Goal: Task Accomplishment & Management: Manage account settings

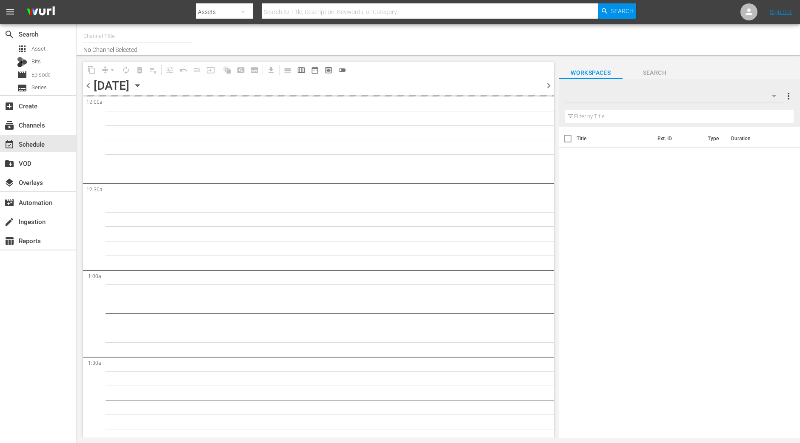
type input "Ice Road Truckers (968)"
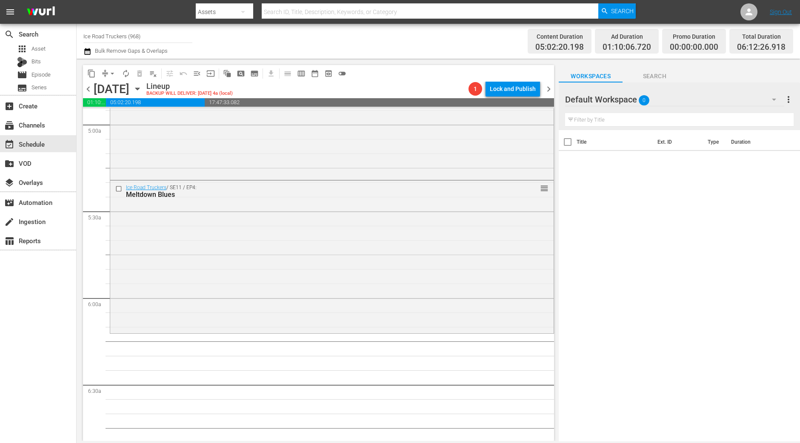
scroll to position [957, 0]
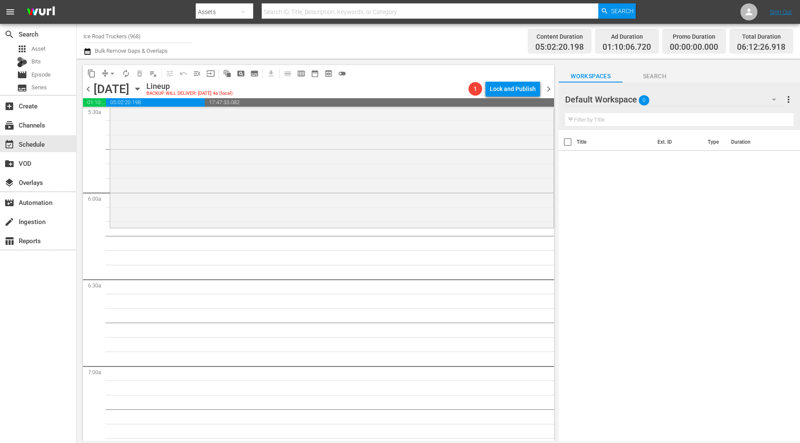
click at [161, 202] on div "Ice Road Truckers / SE11 / EP4: Meltdown Blues reorder" at bounding box center [331, 150] width 443 height 151
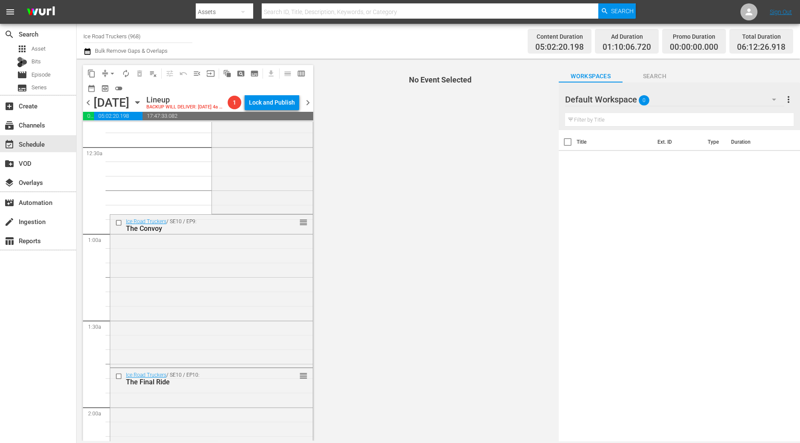
scroll to position [0, 0]
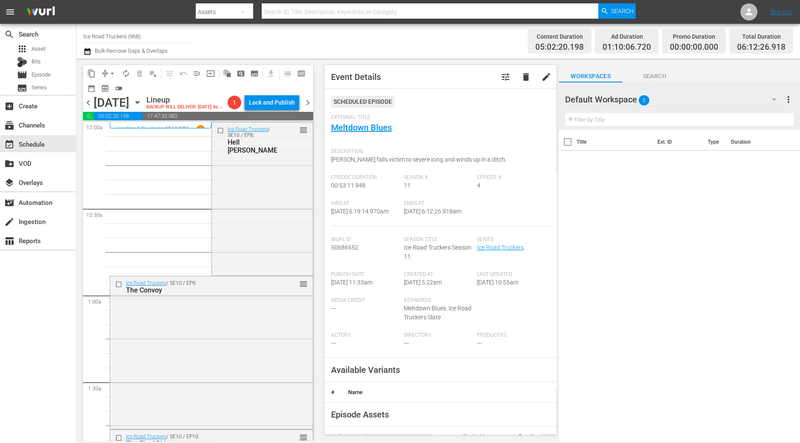
click at [250, 227] on div "Ice Road Truckers / SE10 / EP8: Hell Nino reorder" at bounding box center [262, 199] width 101 height 152
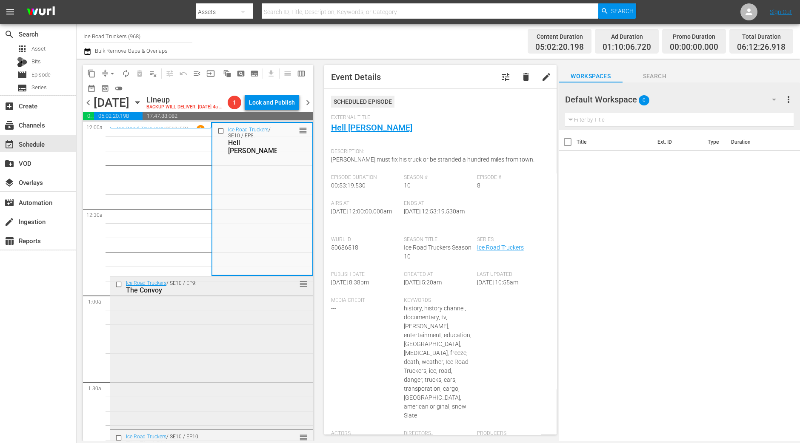
click at [237, 333] on div "Ice Road Truckers / SE10 / EP9: The Convoy reorder" at bounding box center [211, 351] width 202 height 151
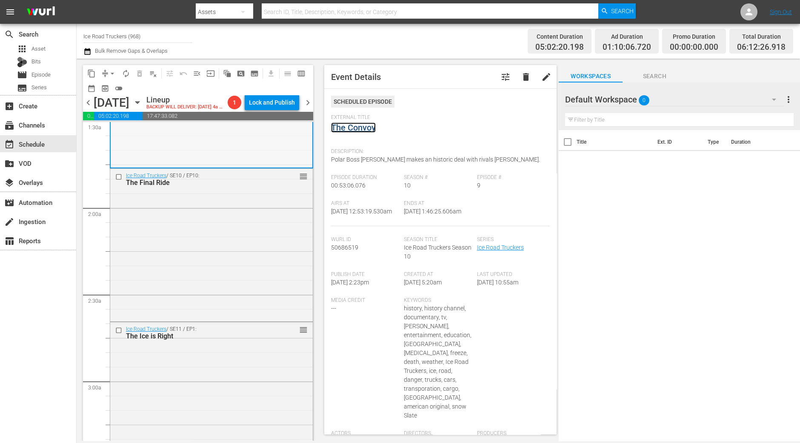
scroll to position [266, 0]
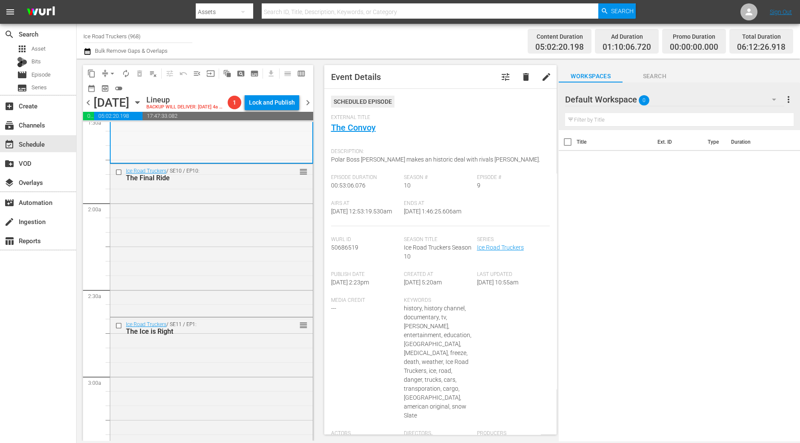
click at [270, 245] on div "Ice Road Truckers / SE10 / EP10: The Final Ride reorder" at bounding box center [211, 239] width 202 height 151
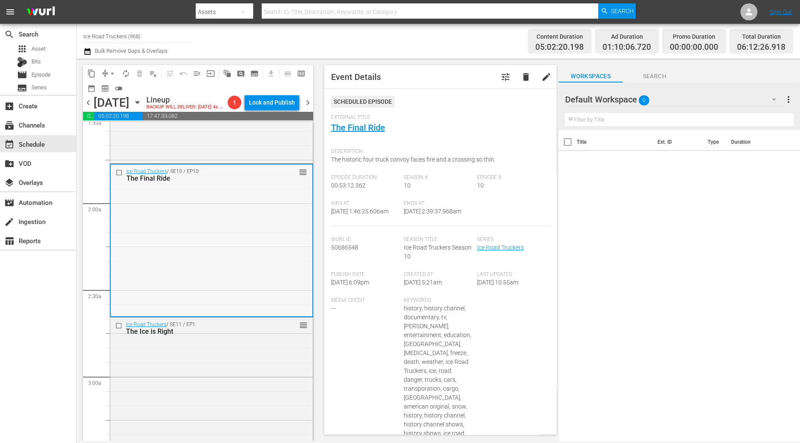
click at [267, 312] on div "Ice Road Truckers / SE10 / EP10: The Final Ride reorder" at bounding box center [212, 240] width 202 height 151
click at [253, 359] on div "Ice Road Truckers / SE11 / EP1: The Ice is Right reorder" at bounding box center [211, 393] width 202 height 151
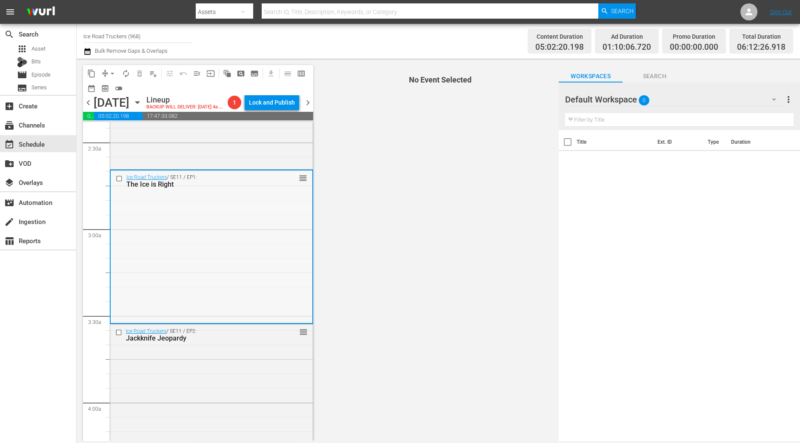
scroll to position [425, 0]
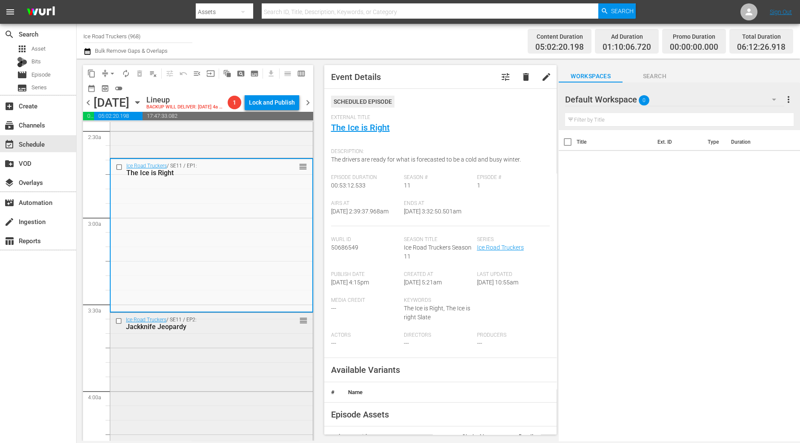
click at [239, 334] on div "Ice Road Truckers / SE11 / EP2: Jackknife Jeopardy reorder" at bounding box center [211, 323] width 202 height 21
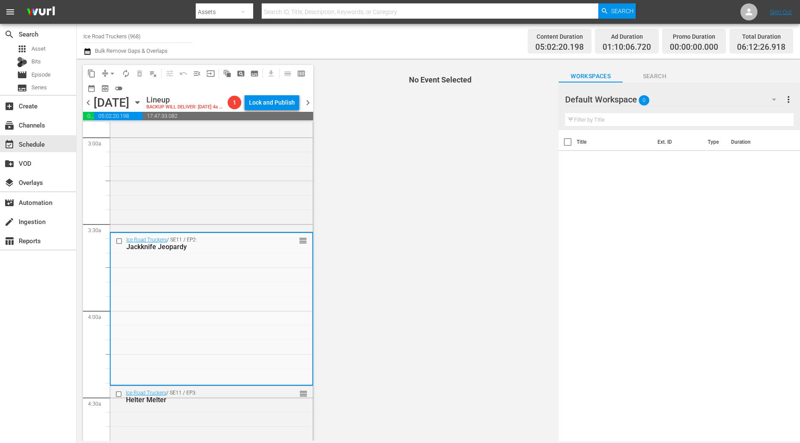
scroll to position [585, 0]
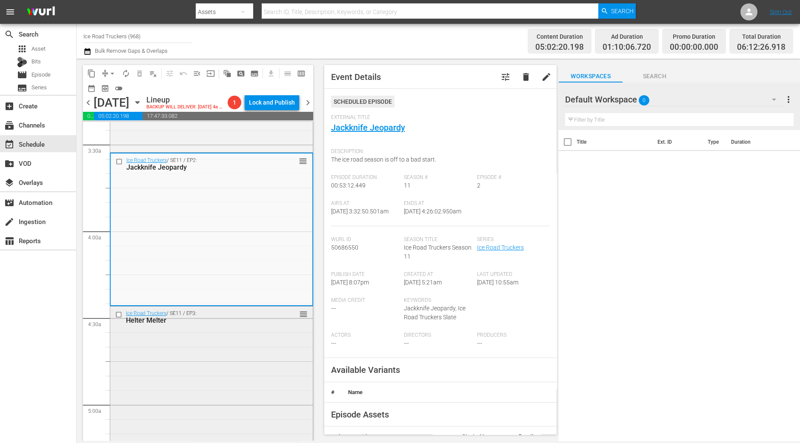
click at [236, 389] on div "Ice Road Truckers / SE11 / EP3: Helter Melter reorder" at bounding box center [211, 382] width 202 height 151
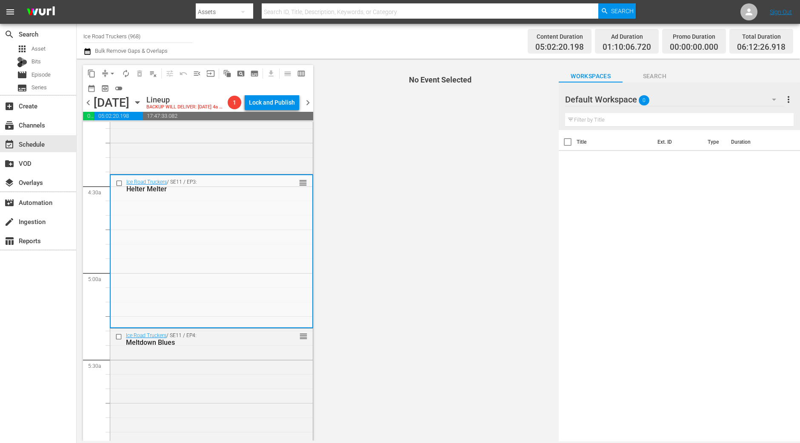
scroll to position [744, 0]
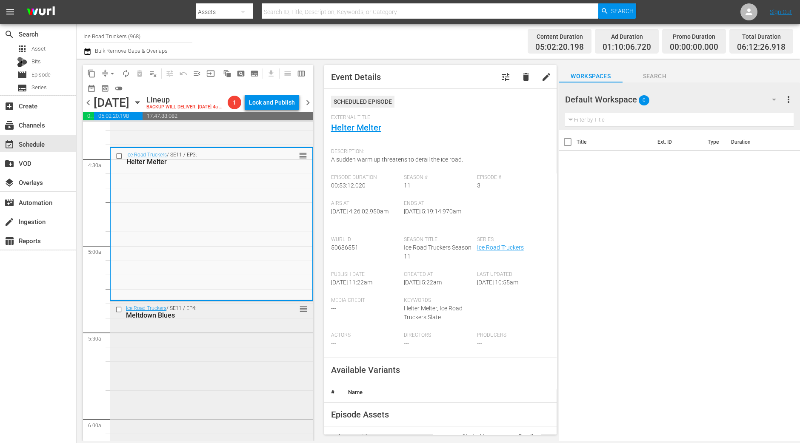
click at [211, 350] on div "Ice Road Truckers / SE11 / EP4: Meltdown Blues reorder" at bounding box center [211, 377] width 202 height 151
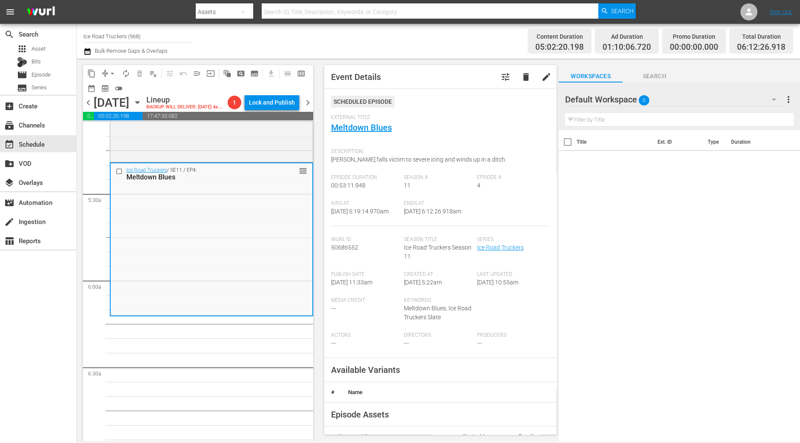
scroll to position [904, 0]
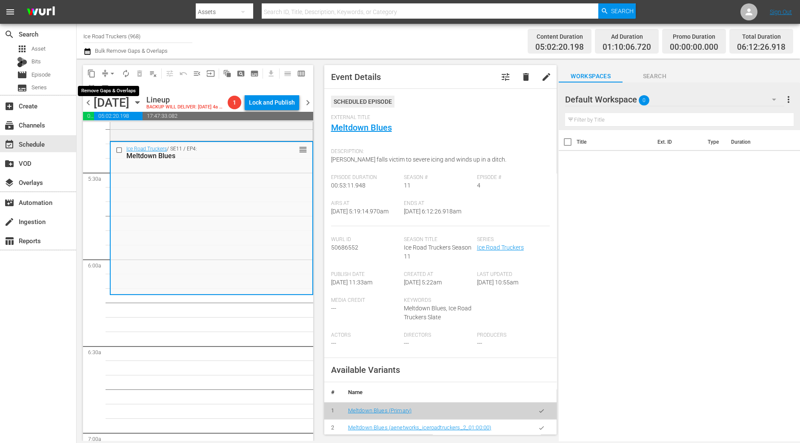
click at [109, 73] on span "arrow_drop_down" at bounding box center [112, 73] width 9 height 9
click at [117, 88] on li "Align to Midnight" at bounding box center [112, 90] width 89 height 14
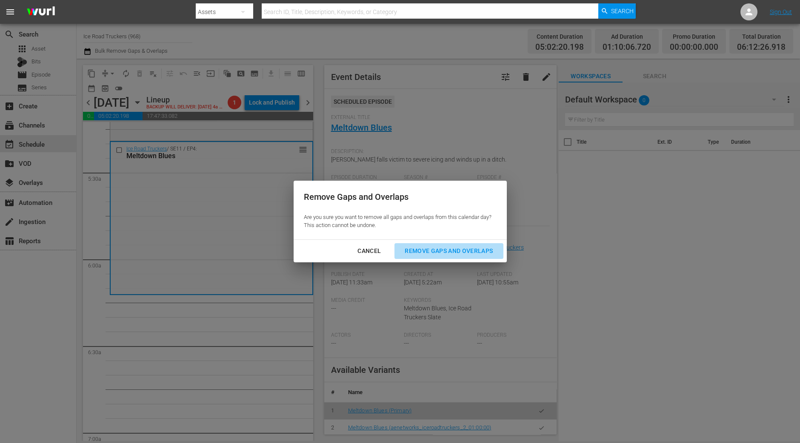
click at [457, 256] on button "Remove Gaps and Overlaps" at bounding box center [448, 251] width 108 height 16
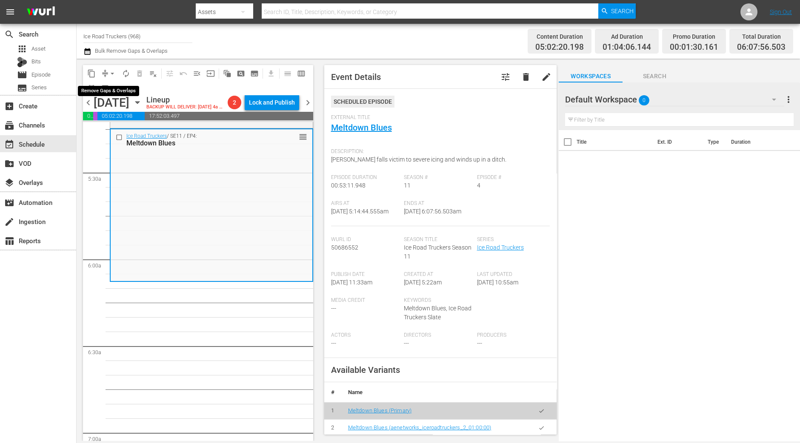
click at [110, 71] on span "arrow_drop_down" at bounding box center [112, 73] width 9 height 9
click at [112, 86] on li "Align to Midnight" at bounding box center [112, 90] width 89 height 14
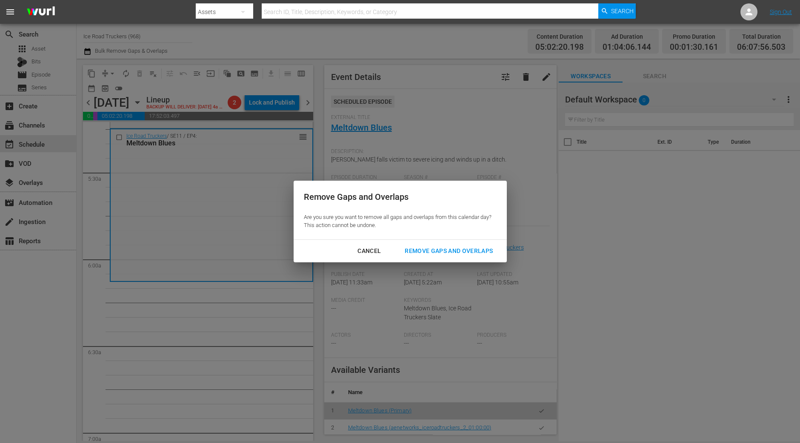
click at [436, 251] on div "Remove Gaps and Overlaps" at bounding box center [449, 251] width 102 height 11
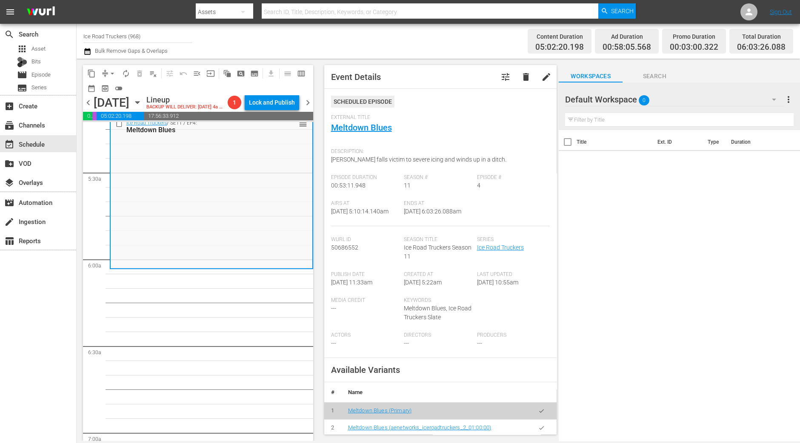
click at [110, 66] on div "content_copy compress arrow_drop_down autorenew_outlined delete_forever_outline…" at bounding box center [198, 80] width 230 height 30
click at [108, 74] on span "arrow_drop_down" at bounding box center [112, 73] width 9 height 9
click at [123, 86] on li "Align to Midnight" at bounding box center [112, 90] width 89 height 14
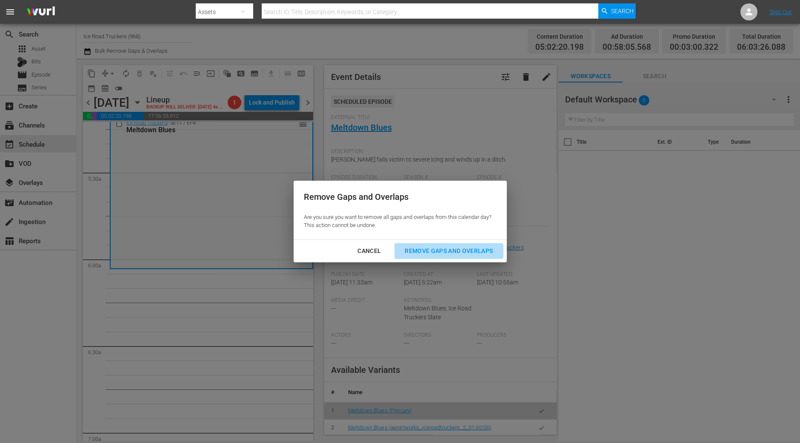
click at [425, 246] on div "Remove Gaps and Overlaps" at bounding box center [449, 251] width 102 height 11
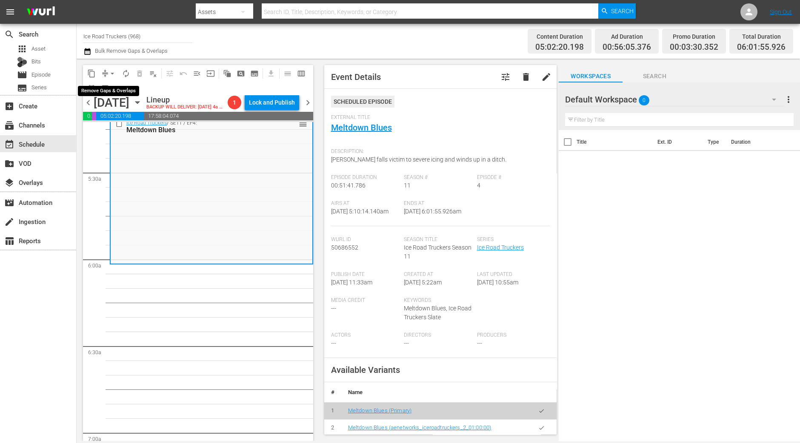
click at [108, 73] on span "arrow_drop_down" at bounding box center [112, 73] width 9 height 9
click at [108, 88] on li "Align to Midnight" at bounding box center [112, 90] width 89 height 14
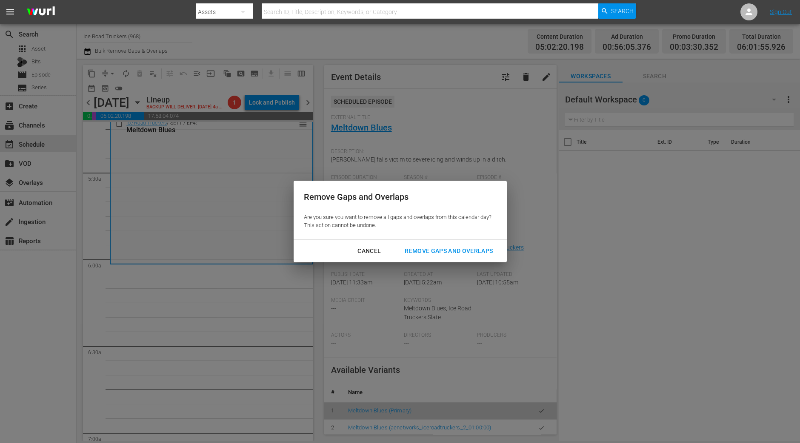
click at [483, 251] on div "Remove Gaps and Overlaps" at bounding box center [449, 251] width 102 height 11
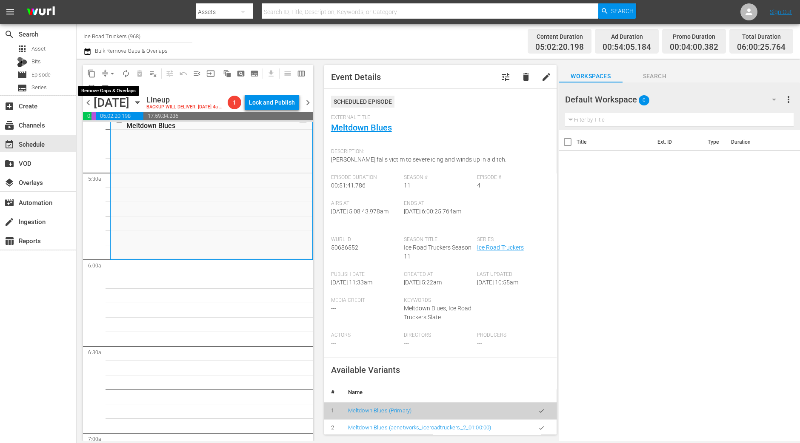
click at [113, 74] on span "arrow_drop_down" at bounding box center [112, 73] width 9 height 9
click at [108, 92] on li "Align to Midnight" at bounding box center [112, 90] width 89 height 14
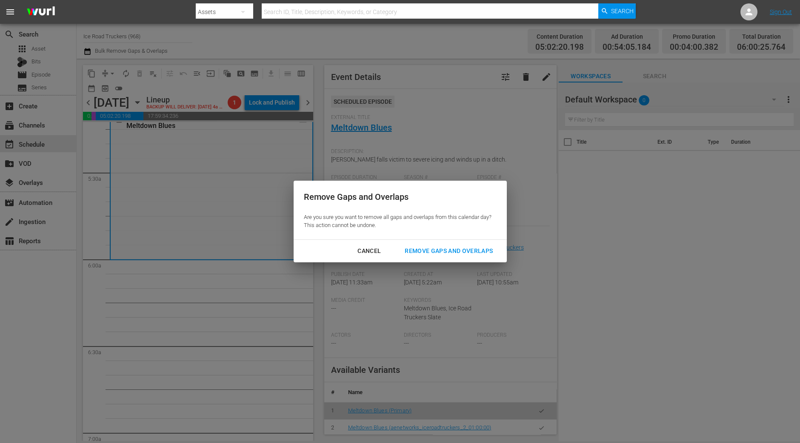
click at [468, 258] on button "Remove Gaps and Overlaps" at bounding box center [448, 251] width 108 height 16
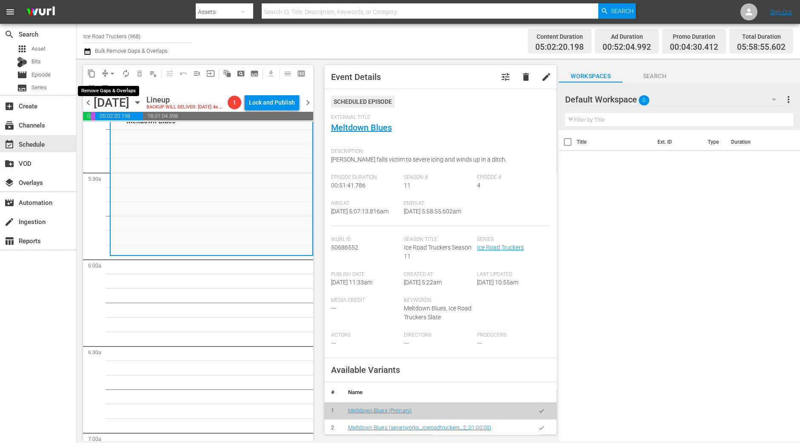
click at [107, 69] on button "arrow_drop_down" at bounding box center [112, 74] width 14 height 14
click at [112, 92] on li "Align to Midnight" at bounding box center [112, 90] width 89 height 14
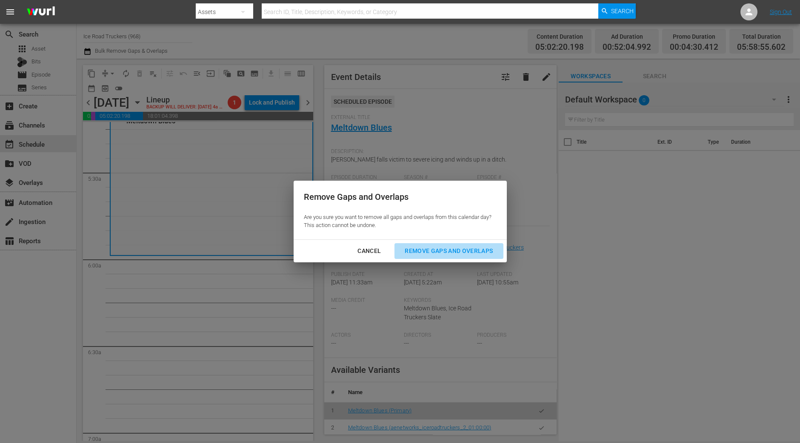
click at [443, 250] on div "Remove Gaps and Overlaps" at bounding box center [449, 251] width 102 height 11
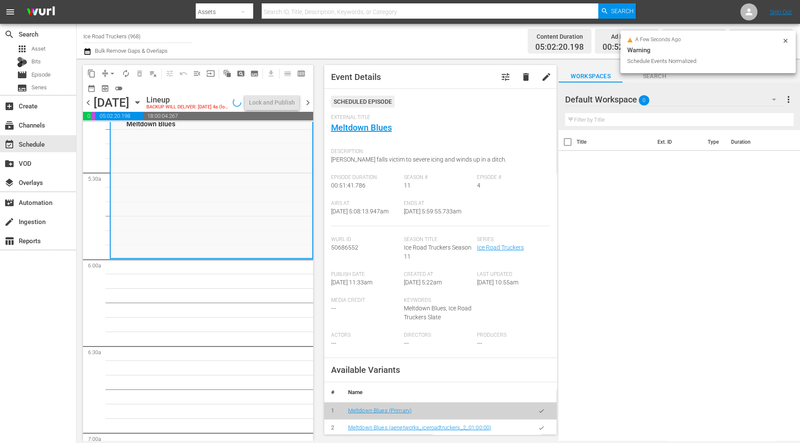
scroll to position [918, 0]
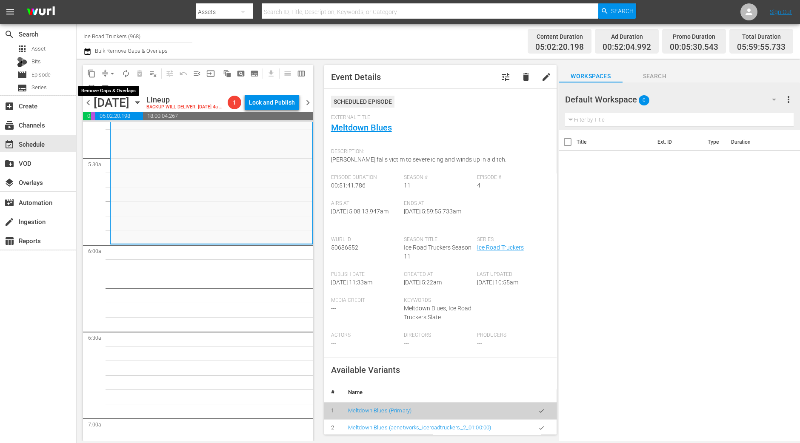
click at [113, 77] on span "arrow_drop_down" at bounding box center [112, 73] width 9 height 9
click at [113, 92] on li "Align to Midnight" at bounding box center [112, 90] width 89 height 14
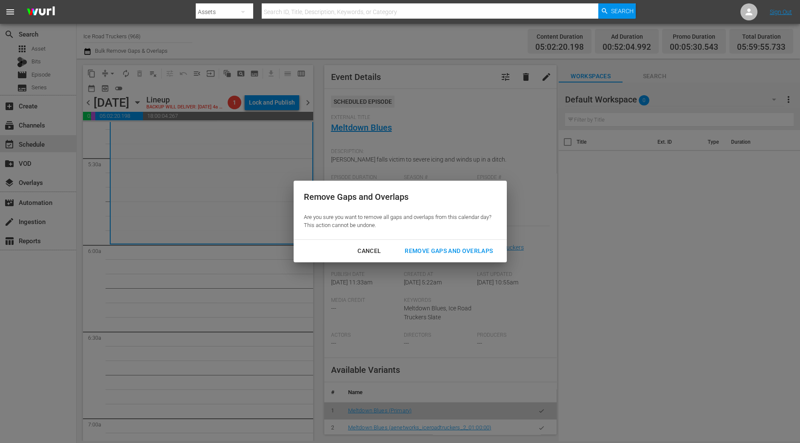
click at [474, 253] on div "Remove Gaps and Overlaps" at bounding box center [449, 251] width 102 height 11
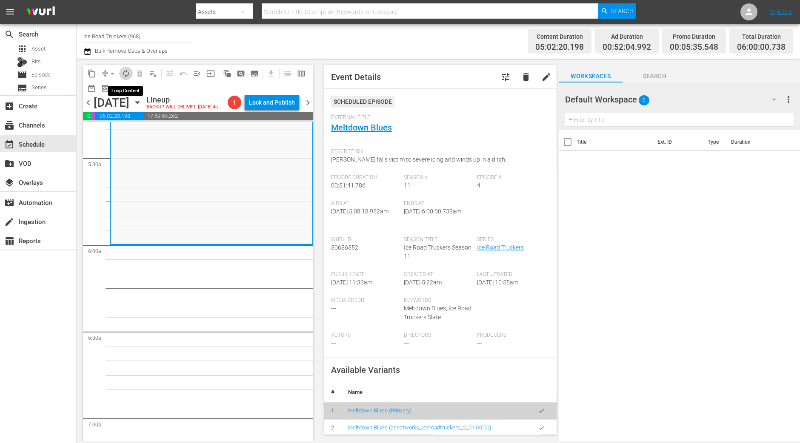
click at [122, 74] on span "autorenew_outlined" at bounding box center [126, 73] width 9 height 9
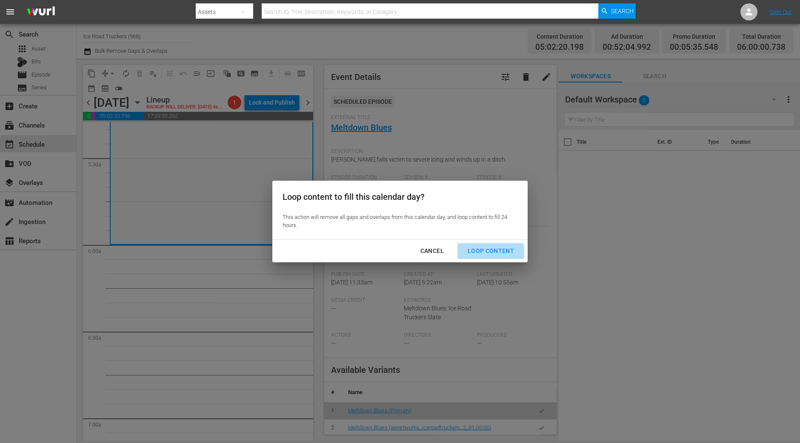
click at [489, 255] on div "Loop Content" at bounding box center [491, 251] width 60 height 11
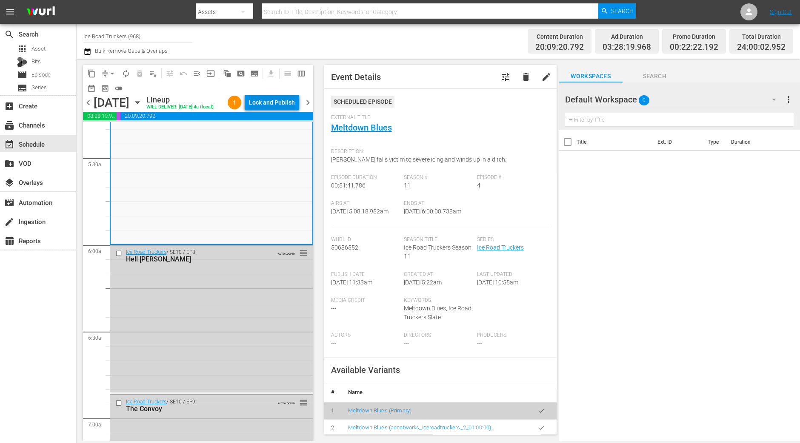
click at [268, 107] on div "Lock and Publish" at bounding box center [272, 102] width 46 height 15
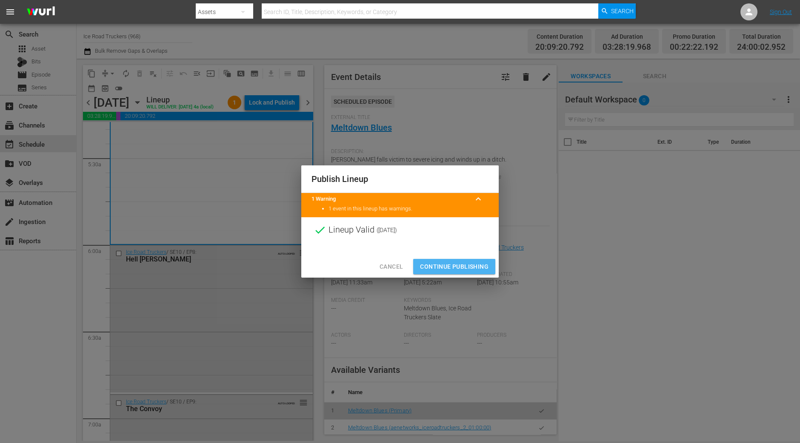
click at [437, 270] on span "Continue Publishing" at bounding box center [454, 267] width 68 height 11
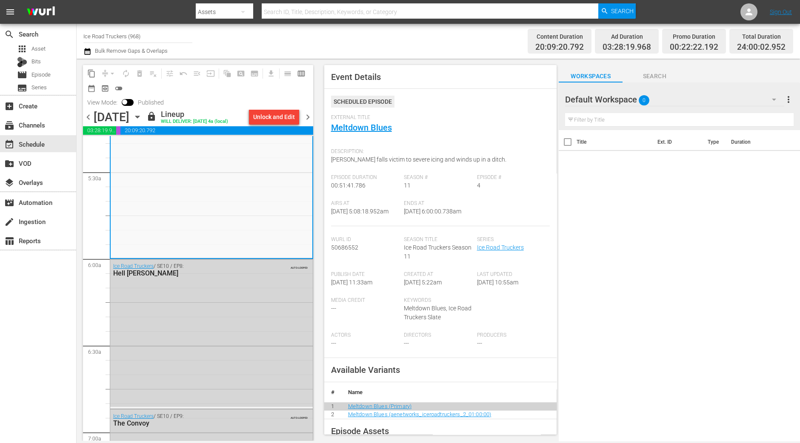
click at [303, 117] on span "chevron_right" at bounding box center [307, 117] width 11 height 11
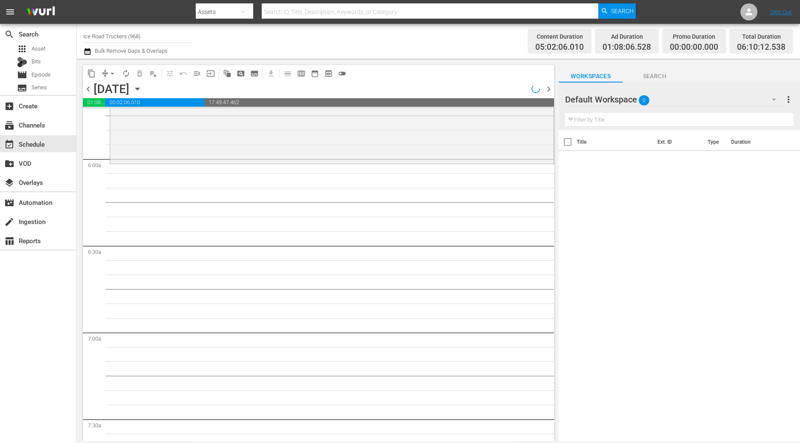
scroll to position [918, 0]
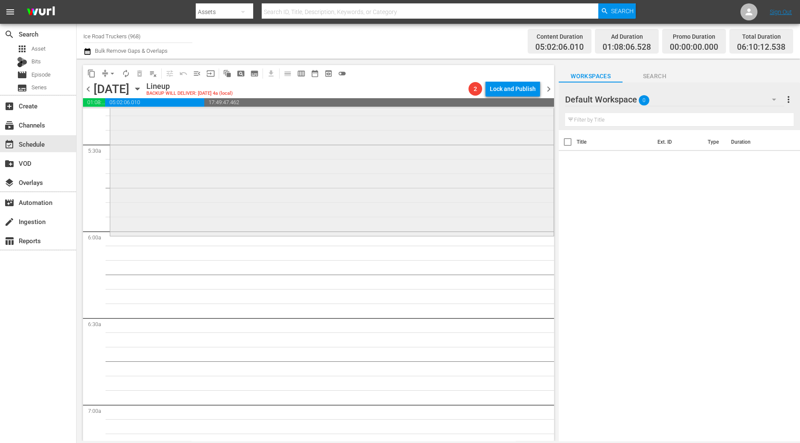
click at [254, 150] on div "Ice Road Truckers / SE1 / EP1: Ready to Roll reorder" at bounding box center [331, 161] width 443 height 146
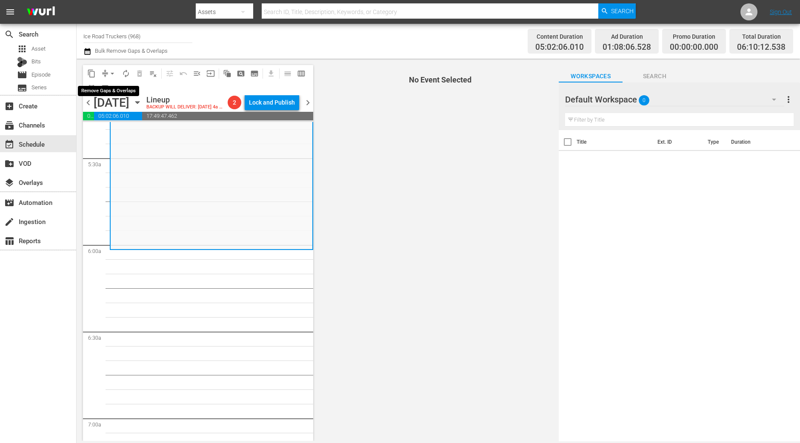
click at [111, 75] on span "arrow_drop_down" at bounding box center [112, 73] width 9 height 9
click at [111, 85] on li "Align to Midnight" at bounding box center [112, 90] width 89 height 14
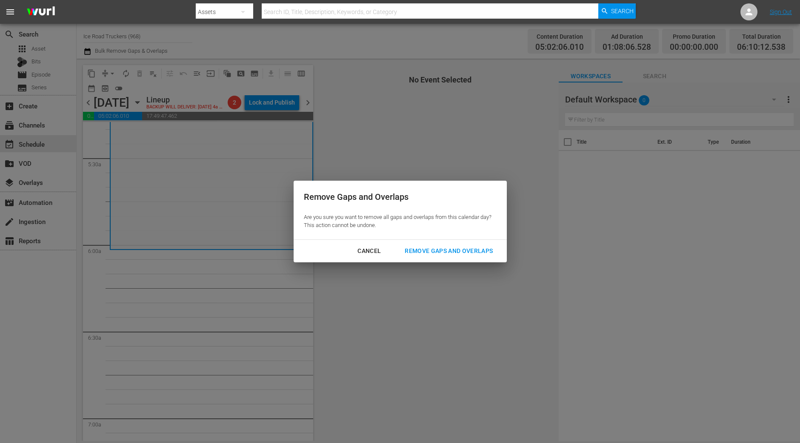
click at [430, 254] on div "Remove Gaps and Overlaps" at bounding box center [449, 251] width 102 height 11
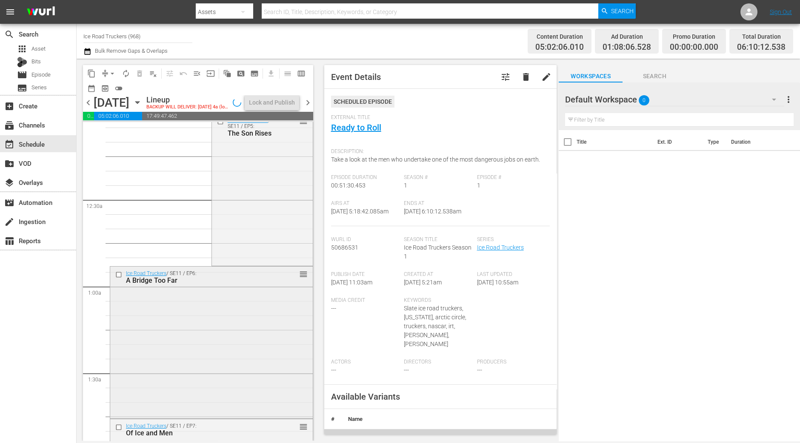
scroll to position [0, 0]
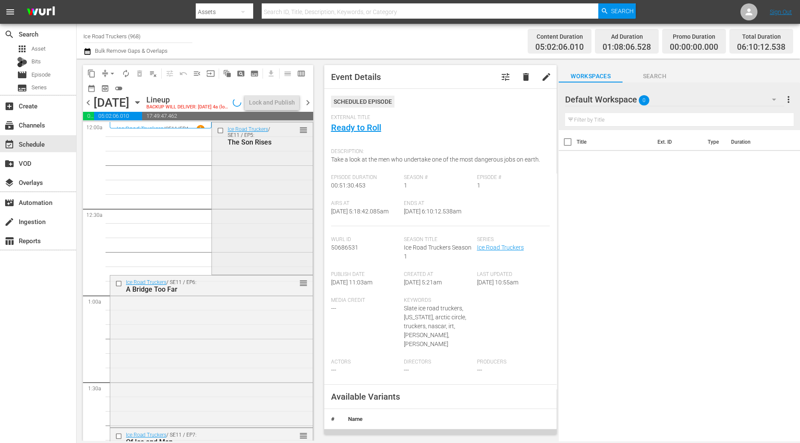
click at [268, 206] on div "Ice Road Truckers / SE11 / EP5: The Son Rises reorder" at bounding box center [262, 198] width 101 height 151
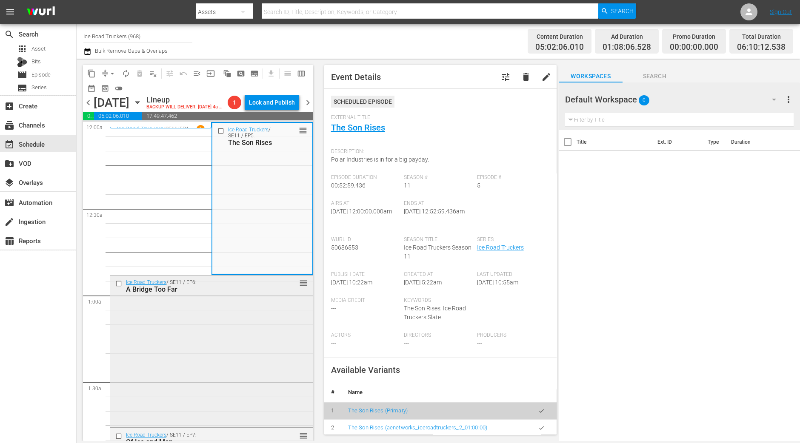
click at [216, 356] on div "Ice Road Truckers / SE11 / EP6: A Bridge Too Far reorder" at bounding box center [211, 351] width 202 height 151
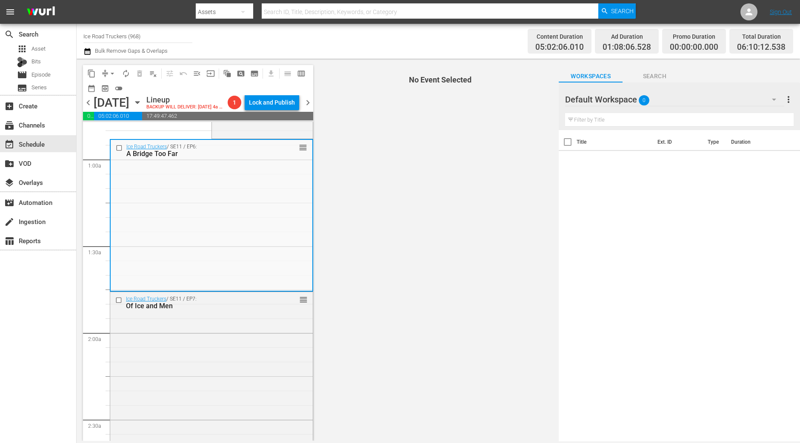
scroll to position [160, 0]
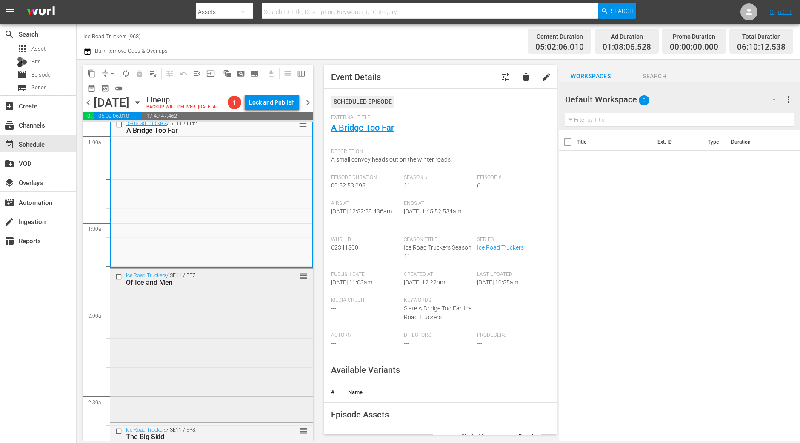
click at [187, 370] on div "Ice Road Truckers / SE11 / EP7: Of Ice and Men reorder" at bounding box center [211, 344] width 202 height 151
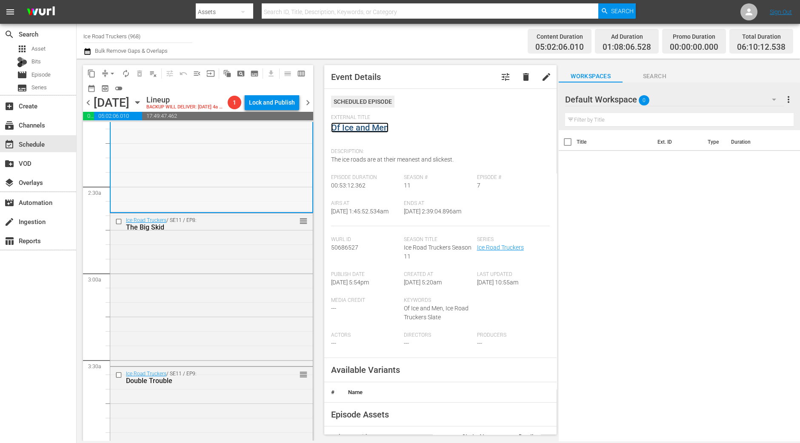
scroll to position [372, 0]
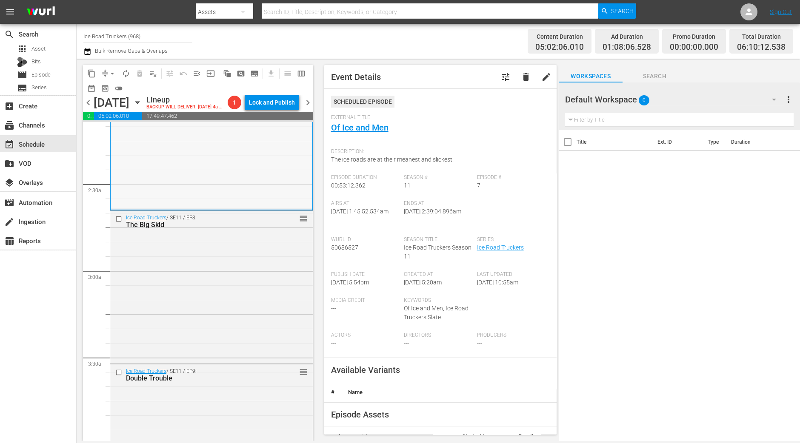
click at [240, 276] on div "Ice Road Truckers / SE11 / EP8: The Big Skid reorder" at bounding box center [211, 286] width 202 height 151
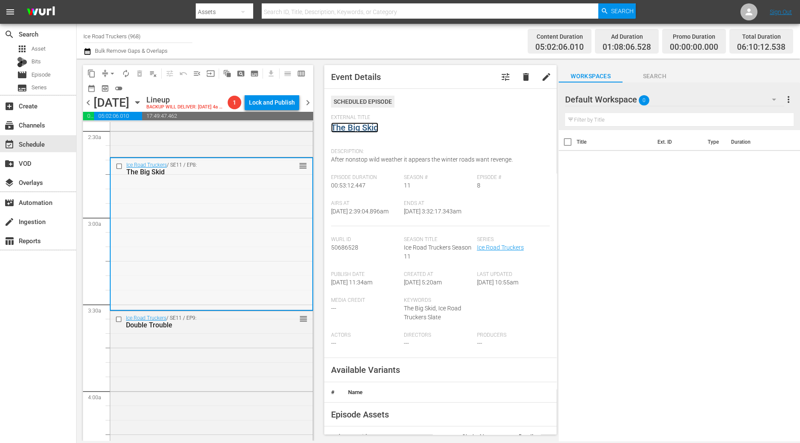
scroll to position [532, 0]
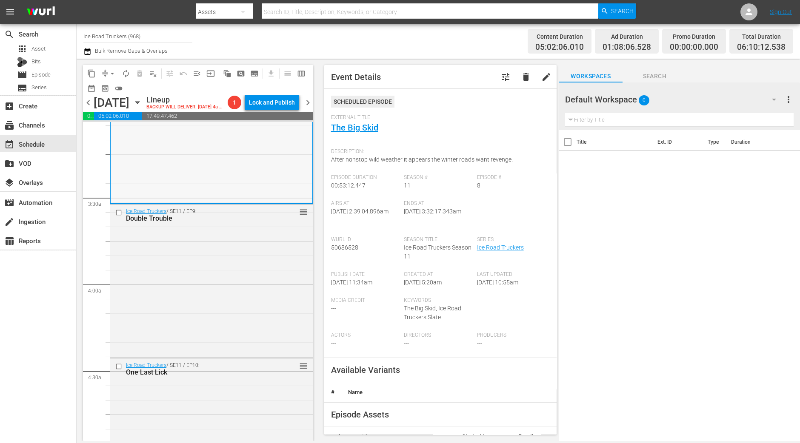
click at [185, 300] on div "Ice Road Truckers / SE11 / EP9: Double Trouble reorder" at bounding box center [211, 280] width 202 height 151
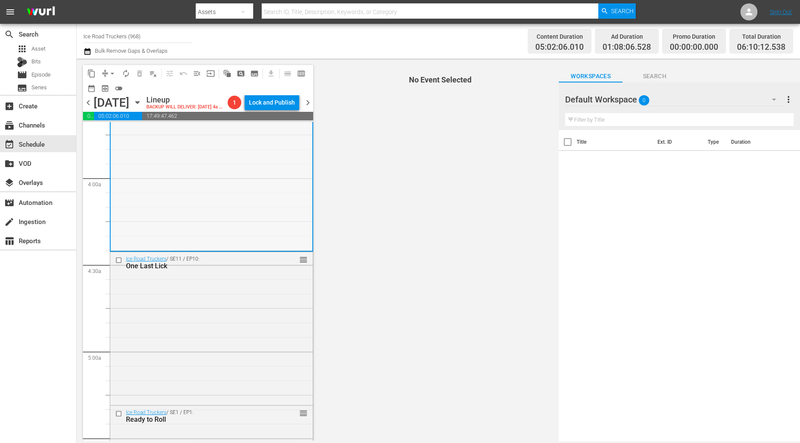
scroll to position [585, 0]
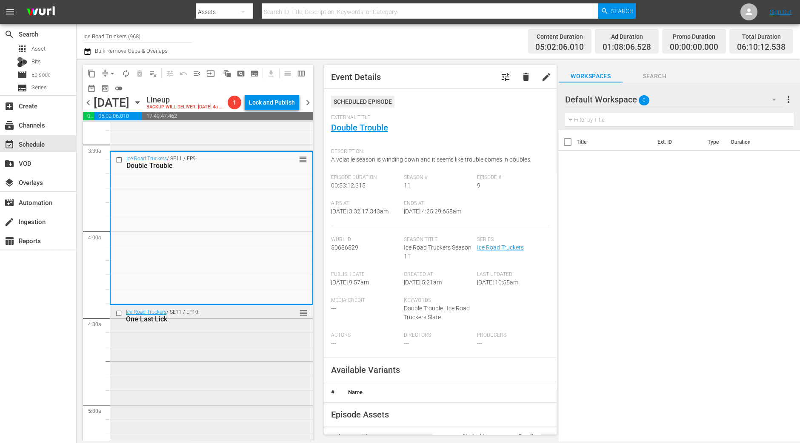
click at [200, 412] on div "Ice Road Truckers / SE11 / EP10: One Last Lick reorder" at bounding box center [211, 380] width 202 height 151
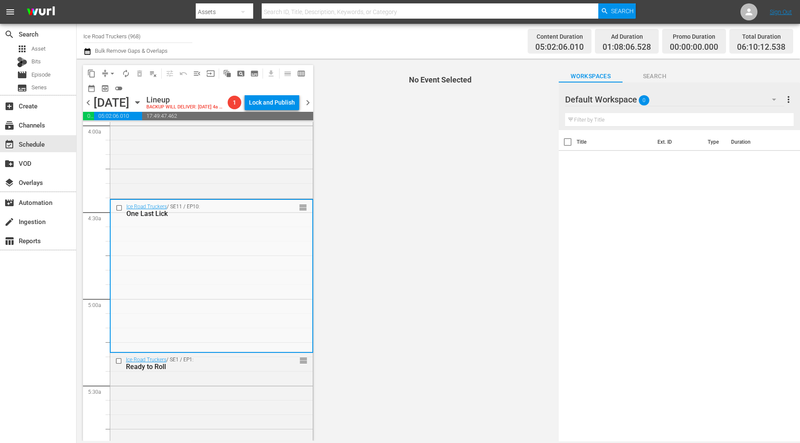
scroll to position [744, 0]
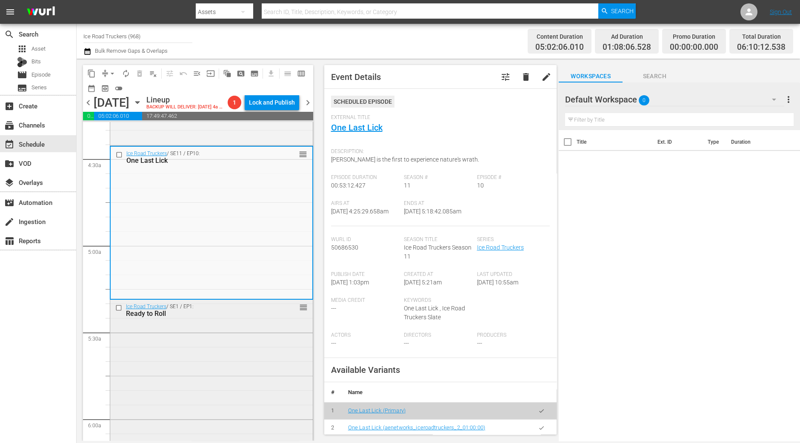
click at [228, 392] on div "Ice Road Truckers / SE1 / EP1: Ready to Roll reorder" at bounding box center [211, 373] width 202 height 146
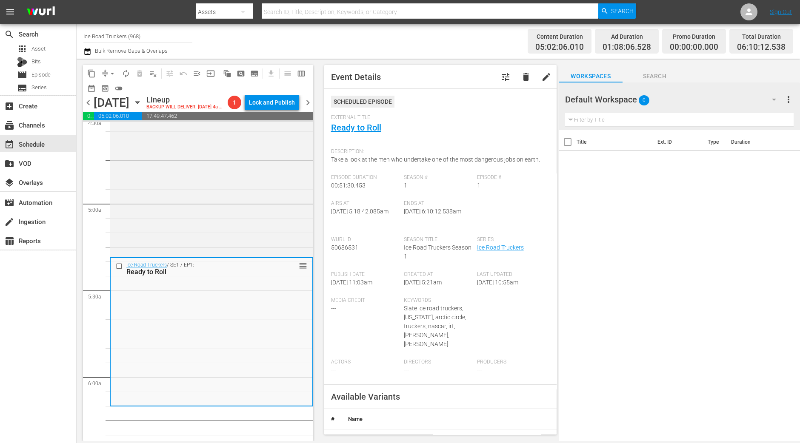
scroll to position [850, 0]
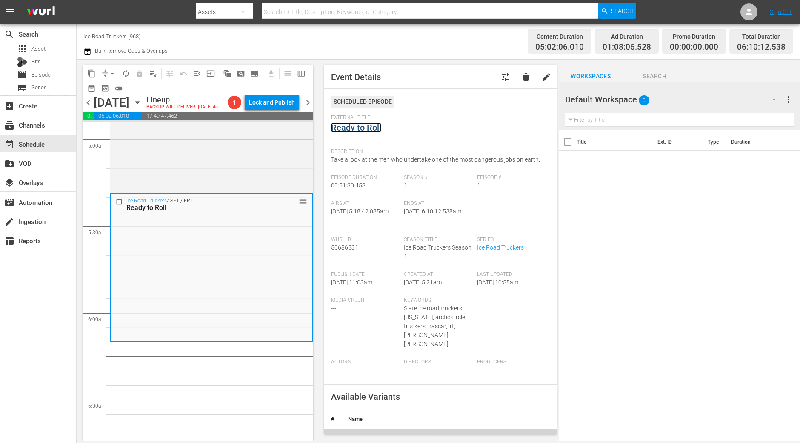
drag, startPoint x: 372, startPoint y: 134, endPoint x: 379, endPoint y: 127, distance: 9.9
click at [108, 68] on button "arrow_drop_down" at bounding box center [112, 74] width 14 height 14
click at [107, 88] on li "Align to Midnight" at bounding box center [112, 90] width 89 height 14
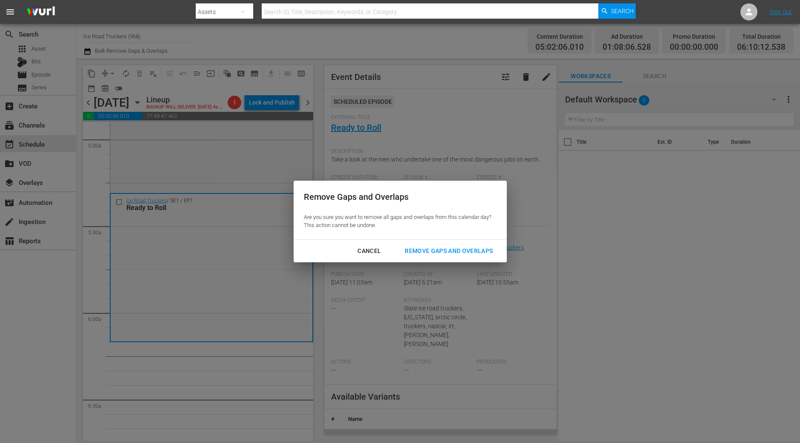
click at [424, 253] on div "Remove Gaps and Overlaps" at bounding box center [449, 251] width 102 height 11
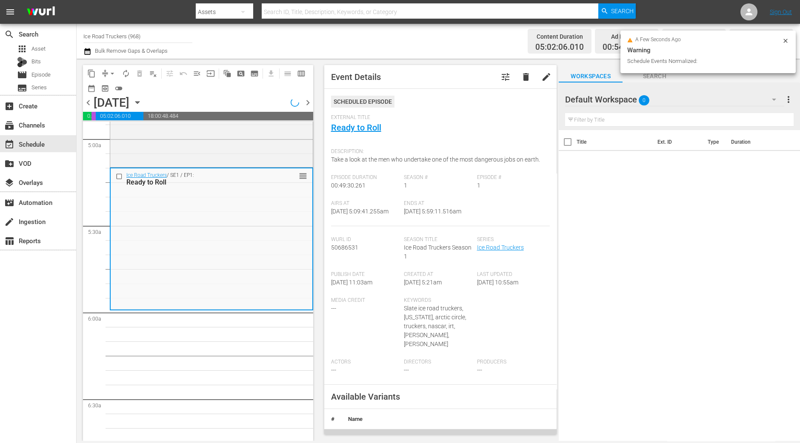
scroll to position [822, 0]
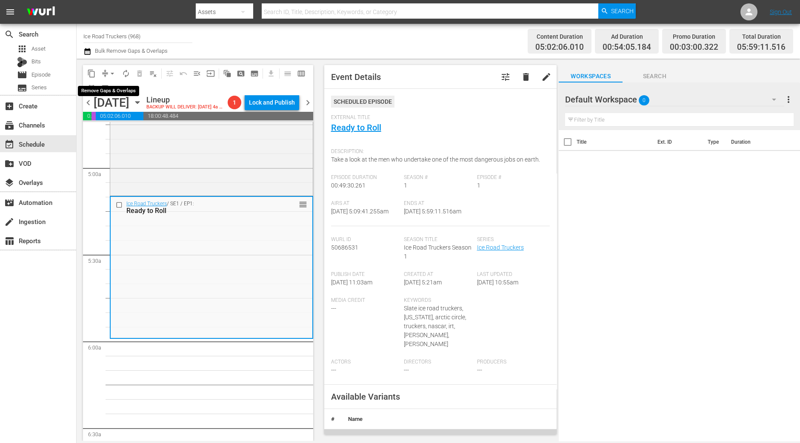
click at [110, 77] on span "arrow_drop_down" at bounding box center [112, 73] width 9 height 9
click at [111, 90] on li "Align to Midnight" at bounding box center [112, 90] width 89 height 14
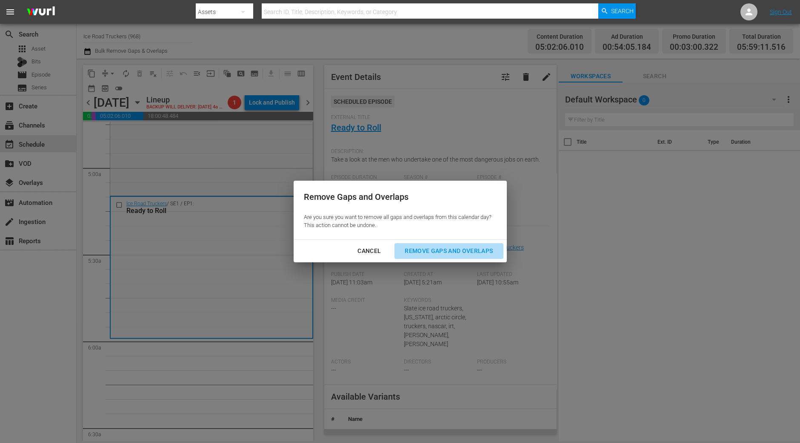
click at [446, 251] on div "Remove Gaps and Overlaps" at bounding box center [449, 251] width 102 height 11
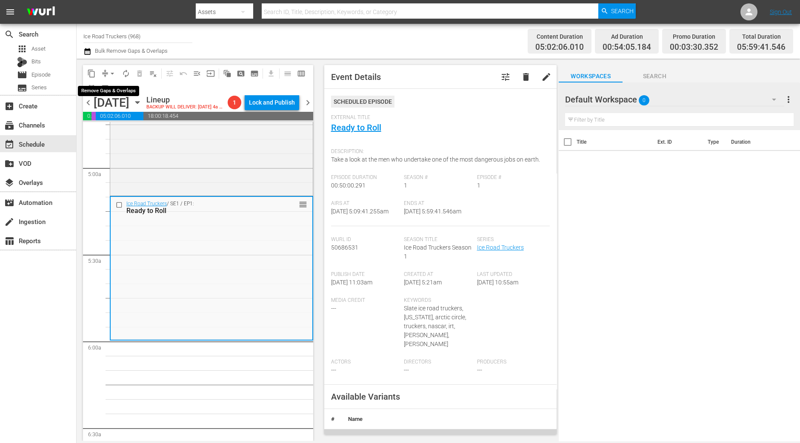
click at [110, 73] on span "arrow_drop_down" at bounding box center [112, 73] width 9 height 9
click at [113, 87] on li "Align to Midnight" at bounding box center [112, 90] width 89 height 14
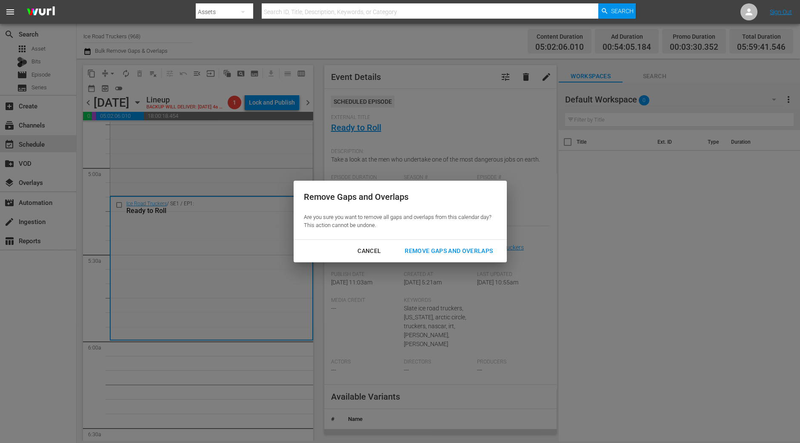
click at [430, 245] on button "Remove Gaps and Overlaps" at bounding box center [448, 251] width 108 height 16
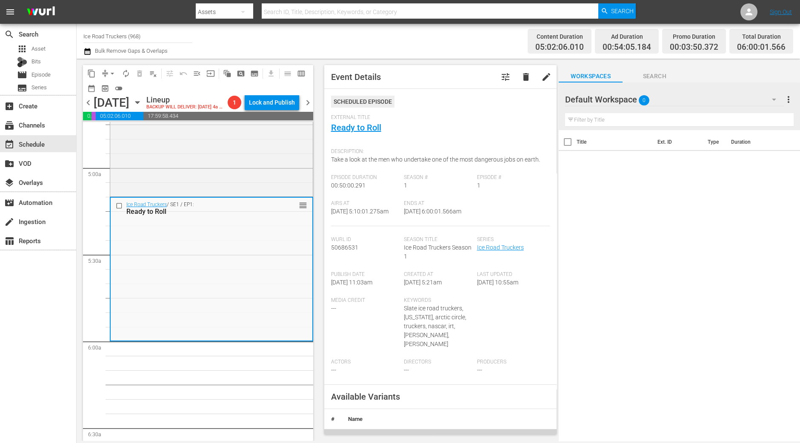
click at [108, 79] on button "arrow_drop_down" at bounding box center [112, 74] width 14 height 14
click at [108, 84] on li "Align to Midnight" at bounding box center [112, 90] width 89 height 14
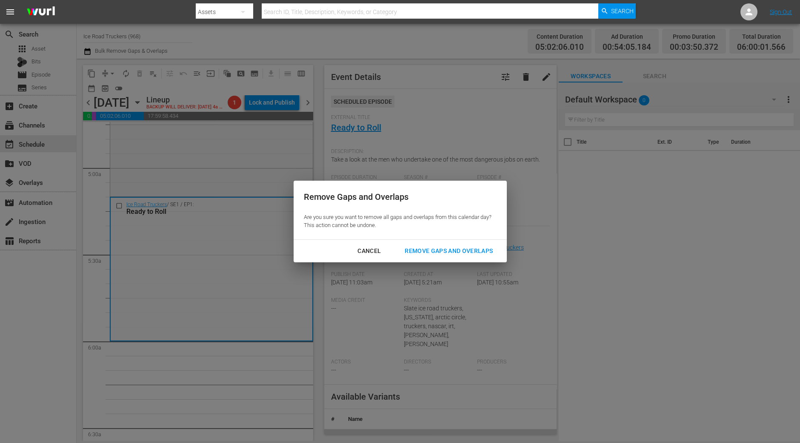
click at [460, 256] on button "Remove Gaps and Overlaps" at bounding box center [448, 251] width 108 height 16
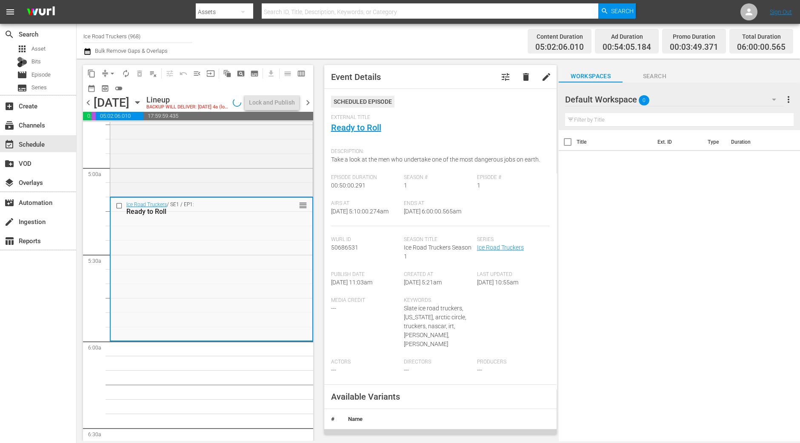
click at [127, 68] on button "autorenew_outlined" at bounding box center [126, 74] width 14 height 14
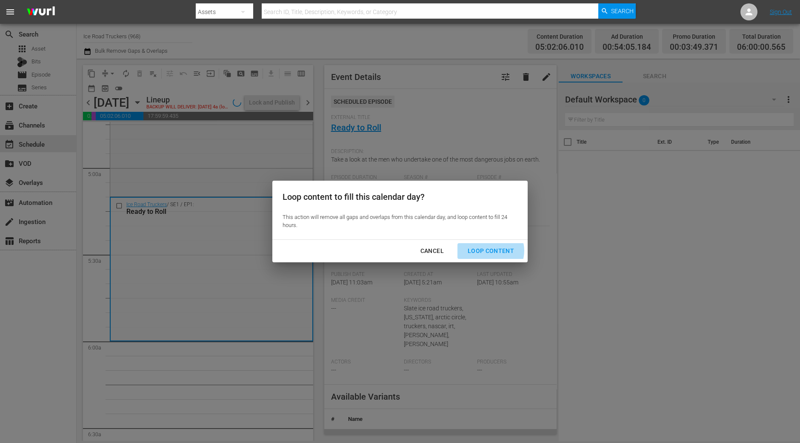
click at [490, 251] on div "Loop Content" at bounding box center [491, 251] width 60 height 11
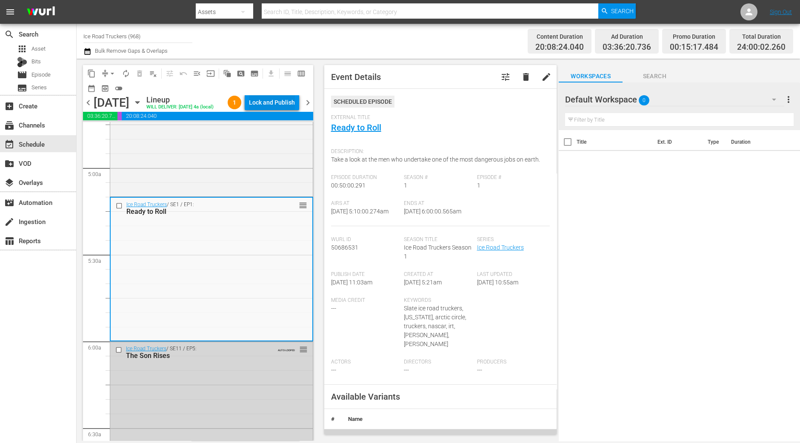
click at [275, 107] on div "Lock and Publish" at bounding box center [272, 102] width 46 height 15
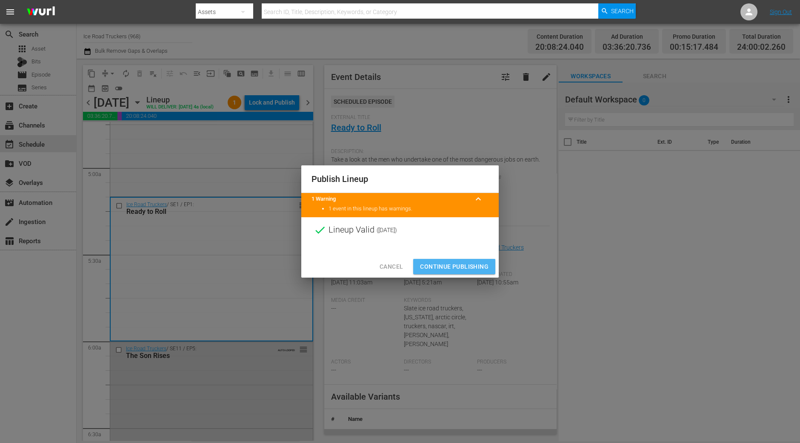
click at [439, 265] on span "Continue Publishing" at bounding box center [454, 267] width 68 height 11
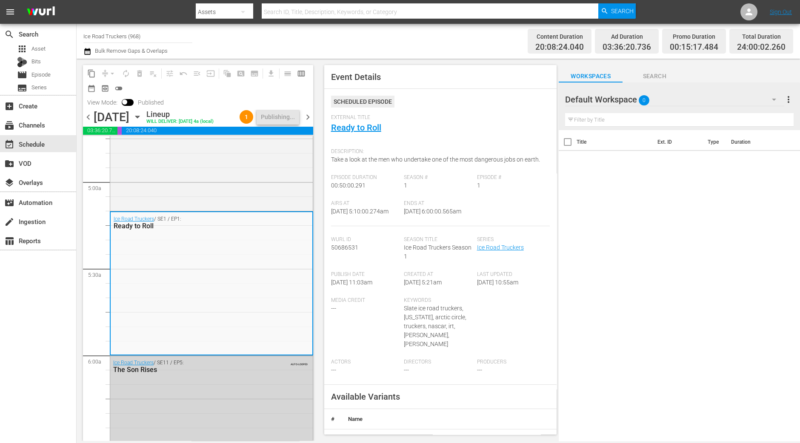
click at [306, 115] on span "chevron_right" at bounding box center [307, 117] width 11 height 11
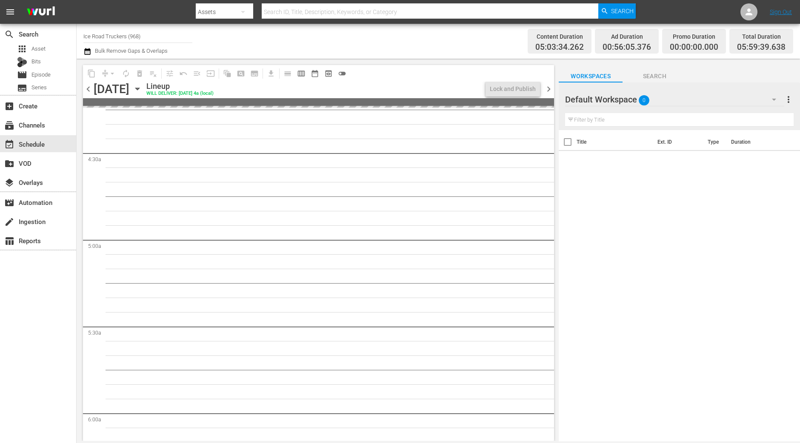
scroll to position [788, 0]
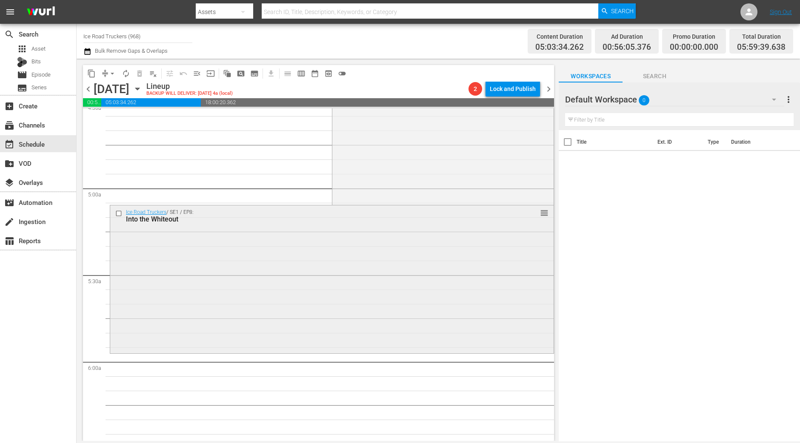
click at [255, 315] on div "Ice Road Truckers / SE1 / EP8: Into the Whiteout reorder" at bounding box center [331, 278] width 443 height 146
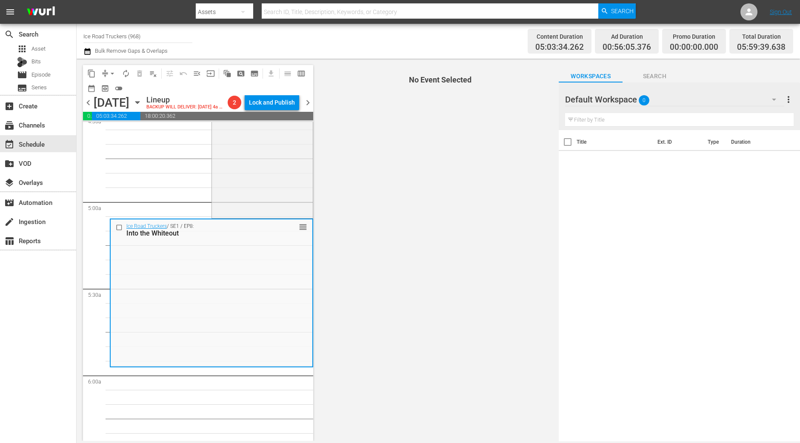
click at [113, 72] on span "arrow_drop_down" at bounding box center [112, 73] width 9 height 9
click at [109, 88] on li "Align to Midnight" at bounding box center [112, 90] width 89 height 14
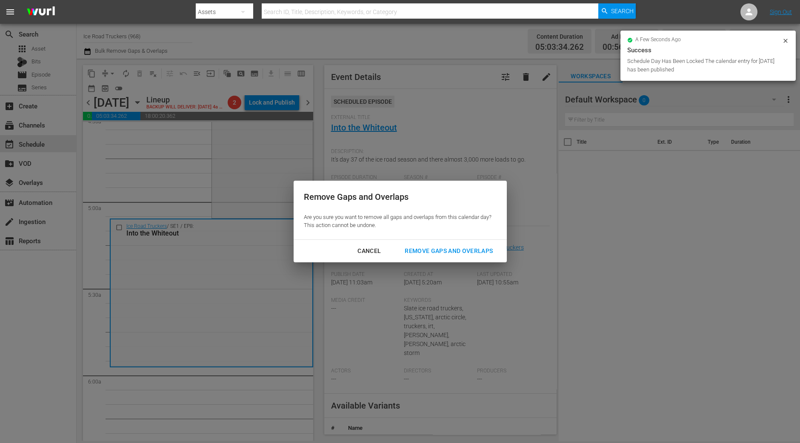
click at [420, 247] on div "Remove Gaps and Overlaps" at bounding box center [449, 251] width 102 height 11
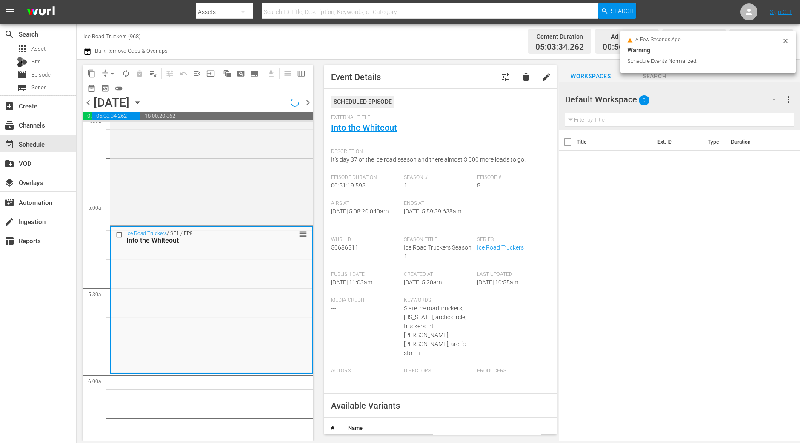
scroll to position [773, 0]
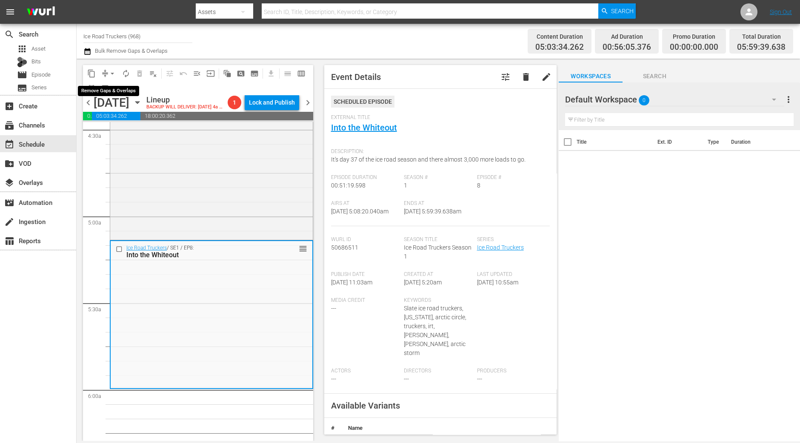
click at [110, 73] on span "arrow_drop_down" at bounding box center [112, 73] width 9 height 9
click at [117, 89] on li "Align to Midnight" at bounding box center [112, 90] width 89 height 14
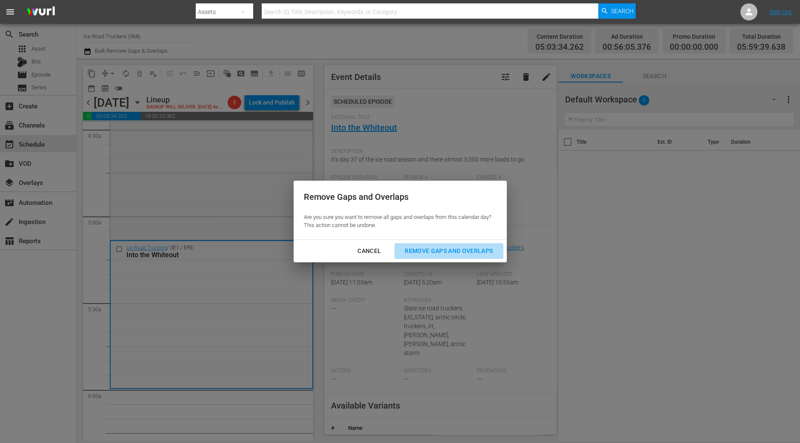
click at [455, 248] on div "Remove Gaps and Overlaps" at bounding box center [449, 251] width 102 height 11
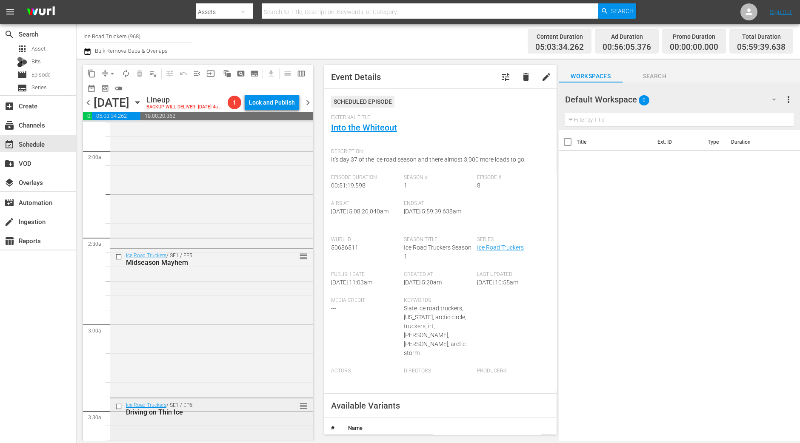
scroll to position [295, 0]
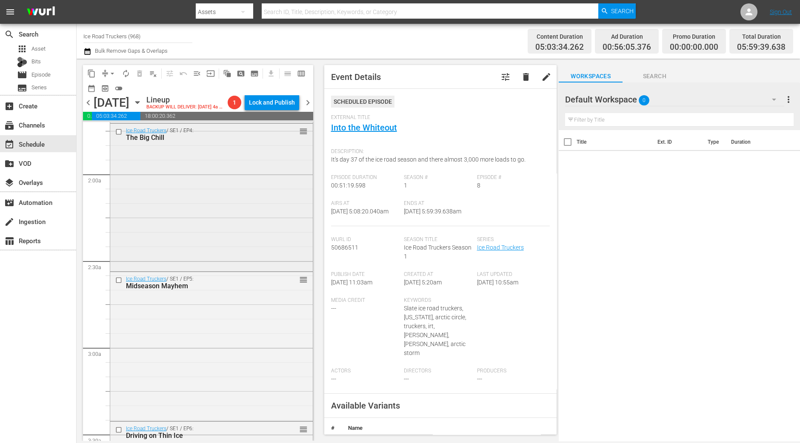
click at [219, 262] on div "Ice Road Truckers / SE1 / EP4: The Big Chill reorder" at bounding box center [211, 197] width 202 height 146
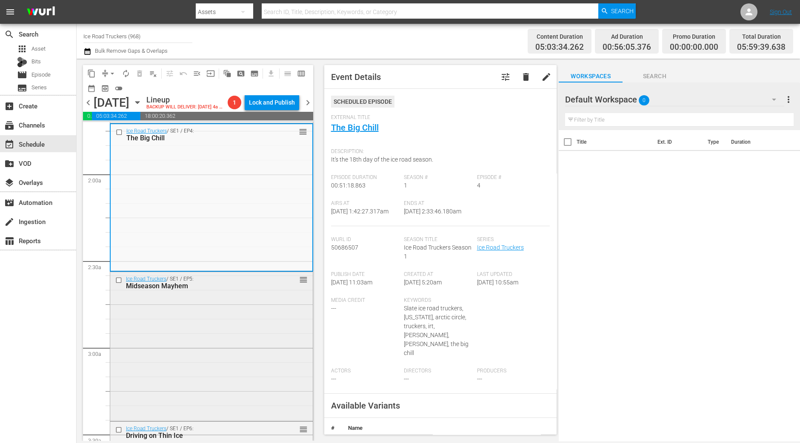
click at [230, 353] on div "Ice Road Truckers / SE1 / EP5: Midseason Mayhem reorder" at bounding box center [211, 345] width 202 height 147
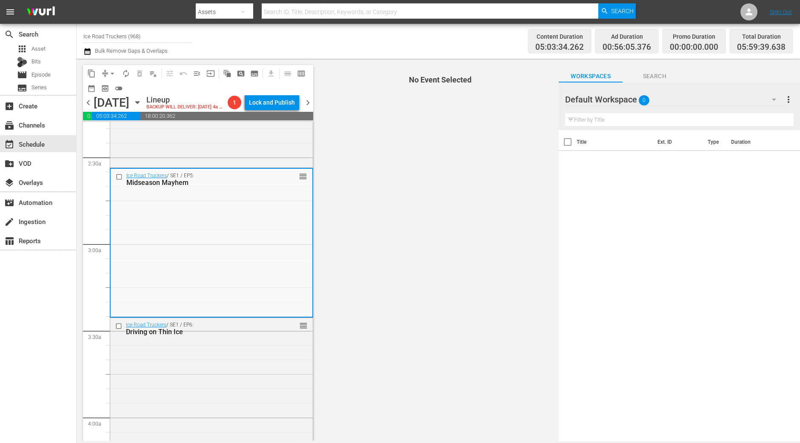
scroll to position [401, 0]
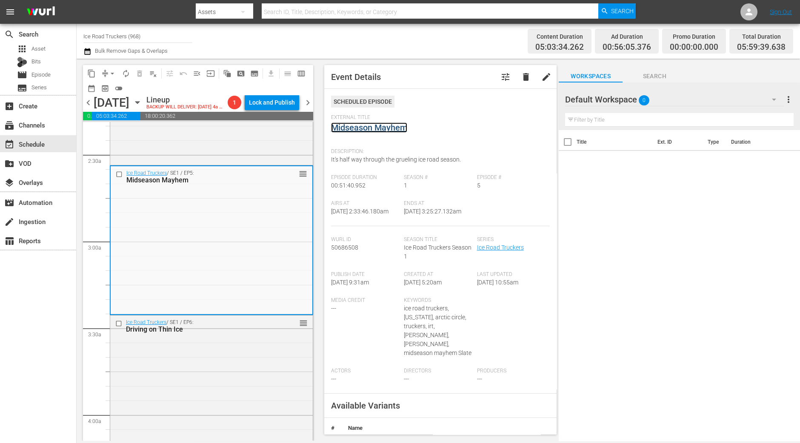
drag, startPoint x: 394, startPoint y: 121, endPoint x: 382, endPoint y: 126, distance: 13.3
click at [217, 333] on div "Driving on Thin Ice" at bounding box center [198, 329] width 144 height 8
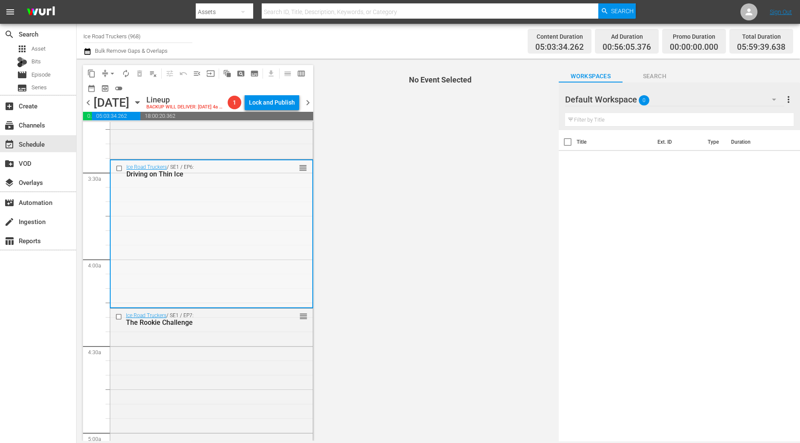
scroll to position [561, 0]
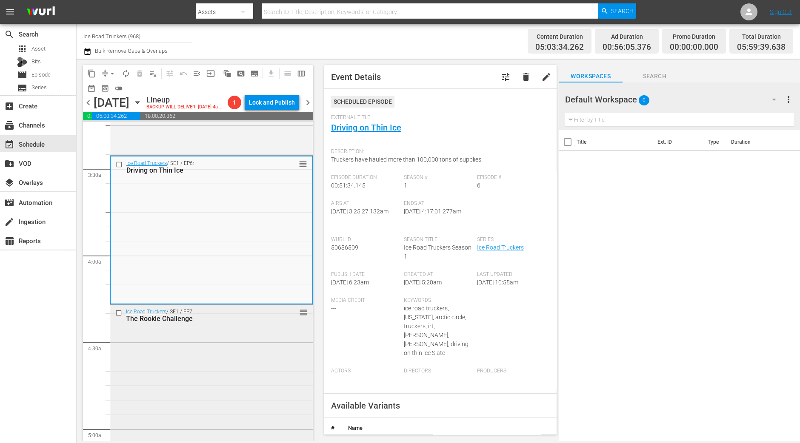
click at [162, 390] on div "Ice Road Truckers / SE1 / EP7: The Rookie Challenge reorder" at bounding box center [211, 378] width 202 height 146
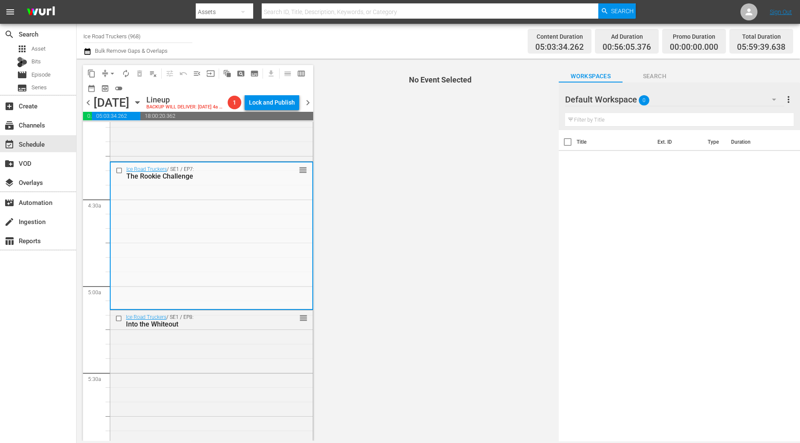
scroll to position [720, 0]
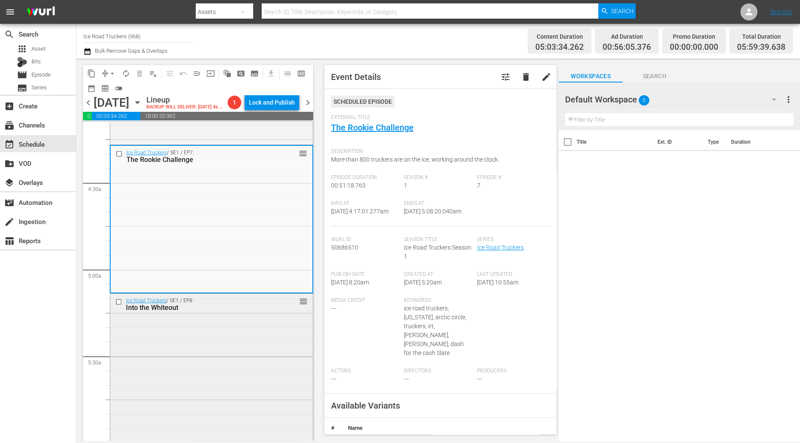
click at [278, 342] on div "Ice Road Truckers / SE1 / EP8: Into the Whiteout reorder" at bounding box center [211, 367] width 202 height 146
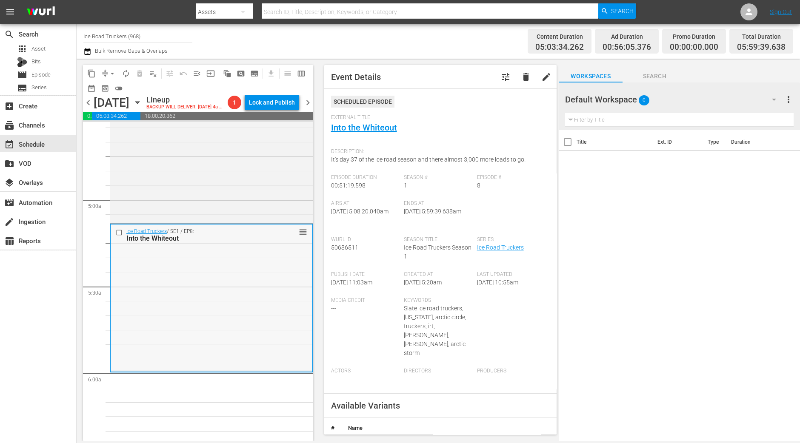
scroll to position [826, 0]
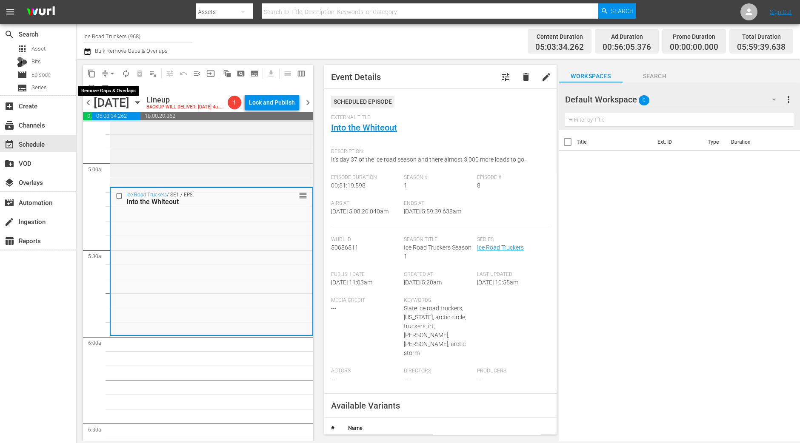
click at [110, 74] on span "arrow_drop_down" at bounding box center [112, 73] width 9 height 9
click at [108, 86] on li "Align to Midnight" at bounding box center [112, 90] width 89 height 14
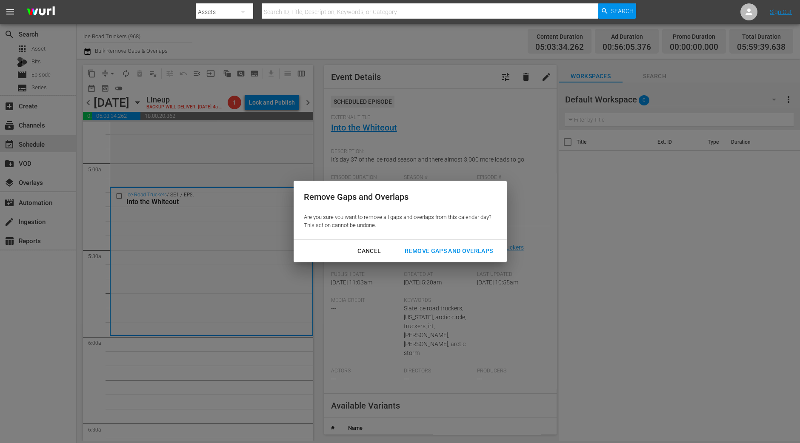
click at [422, 250] on div "Remove Gaps and Overlaps" at bounding box center [449, 251] width 102 height 11
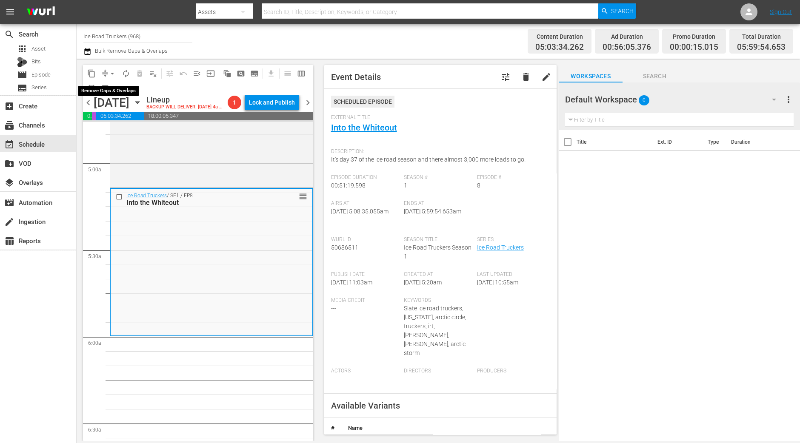
click at [111, 73] on span "arrow_drop_down" at bounding box center [112, 73] width 9 height 9
click at [105, 84] on li "Align to Midnight" at bounding box center [112, 90] width 89 height 14
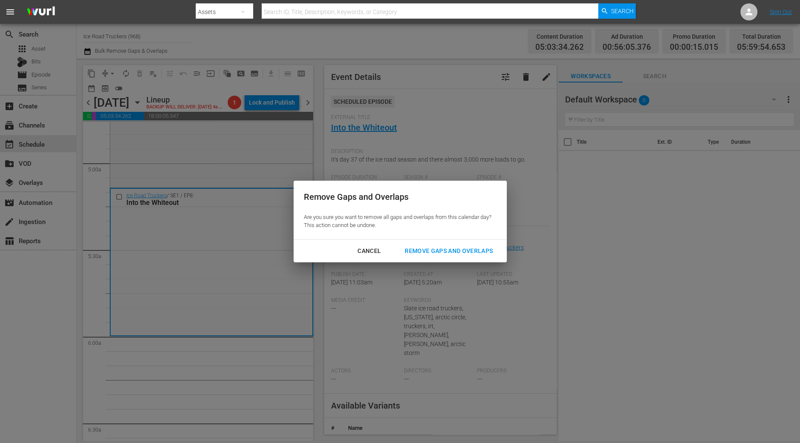
click at [442, 247] on div "Remove Gaps and Overlaps" at bounding box center [449, 251] width 102 height 11
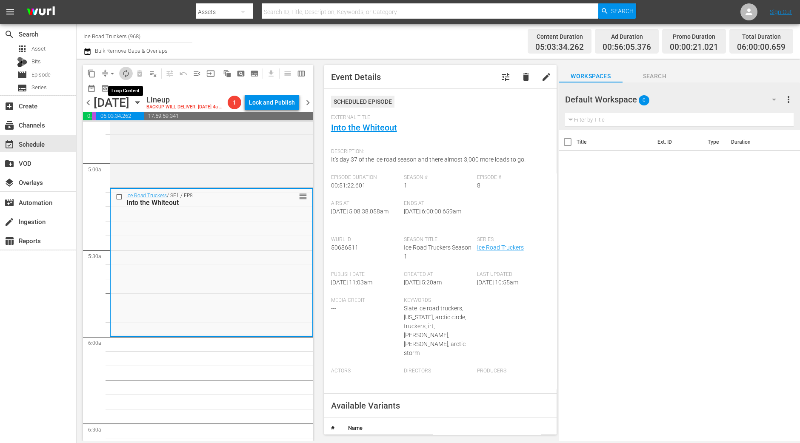
click at [128, 74] on span "autorenew_outlined" at bounding box center [126, 73] width 9 height 9
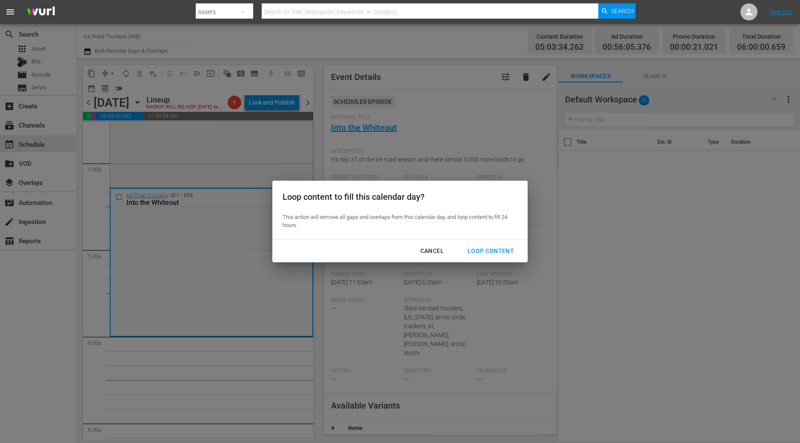
click at [498, 254] on div "Loop Content" at bounding box center [491, 251] width 60 height 11
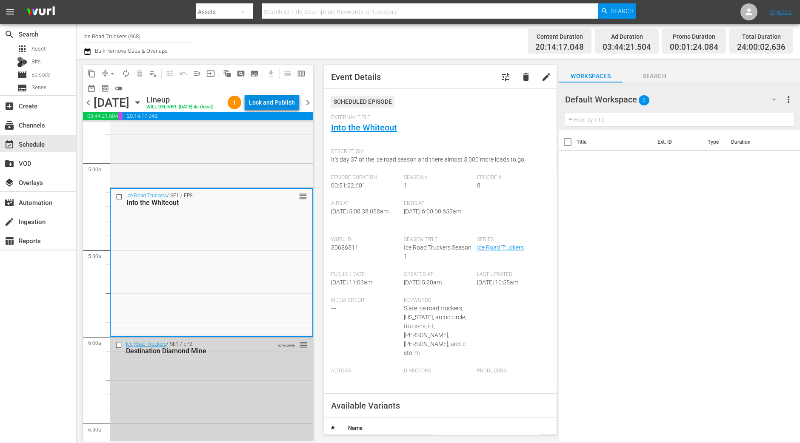
click at [274, 101] on div "Lock and Publish" at bounding box center [272, 102] width 46 height 15
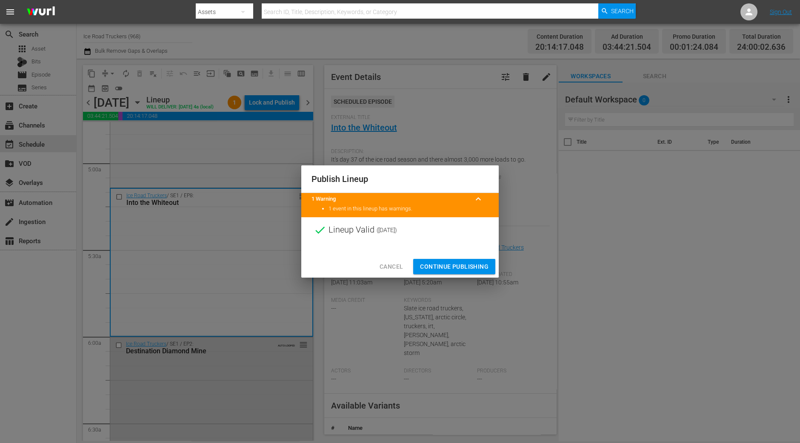
click at [462, 270] on span "Continue Publishing" at bounding box center [454, 267] width 68 height 11
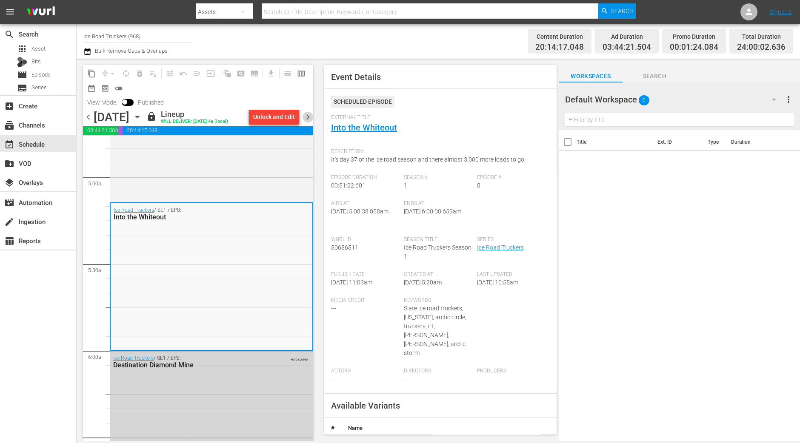
click at [307, 117] on span "chevron_right" at bounding box center [307, 117] width 11 height 11
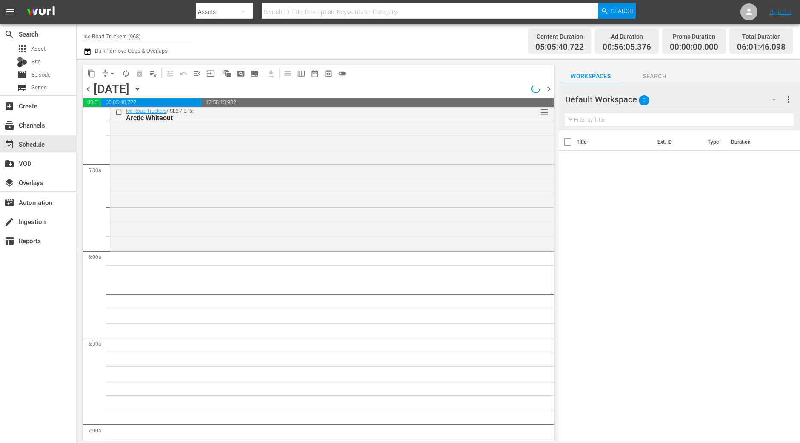
scroll to position [841, 0]
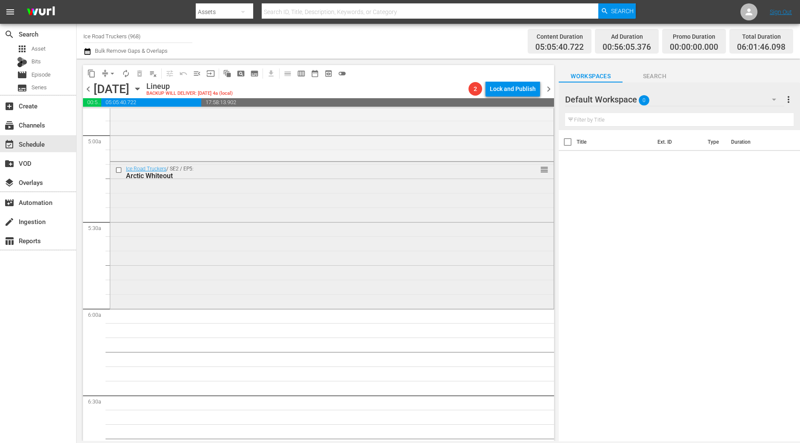
click at [213, 174] on div "Arctic Whiteout" at bounding box center [316, 176] width 380 height 8
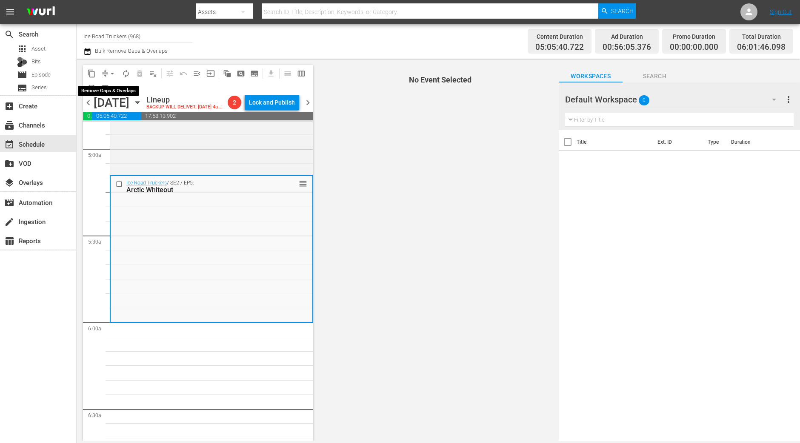
click at [111, 79] on button "arrow_drop_down" at bounding box center [112, 74] width 14 height 14
click at [112, 91] on li "Align to Midnight" at bounding box center [112, 90] width 89 height 14
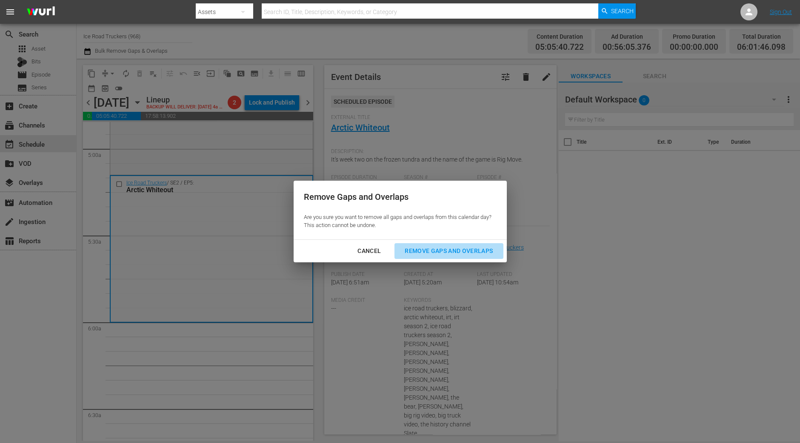
click at [475, 252] on div "Remove Gaps and Overlaps" at bounding box center [449, 251] width 102 height 11
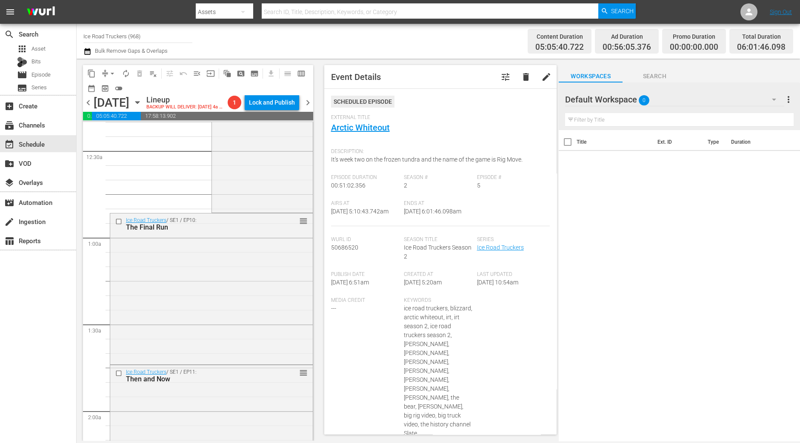
scroll to position [0, 0]
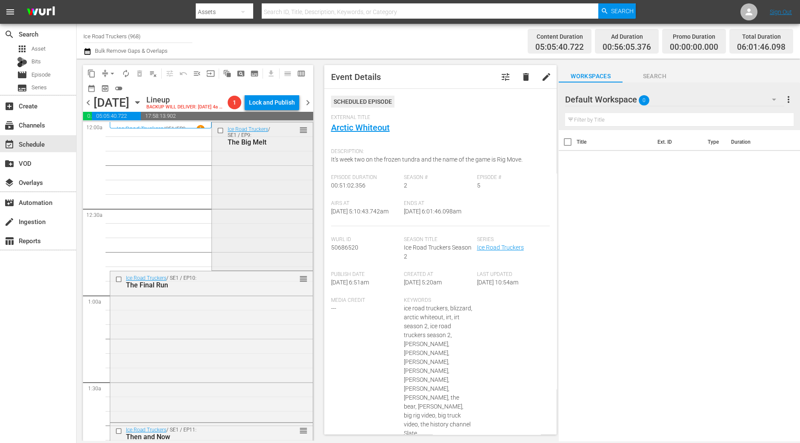
click at [282, 207] on div "Ice Road Truckers / SE1 / EP9: The Big Melt reorder" at bounding box center [262, 196] width 101 height 147
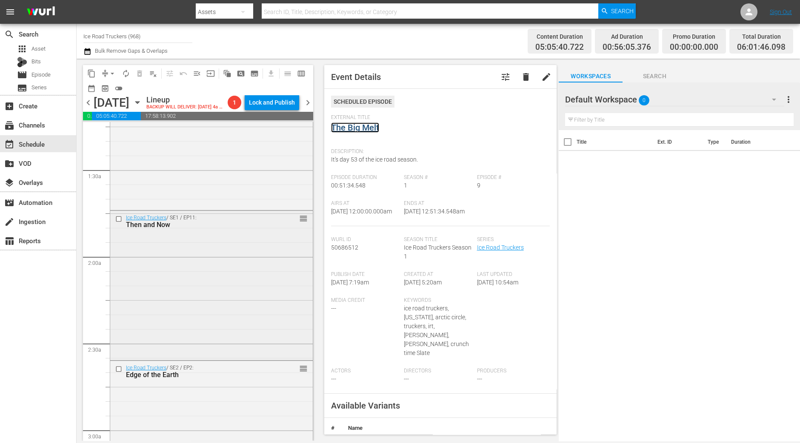
scroll to position [212, 0]
click at [271, 272] on div "Ice Road Truckers / SE1 / EP11: Then and Now reorder" at bounding box center [211, 284] width 202 height 147
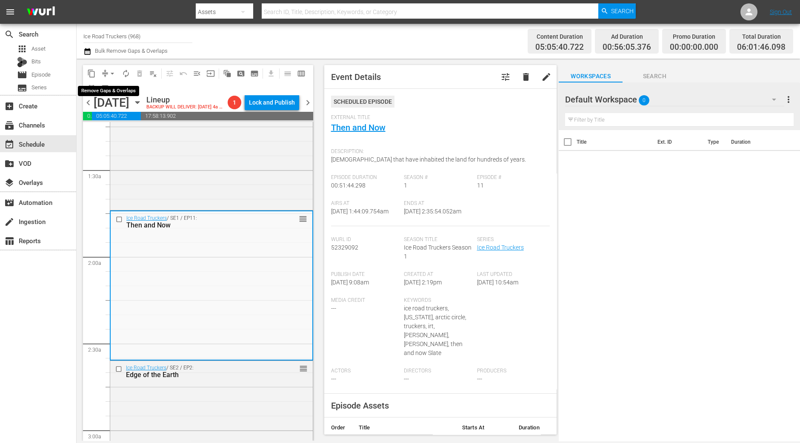
click at [113, 74] on span "arrow_drop_down" at bounding box center [112, 73] width 9 height 9
click at [116, 88] on li "Align to Midnight" at bounding box center [112, 90] width 89 height 14
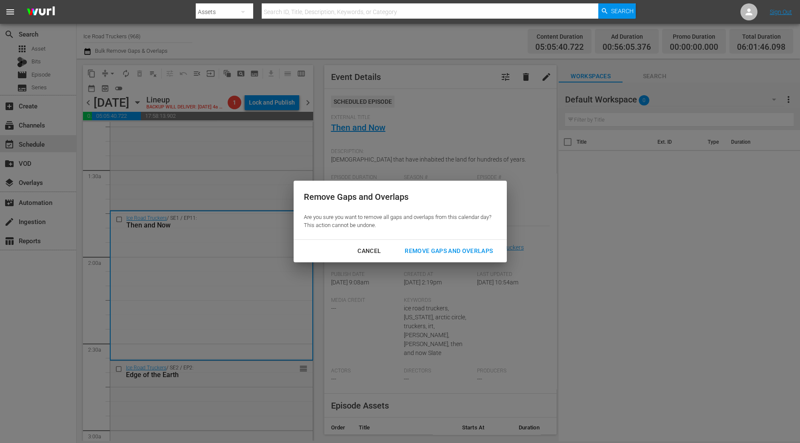
click at [460, 256] on div "Remove Gaps and Overlaps" at bounding box center [449, 251] width 102 height 11
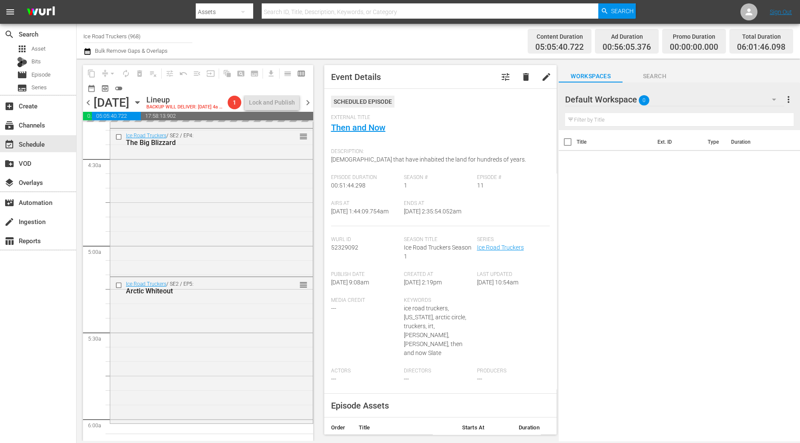
scroll to position [904, 0]
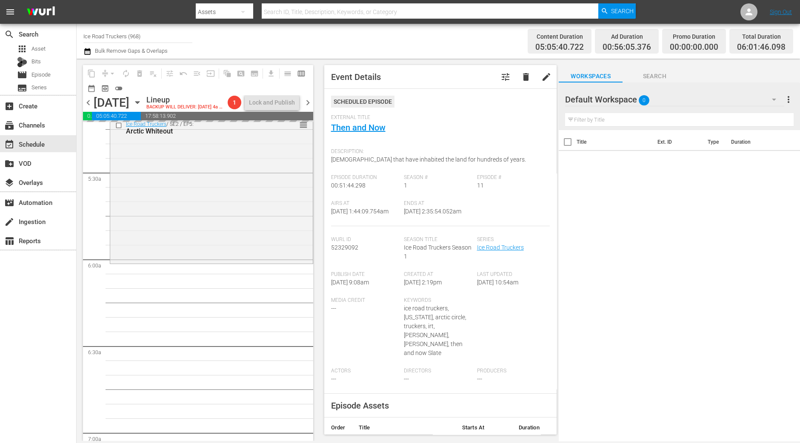
click at [278, 256] on div "Ice Road Truckers / SE2 / EP5: Arctic Whiteout reorder" at bounding box center [211, 189] width 202 height 145
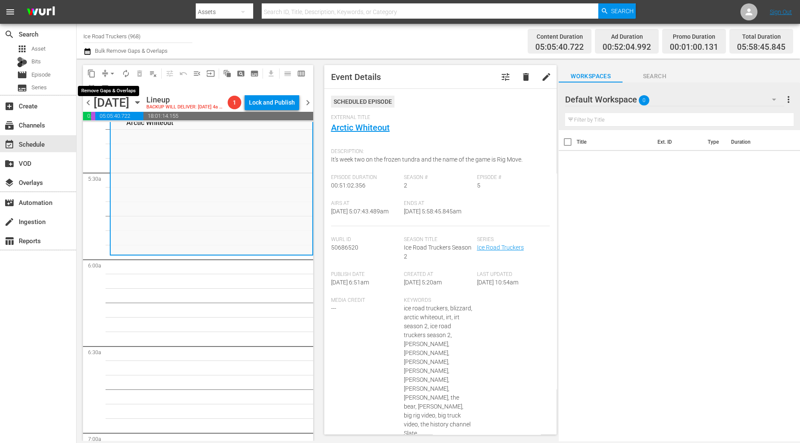
click at [114, 76] on span "arrow_drop_down" at bounding box center [112, 73] width 9 height 9
click at [112, 88] on li "Align to Midnight" at bounding box center [112, 90] width 89 height 14
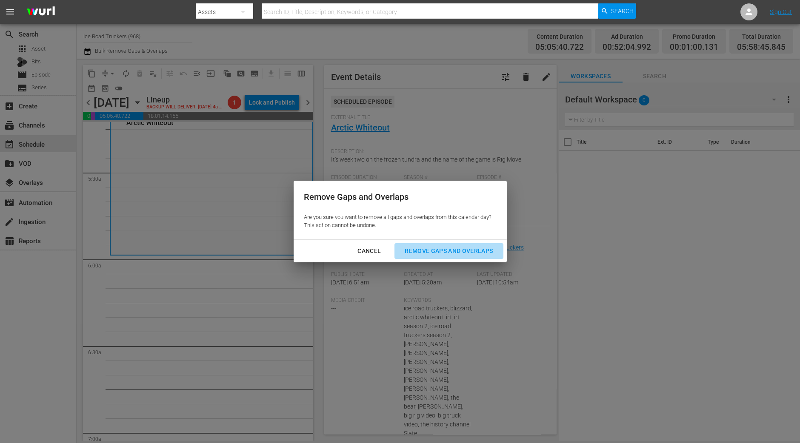
click at [418, 247] on div "Remove Gaps and Overlaps" at bounding box center [449, 251] width 102 height 11
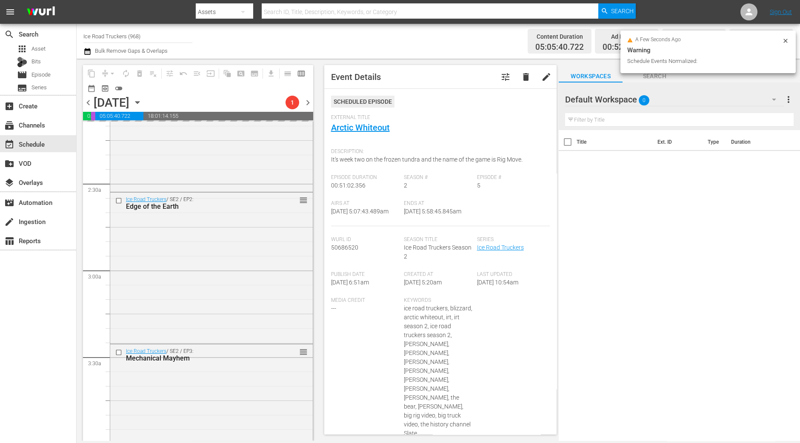
scroll to position [425, 0]
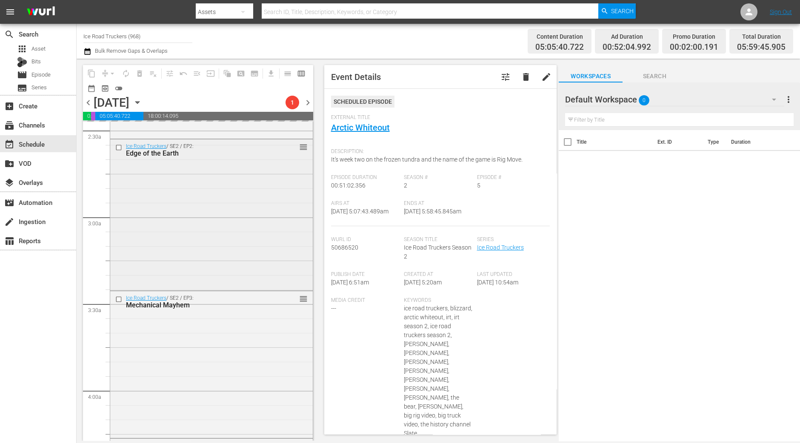
click at [273, 203] on div "Ice Road Truckers / SE2 / EP2: Edge of the Earth reorder" at bounding box center [211, 214] width 202 height 149
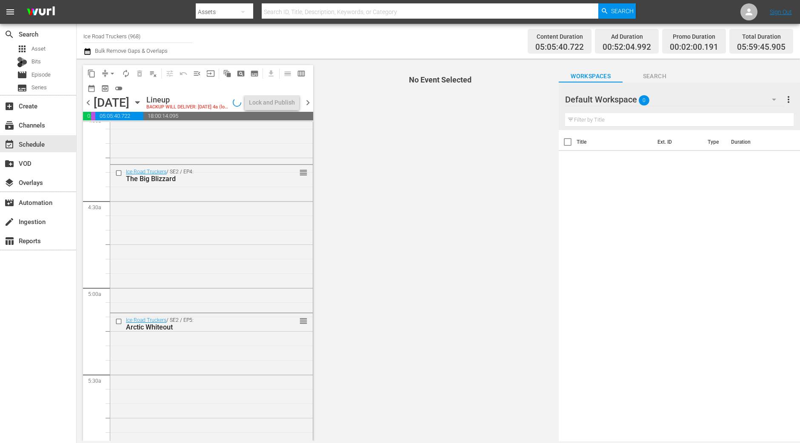
scroll to position [797, 0]
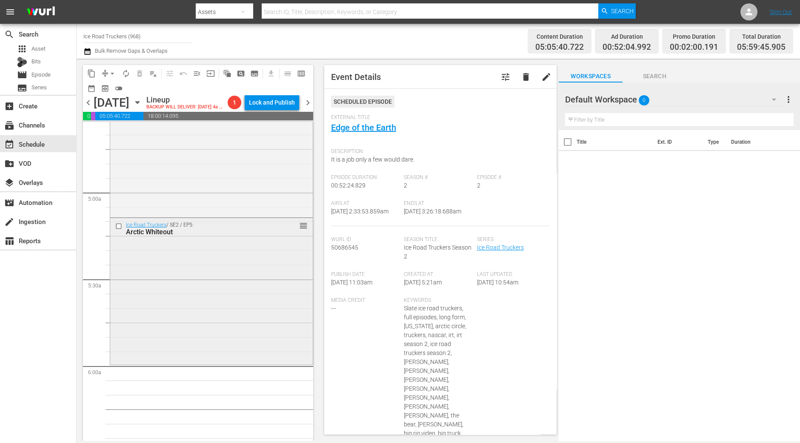
click at [269, 313] on div "Ice Road Truckers / SE2 / EP5: Arctic Whiteout reorder" at bounding box center [211, 290] width 202 height 145
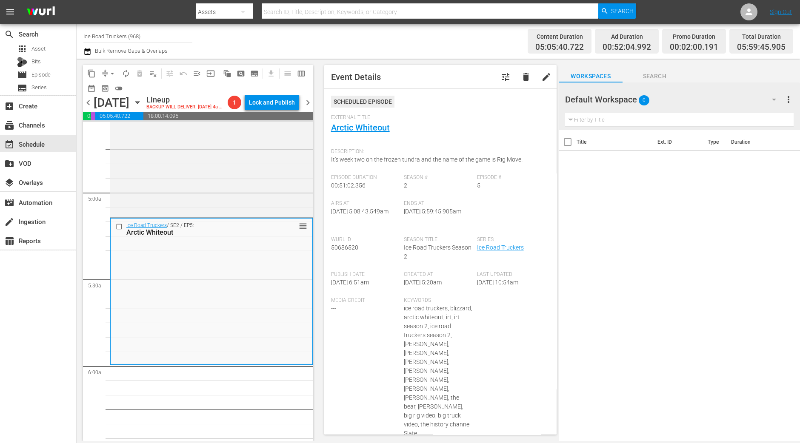
click at [113, 73] on span "arrow_drop_down" at bounding box center [112, 73] width 9 height 9
click at [109, 85] on li "Align to Midnight" at bounding box center [112, 90] width 89 height 14
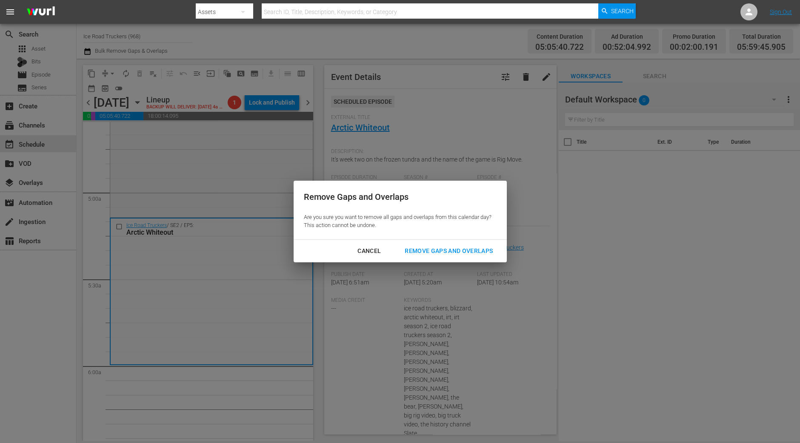
click at [444, 254] on div "Remove Gaps and Overlaps" at bounding box center [449, 251] width 102 height 11
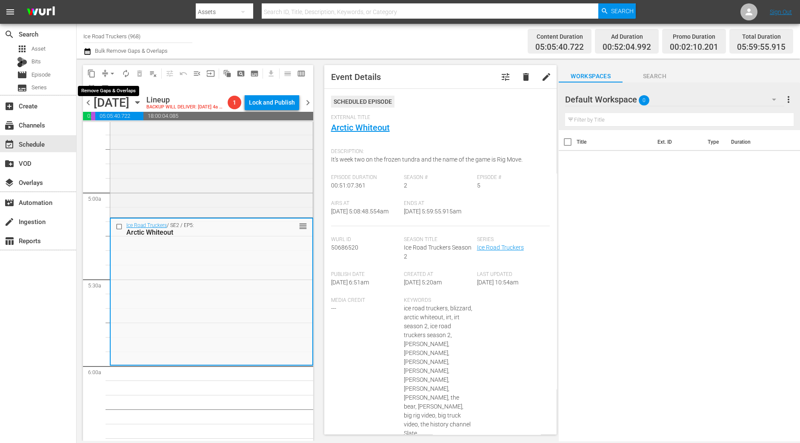
click at [106, 71] on button "arrow_drop_down" at bounding box center [112, 74] width 14 height 14
click at [110, 88] on li "Align to Midnight" at bounding box center [112, 90] width 89 height 14
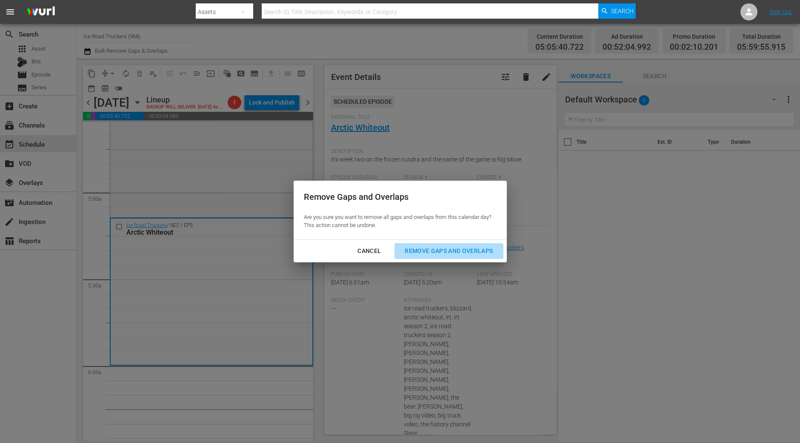
click at [472, 258] on button "Remove Gaps and Overlaps" at bounding box center [448, 251] width 108 height 16
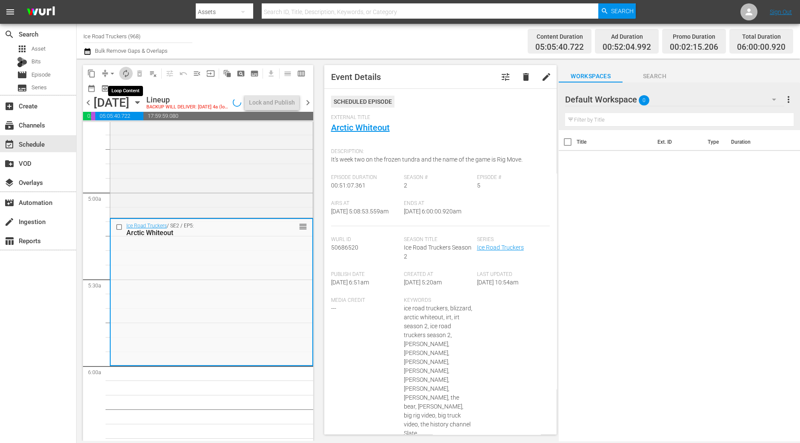
click at [126, 74] on span "autorenew_outlined" at bounding box center [126, 73] width 9 height 9
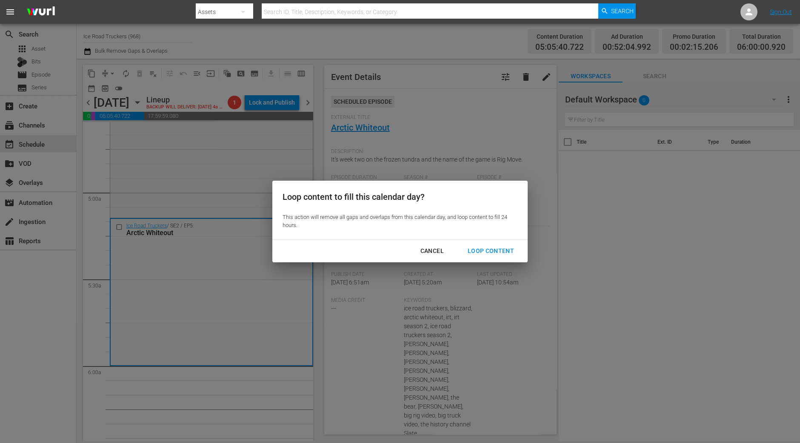
click at [489, 254] on div "Loop Content" at bounding box center [491, 251] width 60 height 11
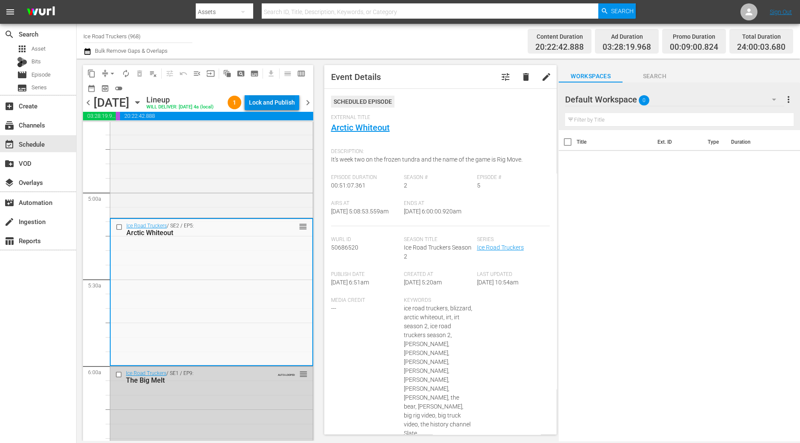
click at [276, 102] on div "Lock and Publish" at bounding box center [272, 102] width 46 height 15
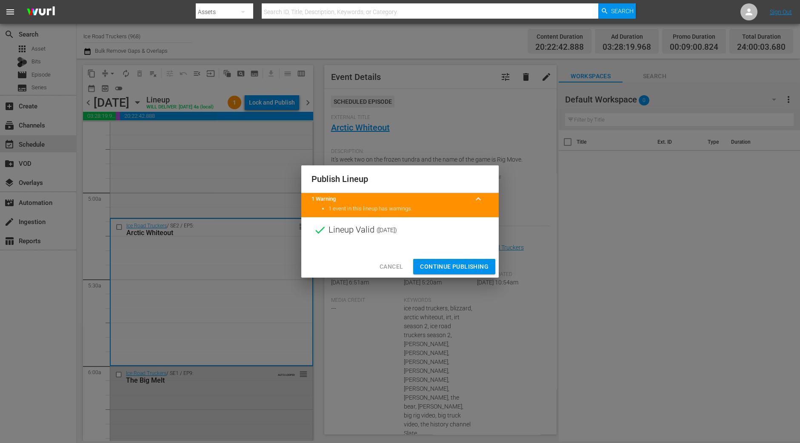
click at [438, 262] on span "Continue Publishing" at bounding box center [454, 267] width 68 height 11
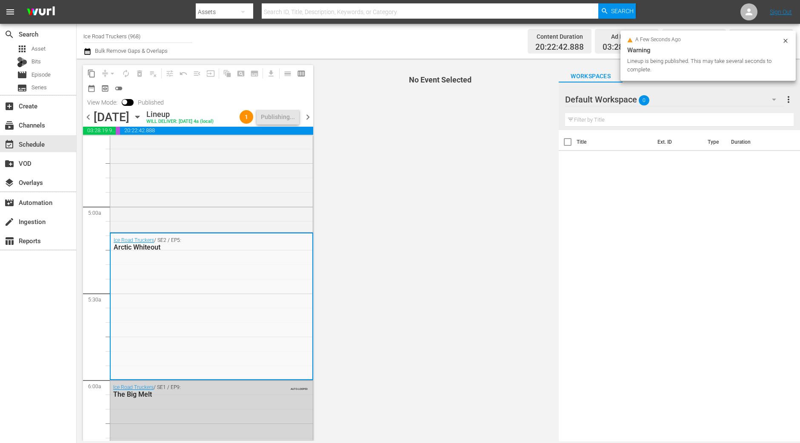
click at [308, 114] on span "chevron_right" at bounding box center [307, 117] width 11 height 11
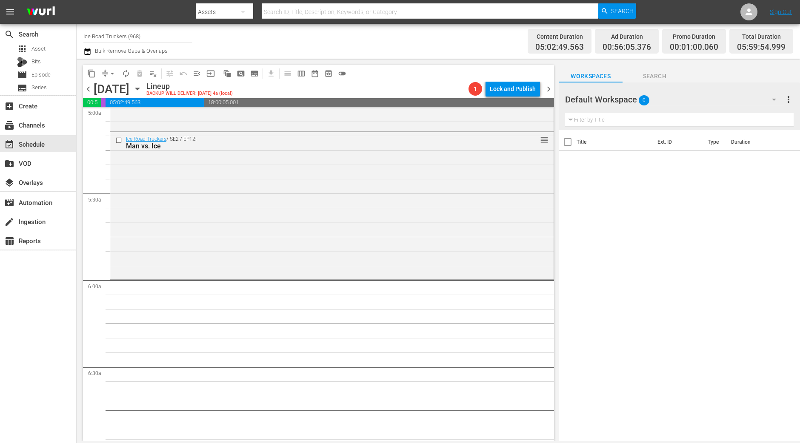
scroll to position [826, 0]
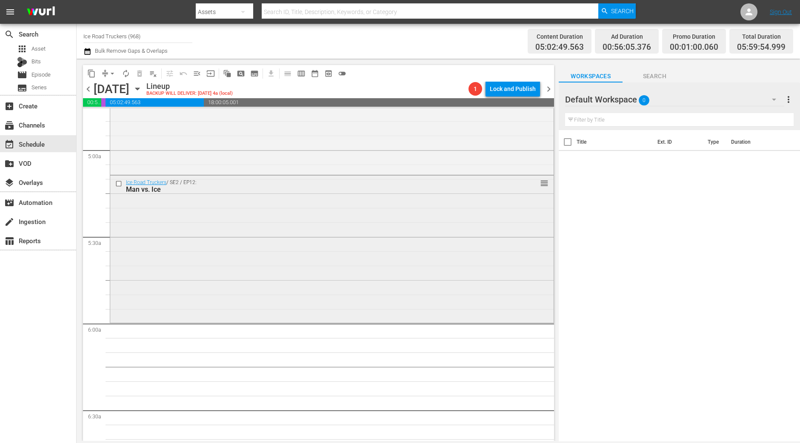
click at [315, 235] on div "Ice Road Truckers / SE2 / EP12: Man vs. Ice reorder" at bounding box center [331, 248] width 443 height 145
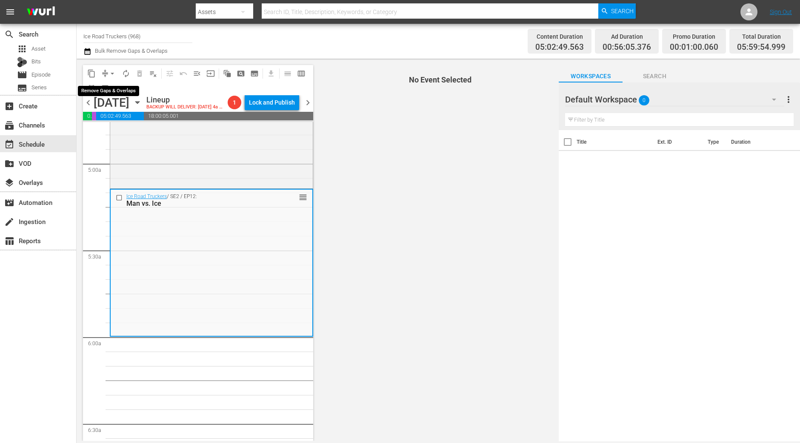
click at [114, 72] on span "arrow_drop_down" at bounding box center [112, 73] width 9 height 9
click at [111, 83] on li "Align to Midnight" at bounding box center [112, 90] width 70 height 14
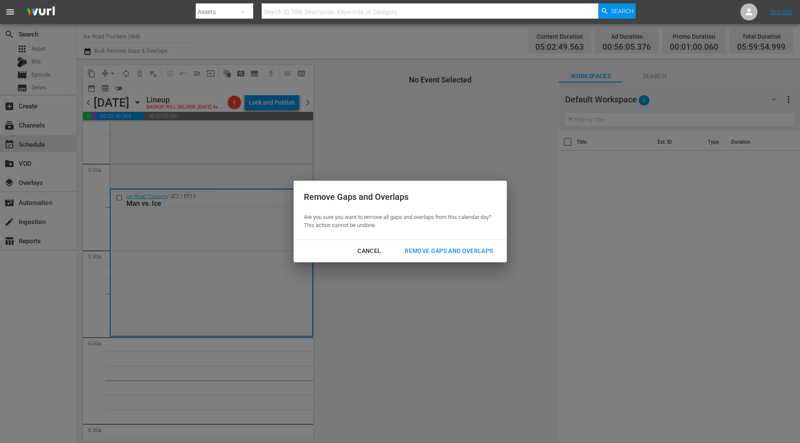
click at [457, 245] on button "Remove Gaps and Overlaps" at bounding box center [448, 251] width 108 height 16
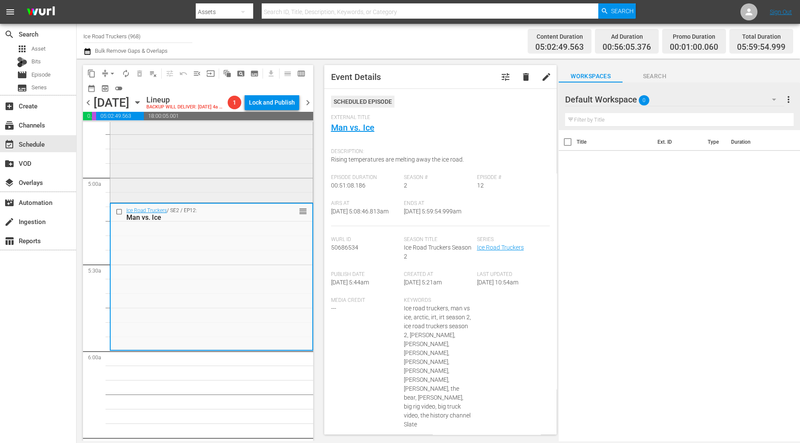
scroll to position [599, 0]
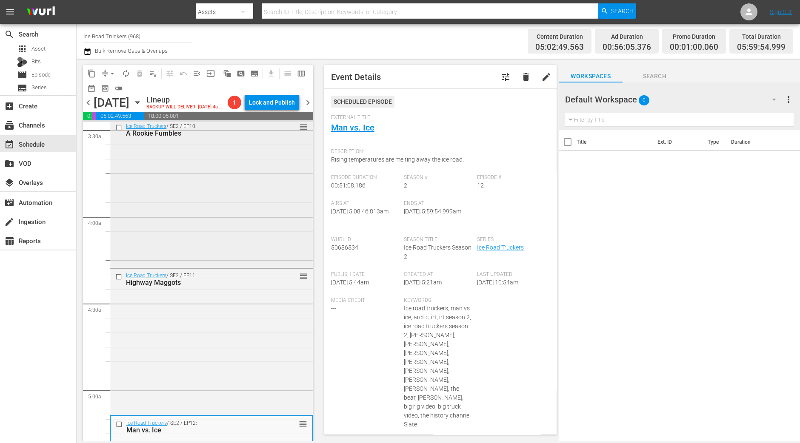
click at [197, 185] on div "Ice Road Truckers / SE2 / EP10: A Rookie Fumbles reorder" at bounding box center [211, 193] width 202 height 147
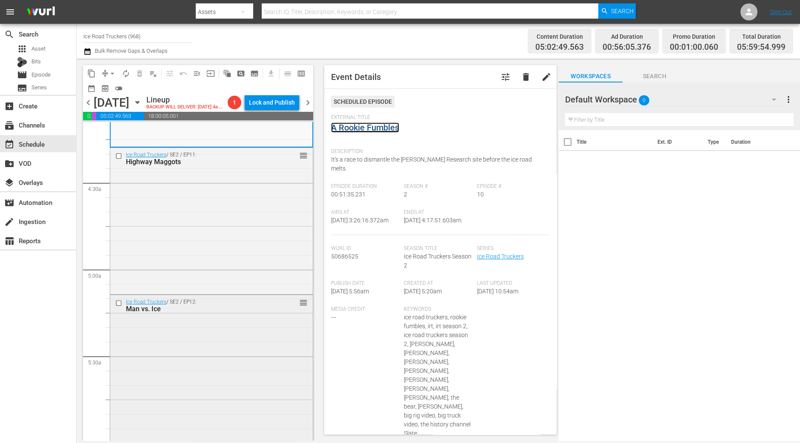
scroll to position [759, 0]
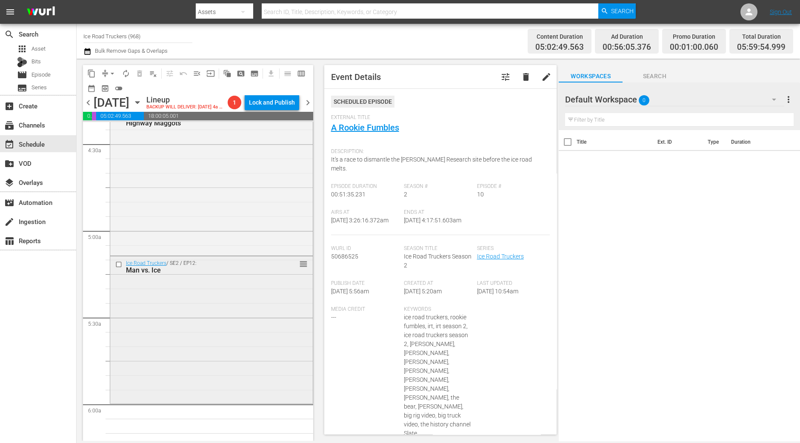
click at [212, 310] on div "Ice Road Truckers / SE2 / EP12: Man vs. Ice reorder" at bounding box center [211, 328] width 202 height 145
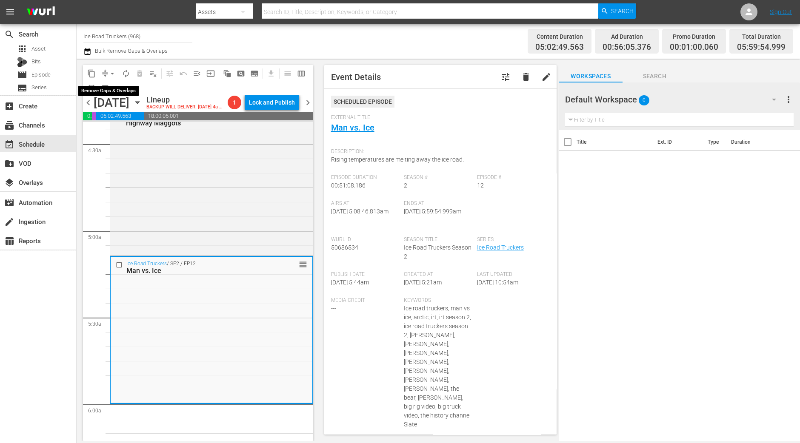
click at [113, 73] on span "arrow_drop_down" at bounding box center [112, 73] width 9 height 9
click at [112, 87] on li "Align to Midnight" at bounding box center [112, 90] width 89 height 14
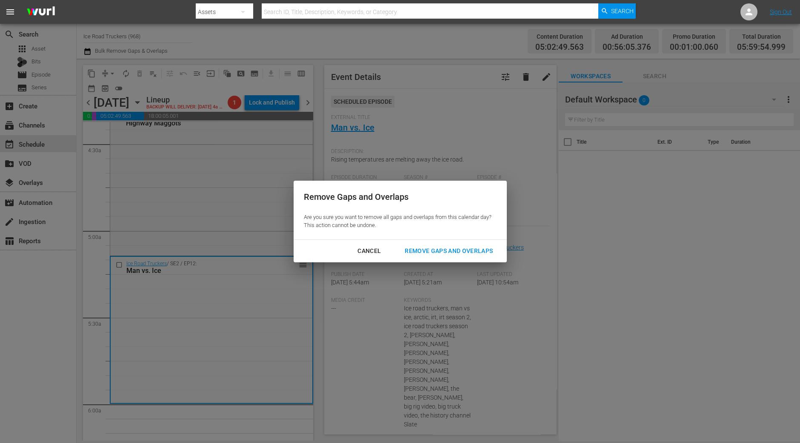
click at [428, 246] on div "Remove Gaps and Overlaps" at bounding box center [449, 251] width 102 height 11
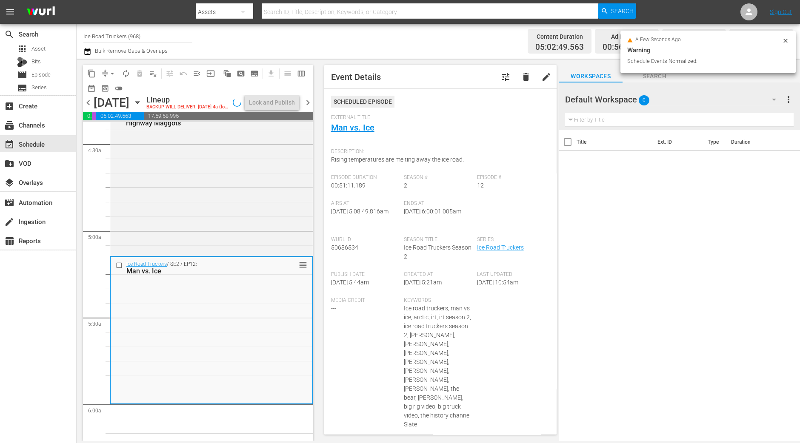
scroll to position [918, 0]
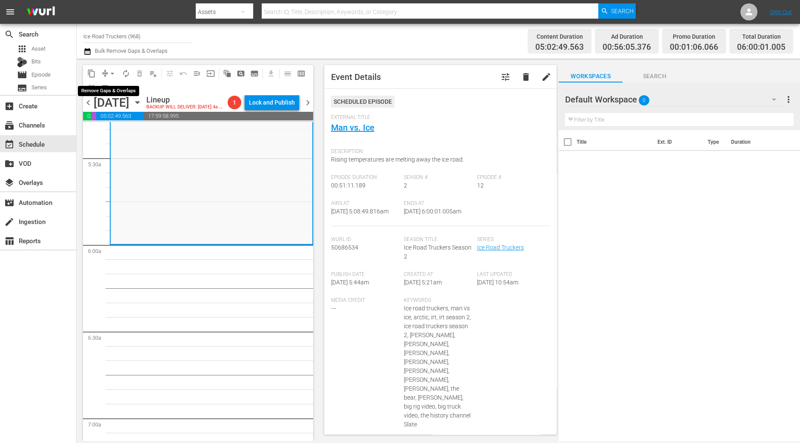
click at [110, 73] on span "arrow_drop_down" at bounding box center [112, 73] width 9 height 9
click at [106, 88] on li "Align to Midnight" at bounding box center [112, 90] width 89 height 14
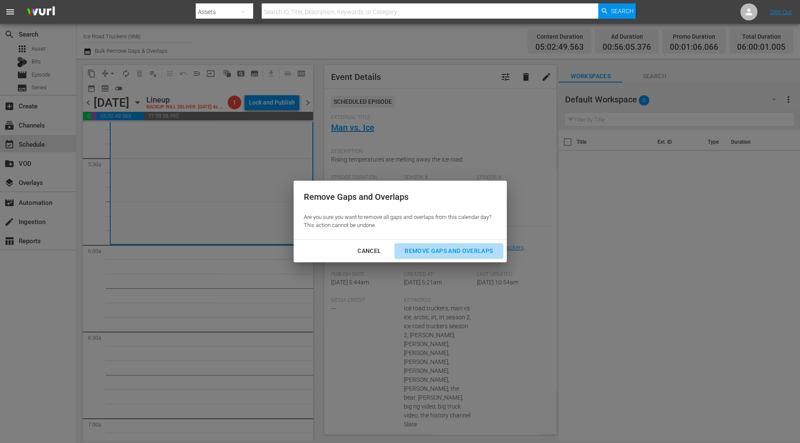
click at [447, 255] on div "Remove Gaps and Overlaps" at bounding box center [449, 251] width 102 height 11
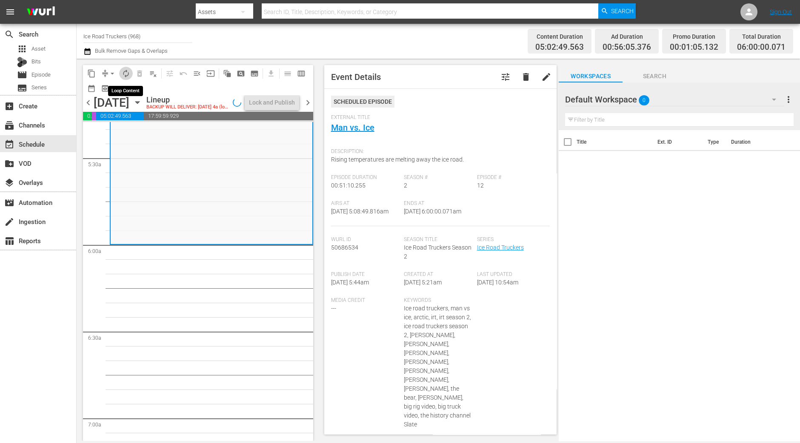
click at [125, 70] on span "autorenew_outlined" at bounding box center [126, 73] width 9 height 9
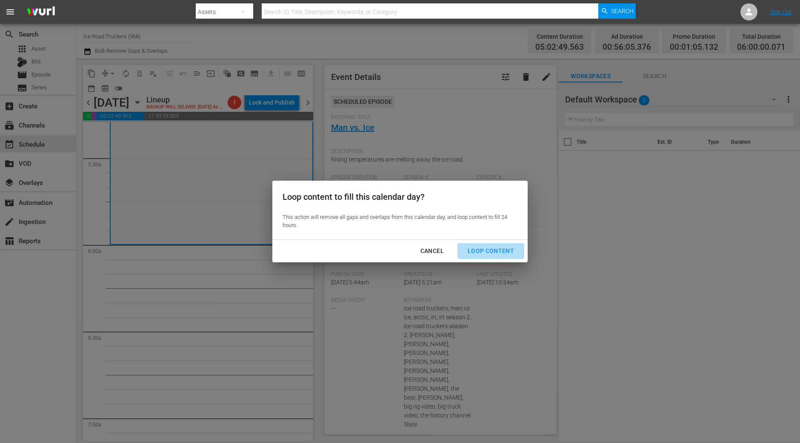
click at [499, 252] on div "Loop Content" at bounding box center [491, 251] width 60 height 11
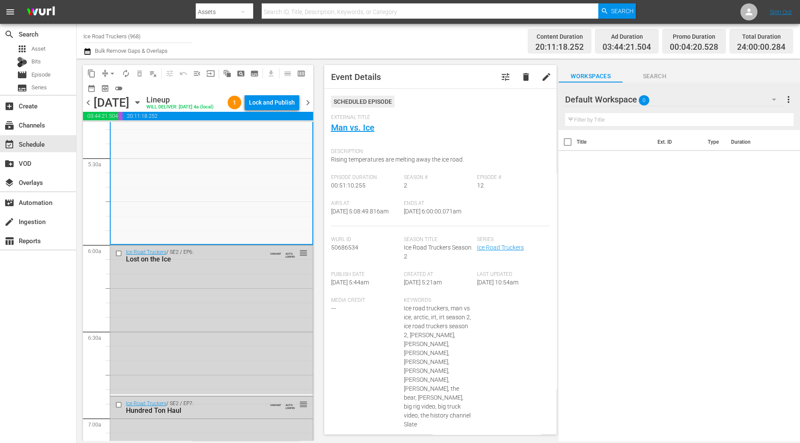
click at [271, 98] on div "Lock and Publish" at bounding box center [272, 102] width 46 height 15
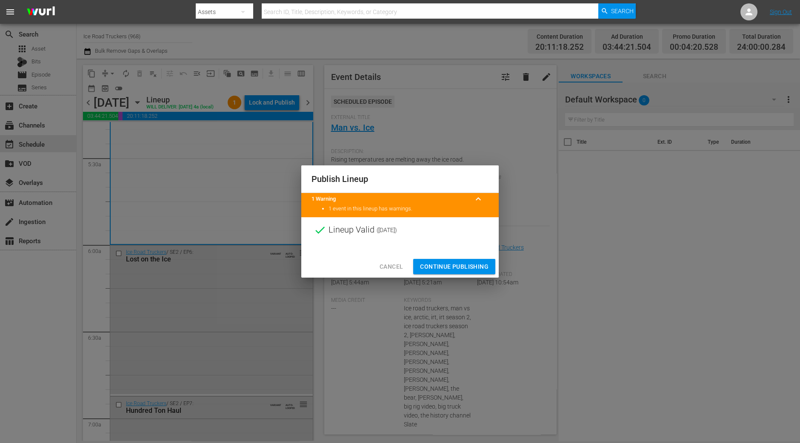
click at [467, 260] on button "Continue Publishing" at bounding box center [454, 267] width 82 height 16
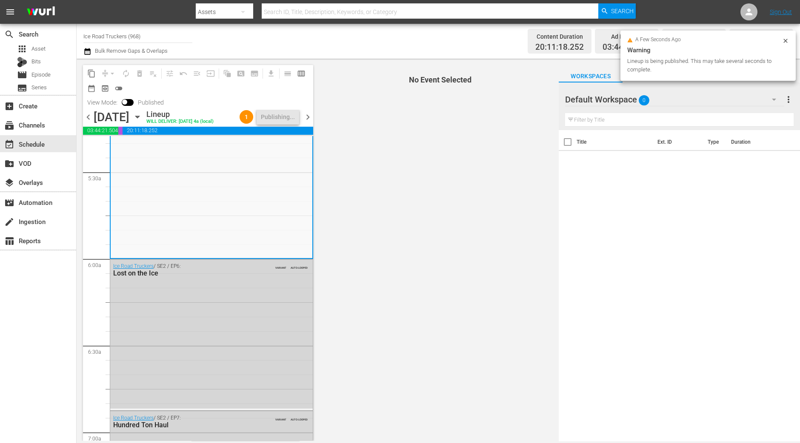
click at [311, 118] on span "chevron_right" at bounding box center [307, 117] width 11 height 11
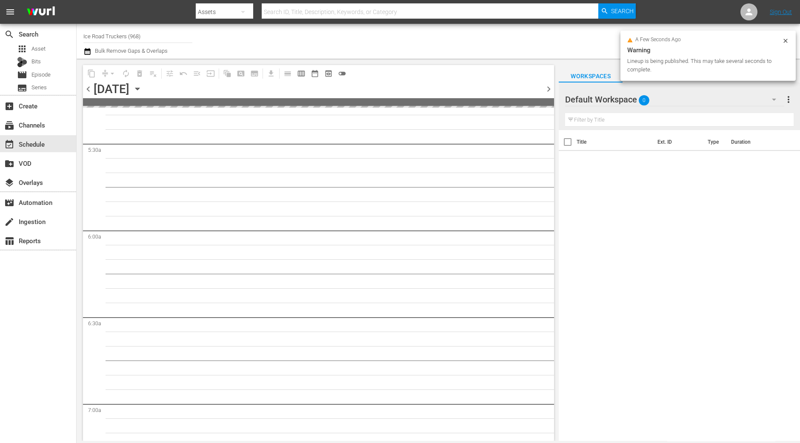
scroll to position [991, 0]
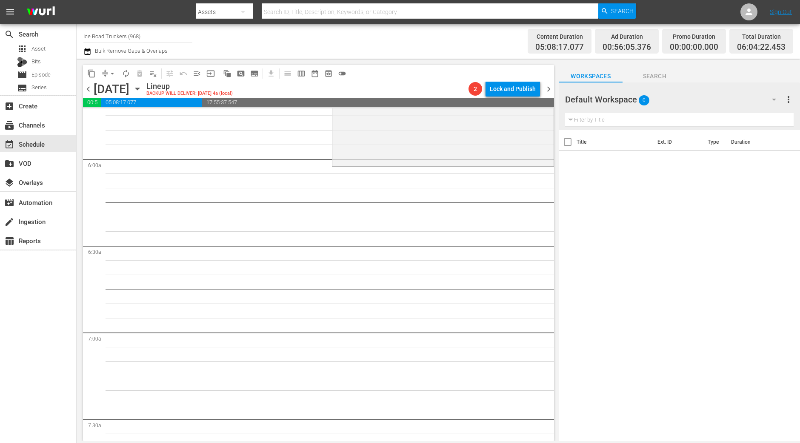
click at [40, 336] on div "search Search apps Asset Bits movie Episode subtitles Series add_box Create sub…" at bounding box center [38, 245] width 77 height 443
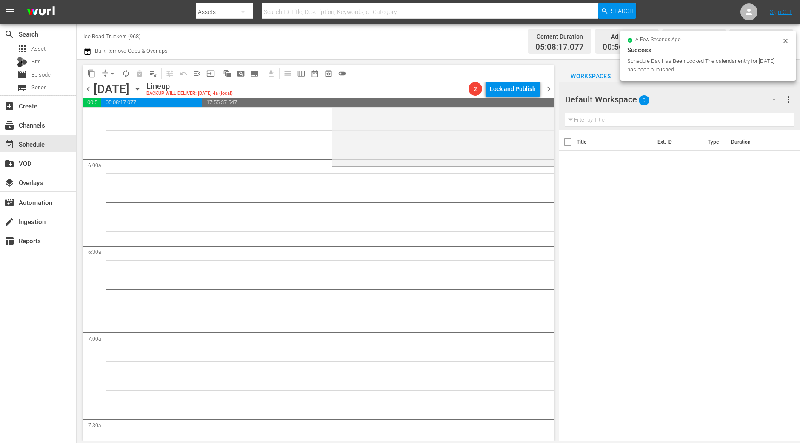
scroll to position [937, 0]
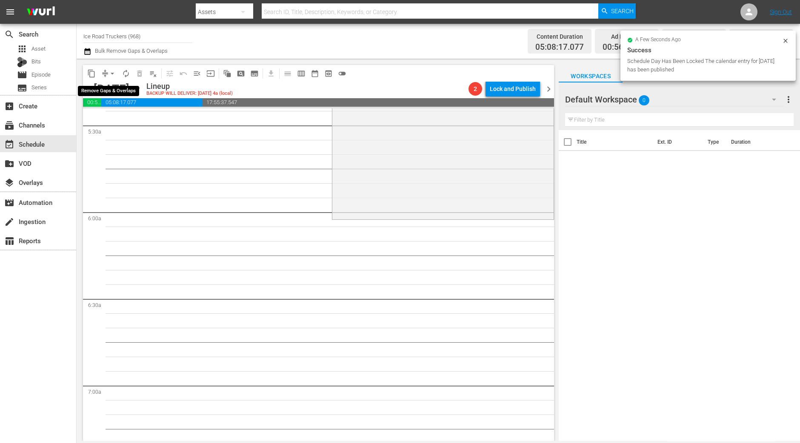
click at [112, 72] on span "arrow_drop_down" at bounding box center [112, 73] width 9 height 9
click at [108, 85] on li "Align to Midnight" at bounding box center [112, 90] width 70 height 14
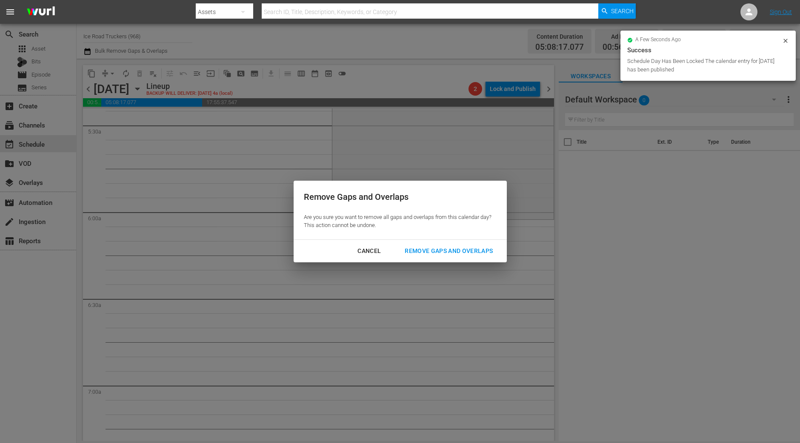
click at [470, 253] on div "Remove Gaps and Overlaps" at bounding box center [449, 251] width 102 height 11
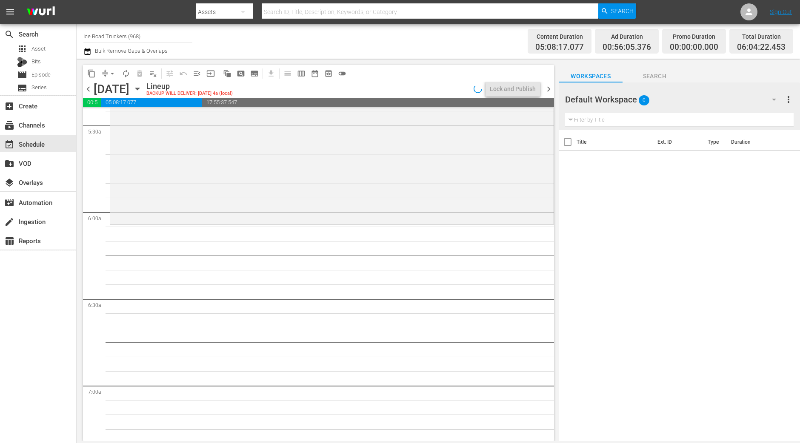
scroll to position [952, 0]
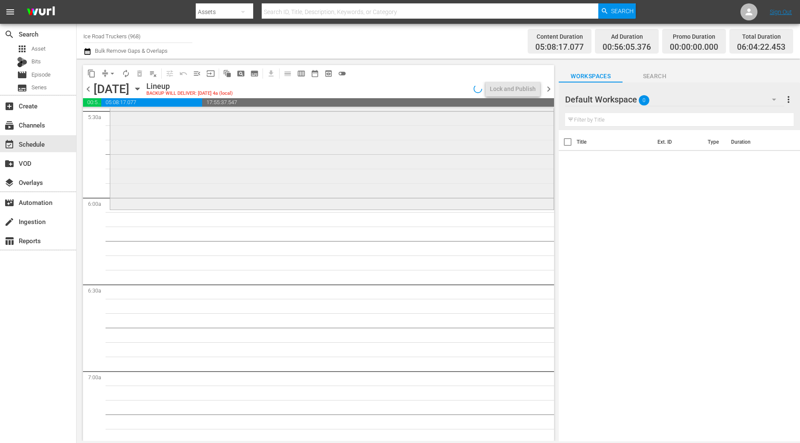
click at [361, 187] on div "Ice Road Truckers / SE3 / EP5: Accident Alley reorder" at bounding box center [331, 133] width 443 height 149
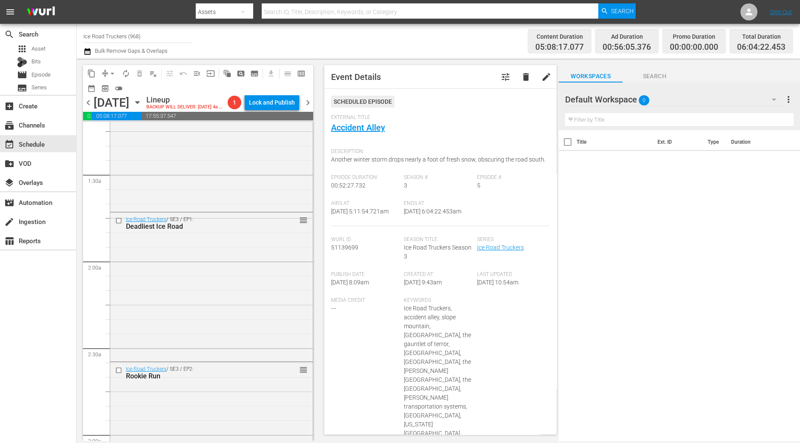
scroll to position [0, 0]
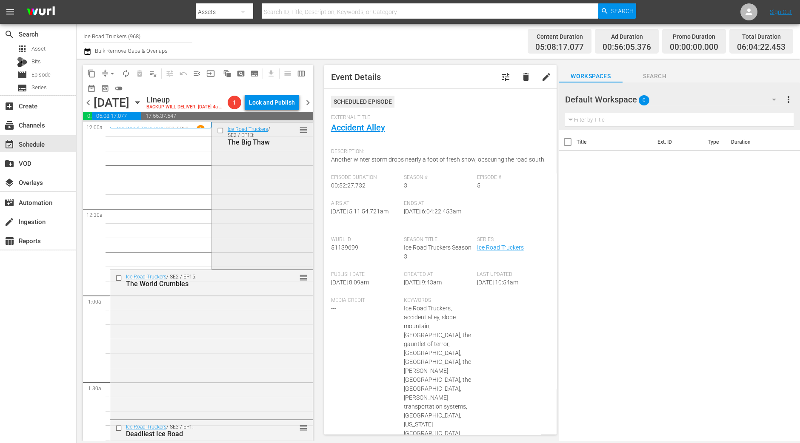
click at [251, 250] on div "Ice Road Truckers / SE2 / EP13: The Big Thaw reorder" at bounding box center [262, 195] width 101 height 145
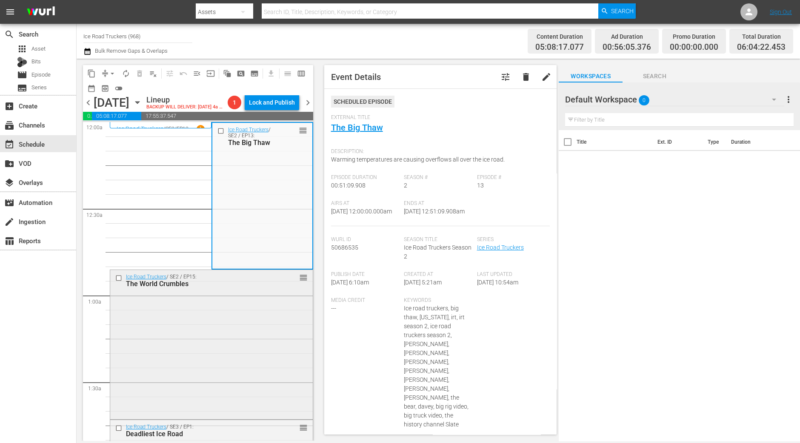
click at [274, 306] on div "Ice Road Truckers / SE2 / EP15: The World Crumbles reorder" at bounding box center [211, 343] width 202 height 147
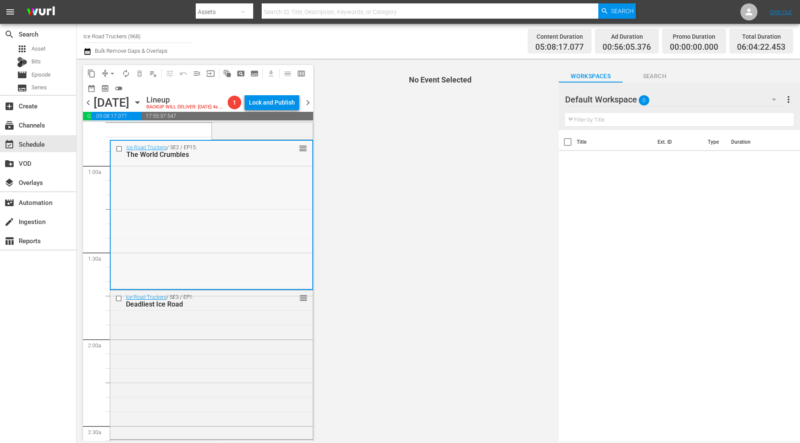
scroll to position [106, 0]
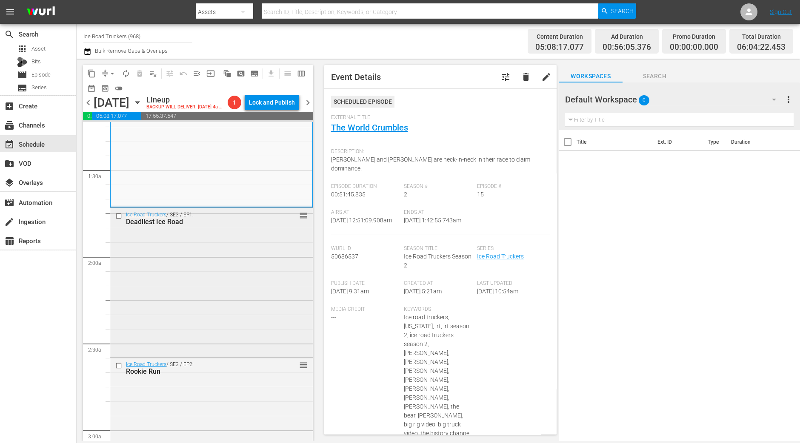
click at [243, 268] on div "Ice Road Truckers / SE3 / EP1: Deadliest Ice Road reorder" at bounding box center [211, 282] width 202 height 148
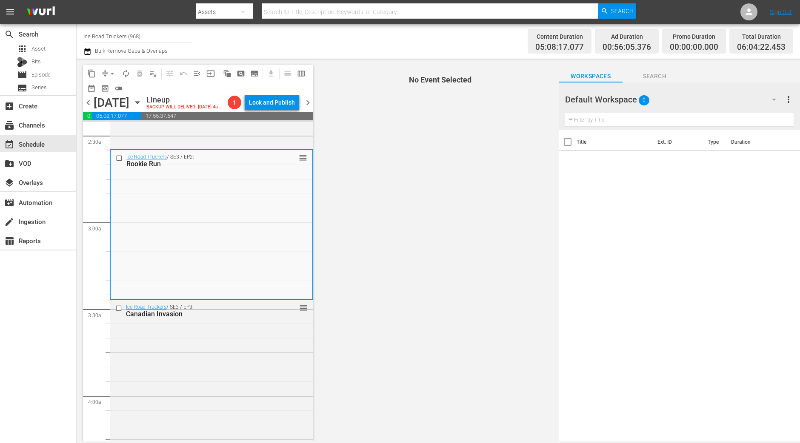
scroll to position [425, 0]
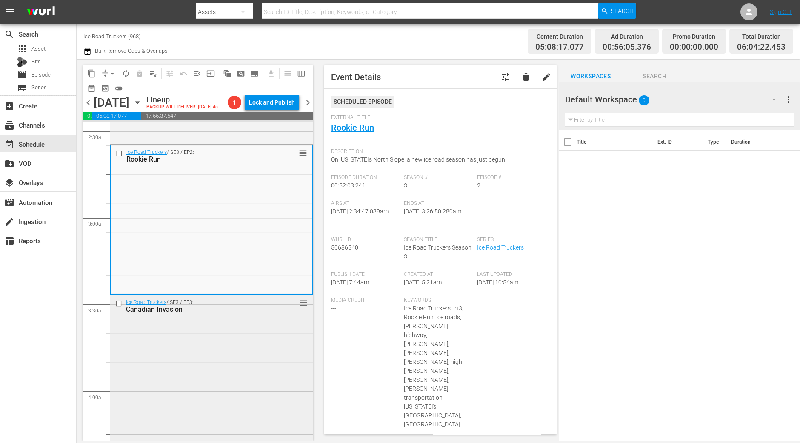
click at [237, 341] on div "Ice Road Truckers / SE3 / EP3: Canadian Invasion reorder" at bounding box center [211, 371] width 202 height 150
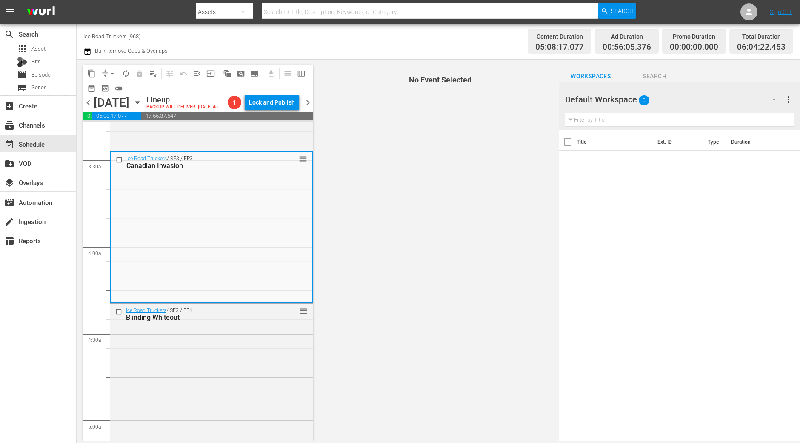
scroll to position [585, 0]
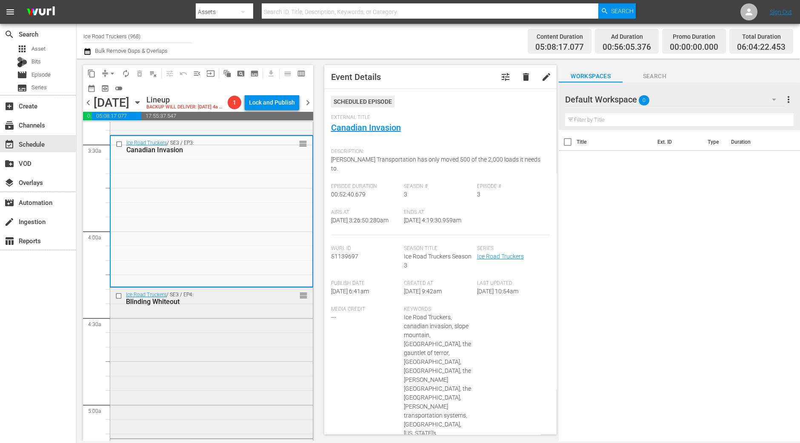
click at [187, 381] on div "Ice Road Truckers / SE3 / EP4: Blinding Whiteout reorder" at bounding box center [211, 362] width 202 height 149
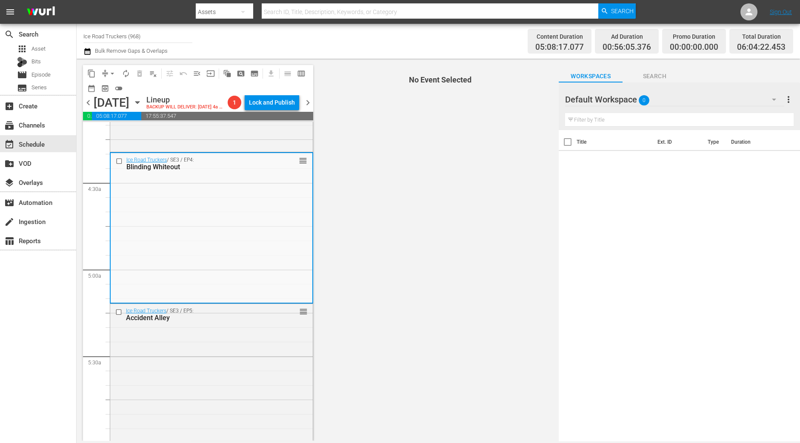
scroll to position [744, 0]
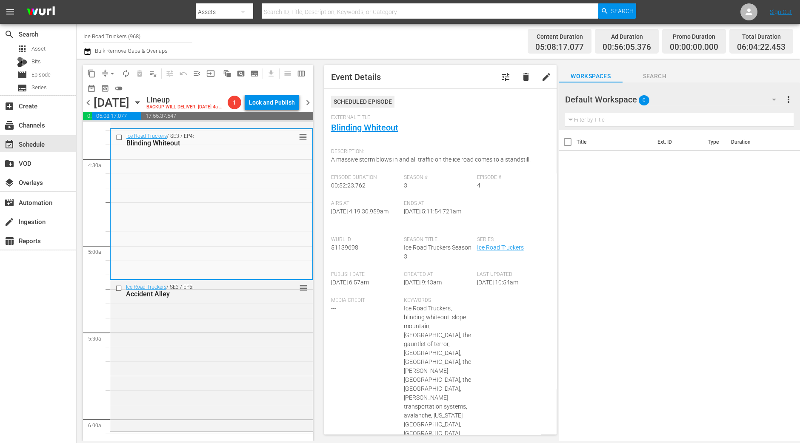
drag, startPoint x: 362, startPoint y: 131, endPoint x: 457, endPoint y: 137, distance: 95.9
click at [457, 137] on div "External Title Blinding Whiteout" at bounding box center [440, 129] width 219 height 30
click at [208, 392] on div "Ice Road Truckers / SE3 / EP5: Accident Alley reorder" at bounding box center [211, 354] width 202 height 149
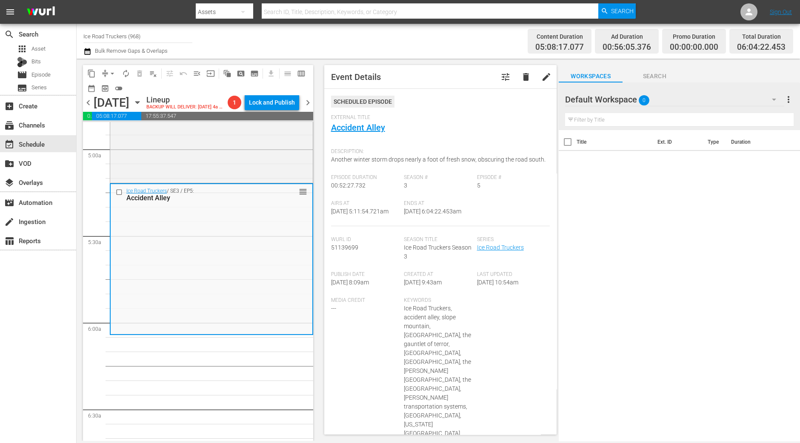
scroll to position [850, 0]
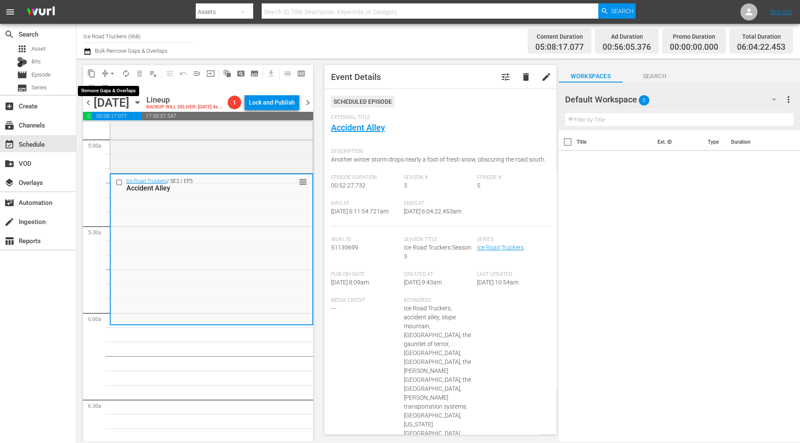
click at [110, 74] on span "arrow_drop_down" at bounding box center [112, 73] width 9 height 9
click at [110, 88] on li "Align to Midnight" at bounding box center [112, 90] width 89 height 14
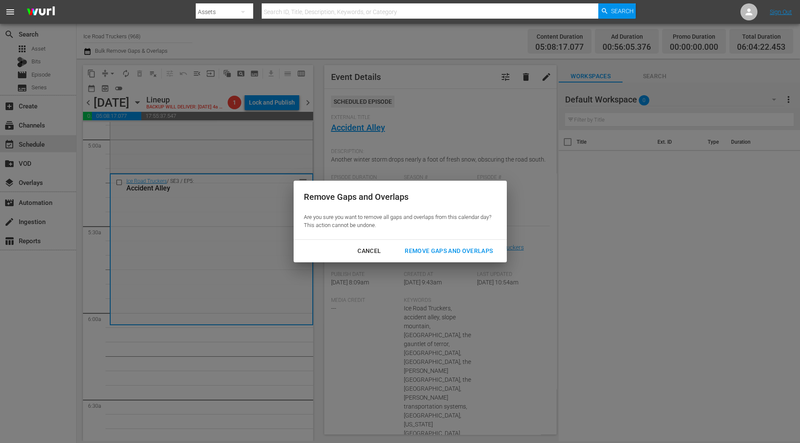
click at [416, 248] on div "Remove Gaps and Overlaps" at bounding box center [449, 251] width 102 height 11
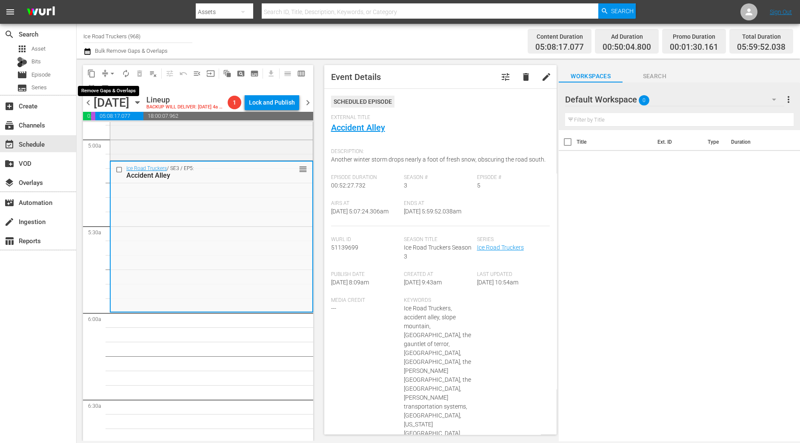
click at [114, 73] on span "arrow_drop_down" at bounding box center [112, 73] width 9 height 9
click at [114, 87] on li "Align to Midnight" at bounding box center [112, 90] width 89 height 14
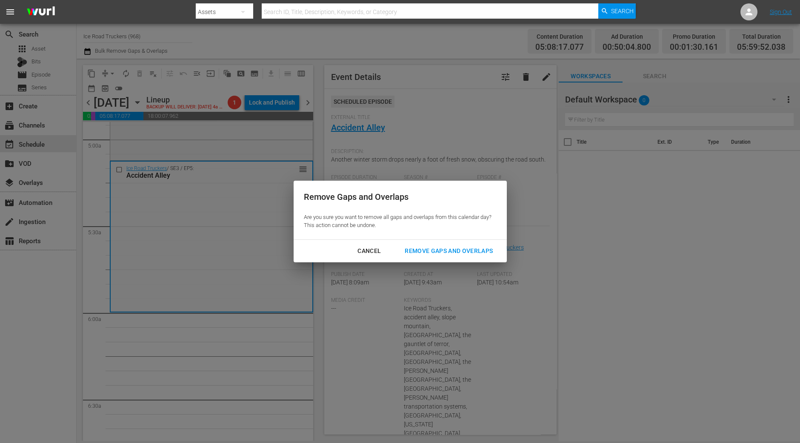
click at [430, 252] on div "Remove Gaps and Overlaps" at bounding box center [449, 251] width 102 height 11
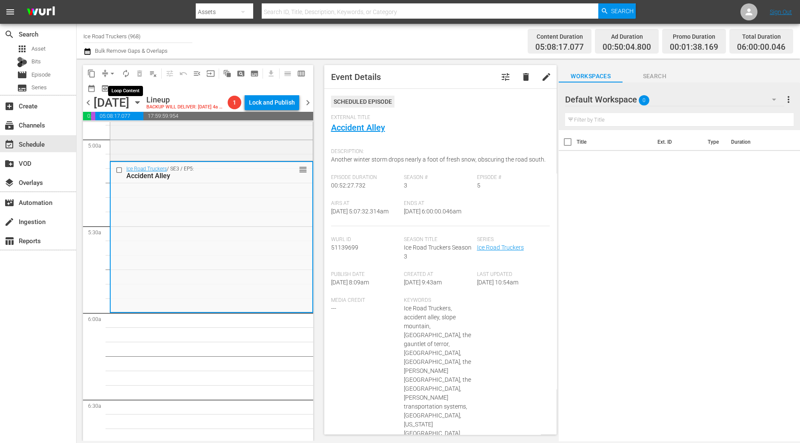
click at [126, 74] on span "autorenew_outlined" at bounding box center [126, 73] width 9 height 9
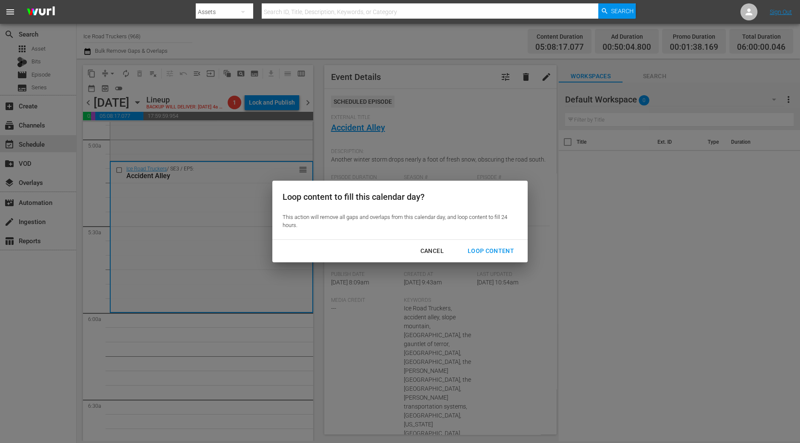
click at [496, 240] on div "Cancel Loop Content" at bounding box center [399, 251] width 255 height 23
click at [494, 243] on button "Loop Content" at bounding box center [490, 251] width 67 height 16
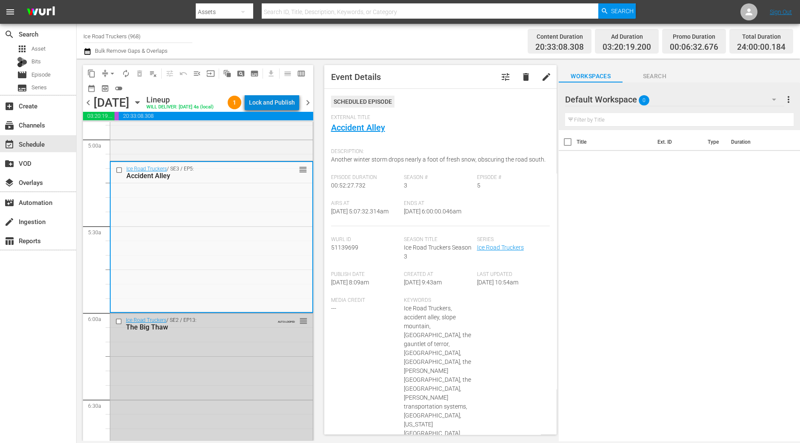
click at [291, 103] on div "Lock and Publish" at bounding box center [272, 102] width 46 height 15
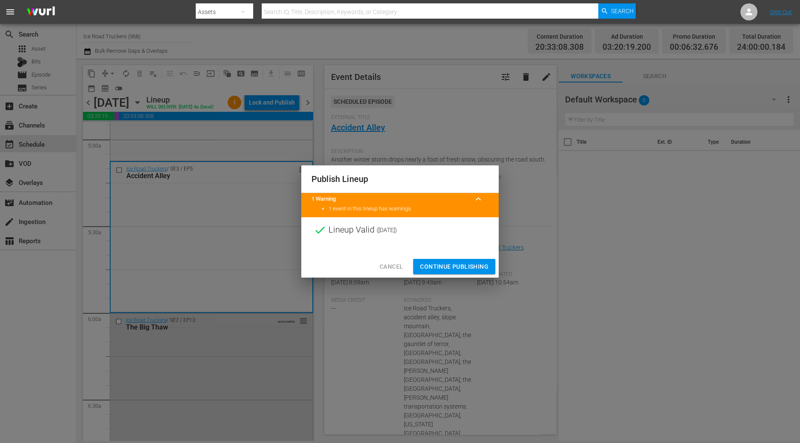
click at [425, 260] on button "Continue Publishing" at bounding box center [454, 267] width 82 height 16
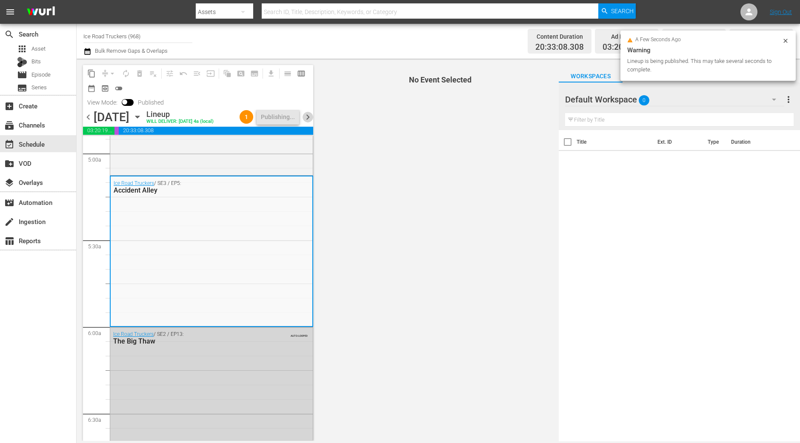
click at [309, 118] on span "chevron_right" at bounding box center [307, 117] width 11 height 11
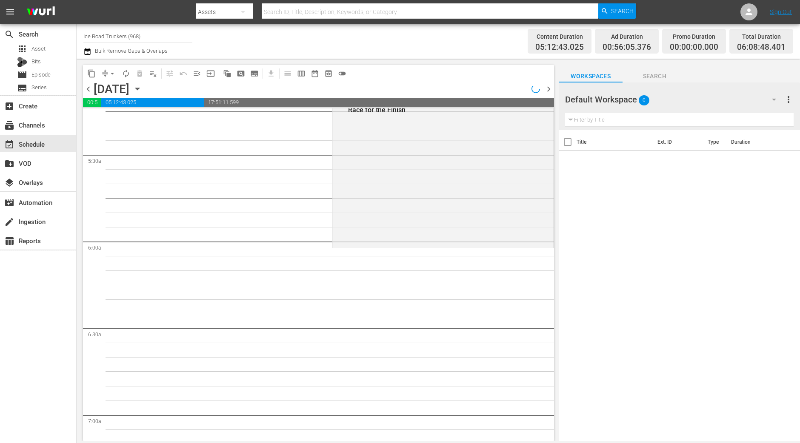
scroll to position [865, 0]
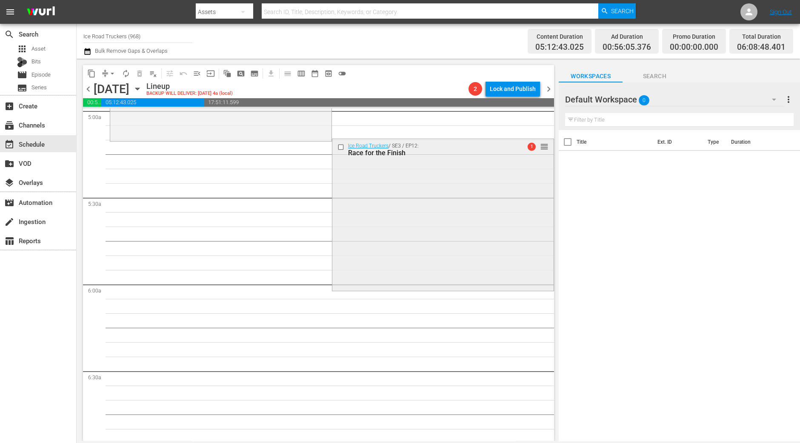
click at [456, 233] on div "Ice Road Truckers / SE3 / EP12: Race for the Finish 1 reorder" at bounding box center [442, 214] width 221 height 150
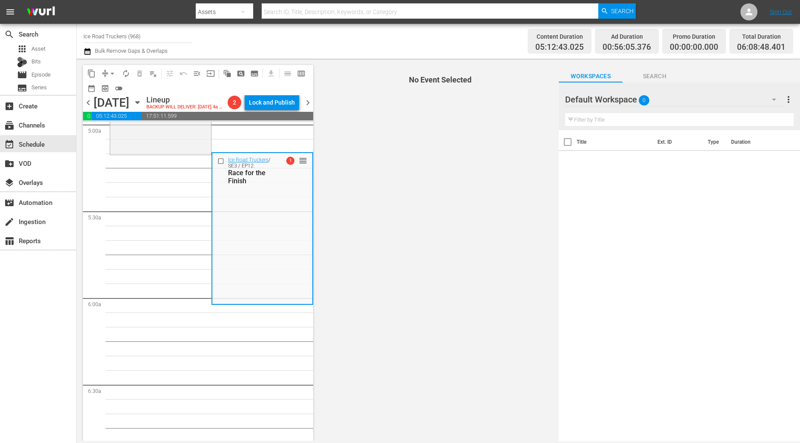
click at [109, 73] on span "arrow_drop_down" at bounding box center [112, 73] width 9 height 9
click at [108, 86] on li "Align to Midnight" at bounding box center [112, 90] width 70 height 14
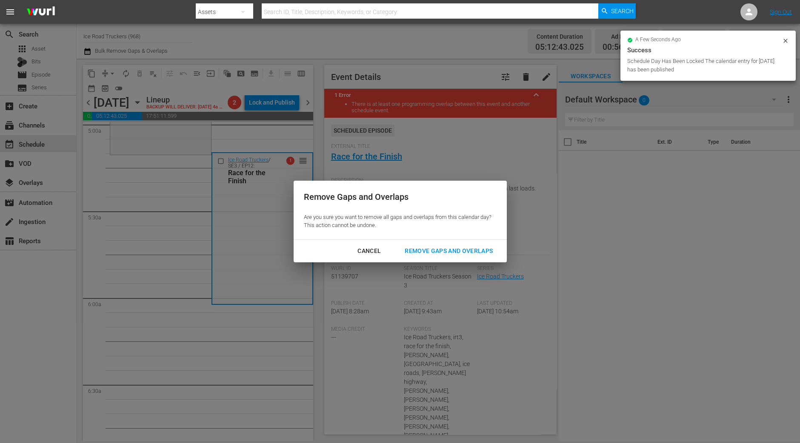
click at [447, 249] on div "Remove Gaps and Overlaps" at bounding box center [449, 251] width 102 height 11
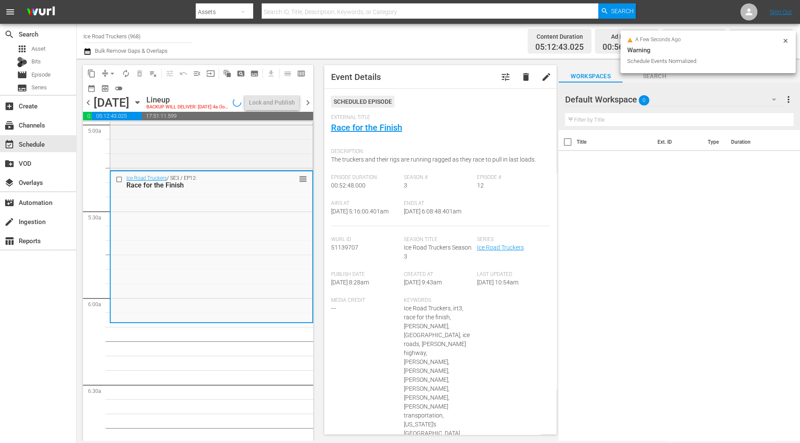
scroll to position [850, 0]
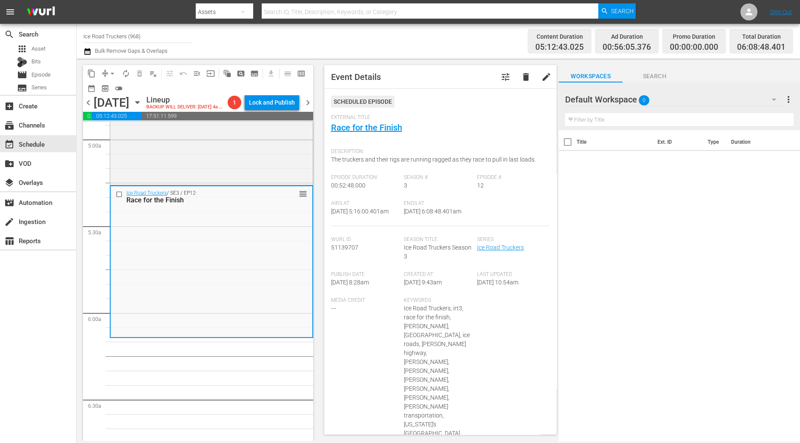
click at [35, 336] on div "search Search apps Asset Bits movie Episode subtitles Series add_box Create sub…" at bounding box center [38, 245] width 77 height 443
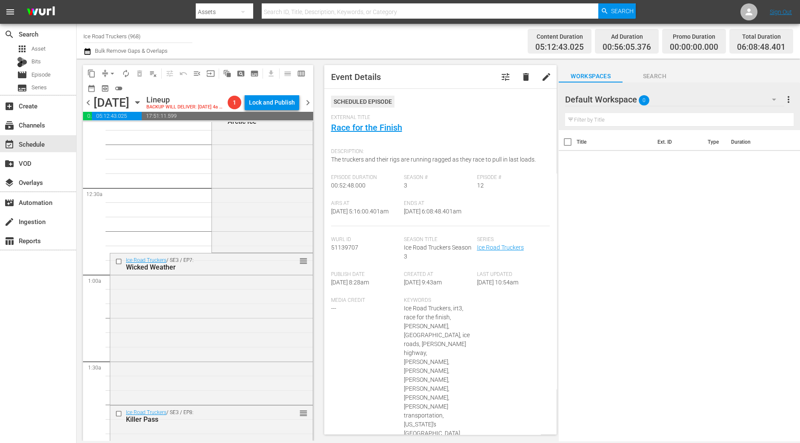
scroll to position [0, 0]
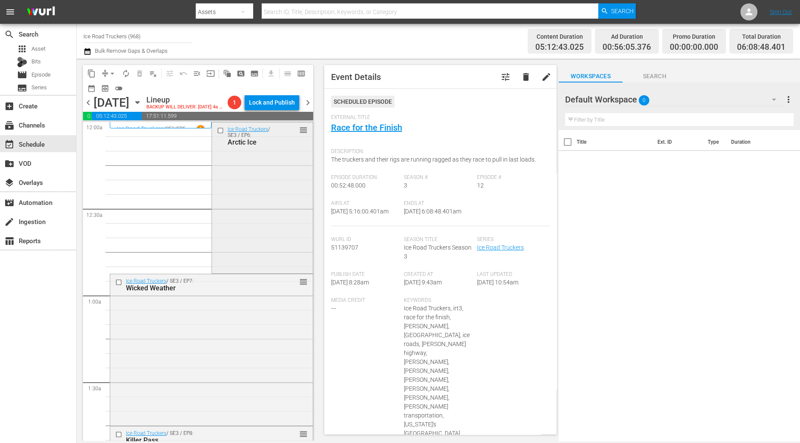
click at [259, 223] on div "Ice Road Truckers / SE3 / EP6: Arctic Ice reorder" at bounding box center [262, 197] width 101 height 149
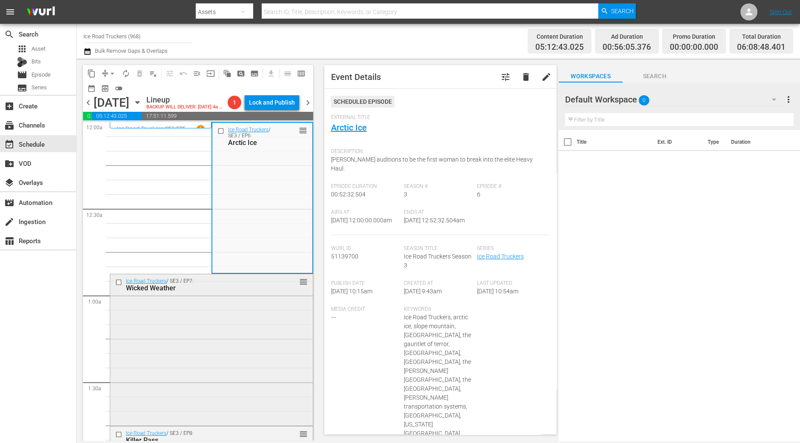
click at [235, 332] on div "Ice Road Truckers / SE3 / EP7: Wicked Weather reorder" at bounding box center [211, 349] width 202 height 150
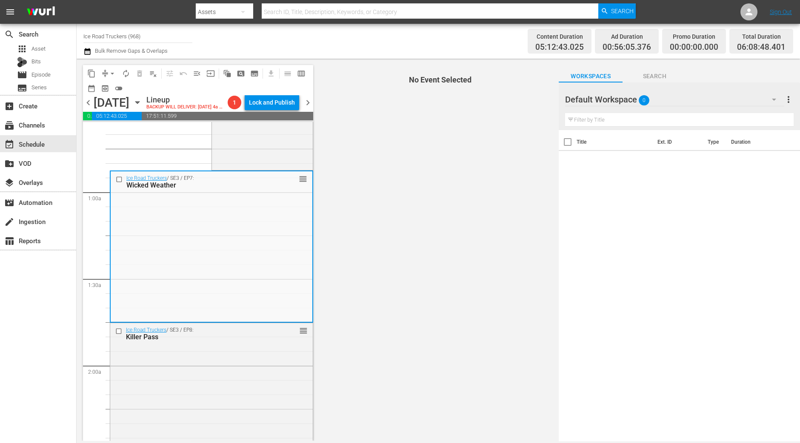
scroll to position [106, 0]
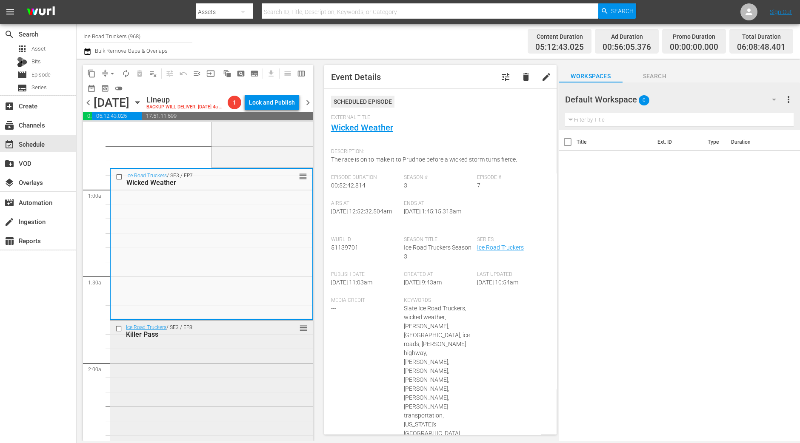
click at [259, 361] on div "Ice Road Truckers / SE3 / EP8: Killer Pass reorder" at bounding box center [211, 396] width 202 height 150
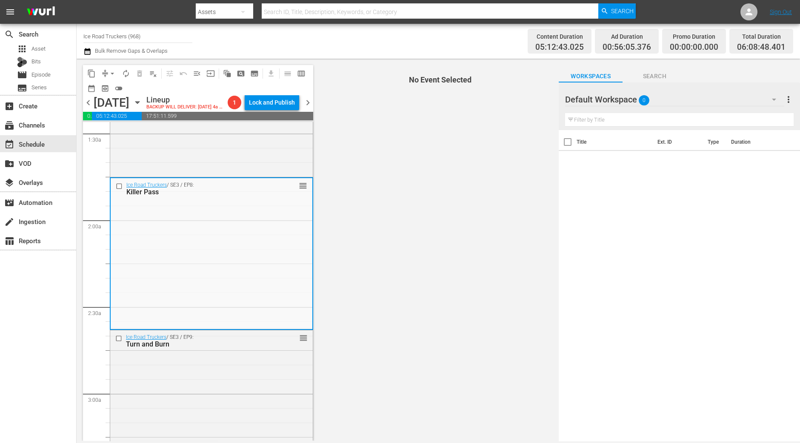
scroll to position [266, 0]
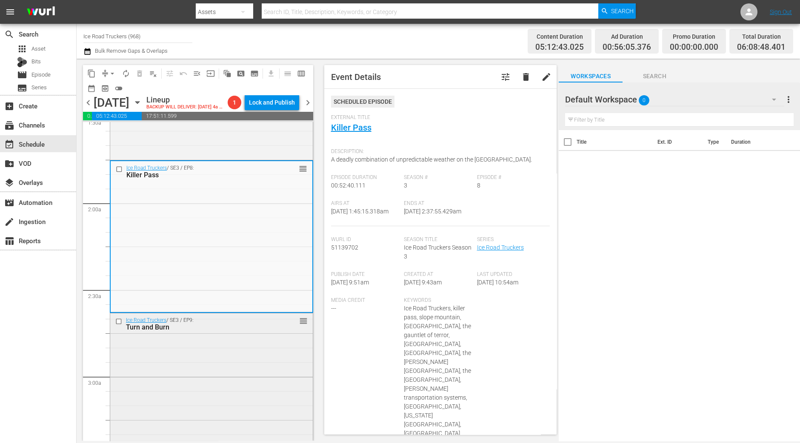
click at [242, 370] on div "Ice Road Truckers / SE3 / EP9: Turn and Burn reorder" at bounding box center [211, 387] width 202 height 148
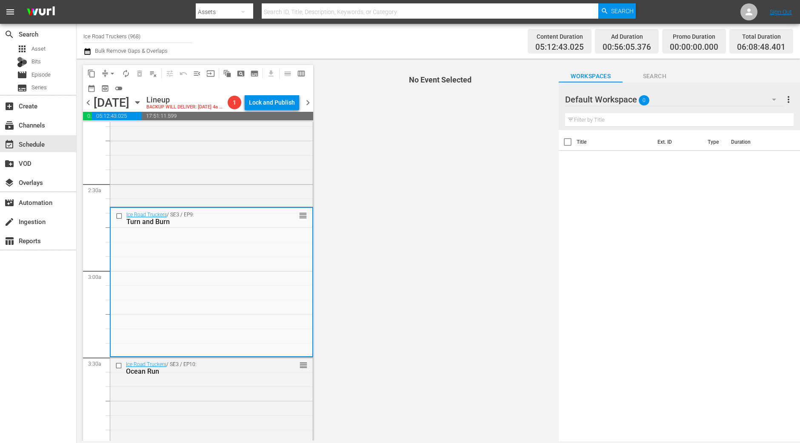
scroll to position [425, 0]
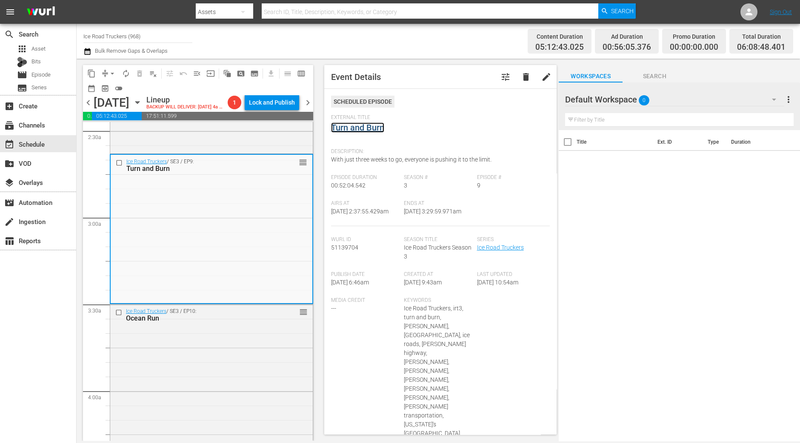
drag, startPoint x: 359, startPoint y: 117, endPoint x: 337, endPoint y: 125, distance: 23.5
click at [236, 365] on div "Ice Road Truckers / SE3 / EP10: Ocean Run reorder" at bounding box center [211, 380] width 202 height 151
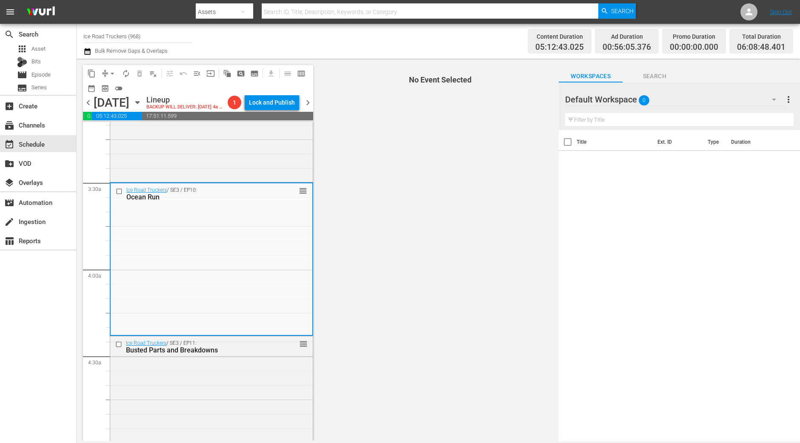
scroll to position [585, 0]
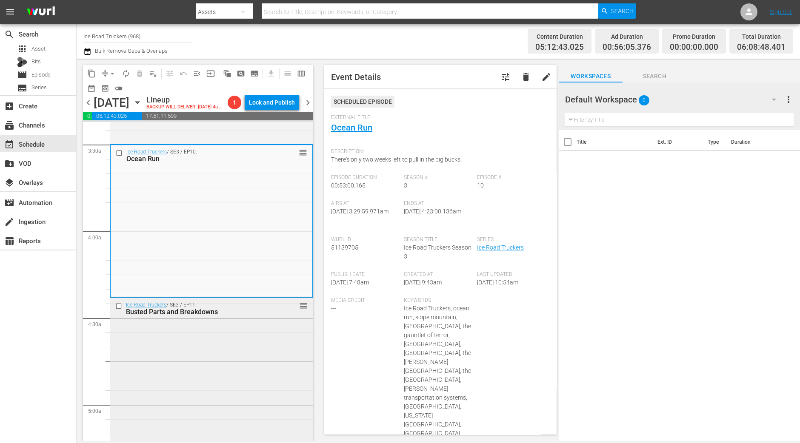
click at [264, 320] on div "Ice Road Truckers / SE3 / EP11: Busted Parts and Breakdowns reorder" at bounding box center [211, 373] width 202 height 151
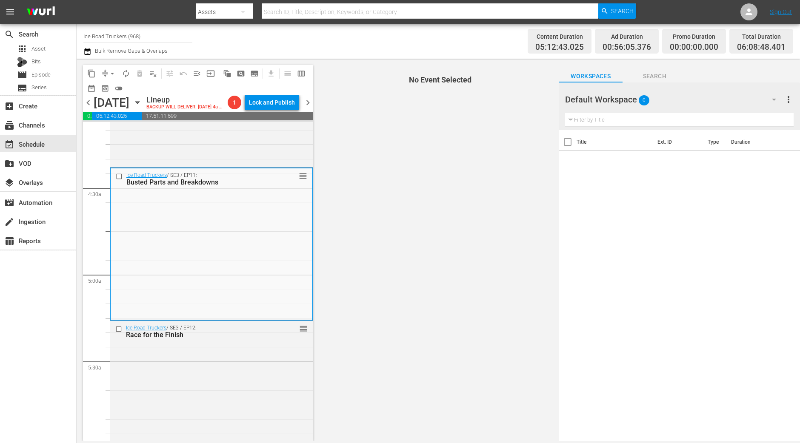
scroll to position [744, 0]
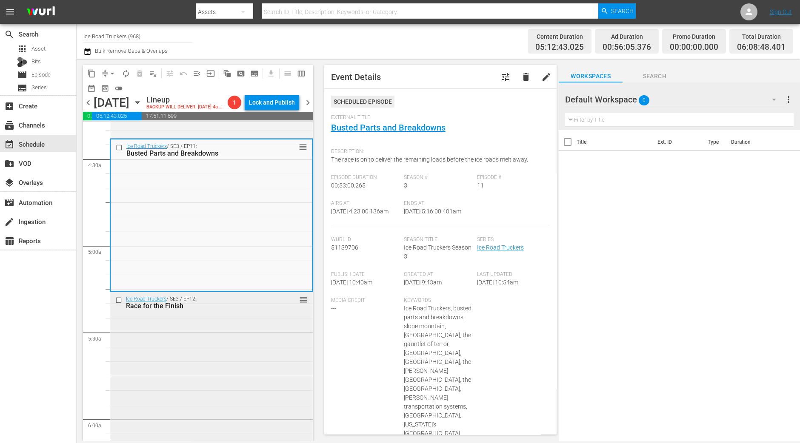
click at [260, 328] on div "Ice Road Truckers / SE3 / EP12: Race for the Finish reorder" at bounding box center [211, 367] width 202 height 150
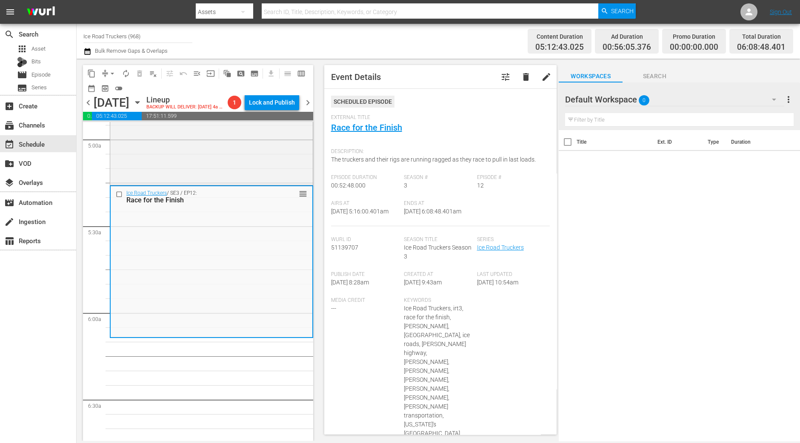
scroll to position [904, 0]
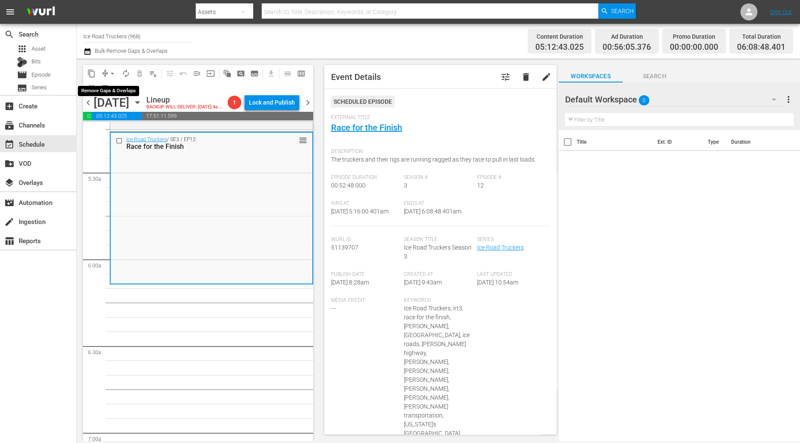
click at [106, 75] on button "arrow_drop_down" at bounding box center [112, 74] width 14 height 14
click at [106, 86] on li "Align to Midnight" at bounding box center [112, 90] width 89 height 14
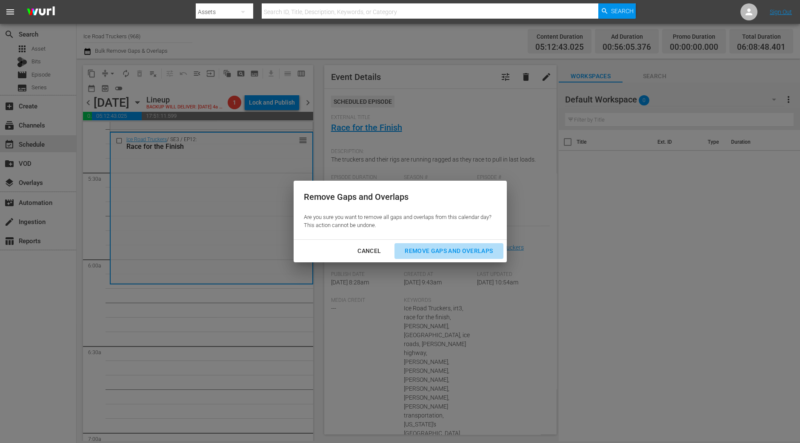
click at [472, 248] on div "Remove Gaps and Overlaps" at bounding box center [449, 251] width 102 height 11
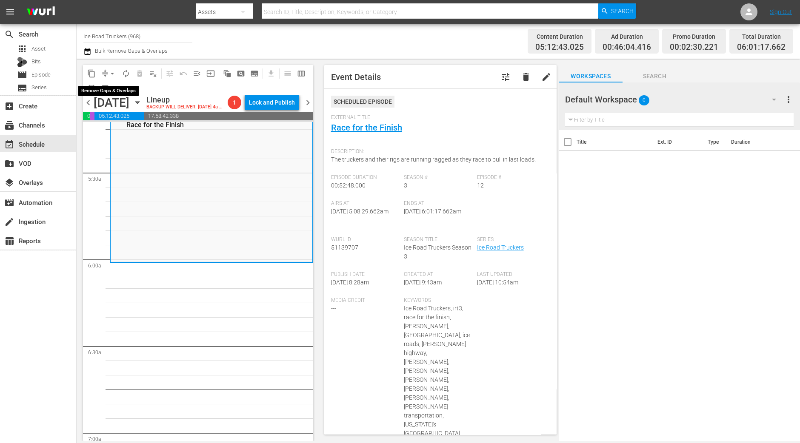
click at [108, 73] on span "arrow_drop_down" at bounding box center [112, 73] width 9 height 9
click at [113, 87] on li "Align to Midnight" at bounding box center [112, 90] width 89 height 14
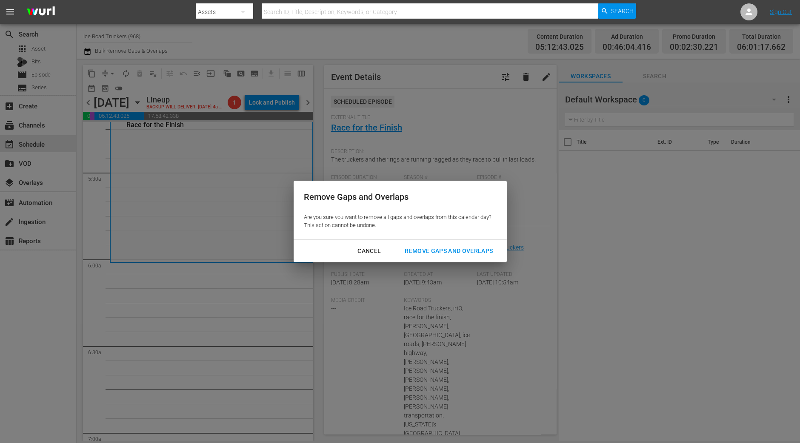
click at [453, 256] on div "Remove Gaps and Overlaps" at bounding box center [449, 251] width 102 height 11
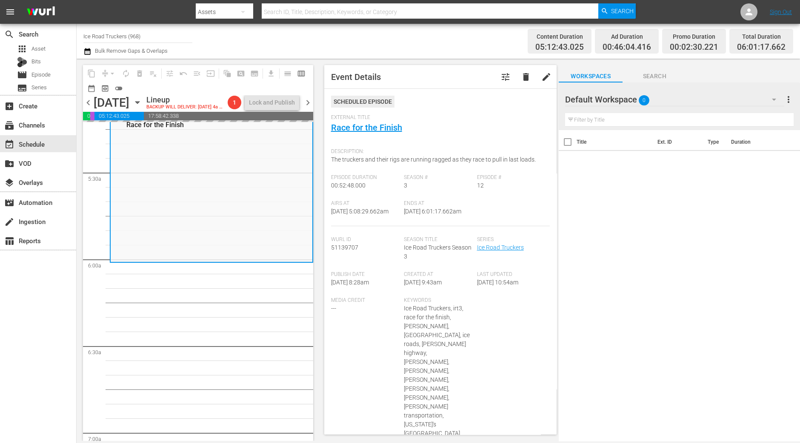
click at [319, 256] on span "Event Details tune delete edit Scheduled Episode External Title Race for the Fi…" at bounding box center [438, 250] width 241 height 382
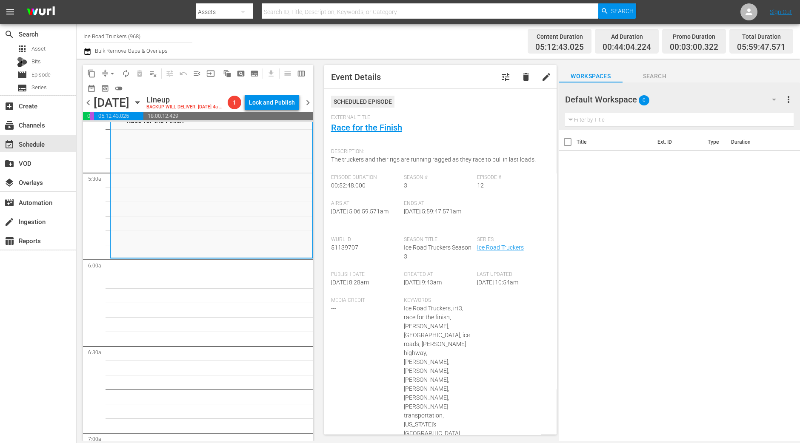
click at [108, 74] on span "arrow_drop_down" at bounding box center [112, 73] width 9 height 9
click at [110, 90] on li "Align to Midnight" at bounding box center [112, 90] width 89 height 14
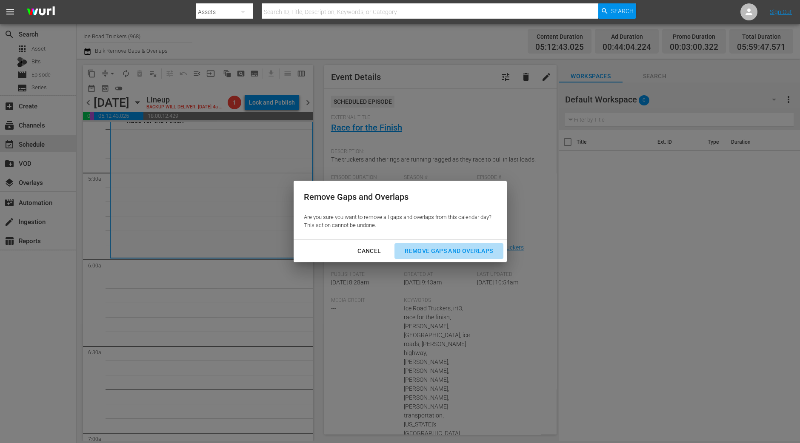
click at [452, 256] on button "Remove Gaps and Overlaps" at bounding box center [448, 251] width 108 height 16
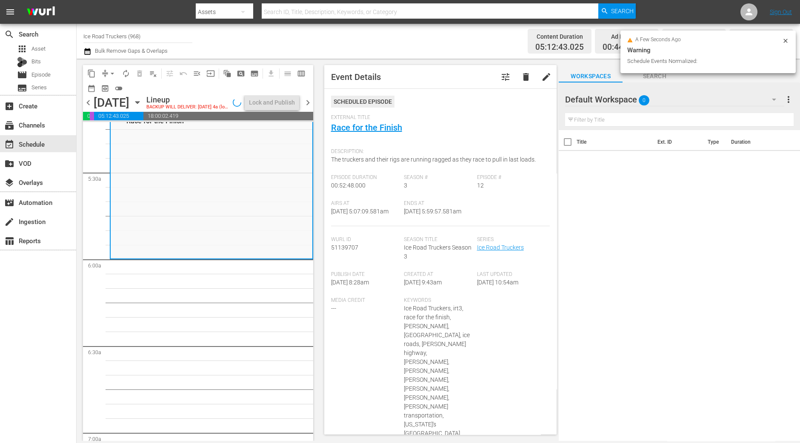
scroll to position [918, 0]
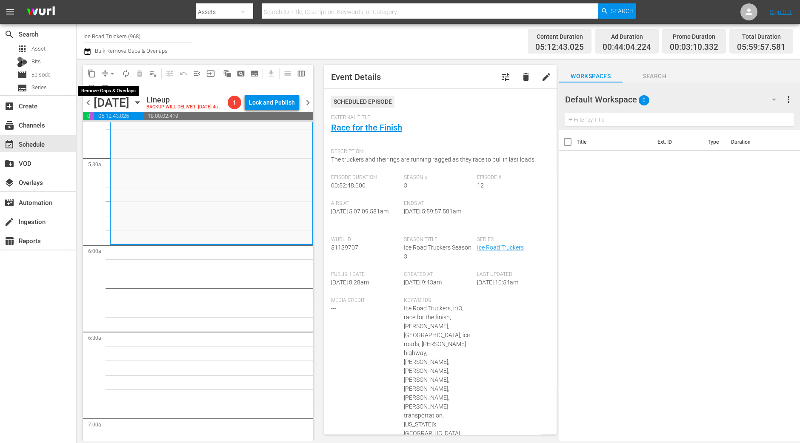
click at [114, 74] on span "arrow_drop_down" at bounding box center [112, 73] width 9 height 9
click at [112, 90] on li "Align to Midnight" at bounding box center [112, 90] width 89 height 14
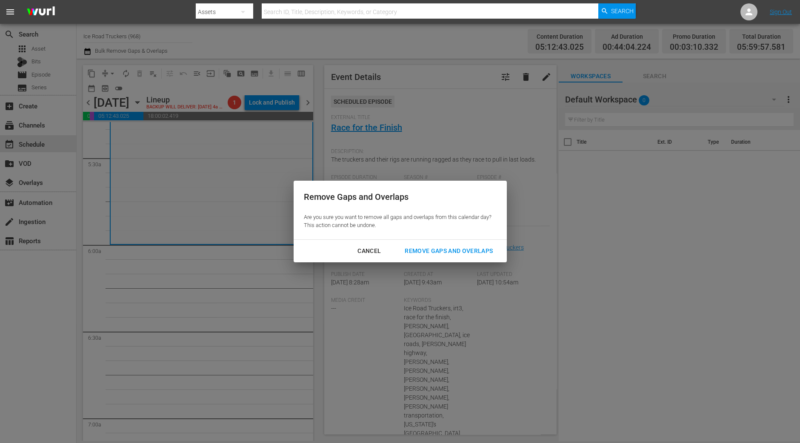
click at [443, 251] on div "Remove Gaps and Overlaps" at bounding box center [449, 251] width 102 height 11
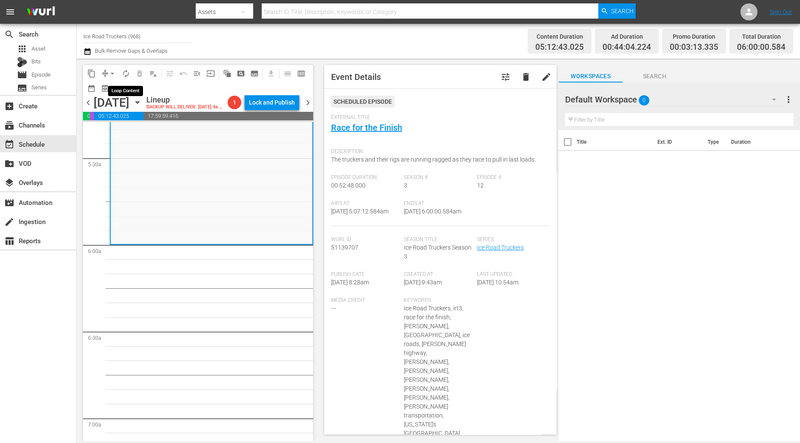
click at [126, 77] on span "autorenew_outlined" at bounding box center [126, 73] width 9 height 9
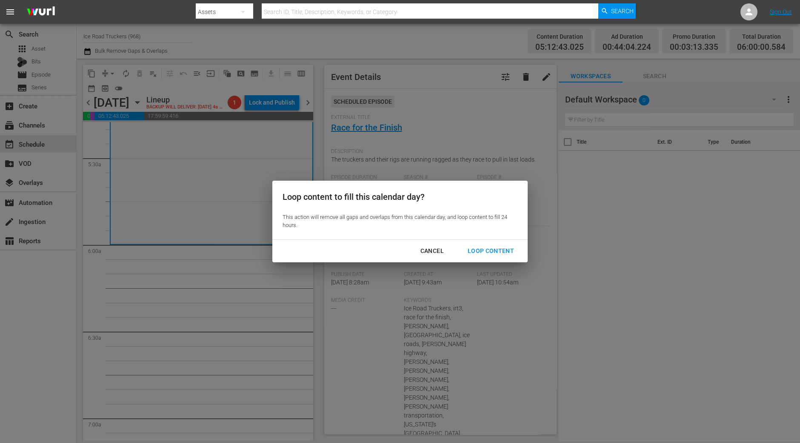
click at [499, 251] on div "Loop Content" at bounding box center [491, 251] width 60 height 11
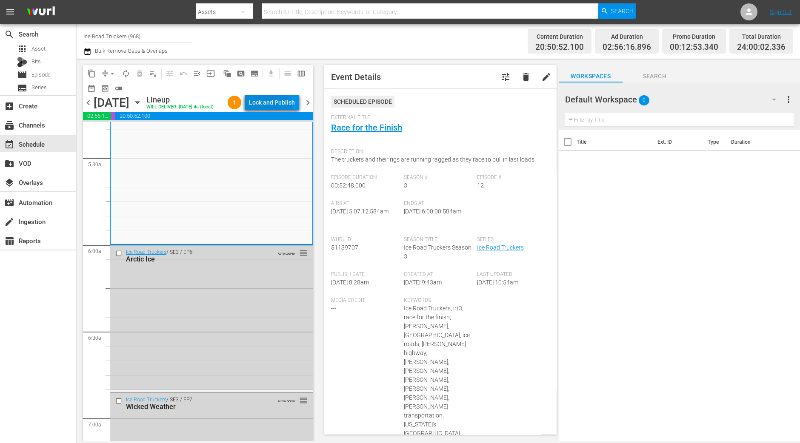
click at [270, 105] on div "Lock and Publish" at bounding box center [272, 102] width 46 height 15
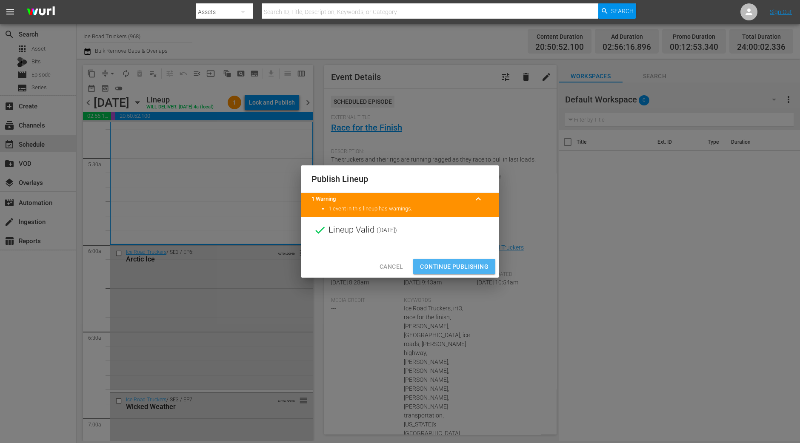
click at [450, 263] on span "Continue Publishing" at bounding box center [454, 267] width 68 height 11
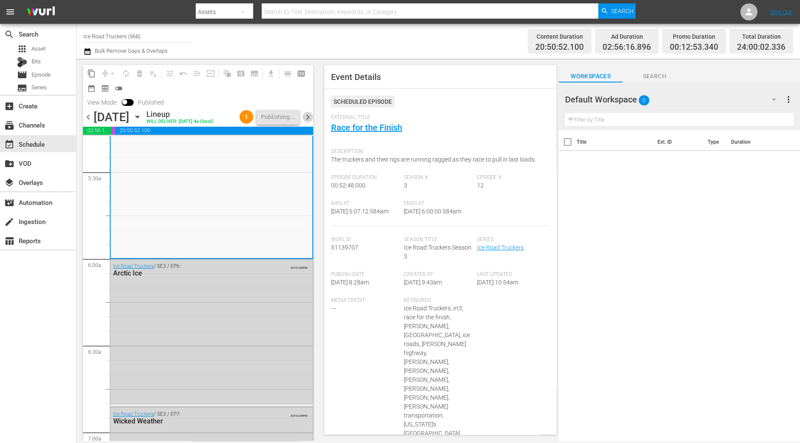
click at [310, 115] on span "chevron_right" at bounding box center [307, 117] width 11 height 11
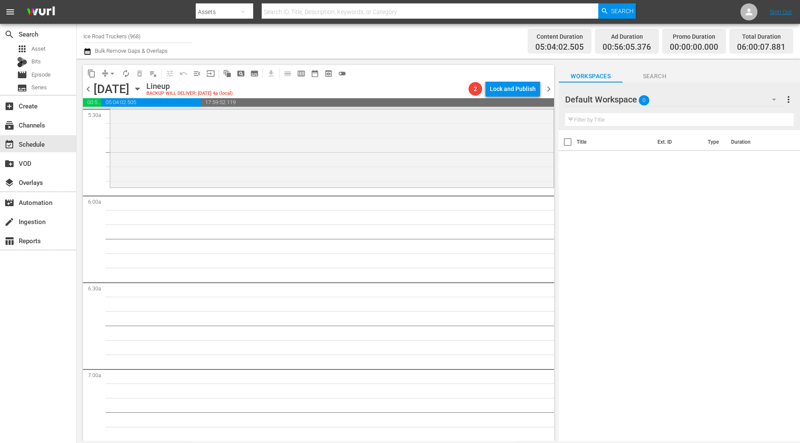
scroll to position [850, 0]
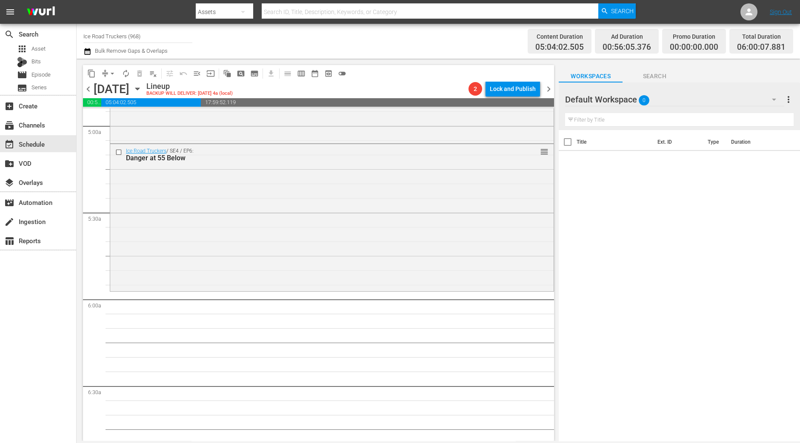
click at [26, 314] on div "search Search apps Asset Bits movie Episode subtitles Series add_box Create sub…" at bounding box center [38, 245] width 77 height 443
click at [32, 51] on span "Asset" at bounding box center [38, 49] width 14 height 9
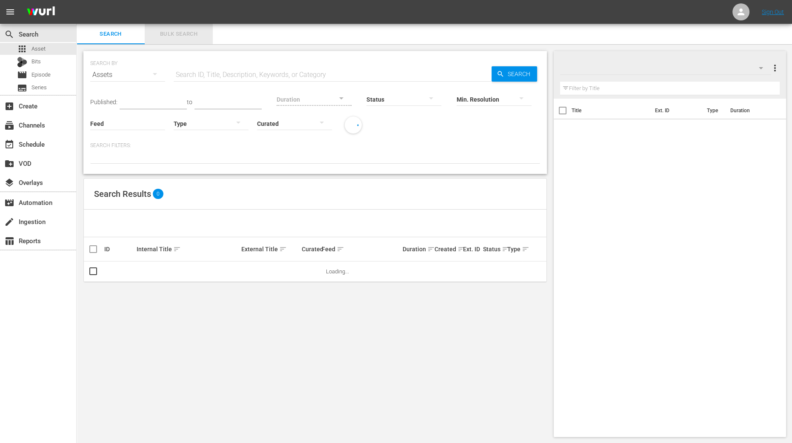
click at [185, 39] on button "Bulk Search" at bounding box center [179, 34] width 68 height 20
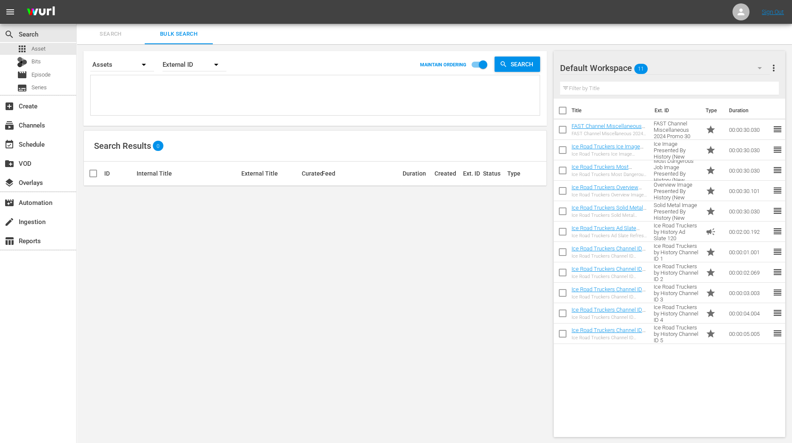
click at [564, 111] on input "checkbox" at bounding box center [562, 112] width 18 height 18
checkbox input "true"
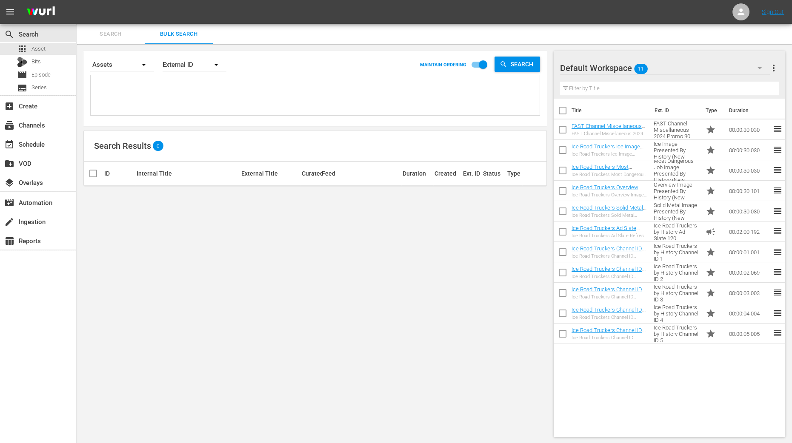
checkbox input "true"
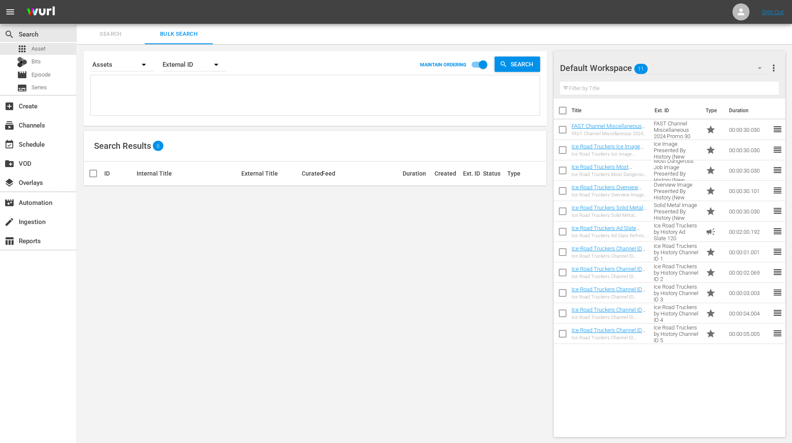
checkbox input "true"
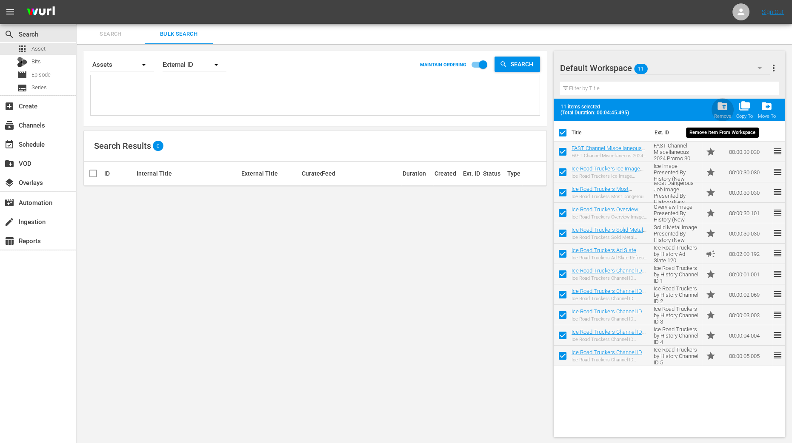
click at [723, 112] on div "folder_delete Remove" at bounding box center [722, 109] width 17 height 19
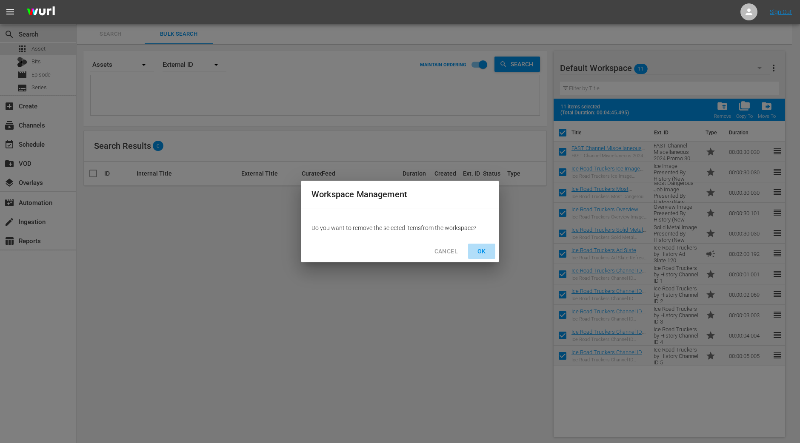
click at [486, 256] on span "OK" at bounding box center [482, 251] width 14 height 11
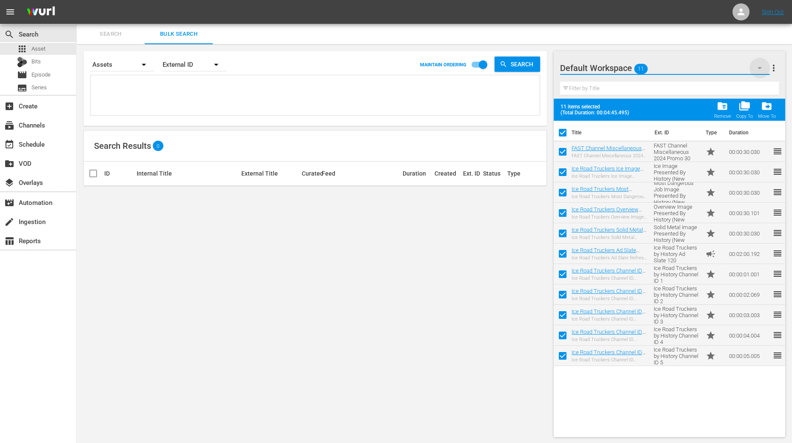
click at [755, 66] on icon "button" at bounding box center [759, 68] width 10 height 10
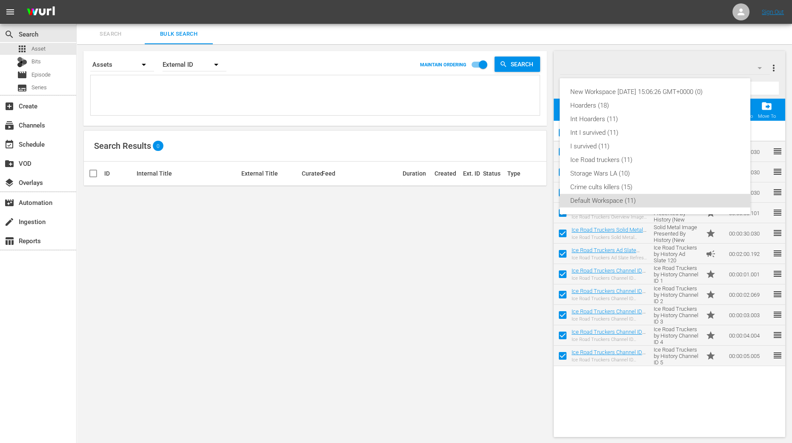
checkbox input "false"
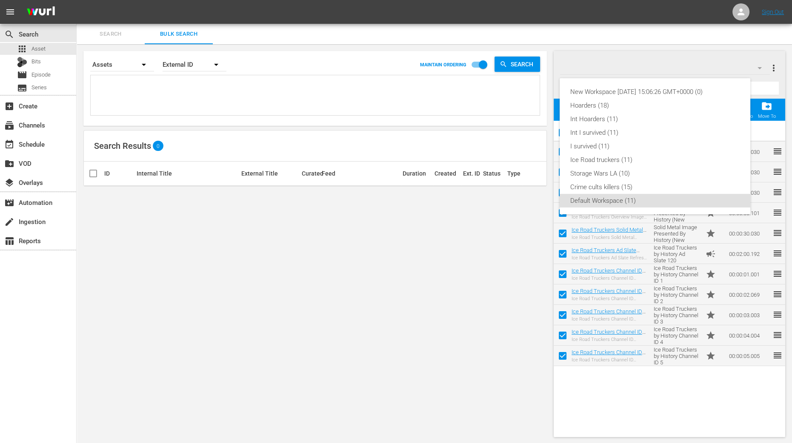
checkbox input "false"
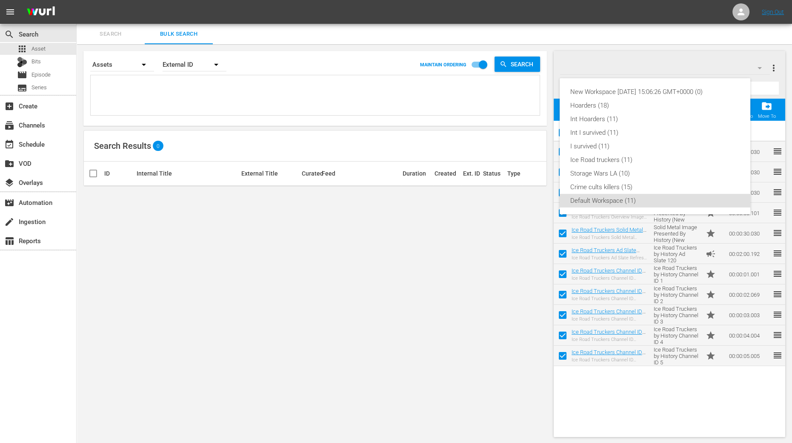
checkbox input "false"
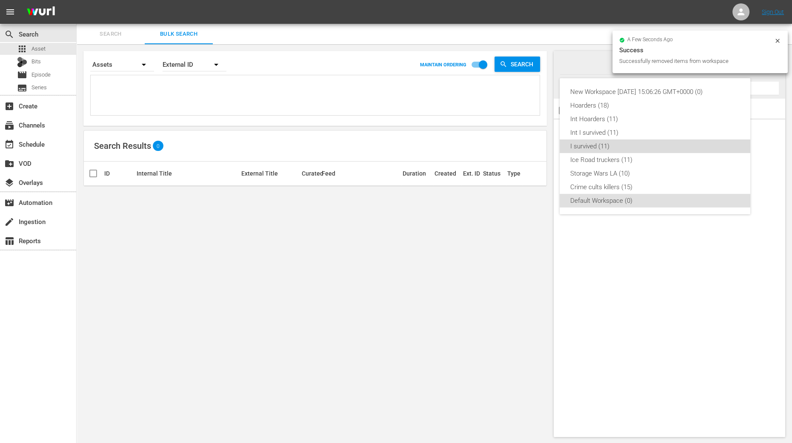
click at [604, 148] on div "I survived (11)" at bounding box center [655, 147] width 170 height 14
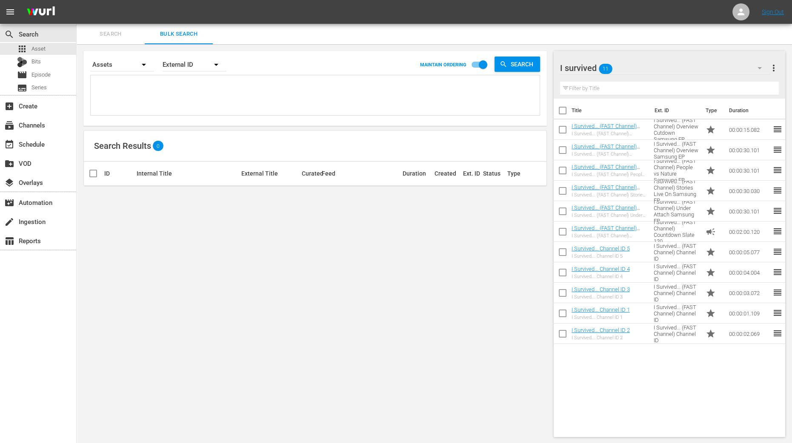
click at [561, 112] on input "checkbox" at bounding box center [562, 112] width 18 height 18
checkbox input "true"
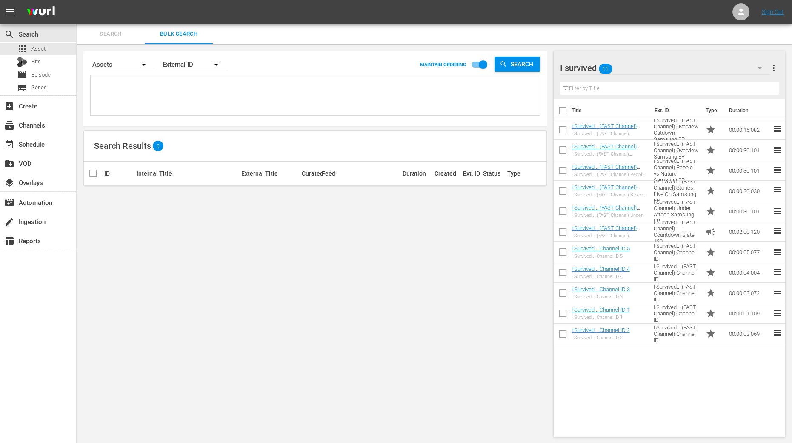
checkbox input "true"
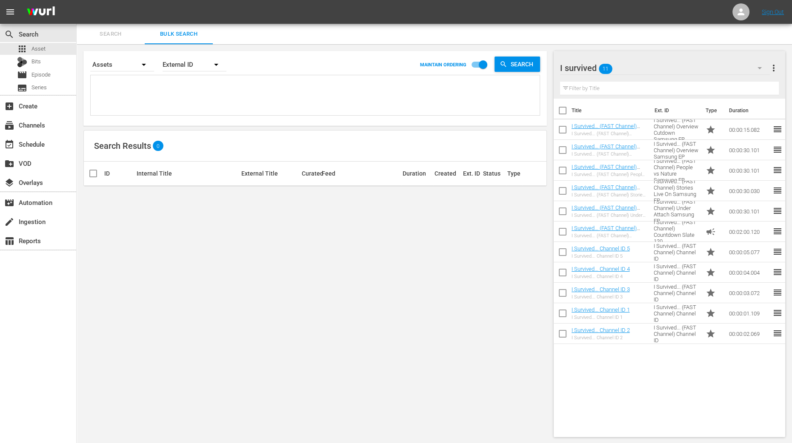
checkbox input "true"
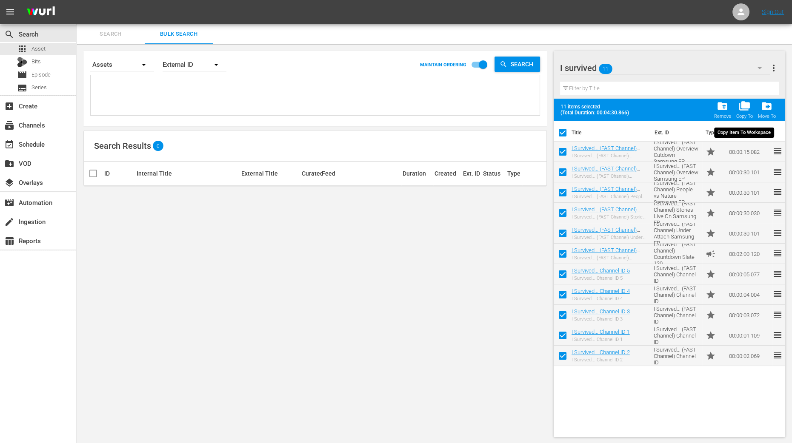
click at [749, 111] on span "folder_copy" at bounding box center [743, 105] width 11 height 11
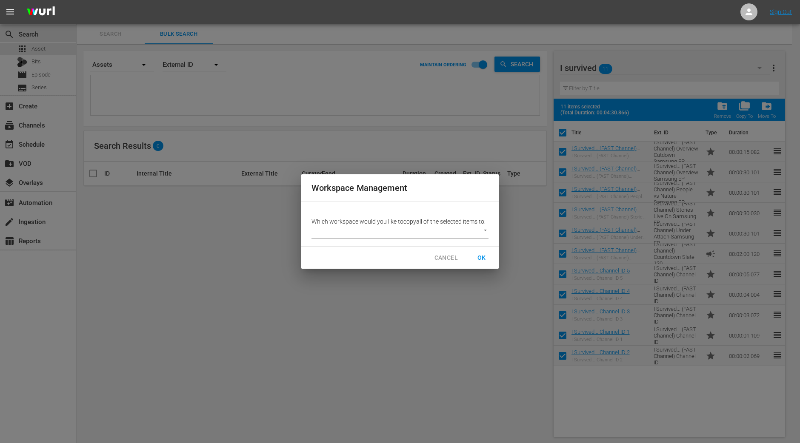
click at [483, 231] on body "menu Sign Out search Search apps Asset Bits movie Episode subtitles Series add_…" at bounding box center [400, 221] width 800 height 443
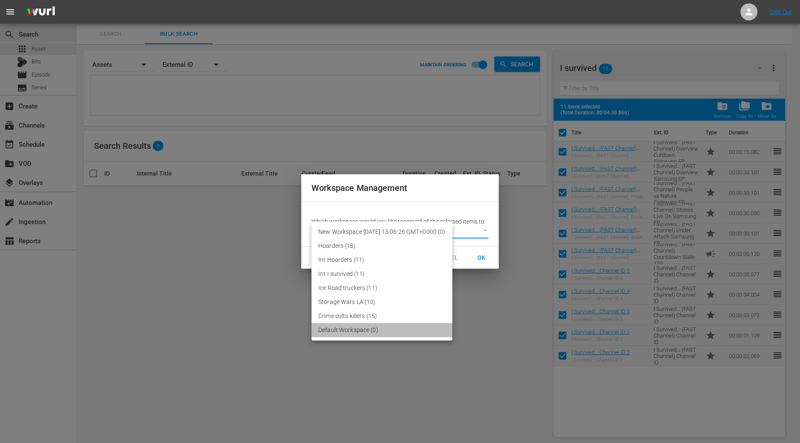
click at [381, 331] on li "Default Workspace (0)" at bounding box center [381, 330] width 141 height 14
type input "2095"
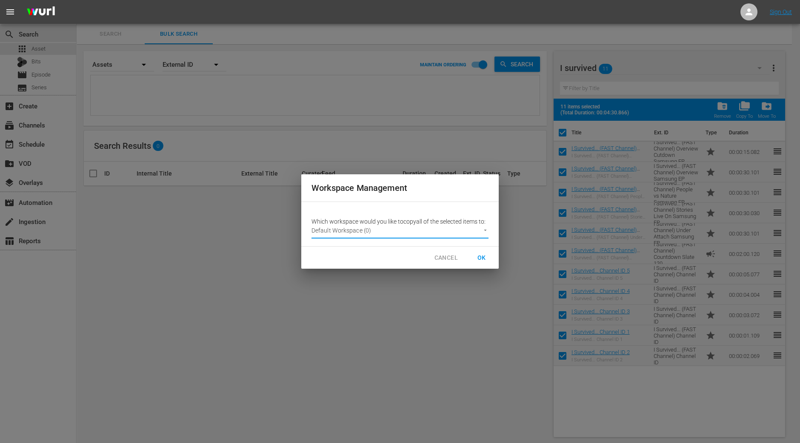
click at [481, 254] on span "OK" at bounding box center [482, 258] width 14 height 11
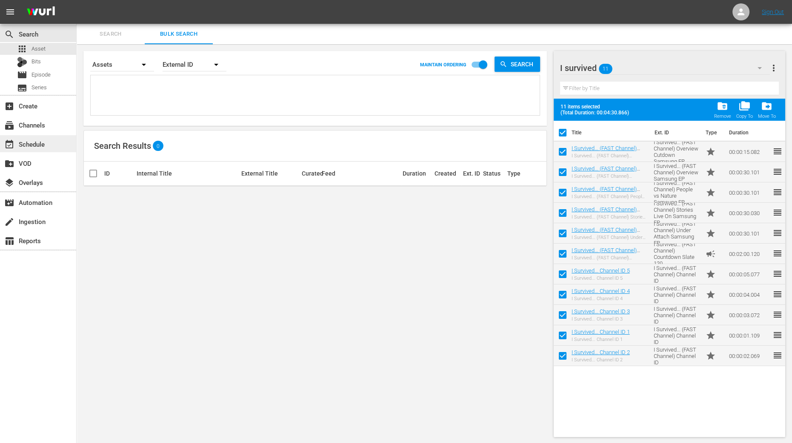
checkbox input "false"
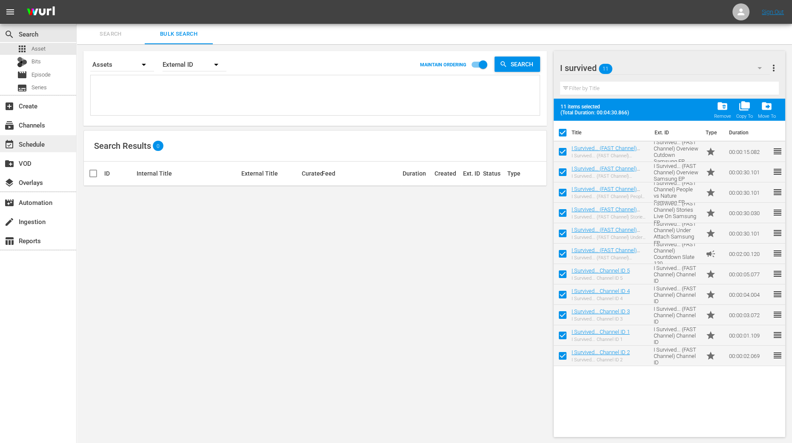
checkbox input "false"
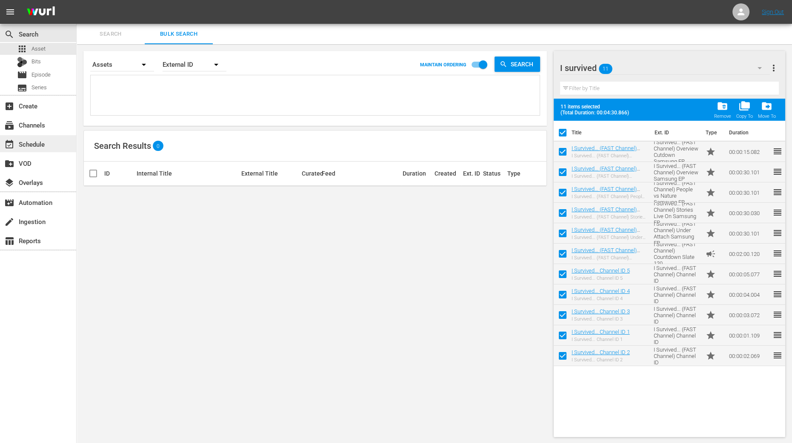
checkbox input "false"
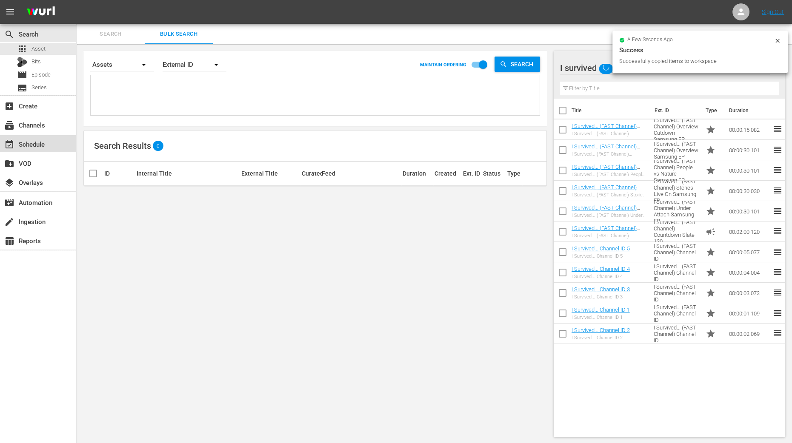
click at [45, 143] on div "event_available Schedule" at bounding box center [24, 143] width 48 height 8
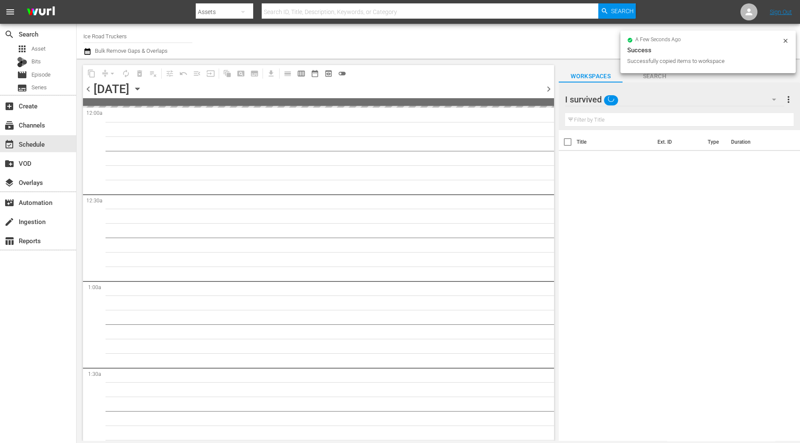
click at [142, 86] on icon "button" at bounding box center [137, 88] width 9 height 9
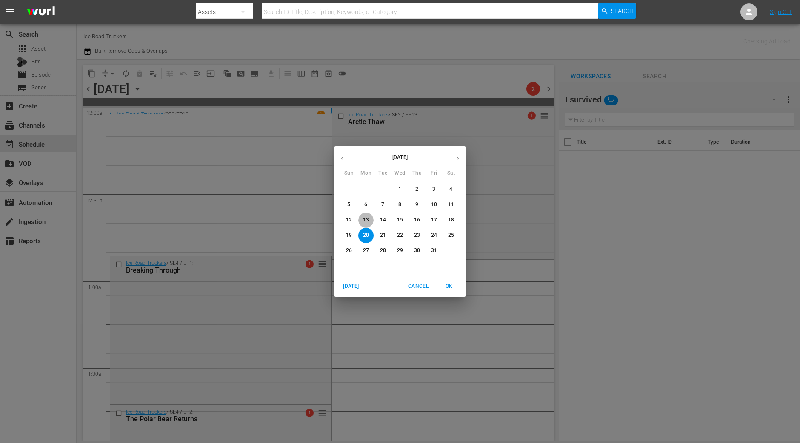
click at [367, 223] on p "13" at bounding box center [366, 220] width 6 height 7
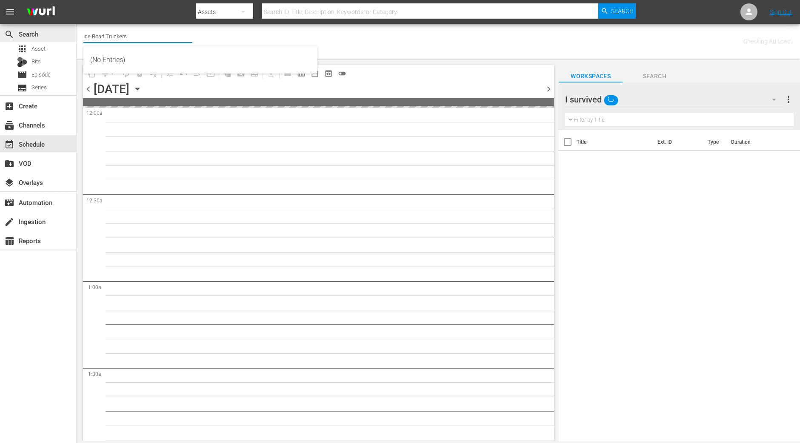
drag, startPoint x: 142, startPoint y: 34, endPoint x: 38, endPoint y: 28, distance: 104.4
click at [77, 0] on div "search Search apps Asset Bits movie Episode subtitles Series add_box Create sub…" at bounding box center [438, 0] width 723 height 0
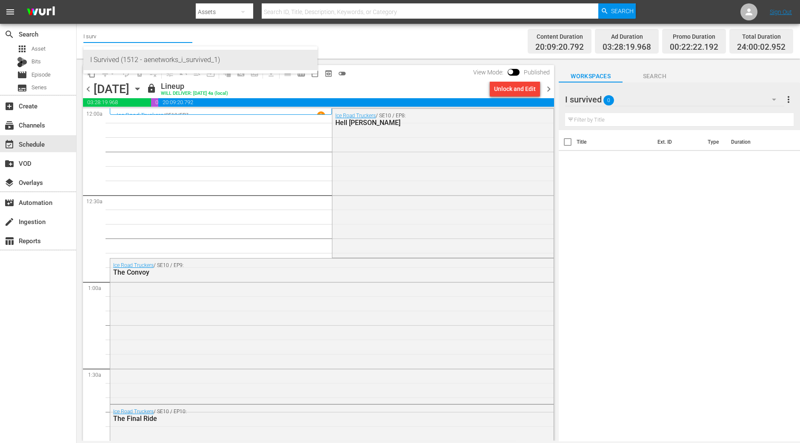
click at [118, 58] on div "I Survived (1512 - aenetworks_i_survived_1)" at bounding box center [200, 60] width 220 height 20
type input "I Survived (1512 - aenetworks_i_survived_1)"
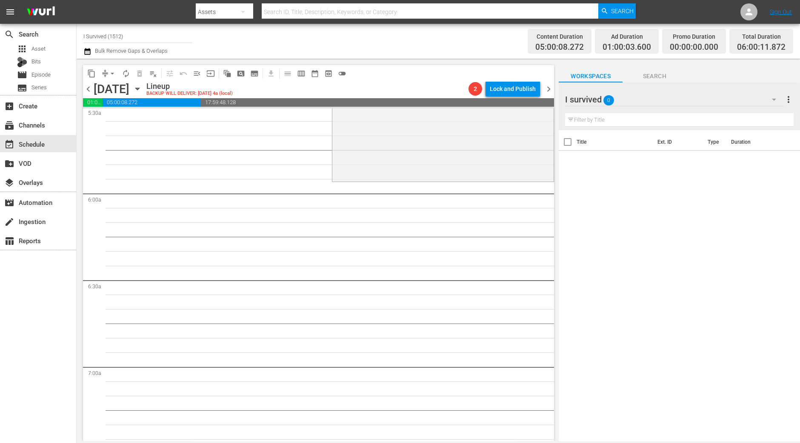
scroll to position [957, 0]
click at [457, 154] on div "I Survived . . . / SE1 / EP9: Maria/Jerry/Melissa 1 reorder" at bounding box center [442, 104] width 221 height 150
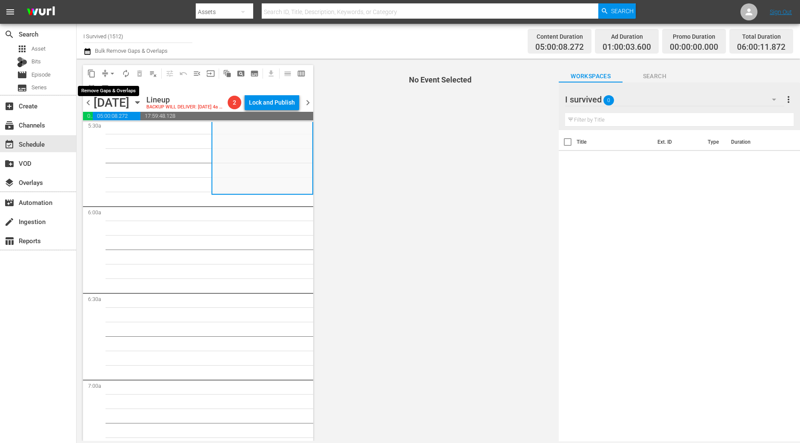
click at [108, 76] on span "arrow_drop_down" at bounding box center [112, 73] width 9 height 9
click at [114, 90] on li "Align to Midnight" at bounding box center [112, 90] width 89 height 14
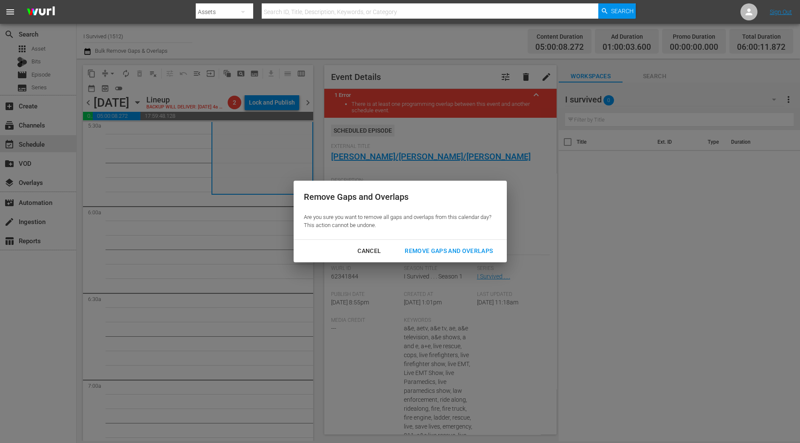
click at [444, 245] on button "Remove Gaps and Overlaps" at bounding box center [448, 251] width 108 height 16
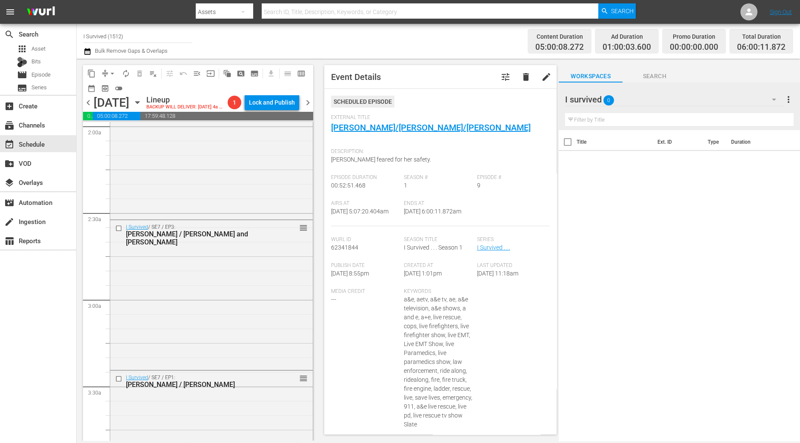
scroll to position [0, 0]
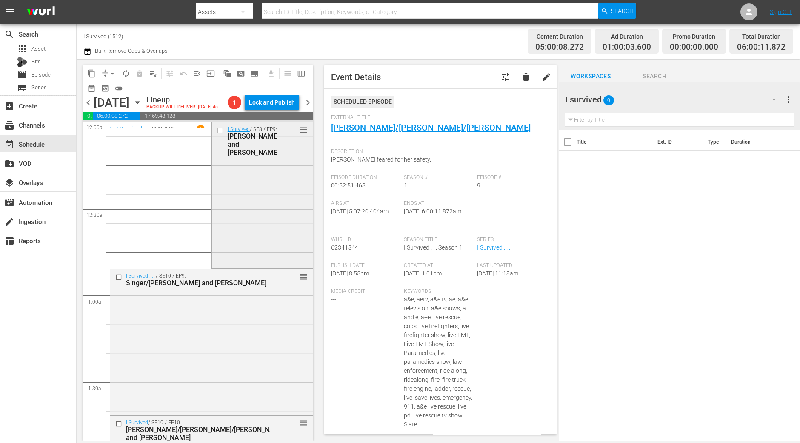
click at [256, 241] on div "I Survived / SE8 / EP9: Jenn/Neil and Blake/Tiffany reorder" at bounding box center [262, 195] width 101 height 145
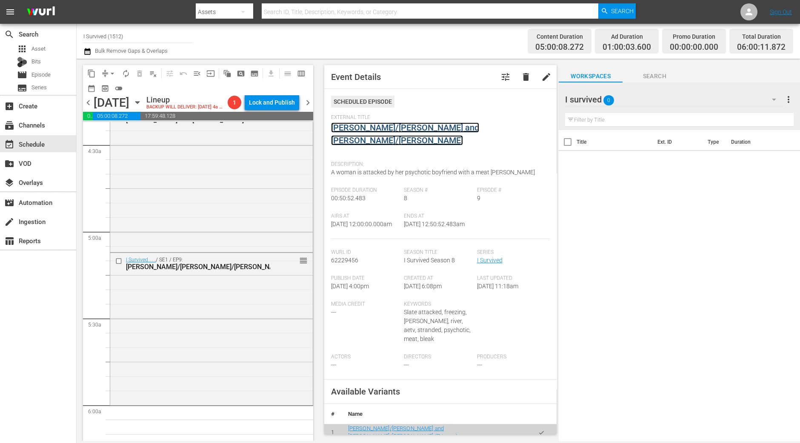
scroll to position [904, 0]
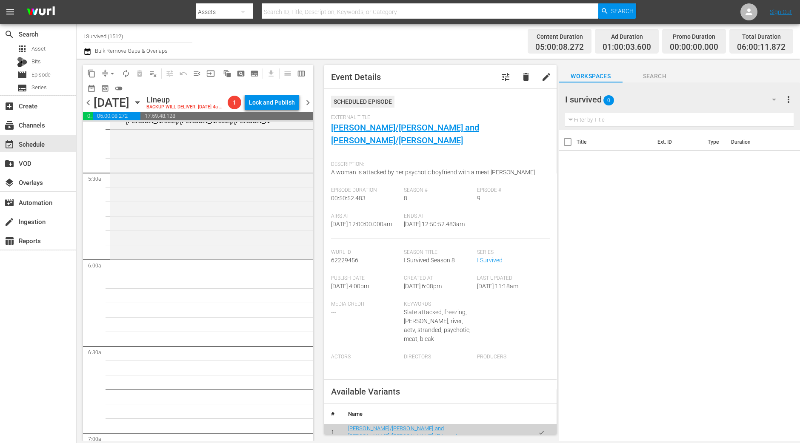
click at [155, 235] on div "I Survived . . . / SE1 / EP9: Maria/Jerry/Melissa reorder" at bounding box center [211, 182] width 202 height 150
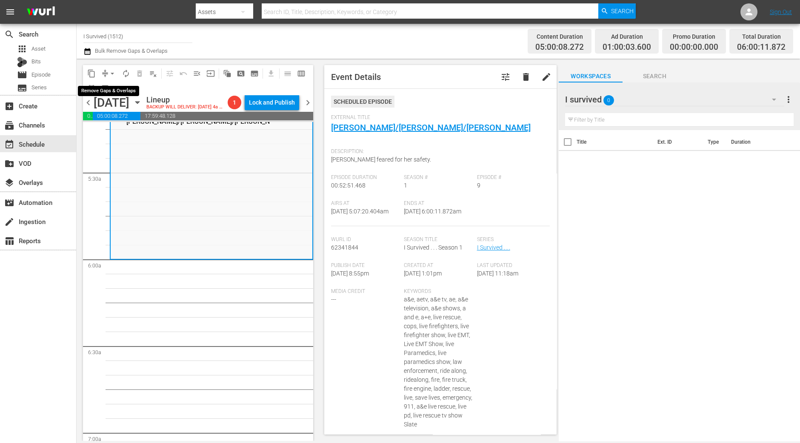
click at [112, 72] on span "arrow_drop_down" at bounding box center [112, 73] width 9 height 9
click at [112, 86] on li "Align to Midnight" at bounding box center [112, 90] width 89 height 14
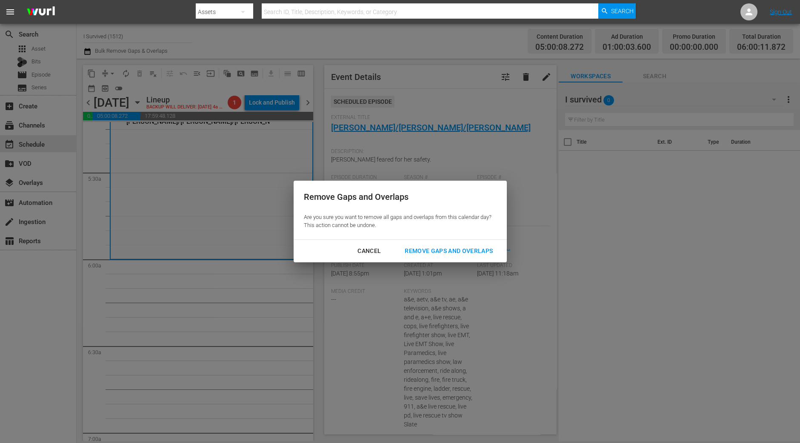
click at [460, 250] on div "Remove Gaps and Overlaps" at bounding box center [449, 251] width 102 height 11
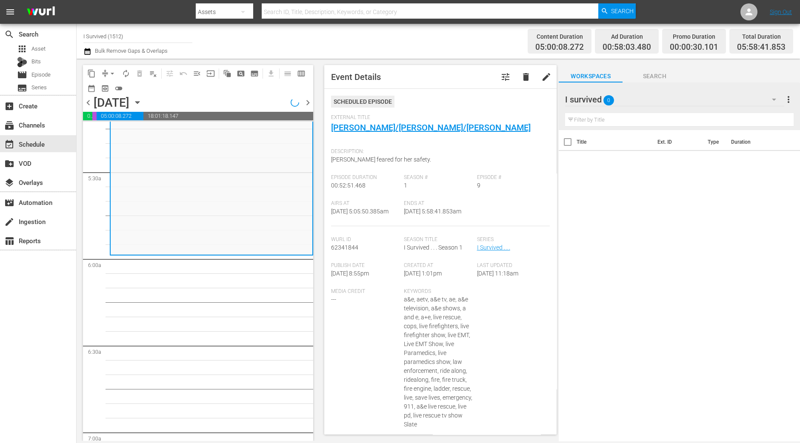
scroll to position [947, 0]
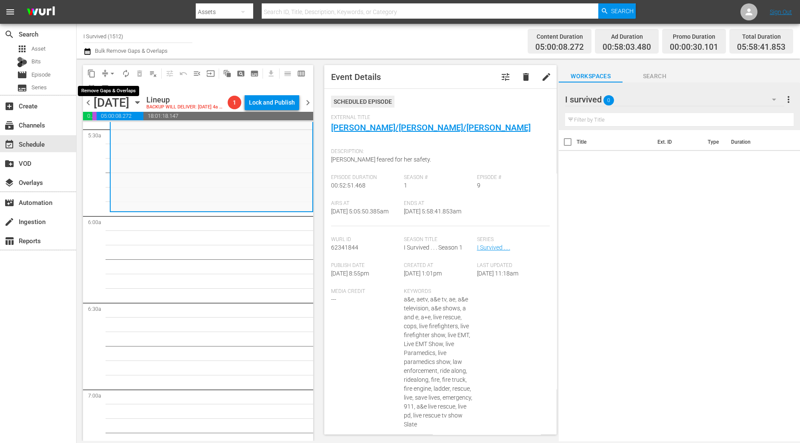
click at [111, 72] on span "arrow_drop_down" at bounding box center [112, 73] width 9 height 9
click at [111, 87] on li "Align to Midnight" at bounding box center [112, 90] width 89 height 14
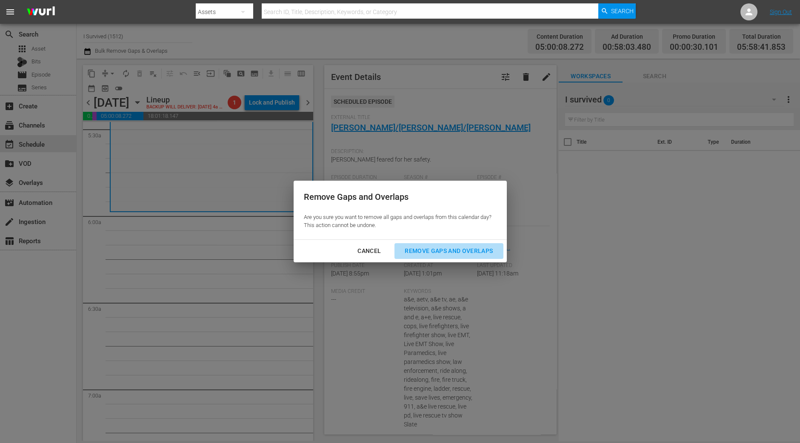
click at [454, 254] on div "Remove Gaps and Overlaps" at bounding box center [449, 251] width 102 height 11
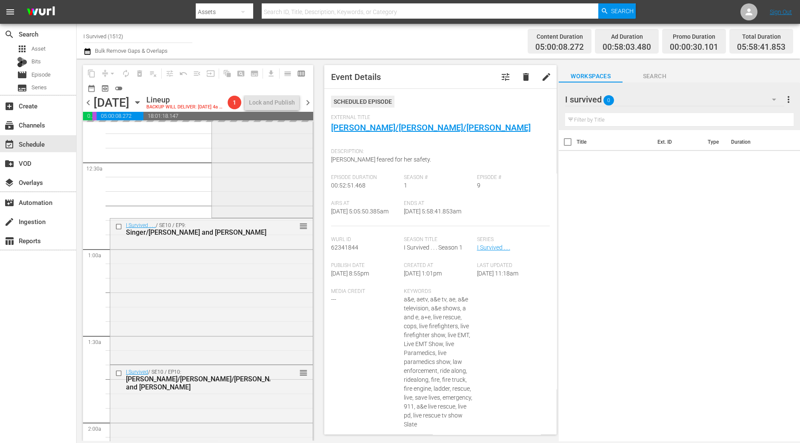
scroll to position [106, 0]
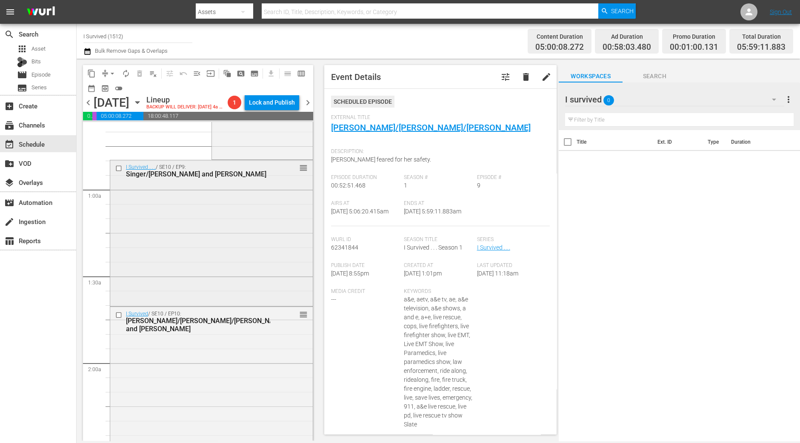
click at [275, 286] on div "I Survived . . . / SE10 / EP9: Singer/Romina and John reorder" at bounding box center [211, 232] width 202 height 144
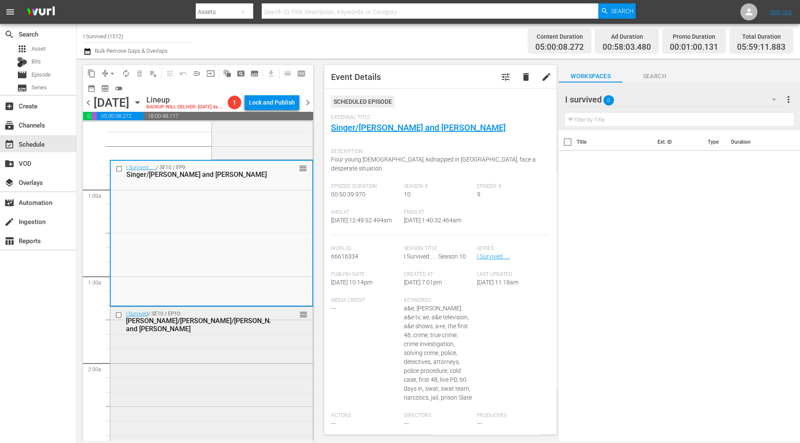
click at [200, 369] on div "I Survived / SE10 / EP10: Dorothy/Jim/Bud and Katrina reorder" at bounding box center [211, 379] width 202 height 145
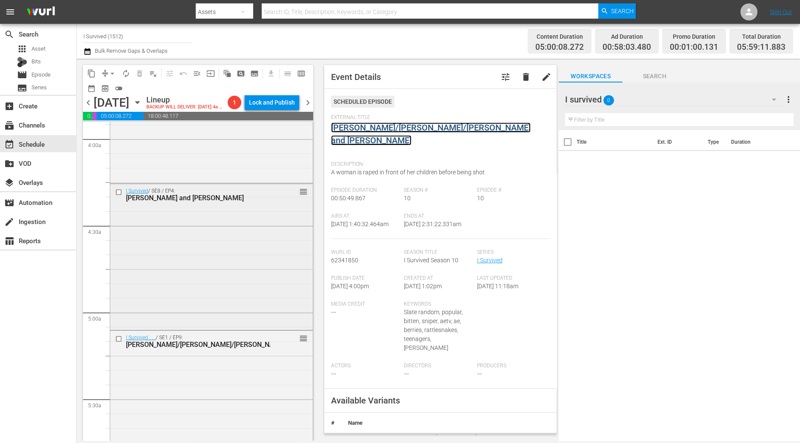
scroll to position [797, 0]
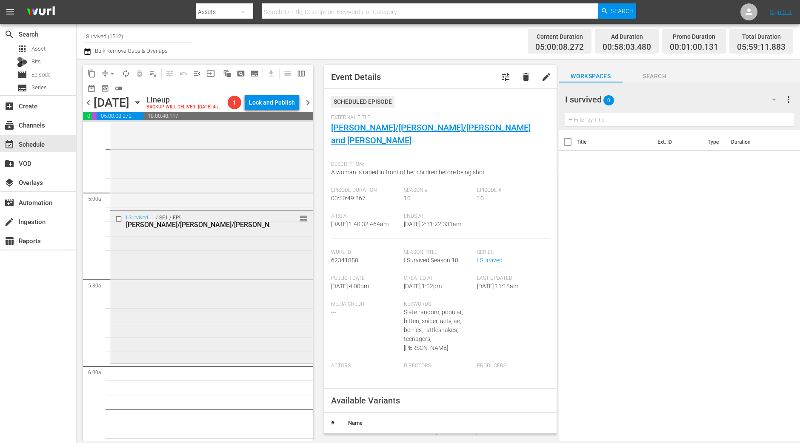
click at [235, 361] on div "I Survived . . . / SE1 / EP9: Maria/Jerry/Melissa reorder" at bounding box center [211, 286] width 202 height 150
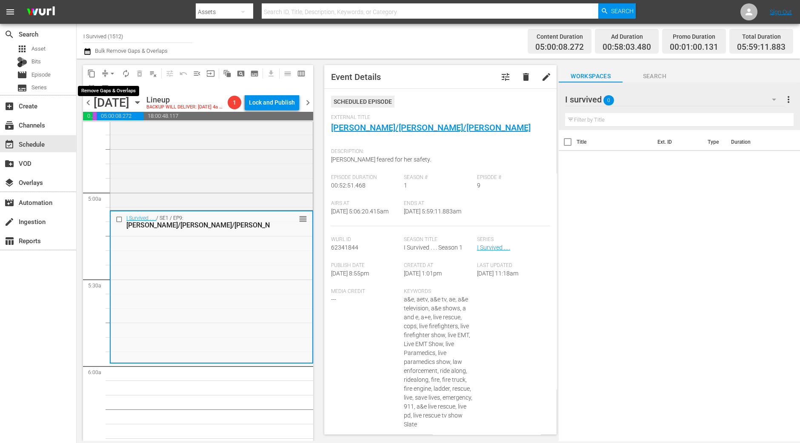
click at [113, 77] on button "arrow_drop_down" at bounding box center [112, 74] width 14 height 14
click at [113, 88] on li "Align to Midnight" at bounding box center [112, 90] width 89 height 14
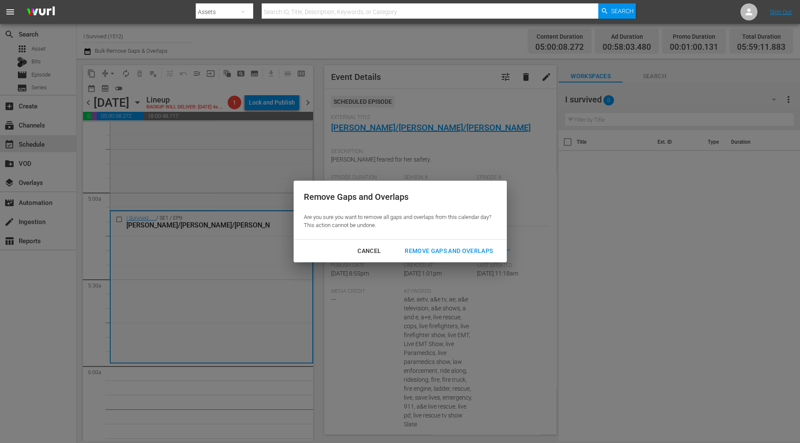
click at [463, 243] on button "Remove Gaps and Overlaps" at bounding box center [448, 251] width 108 height 16
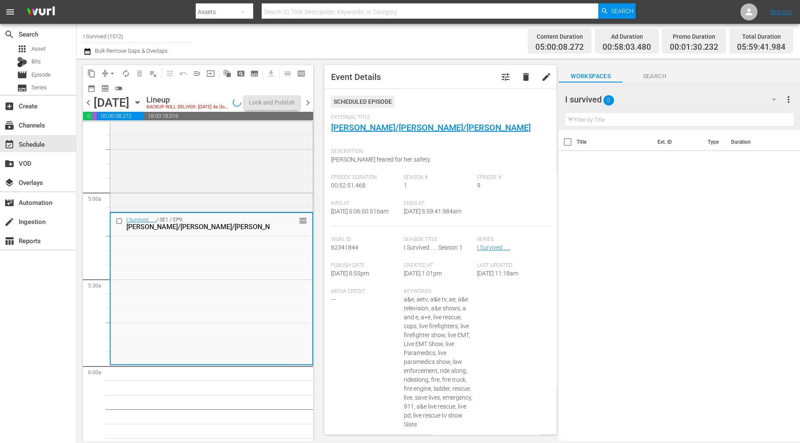
scroll to position [783, 0]
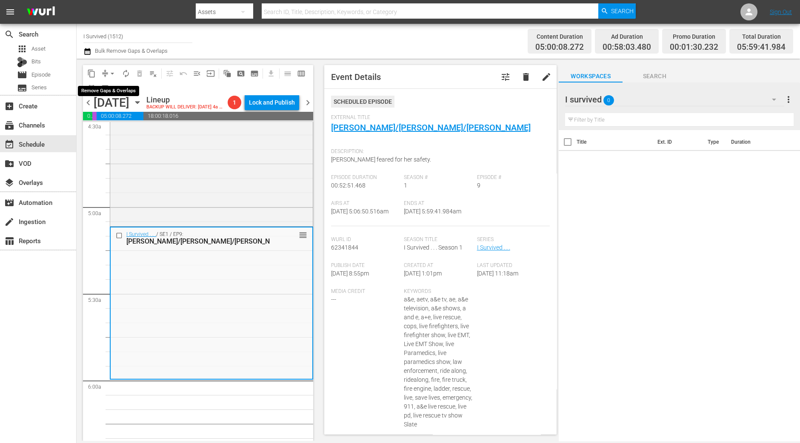
click at [108, 74] on span "arrow_drop_down" at bounding box center [112, 73] width 9 height 9
click at [108, 87] on li "Align to Midnight" at bounding box center [112, 90] width 89 height 14
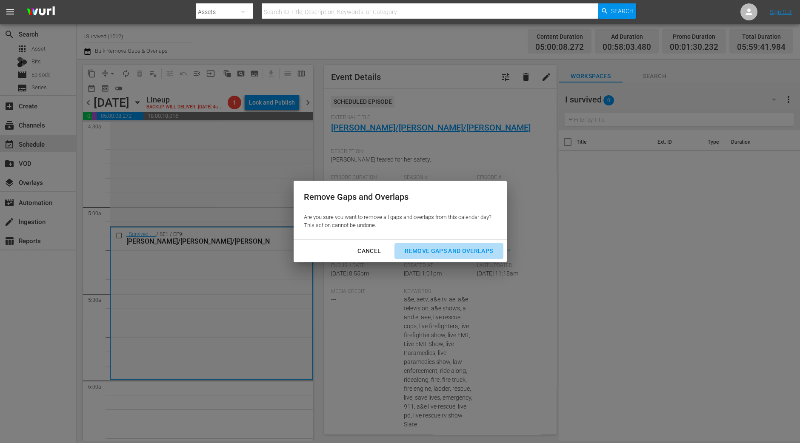
click at [458, 251] on div "Remove Gaps and Overlaps" at bounding box center [449, 251] width 102 height 11
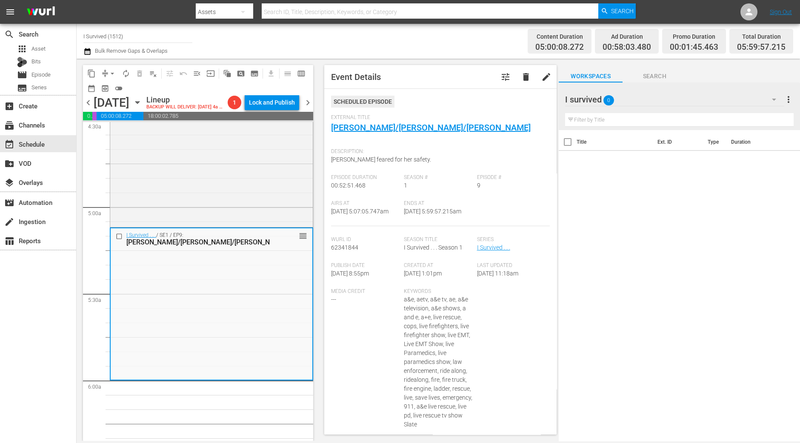
click at [114, 77] on span "arrow_drop_down" at bounding box center [112, 73] width 9 height 9
click at [106, 84] on li "Align to Midnight" at bounding box center [112, 90] width 89 height 14
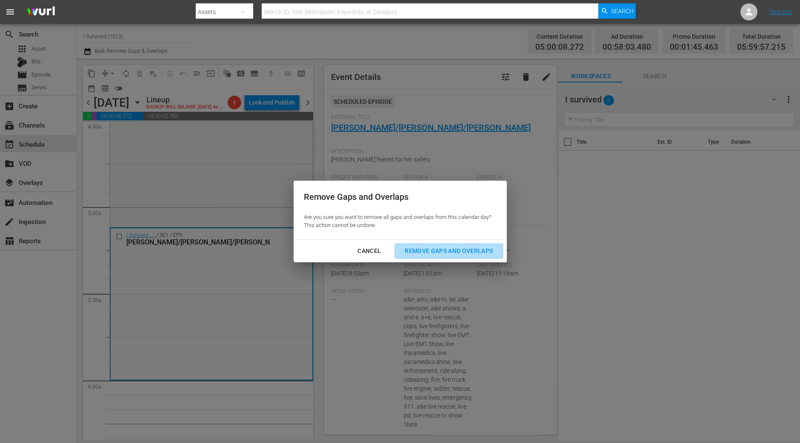
click at [468, 254] on div "Remove Gaps and Overlaps" at bounding box center [449, 251] width 102 height 11
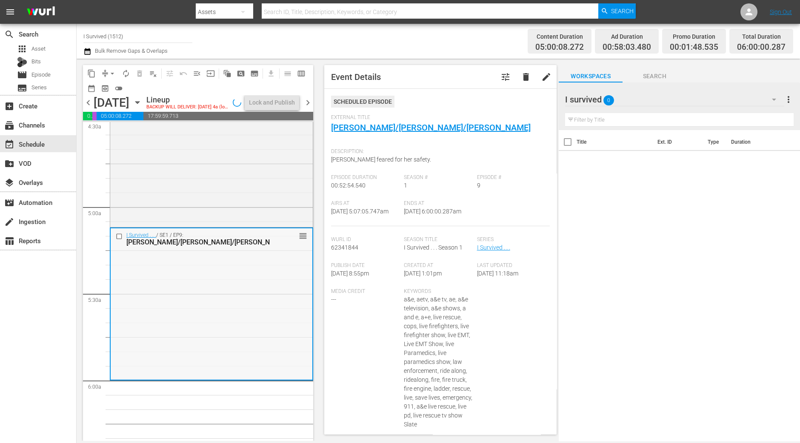
scroll to position [836, 0]
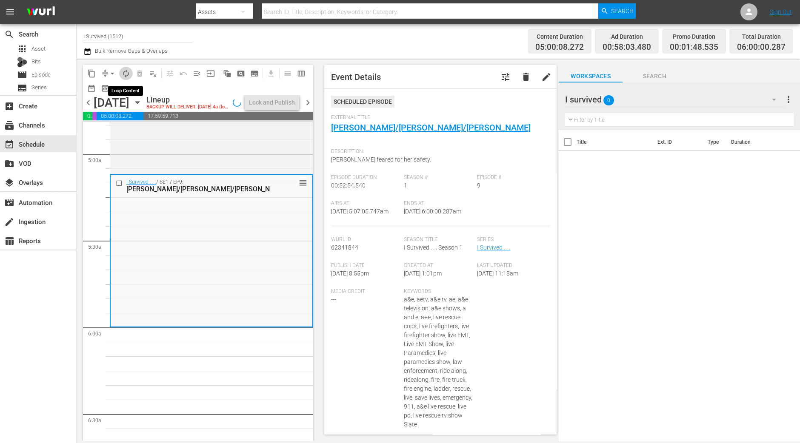
click at [123, 74] on span "autorenew_outlined" at bounding box center [126, 73] width 9 height 9
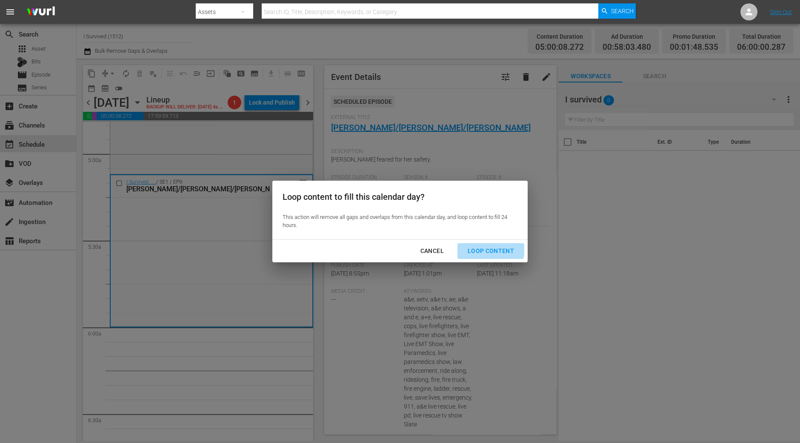
click at [487, 248] on div "Loop Content" at bounding box center [491, 251] width 60 height 11
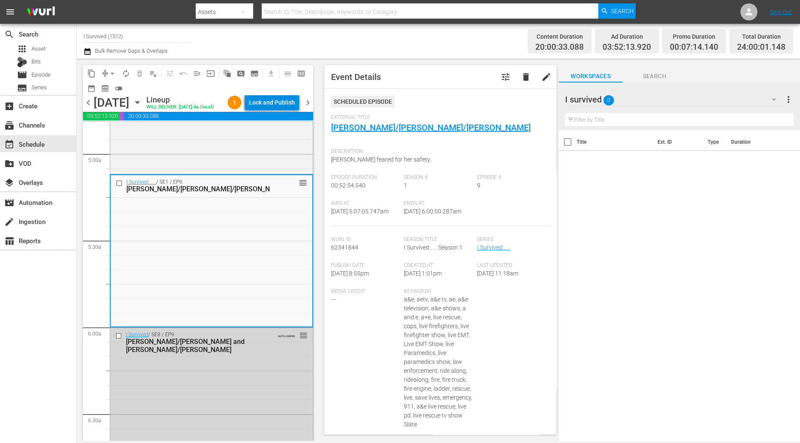
click at [288, 105] on div "Lock and Publish" at bounding box center [272, 102] width 46 height 15
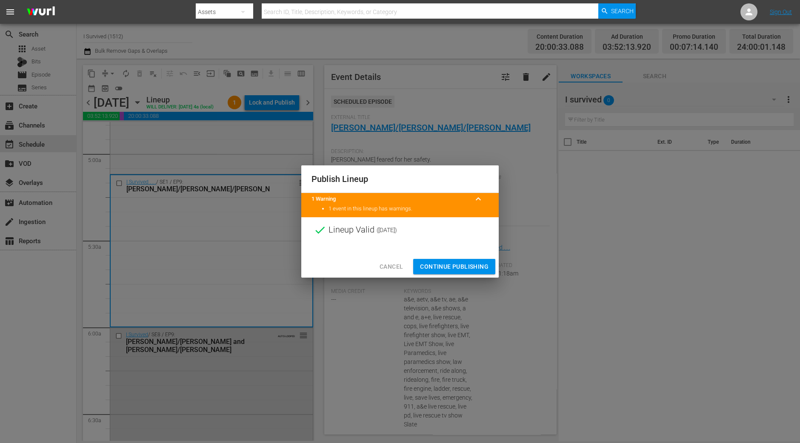
click at [455, 265] on span "Continue Publishing" at bounding box center [454, 267] width 68 height 11
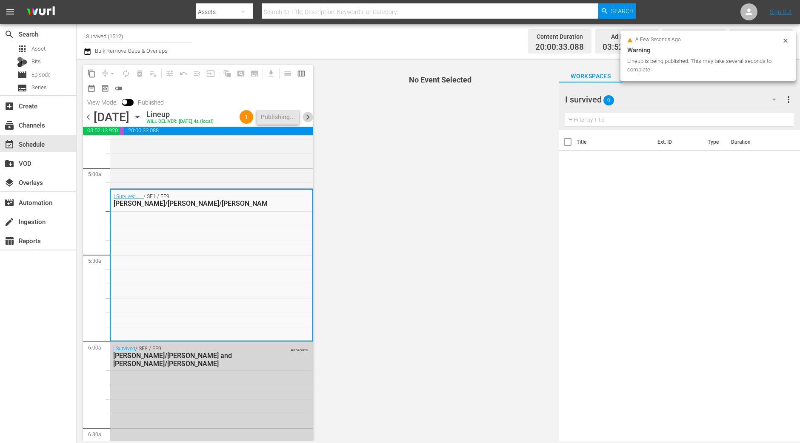
click at [306, 117] on span "chevron_right" at bounding box center [307, 117] width 11 height 11
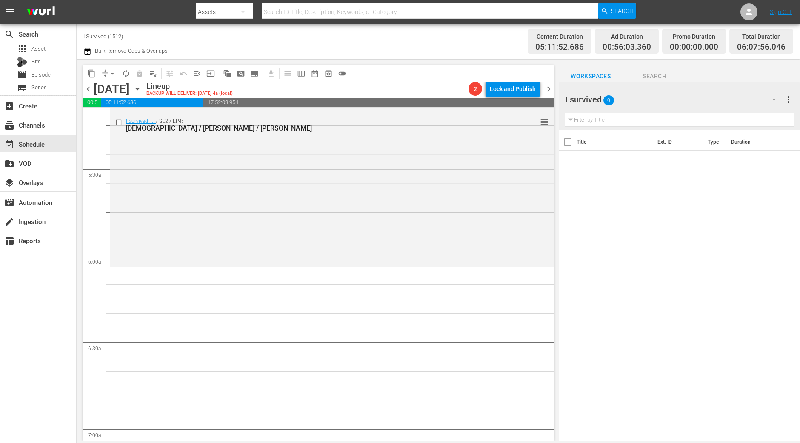
scroll to position [759, 0]
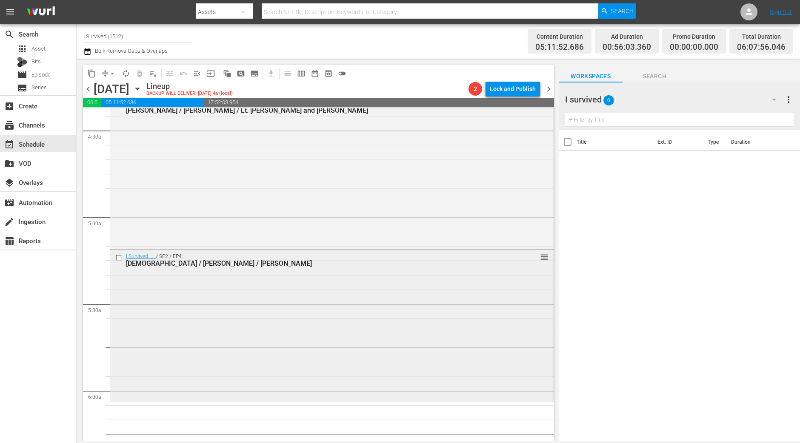
click at [317, 293] on div "I Survived . . . / SE2 / EP4: Christi / Fred / Marla reorder" at bounding box center [331, 325] width 443 height 150
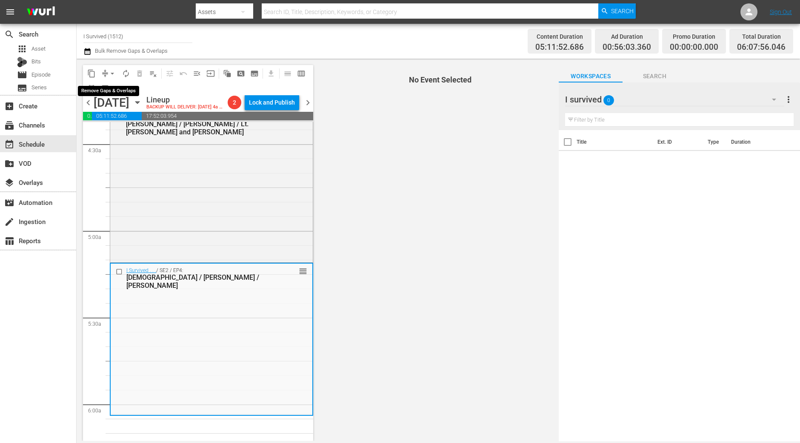
click at [109, 73] on span "arrow_drop_down" at bounding box center [112, 73] width 9 height 9
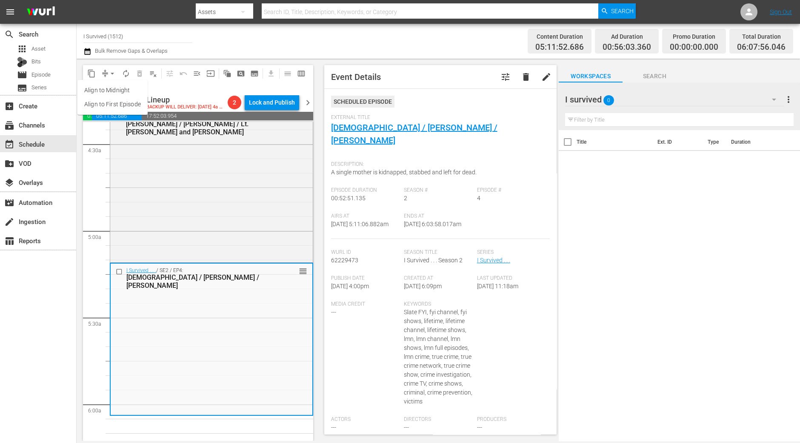
click at [109, 82] on ul "Align to Midnight Align to First Episode" at bounding box center [112, 97] width 70 height 35
click at [108, 90] on li "Align to Midnight" at bounding box center [112, 90] width 70 height 14
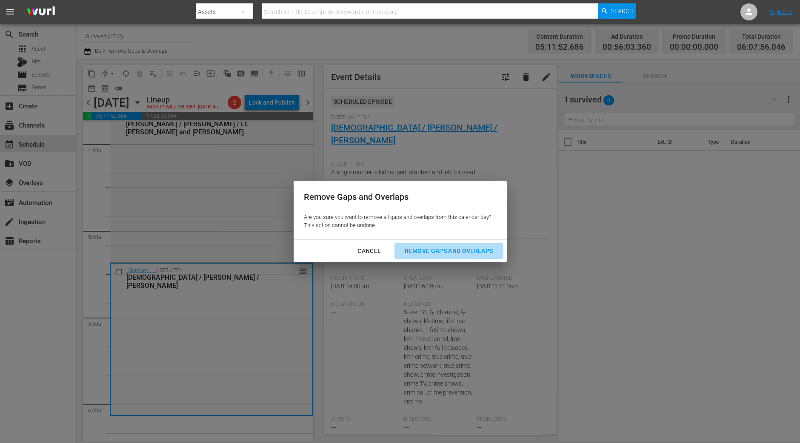
click at [449, 247] on div "Remove Gaps and Overlaps" at bounding box center [449, 251] width 102 height 11
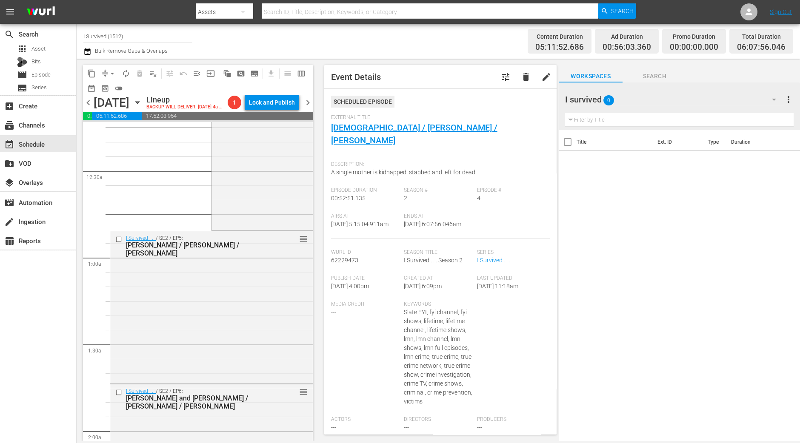
scroll to position [0, 0]
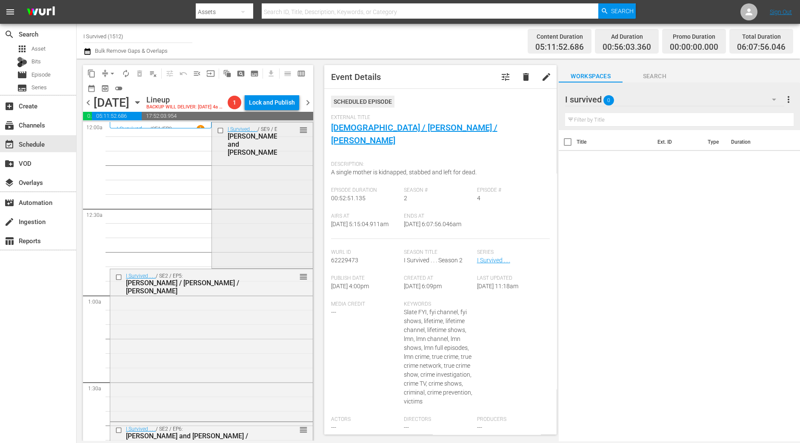
click at [253, 191] on div "I Survived . . . / SE9 / EP1: Mijalina and Yvonne/Peter reorder" at bounding box center [262, 195] width 101 height 145
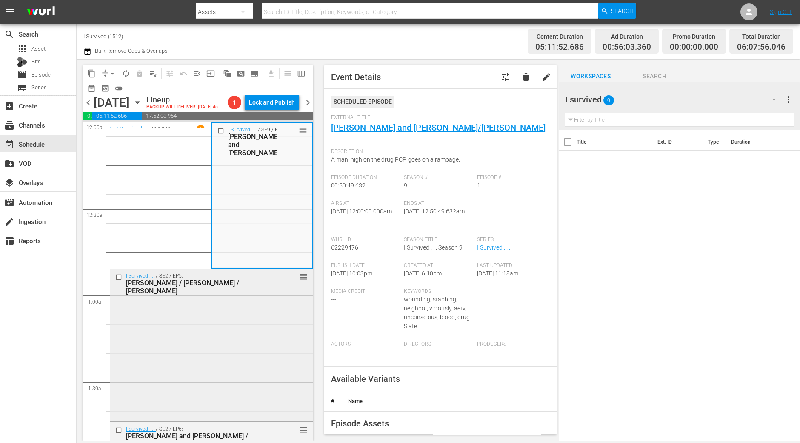
click at [216, 331] on div "I Survived . . . / SE2 / EP5: Jackie / Todd / Stephanie reorder" at bounding box center [211, 344] width 202 height 150
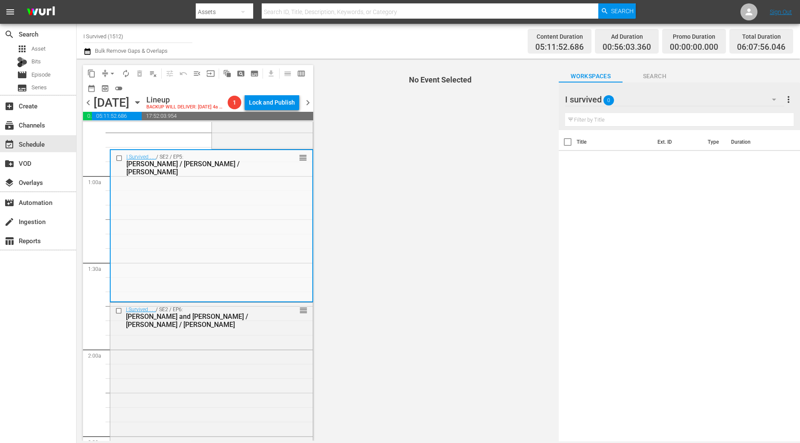
scroll to position [106, 0]
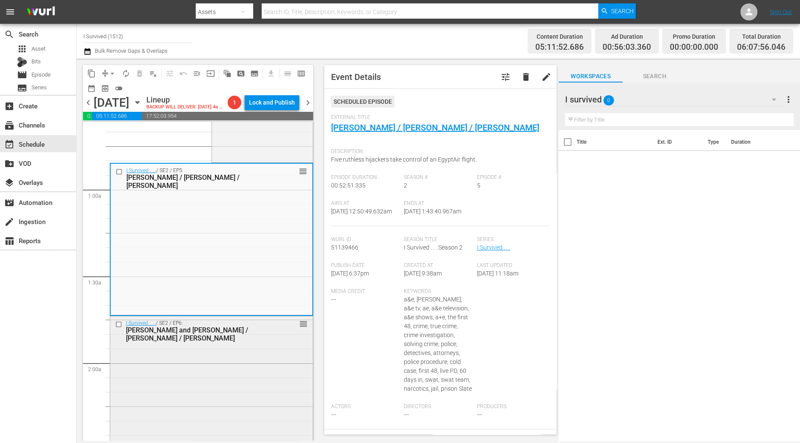
click at [201, 400] on div "I Survived . . . / SE2 / EP6: Jim and Nell / Jennifer / Tammi reorder" at bounding box center [211, 391] width 202 height 150
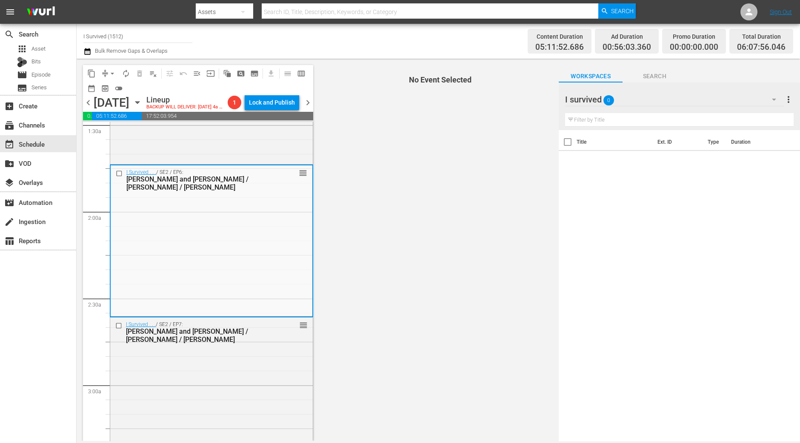
scroll to position [266, 0]
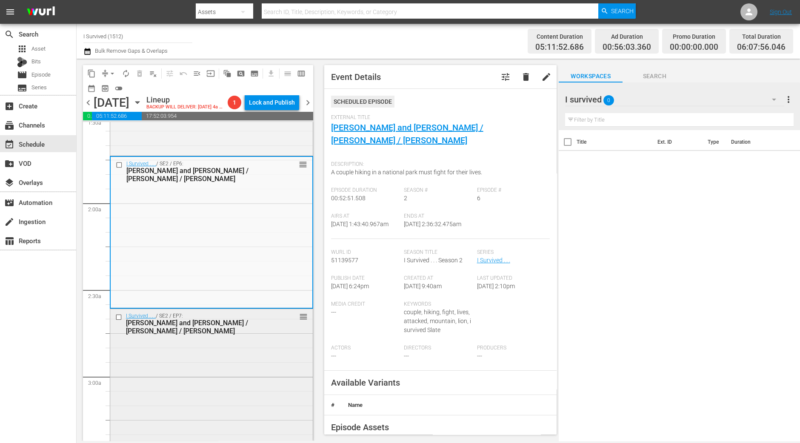
click at [236, 362] on div "I Survived . . . / SE2 / EP7: Darren and Chastity / Ryan / Julie reorder" at bounding box center [211, 384] width 202 height 150
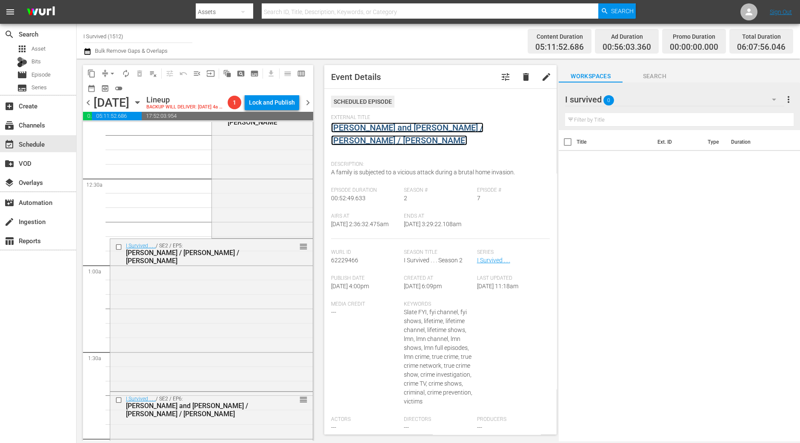
scroll to position [0, 0]
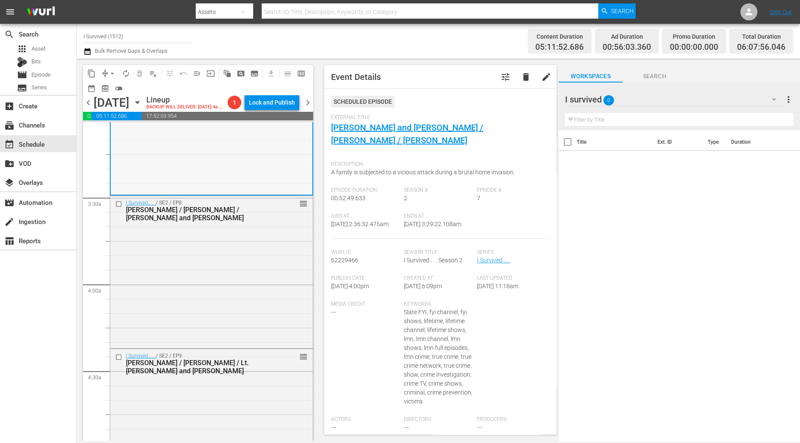
click at [233, 264] on div "I Survived . . . / SE2 / EP8: Donna / Danelle / Robert and Ana reorder" at bounding box center [211, 271] width 202 height 150
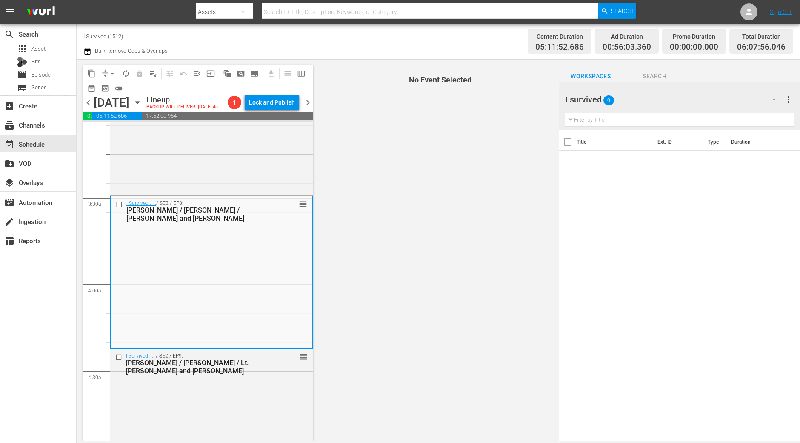
scroll to position [585, 0]
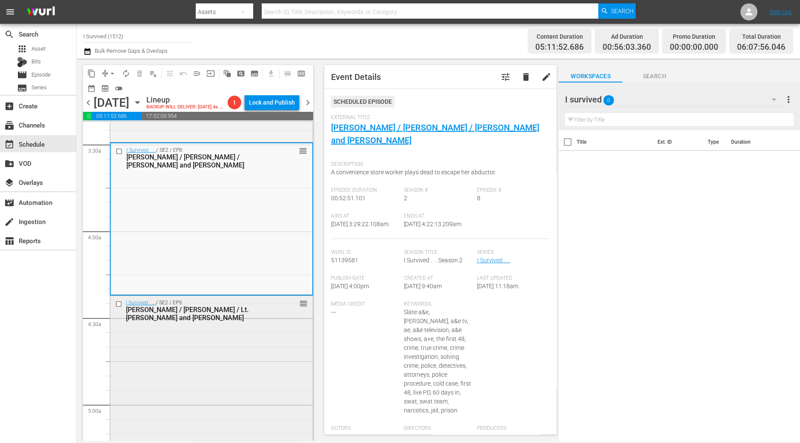
click at [234, 356] on div "I Survived . . . / SE2 / EP9: Kelly / Rose / Lt. Prescott and Gwen reorder" at bounding box center [211, 371] width 202 height 150
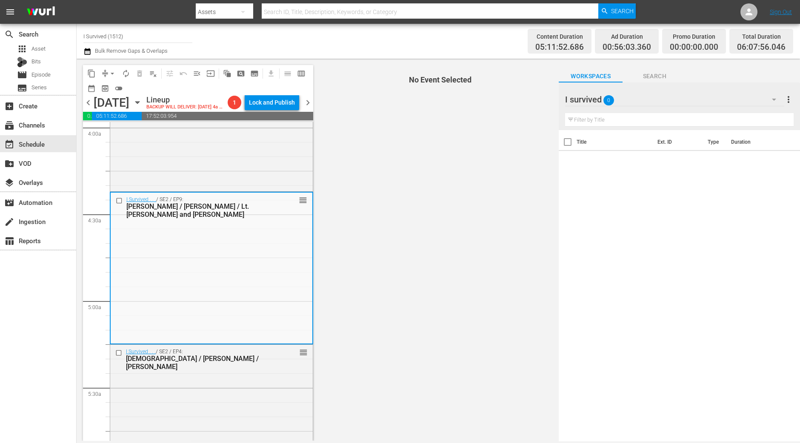
scroll to position [744, 0]
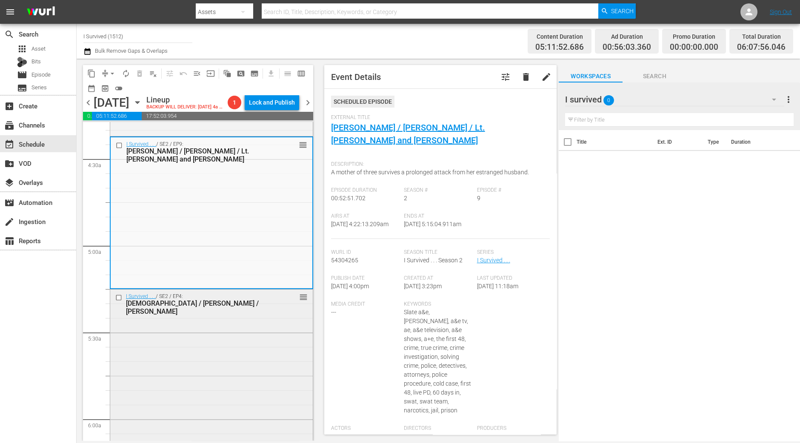
click at [280, 328] on div "I Survived . . . / SE2 / EP4: Christi / Fred / Marla reorder" at bounding box center [211, 365] width 202 height 150
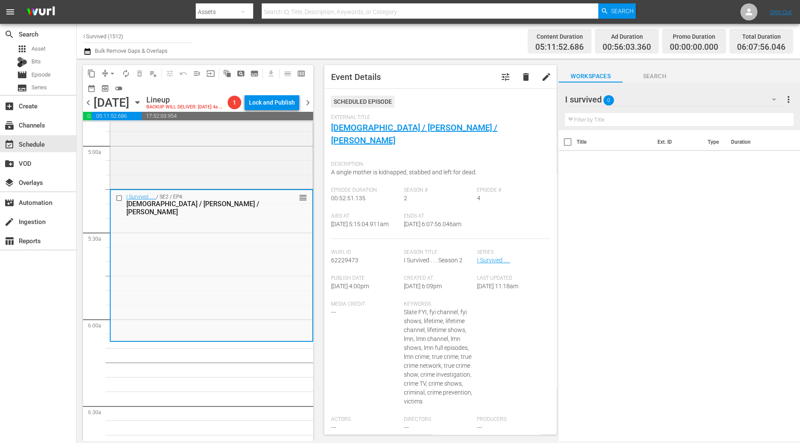
scroll to position [850, 0]
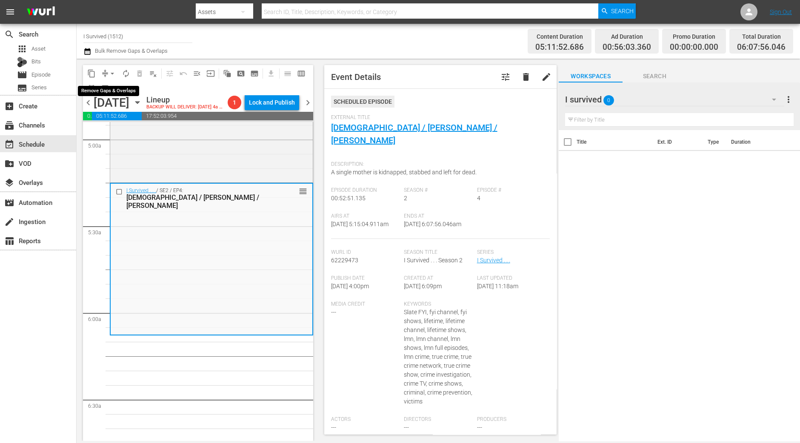
click at [108, 74] on span "arrow_drop_down" at bounding box center [112, 73] width 9 height 9
click at [115, 90] on li "Align to Midnight" at bounding box center [112, 90] width 89 height 14
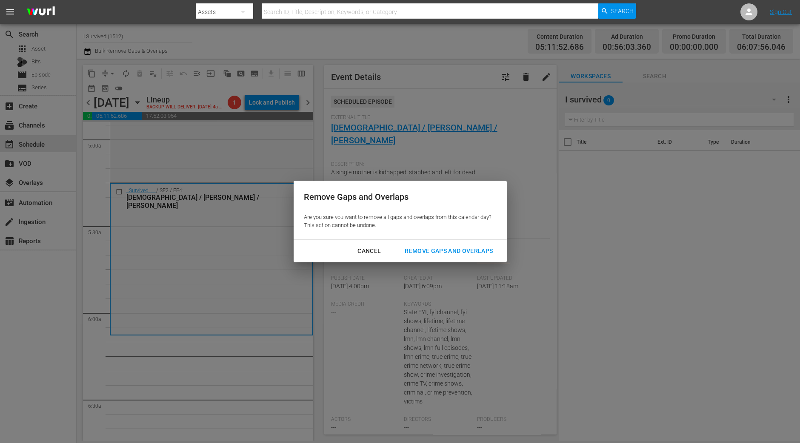
click at [425, 256] on div "Remove Gaps and Overlaps" at bounding box center [449, 251] width 102 height 11
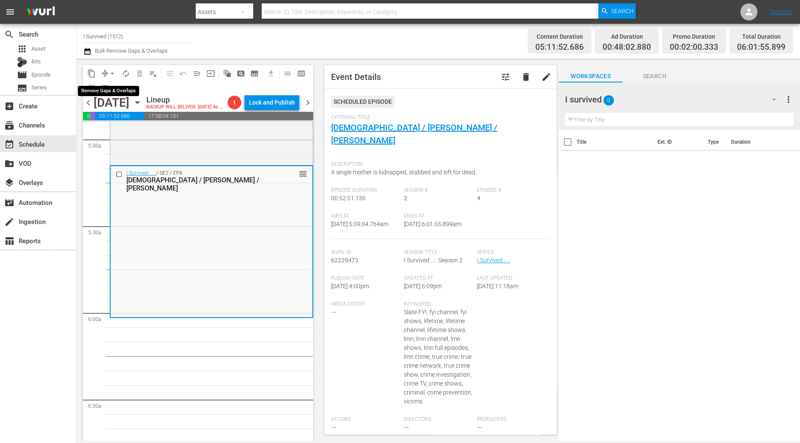
click at [111, 72] on span "arrow_drop_down" at bounding box center [112, 73] width 9 height 9
click at [112, 84] on li "Align to Midnight" at bounding box center [112, 90] width 89 height 14
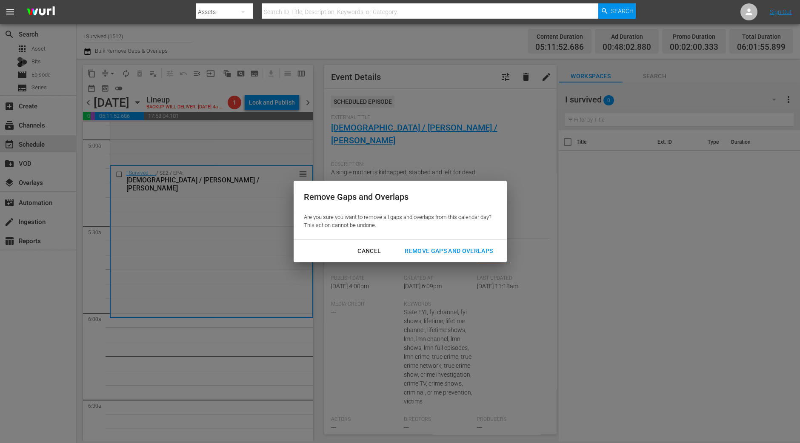
click at [455, 255] on div "Remove Gaps and Overlaps" at bounding box center [449, 251] width 102 height 11
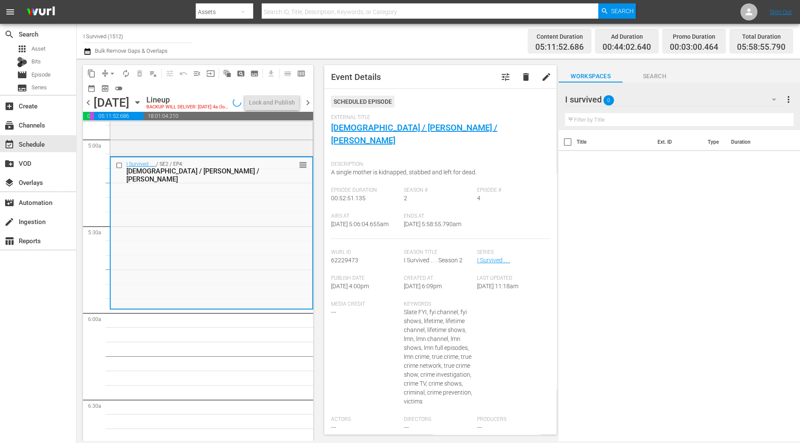
scroll to position [865, 0]
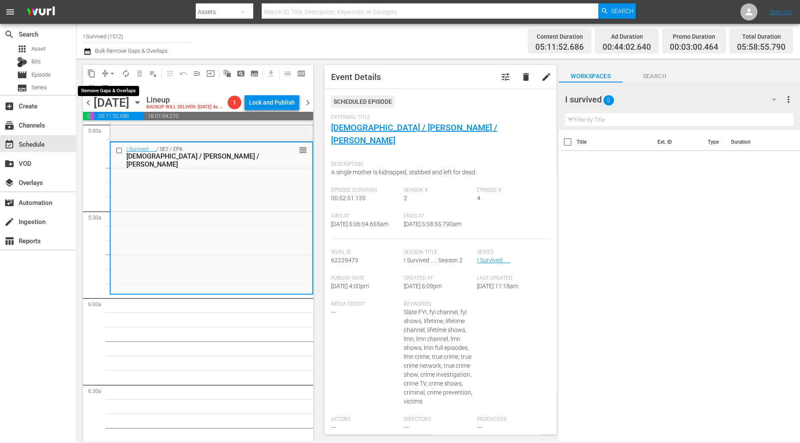
click at [113, 69] on span "arrow_drop_down" at bounding box center [112, 73] width 9 height 9
click at [109, 98] on li "Align to First Episode" at bounding box center [112, 104] width 89 height 14
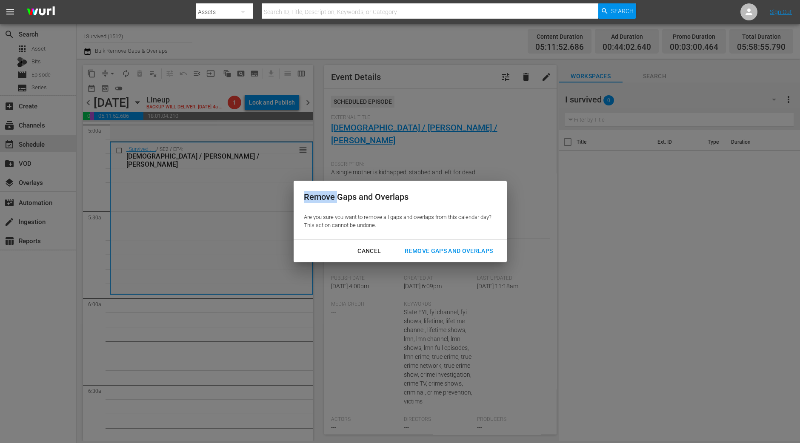
click at [109, 98] on div "Remove Gaps and Overlaps Are you sure you want to remove all gaps and overlaps …" at bounding box center [400, 221] width 800 height 443
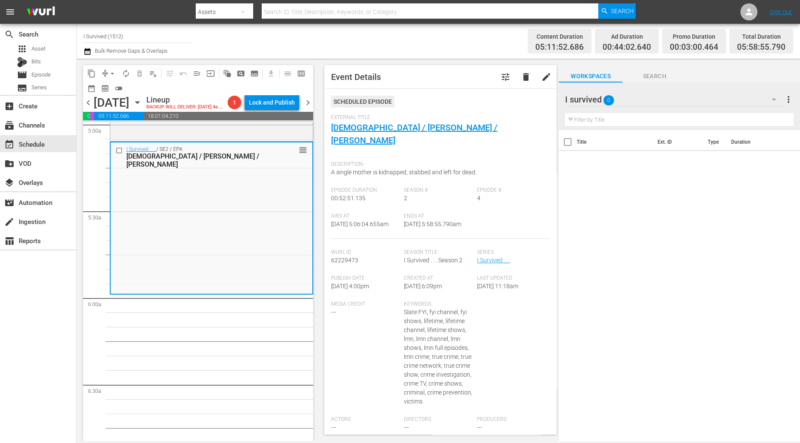
click at [111, 69] on span "arrow_drop_down" at bounding box center [112, 73] width 9 height 9
click at [111, 88] on li "Align to Midnight" at bounding box center [112, 90] width 89 height 14
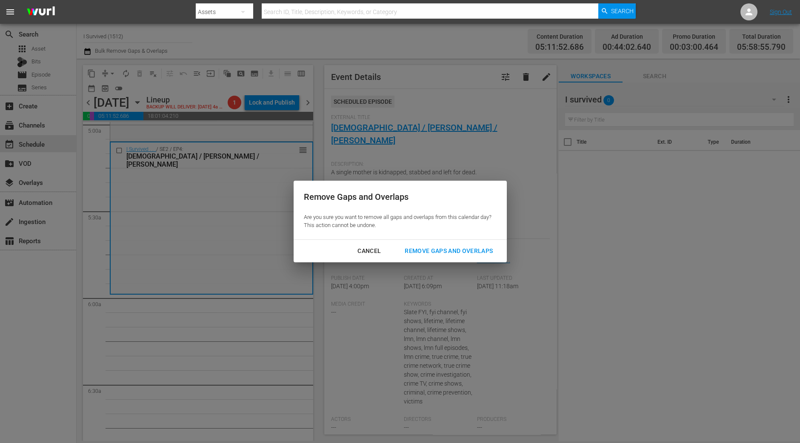
click at [442, 254] on div "Remove Gaps and Overlaps" at bounding box center [449, 251] width 102 height 11
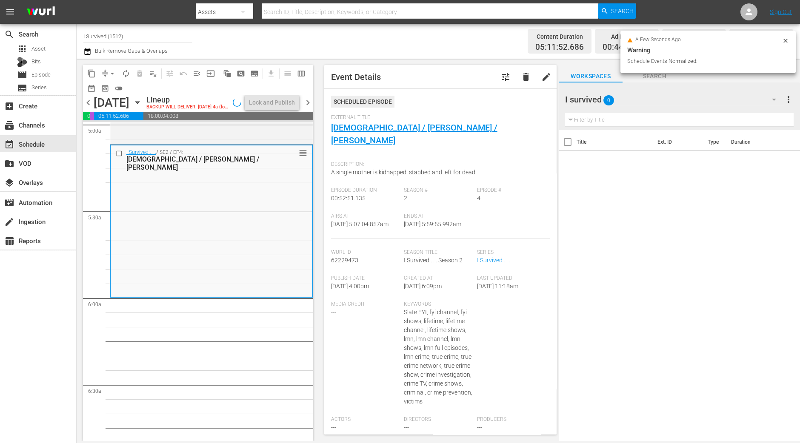
scroll to position [850, 0]
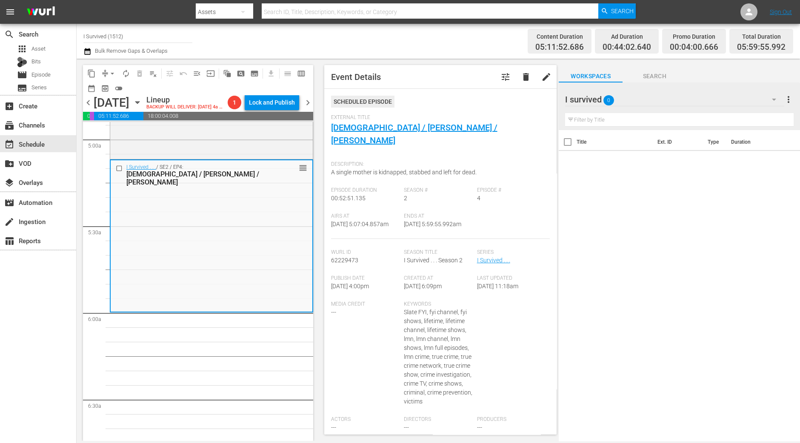
click at [111, 75] on span "arrow_drop_down" at bounding box center [112, 73] width 9 height 9
click at [111, 89] on li "Align to Midnight" at bounding box center [112, 90] width 89 height 14
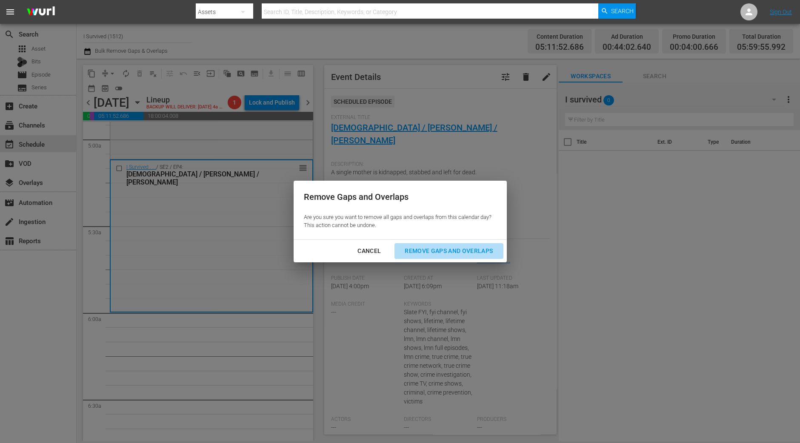
click at [444, 251] on div "Remove Gaps and Overlaps" at bounding box center [449, 251] width 102 height 11
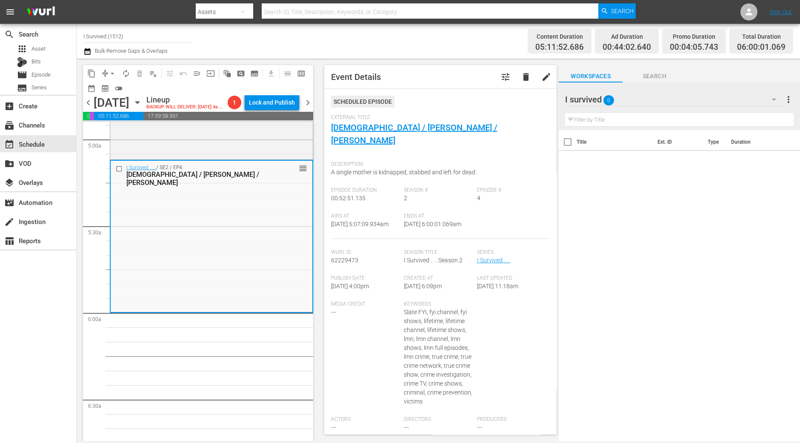
click at [111, 71] on span "arrow_drop_down" at bounding box center [112, 73] width 9 height 9
click at [112, 87] on li "Align to Midnight" at bounding box center [112, 90] width 89 height 14
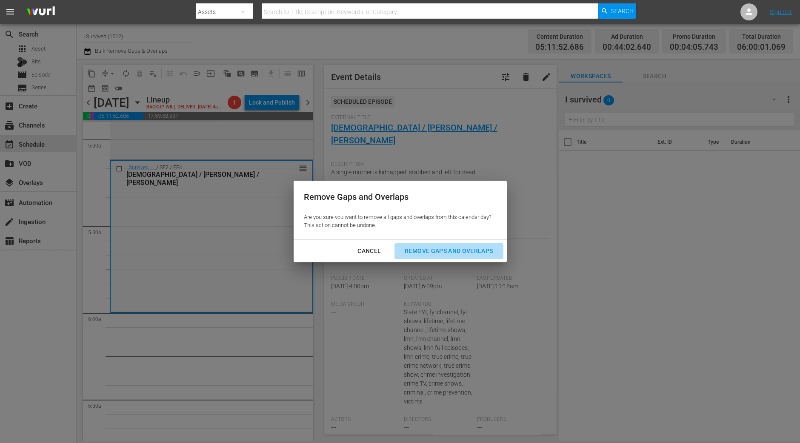
click at [479, 252] on div "Remove Gaps and Overlaps" at bounding box center [449, 251] width 102 height 11
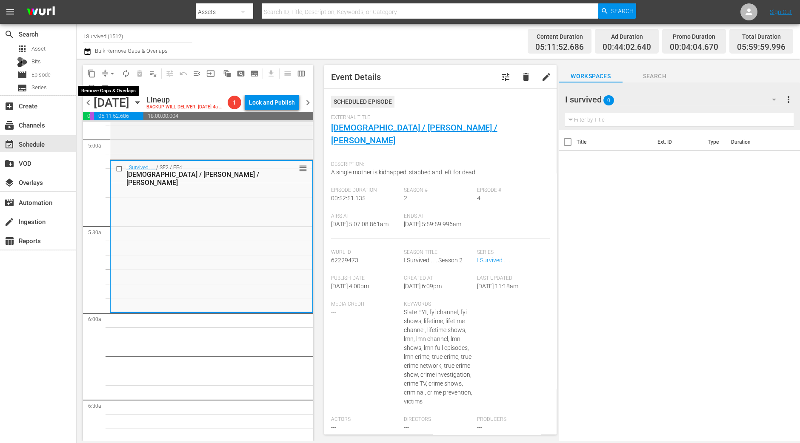
click at [114, 73] on span "arrow_drop_down" at bounding box center [112, 73] width 9 height 9
click at [112, 88] on li "Align to Midnight" at bounding box center [112, 90] width 89 height 14
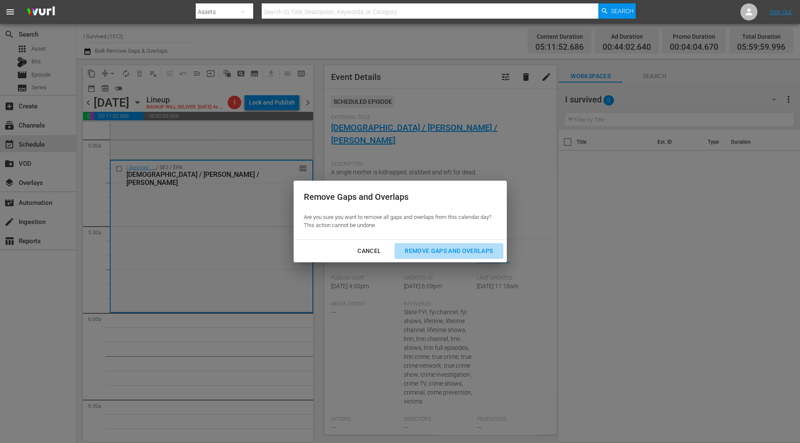
click at [431, 253] on div "Remove Gaps and Overlaps" at bounding box center [449, 251] width 102 height 11
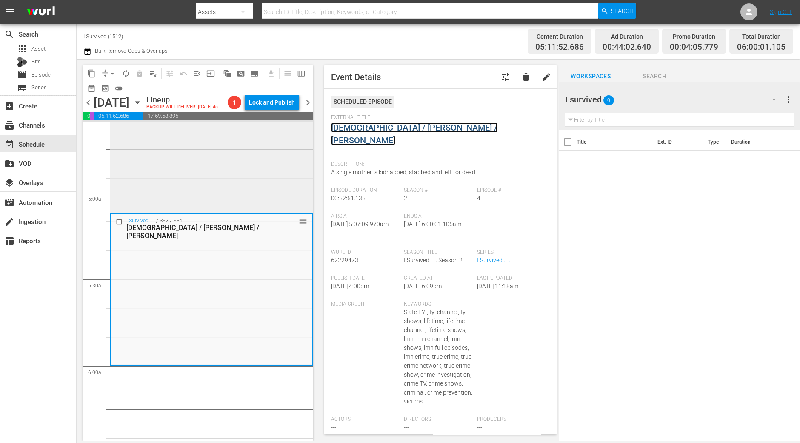
scroll to position [744, 0]
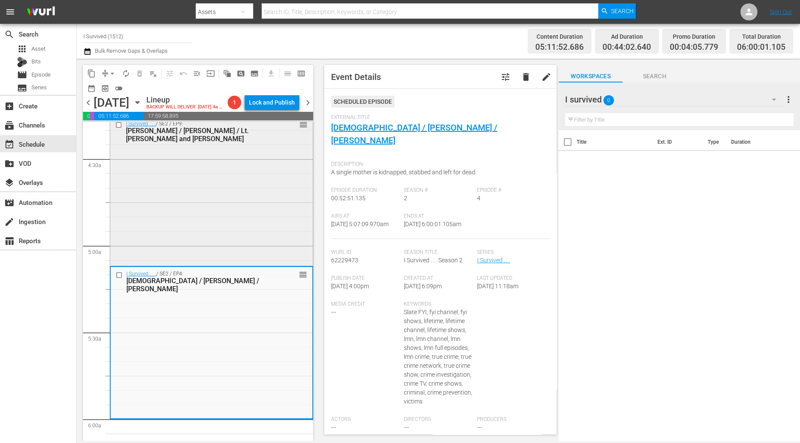
click at [259, 216] on div "I Survived . . . / SE2 / EP9: Kelly / Rose / Lt. Prescott and Gwen reorder" at bounding box center [211, 191] width 202 height 148
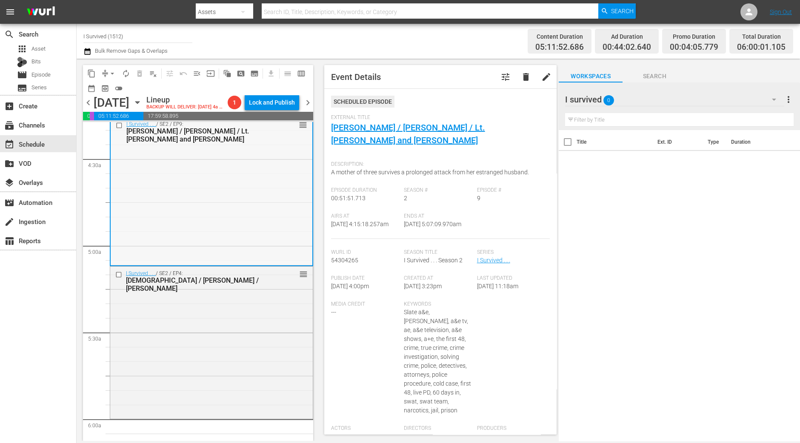
scroll to position [638, 0]
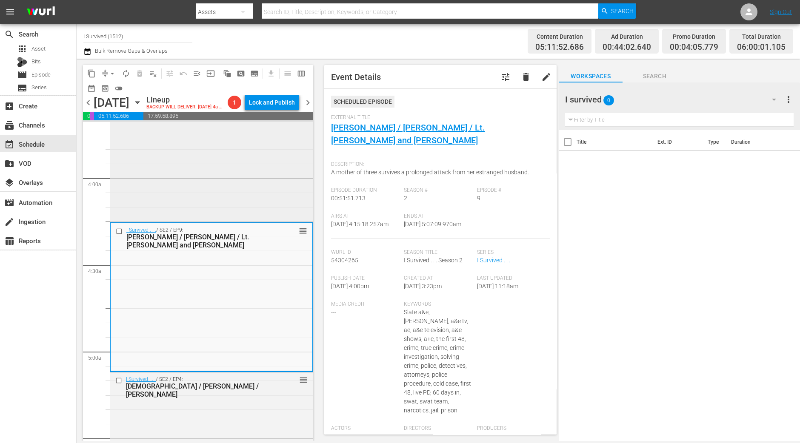
click at [183, 212] on div "I Survived . . . / SE2 / EP8: Donna / Danelle / Robert and Ana reorder" at bounding box center [211, 147] width 202 height 146
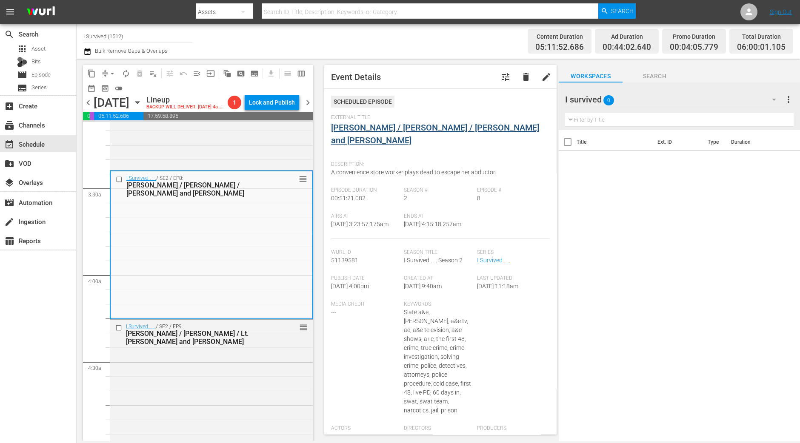
scroll to position [532, 0]
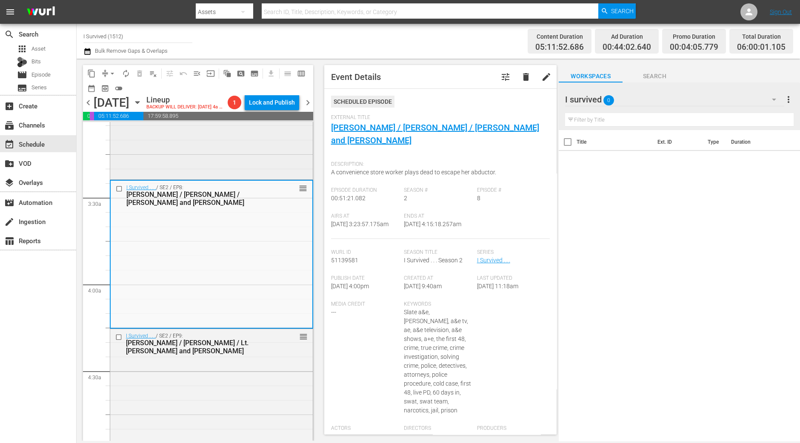
click at [230, 148] on div "I Survived . . . / SE2 / EP7: Darren and Chastity / Ryan / Julie reorder" at bounding box center [211, 104] width 202 height 146
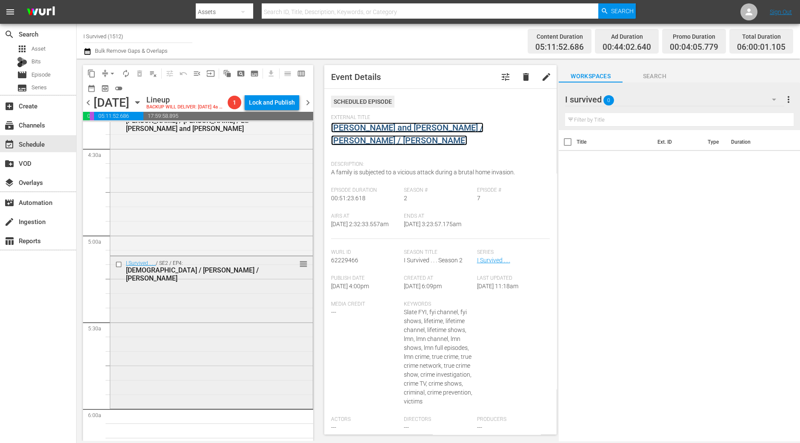
scroll to position [904, 0]
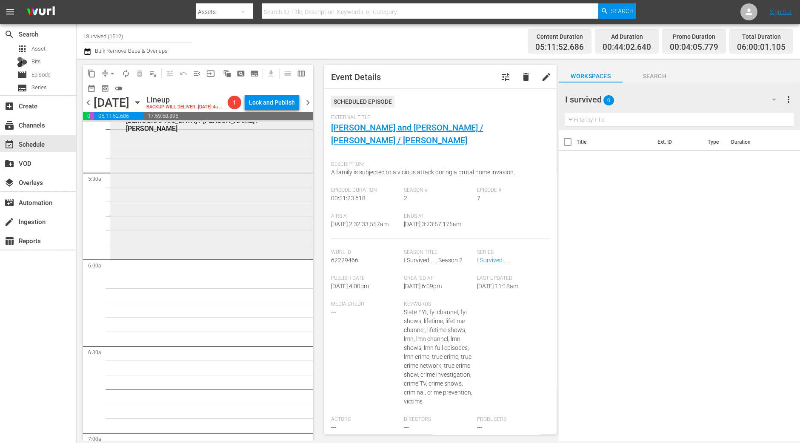
click at [206, 252] on div "I Survived . . . / SE2 / EP4: Christi / Fred / Marla reorder" at bounding box center [211, 182] width 202 height 150
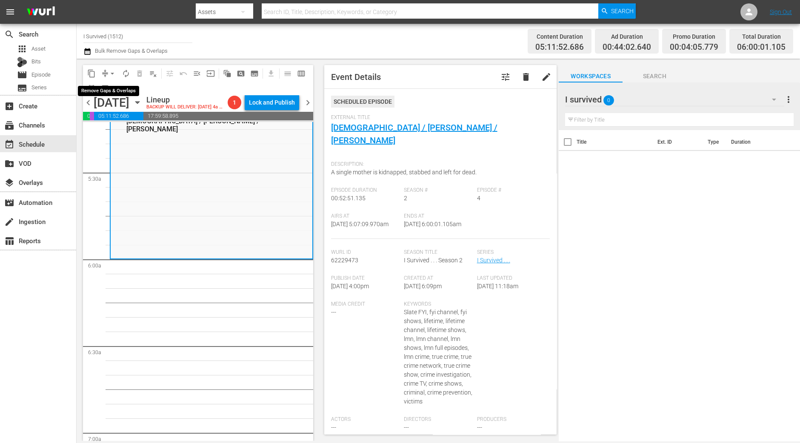
click at [108, 73] on span "arrow_drop_down" at bounding box center [112, 73] width 9 height 9
click at [105, 86] on li "Align to Midnight" at bounding box center [112, 90] width 89 height 14
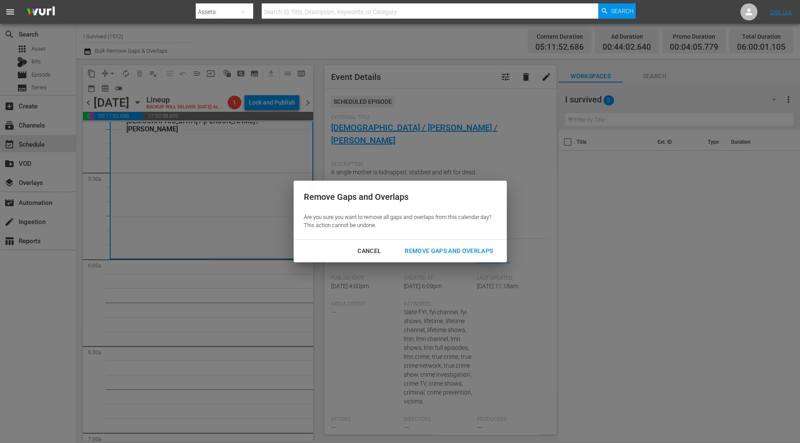
drag, startPoint x: 466, startPoint y: 253, endPoint x: 433, endPoint y: 255, distance: 33.2
click at [466, 252] on div "Remove Gaps and Overlaps" at bounding box center [449, 251] width 102 height 11
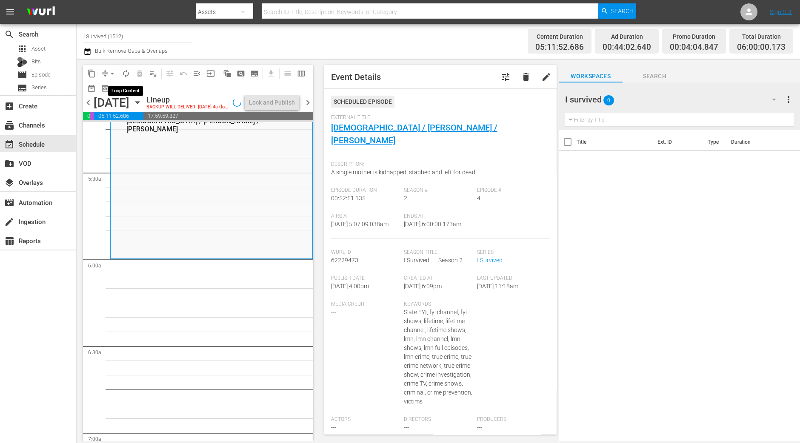
click at [120, 67] on span "autorenew_outlined" at bounding box center [126, 74] width 14 height 14
click at [123, 71] on span "autorenew_outlined" at bounding box center [126, 73] width 9 height 9
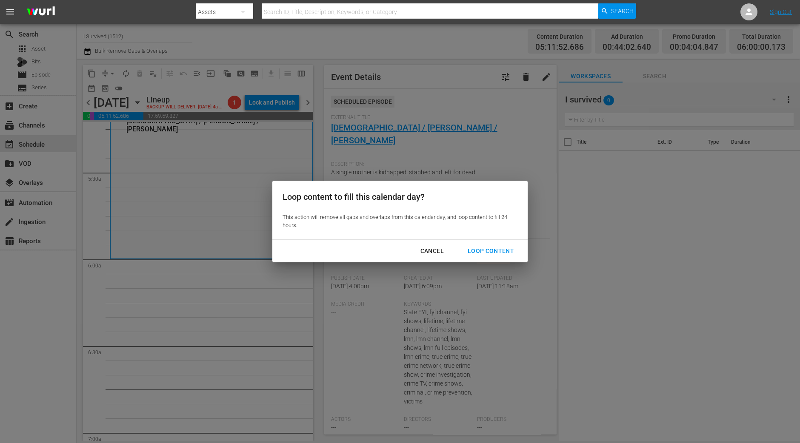
click at [502, 252] on div "Loop Content" at bounding box center [491, 251] width 60 height 11
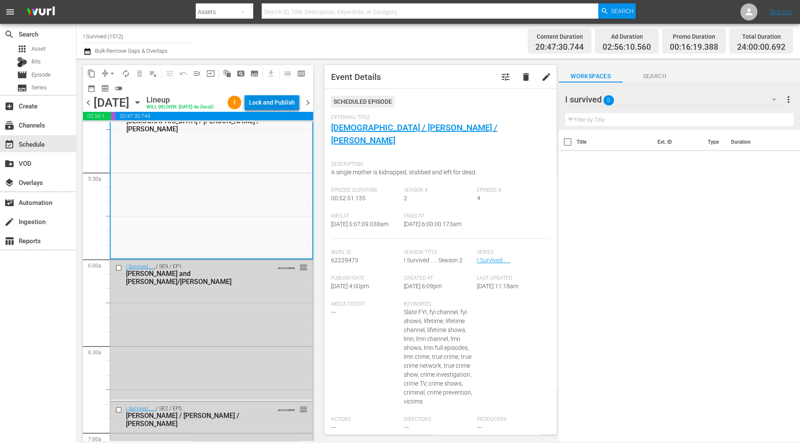
click at [262, 107] on div "Lock and Publish" at bounding box center [272, 102] width 46 height 15
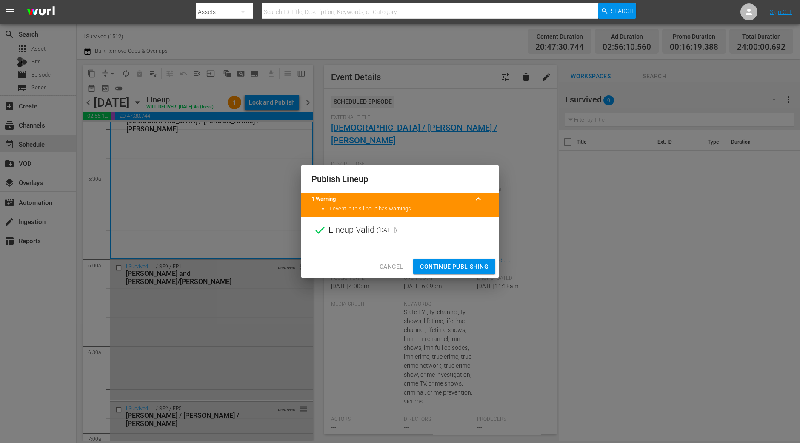
click at [457, 265] on span "Continue Publishing" at bounding box center [454, 267] width 68 height 11
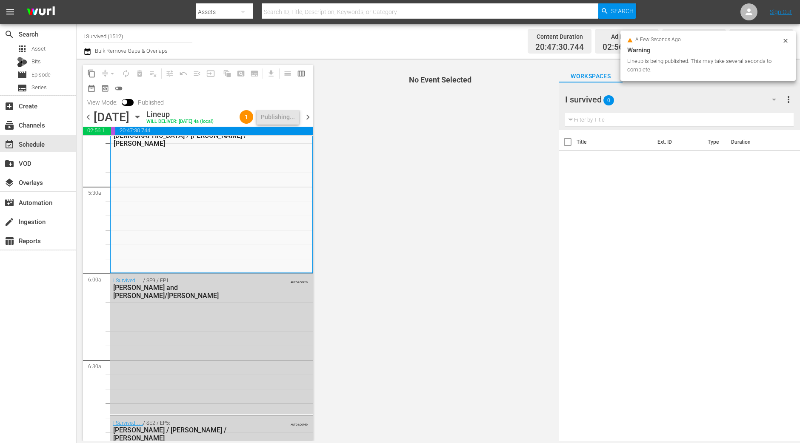
click at [306, 117] on span "chevron_right" at bounding box center [307, 117] width 11 height 11
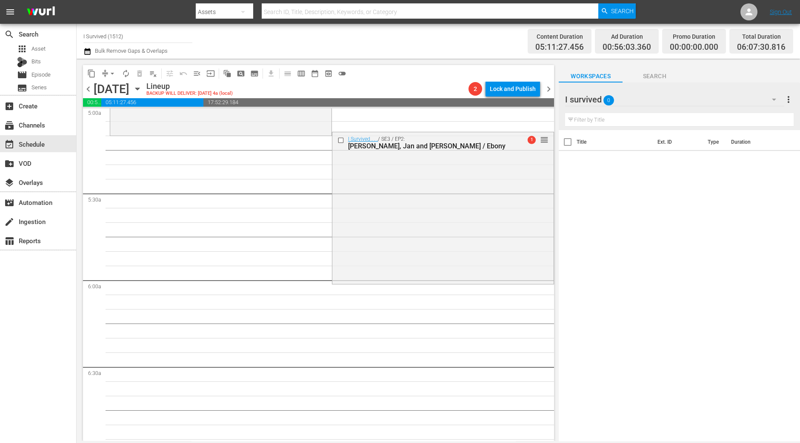
scroll to position [826, 0]
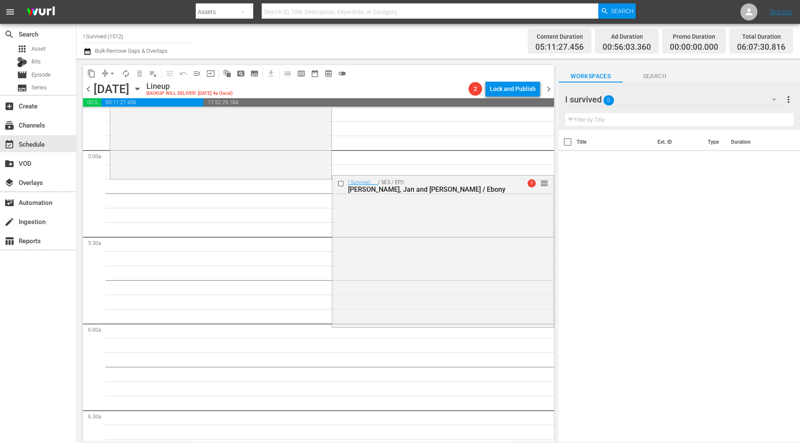
drag, startPoint x: 411, startPoint y: 270, endPoint x: 398, endPoint y: 270, distance: 13.6
click at [410, 271] on div "I Survived . . . / SE3 / EP2: Alfred, Jan and Jerry / Ebony 1 reorder" at bounding box center [442, 251] width 221 height 151
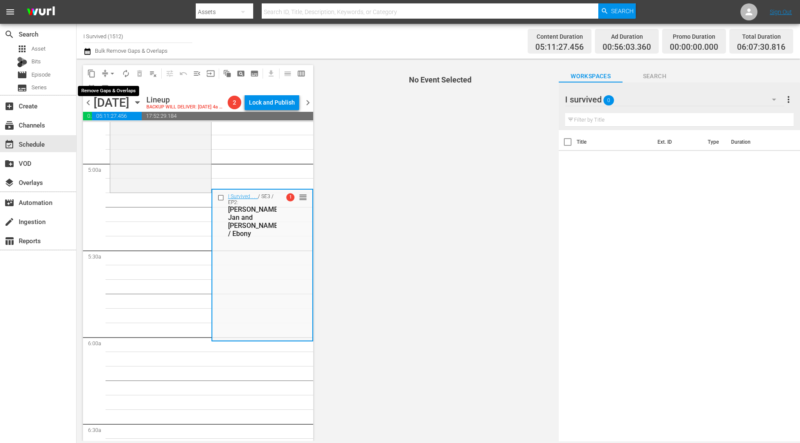
click at [114, 70] on span "arrow_drop_down" at bounding box center [112, 73] width 9 height 9
click at [113, 87] on li "Align to Midnight" at bounding box center [112, 90] width 70 height 14
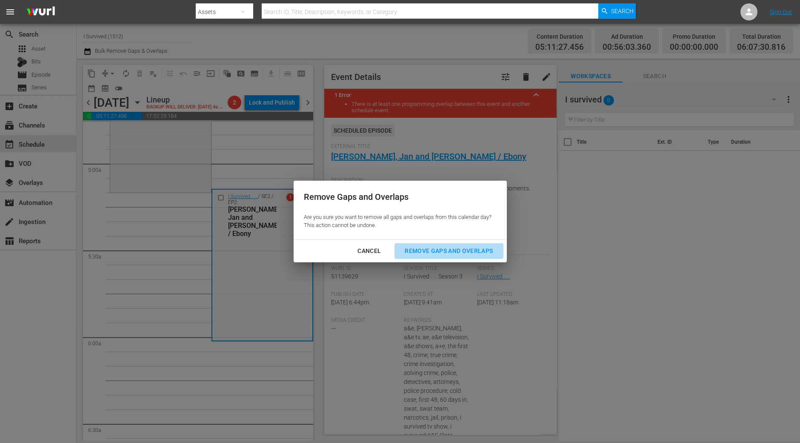
click at [459, 257] on button "Remove Gaps and Overlaps" at bounding box center [448, 251] width 108 height 16
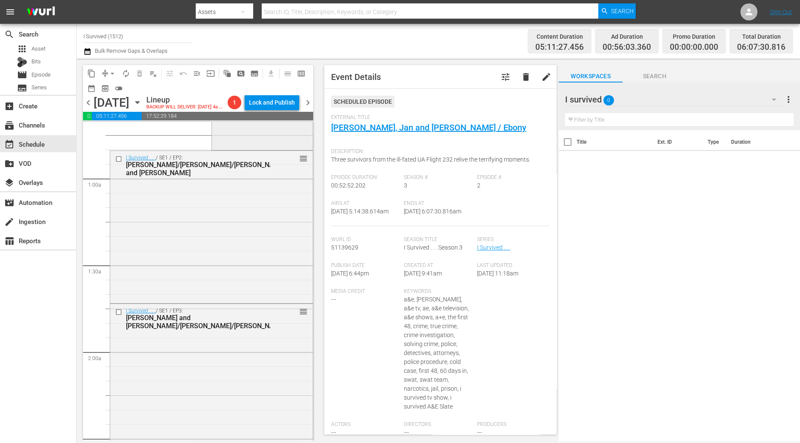
scroll to position [0, 0]
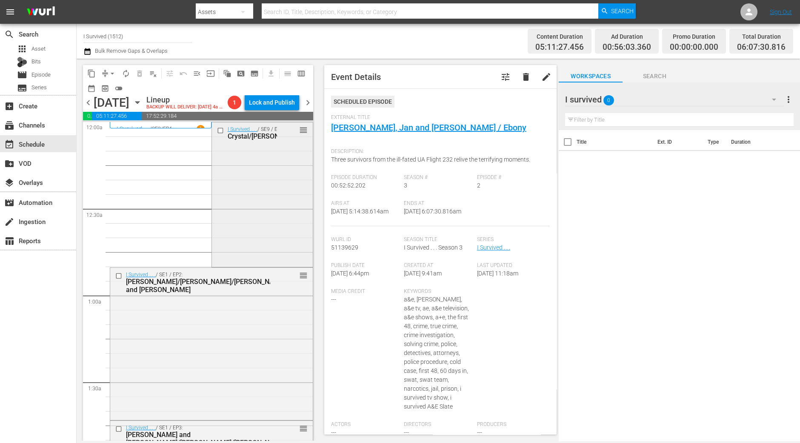
click at [248, 251] on div "I Survived . . . / SE9 / EP2: Crystal/Johanna reorder" at bounding box center [262, 194] width 101 height 143
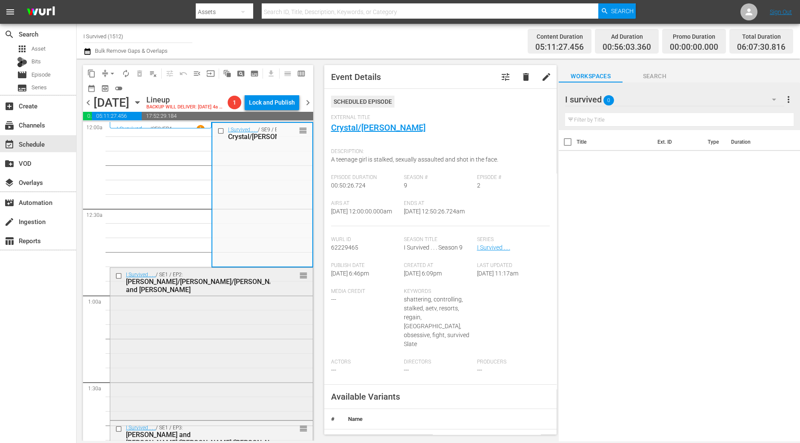
click at [229, 322] on div "I Survived . . . / SE1 / EP2: Brandi/Joseph/Sam and Suzanne reorder" at bounding box center [211, 343] width 202 height 150
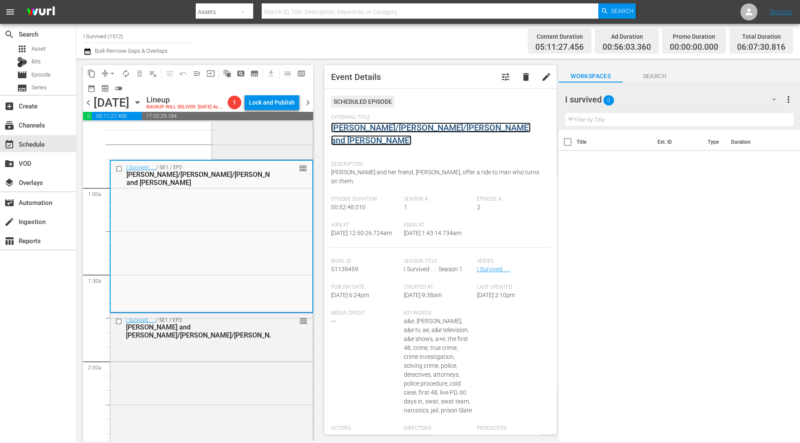
scroll to position [160, 0]
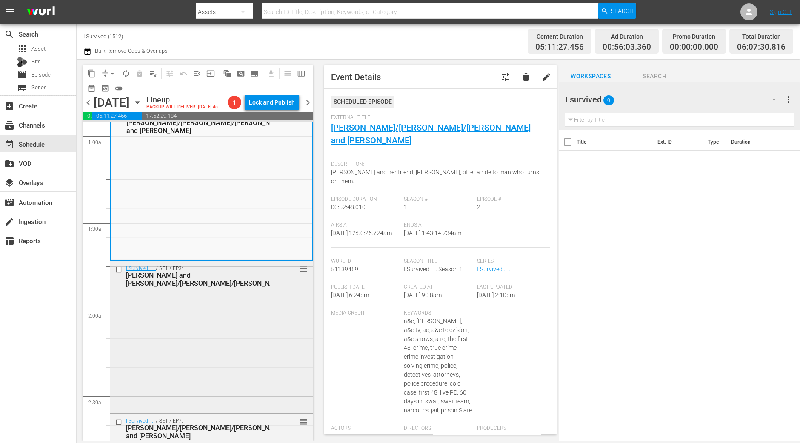
click at [234, 308] on div "I Survived . . . / SE1 / EP3: Christine and Heidi/Debbie/Jim reorder" at bounding box center [211, 337] width 202 height 151
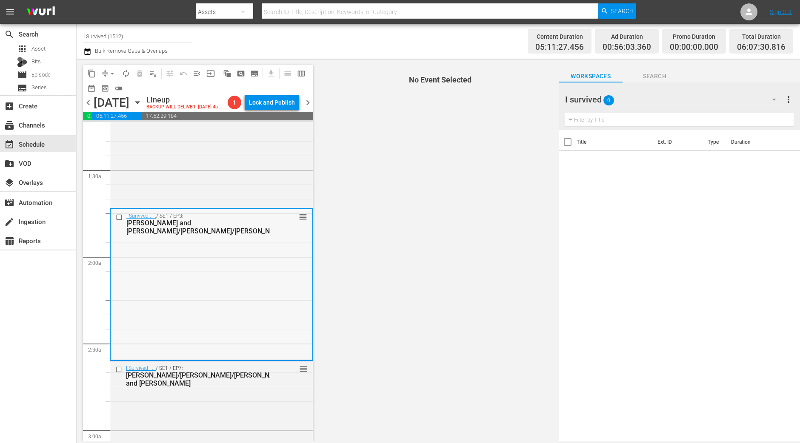
scroll to position [266, 0]
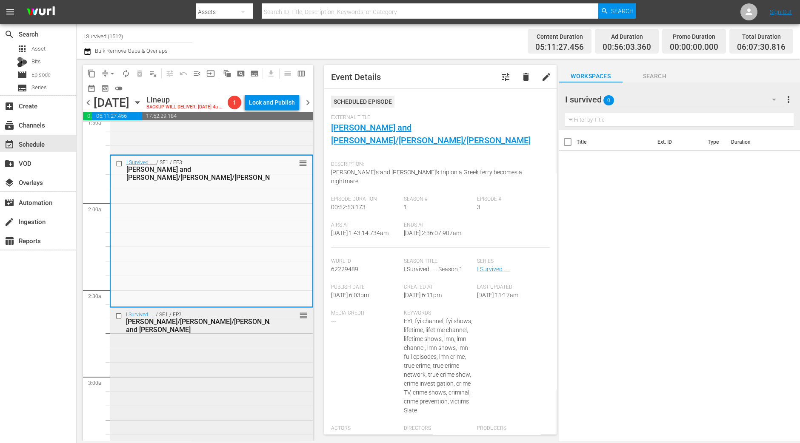
click at [217, 358] on div "I Survived . . . / SE1 / EP7: Cari/Kevin/Joe and Katherine reorder" at bounding box center [211, 383] width 202 height 150
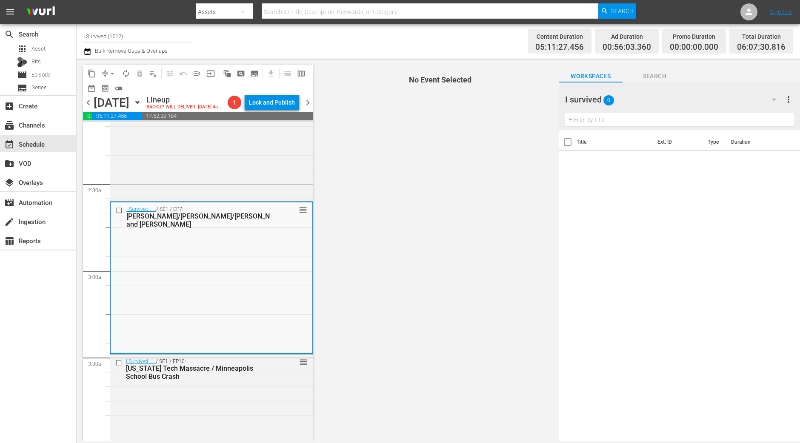
scroll to position [425, 0]
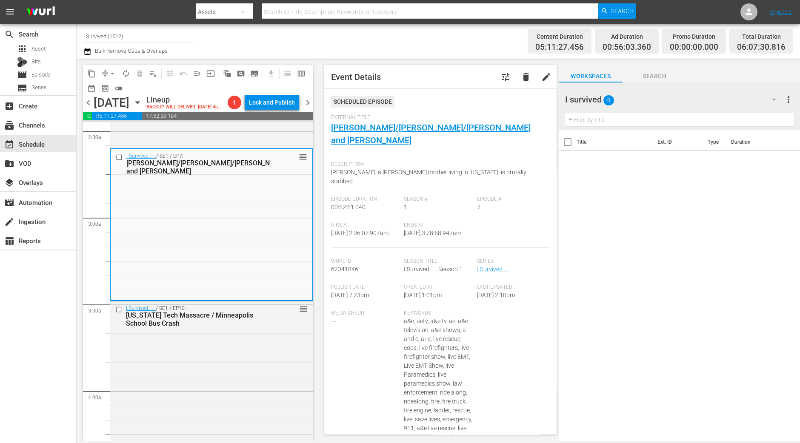
drag, startPoint x: 380, startPoint y: 128, endPoint x: 438, endPoint y: 135, distance: 58.6
click at [438, 135] on div "External Title Cari/Kevin/Joe and Katherine" at bounding box center [440, 135] width 219 height 43
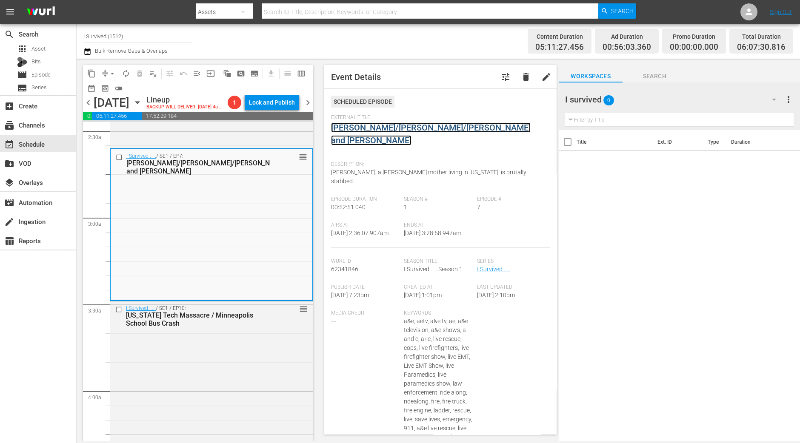
drag, startPoint x: 410, startPoint y: 121, endPoint x: 393, endPoint y: 126, distance: 16.8
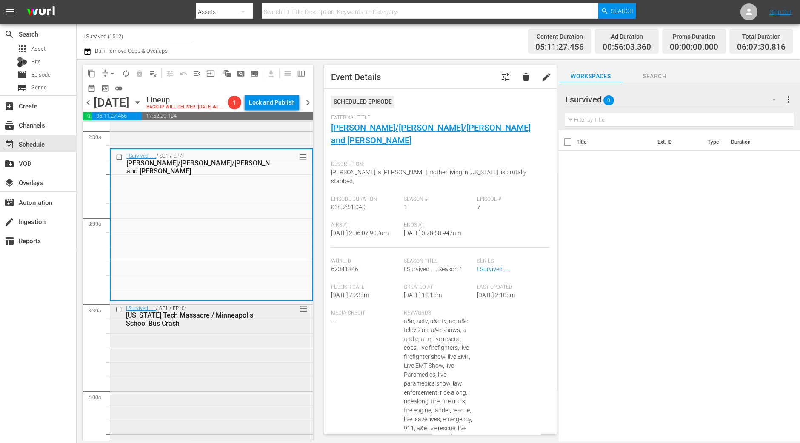
click at [172, 396] on div "I Survived . . . / SE1 / EP10: Virginia Tech Massacre / Minneapolis School Bus …" at bounding box center [211, 377] width 202 height 150
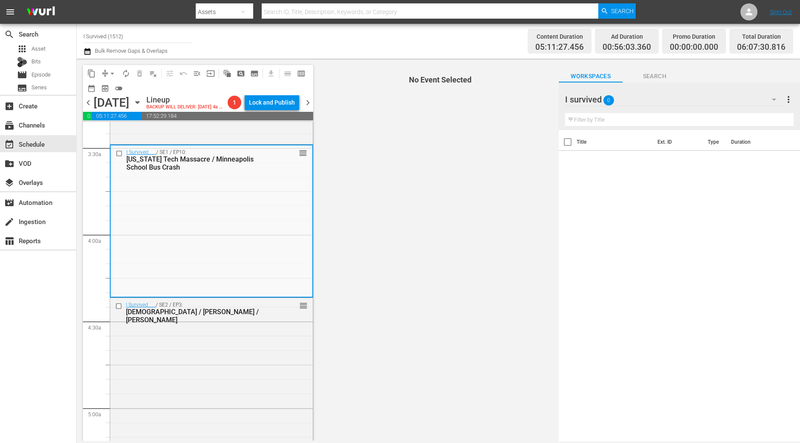
scroll to position [585, 0]
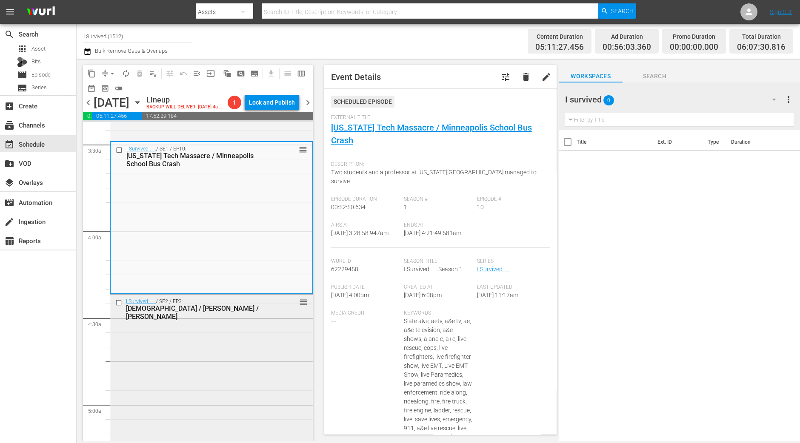
click at [212, 377] on div "I Survived . . . / SE2 / EP3: Jewish Federation / Alberto / Tamara reorder" at bounding box center [211, 370] width 202 height 150
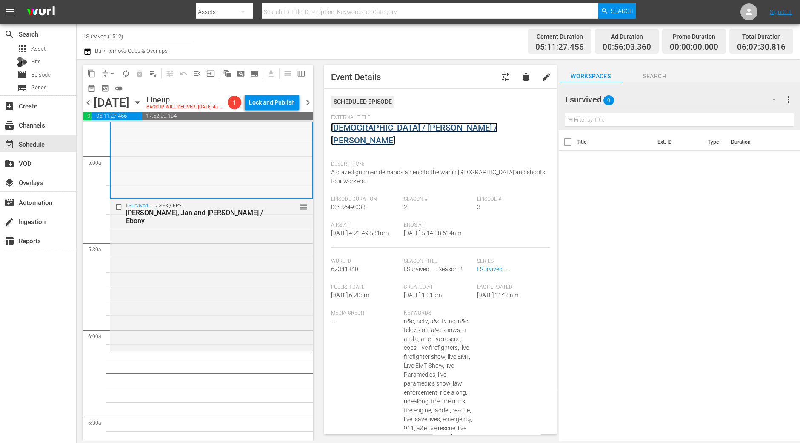
scroll to position [850, 0]
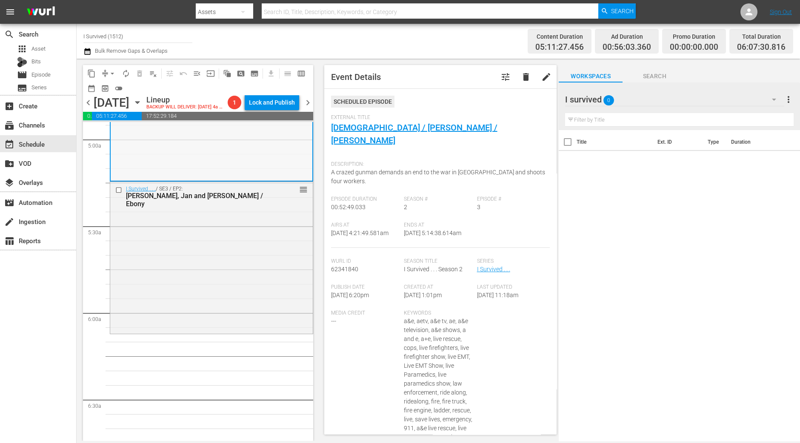
click at [179, 333] on div "I Survived . . . / SE3 / EP2: Alfred, Jan and Jerry / Ebony reorder" at bounding box center [211, 257] width 202 height 151
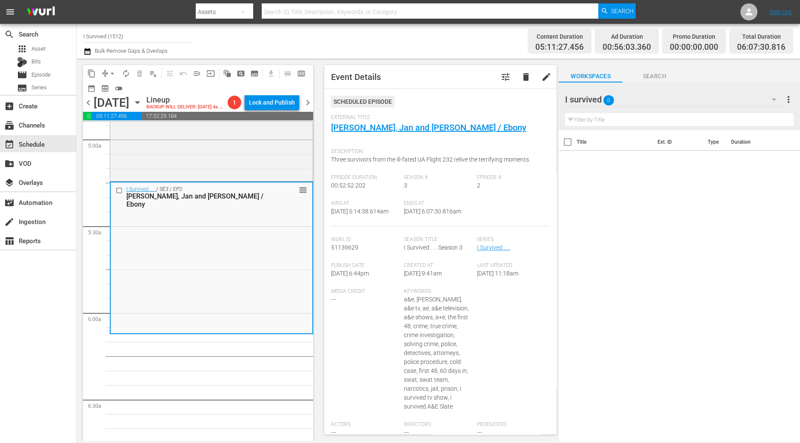
click at [109, 71] on span "arrow_drop_down" at bounding box center [112, 73] width 9 height 9
click at [114, 86] on li "Align to Midnight" at bounding box center [112, 90] width 89 height 14
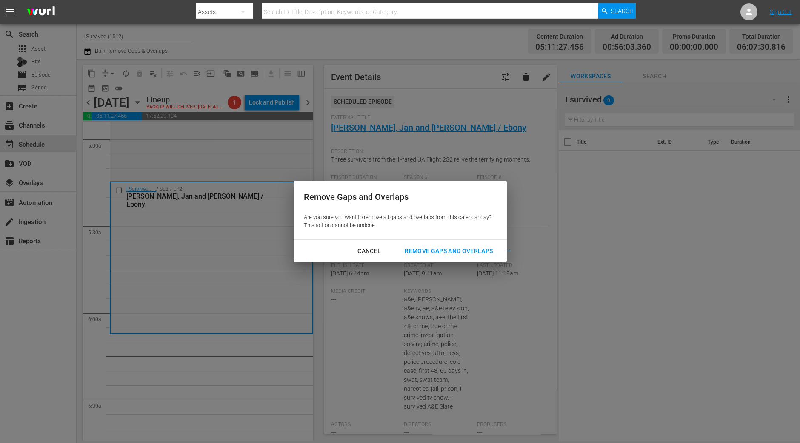
click at [463, 257] on button "Remove Gaps and Overlaps" at bounding box center [448, 251] width 108 height 16
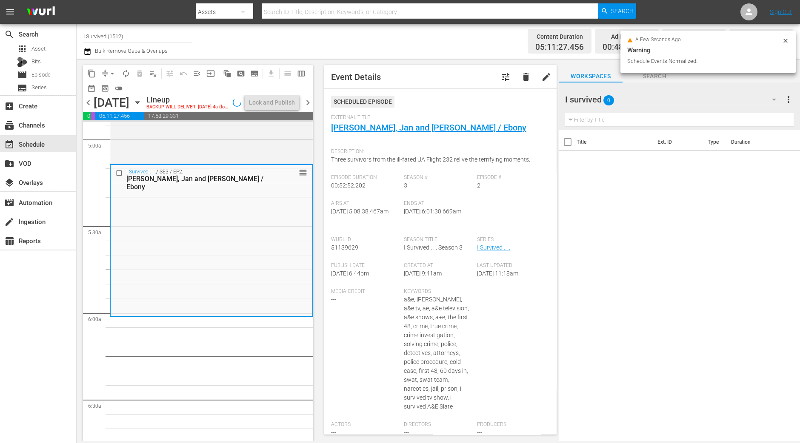
scroll to position [865, 0]
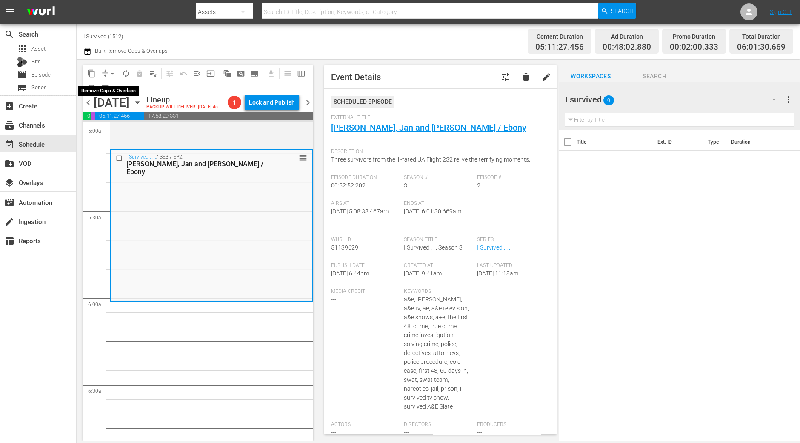
click at [113, 75] on span "arrow_drop_down" at bounding box center [112, 73] width 9 height 9
click at [112, 93] on li "Align to Midnight" at bounding box center [112, 90] width 89 height 14
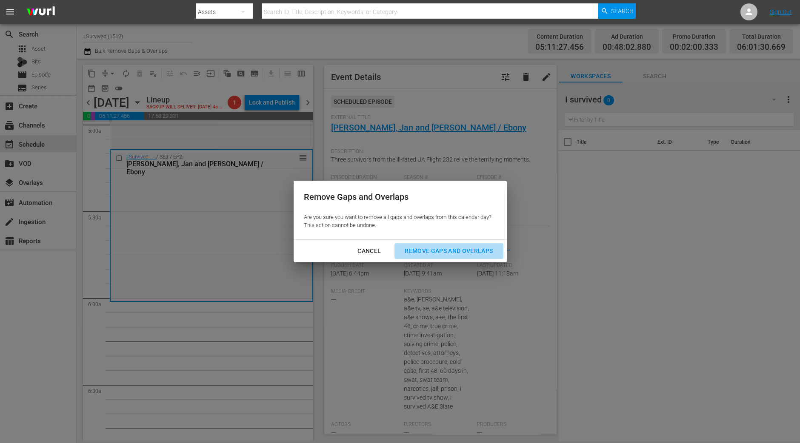
click at [422, 254] on div "Remove Gaps and Overlaps" at bounding box center [449, 251] width 102 height 11
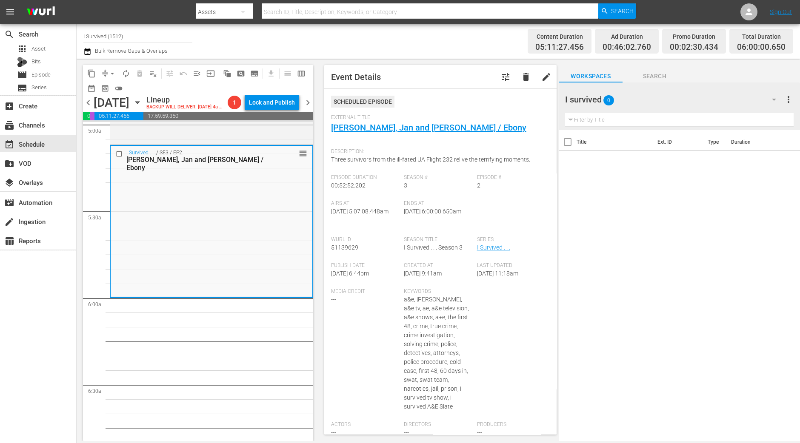
click at [131, 73] on button "autorenew_outlined" at bounding box center [126, 74] width 14 height 14
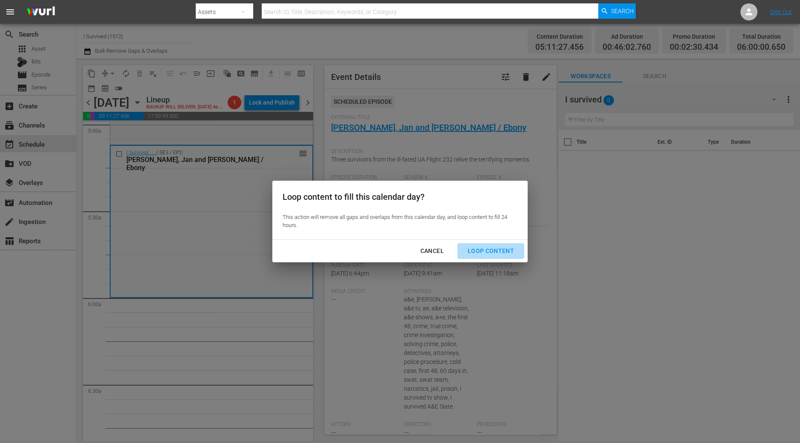
click at [493, 253] on div "Loop Content" at bounding box center [491, 251] width 60 height 11
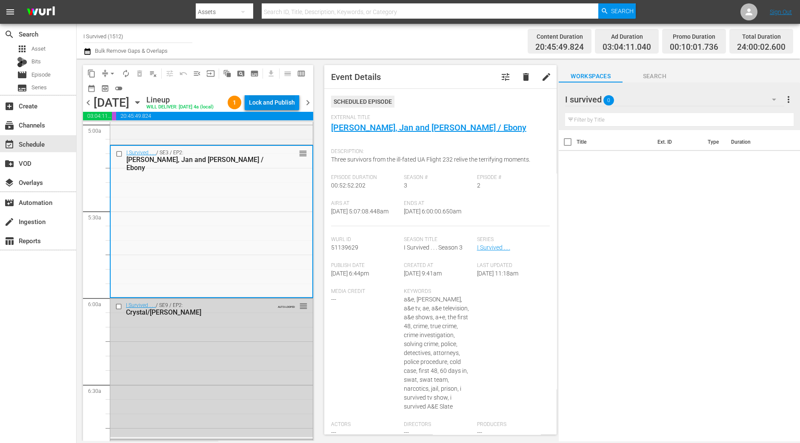
click at [278, 100] on div "Lock and Publish" at bounding box center [272, 102] width 46 height 15
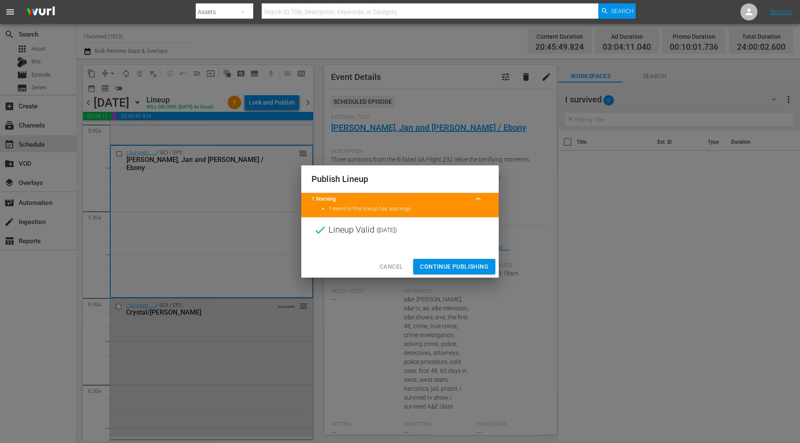
click at [444, 262] on span "Continue Publishing" at bounding box center [454, 267] width 68 height 11
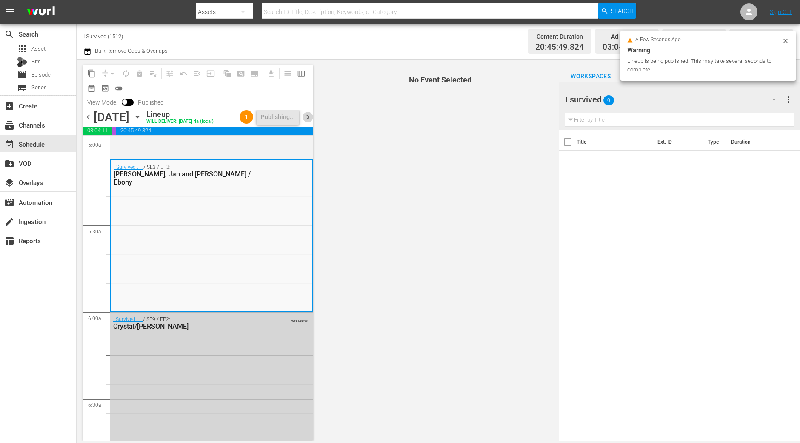
click at [309, 123] on span "chevron_right" at bounding box center [307, 117] width 11 height 11
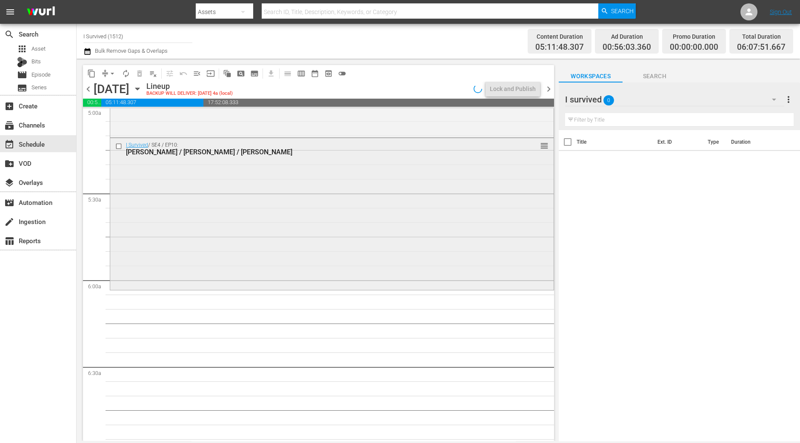
scroll to position [826, 0]
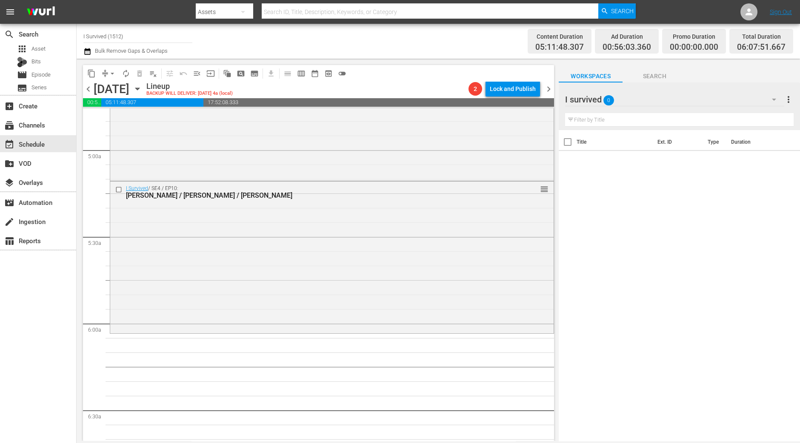
click at [188, 272] on div "I Survived / SE4 / EP10: Brandy / Steve / James reorder" at bounding box center [331, 257] width 443 height 150
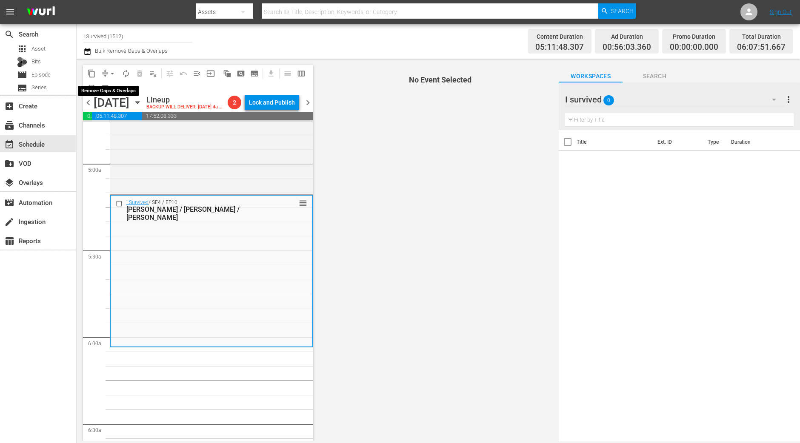
click at [107, 71] on button "arrow_drop_down" at bounding box center [112, 74] width 14 height 14
click at [114, 90] on li "Align to Midnight" at bounding box center [112, 90] width 70 height 14
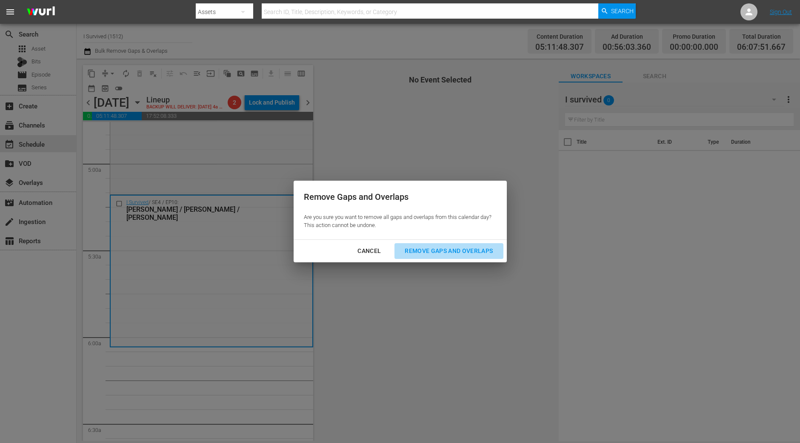
click at [427, 246] on div "Remove Gaps and Overlaps" at bounding box center [449, 251] width 102 height 11
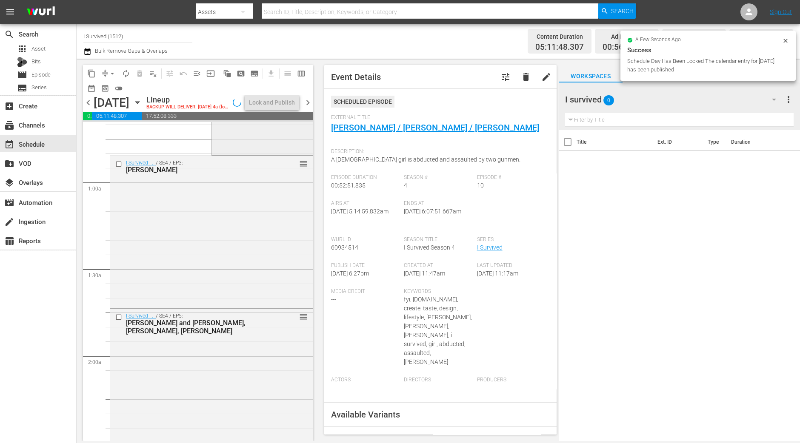
scroll to position [0, 0]
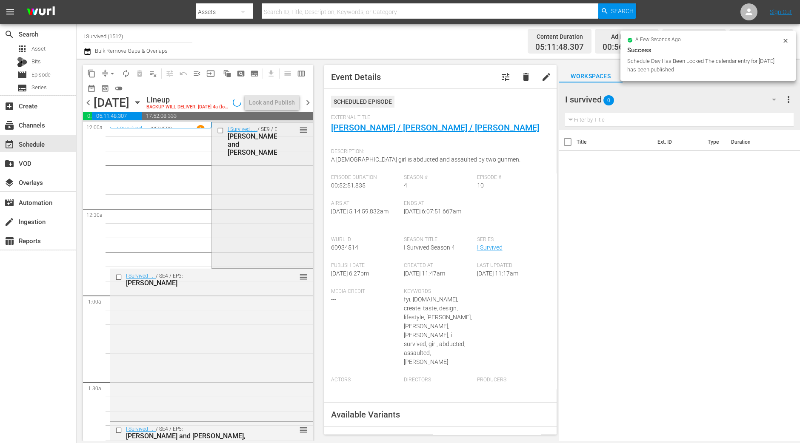
click at [244, 251] on div "I Survived . . . / SE9 / EP3: Lenore/Steven/Ellen and Jim reorder" at bounding box center [262, 195] width 101 height 145
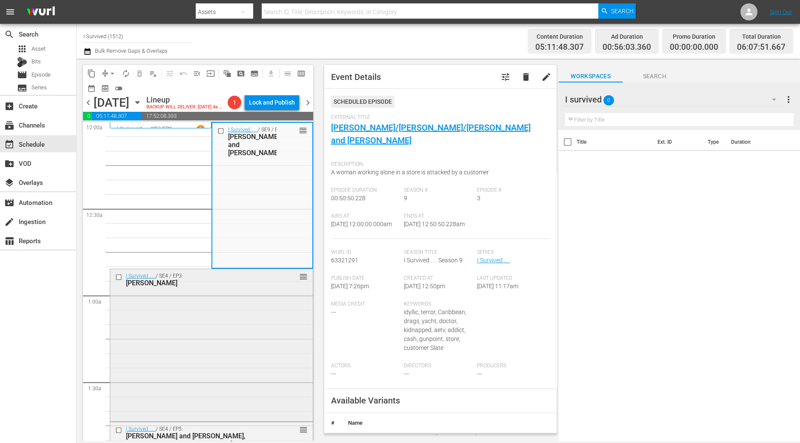
click at [245, 347] on div "I Survived . . . / SE4 / EP3: Maggie, Gary, Barbara reorder" at bounding box center [211, 344] width 202 height 150
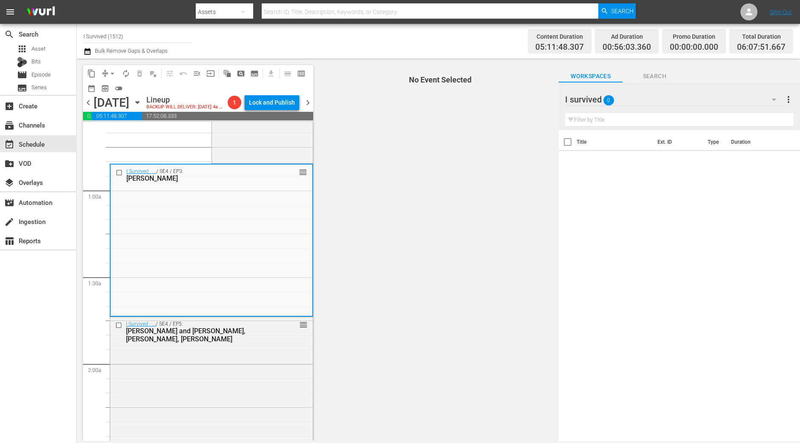
scroll to position [106, 0]
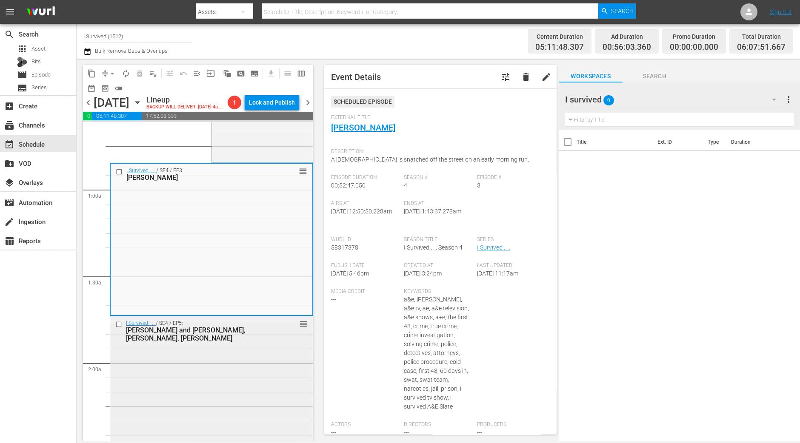
click at [209, 393] on div "I Survived . . . / SE4 / EP5: Ron and Jill, Randy, Julie reorder" at bounding box center [211, 391] width 202 height 150
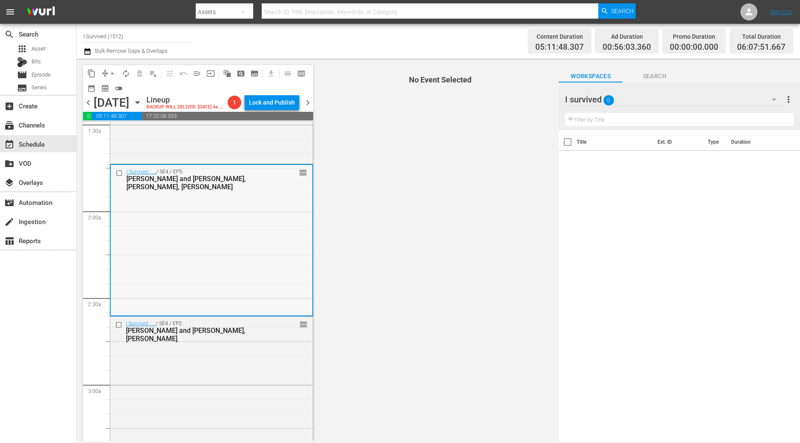
scroll to position [266, 0]
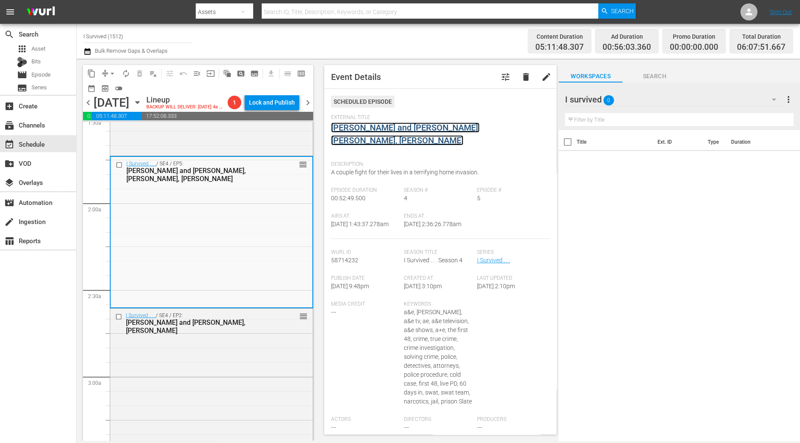
drag, startPoint x: 414, startPoint y: 133, endPoint x: 404, endPoint y: 128, distance: 11.2
click at [222, 385] on div "I Survived . . . / SE4 / EP2: Terry, Anne and Debi, Earleen reorder" at bounding box center [211, 384] width 202 height 150
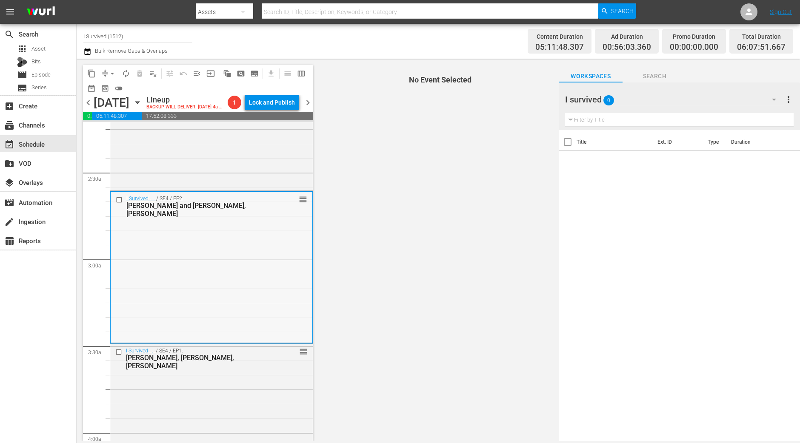
scroll to position [425, 0]
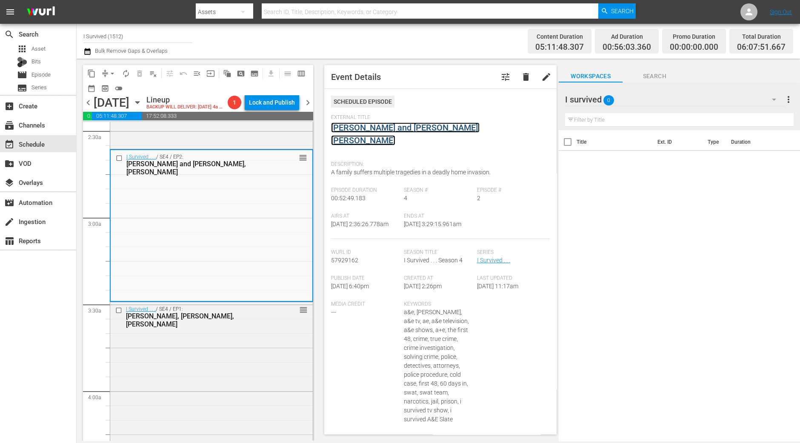
drag, startPoint x: 374, startPoint y: 135, endPoint x: 373, endPoint y: 128, distance: 6.9
click at [202, 409] on div "I Survived . . . / SE4 / EP1: Mary, Brooke, Sharene reorder" at bounding box center [211, 377] width 202 height 150
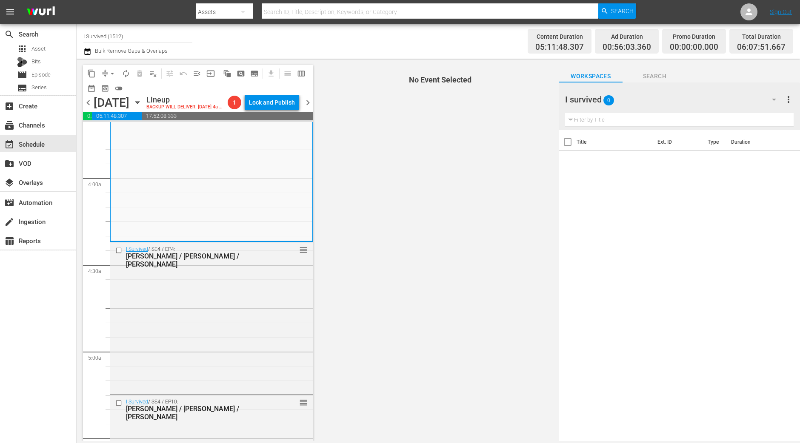
scroll to position [585, 0]
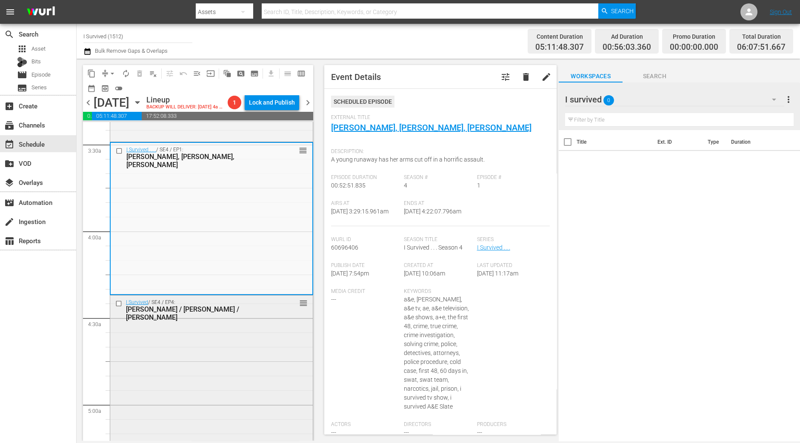
click at [262, 380] on div "I Survived / SE4 / EP4: Jessyca / Derek / LaToya reorder" at bounding box center [211, 371] width 202 height 150
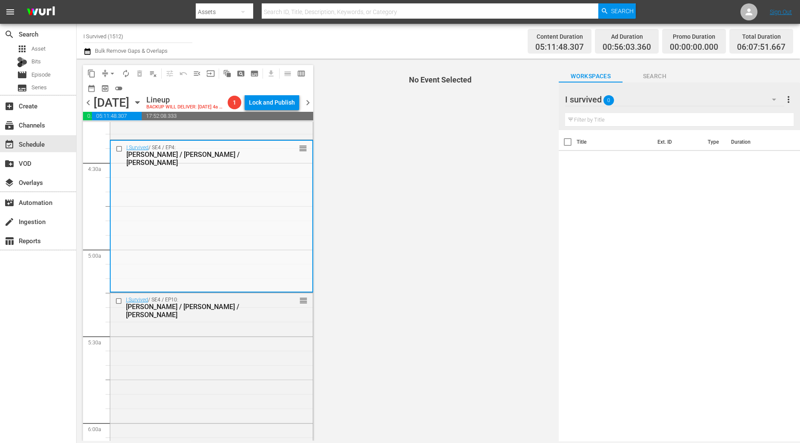
scroll to position [744, 0]
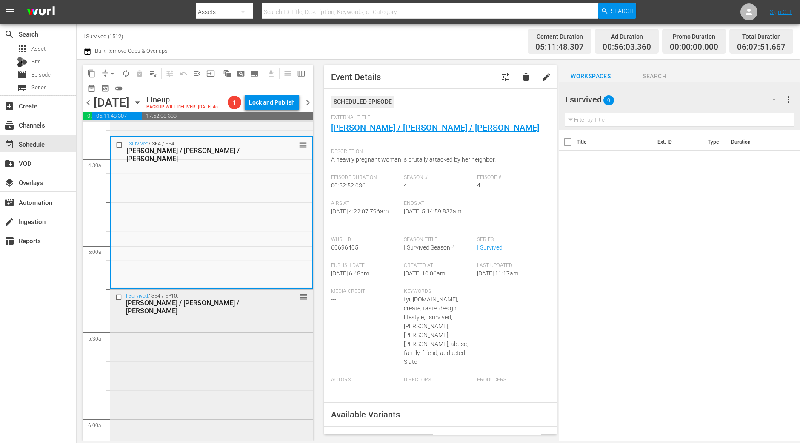
click at [216, 352] on div "I Survived / SE4 / EP10: Brandy / Steve / James reorder" at bounding box center [211, 364] width 202 height 150
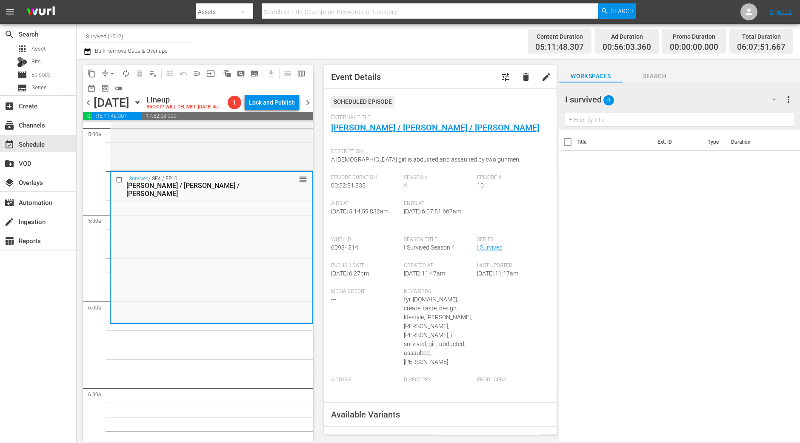
scroll to position [904, 0]
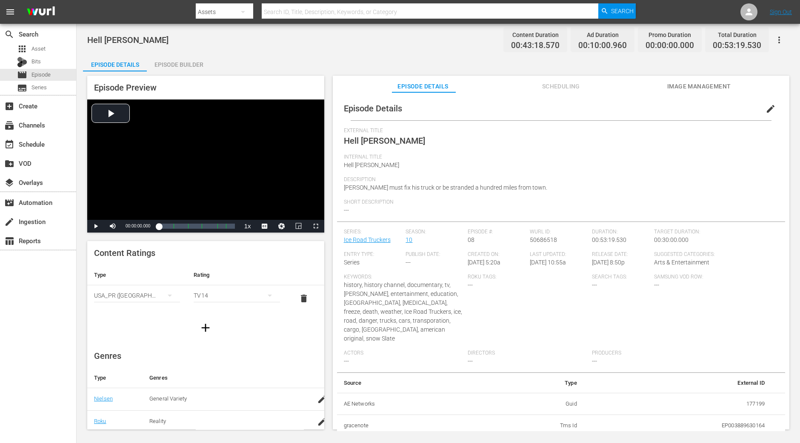
click at [193, 60] on div "Episode Builder" at bounding box center [179, 64] width 64 height 20
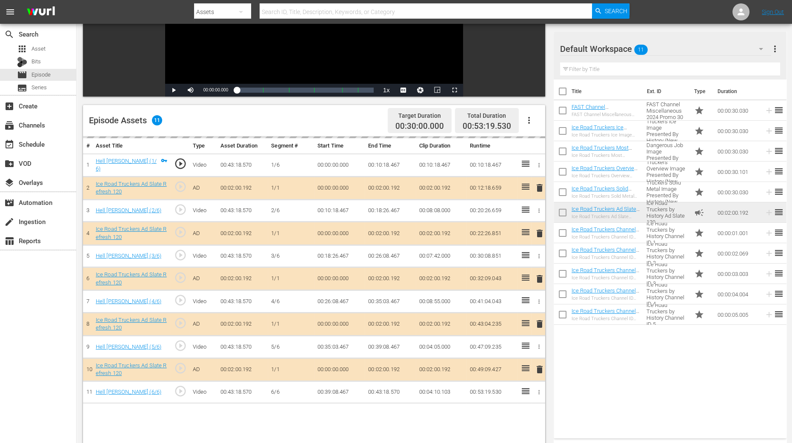
scroll to position [160, 0]
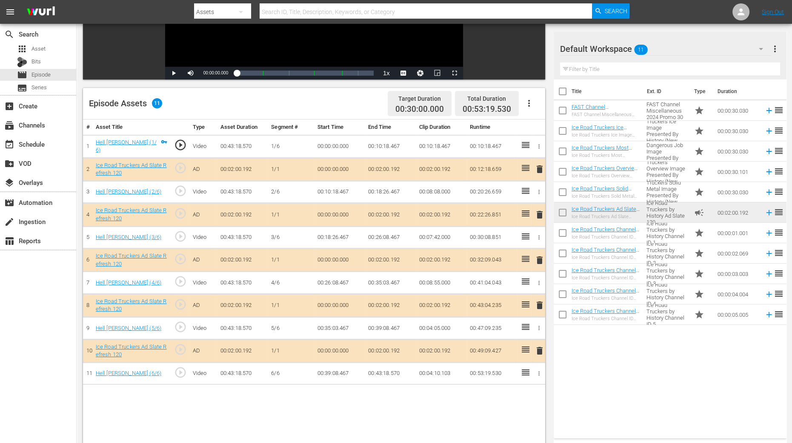
click at [537, 214] on span "delete" at bounding box center [539, 215] width 10 height 10
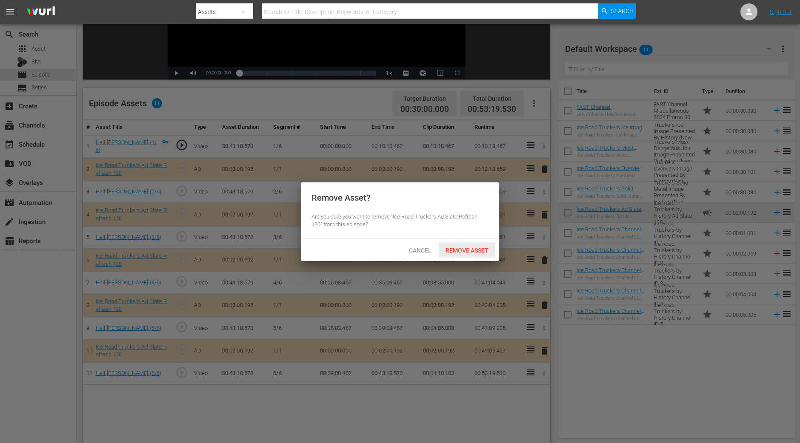
click at [470, 249] on span "Remove Asset" at bounding box center [467, 250] width 57 height 7
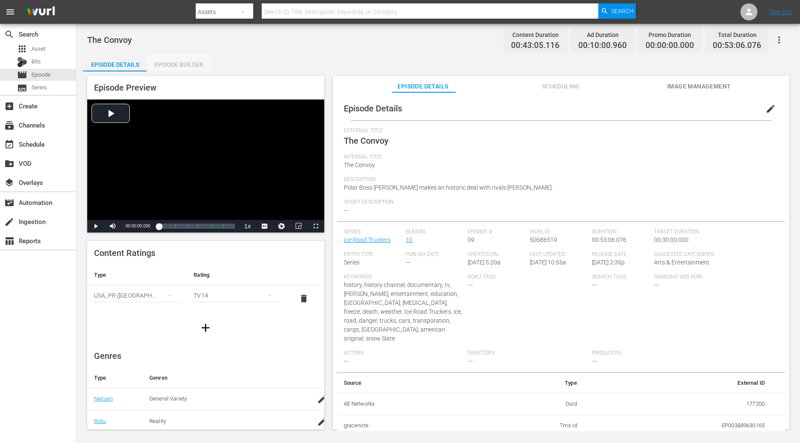
click at [189, 69] on div "Episode Builder" at bounding box center [179, 64] width 64 height 20
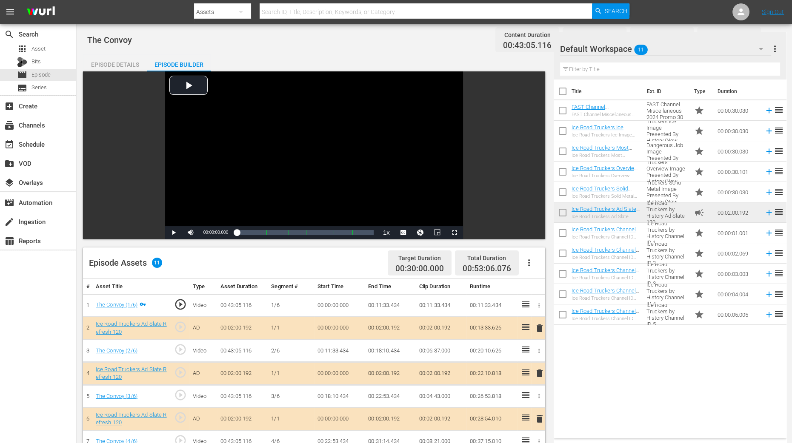
scroll to position [212, 0]
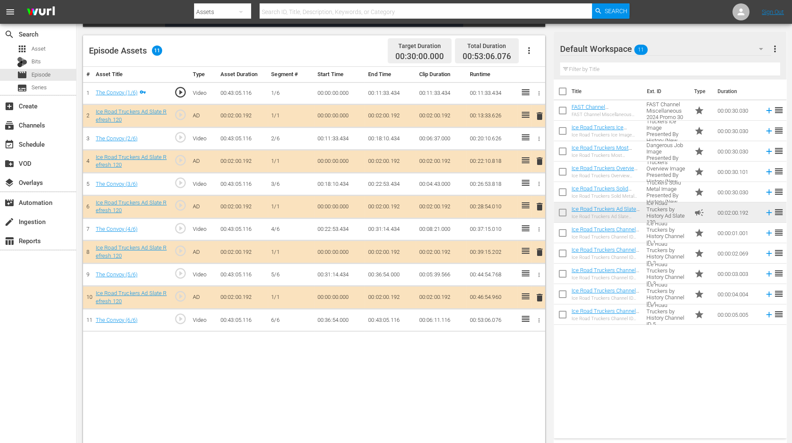
click at [538, 160] on span "delete" at bounding box center [539, 161] width 10 height 10
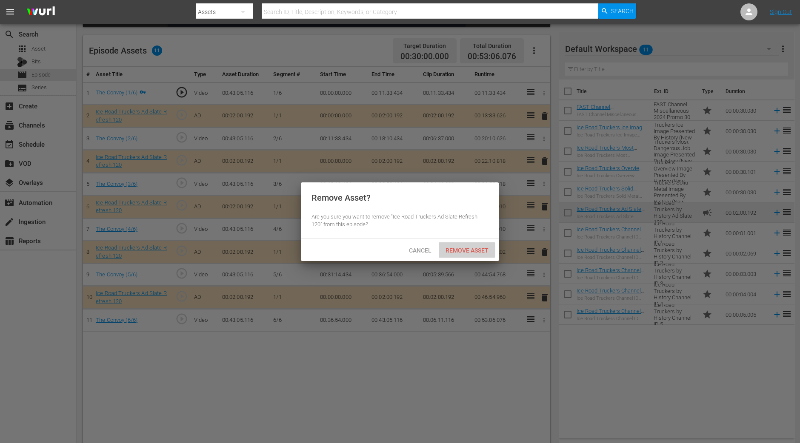
click at [472, 250] on span "Remove Asset" at bounding box center [467, 250] width 57 height 7
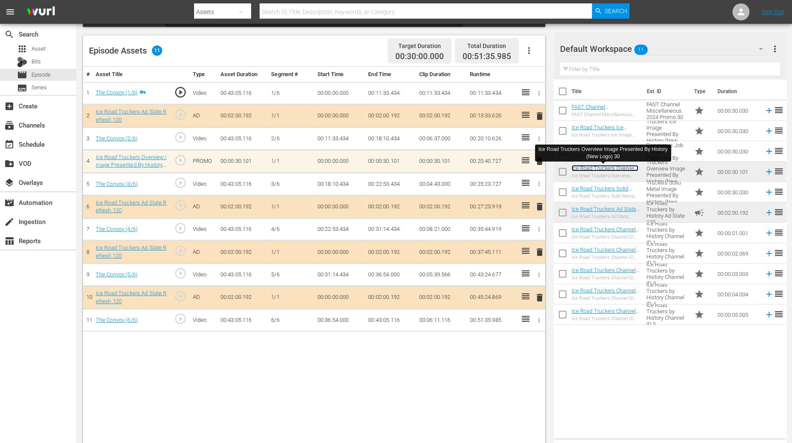
scroll to position [221, 0]
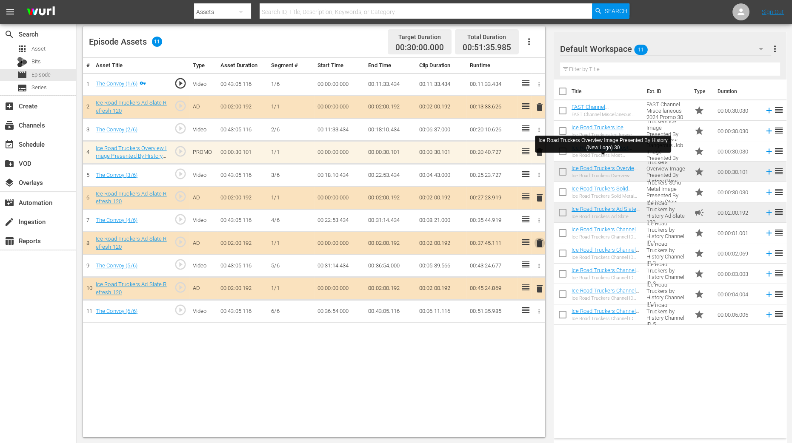
click at [540, 239] on span "delete" at bounding box center [539, 243] width 10 height 10
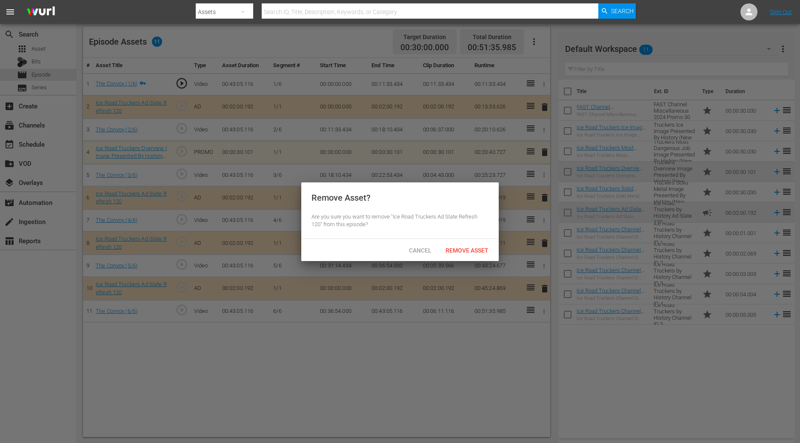
click at [496, 245] on div "Cancel Remove Asset" at bounding box center [399, 250] width 197 height 22
click at [481, 250] on span "Remove Asset" at bounding box center [467, 250] width 57 height 7
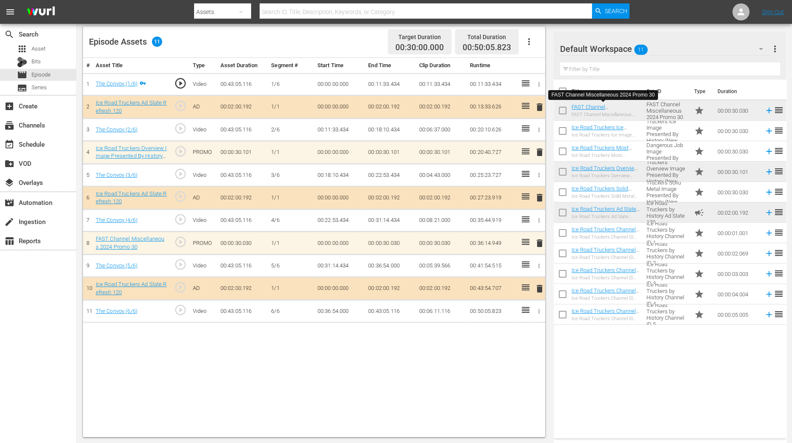
click at [607, 350] on div "Title Ext. ID Type Duration FAST Channel Miscellaneous 2024 Promo 30 FAST Chann…" at bounding box center [669, 258] width 233 height 356
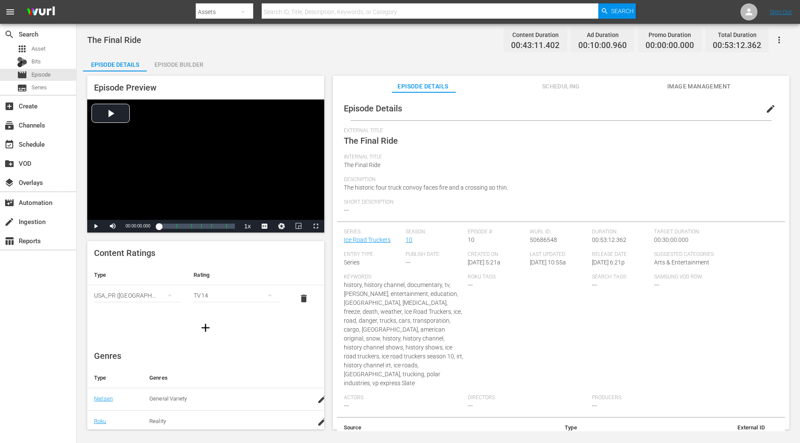
click at [177, 57] on div "Episode Builder" at bounding box center [179, 64] width 64 height 20
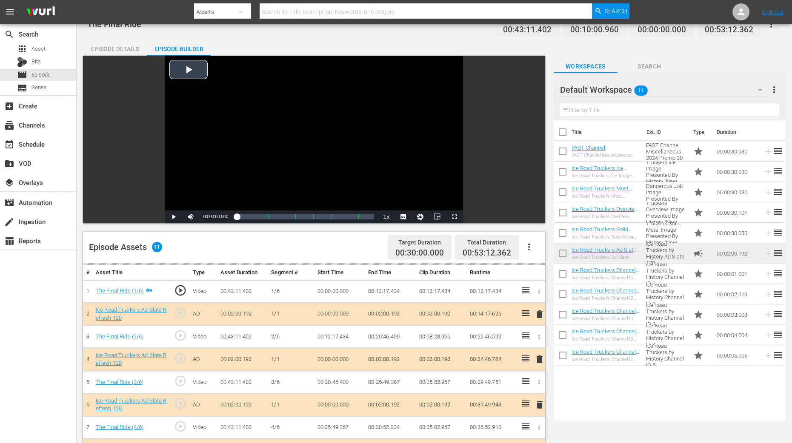
scroll to position [212, 0]
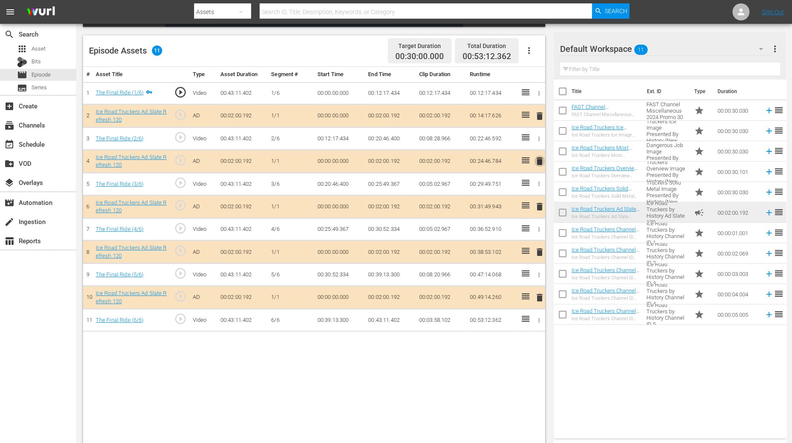
click at [540, 162] on span "delete" at bounding box center [539, 161] width 10 height 10
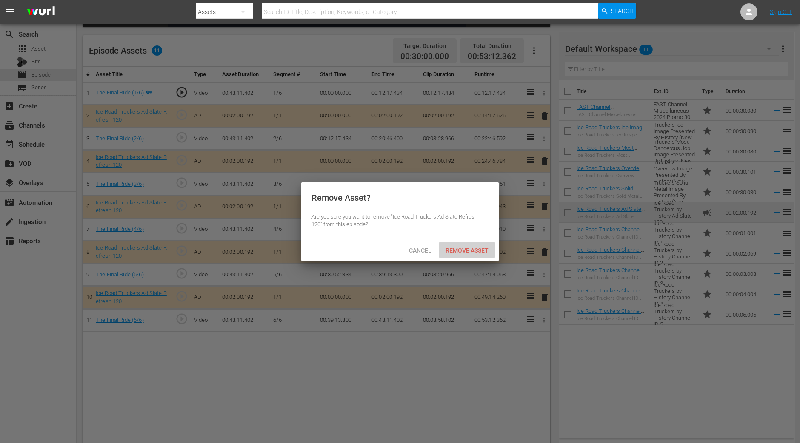
click at [451, 251] on span "Remove Asset" at bounding box center [467, 250] width 57 height 7
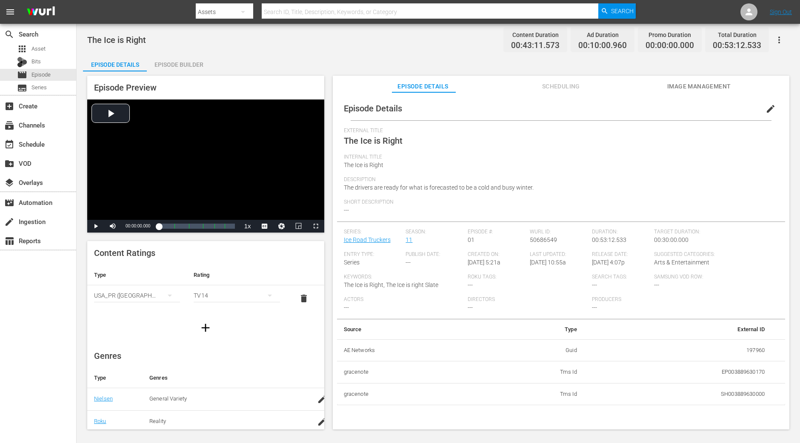
click at [190, 58] on div "Episode Builder" at bounding box center [179, 64] width 64 height 20
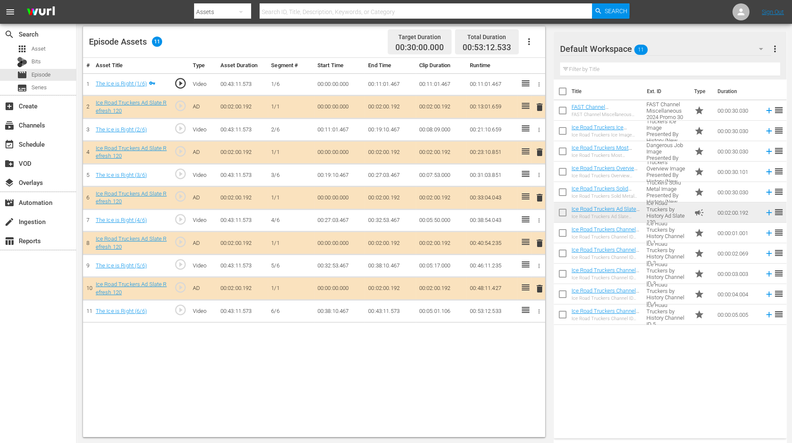
scroll to position [168, 0]
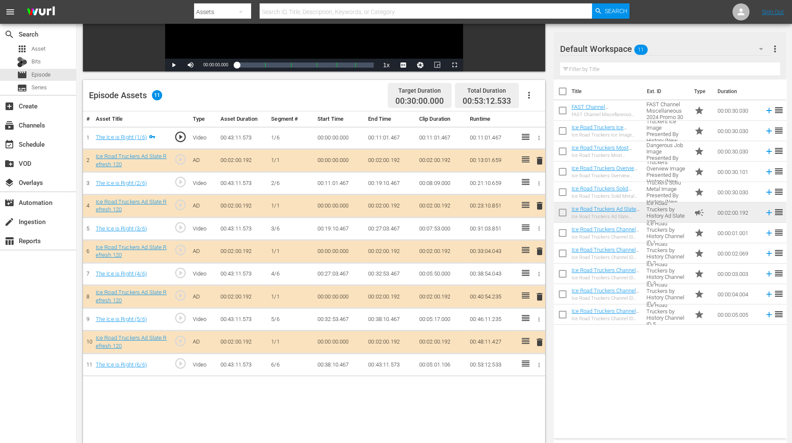
click at [541, 203] on span "delete" at bounding box center [539, 206] width 10 height 10
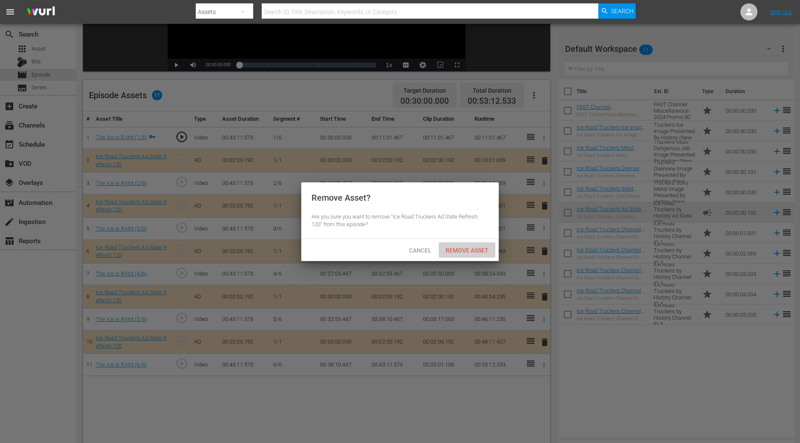
click at [486, 243] on div "Remove Asset" at bounding box center [467, 250] width 57 height 16
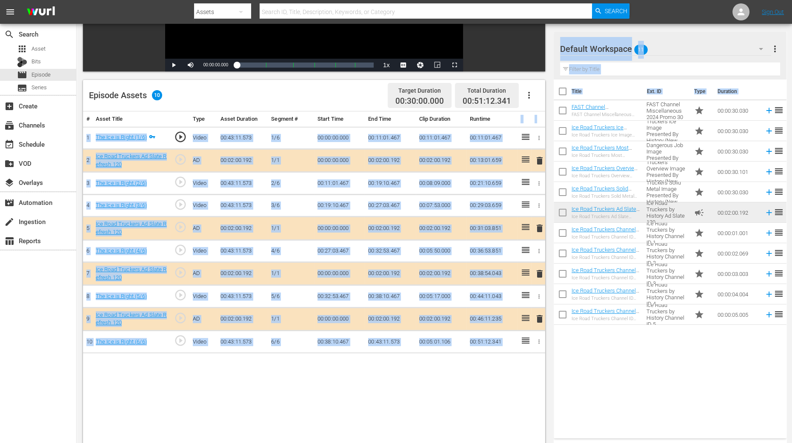
drag, startPoint x: 591, startPoint y: 122, endPoint x: 493, endPoint y: 122, distance: 98.3
click at [548, 354] on div "Video Player is loading. Play Video Play Mute Current Time 00:00:00.000 / Durat…" at bounding box center [316, 197] width 466 height 587
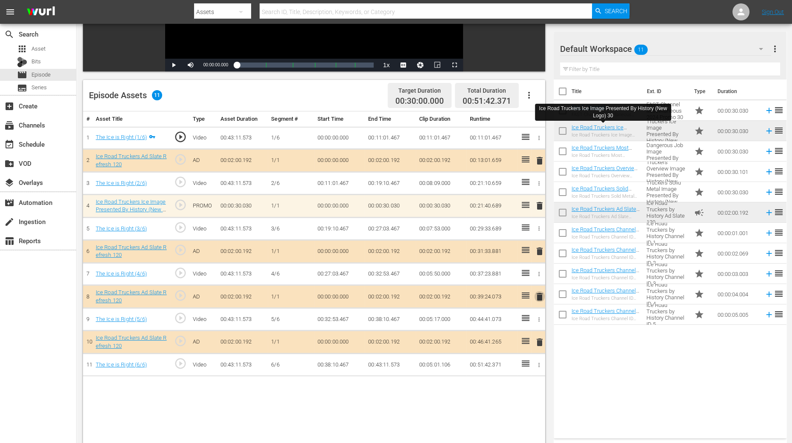
click at [539, 299] on span "delete" at bounding box center [539, 297] width 10 height 10
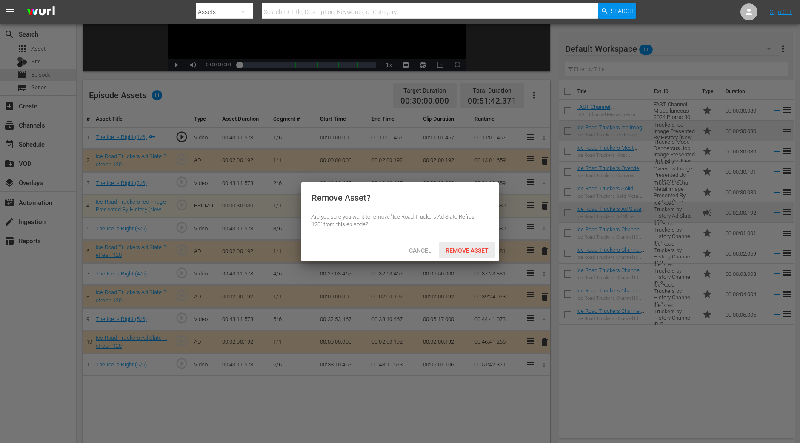
click at [480, 245] on div "Remove Asset" at bounding box center [467, 250] width 57 height 16
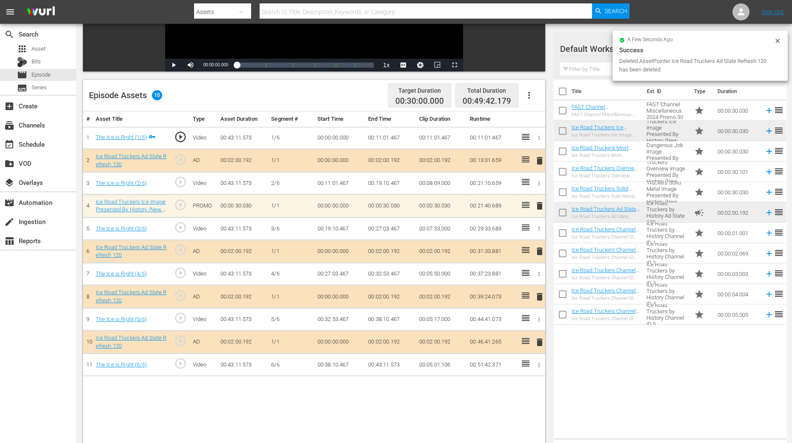
scroll to position [221, 0]
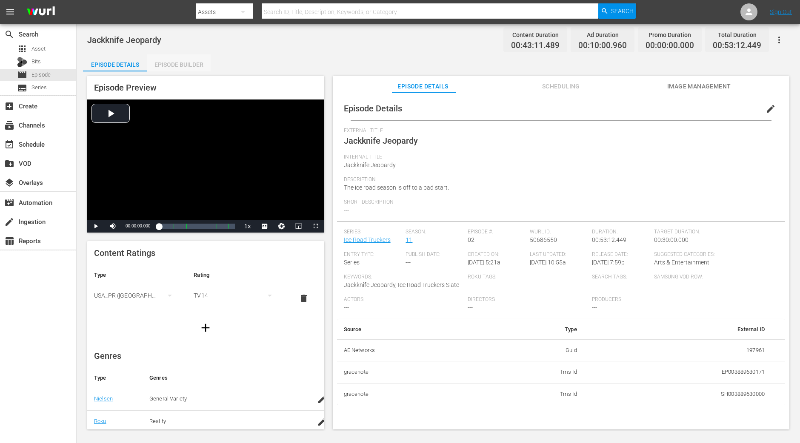
click at [185, 68] on div "Episode Builder" at bounding box center [179, 64] width 64 height 20
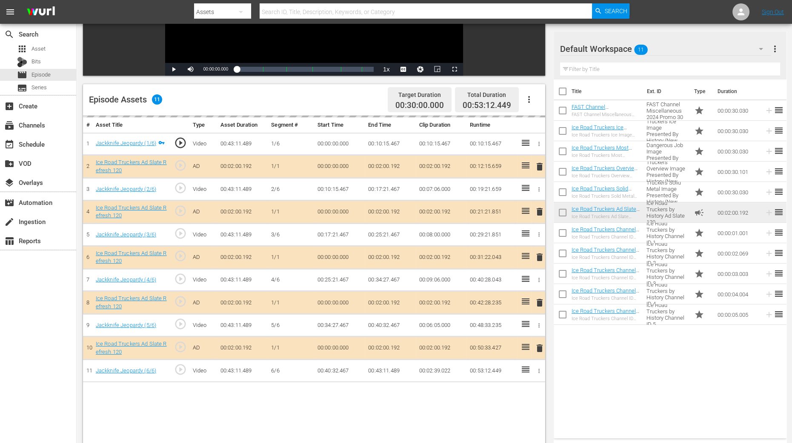
scroll to position [221, 0]
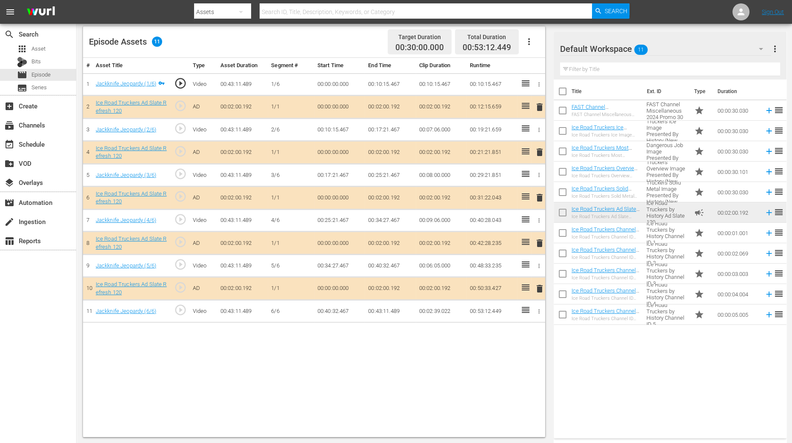
click at [540, 153] on span "delete" at bounding box center [539, 152] width 10 height 10
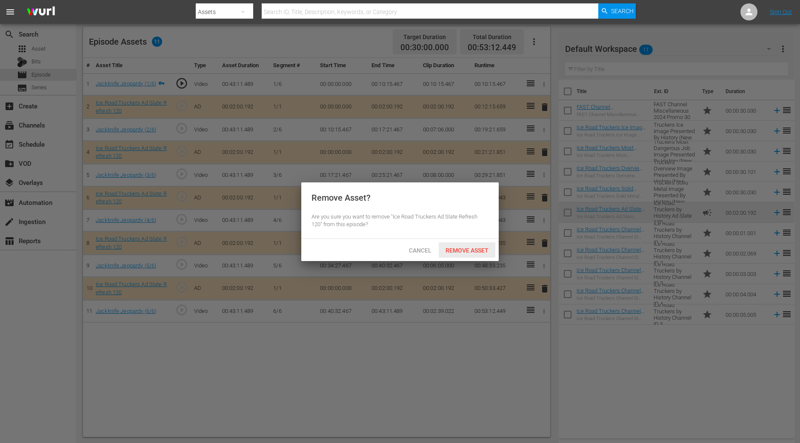
click at [474, 248] on span "Remove Asset" at bounding box center [467, 250] width 57 height 7
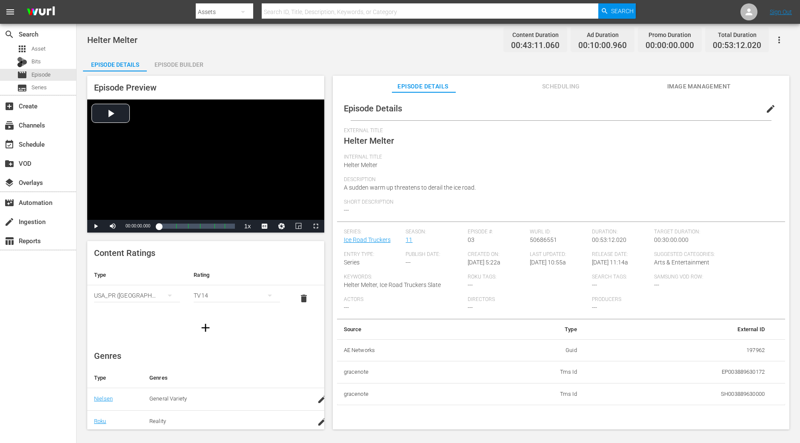
click at [179, 68] on div "Episode Builder" at bounding box center [179, 64] width 64 height 20
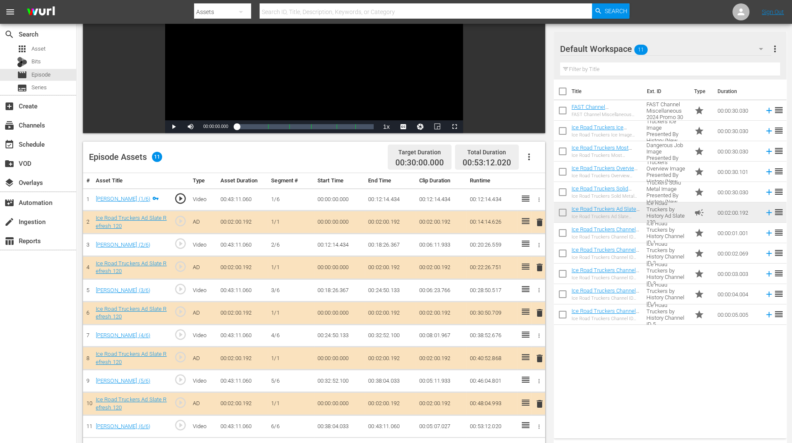
scroll to position [212, 0]
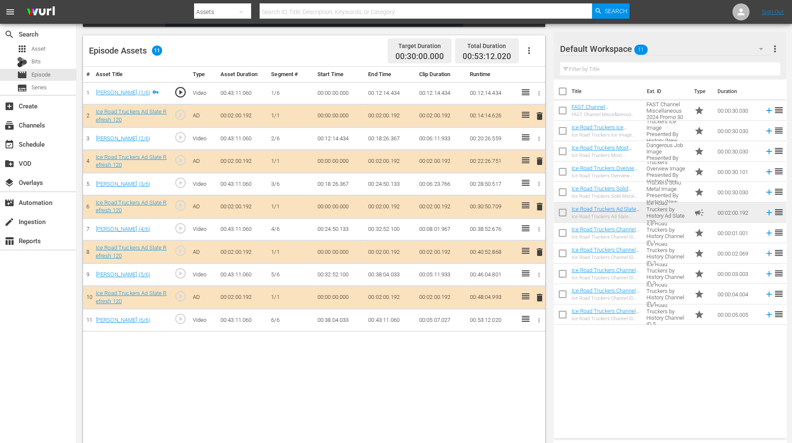
click at [539, 159] on span "delete" at bounding box center [539, 161] width 10 height 10
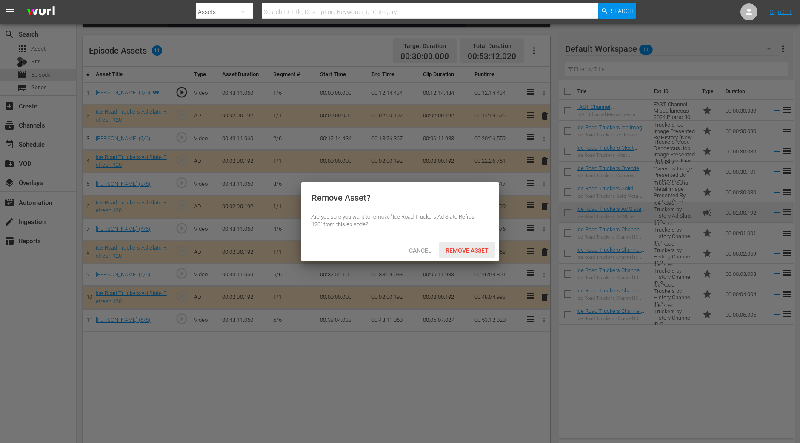
click at [472, 243] on div "Remove Asset" at bounding box center [467, 250] width 57 height 16
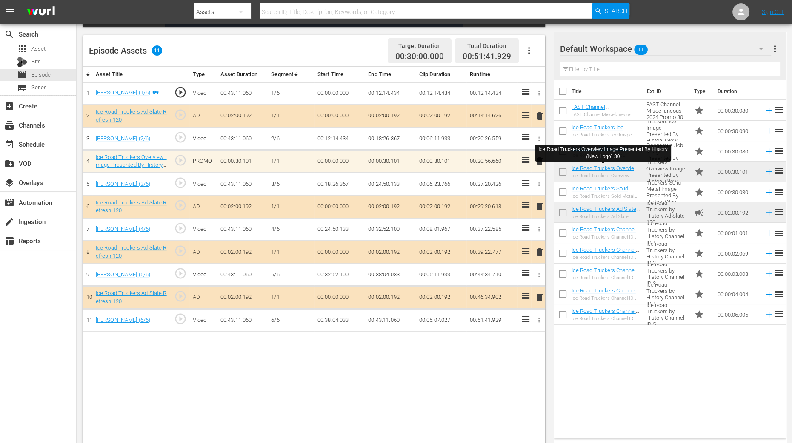
click at [639, 354] on div "Title Ext. ID Type Duration FAST Channel Miscellaneous 2024 Promo 30 FAST Chann…" at bounding box center [669, 258] width 233 height 356
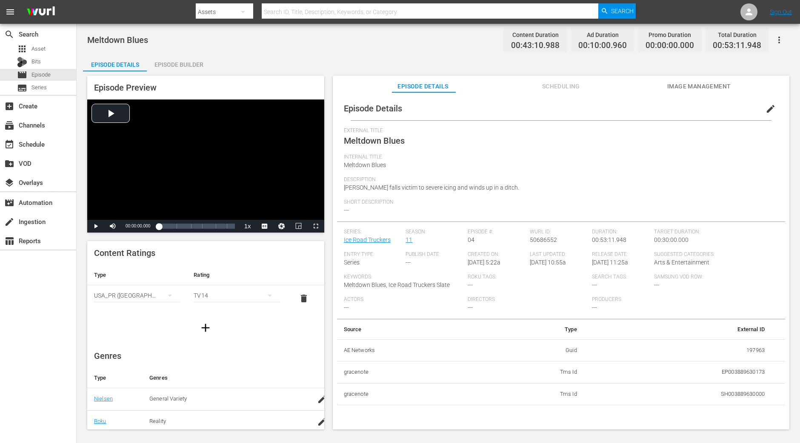
click at [185, 67] on div "Episode Builder" at bounding box center [179, 64] width 64 height 20
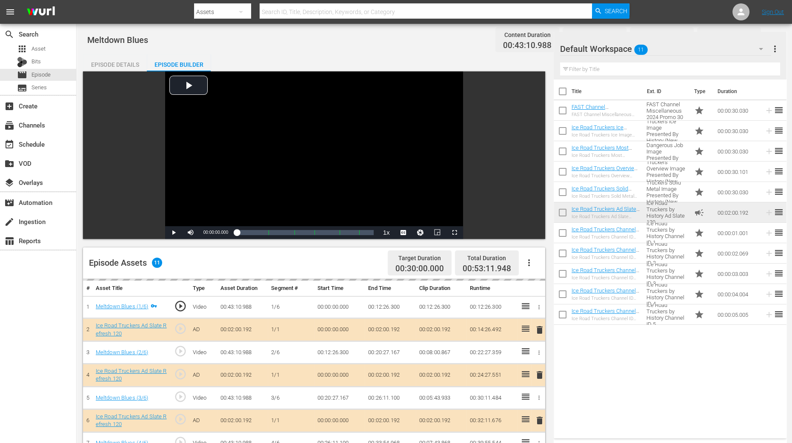
scroll to position [212, 0]
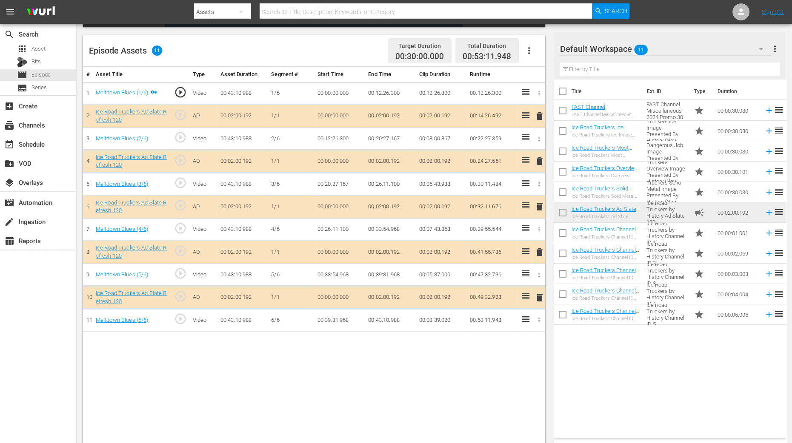
click at [539, 157] on span "delete" at bounding box center [539, 161] width 10 height 10
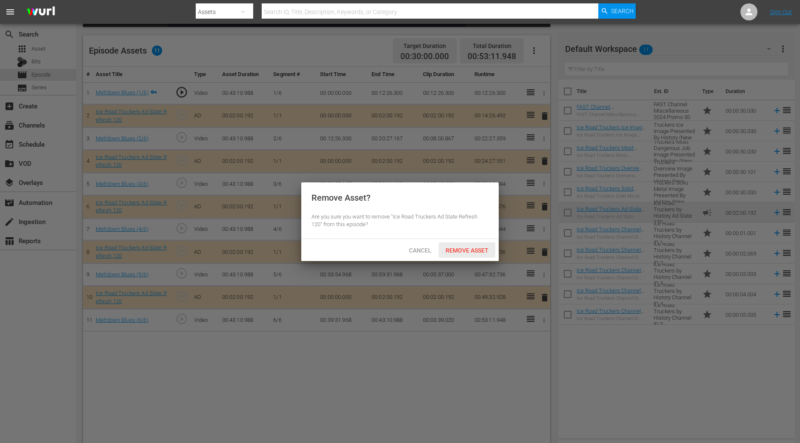
click at [461, 243] on div "Remove Asset" at bounding box center [467, 250] width 57 height 16
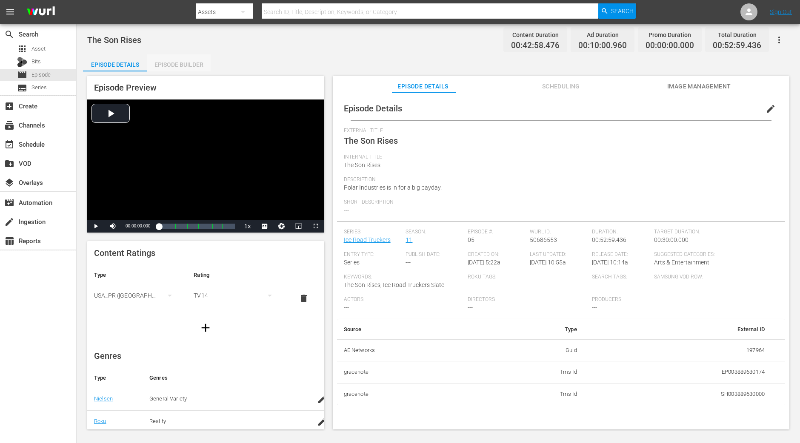
click at [167, 67] on div "Episode Builder" at bounding box center [179, 64] width 64 height 20
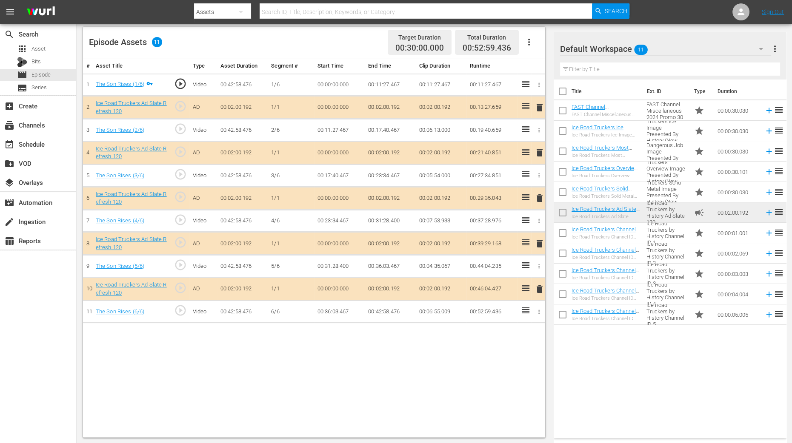
scroll to position [221, 0]
click at [537, 150] on span "delete" at bounding box center [539, 152] width 10 height 10
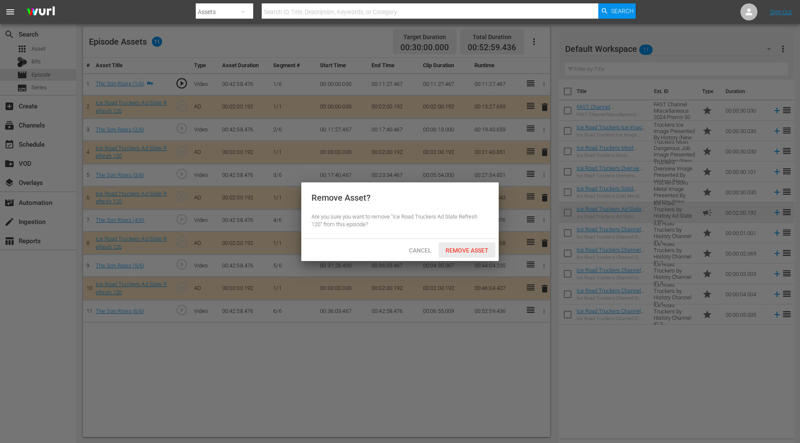
click at [463, 251] on span "Remove Asset" at bounding box center [467, 250] width 57 height 7
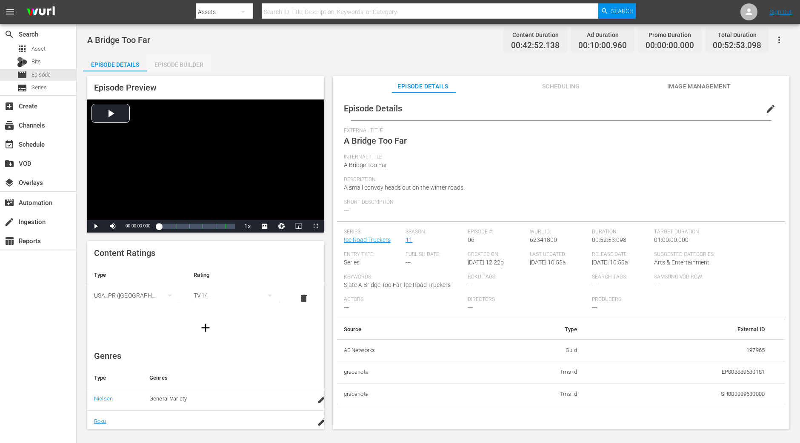
click at [171, 61] on div "Episode Builder" at bounding box center [179, 64] width 64 height 20
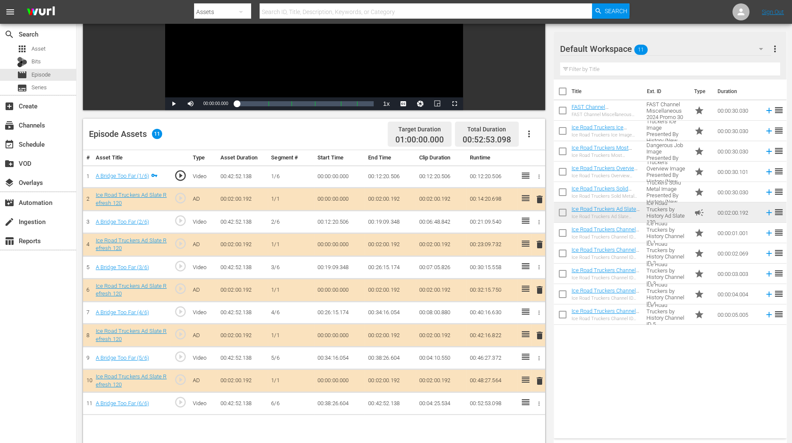
scroll to position [160, 0]
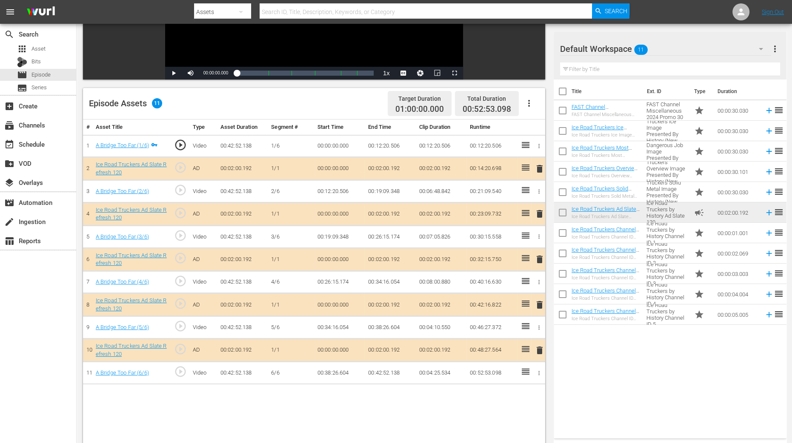
click at [536, 212] on span "delete" at bounding box center [539, 214] width 10 height 10
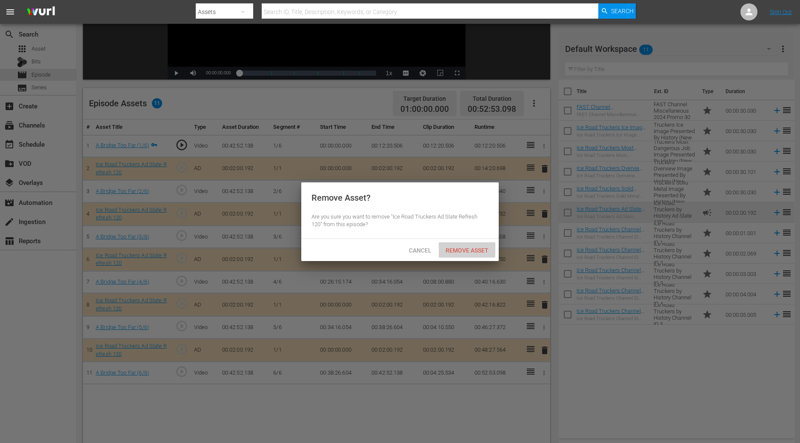
click at [473, 247] on span "Remove Asset" at bounding box center [467, 250] width 57 height 7
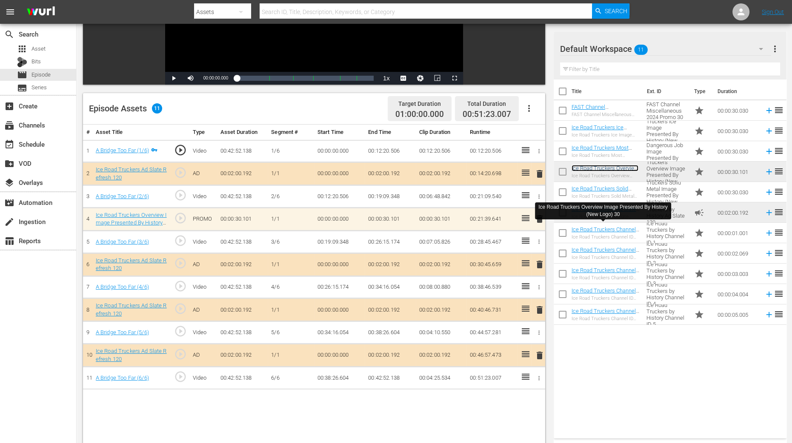
scroll to position [221, 0]
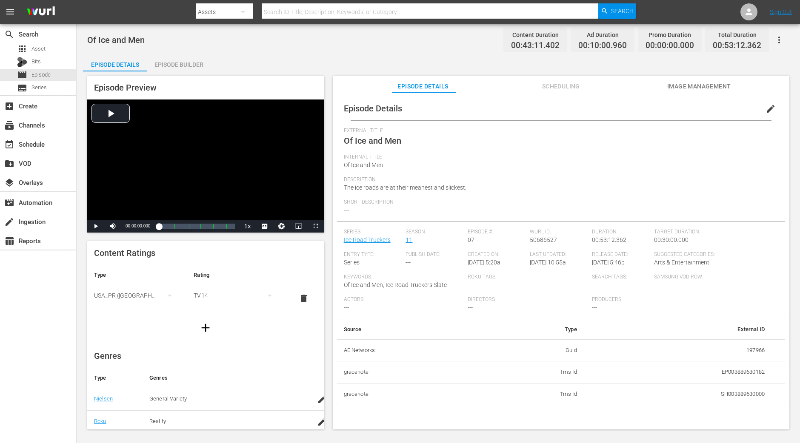
click at [196, 58] on div "Episode Builder" at bounding box center [179, 64] width 64 height 20
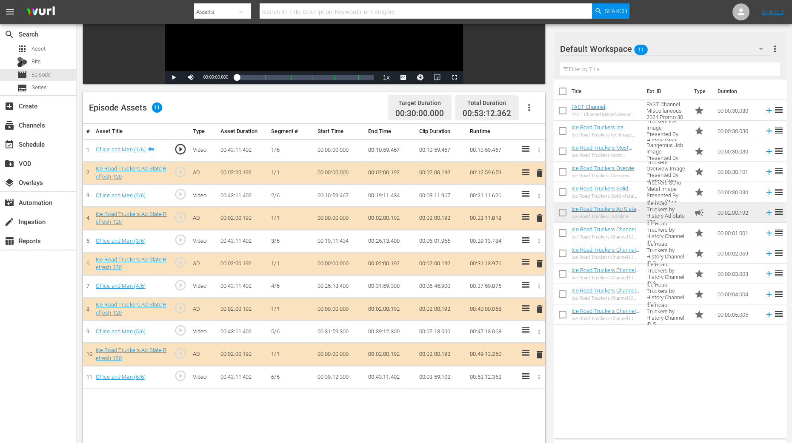
scroll to position [160, 0]
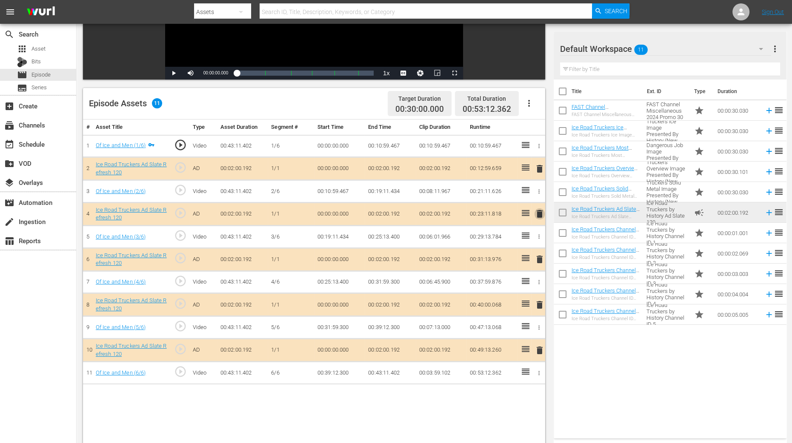
click at [540, 219] on button "delete" at bounding box center [539, 214] width 10 height 12
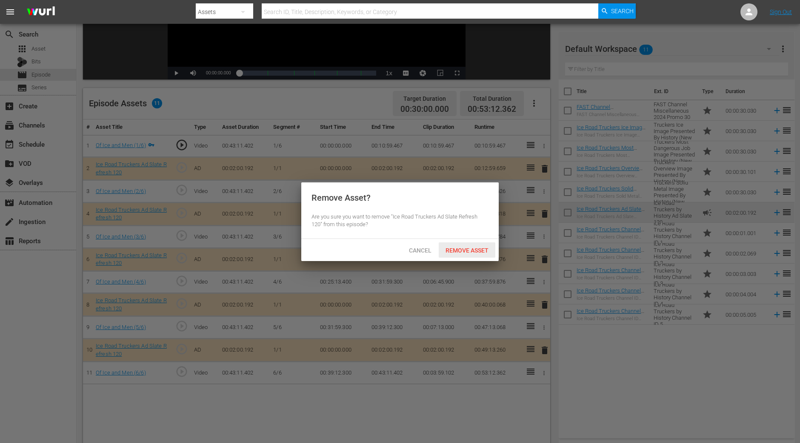
click at [483, 253] on span "Remove Asset" at bounding box center [467, 250] width 57 height 7
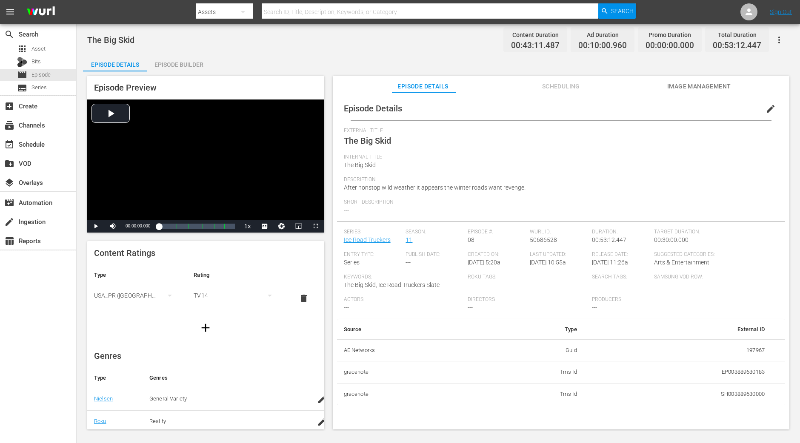
click at [185, 56] on div "Episode Builder" at bounding box center [179, 64] width 64 height 20
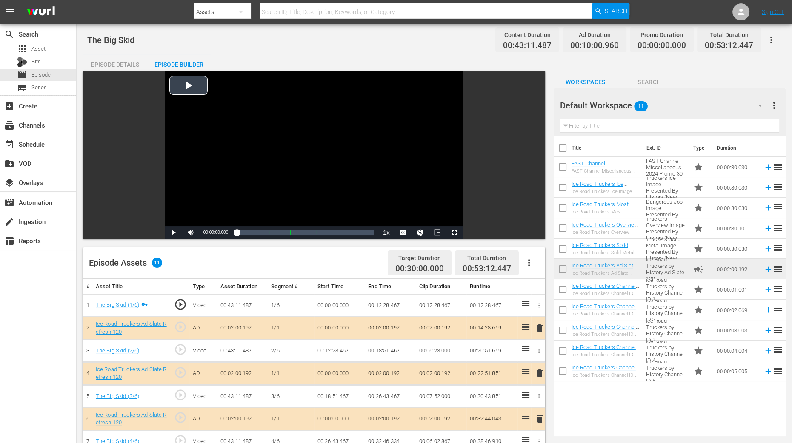
scroll to position [160, 0]
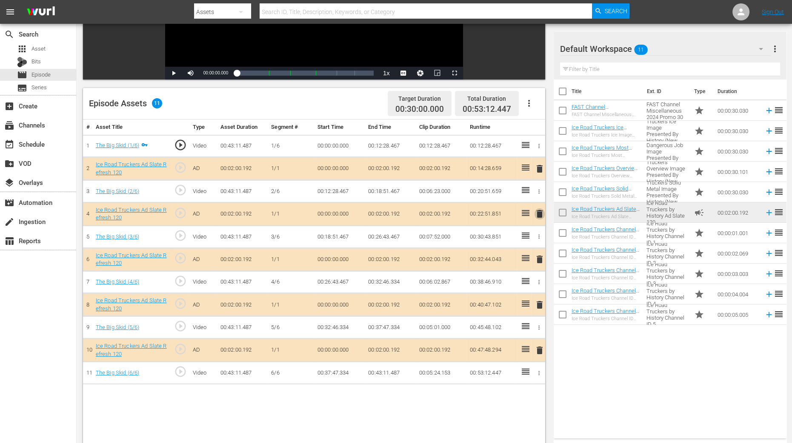
click at [536, 215] on span "delete" at bounding box center [539, 214] width 10 height 10
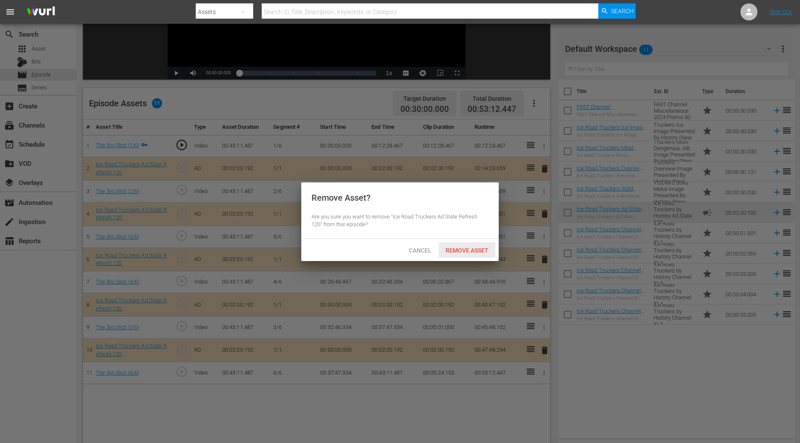
click at [469, 253] on span "Remove Asset" at bounding box center [467, 250] width 57 height 7
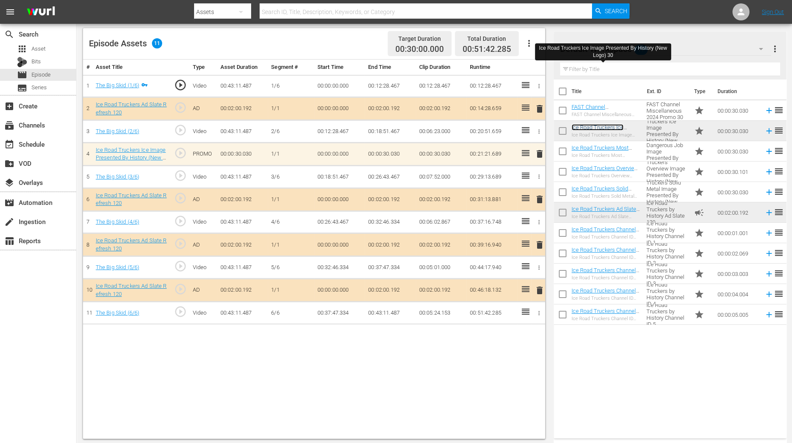
scroll to position [221, 0]
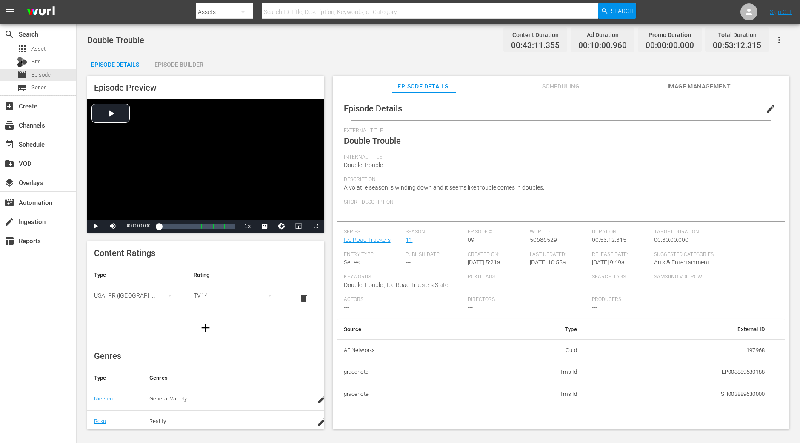
click at [205, 69] on div "Episode Builder" at bounding box center [179, 64] width 64 height 20
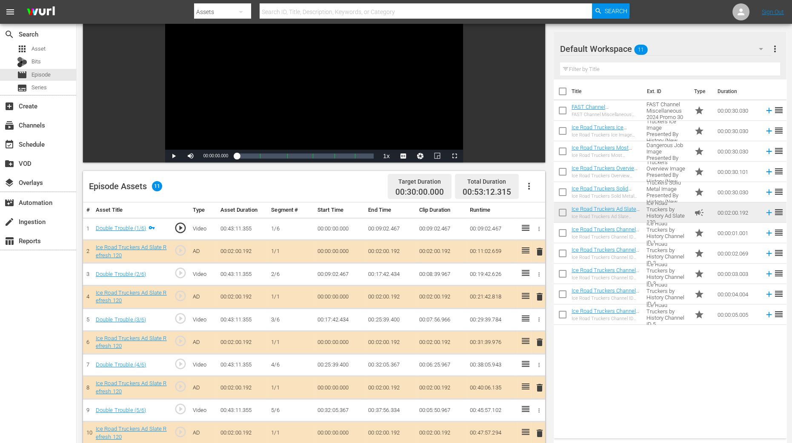
scroll to position [212, 0]
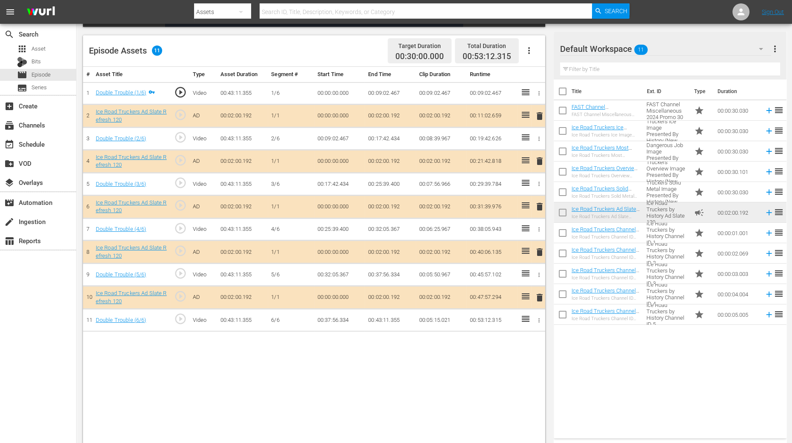
click at [537, 162] on span "delete" at bounding box center [539, 161] width 10 height 10
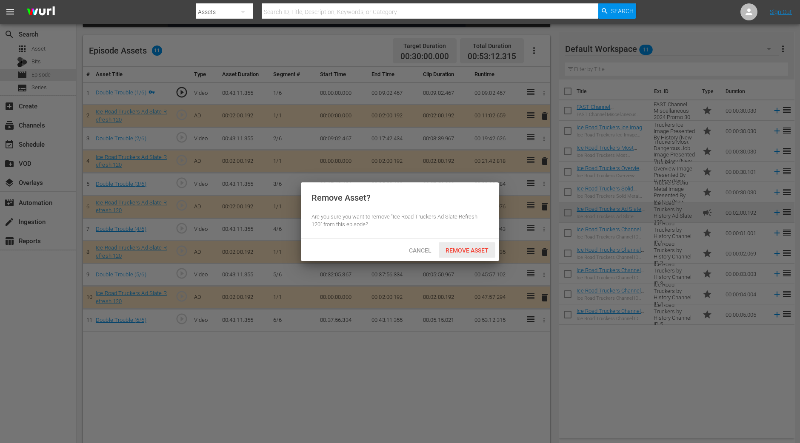
click at [476, 254] on div "Remove Asset" at bounding box center [467, 250] width 57 height 16
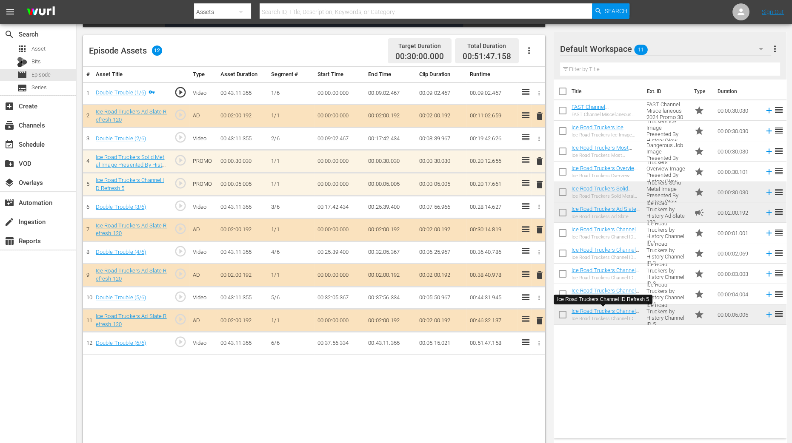
click at [540, 185] on span "delete" at bounding box center [539, 184] width 10 height 10
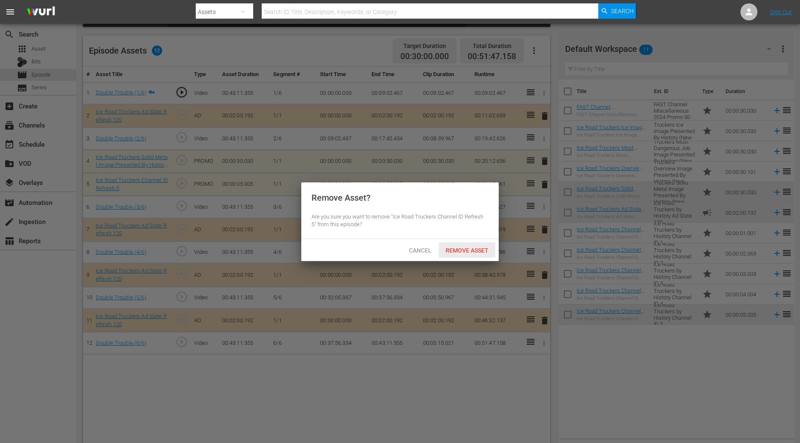
click at [484, 247] on span "Remove Asset" at bounding box center [467, 250] width 57 height 7
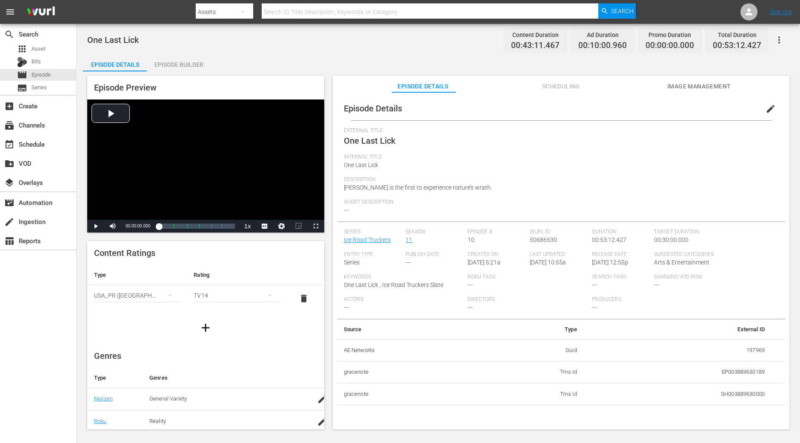
click at [196, 65] on div "Episode Builder" at bounding box center [179, 64] width 64 height 20
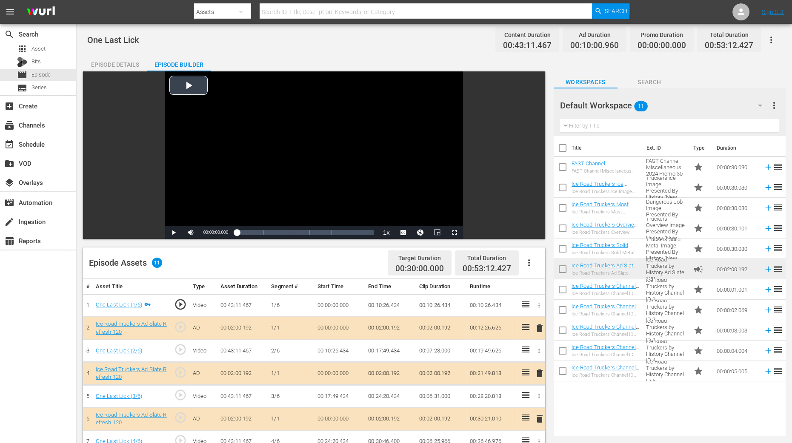
scroll to position [160, 0]
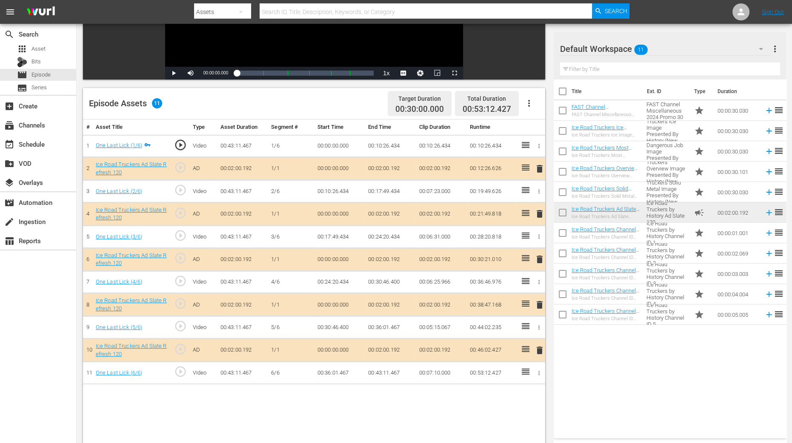
click at [541, 215] on span "delete" at bounding box center [539, 214] width 10 height 10
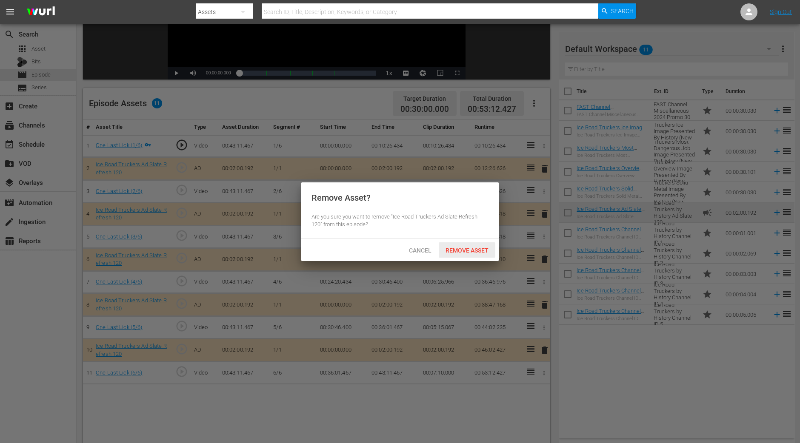
click at [456, 254] on div "Remove Asset" at bounding box center [467, 250] width 57 height 16
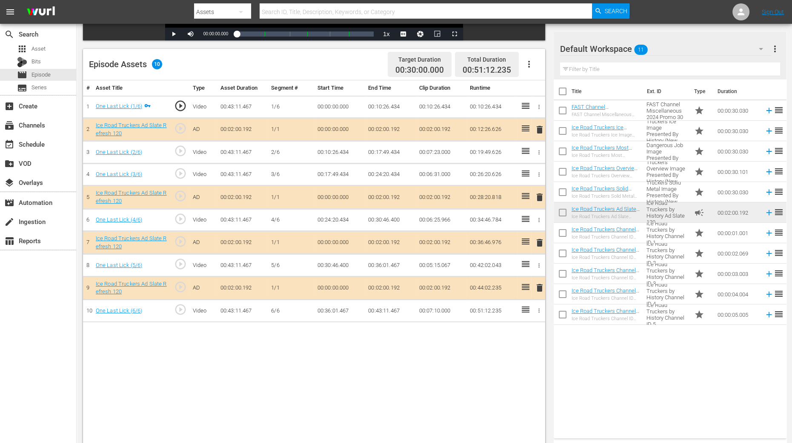
scroll to position [212, 0]
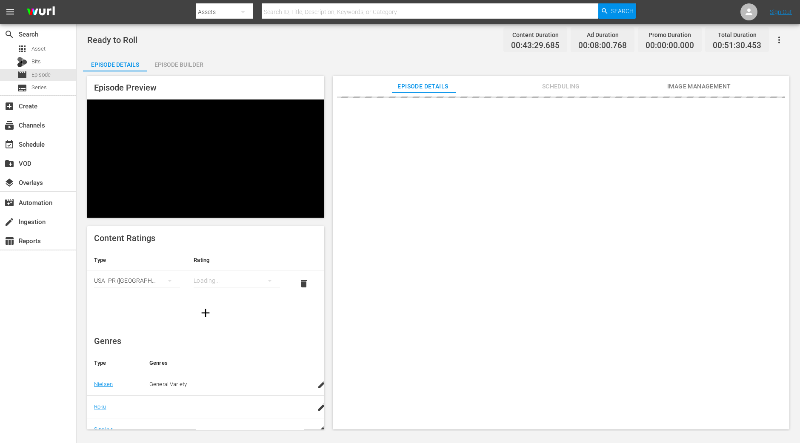
click at [187, 63] on div "Episode Builder" at bounding box center [179, 64] width 64 height 20
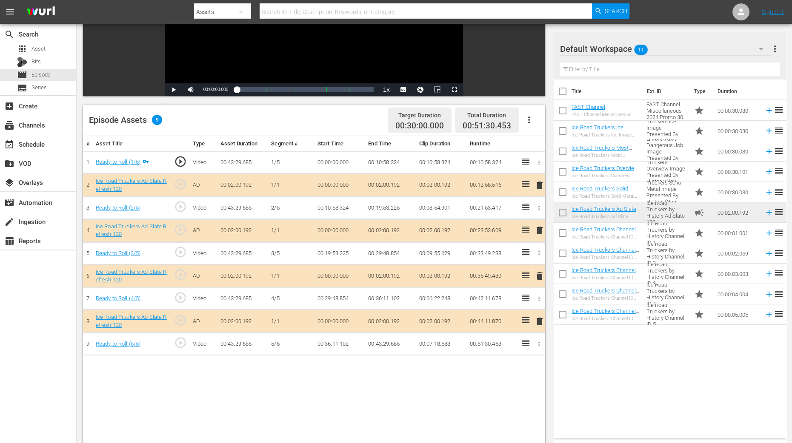
scroll to position [221, 0]
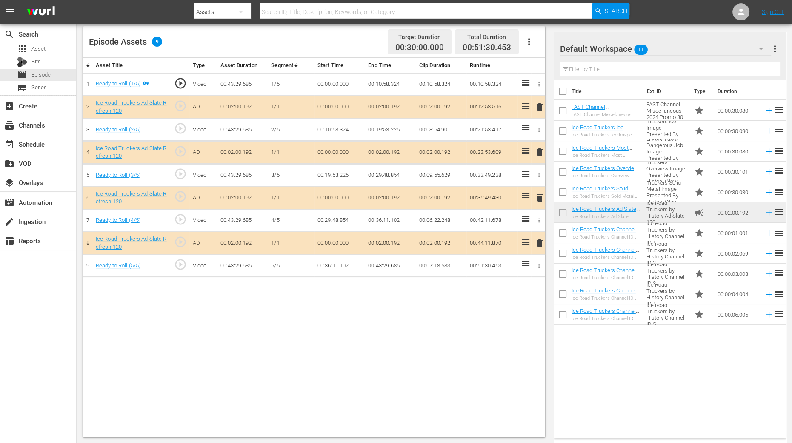
click at [539, 151] on span "delete" at bounding box center [539, 152] width 10 height 10
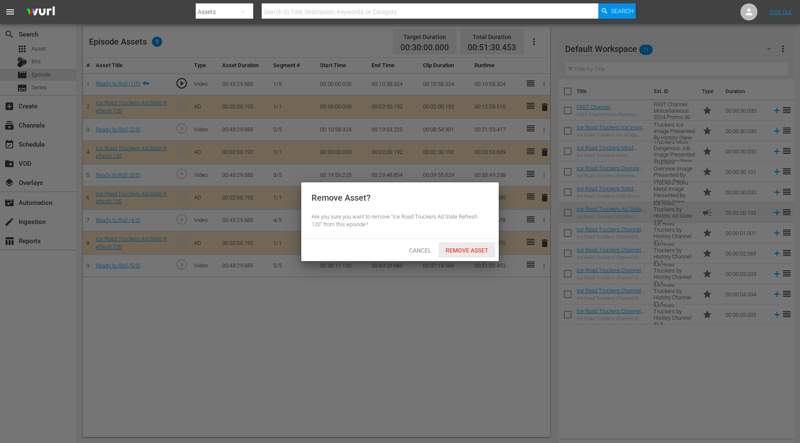
click at [484, 244] on div "Remove Asset" at bounding box center [467, 250] width 57 height 16
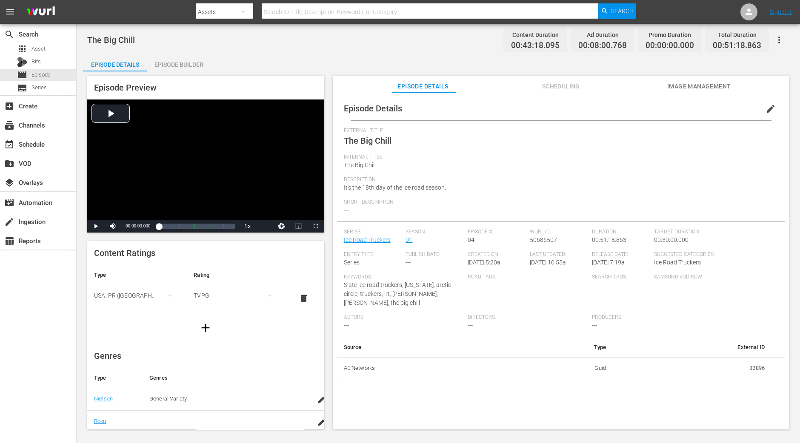
click at [176, 59] on div "Episode Builder" at bounding box center [179, 64] width 64 height 20
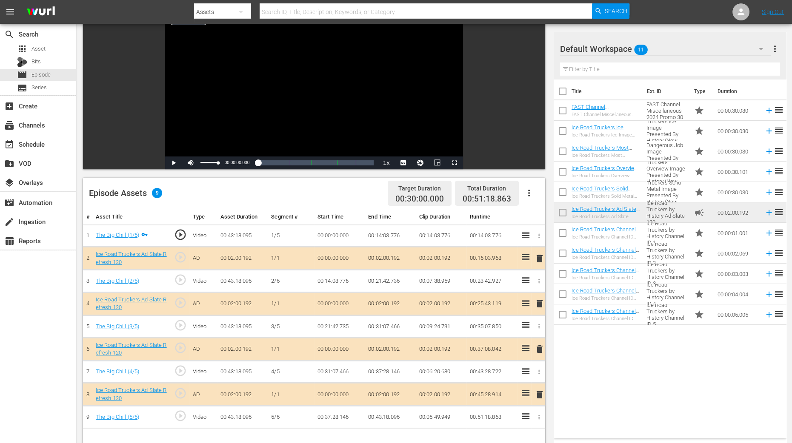
scroll to position [106, 0]
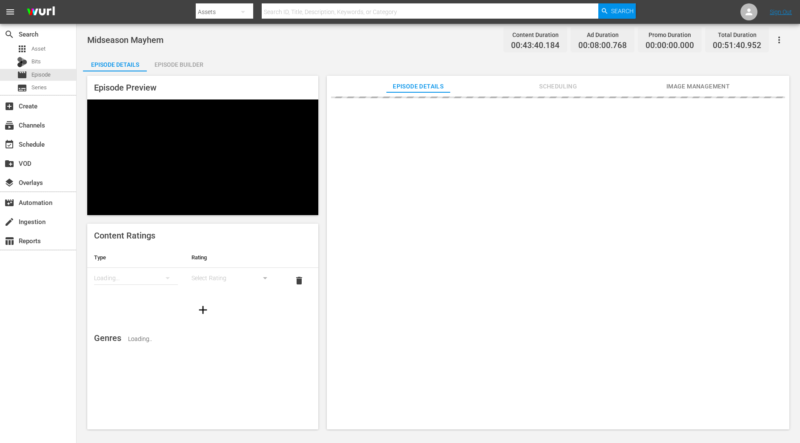
click at [189, 68] on div "Episode Builder" at bounding box center [179, 64] width 64 height 20
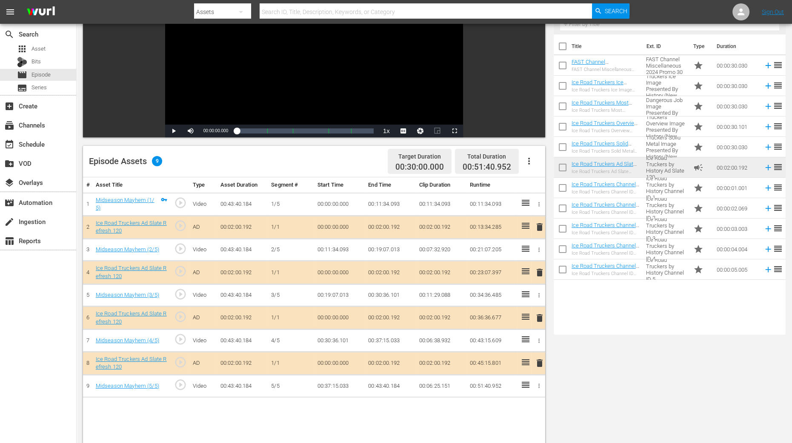
scroll to position [160, 0]
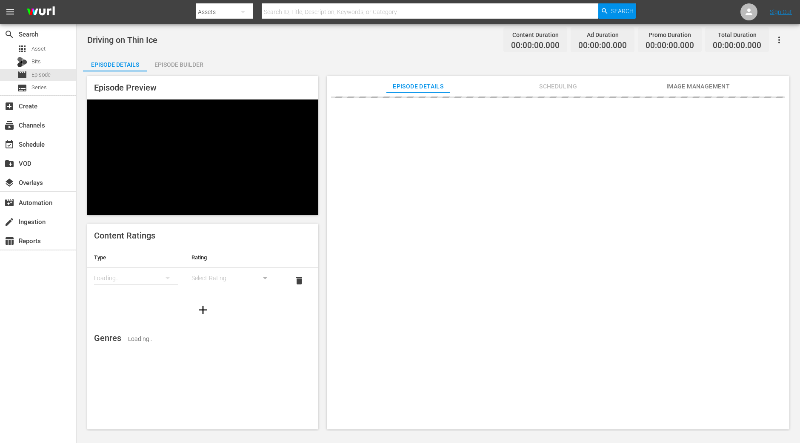
click at [189, 66] on div "Episode Builder" at bounding box center [179, 64] width 64 height 20
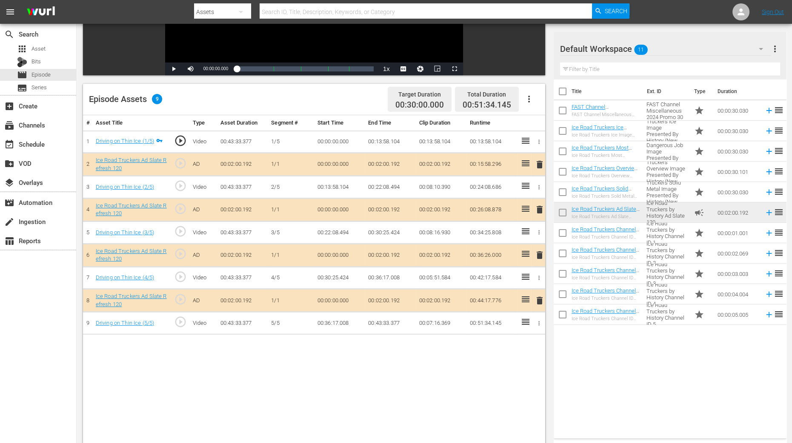
scroll to position [212, 0]
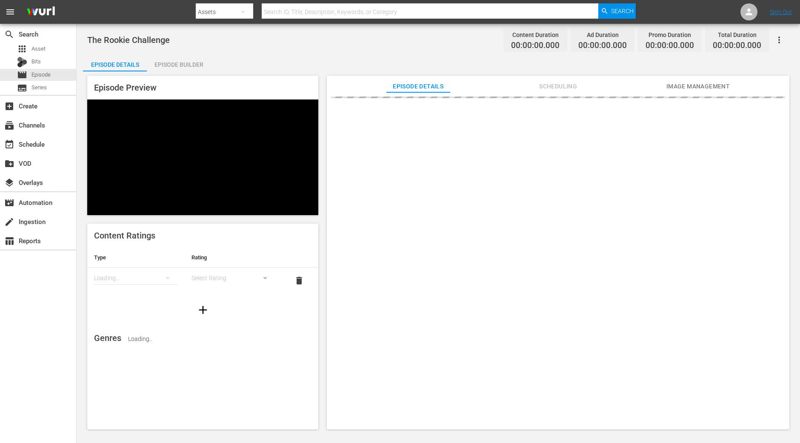
click at [198, 68] on div "Episode Builder" at bounding box center [179, 64] width 64 height 20
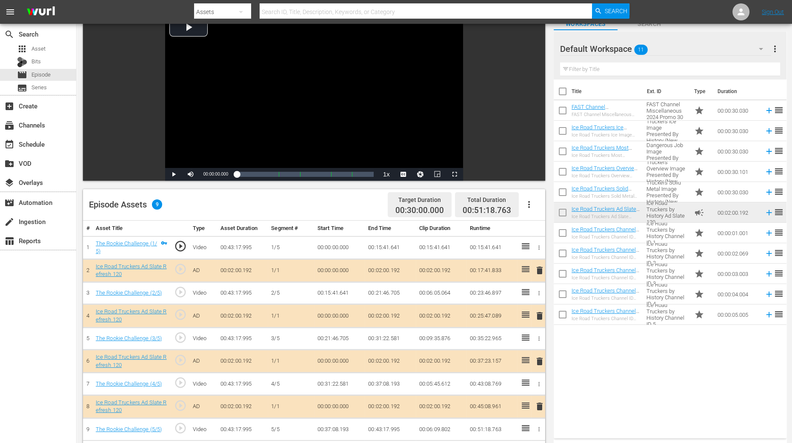
scroll to position [160, 0]
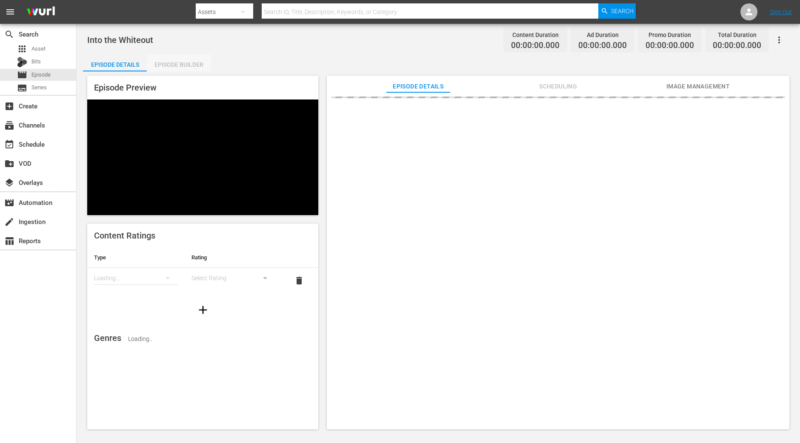
click at [182, 58] on div "Episode Builder" at bounding box center [179, 64] width 64 height 20
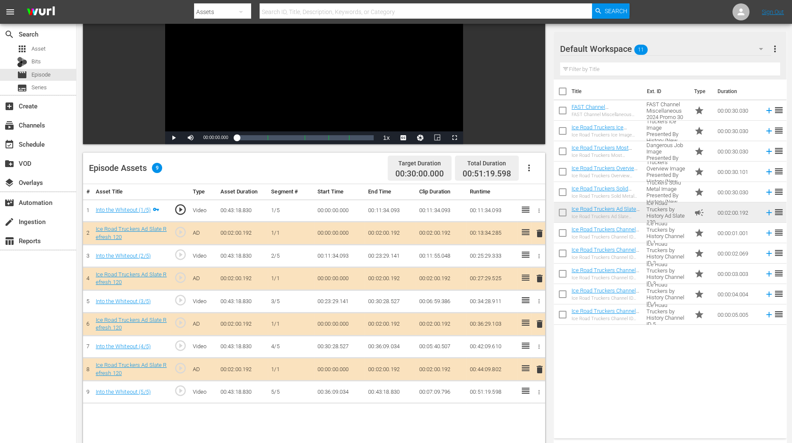
scroll to position [212, 0]
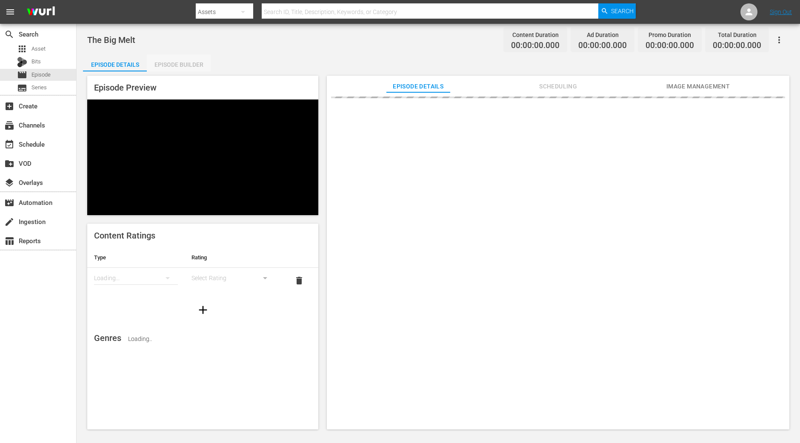
click at [200, 59] on div "Episode Builder" at bounding box center [179, 64] width 64 height 20
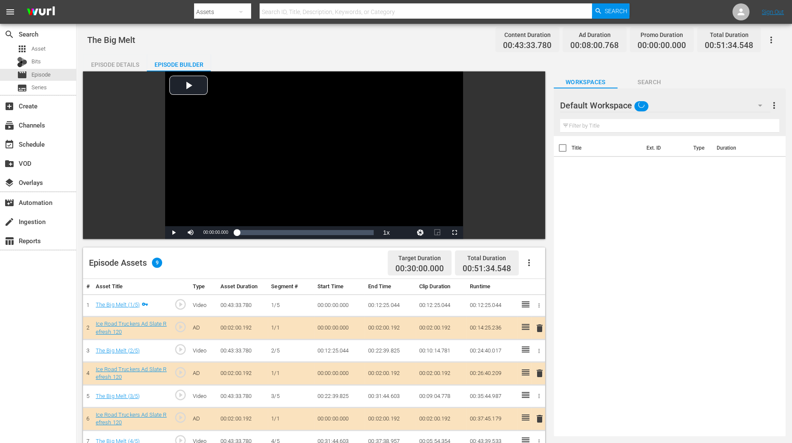
scroll to position [160, 0]
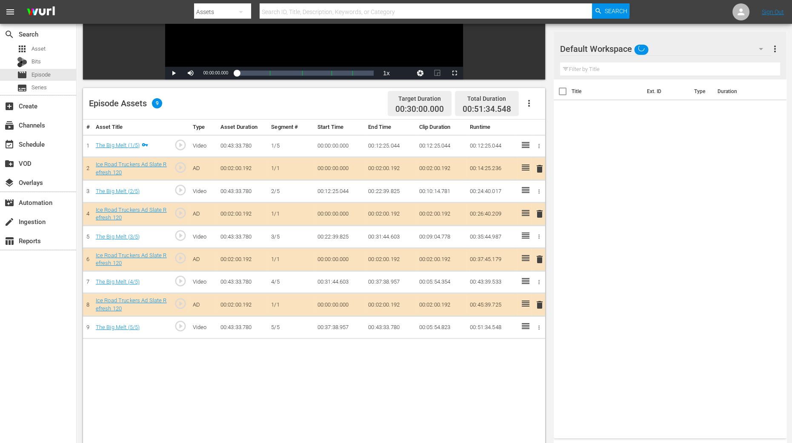
click at [538, 215] on span "delete" at bounding box center [539, 214] width 10 height 10
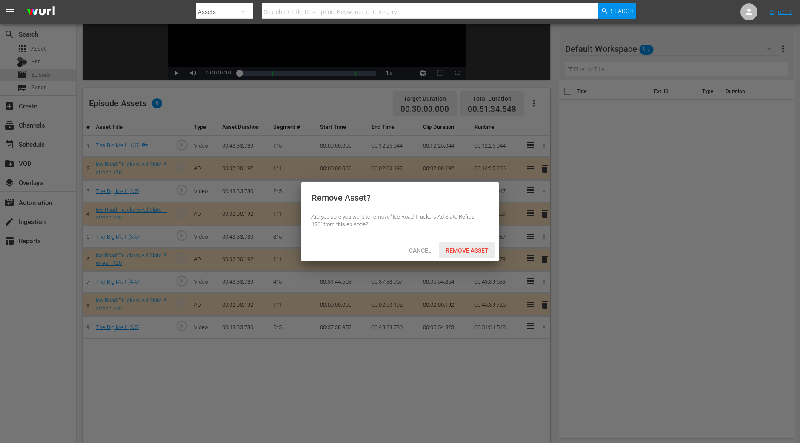
click at [464, 250] on span "Remove Asset" at bounding box center [467, 250] width 57 height 7
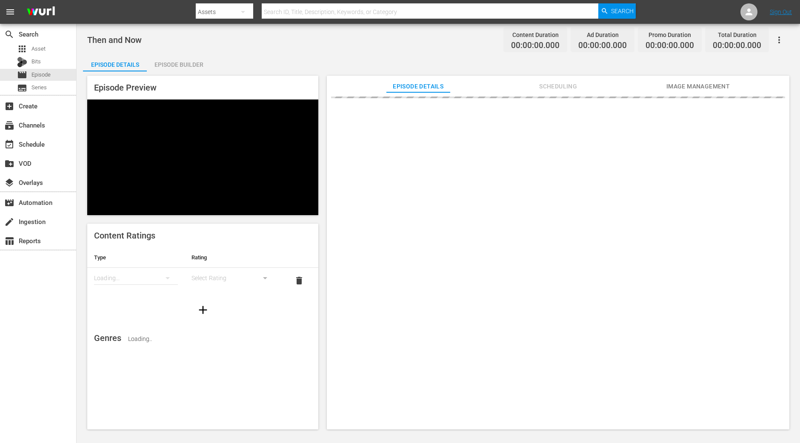
drag, startPoint x: 185, startPoint y: 59, endPoint x: 182, endPoint y: 48, distance: 11.5
click at [184, 59] on div "Episode Builder" at bounding box center [179, 64] width 64 height 20
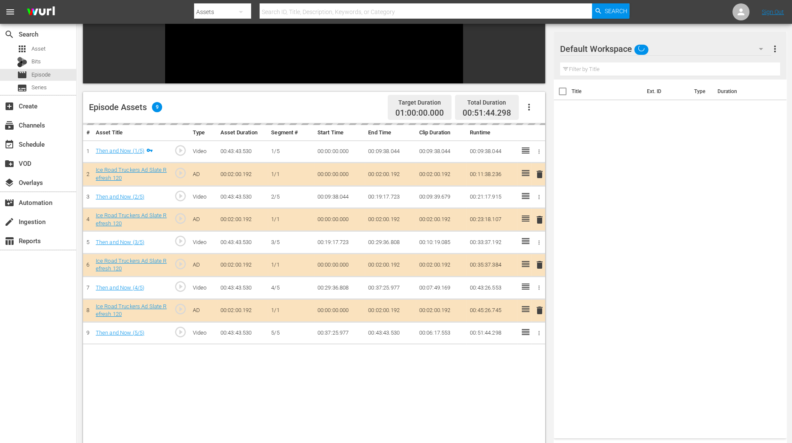
scroll to position [160, 0]
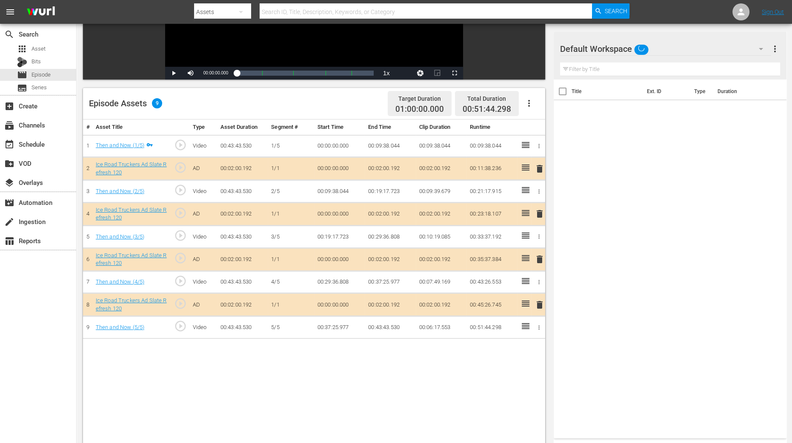
click at [537, 211] on span "delete" at bounding box center [539, 214] width 10 height 10
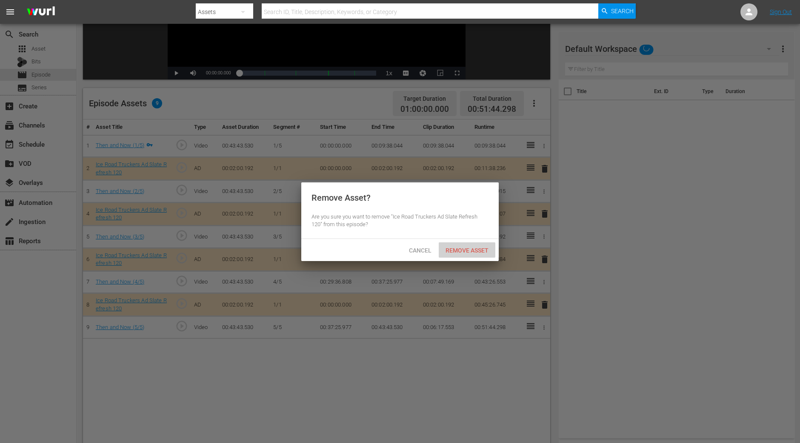
click at [473, 245] on div "Remove Asset" at bounding box center [467, 250] width 57 height 16
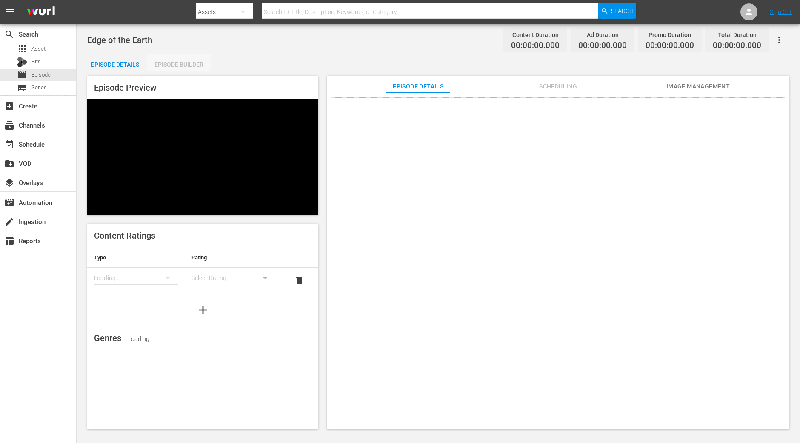
click at [202, 68] on div "Episode Builder" at bounding box center [179, 64] width 64 height 20
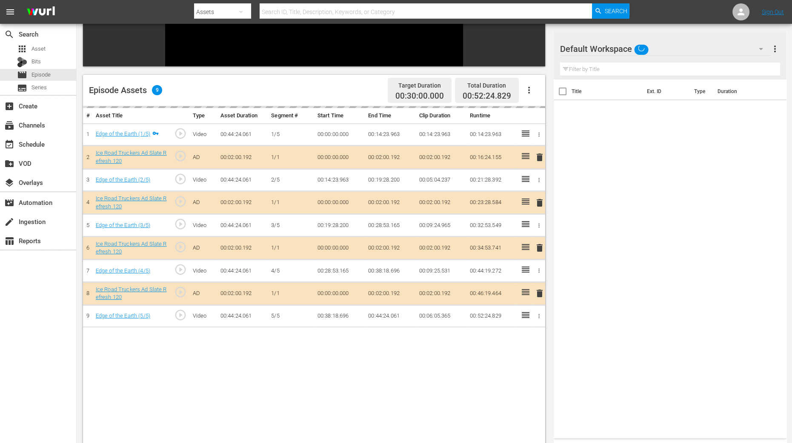
scroll to position [202, 0]
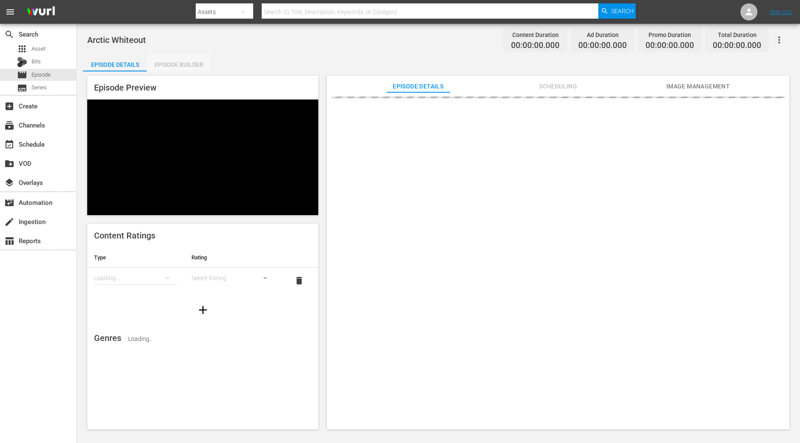
click at [181, 71] on div "Episode Builder" at bounding box center [179, 64] width 64 height 20
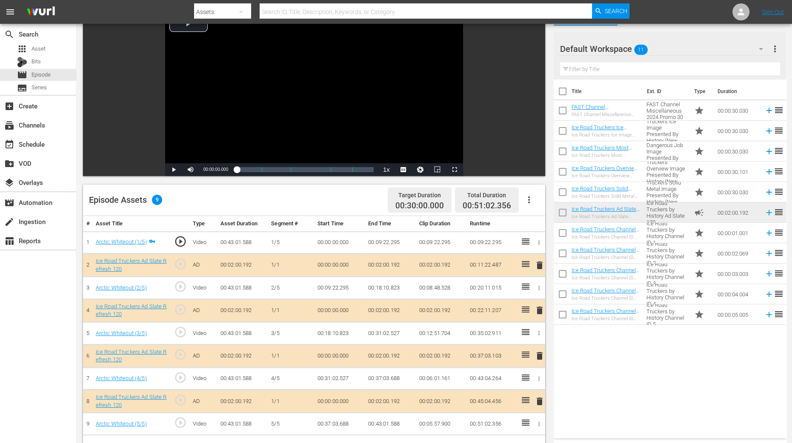
scroll to position [160, 0]
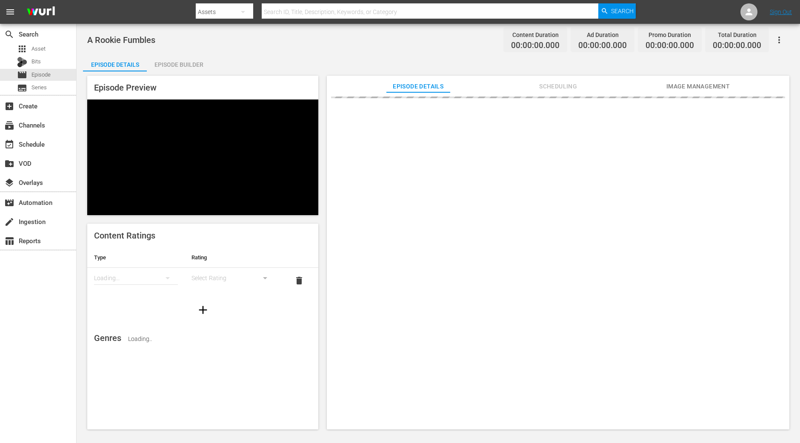
click at [182, 62] on div "Episode Builder" at bounding box center [179, 64] width 64 height 20
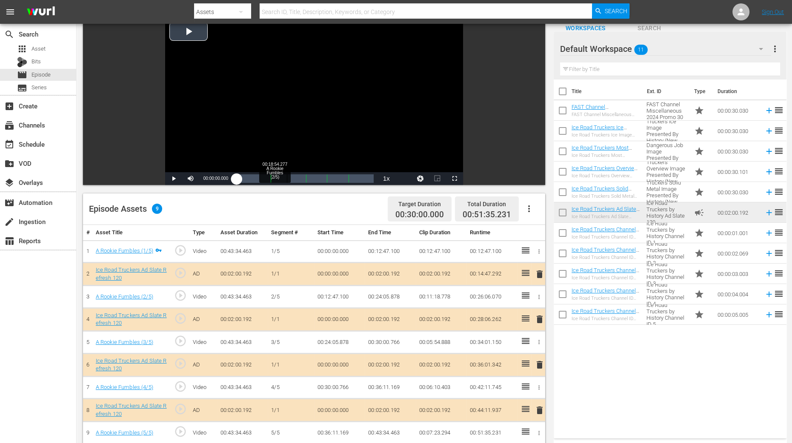
scroll to position [160, 0]
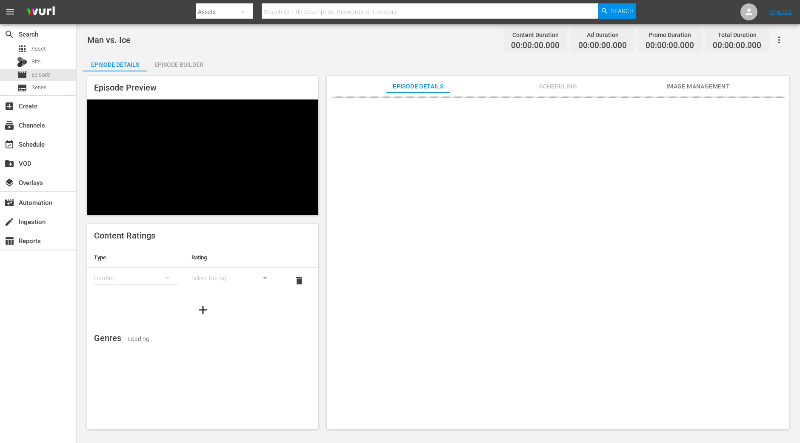
click at [174, 54] on div "Episode Builder" at bounding box center [179, 64] width 64 height 20
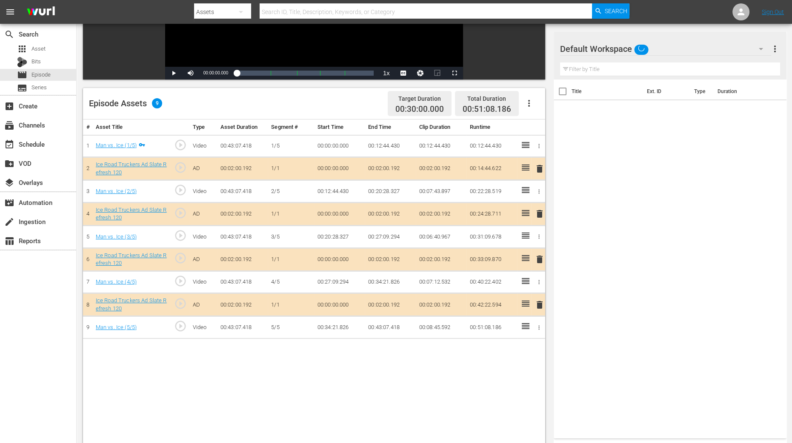
scroll to position [221, 0]
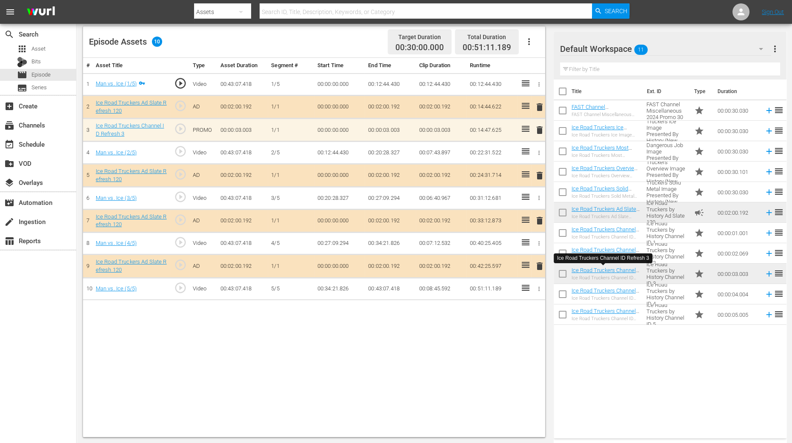
click at [538, 126] on span "delete" at bounding box center [539, 130] width 10 height 10
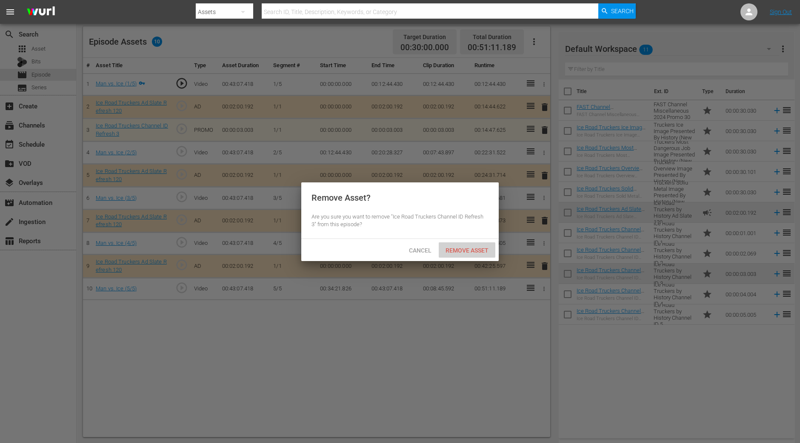
click at [477, 252] on span "Remove Asset" at bounding box center [467, 250] width 57 height 7
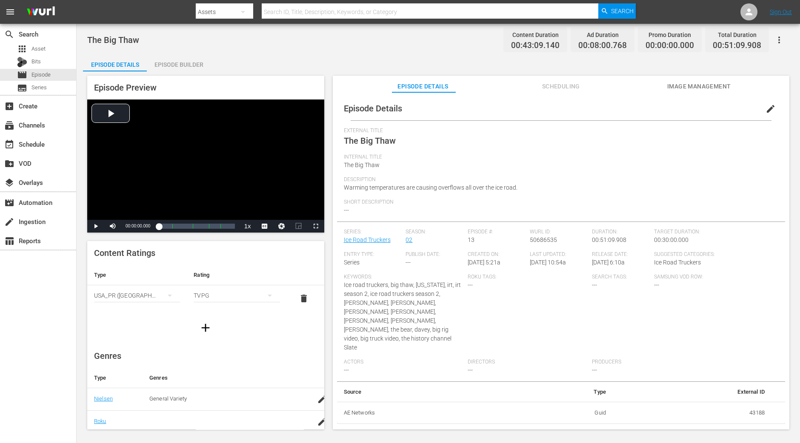
click at [182, 71] on div "Episode Builder" at bounding box center [179, 64] width 64 height 20
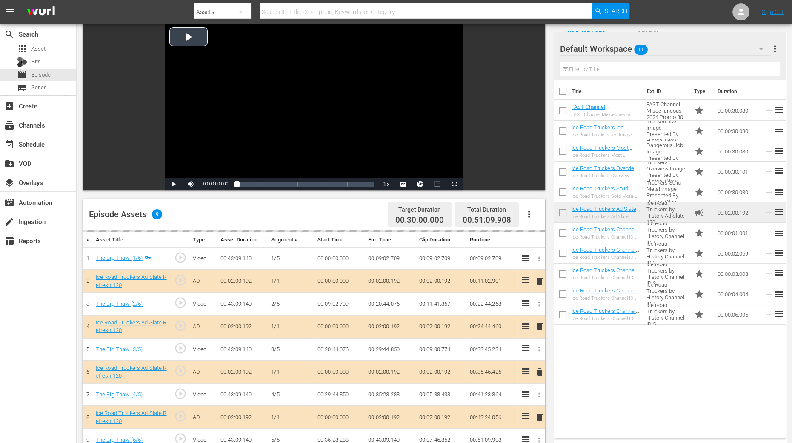
scroll to position [160, 0]
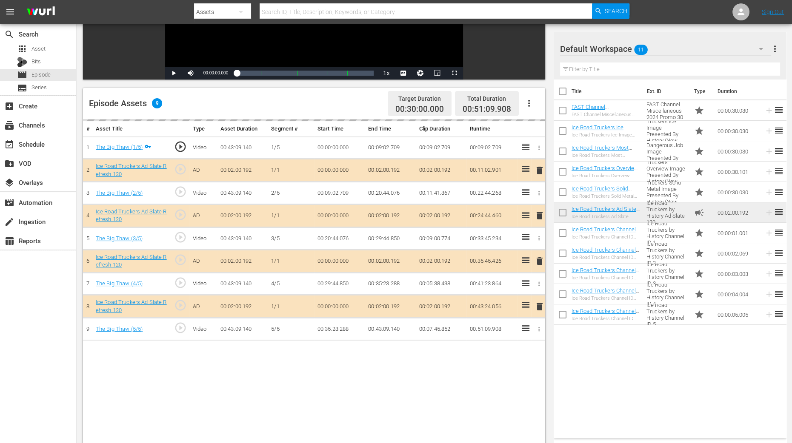
click at [539, 217] on div "delete" at bounding box center [537, 216] width 7 height 12
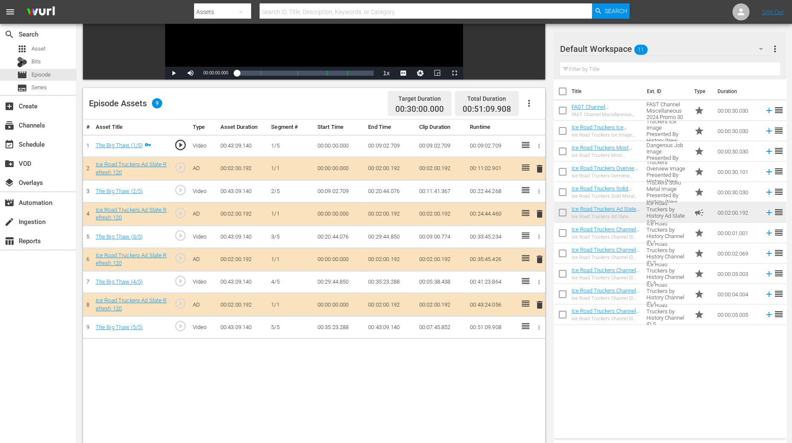
click at [539, 210] on span "delete" at bounding box center [539, 214] width 10 height 10
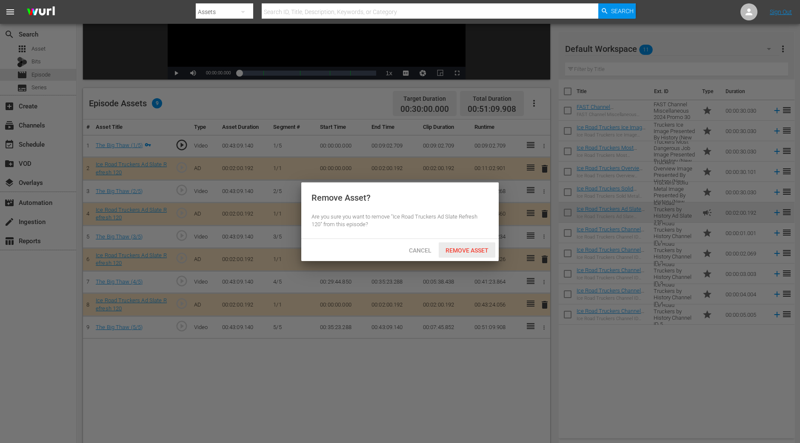
click at [488, 252] on span "Remove Asset" at bounding box center [467, 250] width 57 height 7
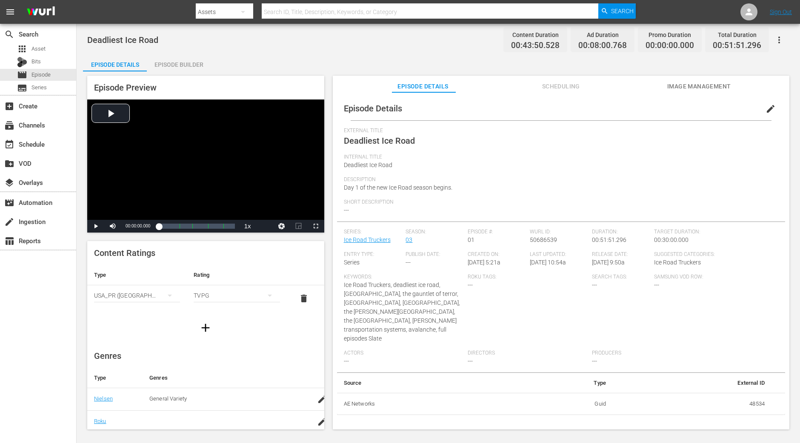
click at [203, 64] on div "Episode Builder" at bounding box center [179, 64] width 64 height 20
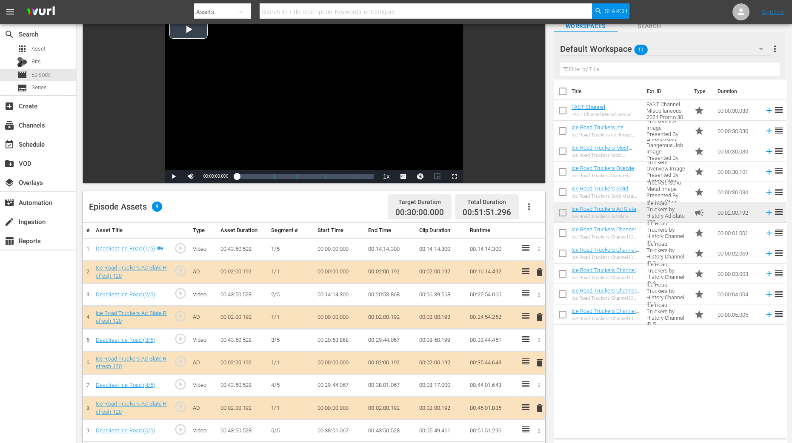
scroll to position [160, 0]
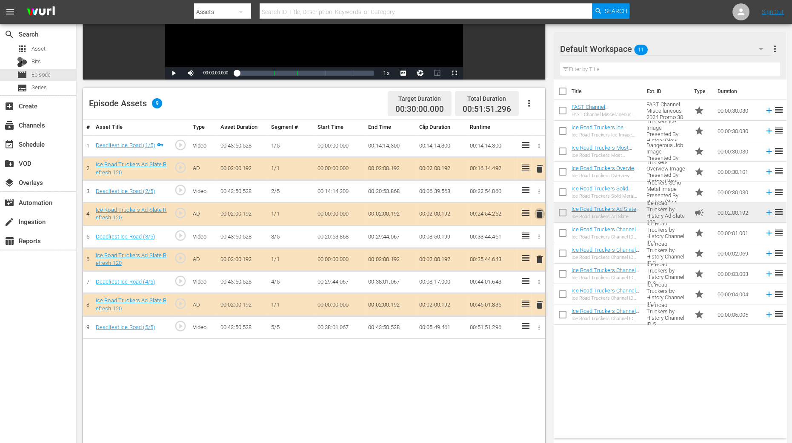
click at [540, 213] on span "delete" at bounding box center [539, 214] width 10 height 10
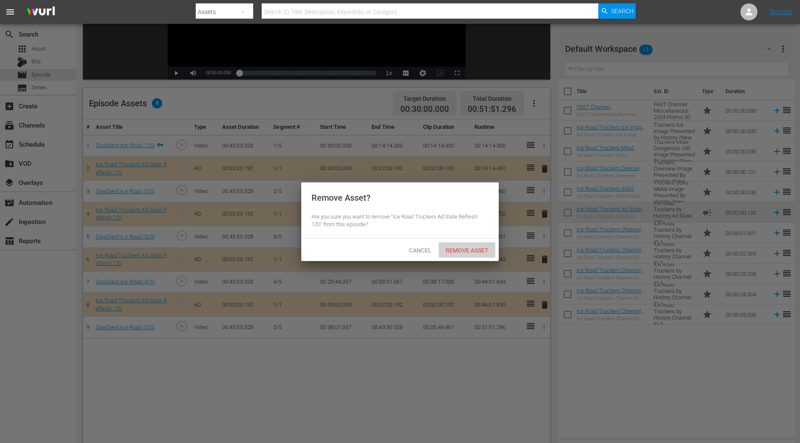
click at [471, 250] on span "Remove Asset" at bounding box center [467, 250] width 57 height 7
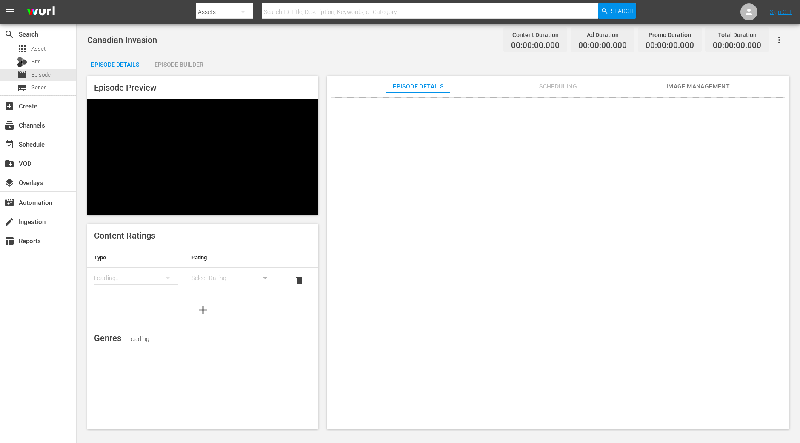
click at [174, 61] on div "Episode Builder" at bounding box center [179, 64] width 64 height 20
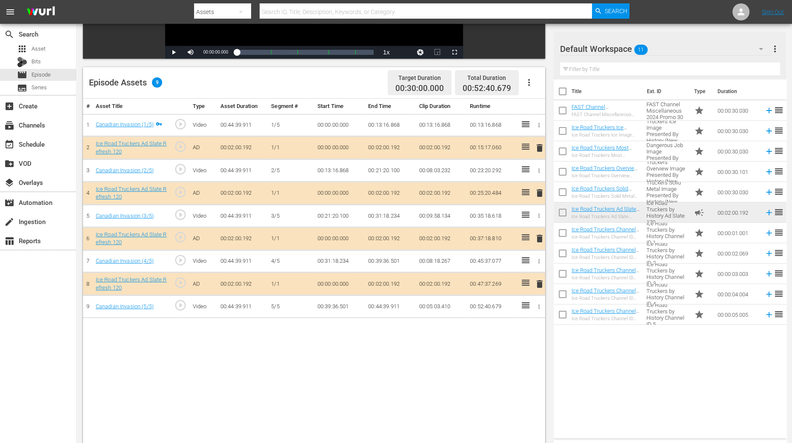
scroll to position [212, 0]
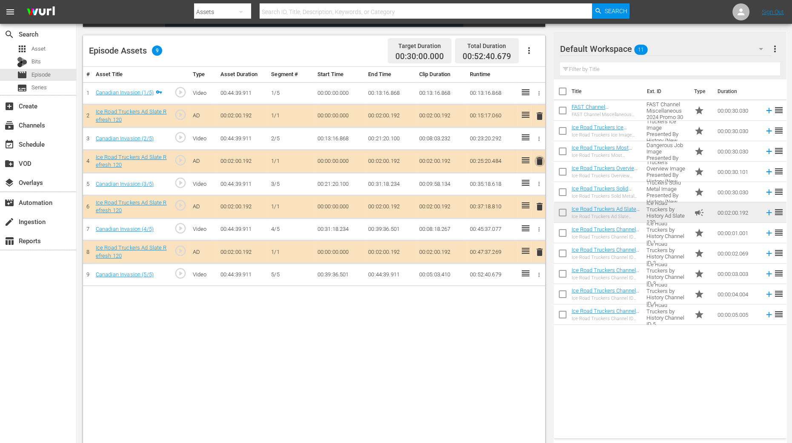
click at [540, 160] on span "delete" at bounding box center [539, 161] width 10 height 10
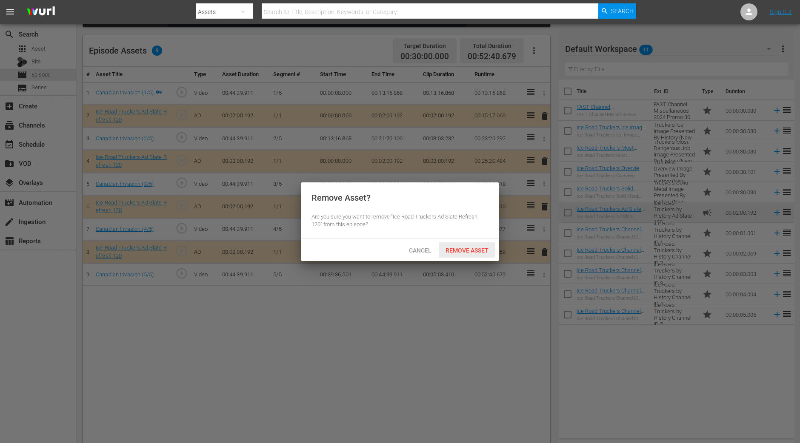
click at [469, 252] on span "Remove Asset" at bounding box center [467, 250] width 57 height 7
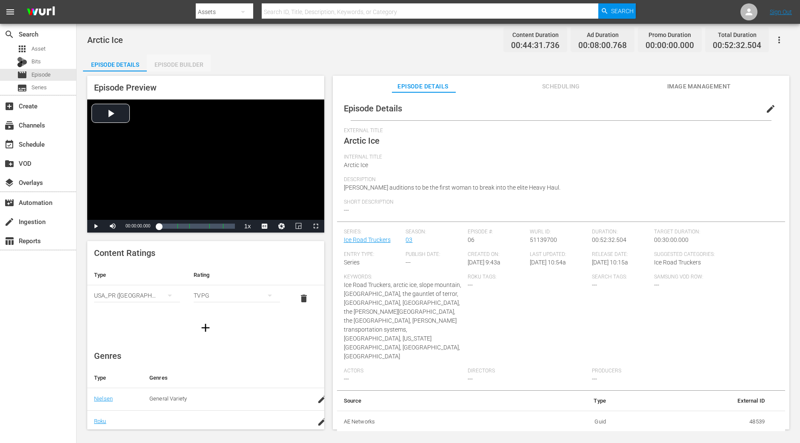
click at [185, 68] on div "Episode Builder" at bounding box center [179, 64] width 64 height 20
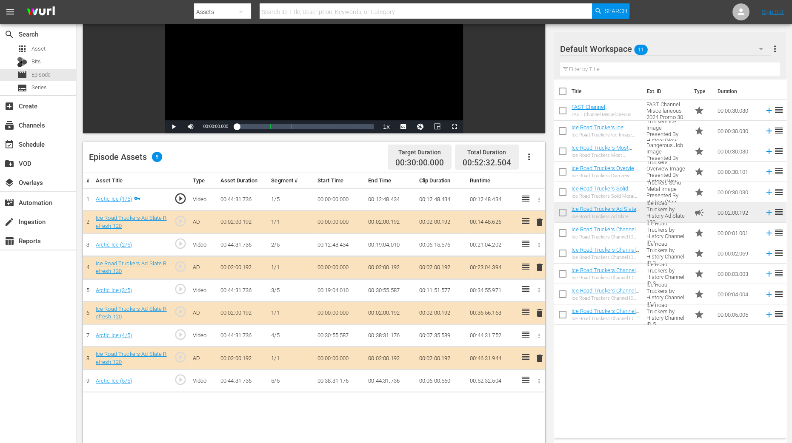
scroll to position [212, 0]
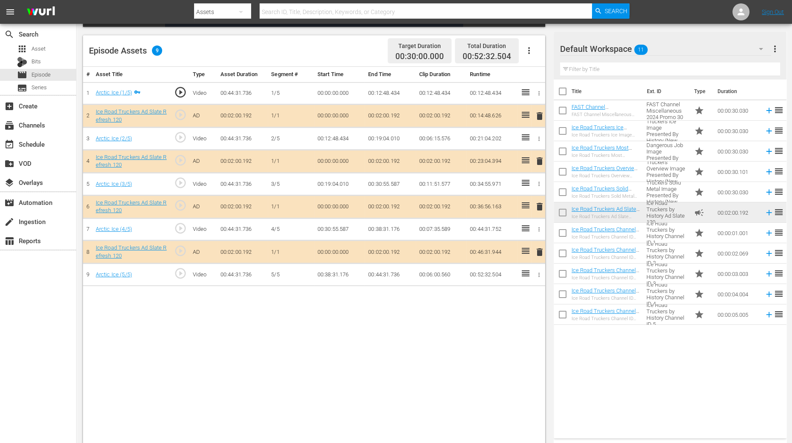
click at [540, 160] on span "delete" at bounding box center [539, 161] width 10 height 10
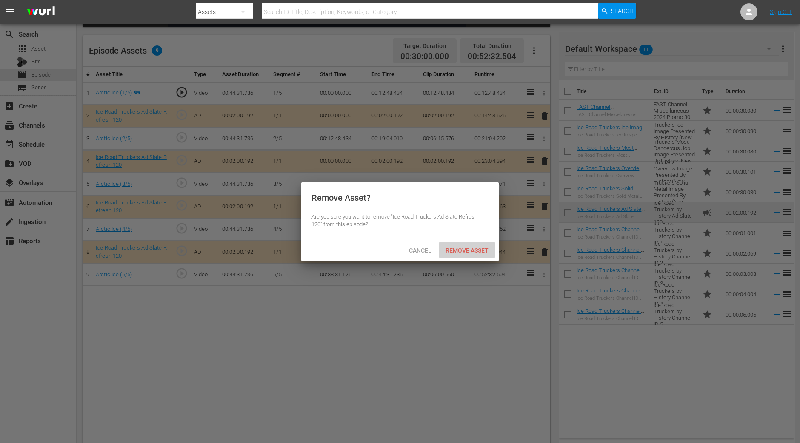
click at [478, 249] on span "Remove Asset" at bounding box center [467, 250] width 57 height 7
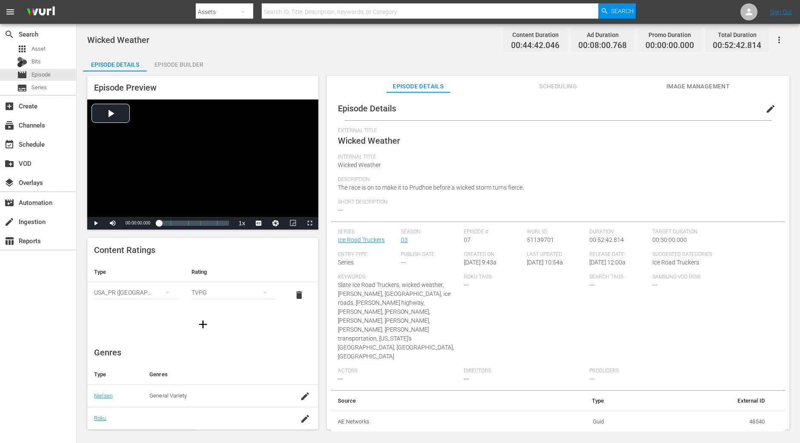
click at [180, 66] on div "Episode Builder" at bounding box center [179, 64] width 64 height 20
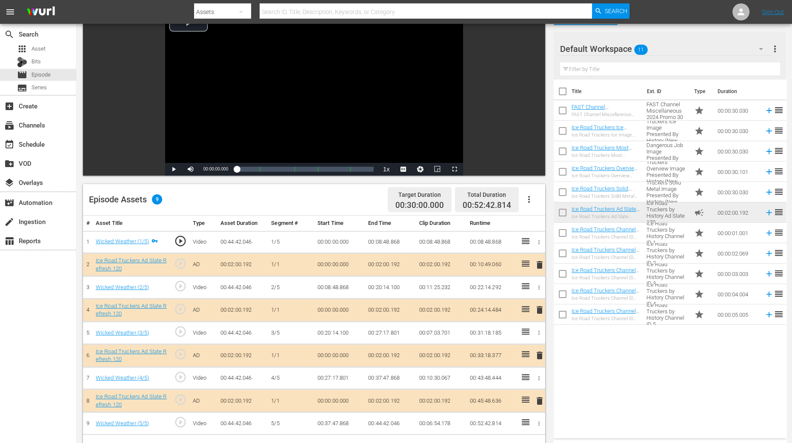
scroll to position [160, 0]
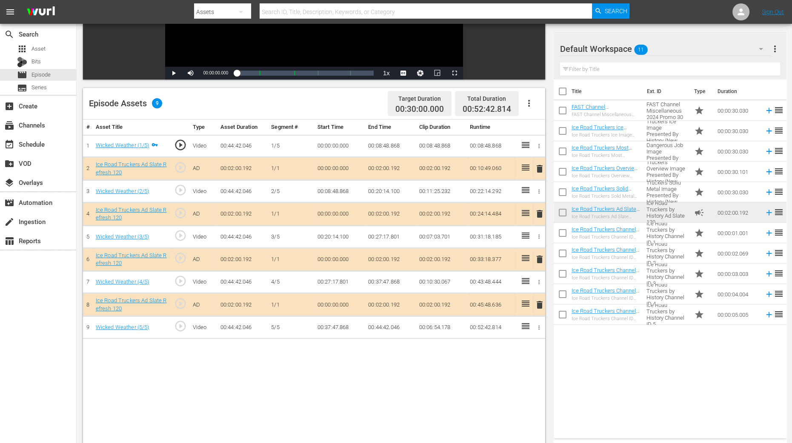
click at [538, 211] on span "delete" at bounding box center [539, 214] width 10 height 10
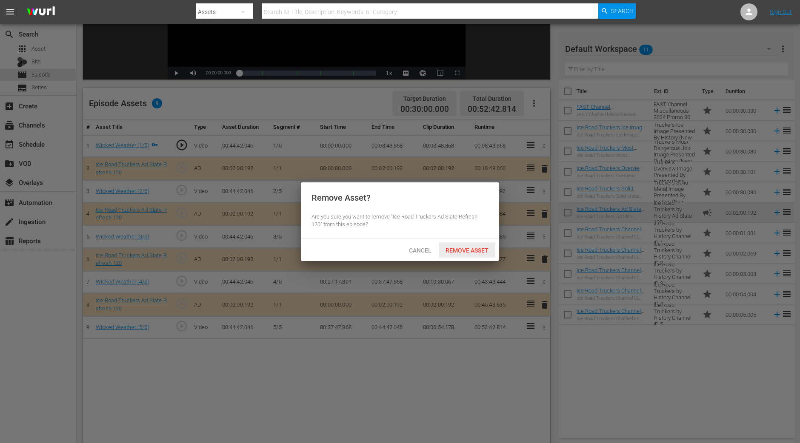
click at [474, 252] on span "Remove Asset" at bounding box center [467, 250] width 57 height 7
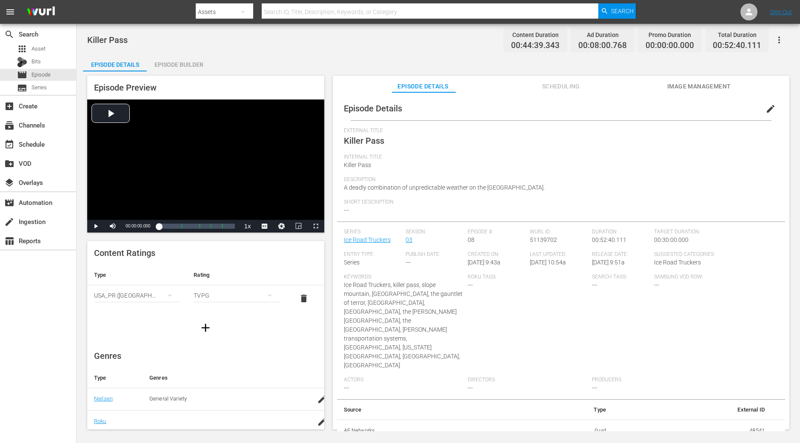
click at [190, 69] on div "Episode Builder" at bounding box center [179, 64] width 64 height 20
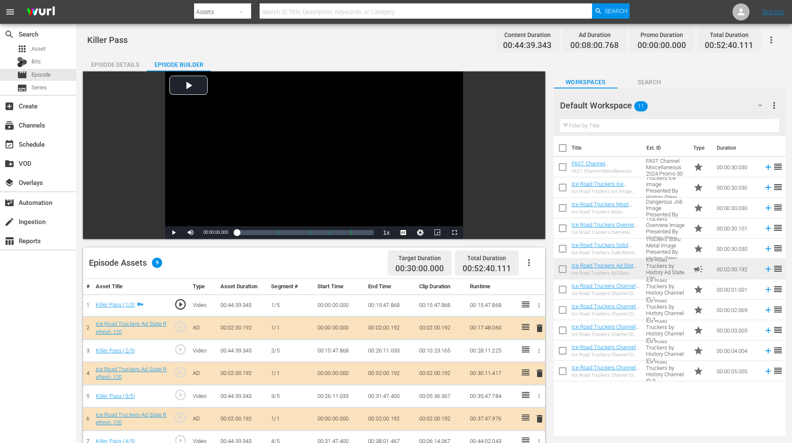
scroll to position [221, 0]
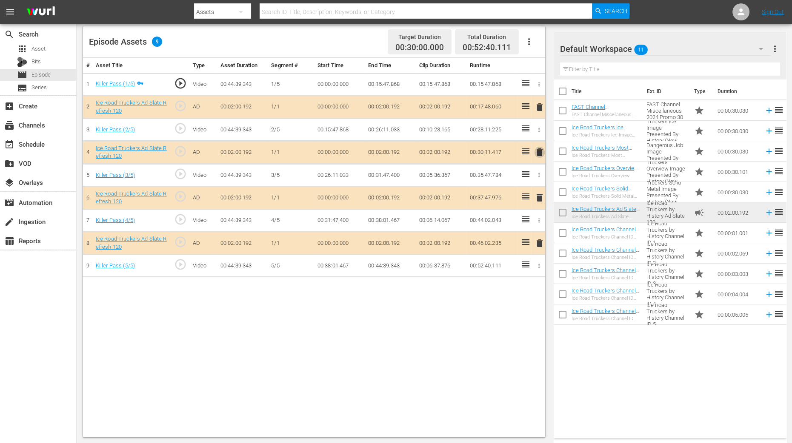
click at [539, 151] on span "delete" at bounding box center [539, 152] width 10 height 10
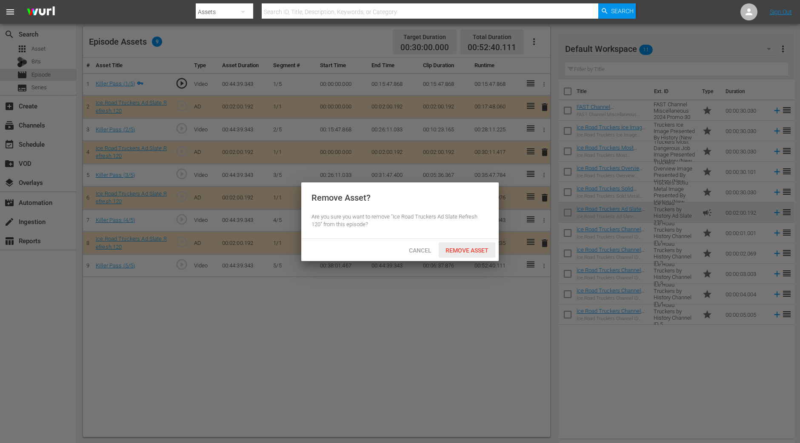
click at [465, 247] on span "Remove Asset" at bounding box center [467, 250] width 57 height 7
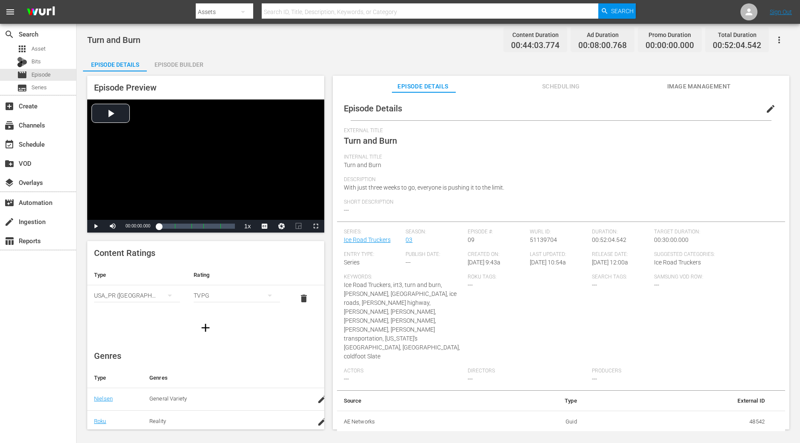
click at [188, 64] on div "Episode Builder" at bounding box center [179, 64] width 64 height 20
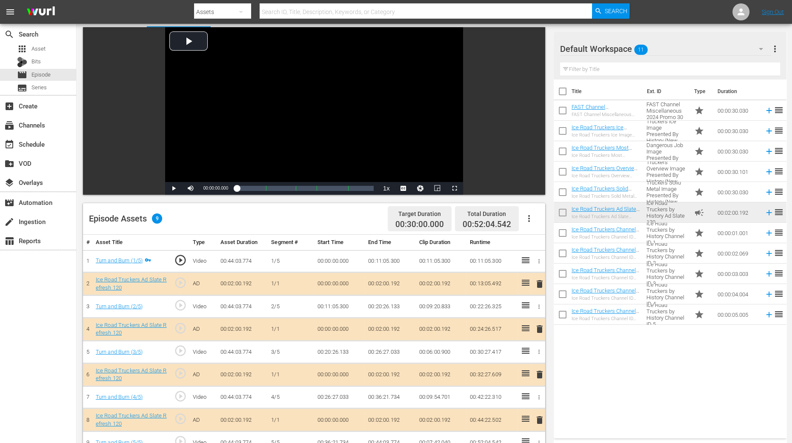
scroll to position [160, 0]
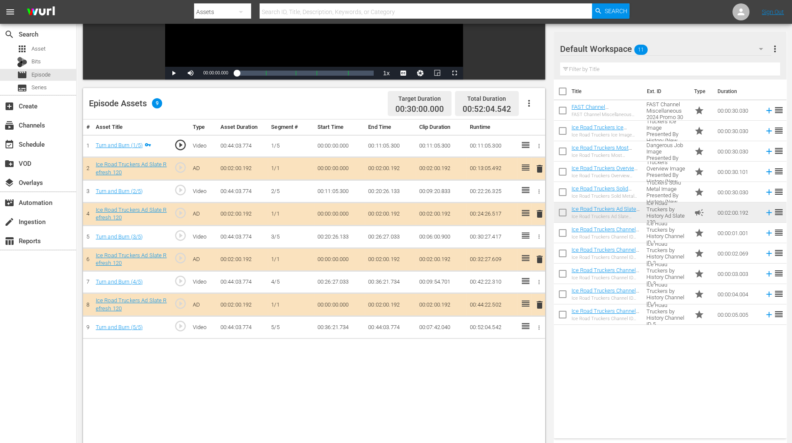
click at [541, 211] on span "delete" at bounding box center [539, 214] width 10 height 10
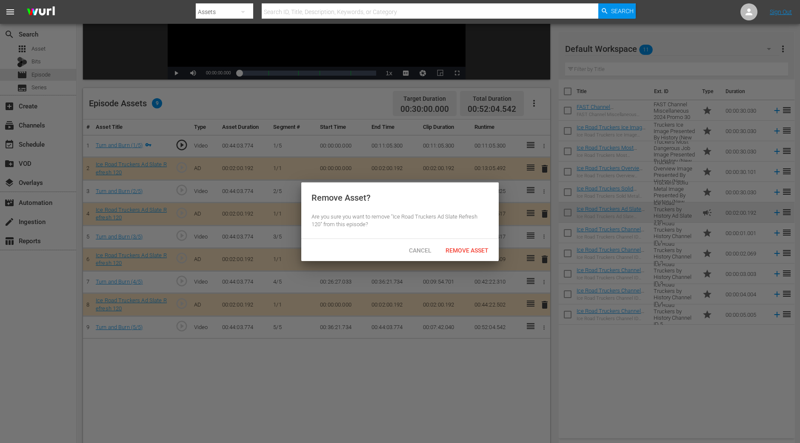
click at [450, 258] on div "Cancel Remove Asset" at bounding box center [399, 250] width 197 height 22
click at [451, 247] on span "Remove Asset" at bounding box center [467, 250] width 57 height 7
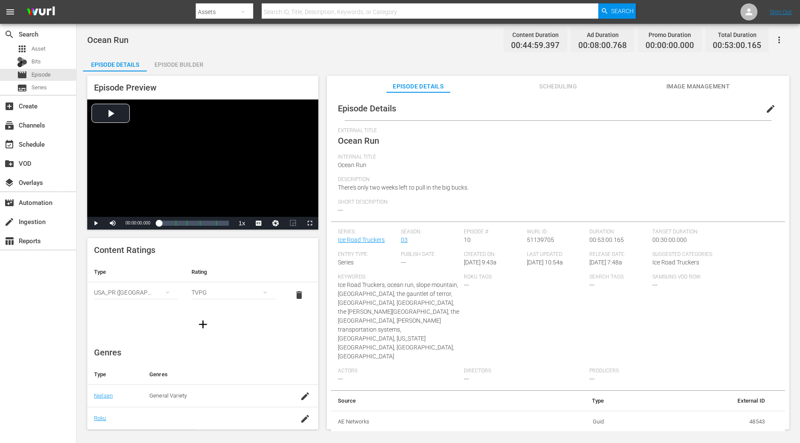
click at [179, 57] on div "Episode Builder" at bounding box center [179, 64] width 64 height 20
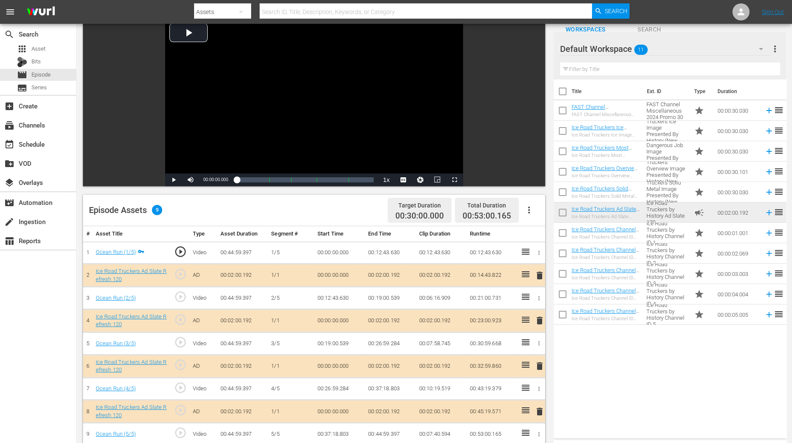
scroll to position [106, 0]
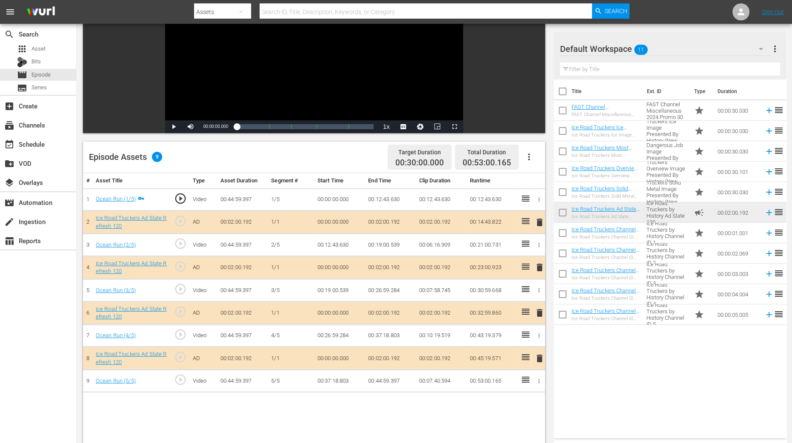
click at [541, 267] on span "delete" at bounding box center [539, 267] width 10 height 10
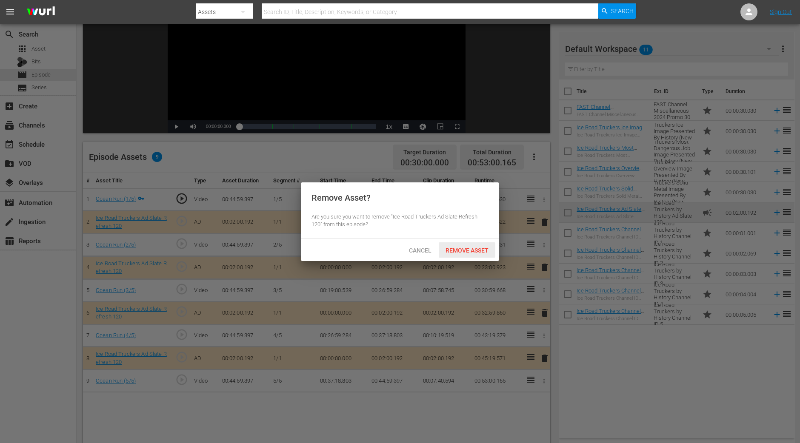
click at [484, 250] on span "Remove Asset" at bounding box center [467, 250] width 57 height 7
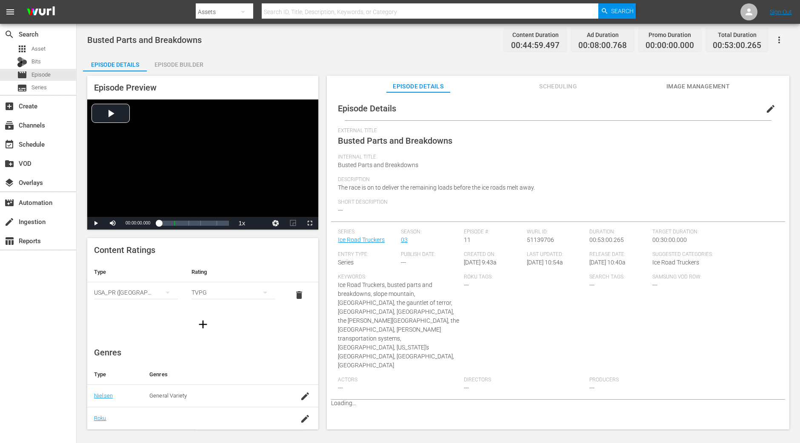
click at [188, 67] on div "Episode Builder" at bounding box center [179, 64] width 64 height 20
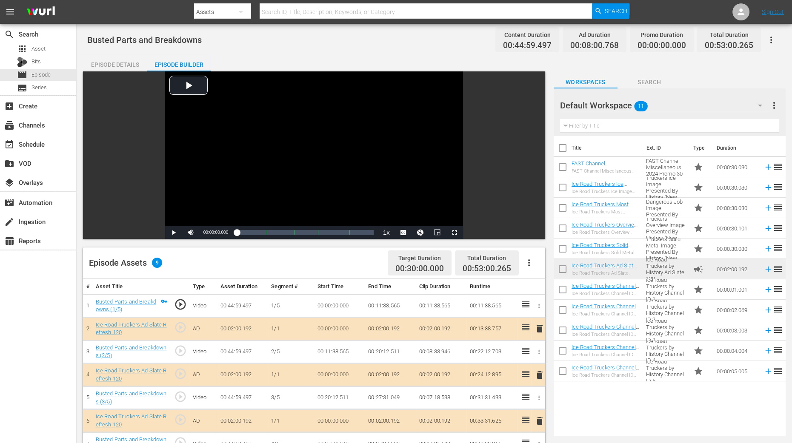
scroll to position [160, 0]
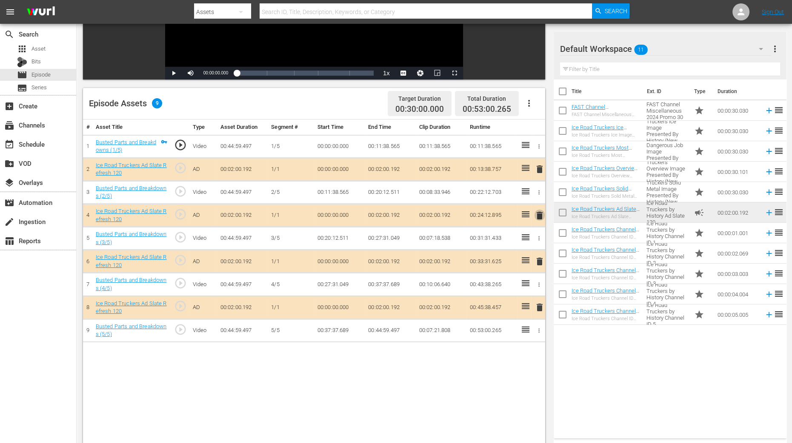
click at [538, 216] on span "delete" at bounding box center [539, 216] width 10 height 10
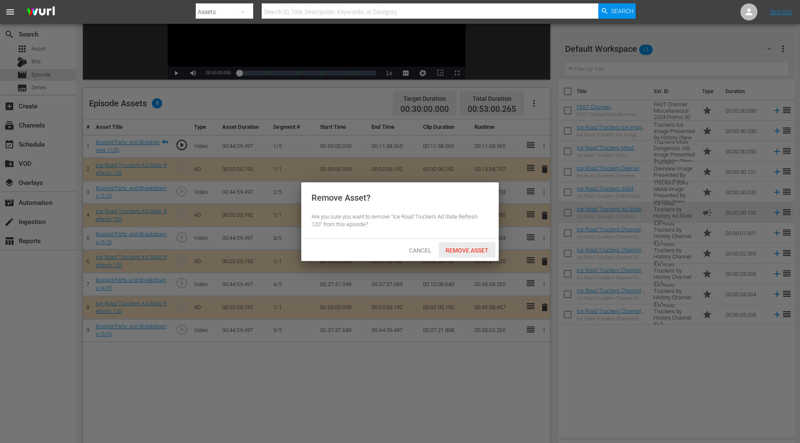
click at [479, 251] on span "Remove Asset" at bounding box center [467, 250] width 57 height 7
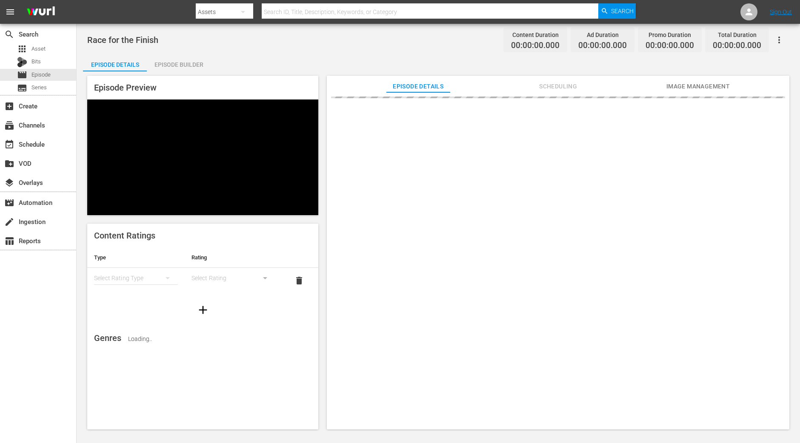
click at [204, 66] on div "Episode Builder" at bounding box center [179, 64] width 64 height 20
click at [182, 64] on div "Episode Builder" at bounding box center [179, 64] width 64 height 20
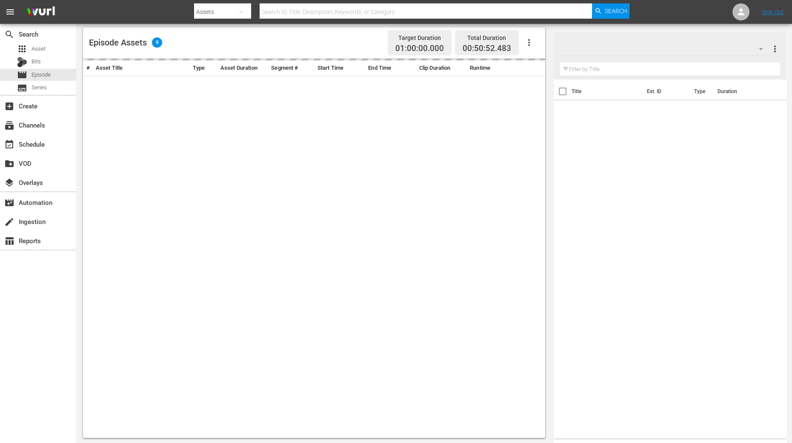
scroll to position [202, 0]
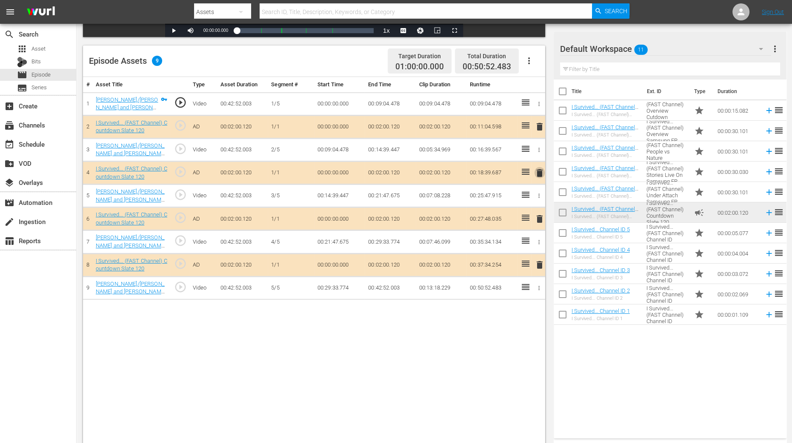
click at [543, 174] on span "delete" at bounding box center [539, 173] width 10 height 10
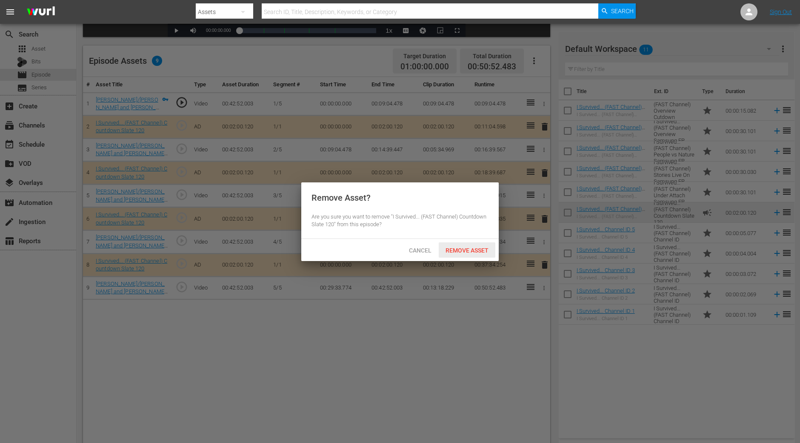
click at [476, 251] on span "Remove Asset" at bounding box center [467, 250] width 57 height 7
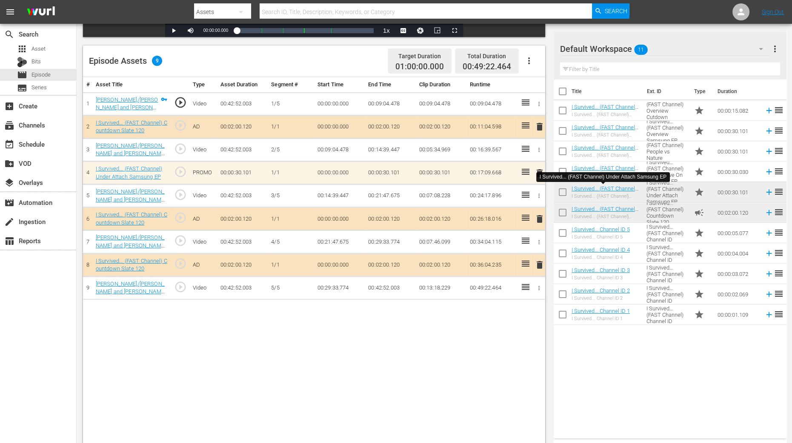
click at [481, 343] on div "# Asset Title Type Asset Duration Segment # Start Time End Time Clip Duration R…" at bounding box center [314, 266] width 462 height 379
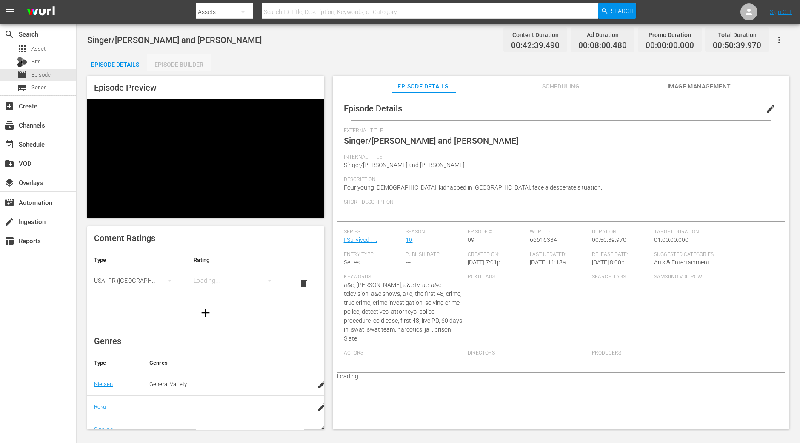
click at [168, 60] on div "Episode Builder" at bounding box center [179, 64] width 64 height 20
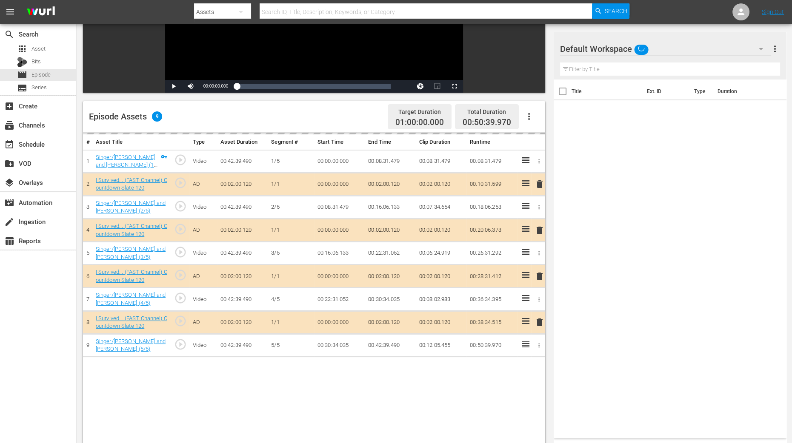
scroll to position [160, 0]
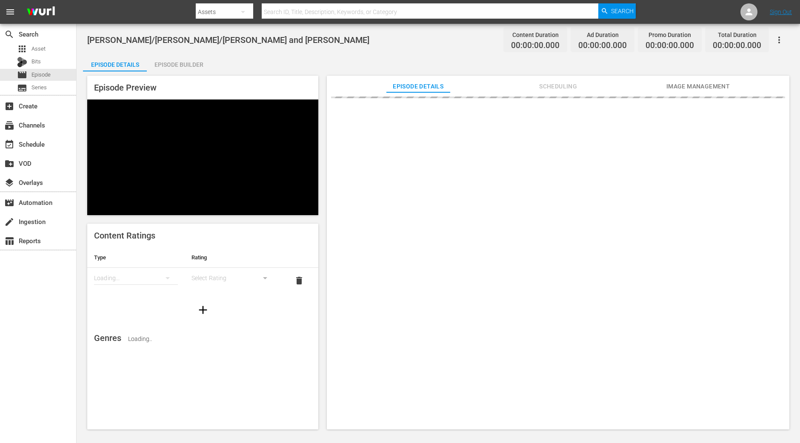
click at [197, 65] on div "Episode Builder" at bounding box center [179, 64] width 64 height 20
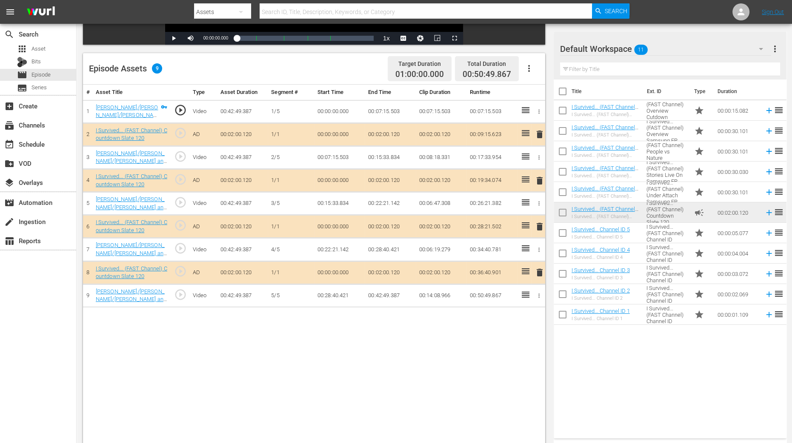
scroll to position [212, 0]
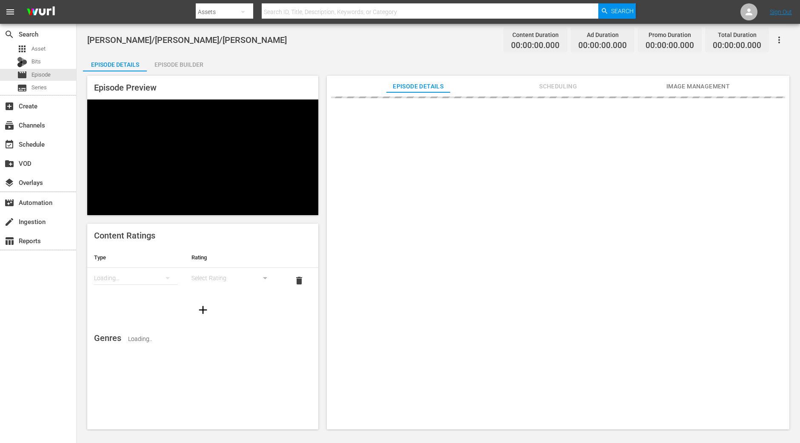
click at [185, 67] on div "Episode Builder" at bounding box center [179, 64] width 64 height 20
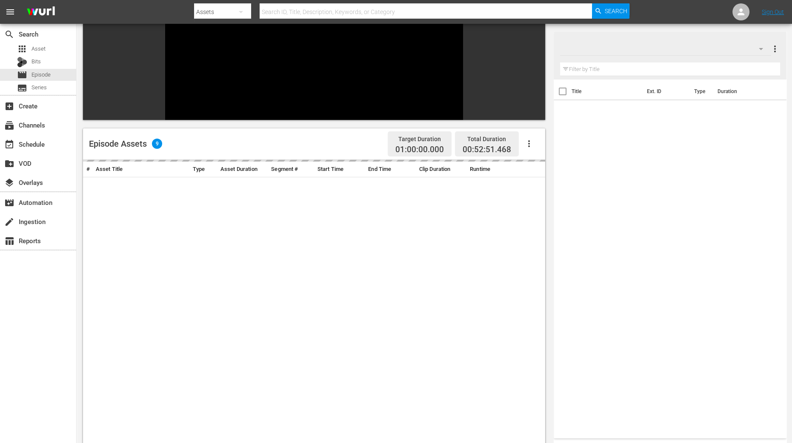
scroll to position [160, 0]
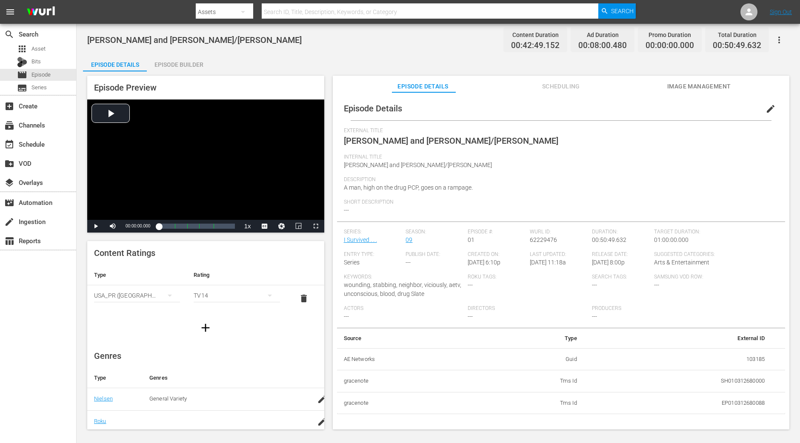
click at [191, 68] on div "Episode Builder" at bounding box center [179, 64] width 64 height 20
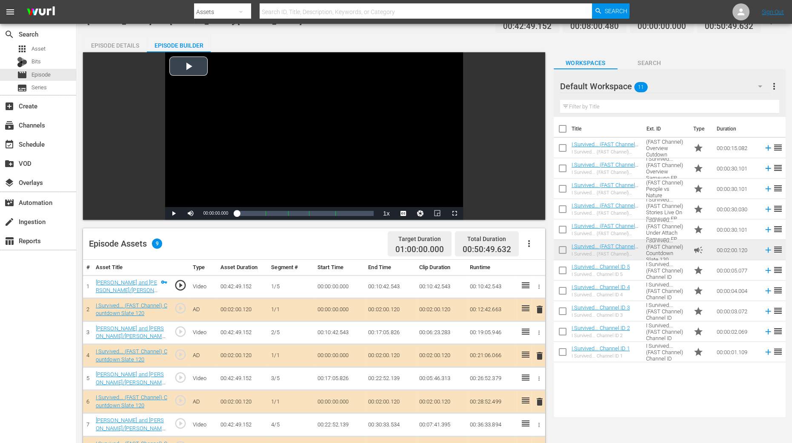
scroll to position [160, 0]
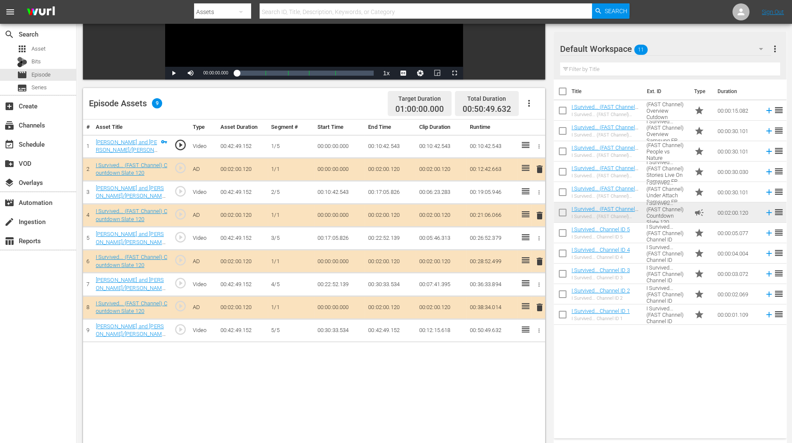
click at [538, 217] on span "delete" at bounding box center [539, 216] width 10 height 10
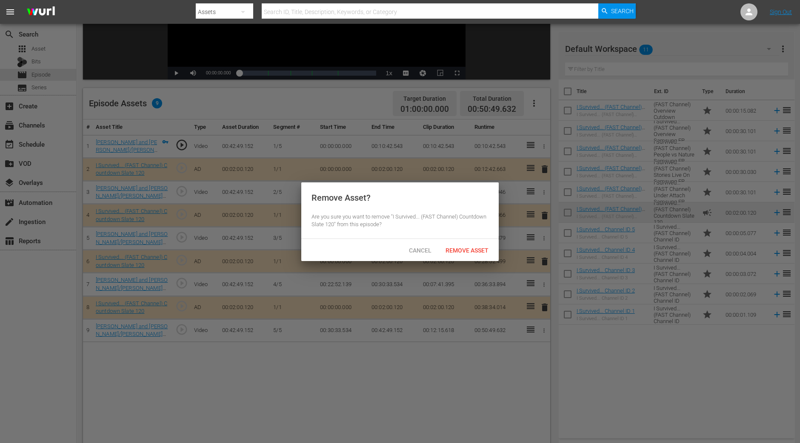
click at [473, 245] on div "Remove Asset" at bounding box center [467, 250] width 57 height 16
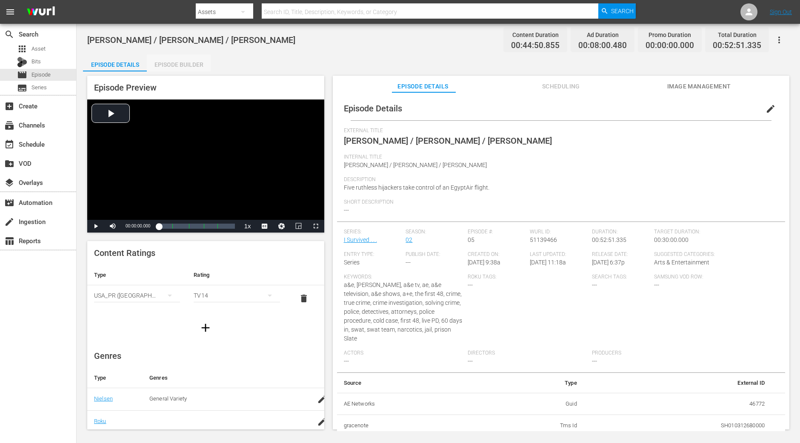
click at [162, 66] on div "Episode Builder" at bounding box center [179, 64] width 64 height 20
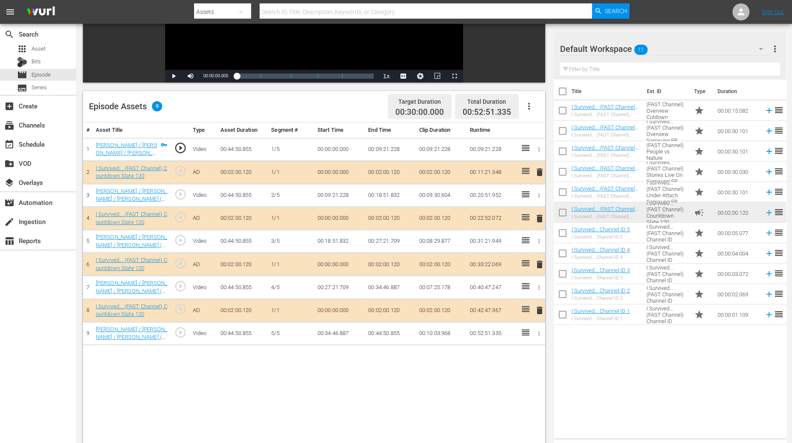
scroll to position [160, 0]
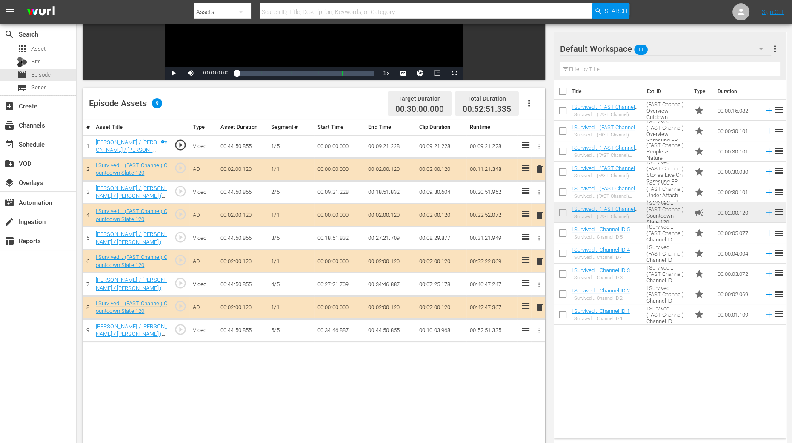
click at [540, 212] on span "delete" at bounding box center [539, 216] width 10 height 10
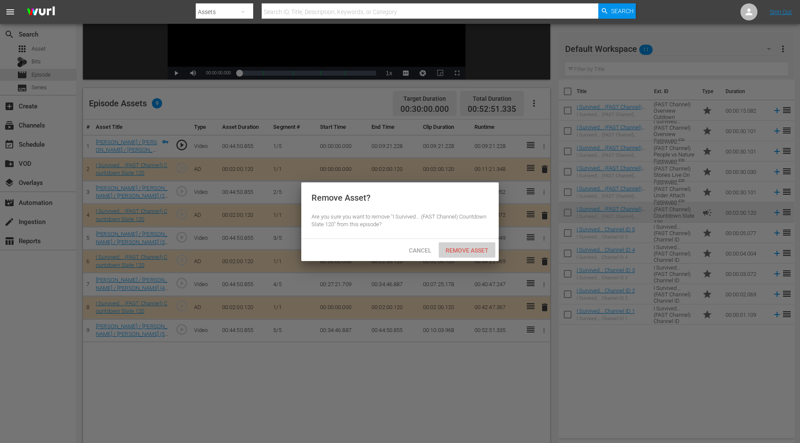
click at [461, 254] on div "Remove Asset" at bounding box center [467, 250] width 57 height 16
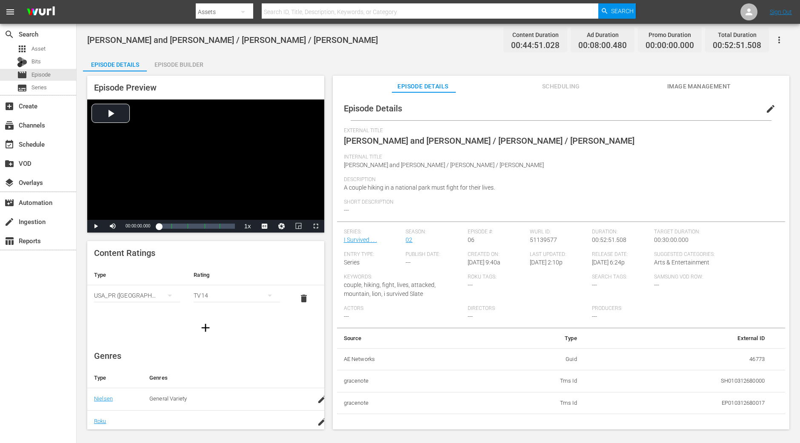
click at [179, 66] on div "Episode Builder" at bounding box center [179, 64] width 64 height 20
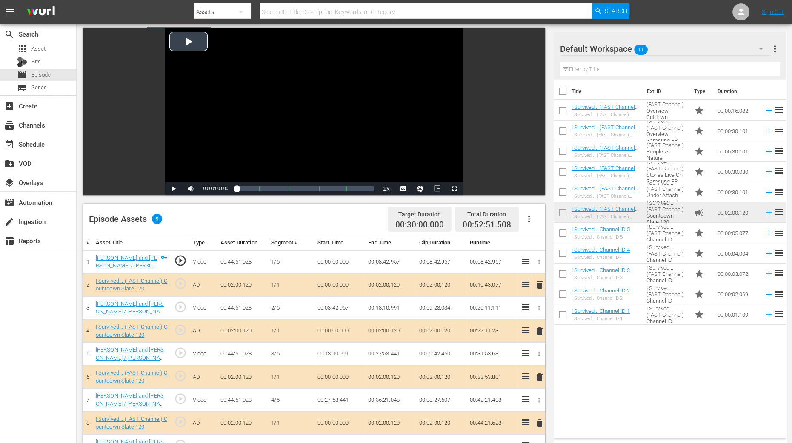
scroll to position [160, 0]
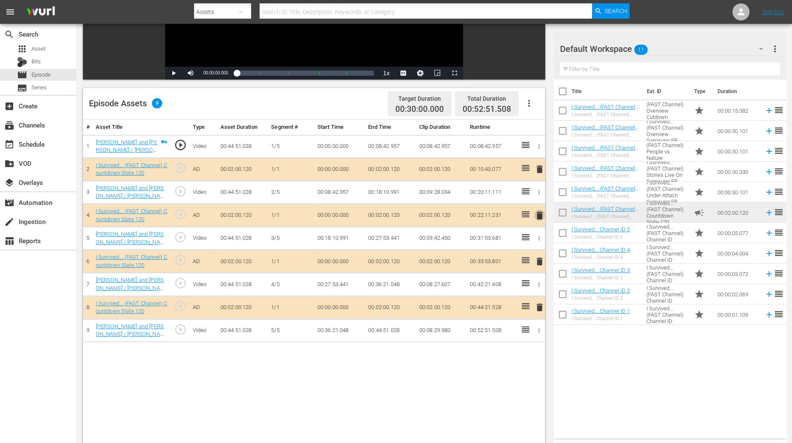
click at [537, 213] on span "delete" at bounding box center [539, 216] width 10 height 10
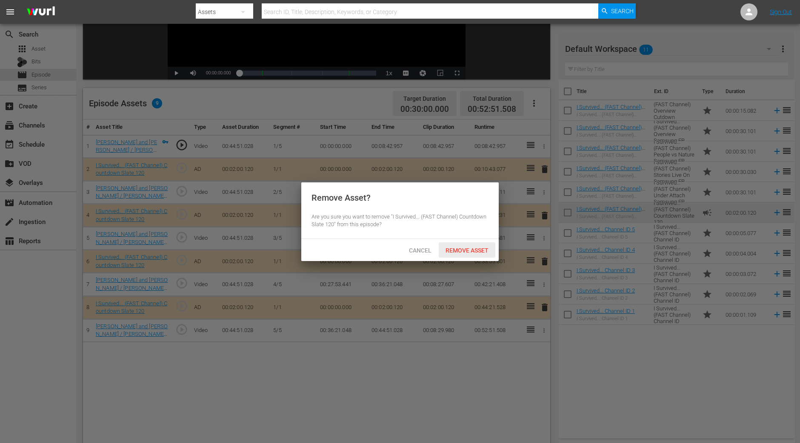
click at [487, 243] on div "Remove Asset" at bounding box center [467, 250] width 57 height 16
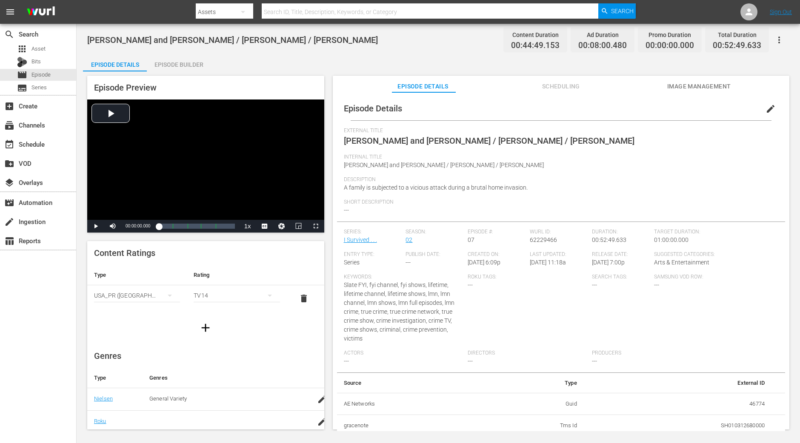
click at [174, 62] on div "Episode Builder" at bounding box center [179, 64] width 64 height 20
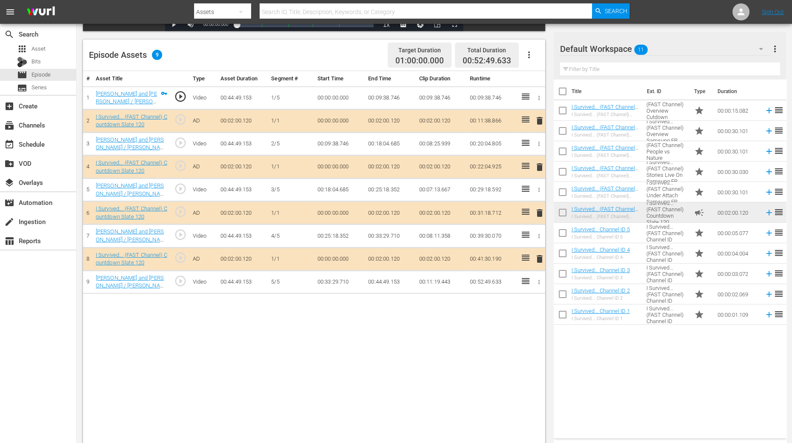
scroll to position [212, 0]
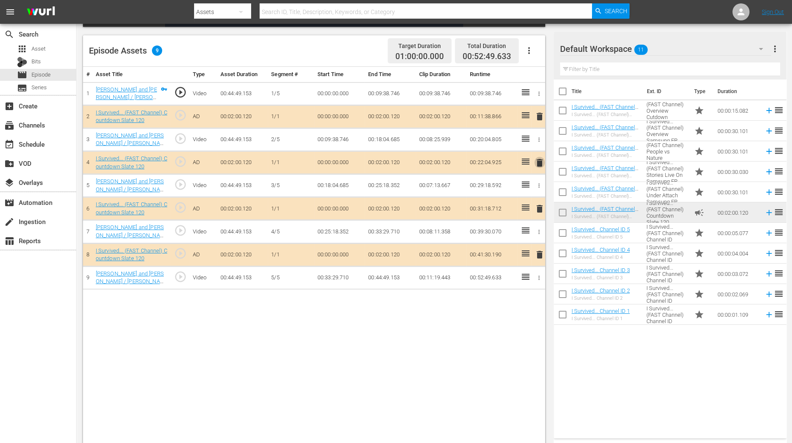
click at [538, 161] on span "delete" at bounding box center [539, 163] width 10 height 10
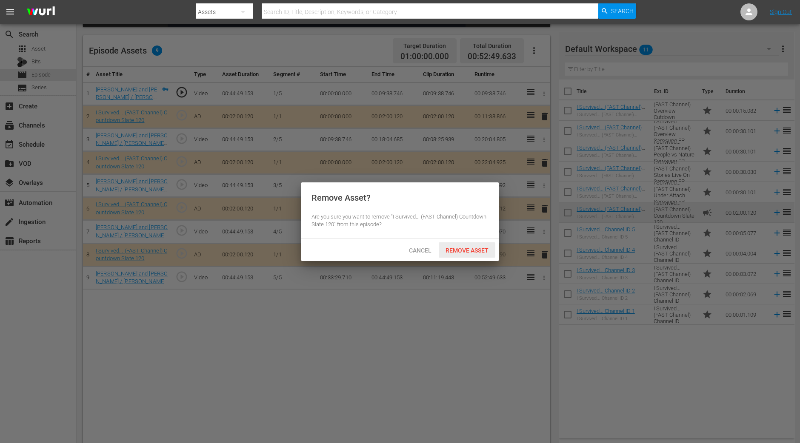
click at [477, 243] on div "Remove Asset" at bounding box center [467, 250] width 57 height 16
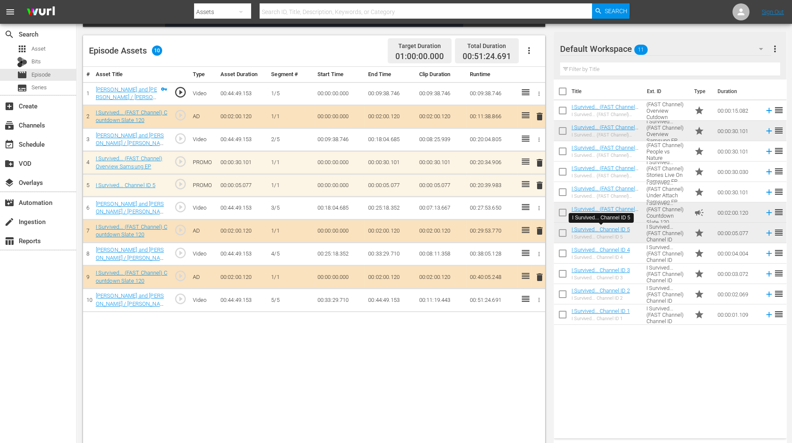
click at [541, 186] on span "delete" at bounding box center [539, 185] width 10 height 10
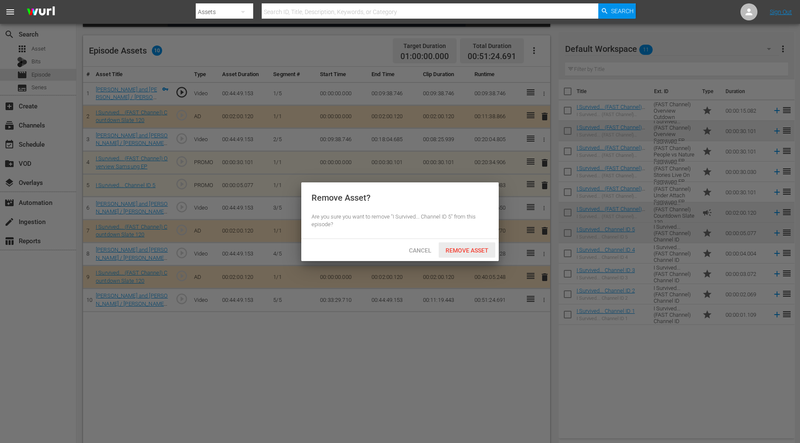
click at [476, 248] on span "Remove Asset" at bounding box center [467, 250] width 57 height 7
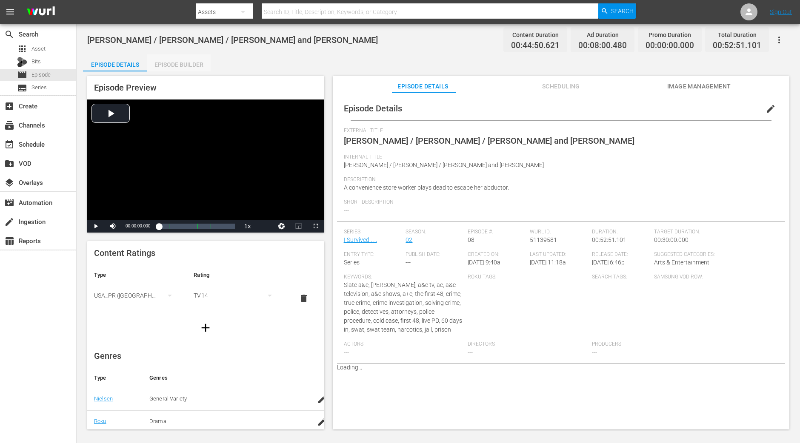
click at [191, 66] on div "Episode Builder" at bounding box center [179, 64] width 64 height 20
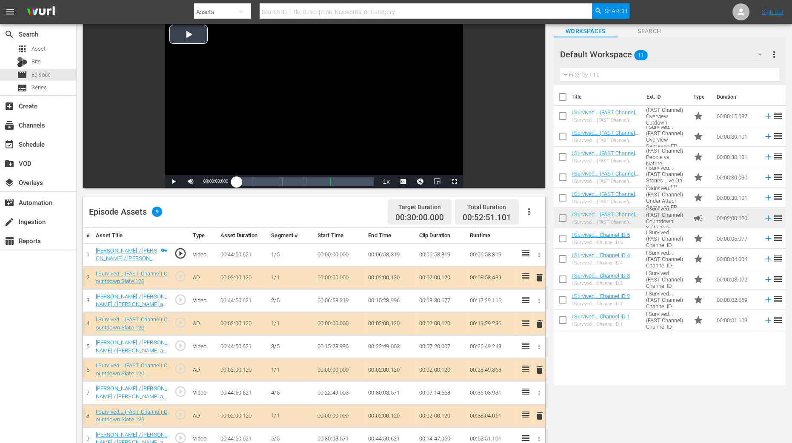
scroll to position [160, 0]
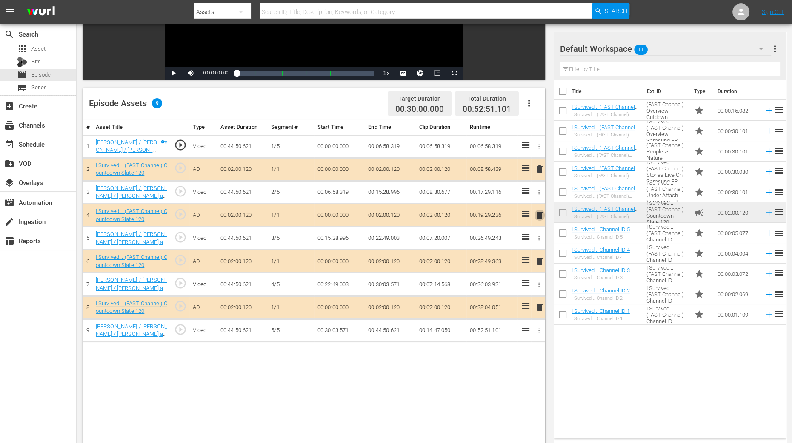
click at [539, 217] on span "delete" at bounding box center [539, 216] width 10 height 10
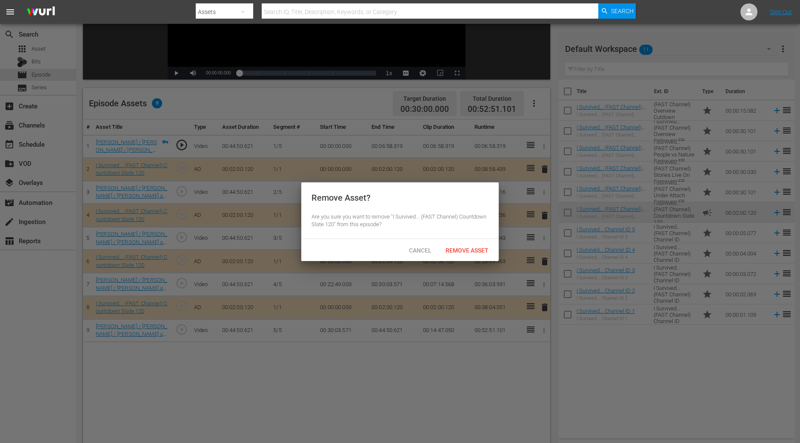
click at [484, 251] on span "Remove Asset" at bounding box center [467, 250] width 57 height 7
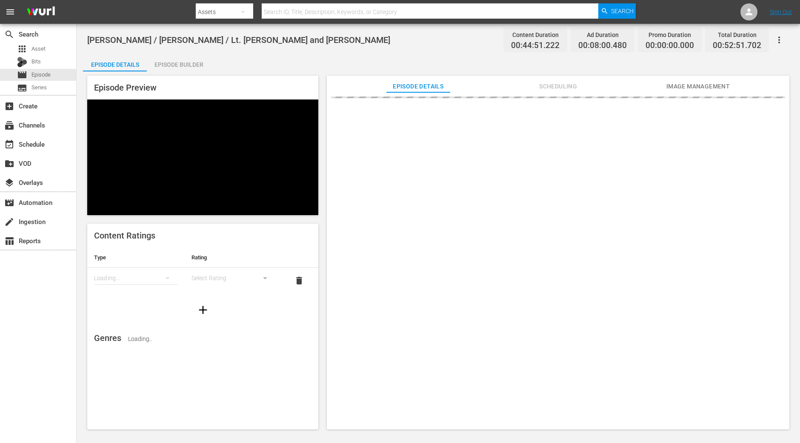
click at [176, 53] on div "[PERSON_NAME] / [PERSON_NAME] / Lt. [PERSON_NAME] and [PERSON_NAME] Content Dur…" at bounding box center [438, 227] width 723 height 407
click at [176, 64] on div "Episode Builder" at bounding box center [179, 64] width 64 height 20
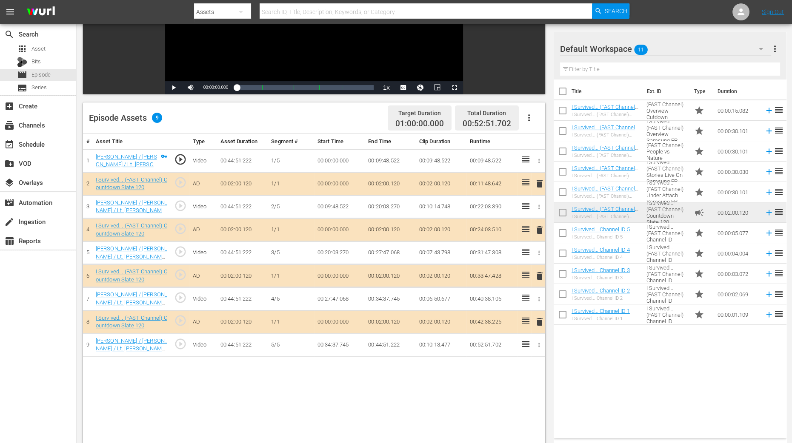
scroll to position [160, 0]
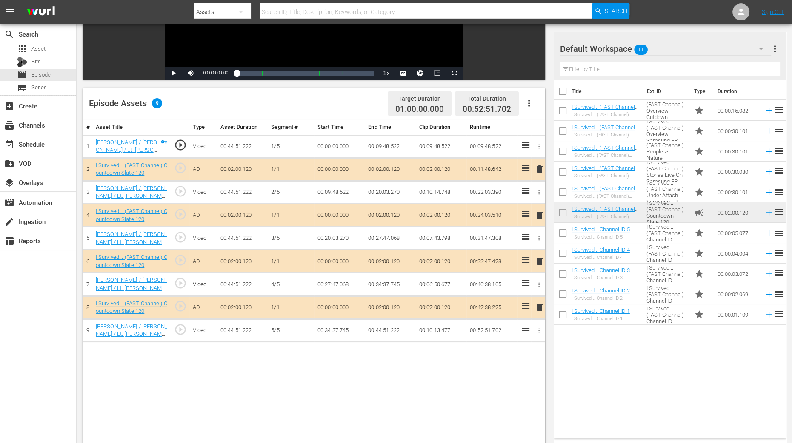
click at [540, 217] on span "delete" at bounding box center [539, 216] width 10 height 10
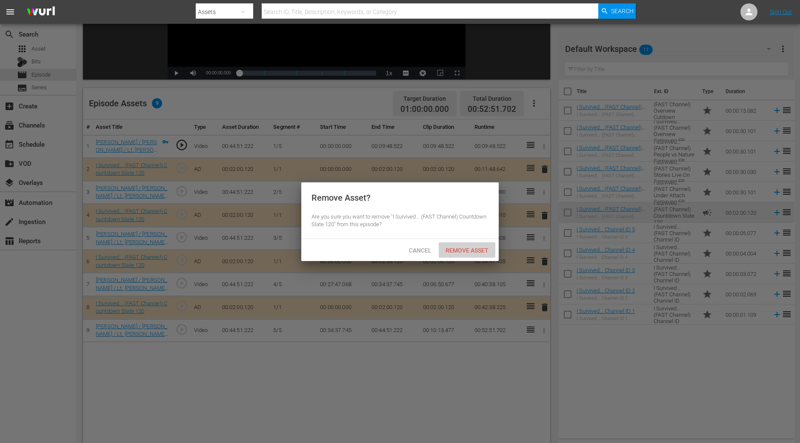
click at [472, 245] on div "Remove Asset" at bounding box center [467, 250] width 57 height 16
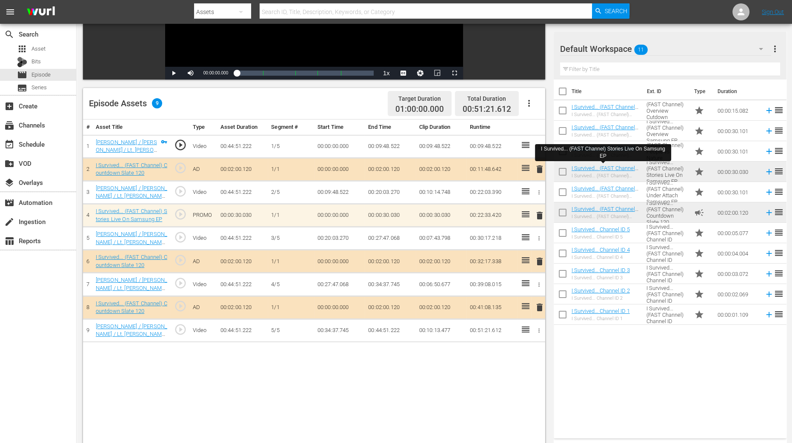
click at [502, 354] on div "# Asset Title Type Asset Duration Segment # Start Time End Time Clip Duration R…" at bounding box center [314, 309] width 462 height 379
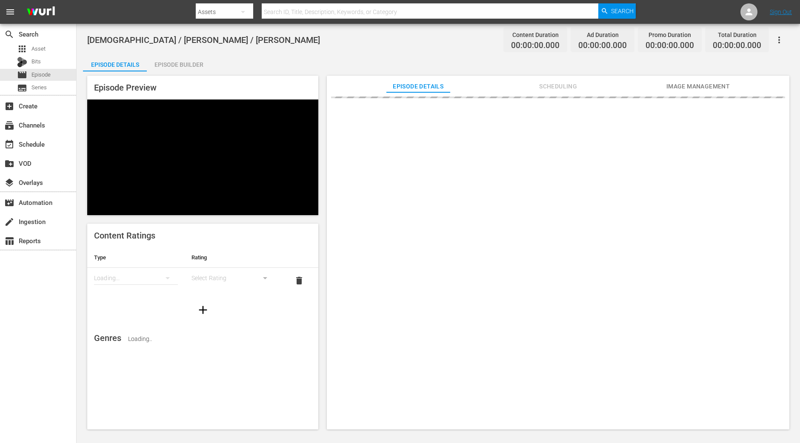
click at [185, 67] on div "Episode Builder" at bounding box center [179, 64] width 64 height 20
click at [187, 56] on div "[DEMOGRAPHIC_DATA] / [PERSON_NAME] / [PERSON_NAME] Content Duration 00:00:00.00…" at bounding box center [438, 227] width 723 height 407
click at [194, 72] on div "Episode Preview Content Ratings Type Rating Loading... Select Rating delete Gen…" at bounding box center [438, 253] width 710 height 365
click at [194, 66] on div "Episode Builder" at bounding box center [179, 64] width 64 height 20
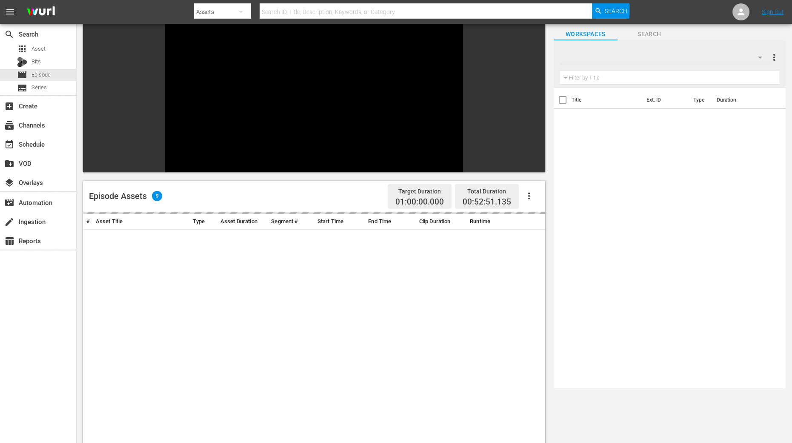
scroll to position [160, 0]
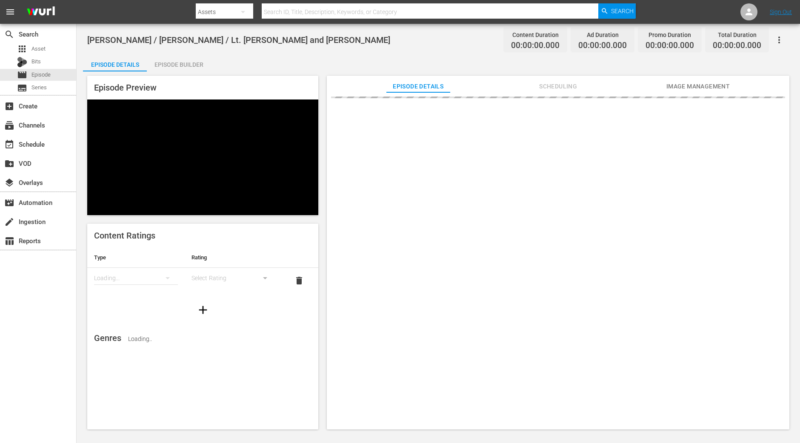
click at [181, 68] on div "Episode Builder" at bounding box center [179, 64] width 64 height 20
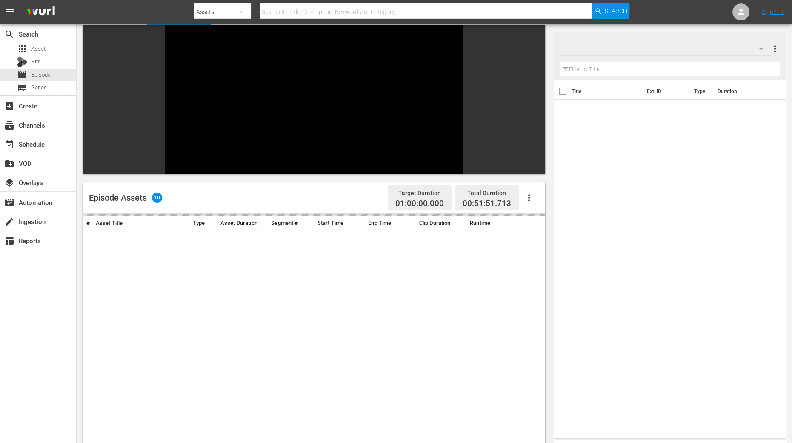
scroll to position [160, 0]
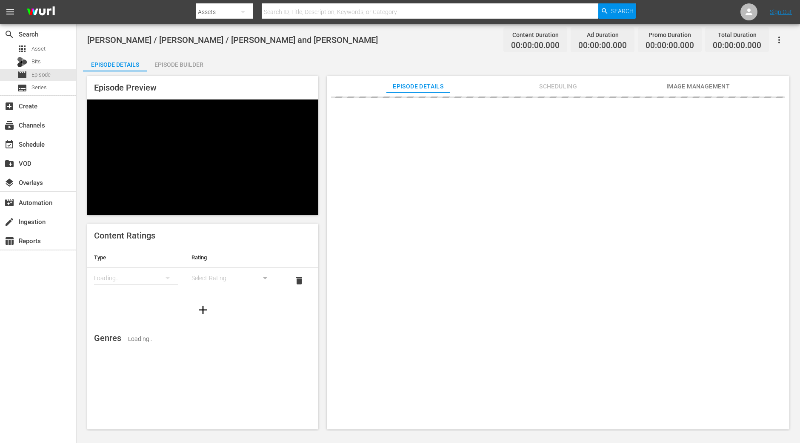
click at [198, 71] on div "Episode Preview Content Ratings Type Rating Loading... Select Rating delete Gen…" at bounding box center [438, 253] width 710 height 365
click at [195, 67] on div "Episode Builder" at bounding box center [179, 64] width 64 height 20
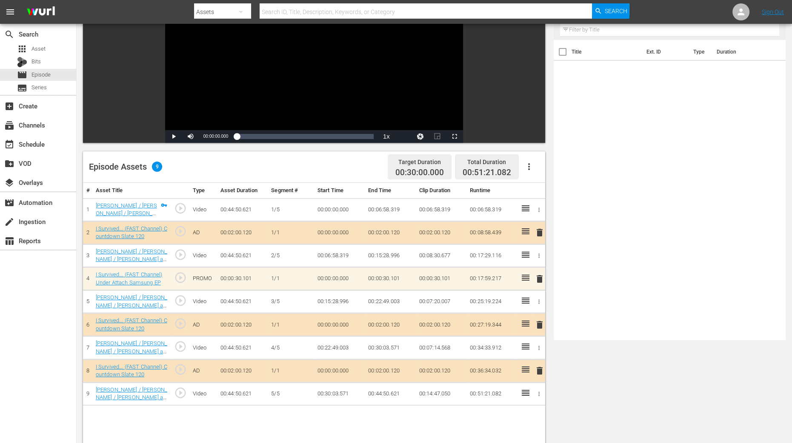
scroll to position [106, 0]
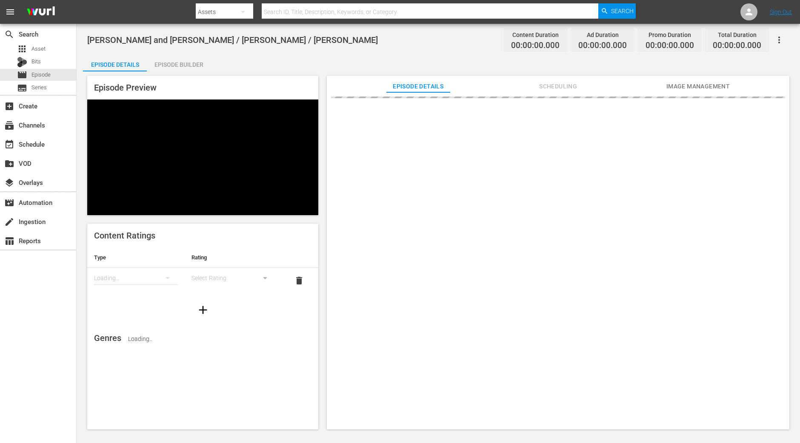
click at [177, 64] on div "Episode Builder" at bounding box center [179, 64] width 64 height 20
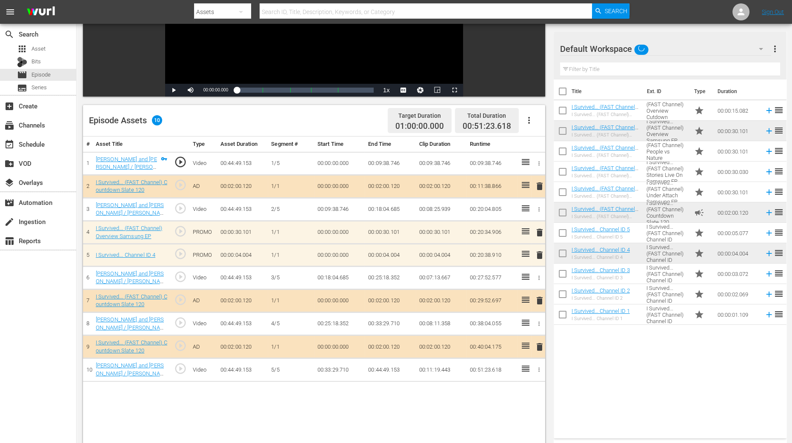
scroll to position [160, 0]
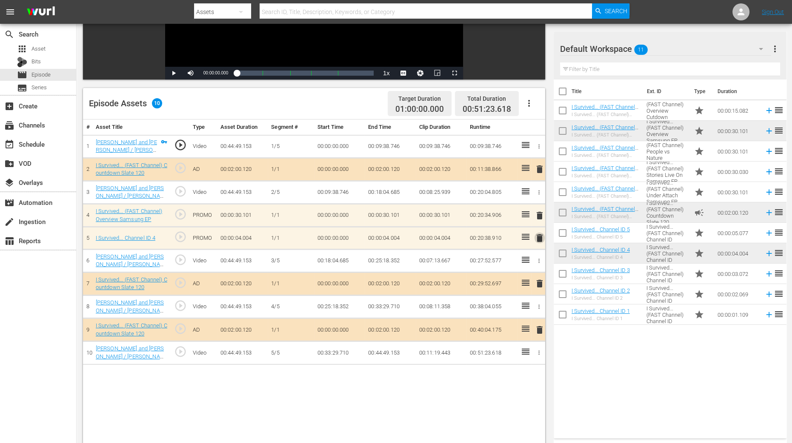
click at [541, 240] on span "delete" at bounding box center [539, 238] width 10 height 10
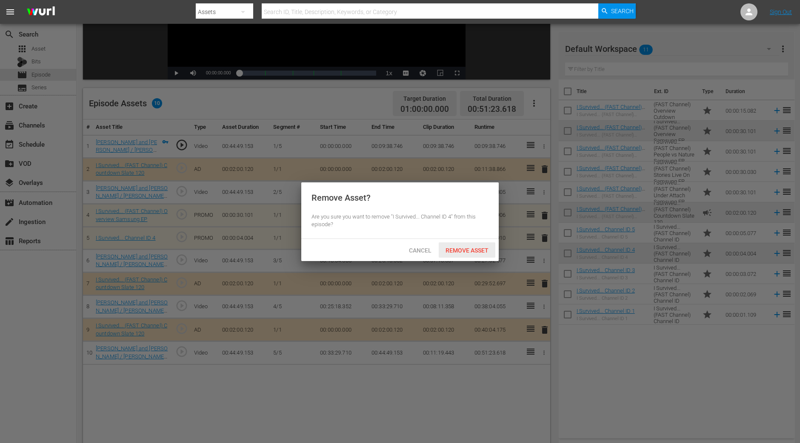
click at [472, 252] on span "Remove Asset" at bounding box center [467, 250] width 57 height 7
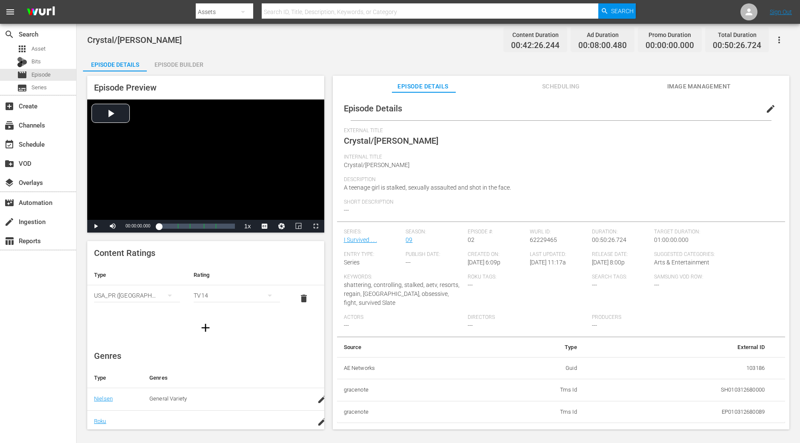
click at [168, 63] on div "Episode Builder" at bounding box center [179, 64] width 64 height 20
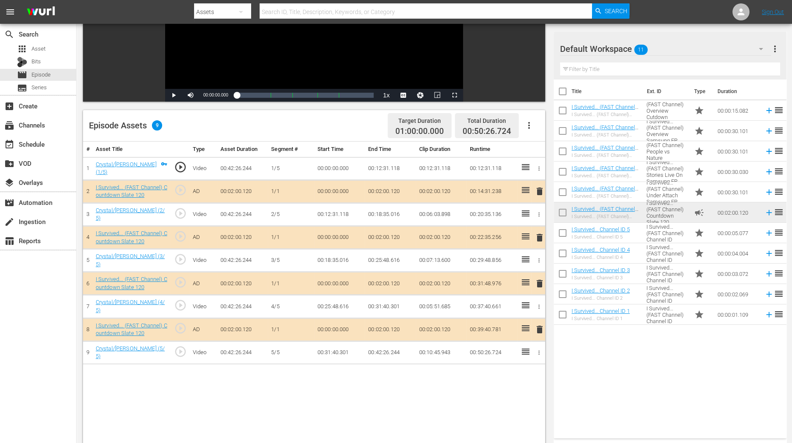
scroll to position [160, 0]
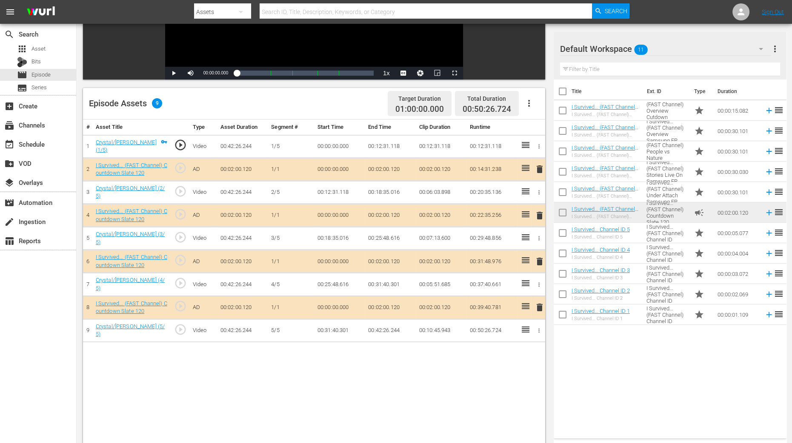
click at [542, 212] on span "delete" at bounding box center [539, 216] width 10 height 10
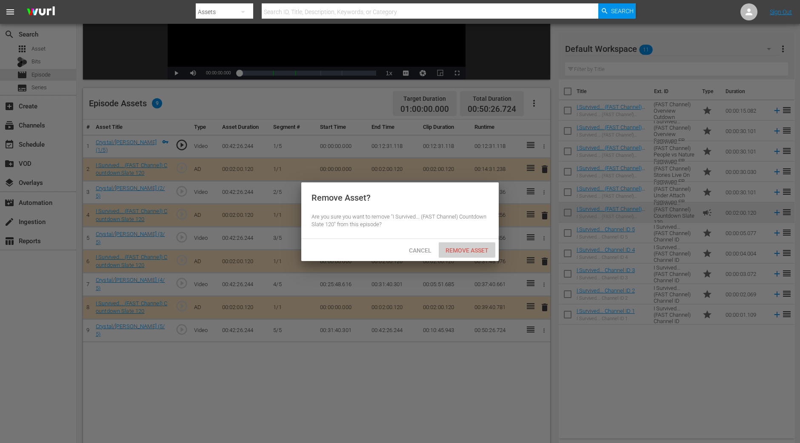
click at [472, 243] on div "Remove Asset" at bounding box center [467, 250] width 57 height 16
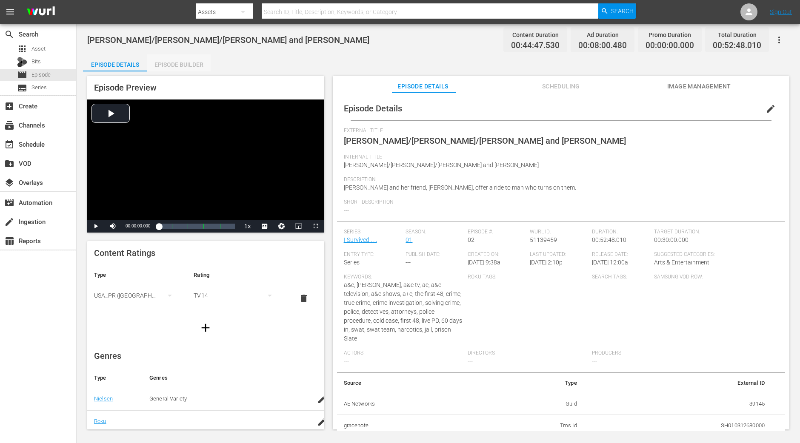
click at [194, 63] on div "Episode Builder" at bounding box center [179, 64] width 64 height 20
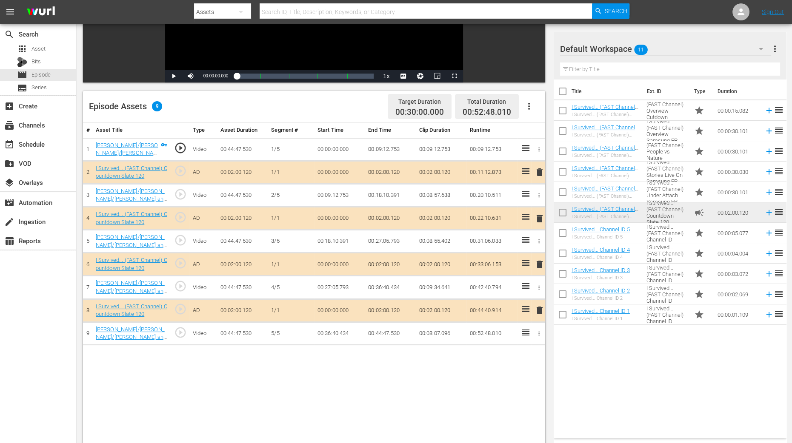
scroll to position [160, 0]
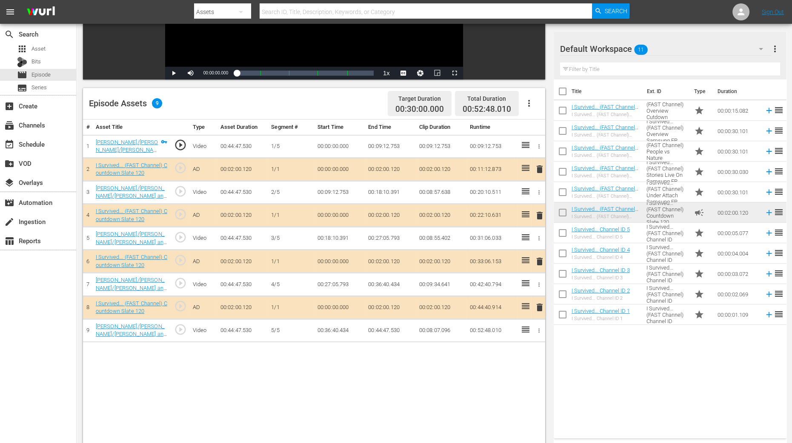
click at [538, 216] on span "delete" at bounding box center [539, 216] width 10 height 10
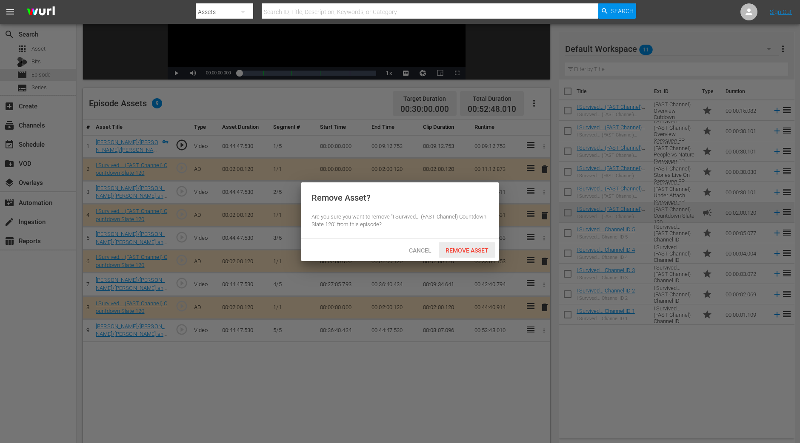
click at [476, 251] on span "Remove Asset" at bounding box center [467, 250] width 57 height 7
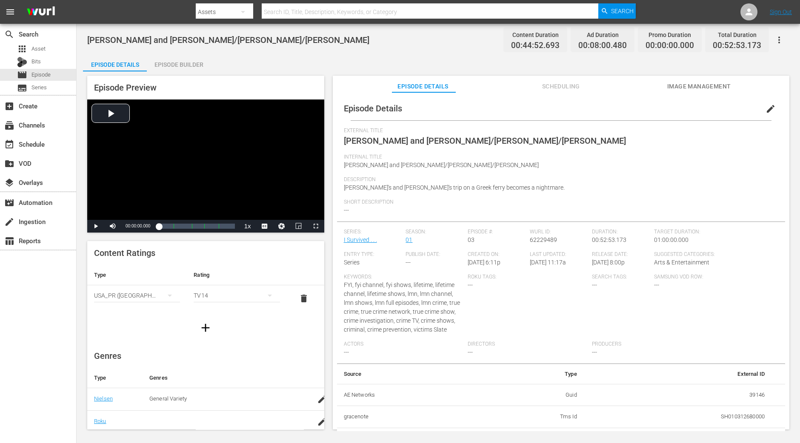
click at [185, 65] on div "Episode Builder" at bounding box center [179, 64] width 64 height 20
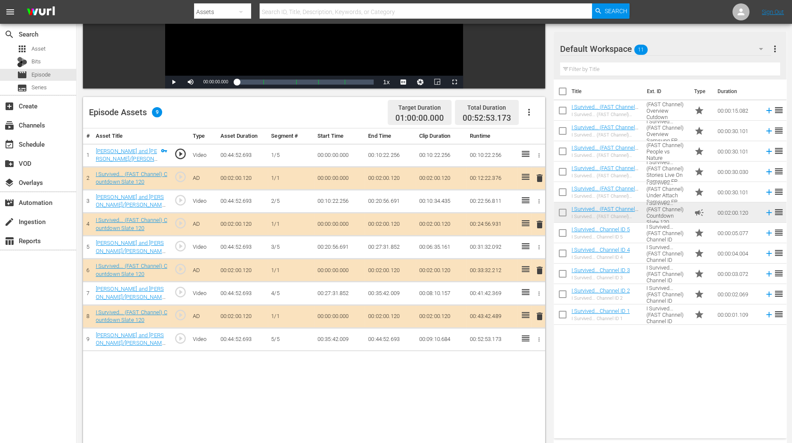
scroll to position [160, 0]
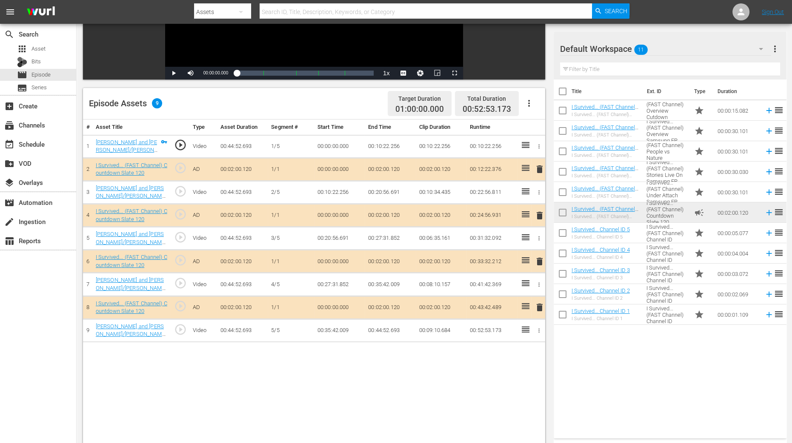
click at [538, 213] on span "delete" at bounding box center [539, 216] width 10 height 10
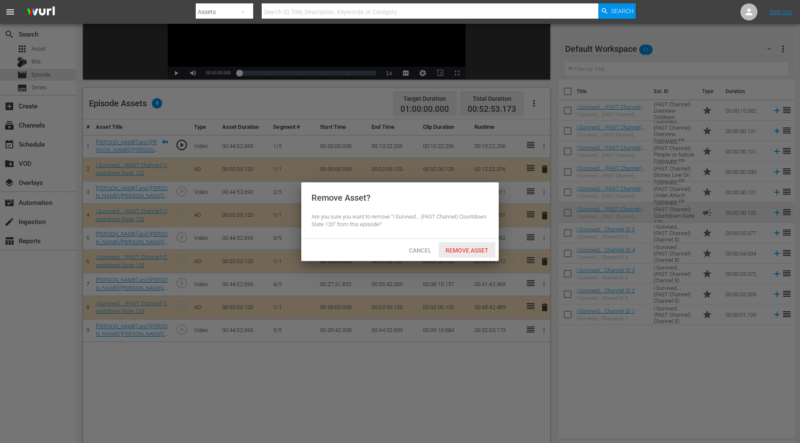
click at [478, 248] on span "Remove Asset" at bounding box center [467, 250] width 57 height 7
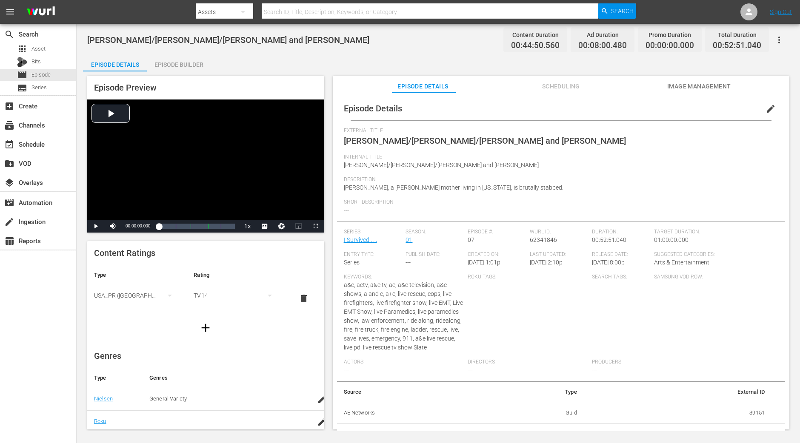
click at [170, 68] on div "Episode Builder" at bounding box center [179, 64] width 64 height 20
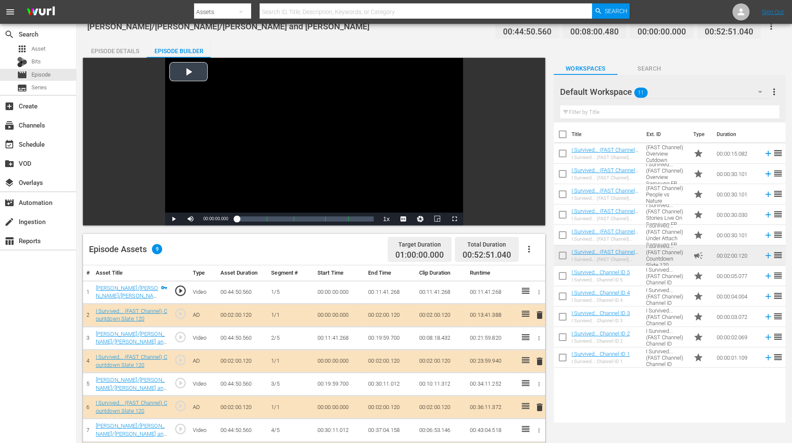
scroll to position [106, 0]
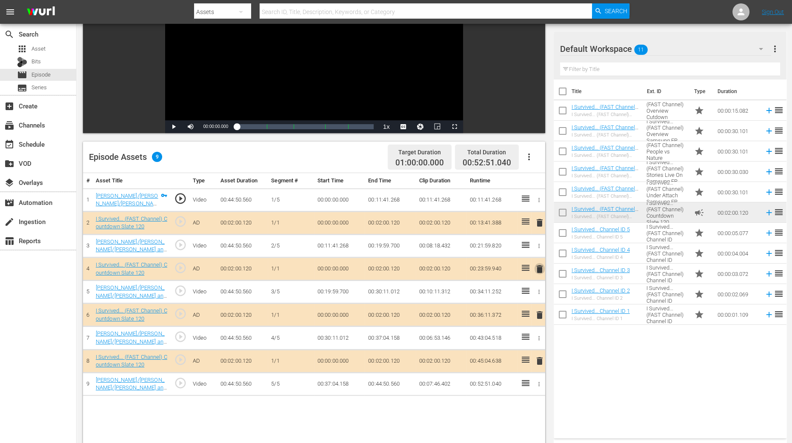
click at [539, 269] on span "delete" at bounding box center [539, 269] width 10 height 10
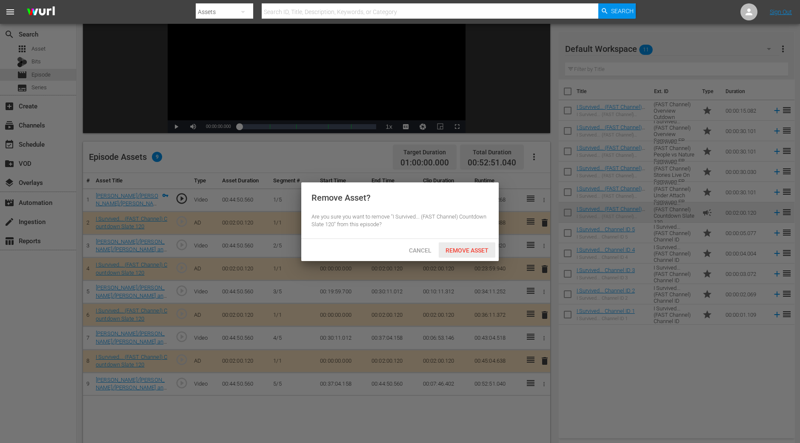
click at [464, 252] on span "Remove Asset" at bounding box center [467, 250] width 57 height 7
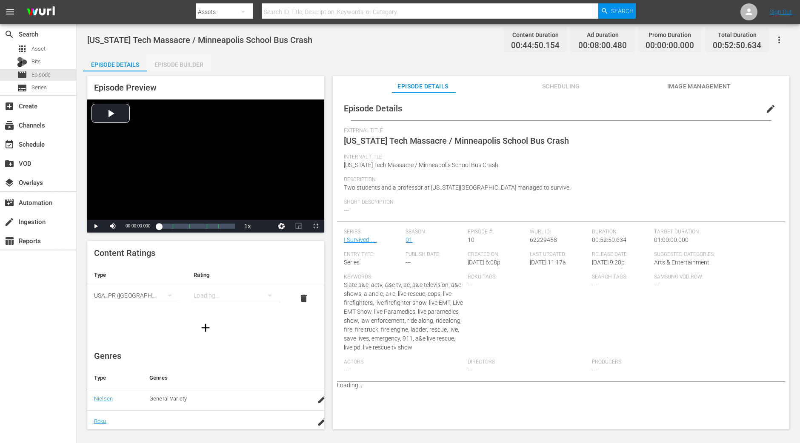
click at [168, 61] on div "Episode Builder" at bounding box center [179, 64] width 64 height 20
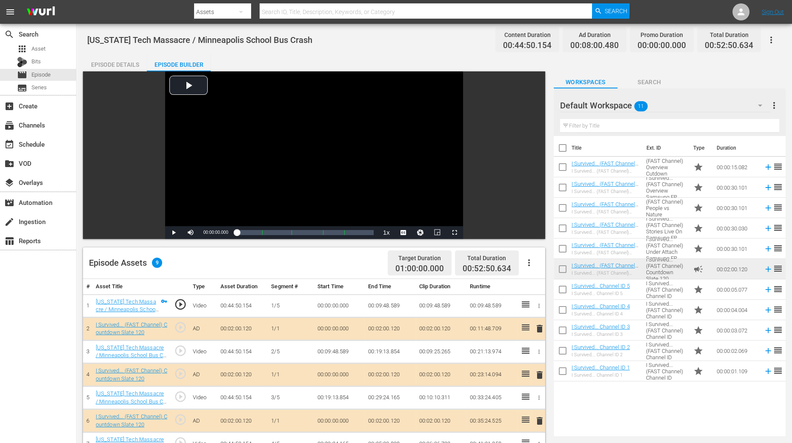
scroll to position [212, 0]
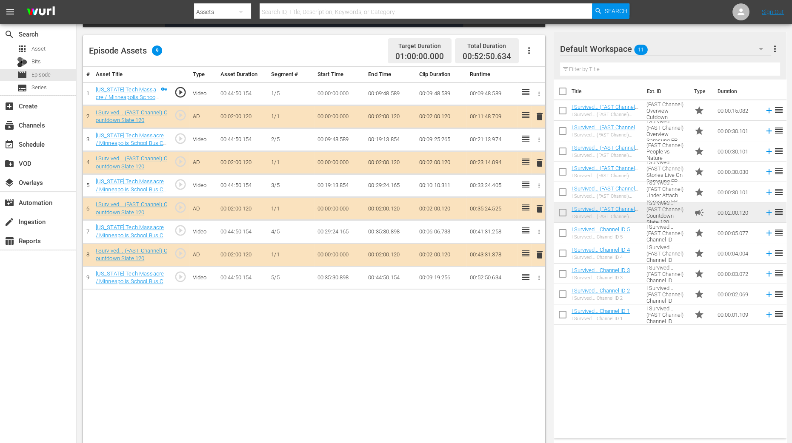
click at [536, 162] on span "delete" at bounding box center [539, 163] width 10 height 10
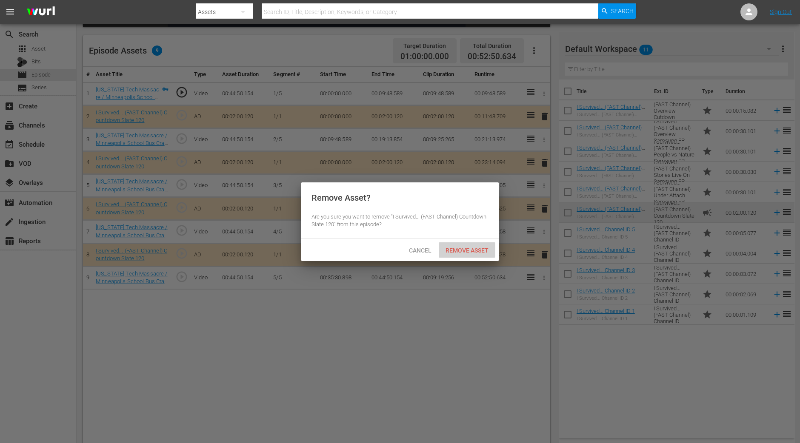
click at [474, 251] on span "Remove Asset" at bounding box center [467, 250] width 57 height 7
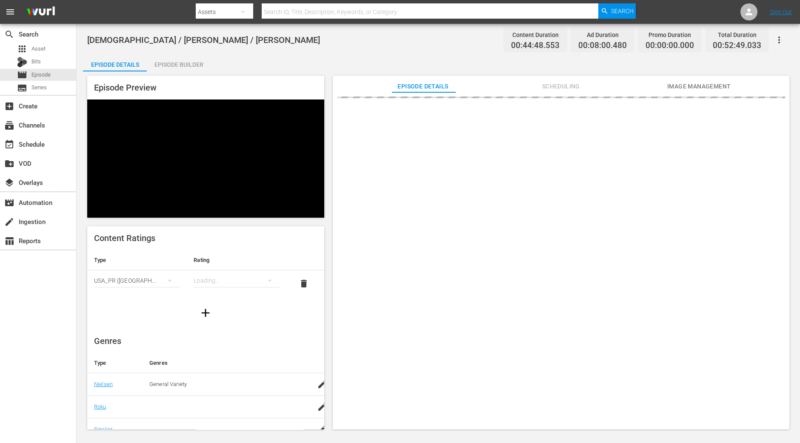
click at [197, 62] on div "Episode Builder" at bounding box center [179, 64] width 64 height 20
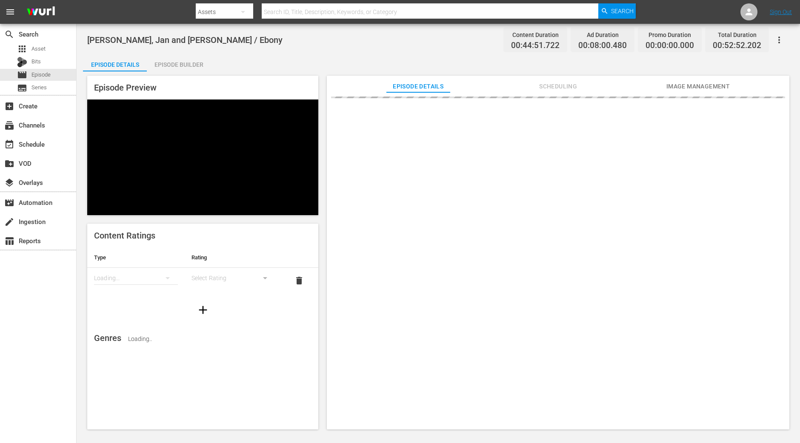
click at [177, 60] on div "Episode Builder" at bounding box center [179, 64] width 64 height 20
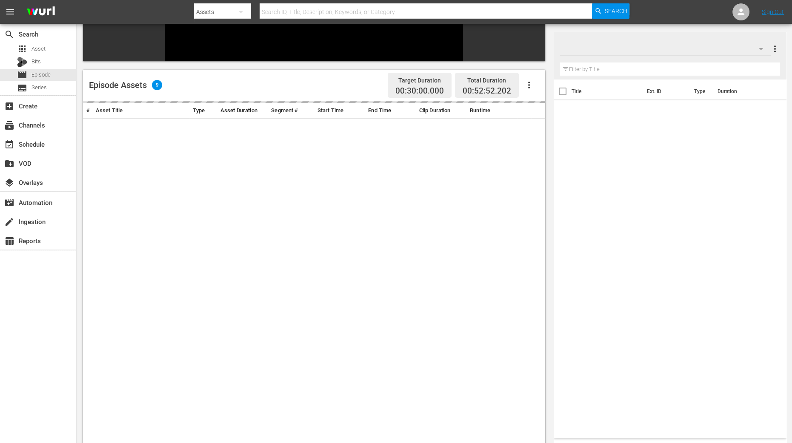
scroll to position [160, 0]
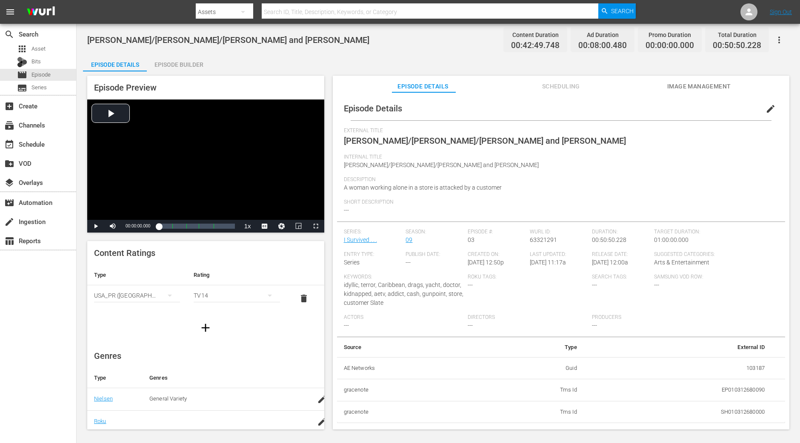
click at [180, 59] on div "Episode Builder" at bounding box center [179, 64] width 64 height 20
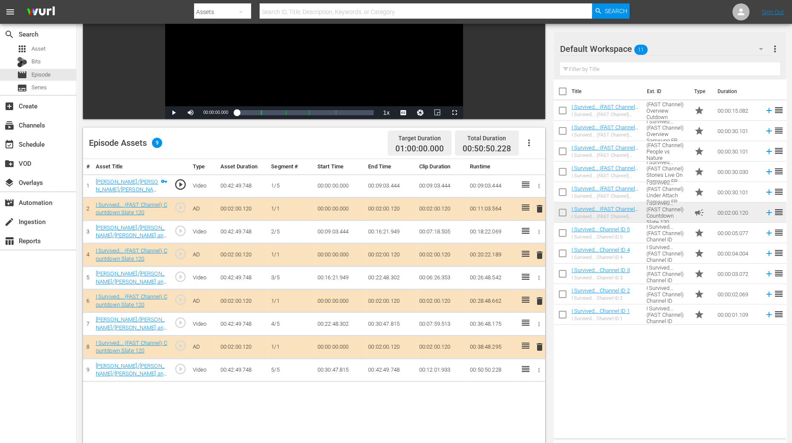
scroll to position [212, 0]
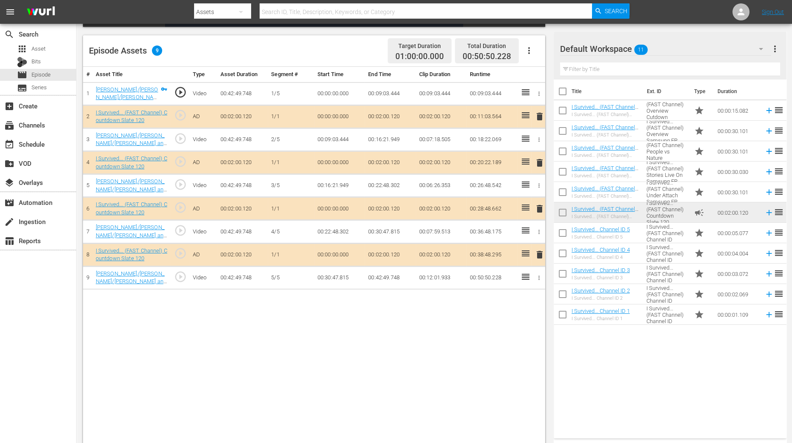
click at [540, 160] on span "delete" at bounding box center [539, 163] width 10 height 10
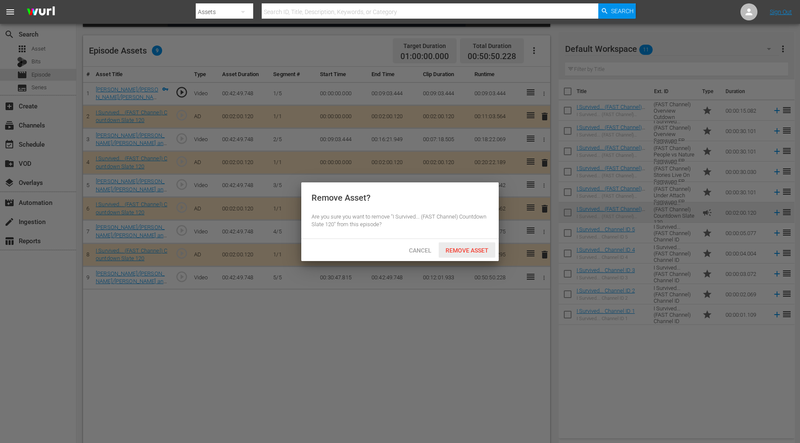
click at [475, 245] on div "Remove Asset" at bounding box center [467, 250] width 57 height 16
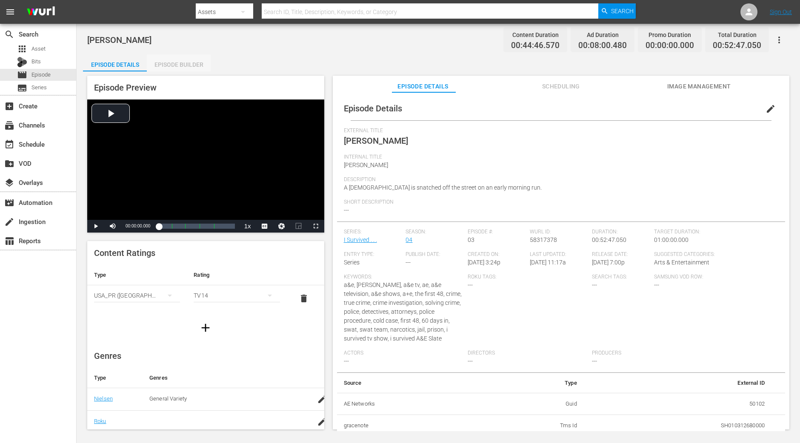
click at [183, 67] on div "Episode Builder" at bounding box center [179, 64] width 64 height 20
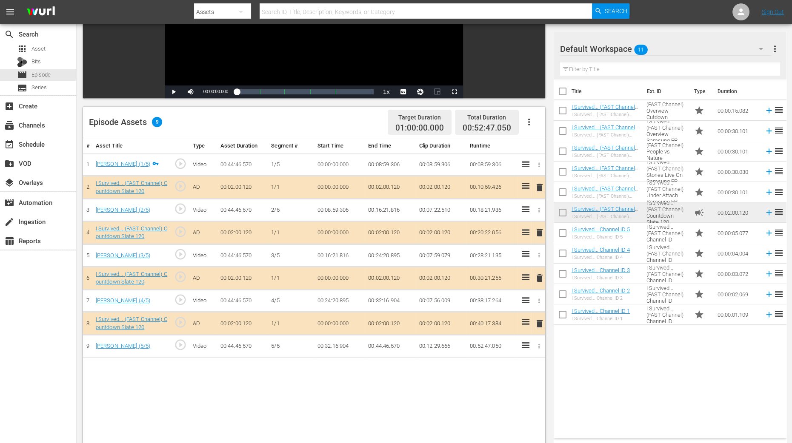
scroll to position [160, 0]
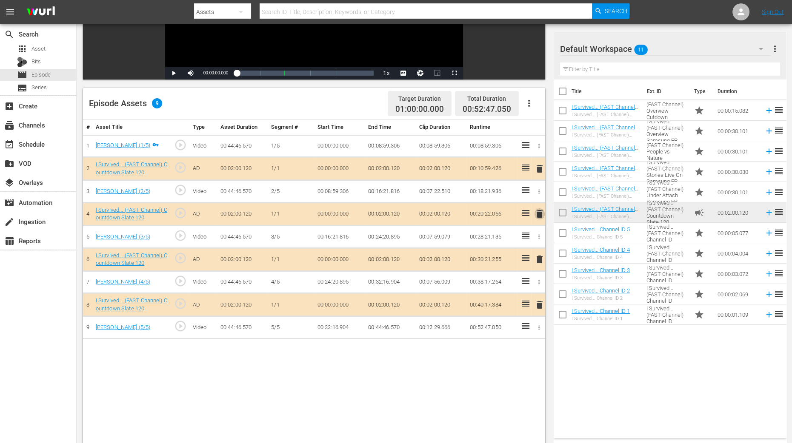
click at [538, 214] on span "delete" at bounding box center [539, 214] width 10 height 10
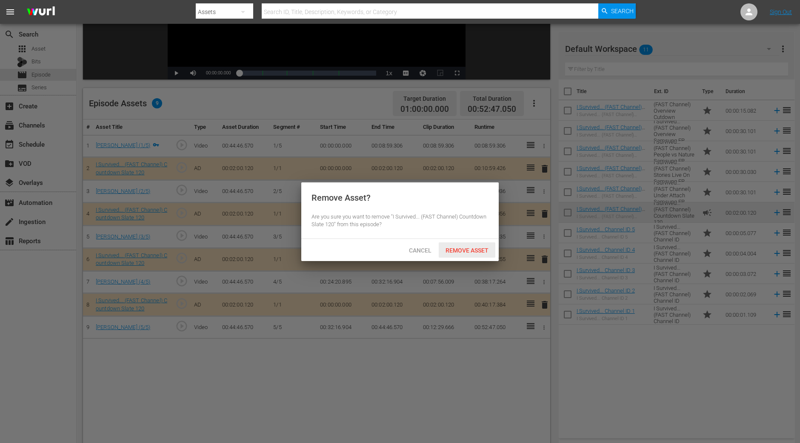
click at [488, 254] on div "Remove Asset" at bounding box center [467, 250] width 57 height 16
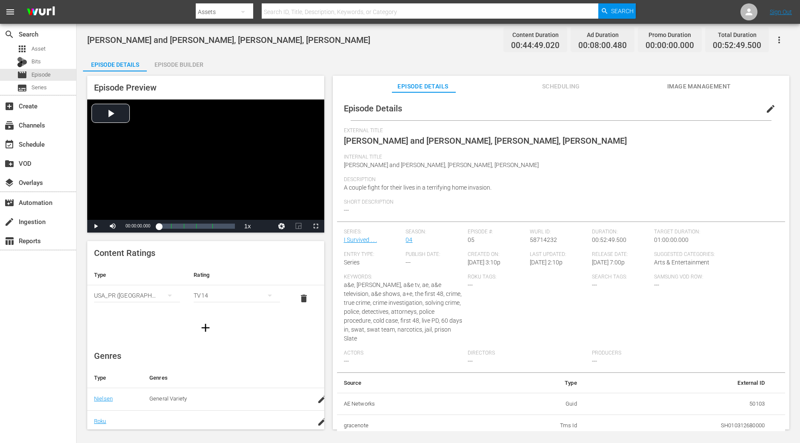
click at [185, 63] on div "Episode Builder" at bounding box center [179, 64] width 64 height 20
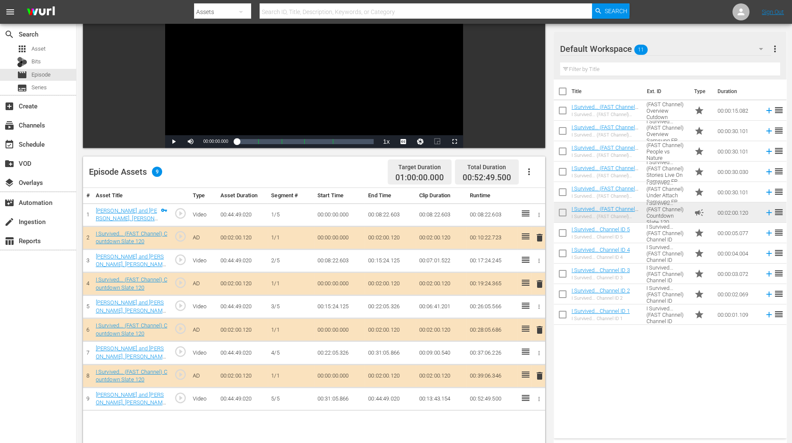
scroll to position [106, 0]
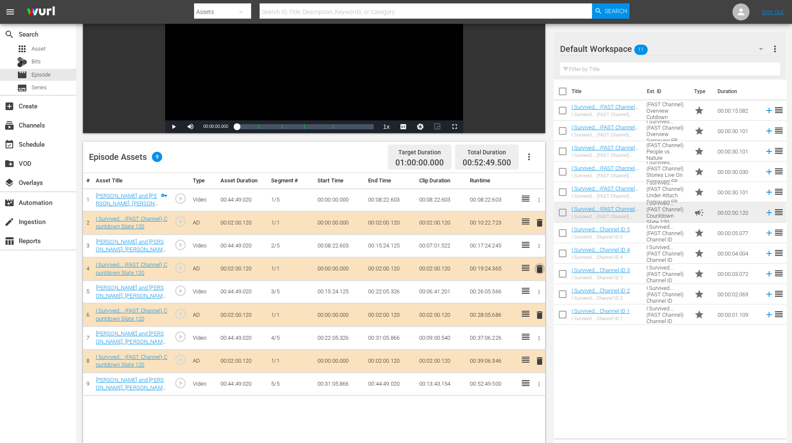
click at [542, 269] on span "delete" at bounding box center [539, 269] width 10 height 10
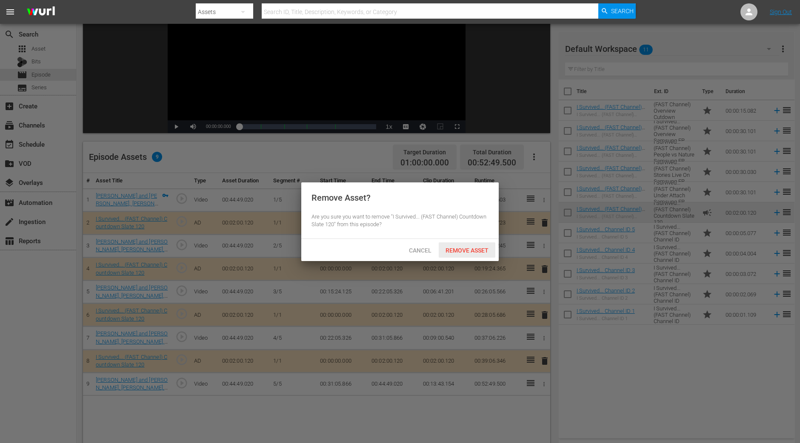
click at [444, 247] on span "Remove Asset" at bounding box center [467, 250] width 57 height 7
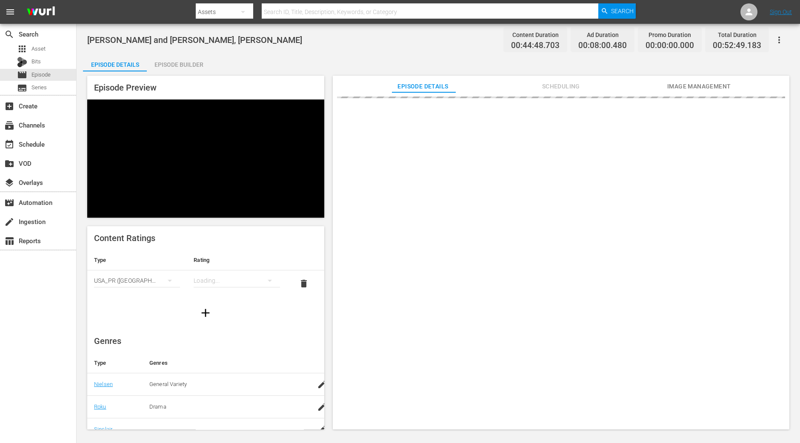
click at [179, 68] on div "Episode Builder" at bounding box center [179, 64] width 64 height 20
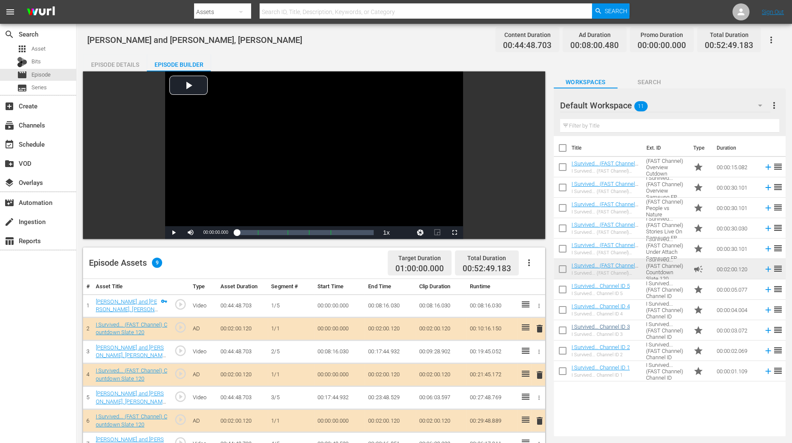
scroll to position [106, 0]
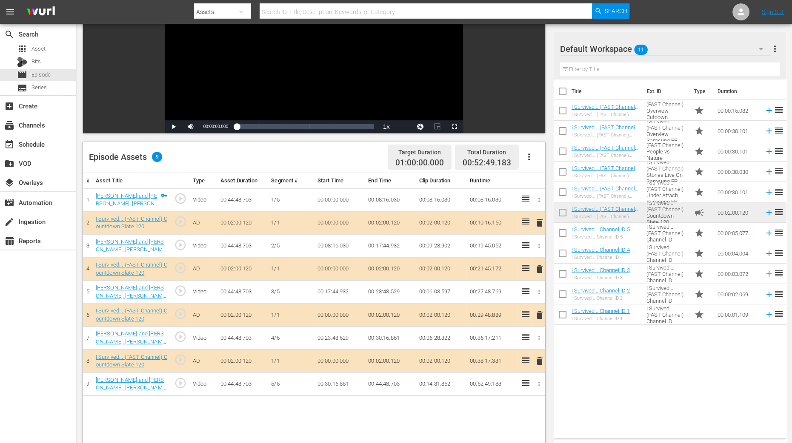
click at [540, 265] on span "delete" at bounding box center [539, 269] width 10 height 10
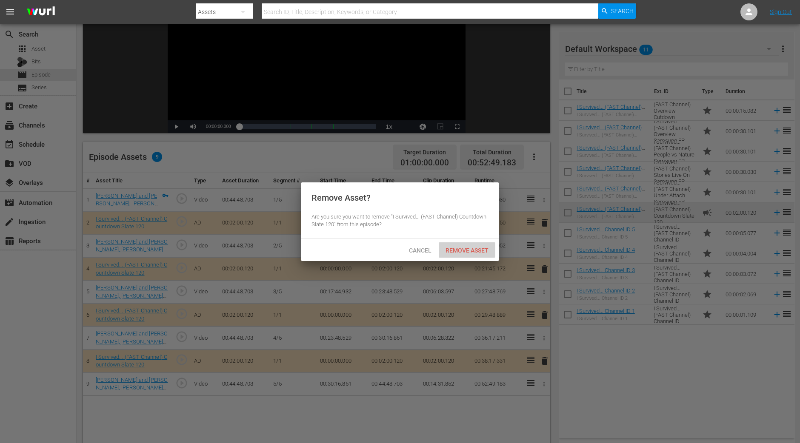
click at [468, 250] on span "Remove Asset" at bounding box center [467, 250] width 57 height 7
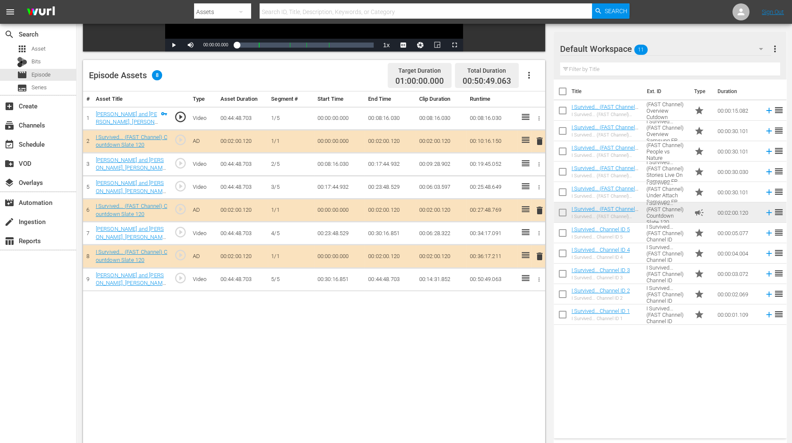
scroll to position [212, 0]
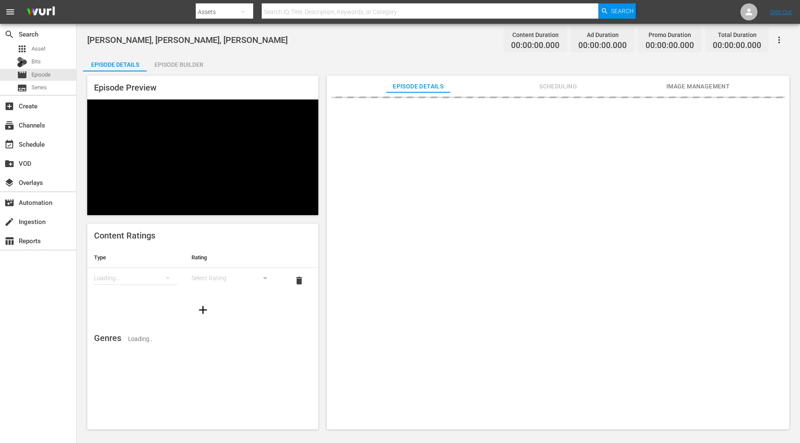
click at [166, 58] on div "Episode Builder" at bounding box center [179, 64] width 64 height 20
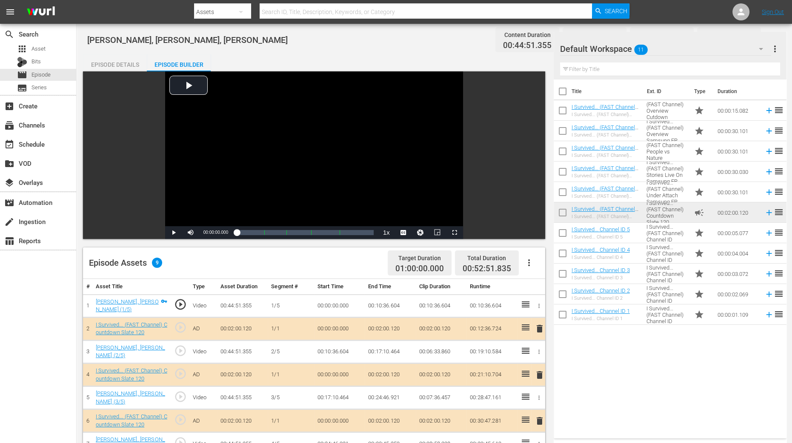
scroll to position [160, 0]
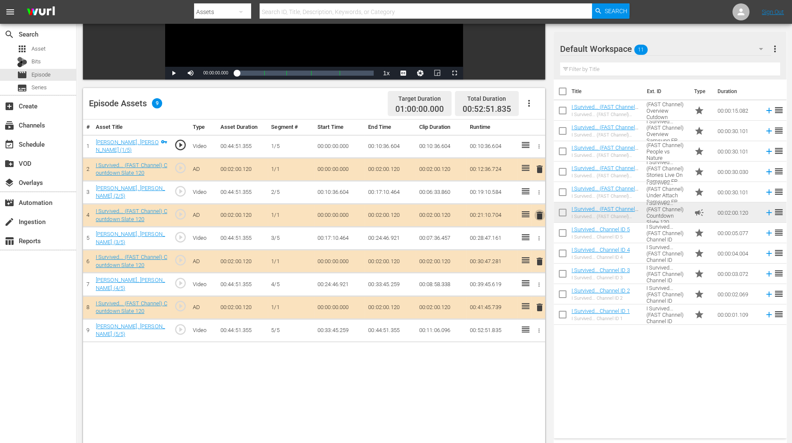
click at [540, 214] on span "delete" at bounding box center [539, 216] width 10 height 10
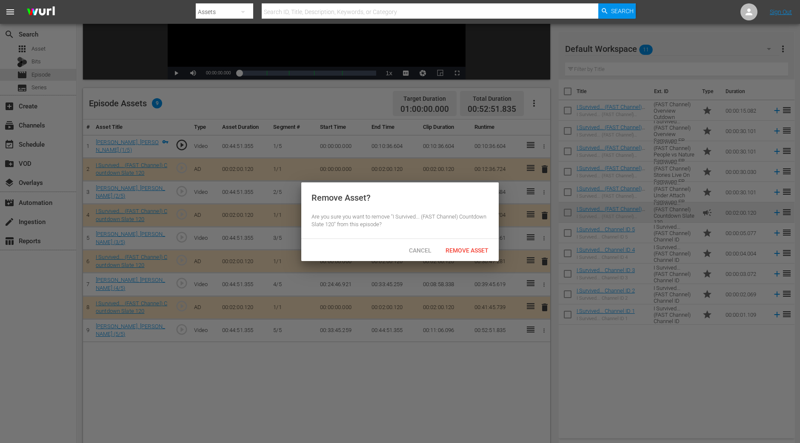
click at [467, 254] on div "Remove Asset" at bounding box center [467, 250] width 57 height 16
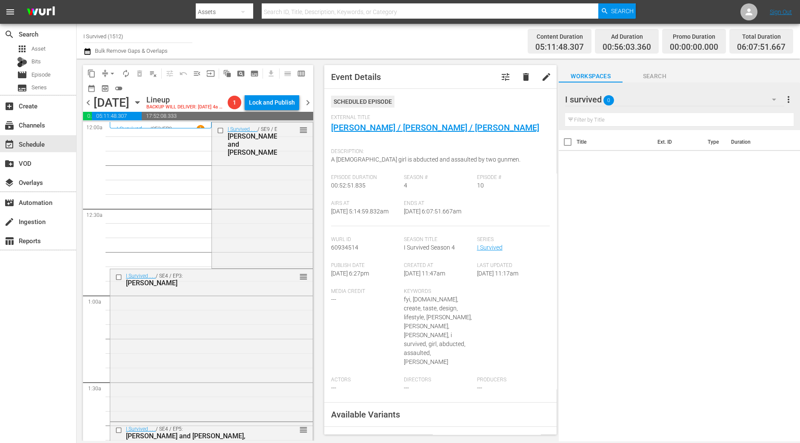
scroll to position [904, 0]
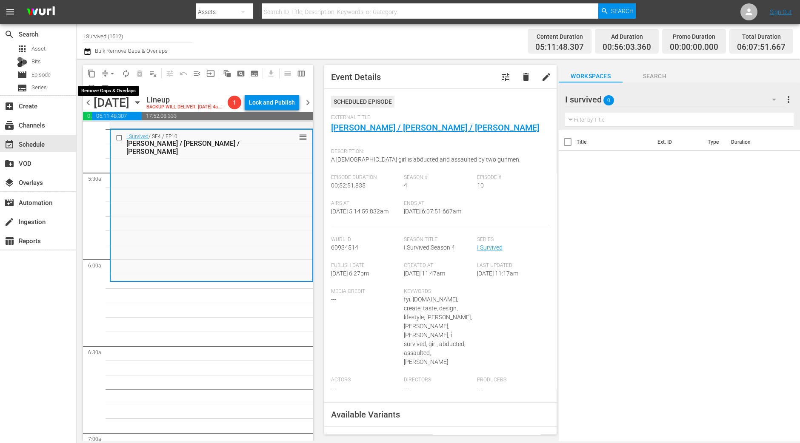
click at [108, 73] on span "arrow_drop_down" at bounding box center [112, 73] width 9 height 9
click at [113, 86] on li "Align to Midnight" at bounding box center [112, 90] width 89 height 14
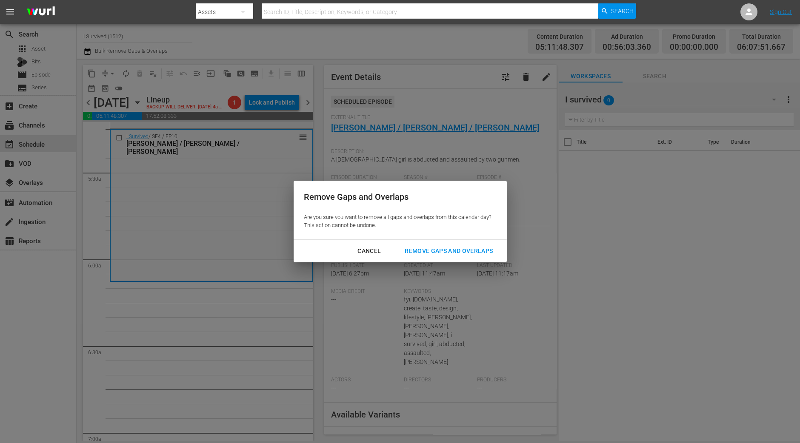
click at [482, 252] on div "Remove Gaps and Overlaps" at bounding box center [449, 251] width 102 height 11
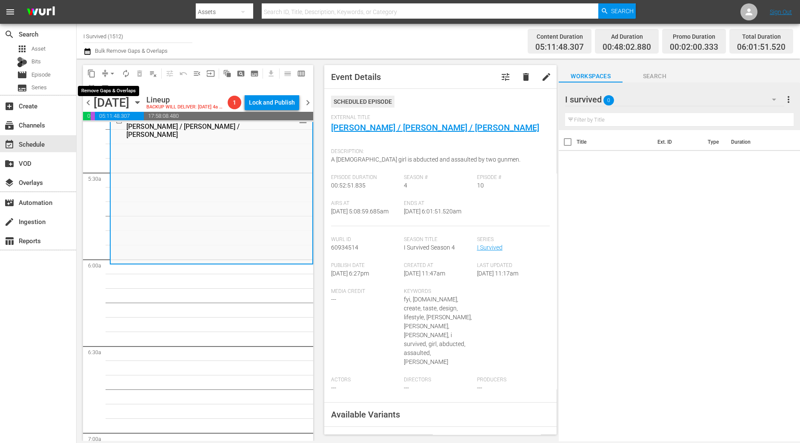
click at [111, 71] on span "arrow_drop_down" at bounding box center [112, 73] width 9 height 9
click at [112, 88] on li "Align to Midnight" at bounding box center [112, 90] width 89 height 14
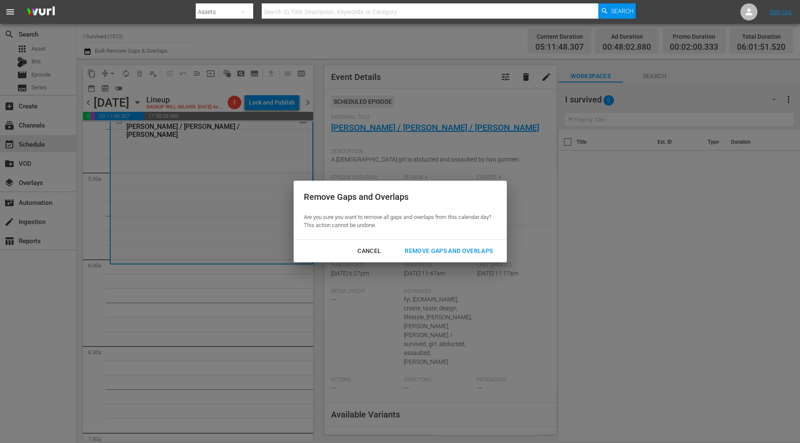
click at [479, 248] on div "Remove Gaps and Overlaps" at bounding box center [449, 251] width 102 height 11
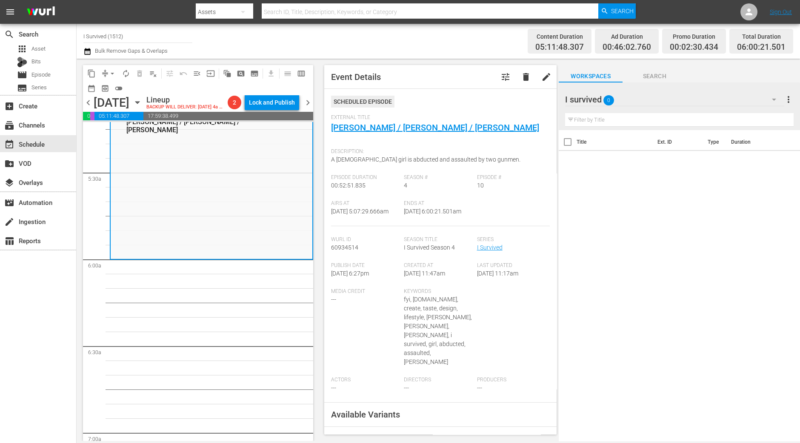
scroll to position [933, 0]
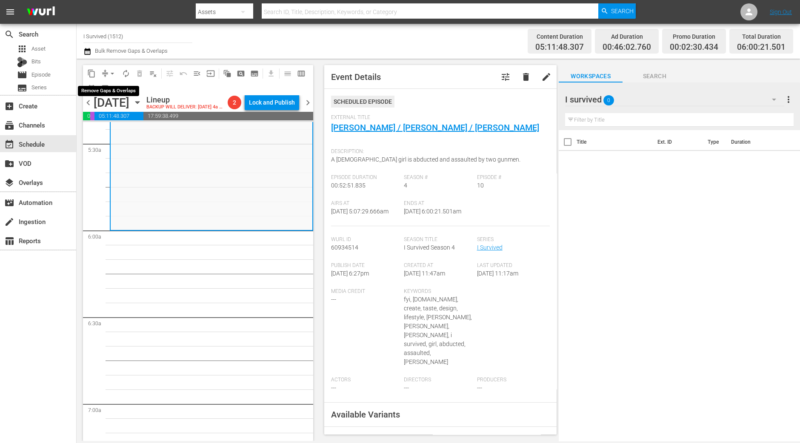
click at [107, 74] on button "arrow_drop_down" at bounding box center [112, 74] width 14 height 14
click at [111, 86] on li "Align to Midnight" at bounding box center [112, 90] width 89 height 14
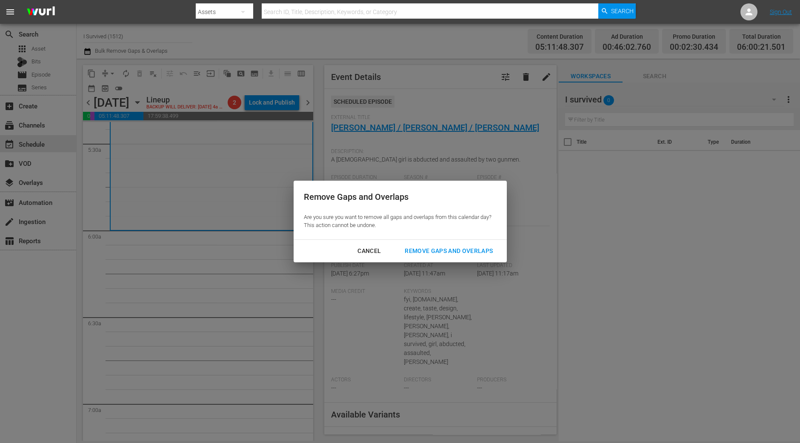
click at [443, 248] on div "Remove Gaps and Overlaps" at bounding box center [449, 251] width 102 height 11
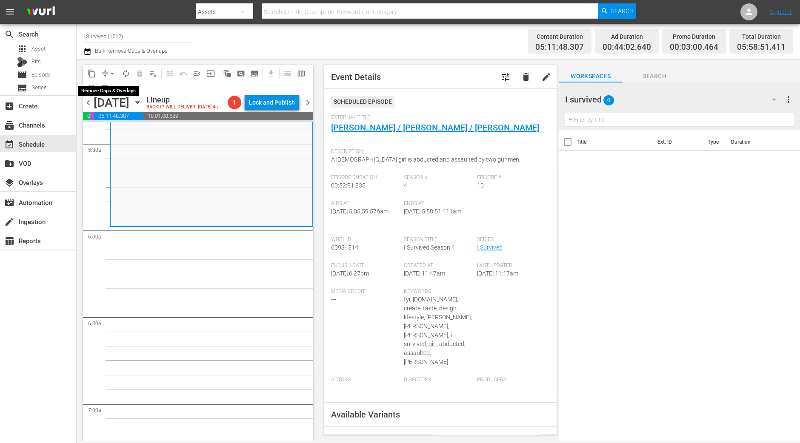
click at [111, 76] on span "arrow_drop_down" at bounding box center [112, 73] width 9 height 9
click at [113, 88] on li "Align to Midnight" at bounding box center [112, 90] width 89 height 14
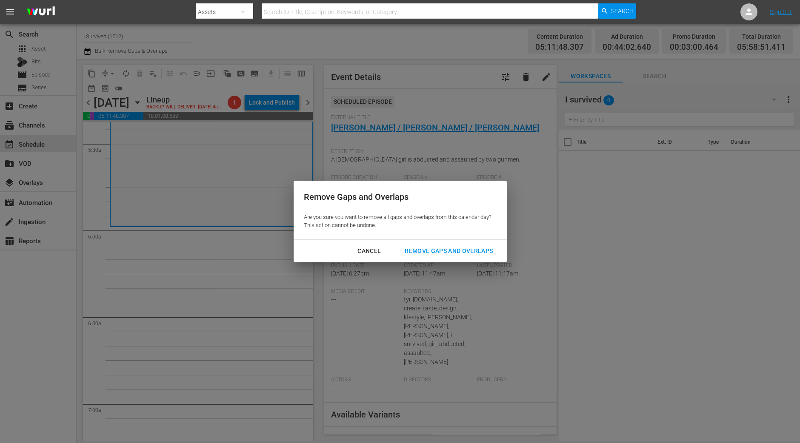
click at [432, 248] on div "Remove Gaps and Overlaps" at bounding box center [449, 251] width 102 height 11
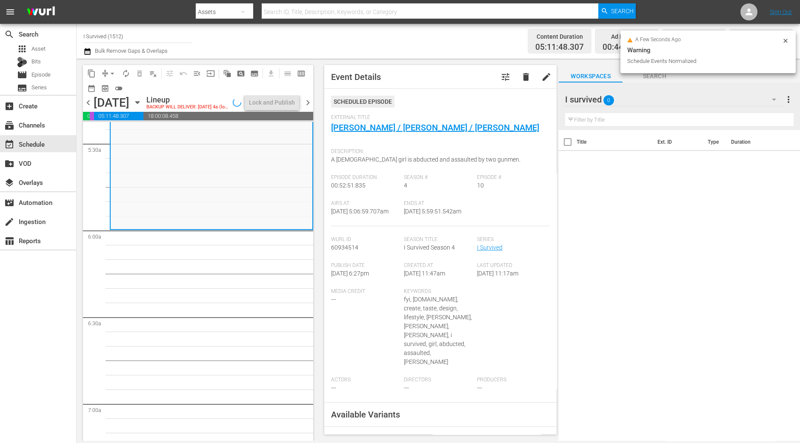
scroll to position [918, 0]
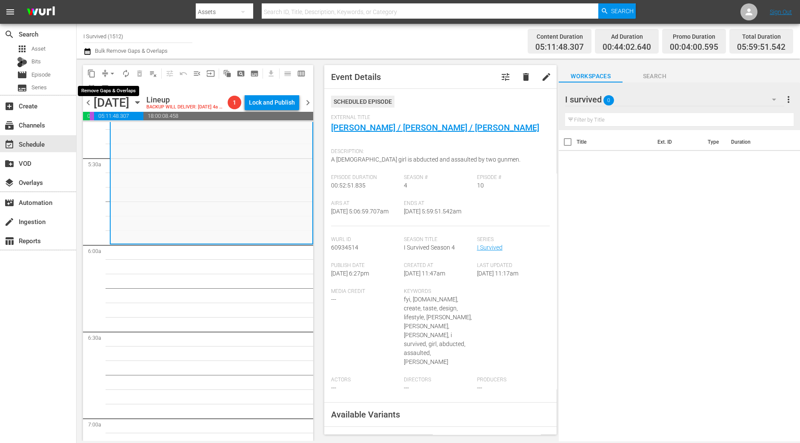
click at [112, 69] on span "arrow_drop_down" at bounding box center [112, 73] width 9 height 9
click at [121, 86] on li "Align to Midnight" at bounding box center [112, 90] width 89 height 14
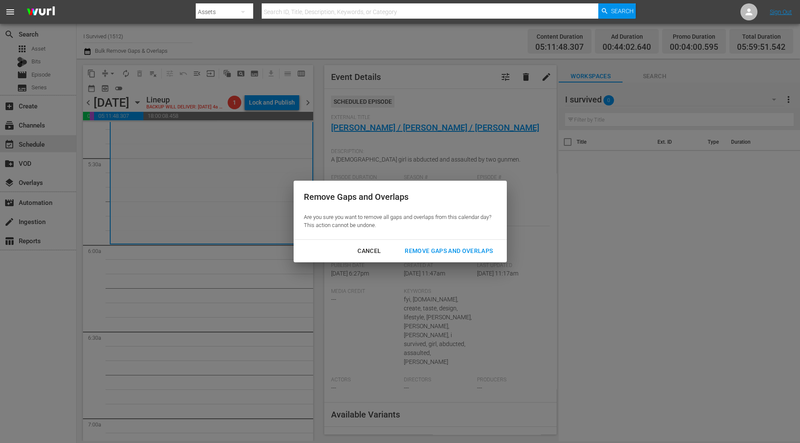
click at [413, 244] on button "Remove Gaps and Overlaps" at bounding box center [448, 251] width 108 height 16
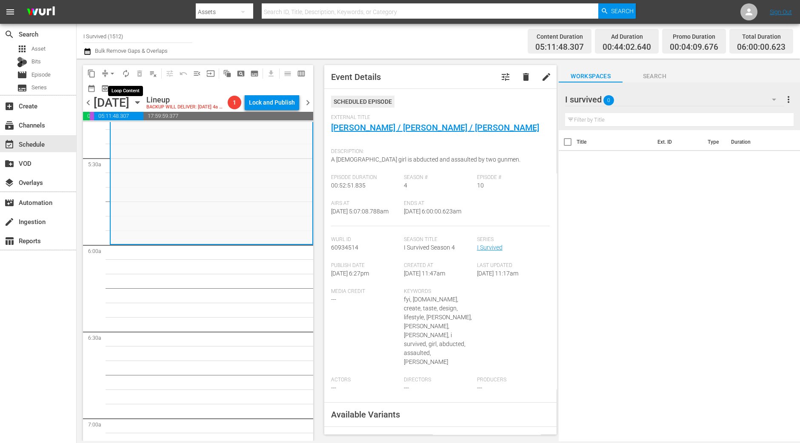
click at [123, 69] on span "autorenew_outlined" at bounding box center [126, 73] width 9 height 9
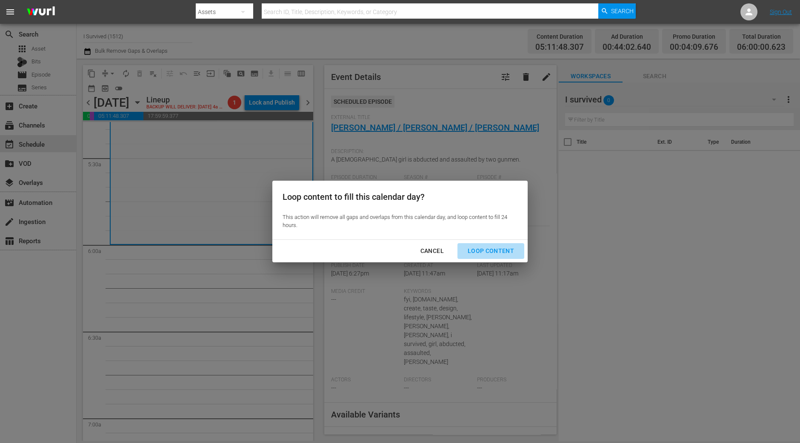
click at [498, 248] on div "Loop Content" at bounding box center [491, 251] width 60 height 11
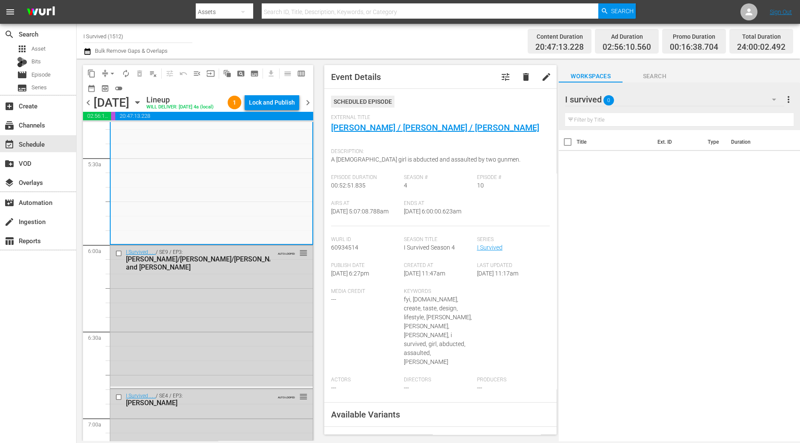
click at [291, 106] on div "Lock and Publish" at bounding box center [272, 102] width 46 height 15
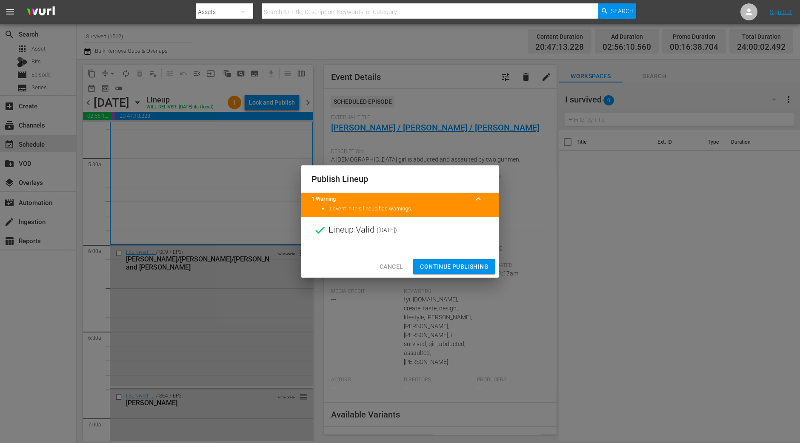
click at [462, 263] on span "Continue Publishing" at bounding box center [454, 267] width 68 height 11
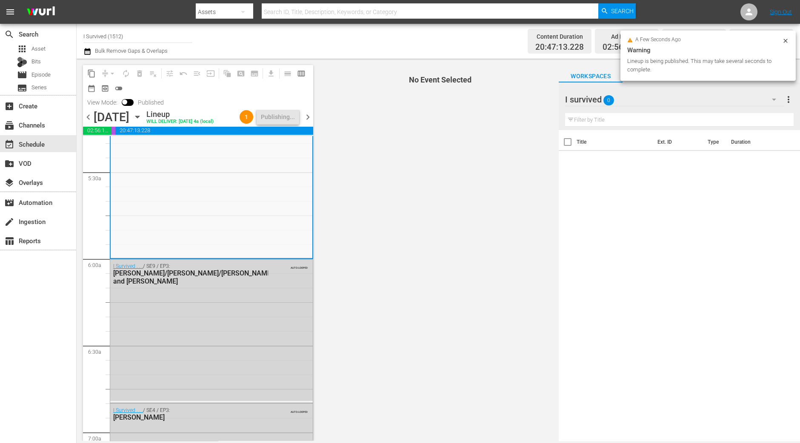
click at [305, 116] on span "chevron_right" at bounding box center [307, 117] width 11 height 11
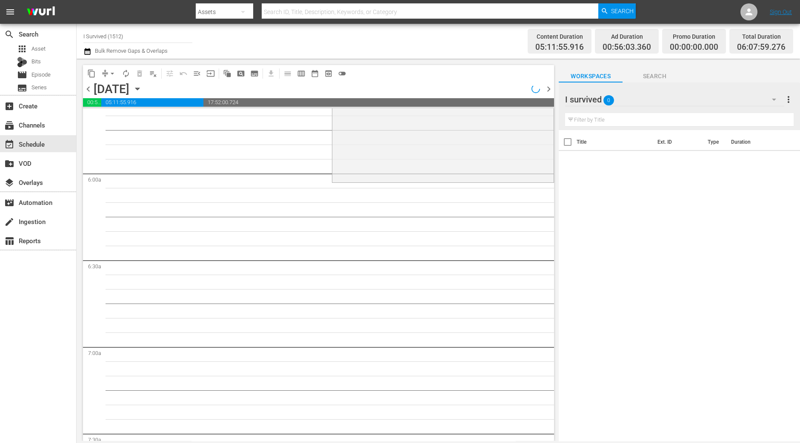
scroll to position [933, 0]
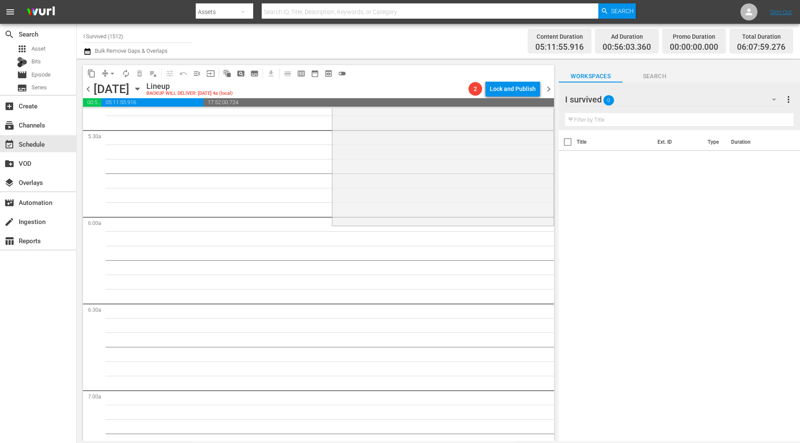
click at [47, 375] on div "search Search apps Asset Bits movie Episode subtitles Series add_box Create sub…" at bounding box center [38, 245] width 77 height 443
click at [396, 203] on div "I Survived . . . / SE5 / EP2: Susan, John and Jean, Penny 1 reorder" at bounding box center [442, 149] width 221 height 150
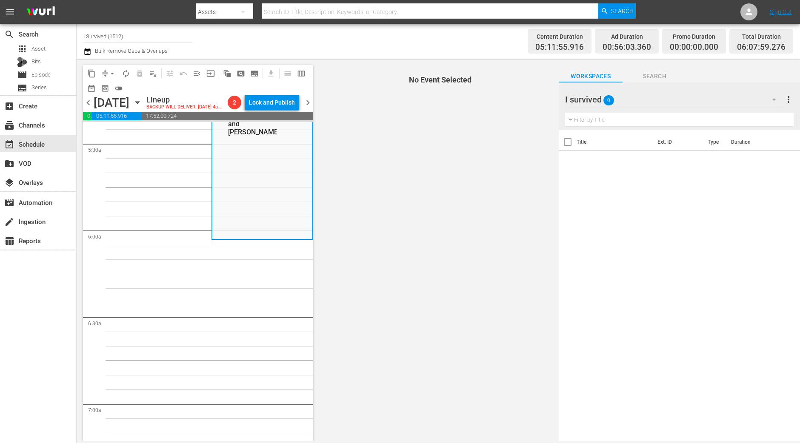
click at [112, 71] on span "arrow_drop_down" at bounding box center [112, 73] width 9 height 9
click at [112, 91] on li "Align to Midnight" at bounding box center [112, 90] width 70 height 14
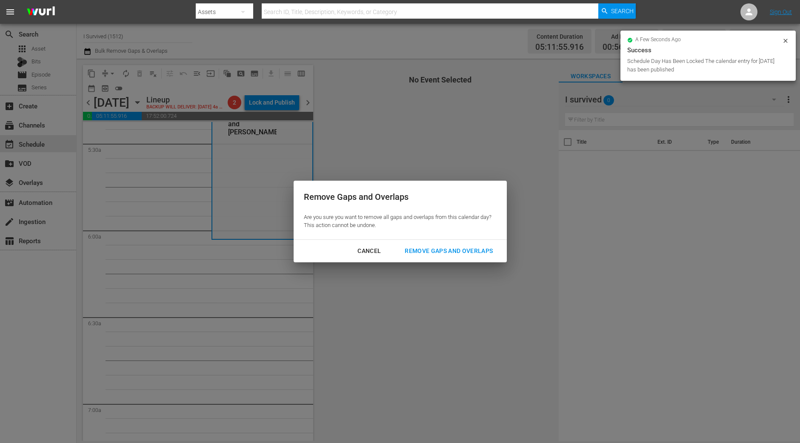
click at [423, 247] on div "Remove Gaps and Overlaps" at bounding box center [449, 251] width 102 height 11
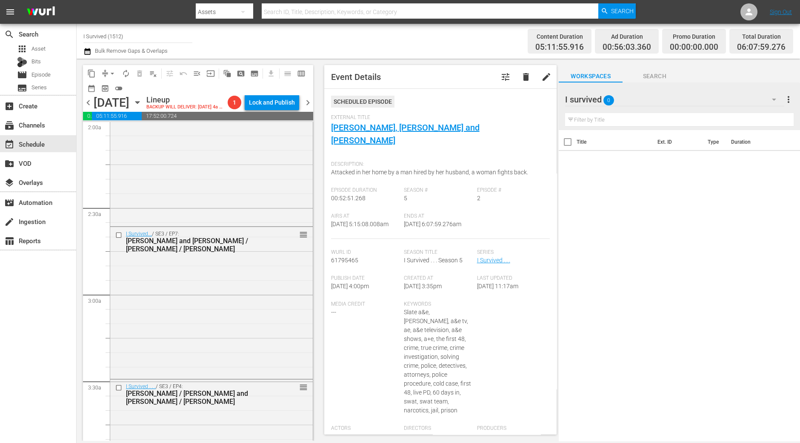
scroll to position [29, 0]
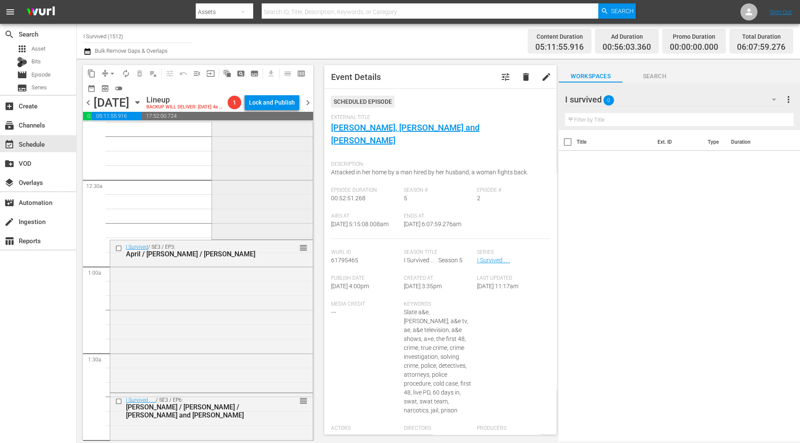
click at [246, 195] on div "I Survived . . . / SE9 / EP4: Midsi/Tammy/Leona reorder" at bounding box center [262, 166] width 101 height 145
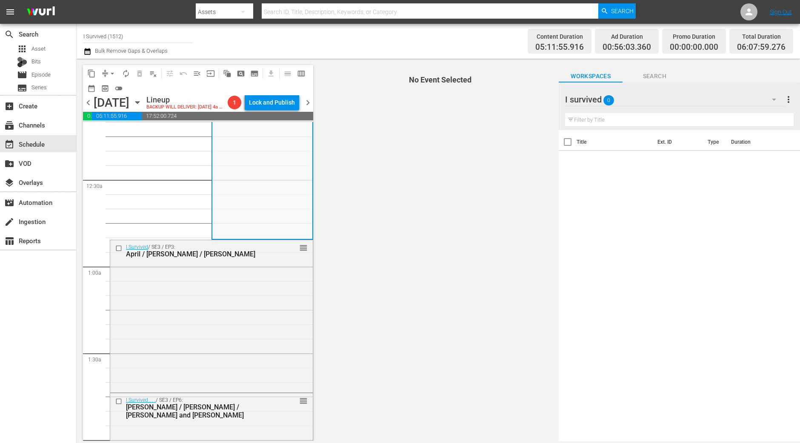
scroll to position [0, 0]
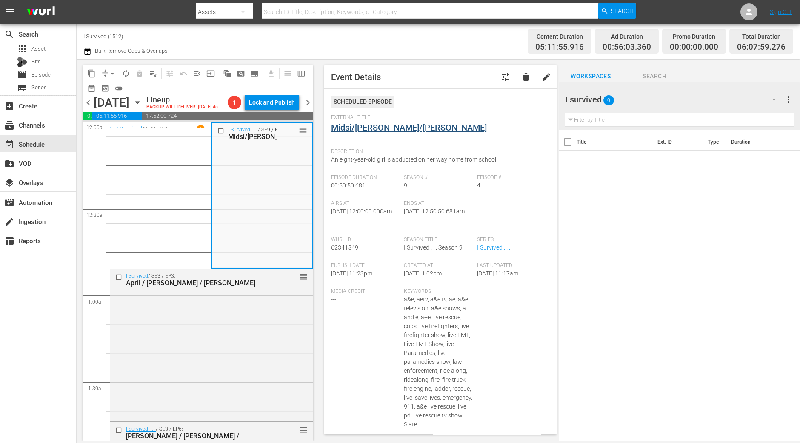
drag, startPoint x: 390, startPoint y: 121, endPoint x: 364, endPoint y: 122, distance: 26.0
click at [266, 336] on div "I Survived / SE3 / EP3: April / Mark / Jesse reorder" at bounding box center [211, 344] width 202 height 150
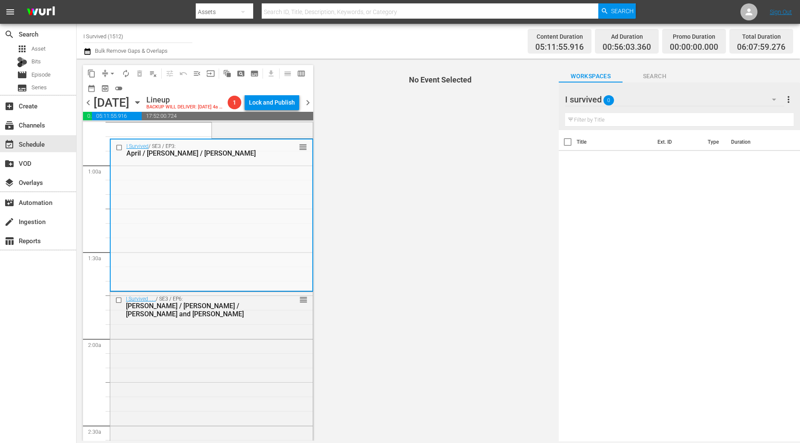
scroll to position [106, 0]
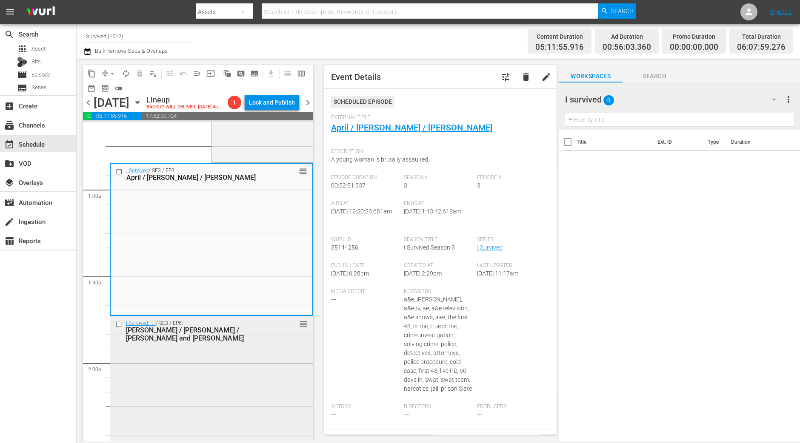
click at [272, 356] on div "I Survived . . . / SE3 / EP6: Sharon / Patrick / Anne and Ian reorder" at bounding box center [211, 391] width 202 height 150
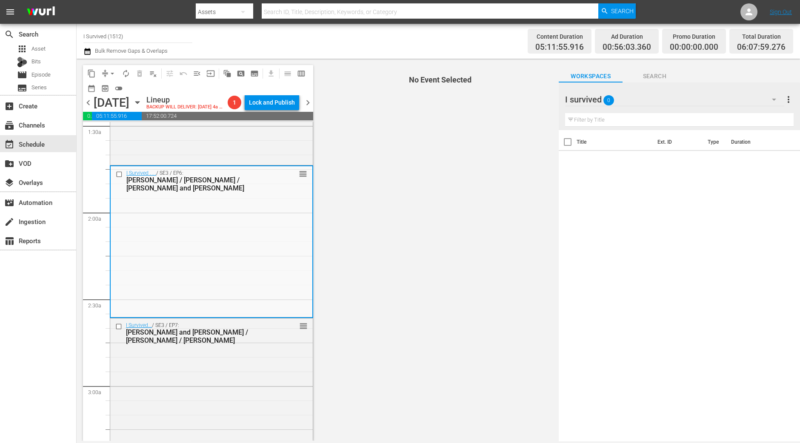
scroll to position [266, 0]
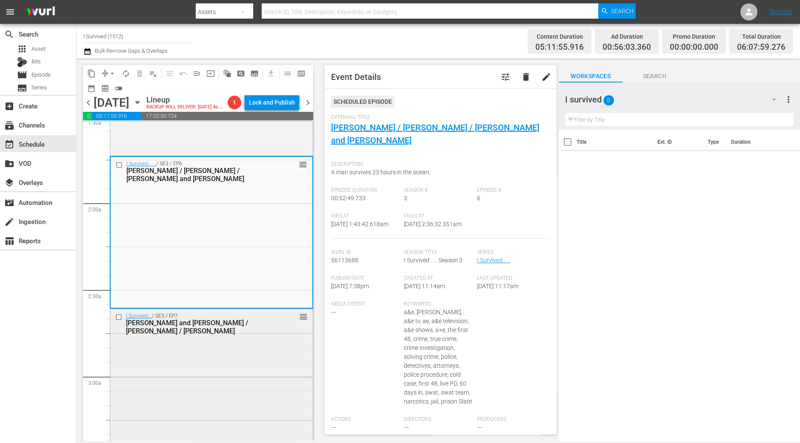
click at [256, 353] on div "I Survived... / SE3 / EP7: Scott and Sean / Timothy / Stacey reorder" at bounding box center [211, 384] width 202 height 151
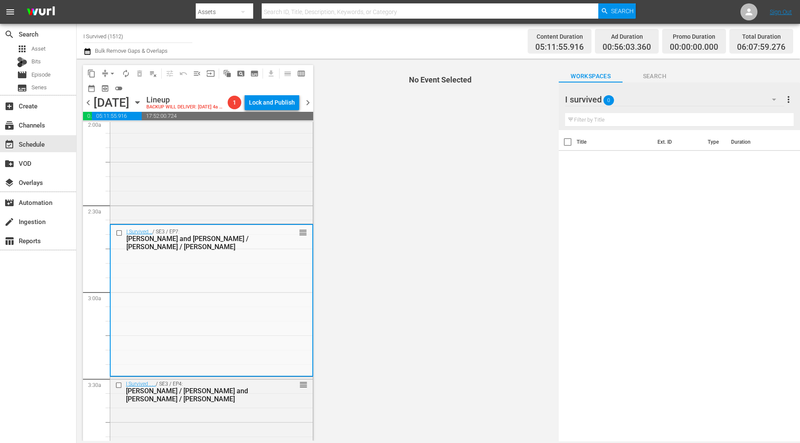
scroll to position [425, 0]
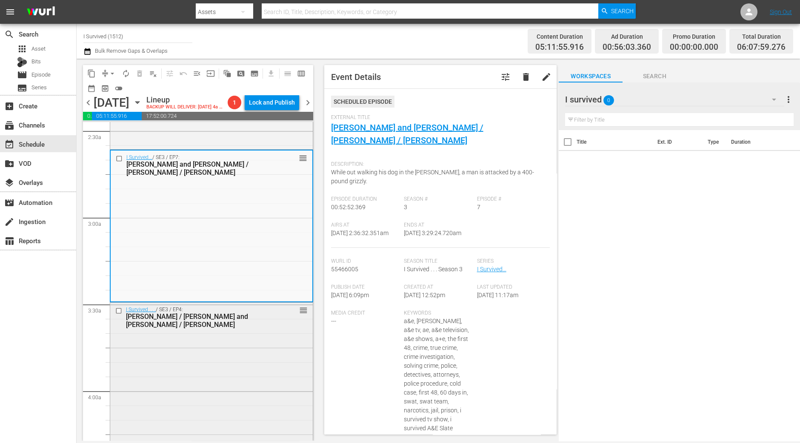
click at [224, 350] on div "I Survived . . . / SE3 / EP4: Dawn / Jens and Jim / Agnes reorder" at bounding box center [211, 378] width 202 height 151
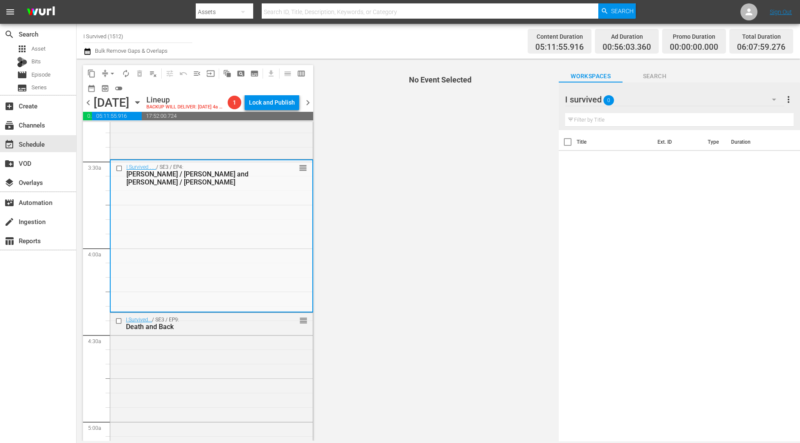
scroll to position [585, 0]
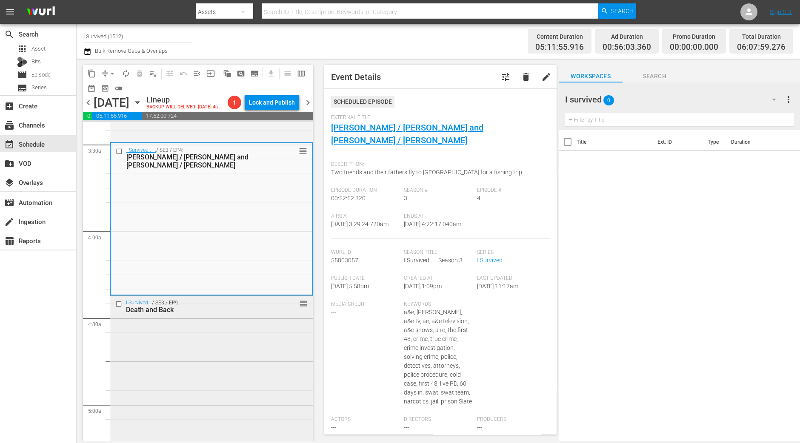
click at [246, 322] on div "I Survived... / SE3 / EP9: Death and Back reorder" at bounding box center [211, 371] width 202 height 150
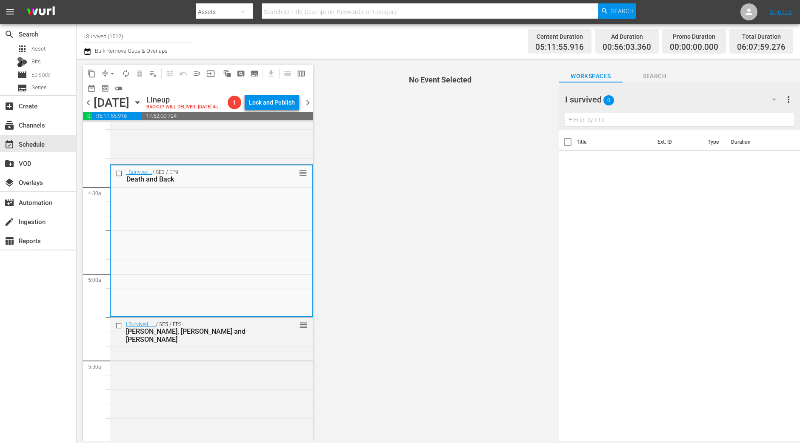
scroll to position [744, 0]
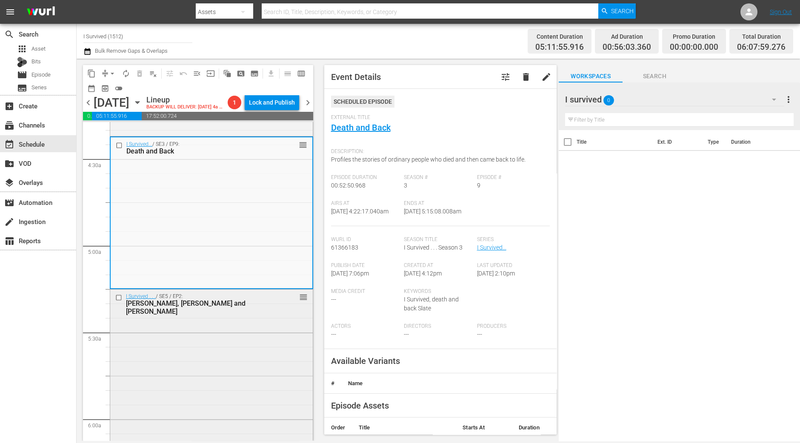
click at [208, 354] on div "I Survived . . . / SE5 / EP2: Susan, John and Jean, Penny reorder" at bounding box center [211, 365] width 202 height 150
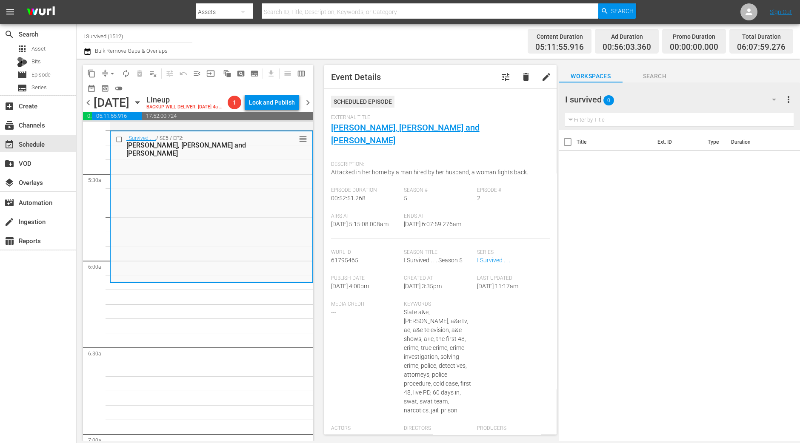
scroll to position [904, 0]
click at [109, 73] on span "arrow_drop_down" at bounding box center [112, 73] width 9 height 9
click at [109, 92] on li "Align to Midnight" at bounding box center [112, 90] width 89 height 14
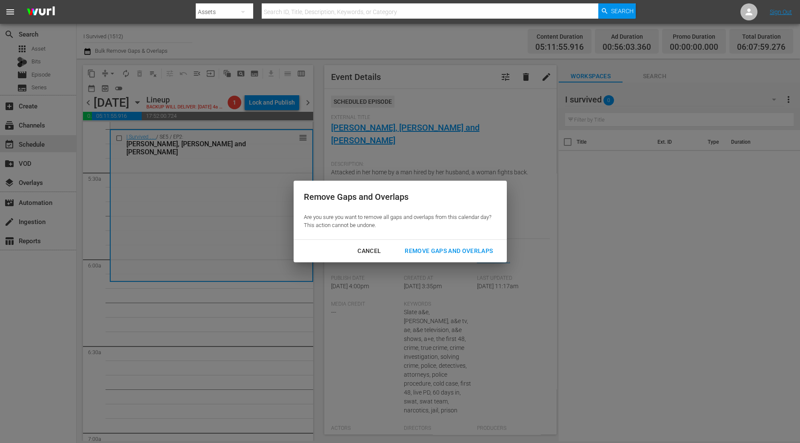
click at [443, 243] on div "Cancel Remove Gaps and Overlaps" at bounding box center [399, 251] width 213 height 23
click at [441, 247] on div "Remove Gaps and Overlaps" at bounding box center [449, 251] width 102 height 11
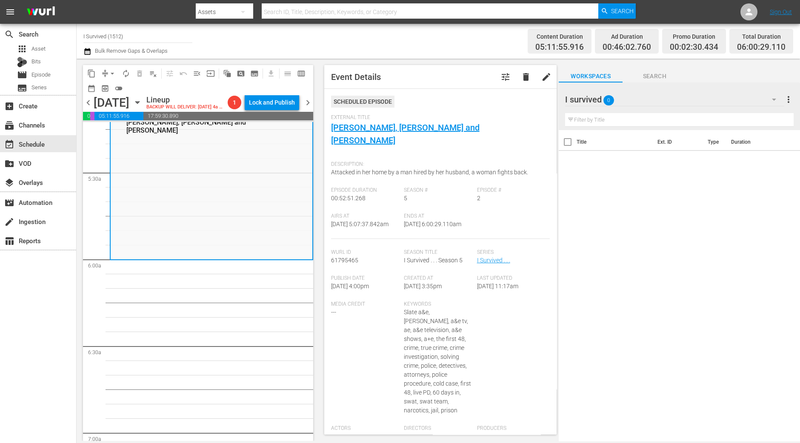
click at [108, 71] on span "arrow_drop_down" at bounding box center [112, 73] width 9 height 9
click at [109, 91] on li "Align to Midnight" at bounding box center [112, 90] width 89 height 14
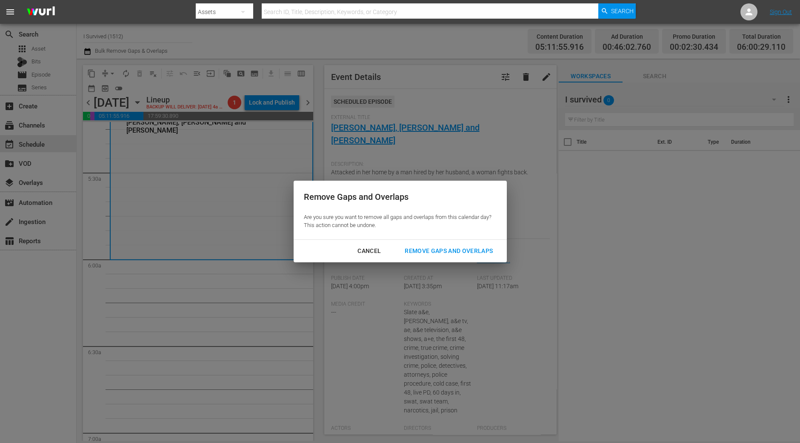
click at [442, 248] on div "Remove Gaps and Overlaps" at bounding box center [449, 251] width 102 height 11
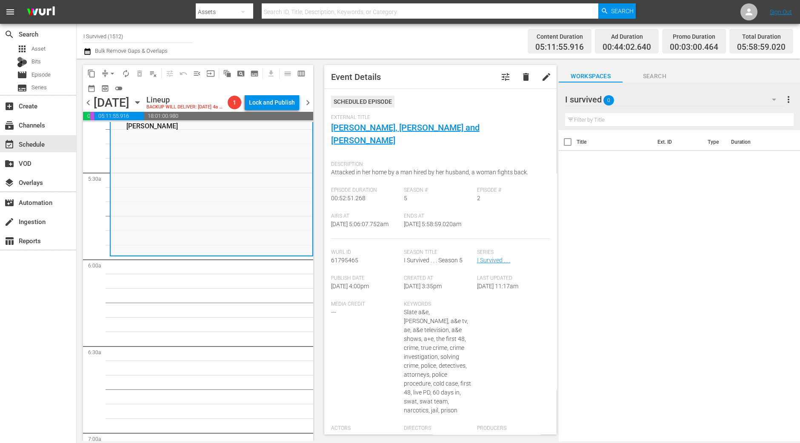
click at [112, 74] on span "arrow_drop_down" at bounding box center [112, 73] width 9 height 9
click at [108, 84] on li "Align to Midnight" at bounding box center [112, 90] width 89 height 14
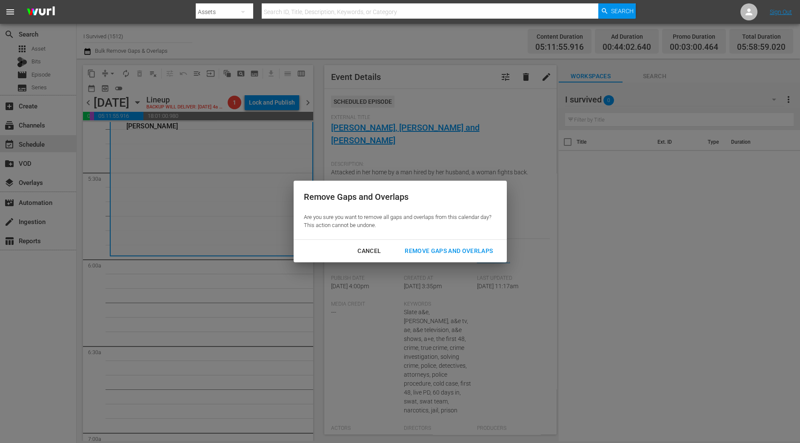
click at [445, 250] on div "Remove Gaps and Overlaps" at bounding box center [449, 251] width 102 height 11
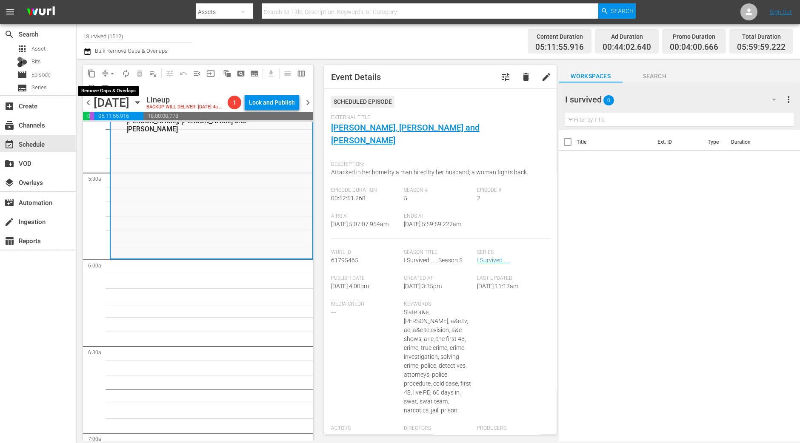
click at [107, 71] on button "arrow_drop_down" at bounding box center [112, 74] width 14 height 14
click at [108, 90] on li "Align to Midnight" at bounding box center [112, 90] width 89 height 14
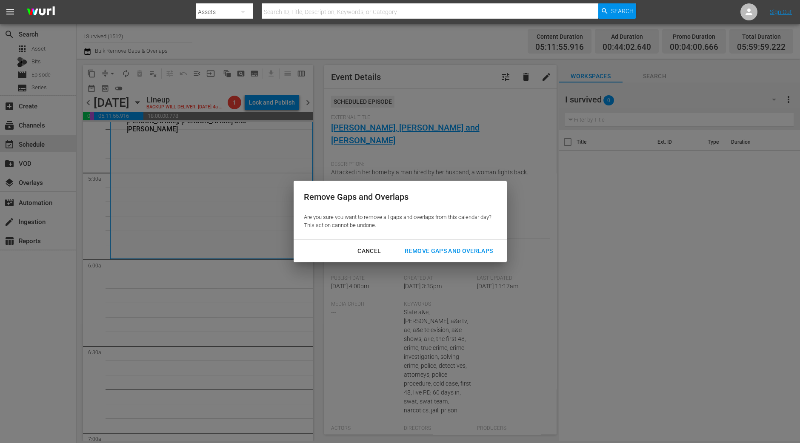
click at [449, 248] on div "Remove Gaps and Overlaps" at bounding box center [449, 251] width 102 height 11
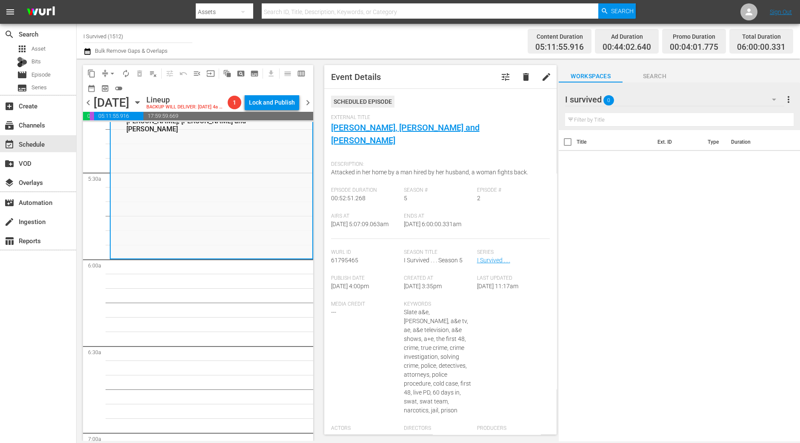
click at [123, 74] on span "autorenew_outlined" at bounding box center [126, 73] width 9 height 9
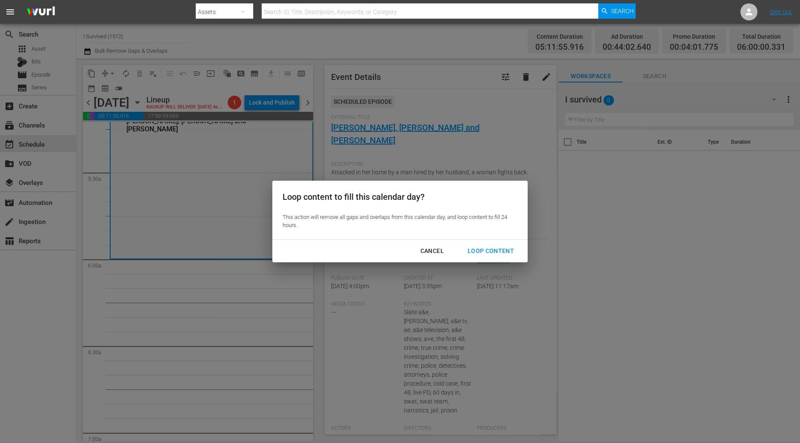
click at [493, 254] on div "Loop Content" at bounding box center [491, 251] width 60 height 11
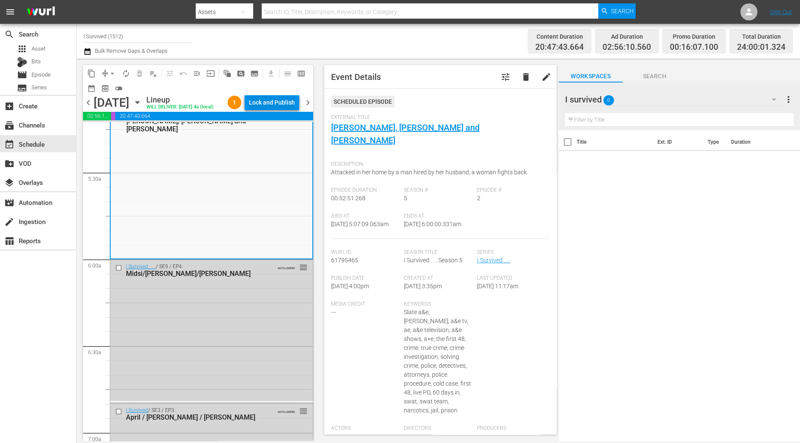
click at [261, 97] on div "Lock and Publish" at bounding box center [272, 102] width 46 height 15
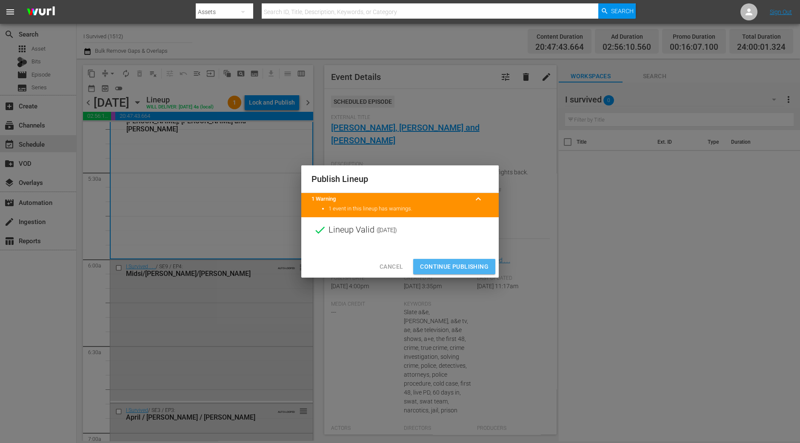
click at [440, 269] on span "Continue Publishing" at bounding box center [454, 267] width 68 height 11
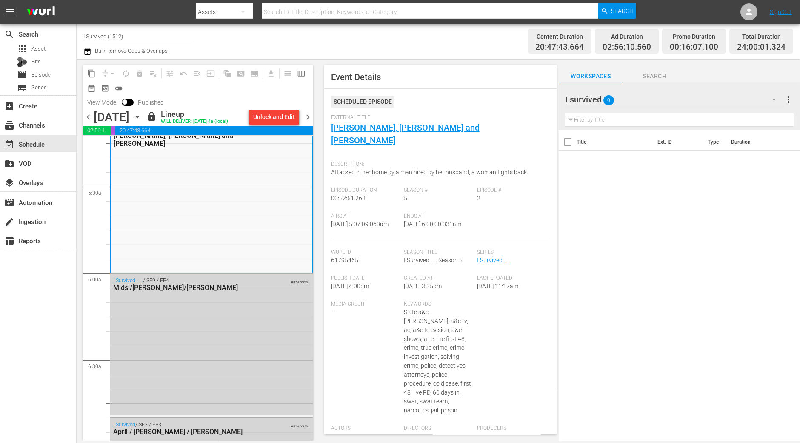
click at [308, 116] on span "chevron_right" at bounding box center [307, 117] width 11 height 11
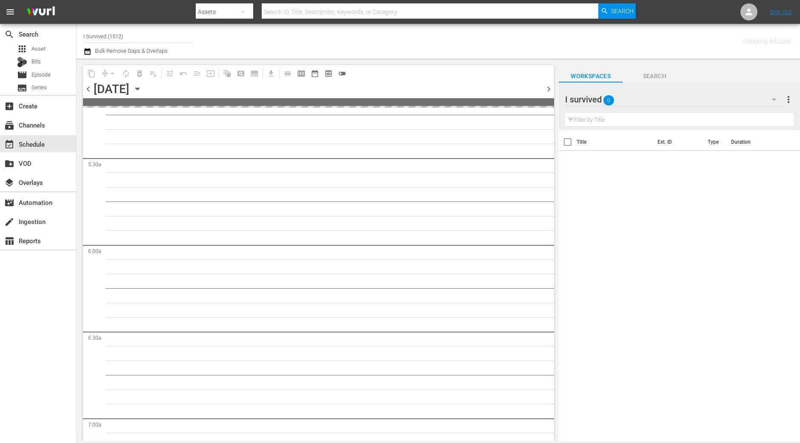
scroll to position [962, 0]
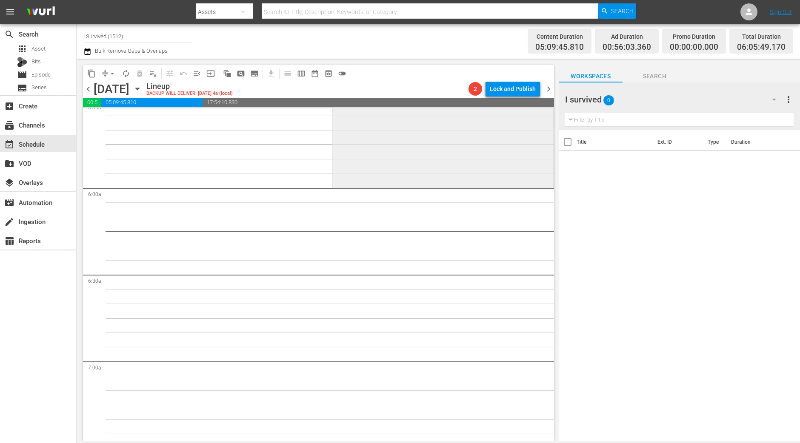
click at [413, 164] on div "I Survived . . . / SE5 / EP3: Stephanie/Rich and Laura/Craig and Crystal 1 reor…" at bounding box center [442, 111] width 221 height 150
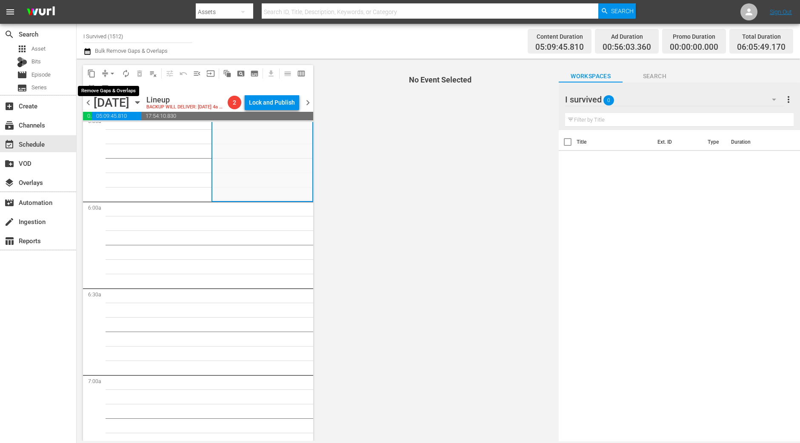
click at [111, 75] on span "arrow_drop_down" at bounding box center [112, 73] width 9 height 9
click at [109, 87] on li "Align to Midnight" at bounding box center [112, 90] width 89 height 14
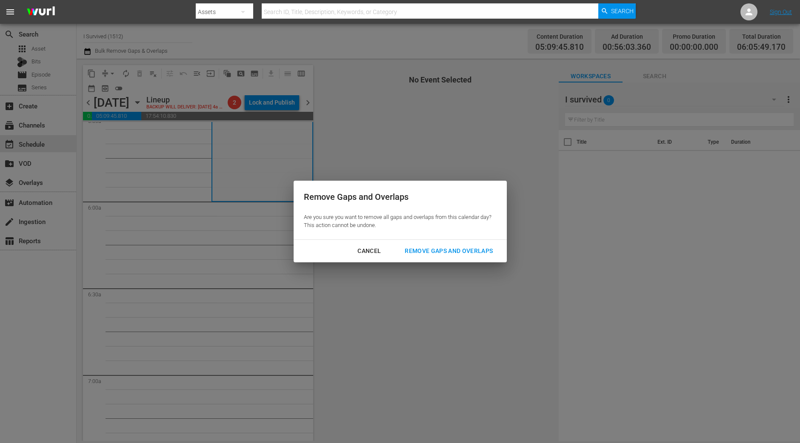
click at [454, 246] on div "Remove Gaps and Overlaps" at bounding box center [449, 251] width 102 height 11
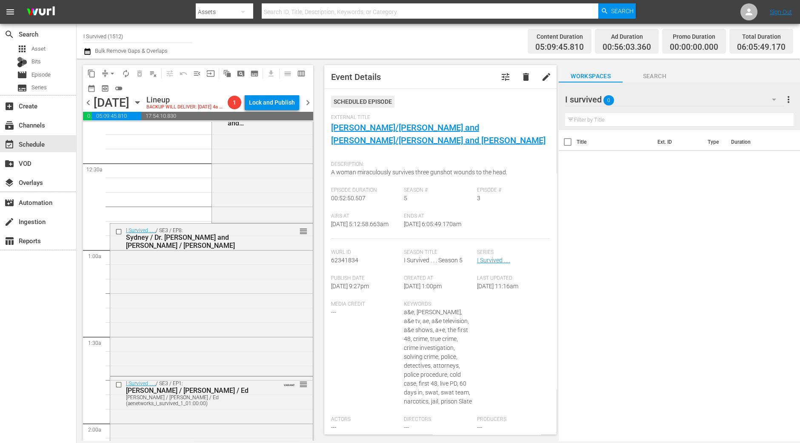
scroll to position [0, 0]
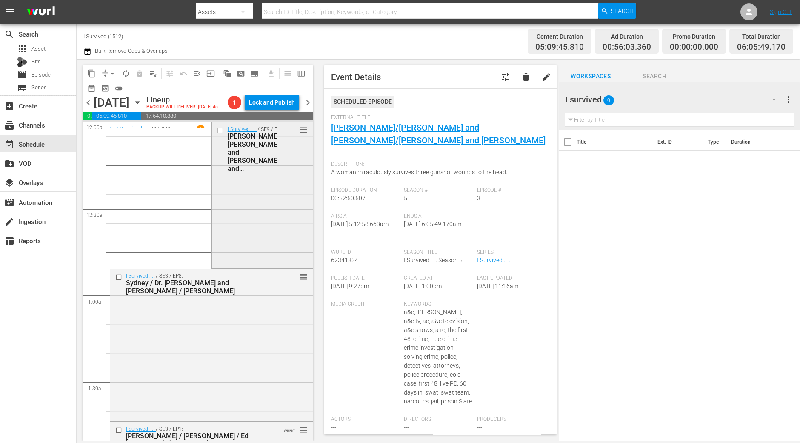
click at [233, 233] on div "I Survived . . . / SE9 / EP6: Cynthia, Russ and Carol/Ron and Christine reorder" at bounding box center [262, 195] width 101 height 145
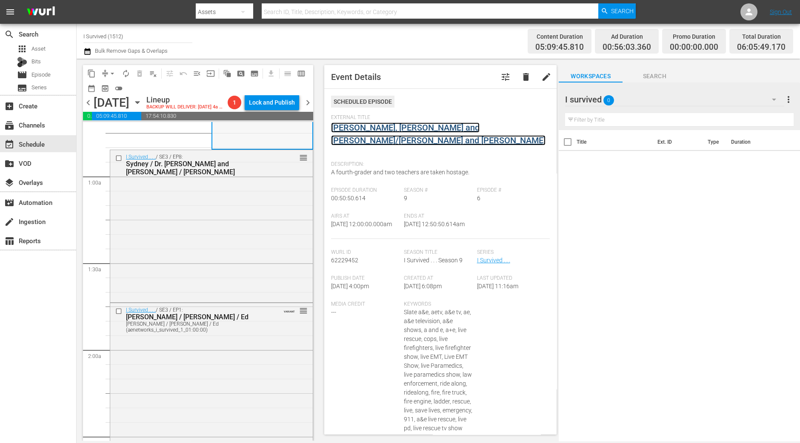
scroll to position [212, 0]
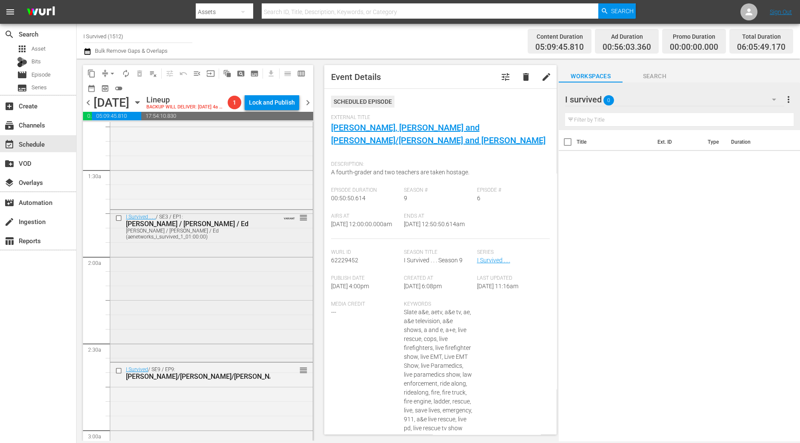
click at [215, 240] on div "Teri / Angela / Ed (aenetworks_i_survived_1_01:00:00)" at bounding box center [198, 234] width 144 height 12
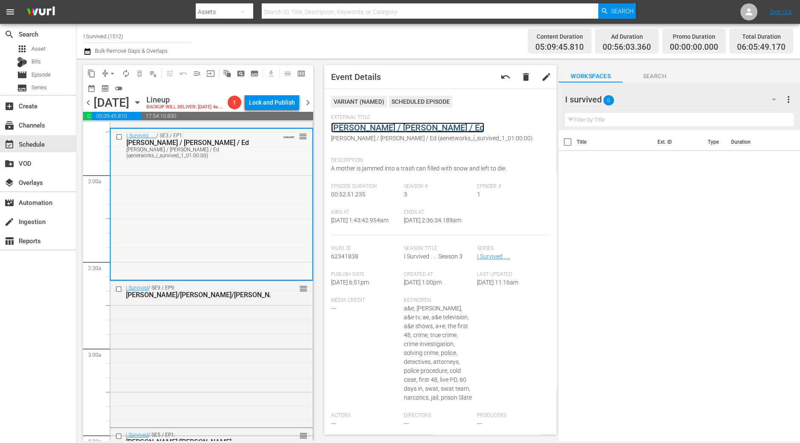
scroll to position [425, 0]
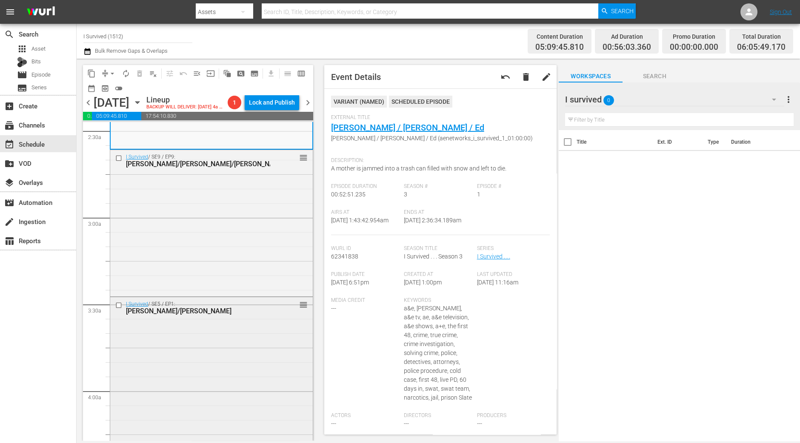
click at [214, 340] on div "I Survived / SE5 / EP1: Glen/Barbara reorder" at bounding box center [211, 372] width 202 height 150
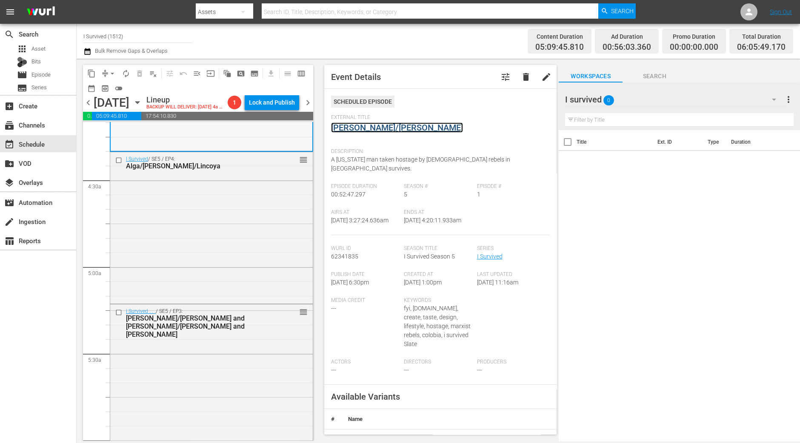
scroll to position [797, 0]
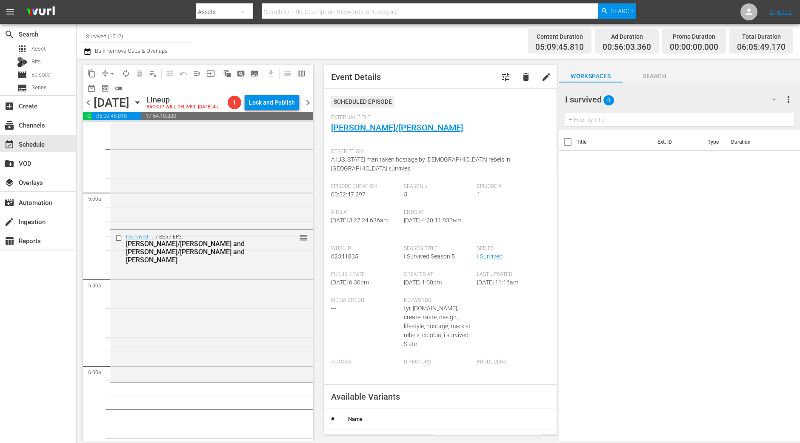
click at [231, 292] on div "I Survived . . . / SE5 / EP3: Stephanie/Rich and Laura/Craig and Crystal reorder" at bounding box center [211, 305] width 202 height 150
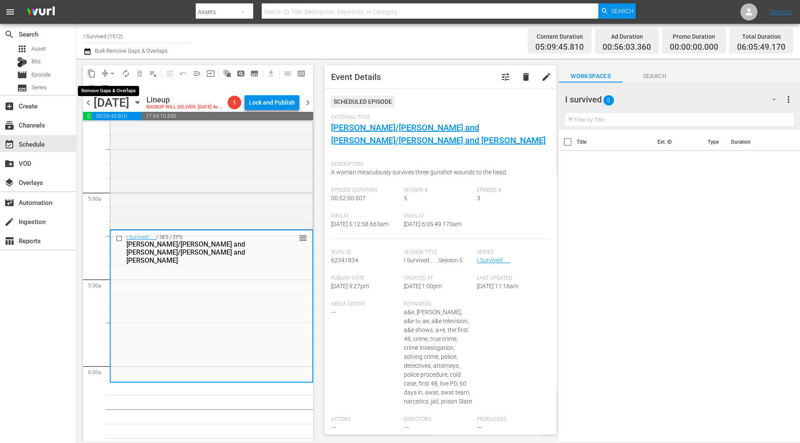
click at [111, 72] on span "arrow_drop_down" at bounding box center [112, 73] width 9 height 9
click at [113, 88] on li "Align to Midnight" at bounding box center [112, 90] width 89 height 14
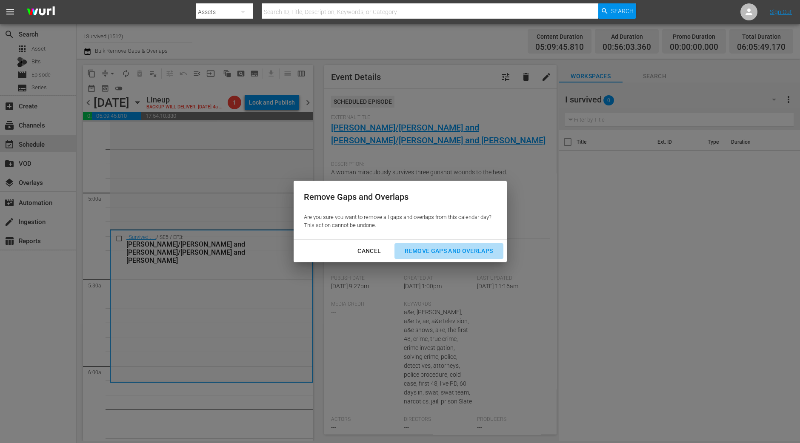
click at [442, 255] on div "Remove Gaps and Overlaps" at bounding box center [449, 251] width 102 height 11
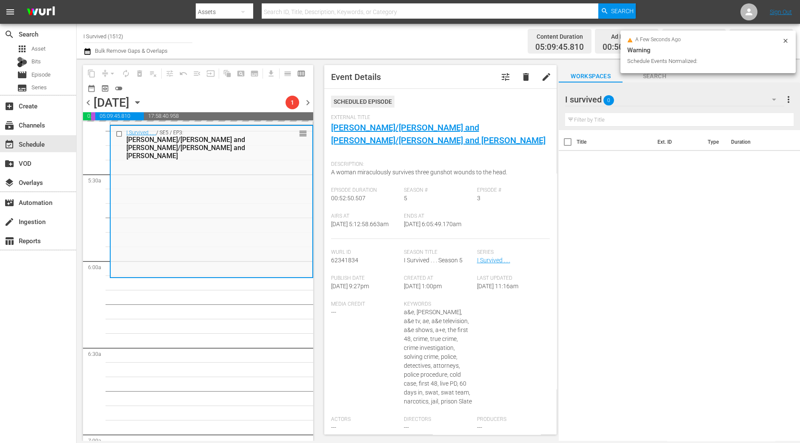
scroll to position [904, 0]
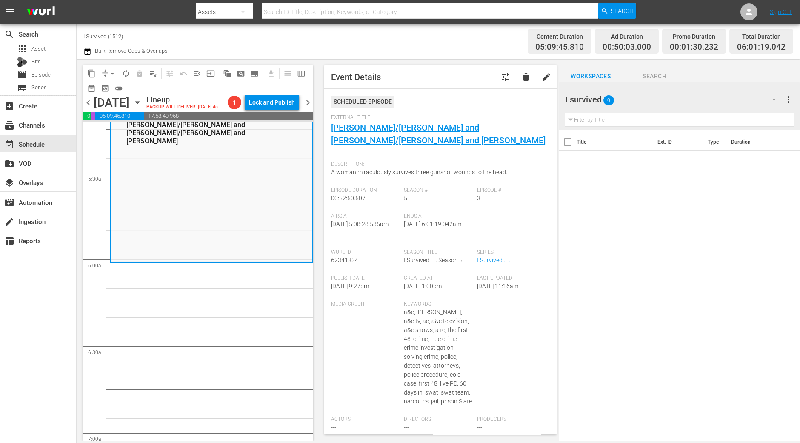
drag, startPoint x: 386, startPoint y: 129, endPoint x: 319, endPoint y: 288, distance: 172.3
click at [319, 288] on span "Event Details tune delete edit Scheduled Episode External Title Stephanie/Rich …" at bounding box center [438, 250] width 241 height 382
click at [108, 69] on span "arrow_drop_down" at bounding box center [112, 73] width 9 height 9
click at [108, 86] on li "Align to Midnight" at bounding box center [112, 90] width 89 height 14
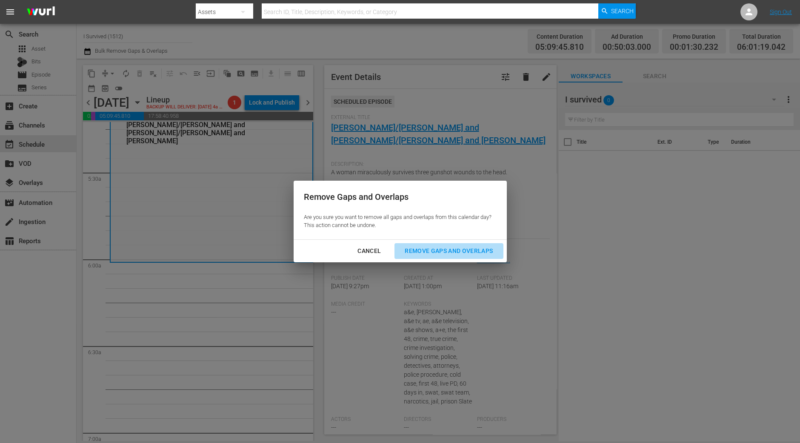
click at [421, 251] on div "Remove Gaps and Overlaps" at bounding box center [449, 251] width 102 height 11
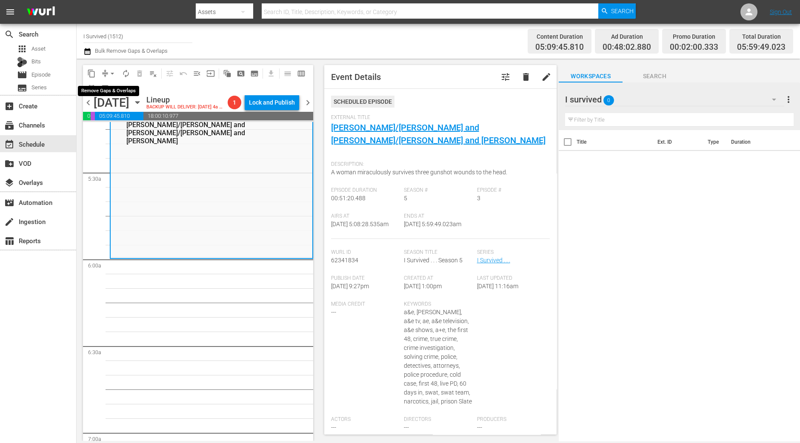
click at [110, 73] on span "arrow_drop_down" at bounding box center [112, 73] width 9 height 9
click at [111, 90] on li "Align to Midnight" at bounding box center [112, 90] width 89 height 14
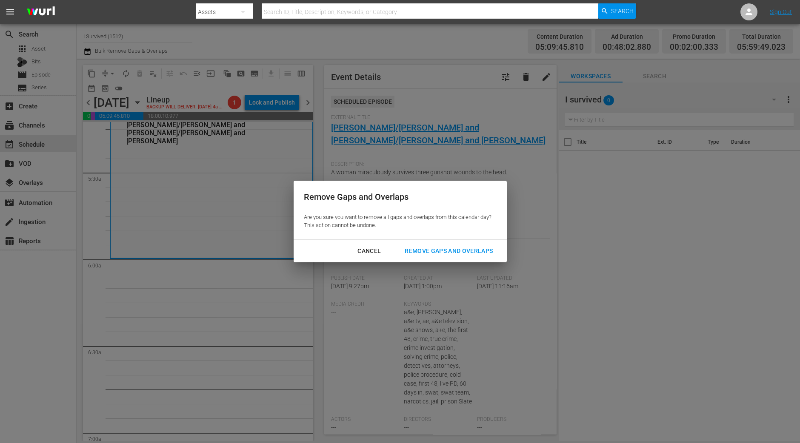
click at [447, 246] on div "Remove Gaps and Overlaps" at bounding box center [449, 251] width 102 height 11
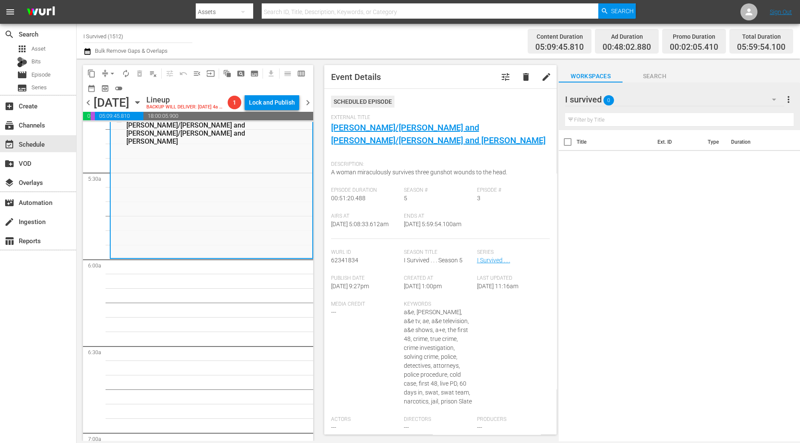
click at [110, 72] on span "arrow_drop_down" at bounding box center [112, 73] width 9 height 9
click at [111, 90] on li "Align to Midnight" at bounding box center [112, 90] width 89 height 14
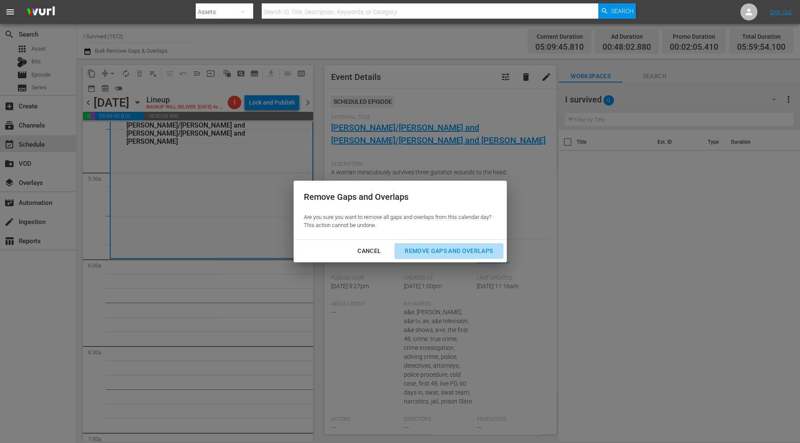
click at [428, 249] on div "Remove Gaps and Overlaps" at bounding box center [449, 251] width 102 height 11
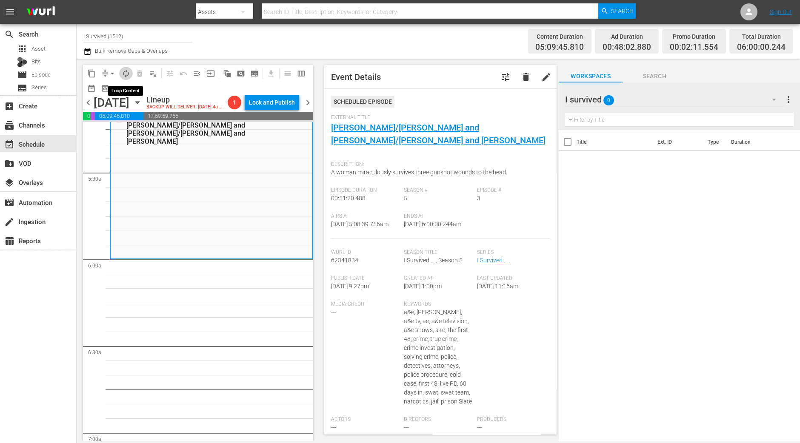
click at [124, 72] on span "autorenew_outlined" at bounding box center [126, 73] width 9 height 9
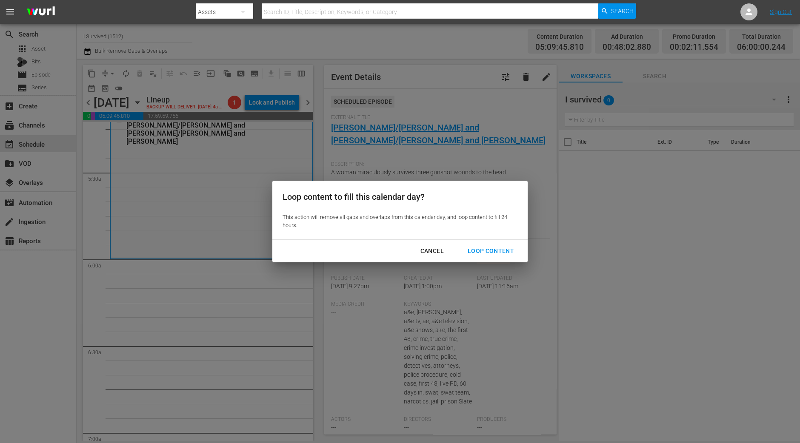
click at [514, 257] on button "Loop Content" at bounding box center [490, 251] width 67 height 16
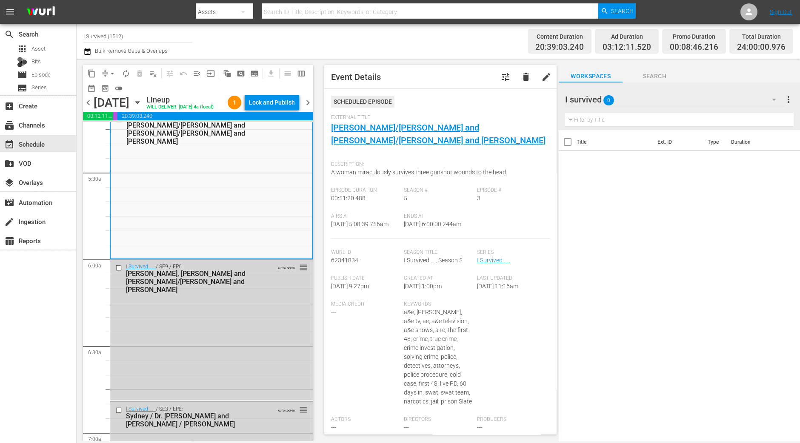
click at [270, 105] on div "Lock and Publish" at bounding box center [272, 102] width 46 height 15
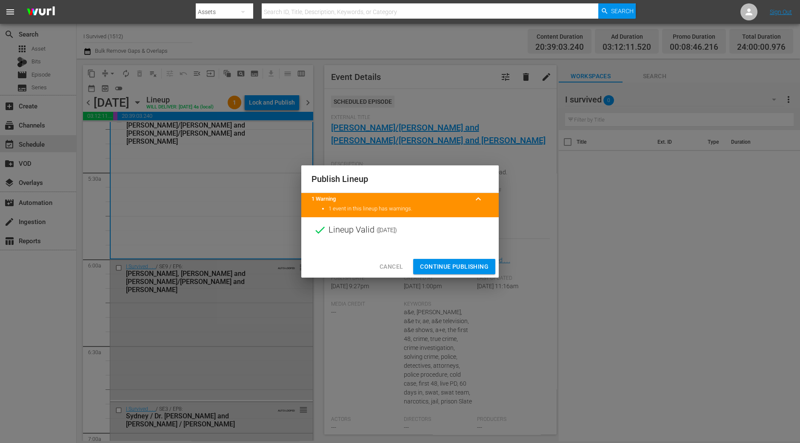
click at [460, 258] on div "Cancel Continue Publishing" at bounding box center [399, 267] width 197 height 23
click at [459, 262] on span "Continue Publishing" at bounding box center [454, 267] width 68 height 11
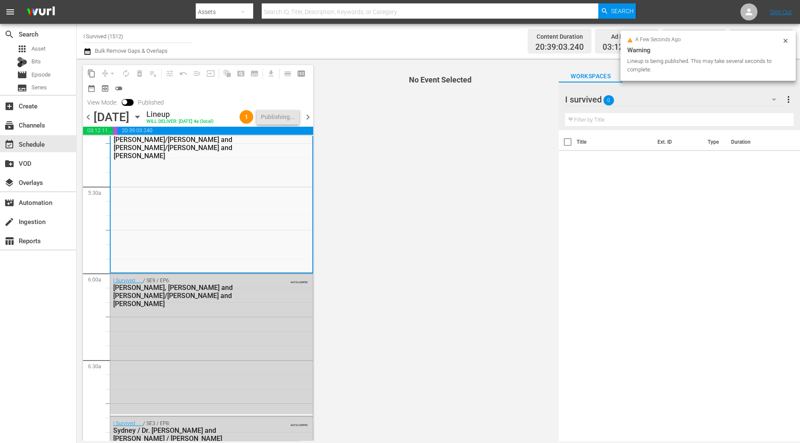
click at [312, 120] on span "chevron_right" at bounding box center [307, 117] width 11 height 11
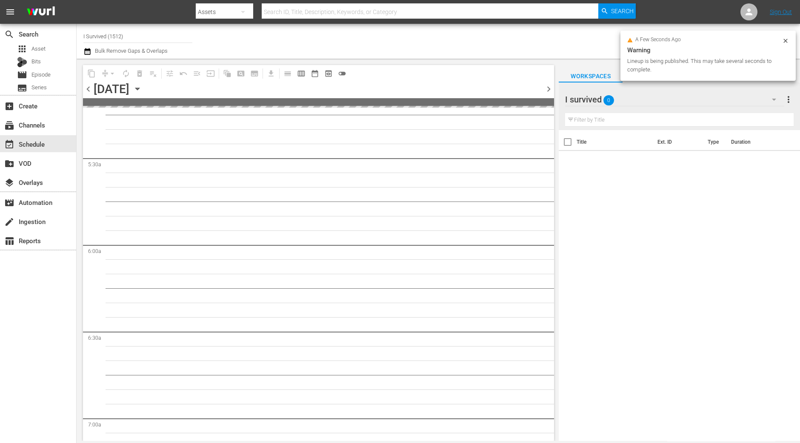
scroll to position [962, 0]
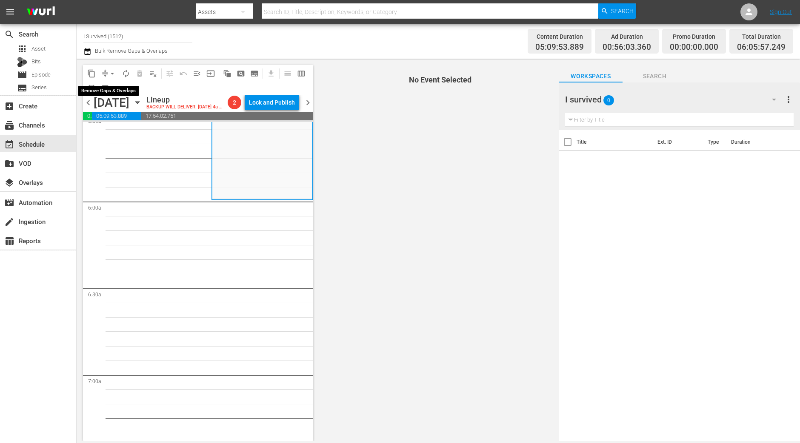
click at [110, 75] on span "arrow_drop_down" at bounding box center [112, 73] width 9 height 9
click at [115, 92] on li "Align to Midnight" at bounding box center [112, 90] width 89 height 14
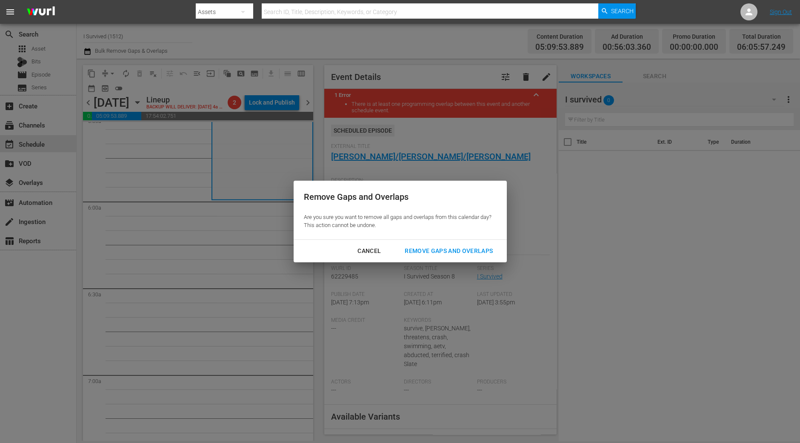
click at [425, 246] on div "Remove Gaps and Overlaps" at bounding box center [449, 251] width 102 height 11
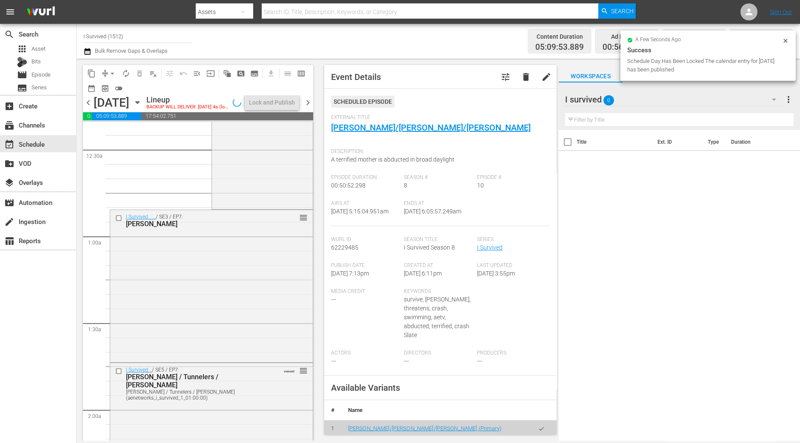
scroll to position [0, 0]
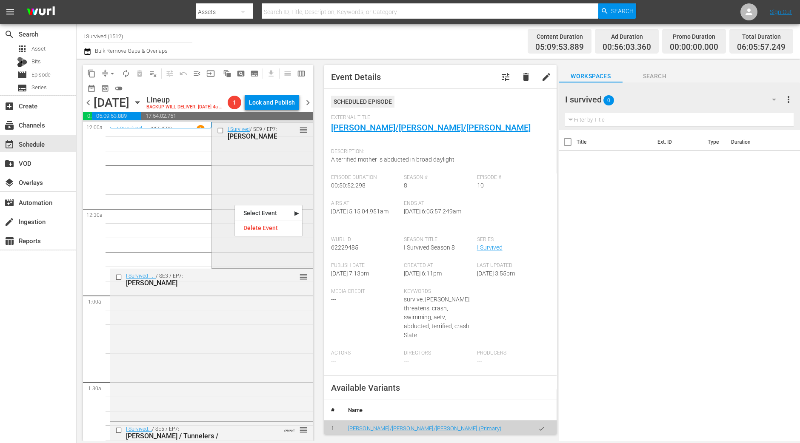
click at [276, 203] on div "I Survived / SE9 / EP7: Kirby/Suzanna/Raegan reorder" at bounding box center [262, 195] width 101 height 145
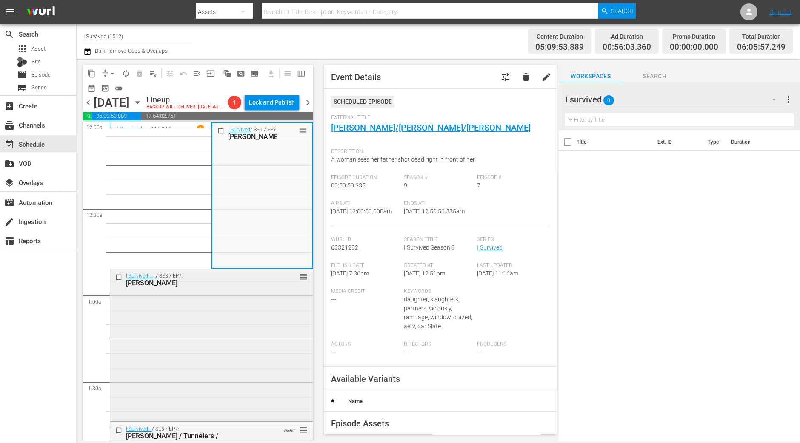
click at [191, 316] on div "I Survived . . . / SE3 / EP7: Verna, Theo, Debra reorder" at bounding box center [211, 344] width 202 height 151
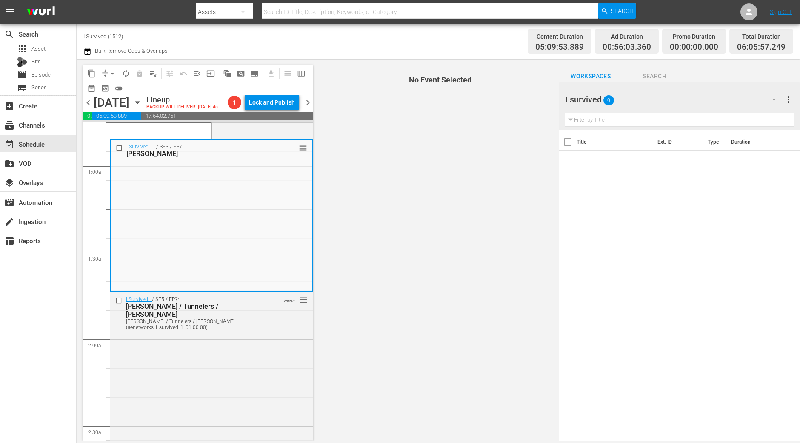
scroll to position [106, 0]
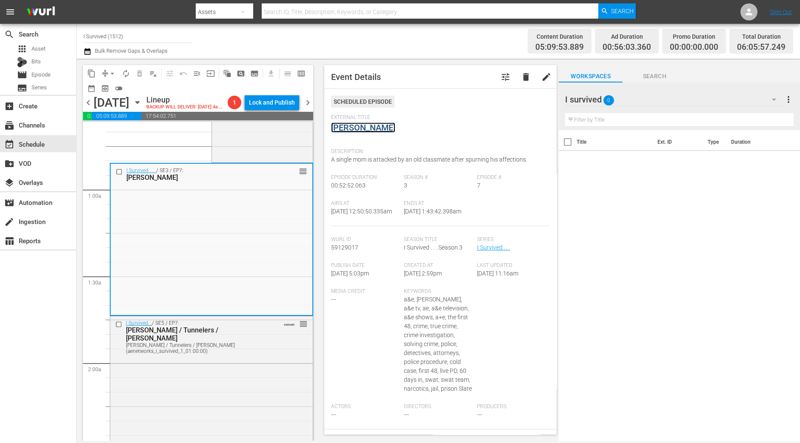
drag, startPoint x: 360, startPoint y: 112, endPoint x: 341, endPoint y: 128, distance: 25.4
click at [206, 395] on div "I Survived... / SE5 / EP7: Phillip / Tunnelers / Karen Phillip / Tunnelers / Ka…" at bounding box center [211, 391] width 202 height 150
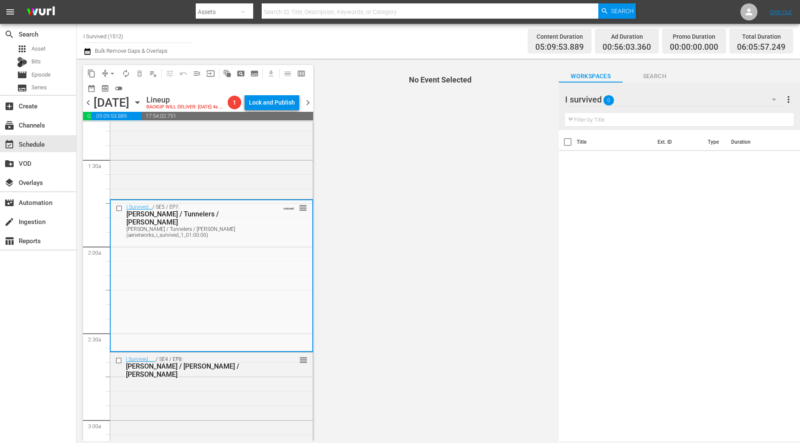
scroll to position [266, 0]
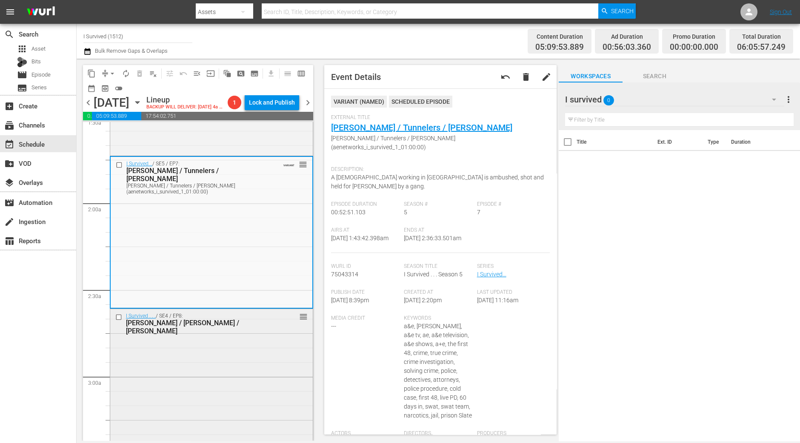
click at [263, 348] on div "I Survived . . . / SE4 / EP8: Christine / Mike / Chris reorder" at bounding box center [211, 384] width 202 height 150
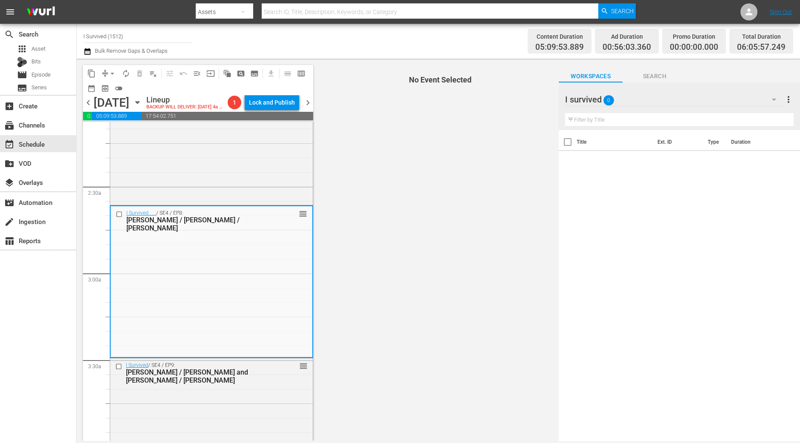
scroll to position [425, 0]
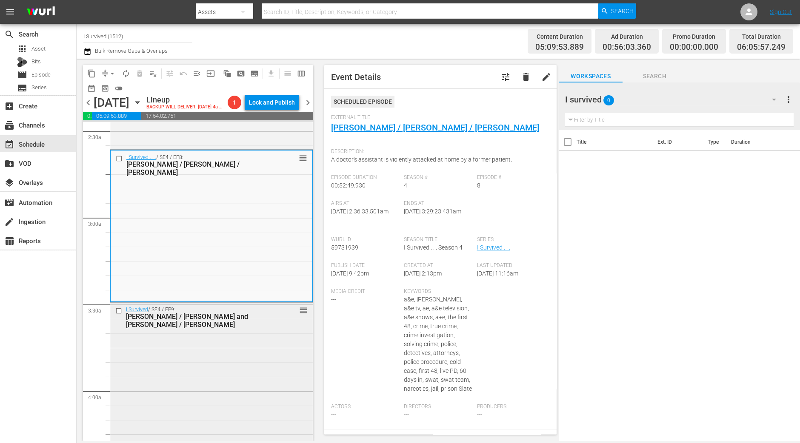
click at [243, 362] on div "I Survived / SE4 / EP9: Franklin / Jeff and Frank / Connie reorder" at bounding box center [211, 378] width 202 height 150
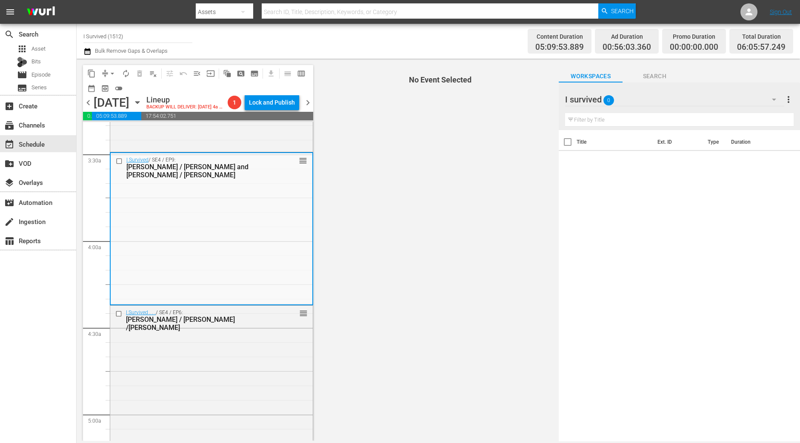
scroll to position [585, 0]
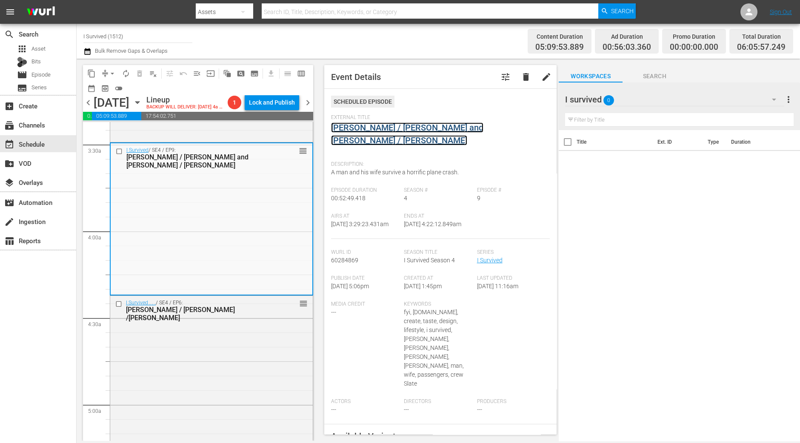
drag, startPoint x: 415, startPoint y: 121, endPoint x: 398, endPoint y: 126, distance: 17.6
click at [224, 381] on div "I Survived . . . / SE4 / EP6: Rudrani / Tracey /Teresa reorder" at bounding box center [211, 371] width 202 height 151
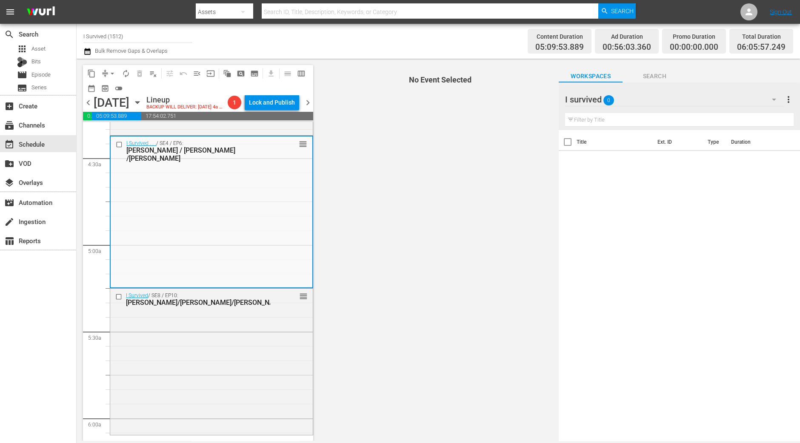
scroll to position [744, 0]
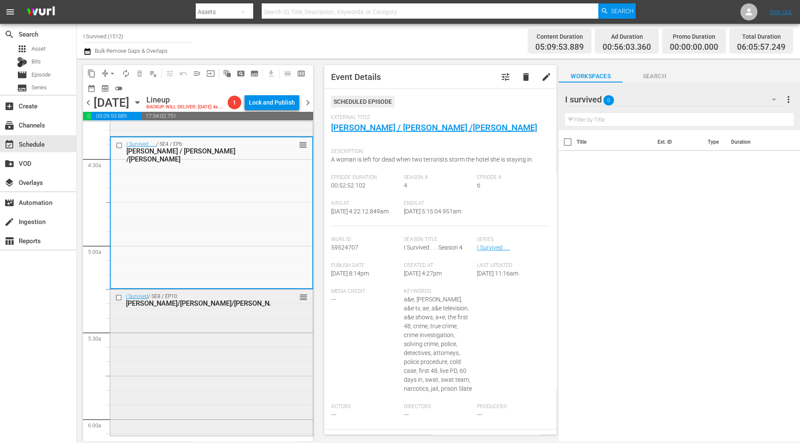
click at [248, 345] on div "I Survived / SE8 / EP10: Donna/Michael/Sheila reorder" at bounding box center [211, 362] width 202 height 145
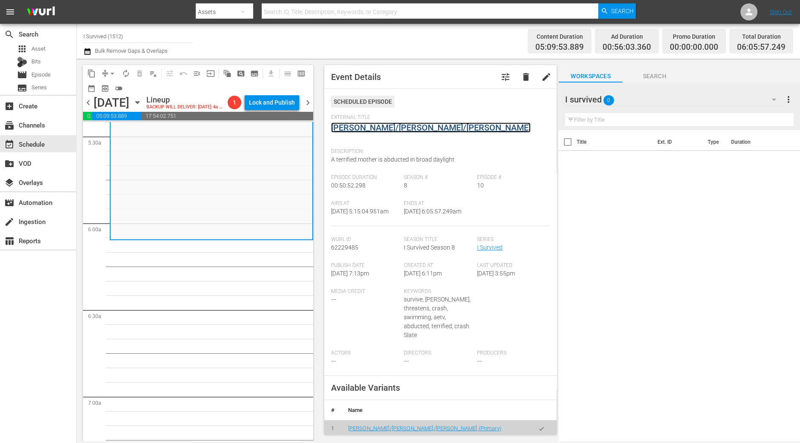
scroll to position [957, 0]
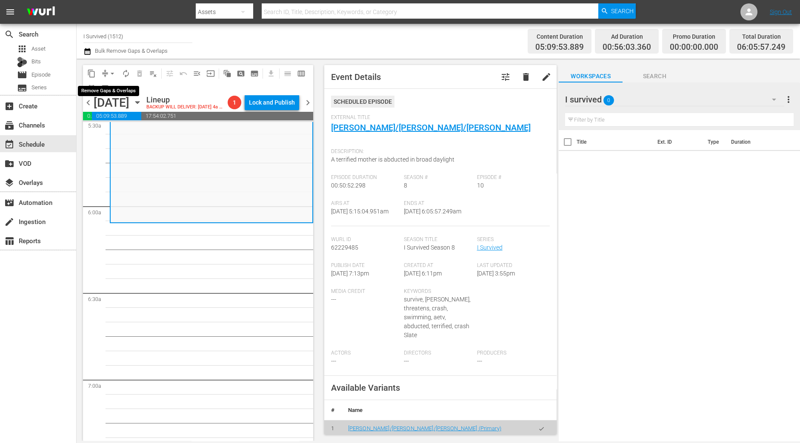
click at [108, 70] on span "arrow_drop_down" at bounding box center [112, 73] width 9 height 9
click at [108, 85] on li "Align to Midnight" at bounding box center [112, 90] width 89 height 14
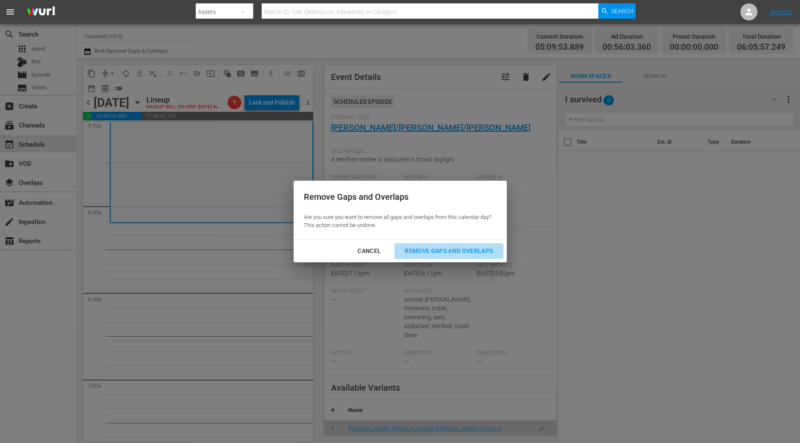
click at [447, 248] on div "Remove Gaps and Overlaps" at bounding box center [449, 251] width 102 height 11
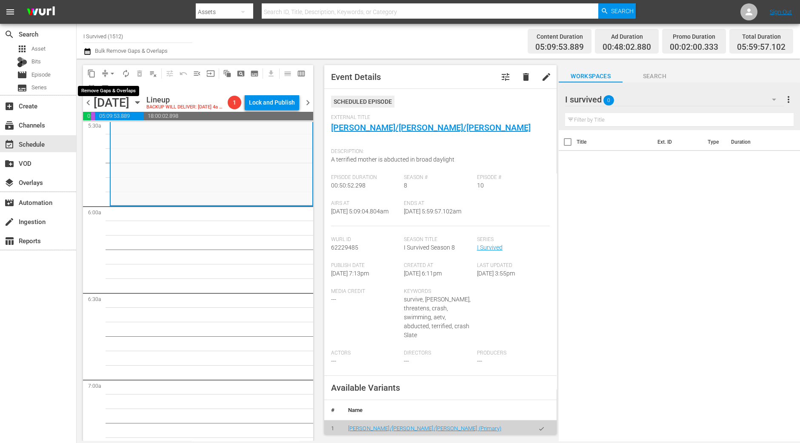
click at [112, 76] on span "arrow_drop_down" at bounding box center [112, 73] width 9 height 9
click at [112, 92] on li "Align to Midnight" at bounding box center [112, 90] width 89 height 14
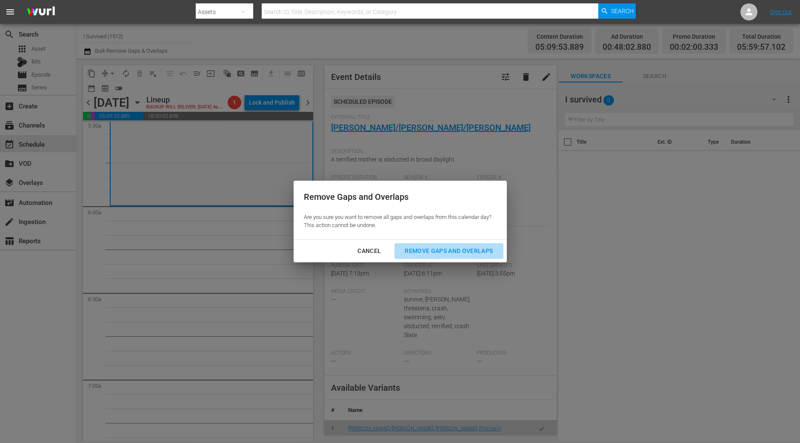
click at [481, 251] on div "Remove Gaps and Overlaps" at bounding box center [449, 251] width 102 height 11
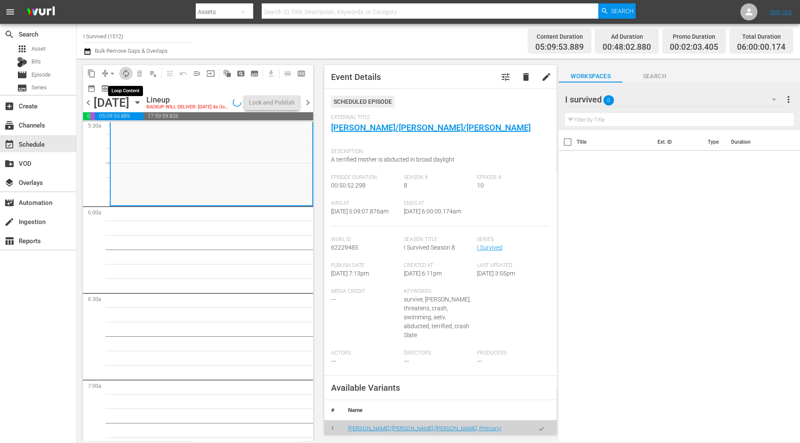
click at [126, 77] on span "autorenew_outlined" at bounding box center [126, 73] width 9 height 9
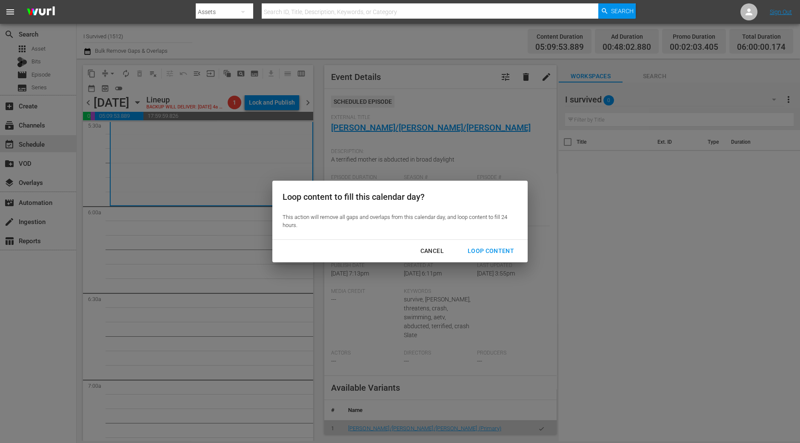
click at [492, 250] on div "Loop Content" at bounding box center [491, 251] width 60 height 11
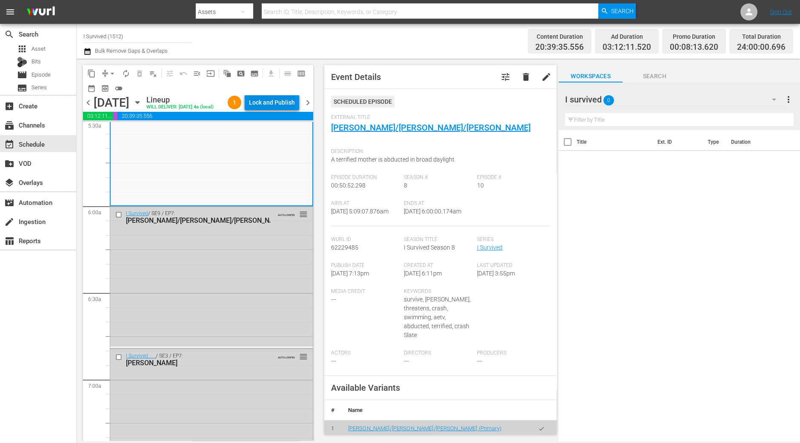
click at [279, 97] on div "Lock and Publish" at bounding box center [272, 102] width 46 height 15
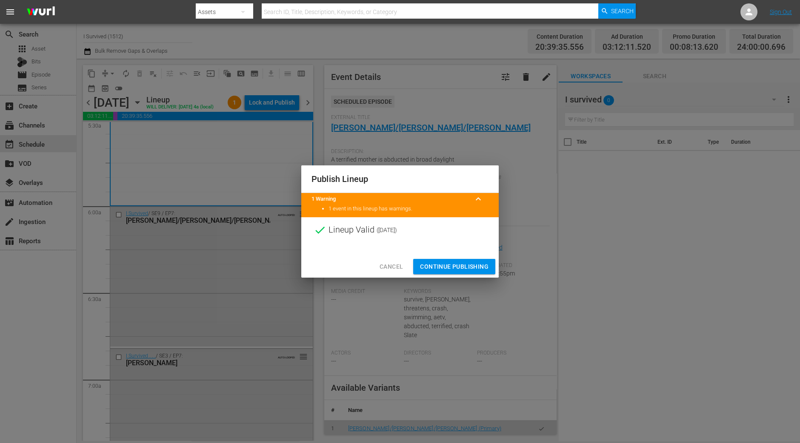
click at [465, 266] on span "Continue Publishing" at bounding box center [454, 267] width 68 height 11
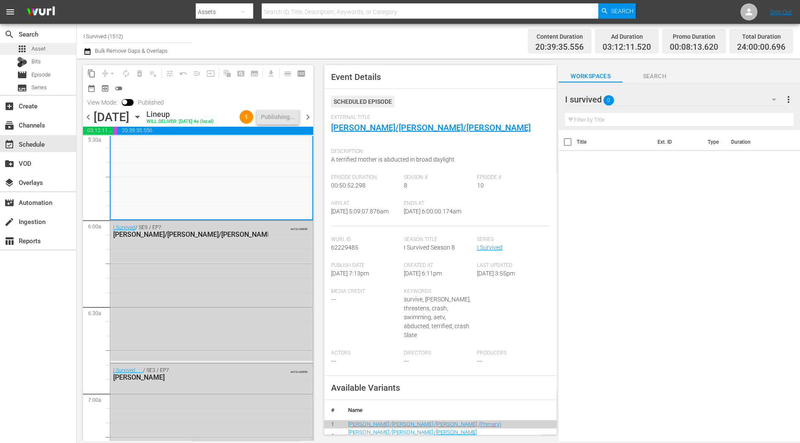
click at [38, 45] on span "Asset" at bounding box center [38, 49] width 14 height 9
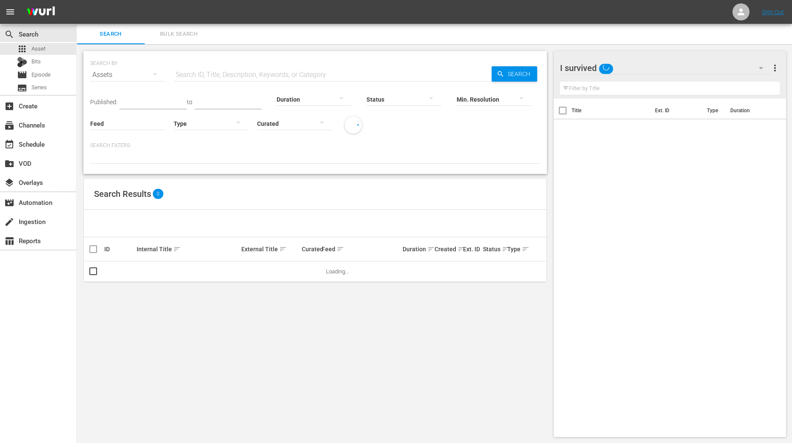
click at [177, 37] on span "Bulk Search" at bounding box center [179, 34] width 58 height 10
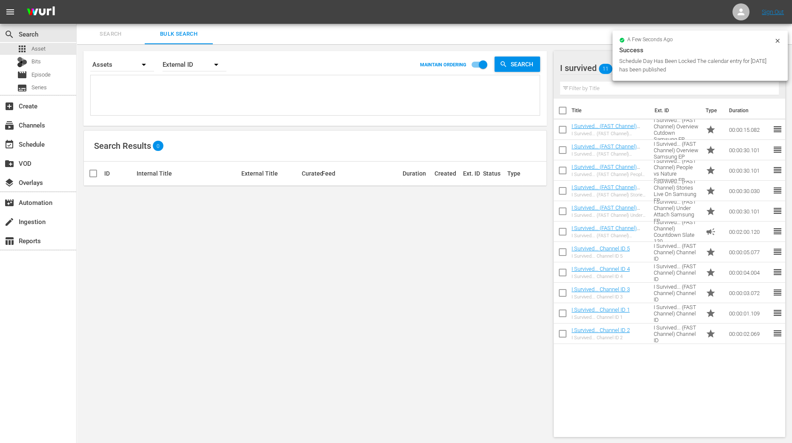
click at [563, 111] on input "checkbox" at bounding box center [562, 112] width 18 height 18
checkbox input "true"
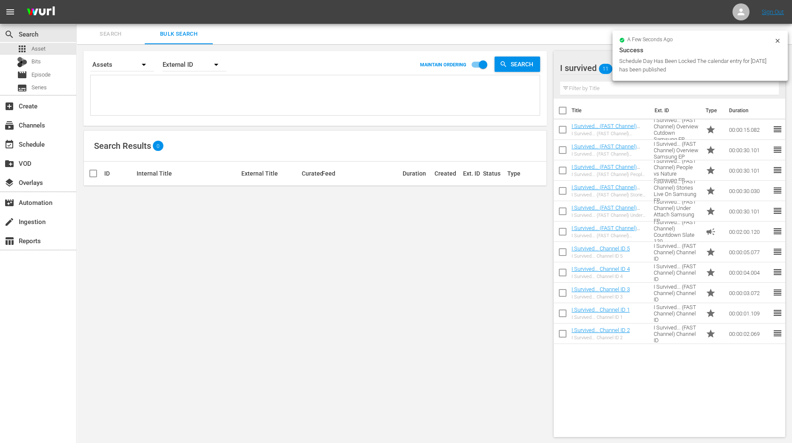
checkbox input "true"
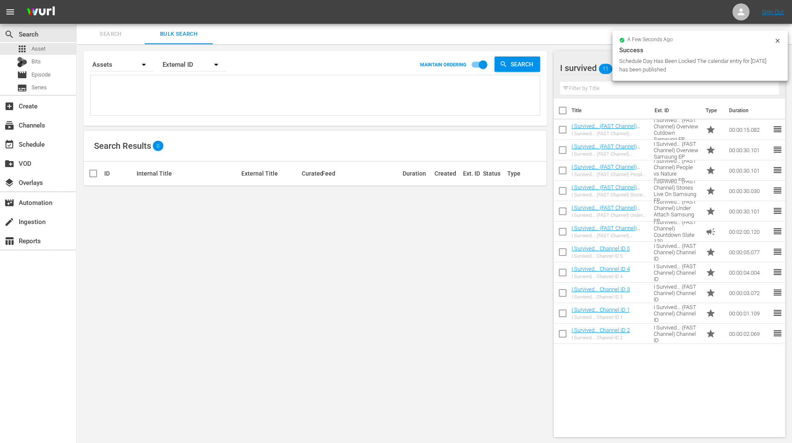
checkbox input "true"
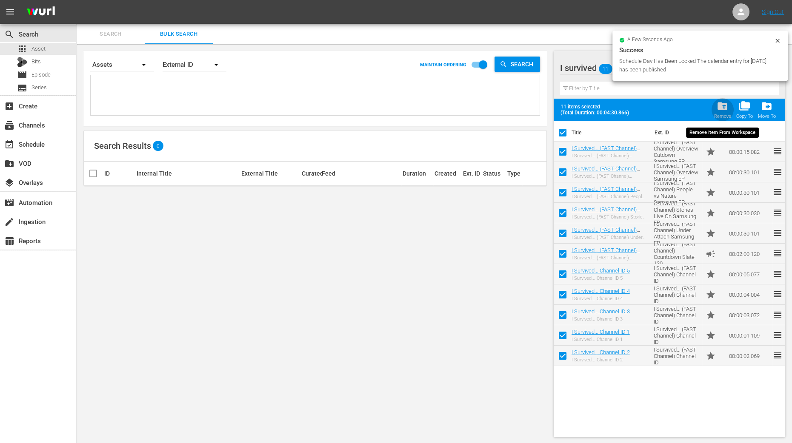
click at [723, 110] on span "folder_delete" at bounding box center [721, 105] width 11 height 11
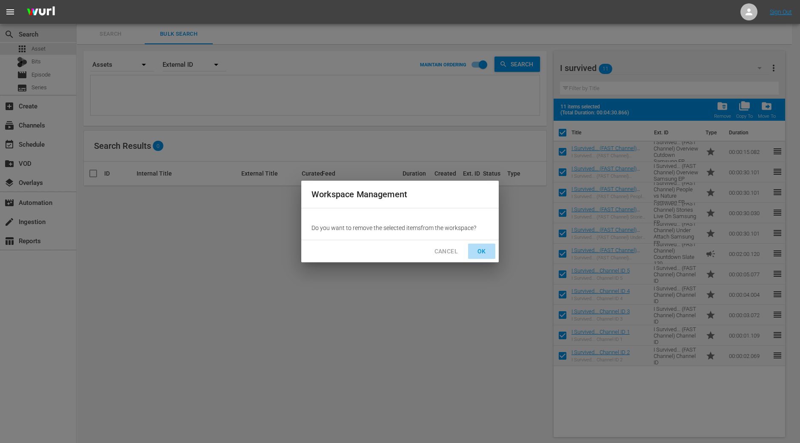
click at [485, 247] on span "OK" at bounding box center [482, 251] width 14 height 11
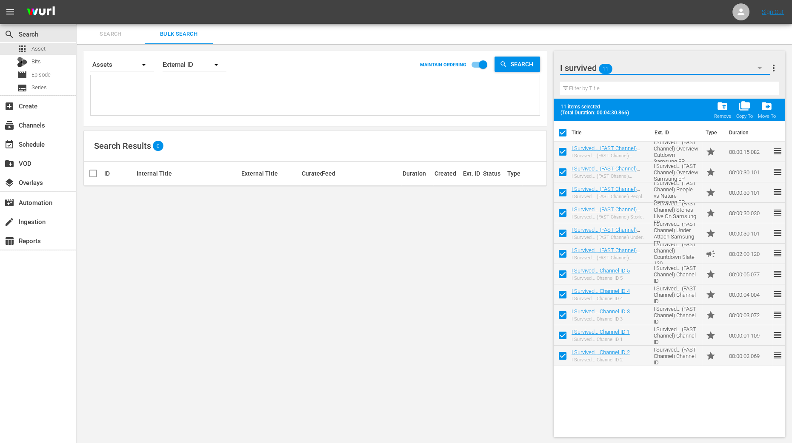
click at [764, 68] on button "button" at bounding box center [759, 68] width 20 height 20
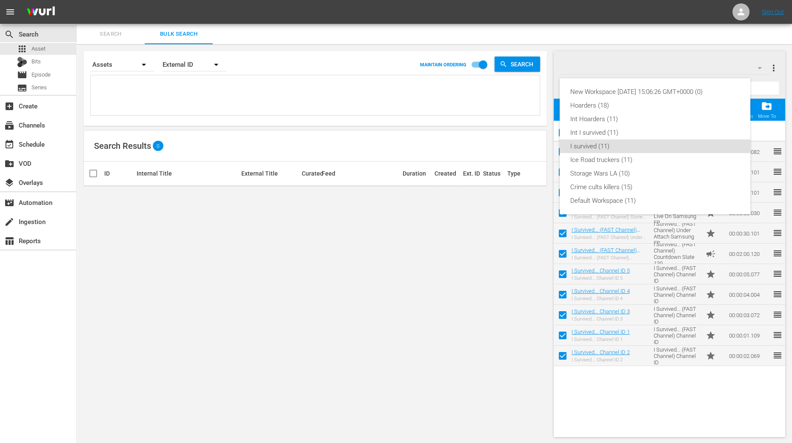
checkbox input "false"
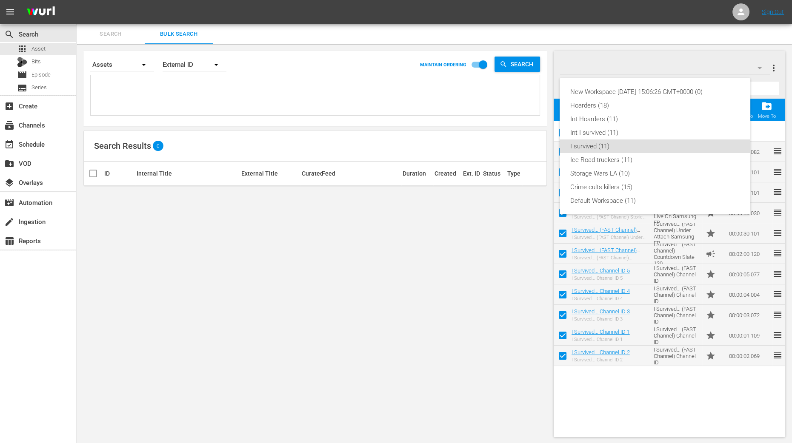
checkbox input "false"
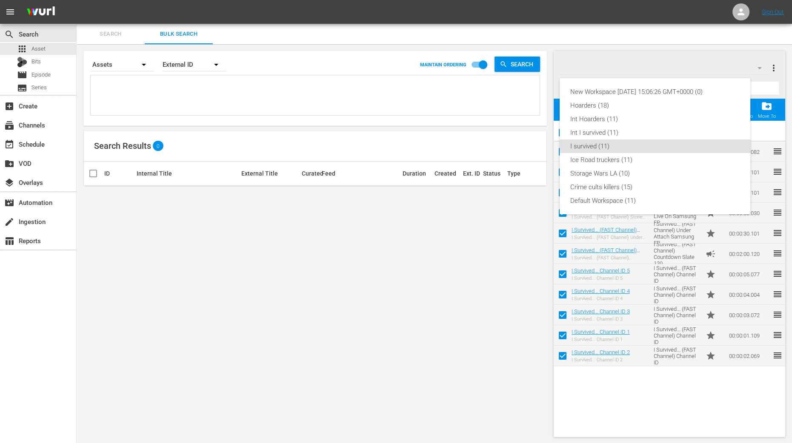
checkbox input "false"
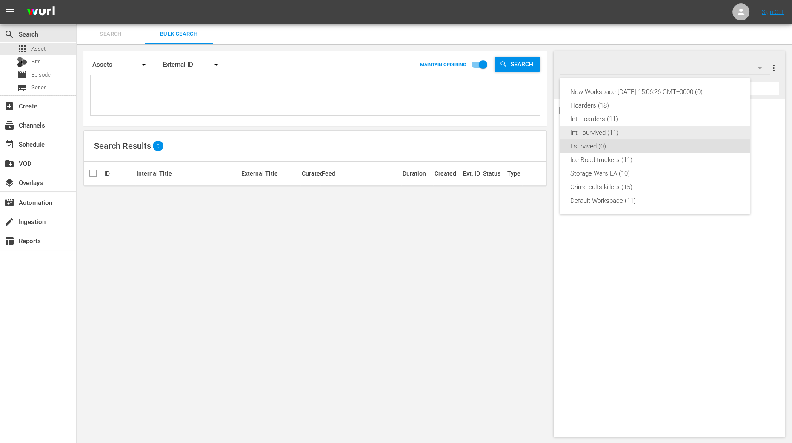
click at [625, 133] on div "Int I survived (11)" at bounding box center [655, 133] width 170 height 14
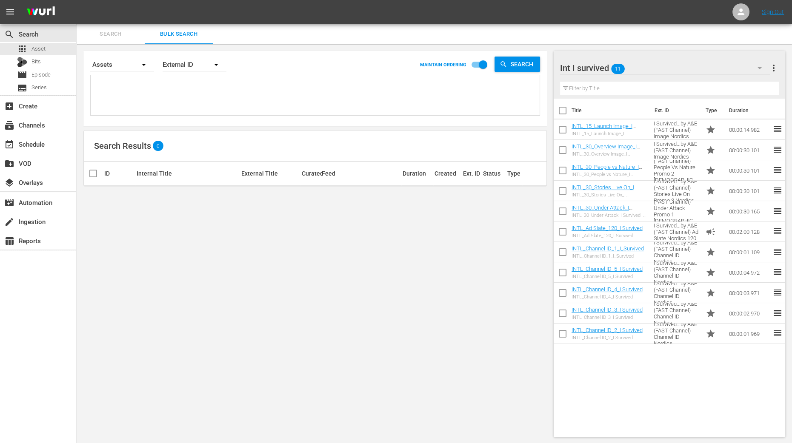
click at [566, 111] on input "checkbox" at bounding box center [562, 112] width 18 height 18
checkbox input "true"
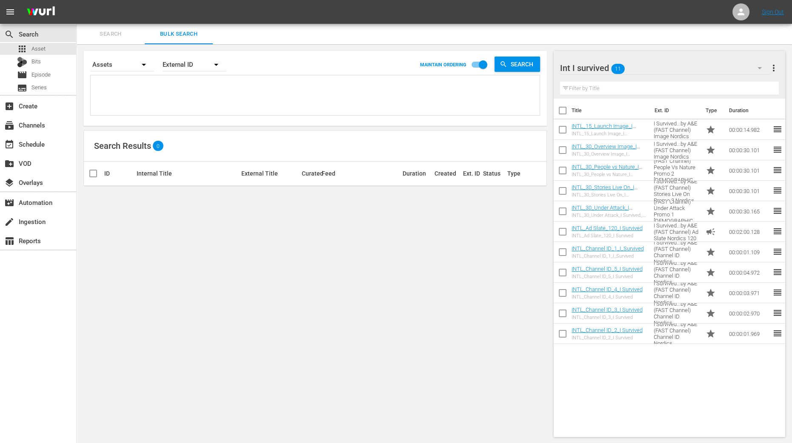
checkbox input "true"
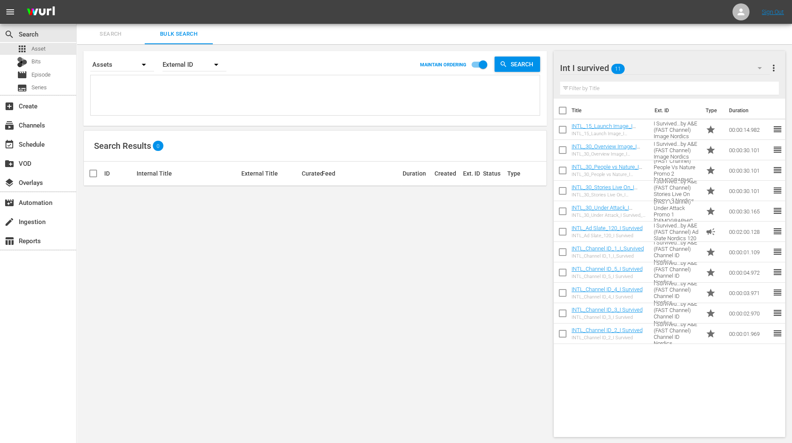
checkbox input "true"
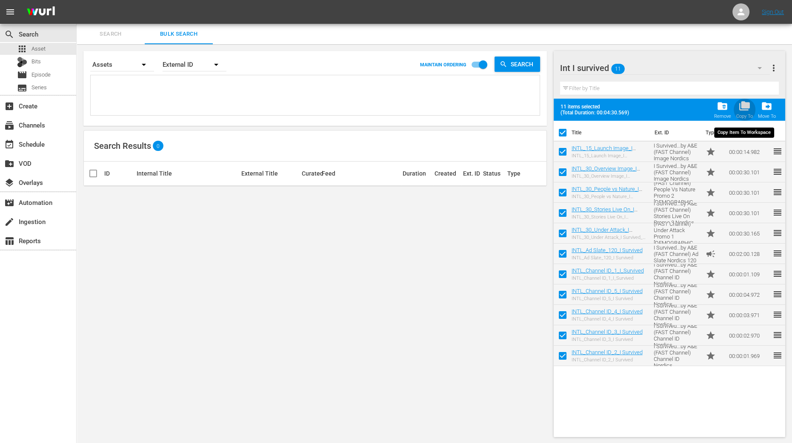
click at [744, 113] on div "folder_copy Copy To" at bounding box center [744, 109] width 17 height 19
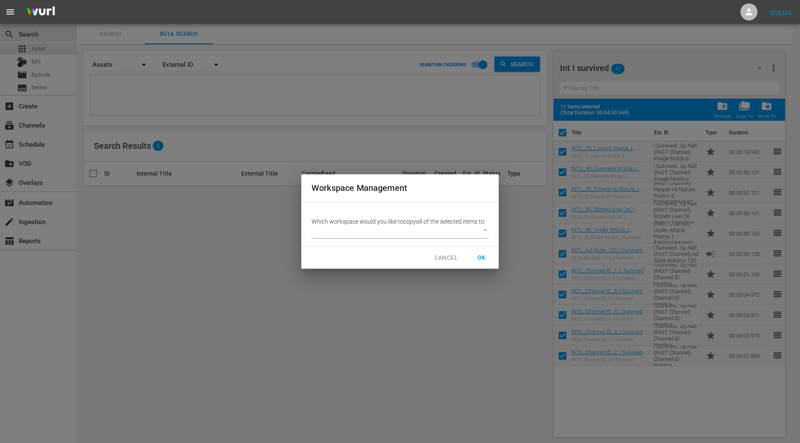
click at [465, 222] on p "Which workspace would you like to copy all of the selected items to:" at bounding box center [399, 221] width 177 height 9
click at [466, 228] on body "menu Sign Out search Search apps Asset Bits movie Episode subtitles Series add_…" at bounding box center [400, 221] width 800 height 443
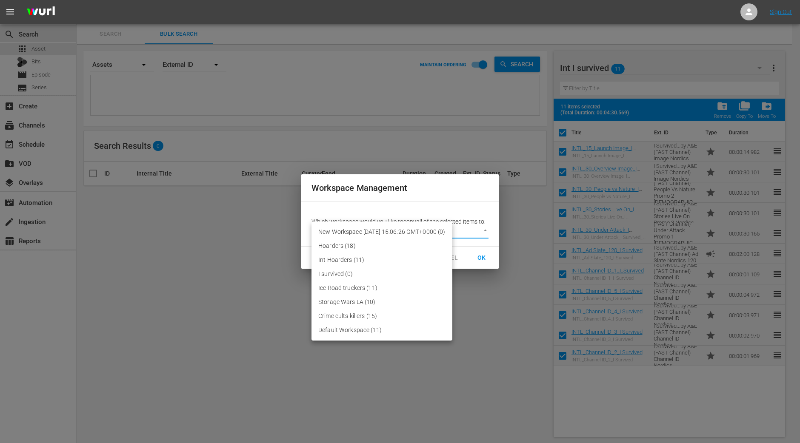
click at [444, 361] on div at bounding box center [400, 221] width 800 height 443
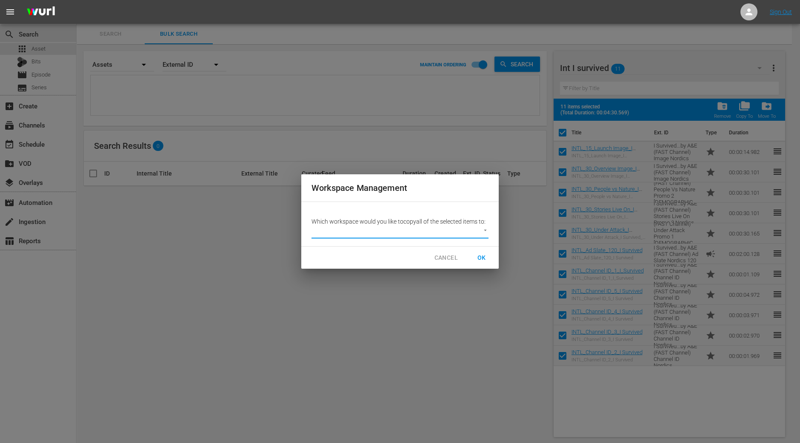
click at [451, 252] on button "CANCEL" at bounding box center [445, 258] width 37 height 16
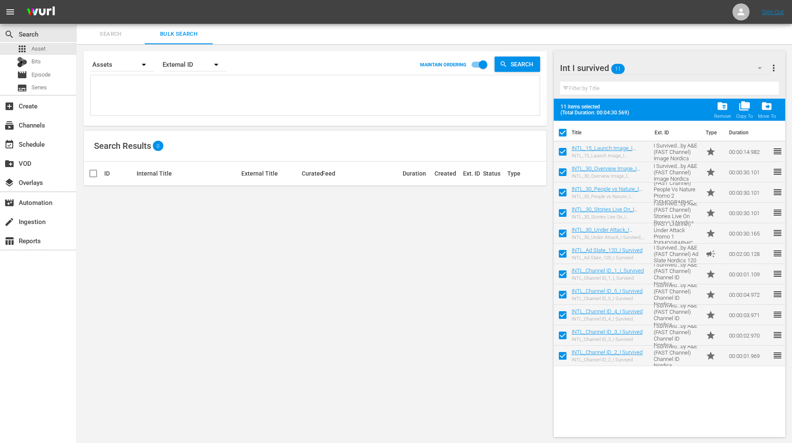
click at [761, 67] on icon "button" at bounding box center [759, 68] width 10 height 10
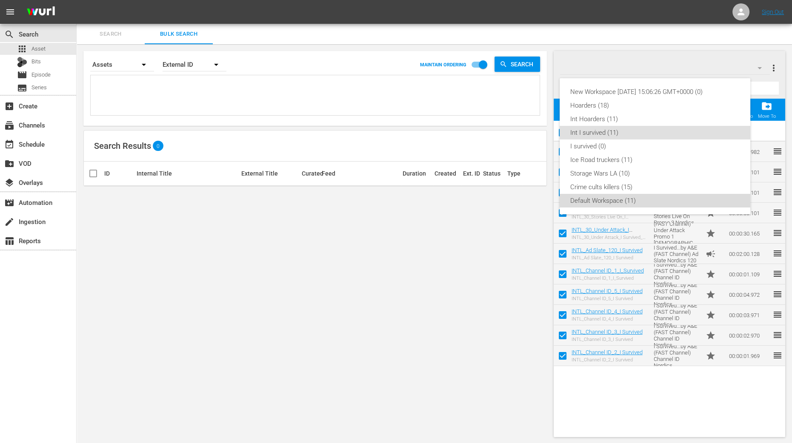
click at [595, 201] on div "Default Workspace (11)" at bounding box center [655, 201] width 170 height 14
checkbox input "false"
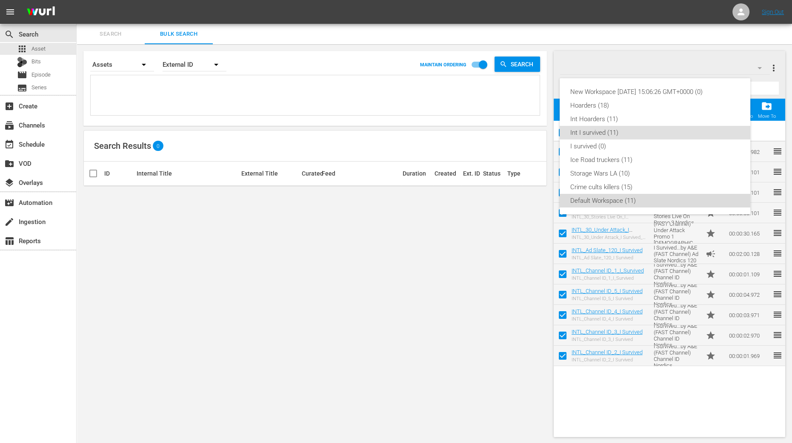
checkbox input "false"
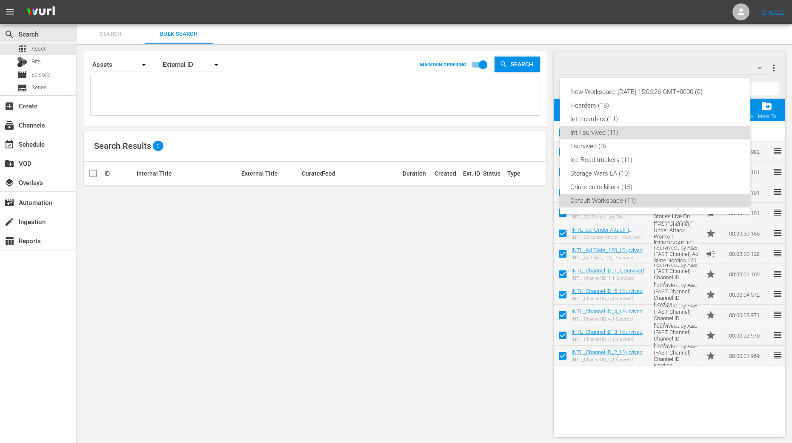
checkbox input "false"
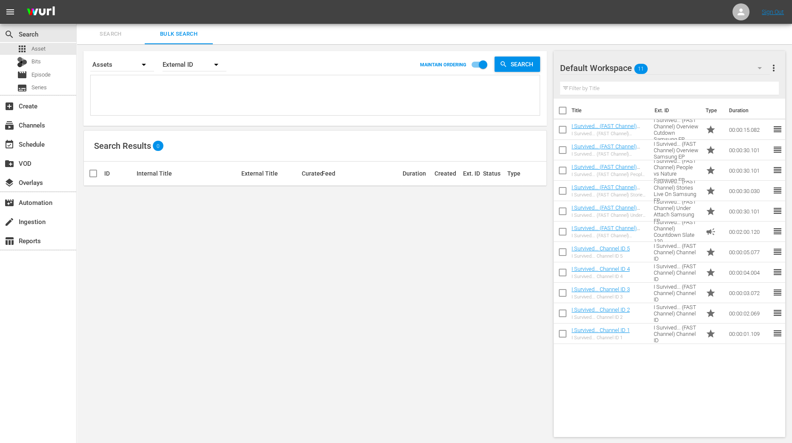
click at [559, 111] on input "checkbox" at bounding box center [562, 112] width 18 height 18
checkbox input "true"
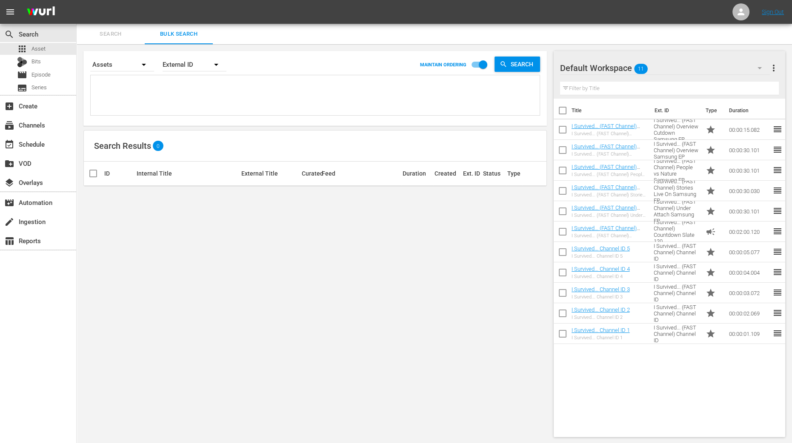
checkbox input "true"
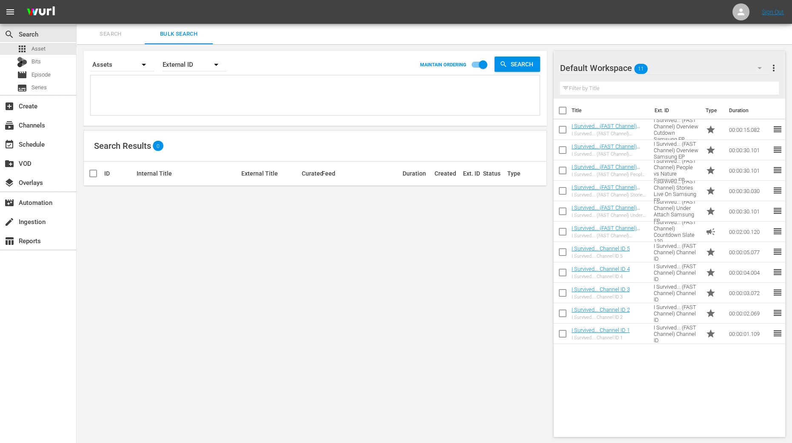
checkbox input "true"
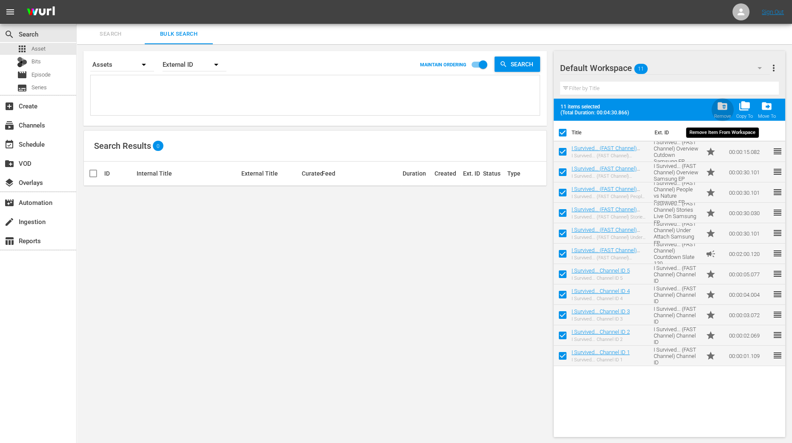
click at [718, 112] on div "folder_delete Remove" at bounding box center [722, 109] width 17 height 19
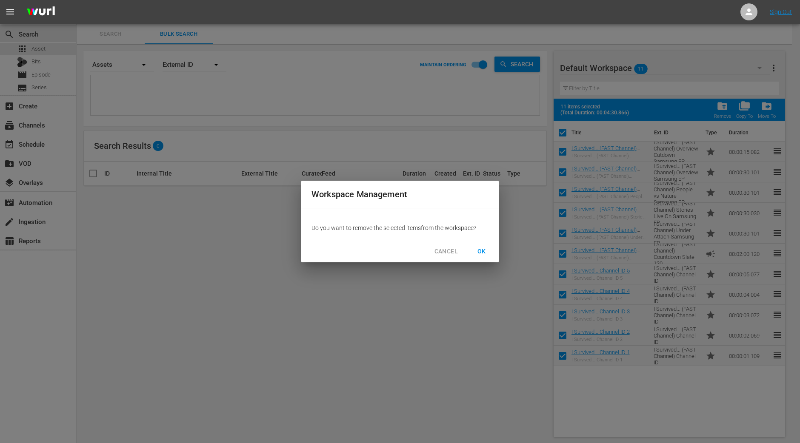
click at [481, 248] on span "OK" at bounding box center [482, 251] width 14 height 11
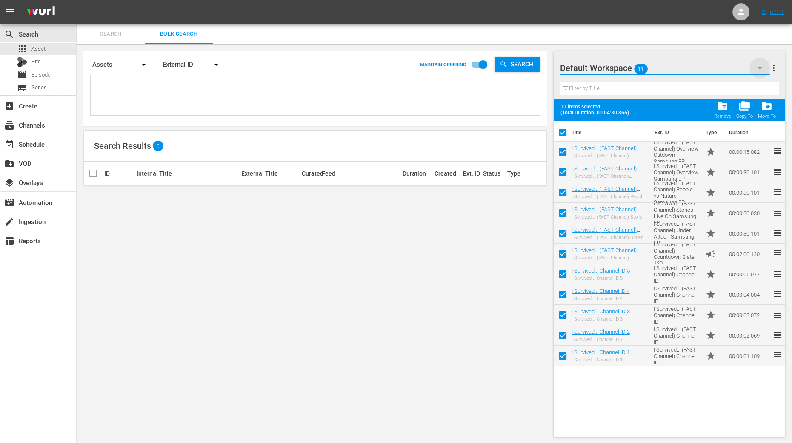
click at [761, 69] on icon "button" at bounding box center [759, 68] width 10 height 10
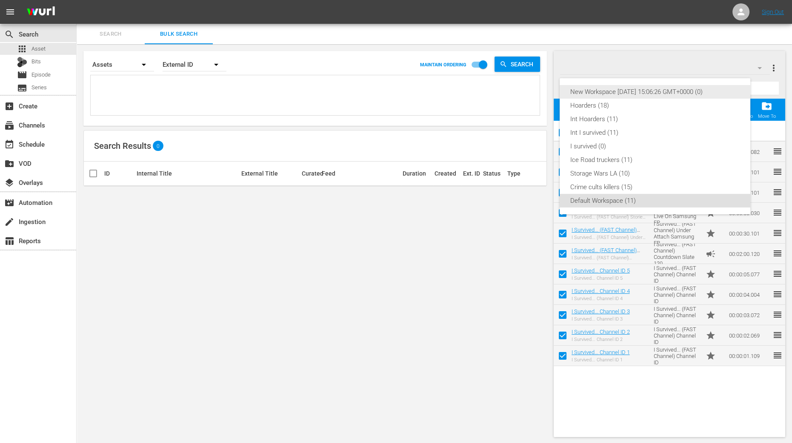
checkbox input "false"
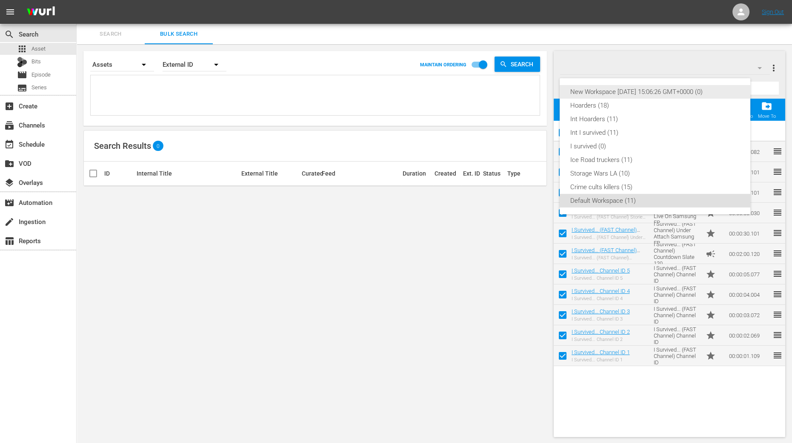
checkbox input "false"
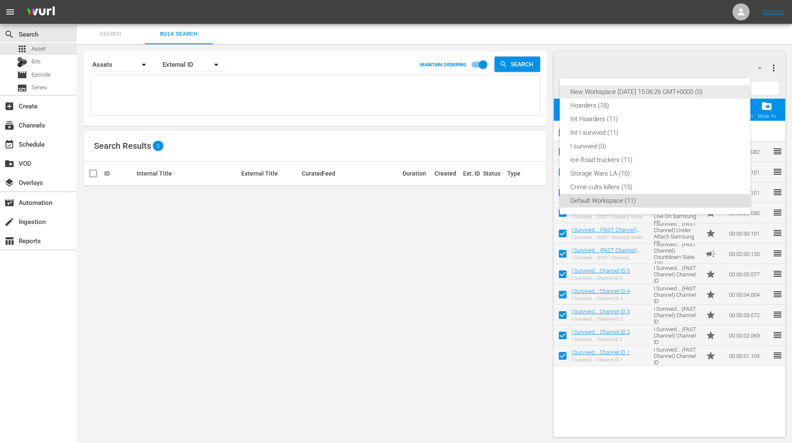
checkbox input "false"
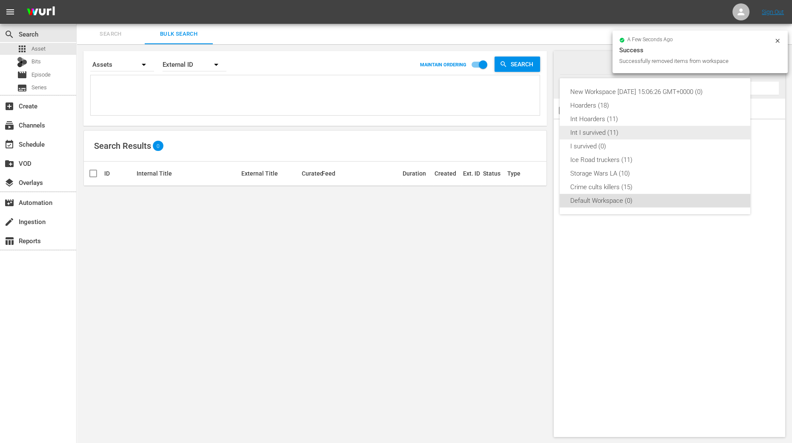
click at [619, 133] on div "Int I survived (11)" at bounding box center [655, 133] width 170 height 14
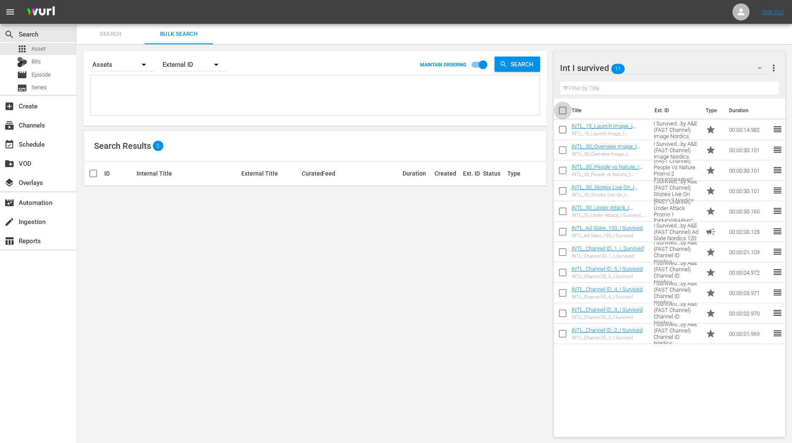
click at [565, 111] on input "checkbox" at bounding box center [562, 112] width 18 height 18
checkbox input "true"
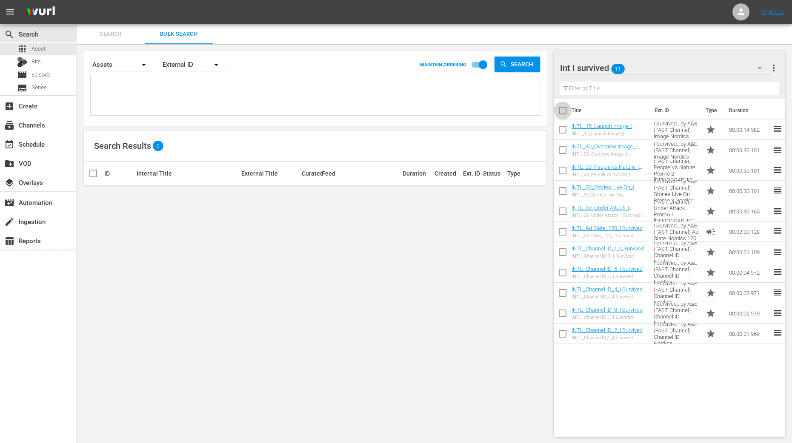
checkbox input "true"
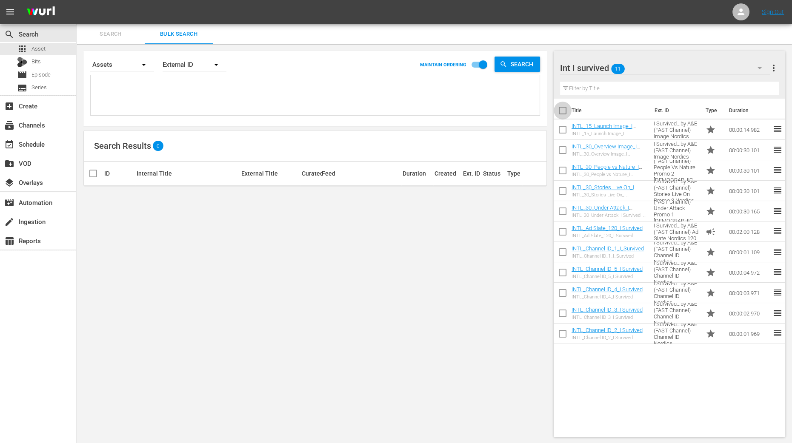
checkbox input "true"
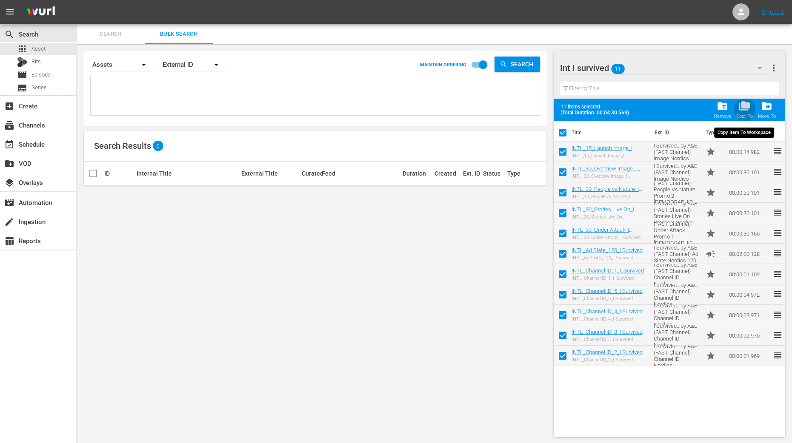
click at [743, 109] on span "folder_copy" at bounding box center [743, 105] width 11 height 11
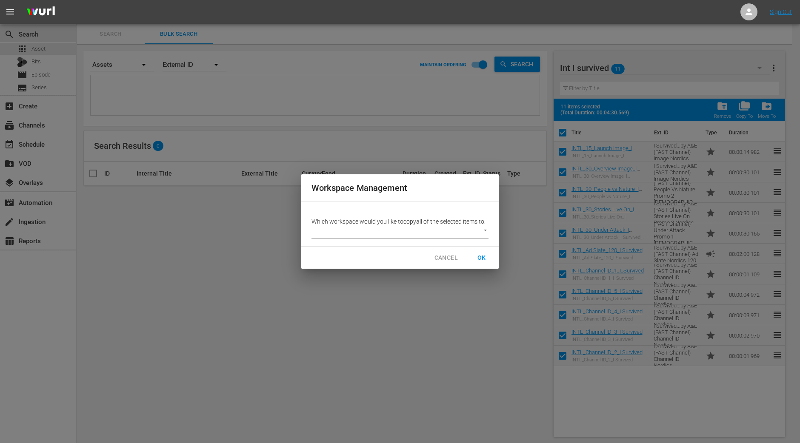
click at [493, 234] on div "Which workspace would you like to copy all of the selected items to: ​" at bounding box center [399, 224] width 197 height 44
click at [489, 232] on div "Which workspace would you like to copy all of the selected items to: ​" at bounding box center [399, 224] width 197 height 44
click at [484, 232] on body "menu Sign Out search Search apps Asset Bits movie Episode subtitles Series add_…" at bounding box center [400, 221] width 800 height 443
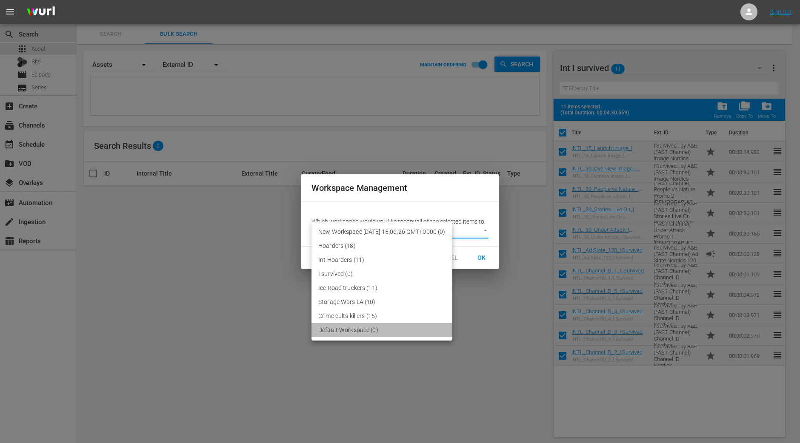
click at [368, 336] on li "Default Workspace (0)" at bounding box center [381, 330] width 141 height 14
type input "2095"
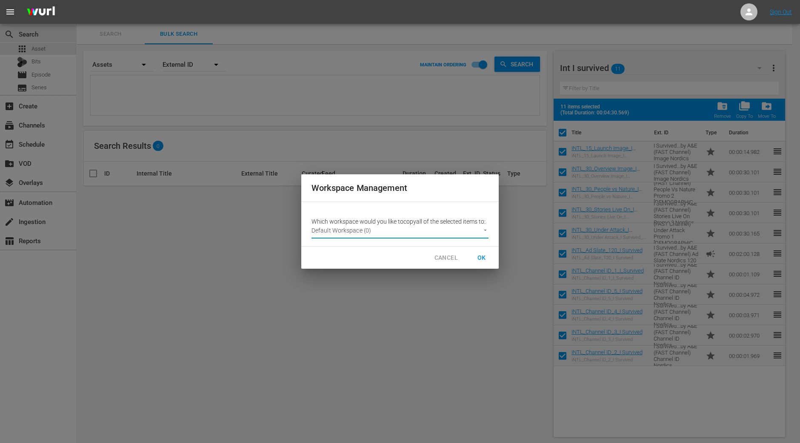
click at [481, 259] on span "OK" at bounding box center [482, 258] width 14 height 11
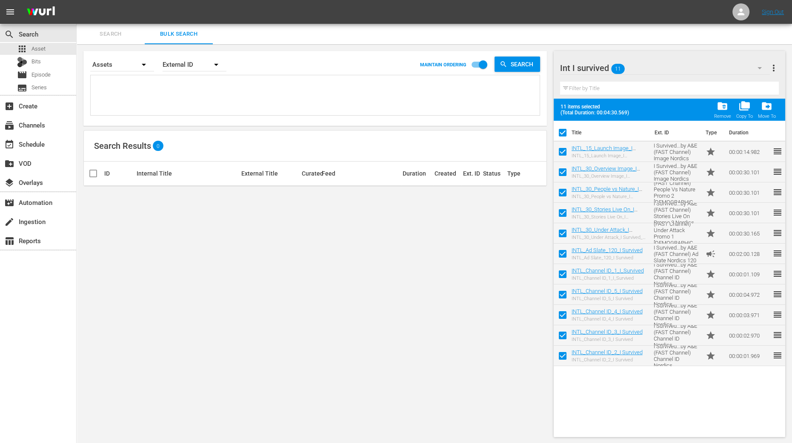
checkbox input "false"
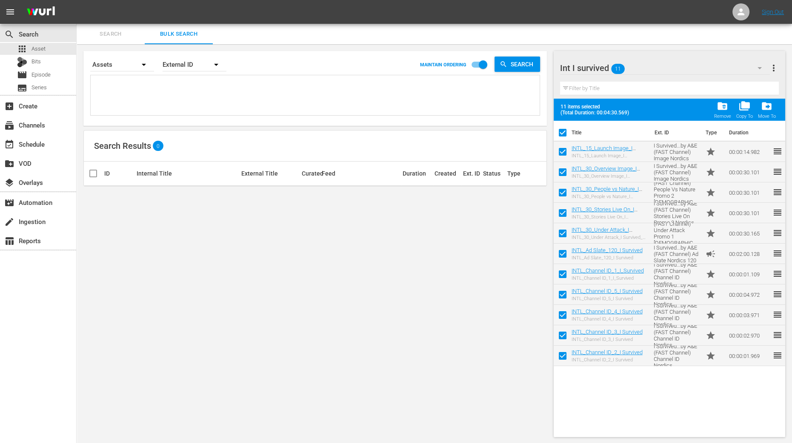
checkbox input "false"
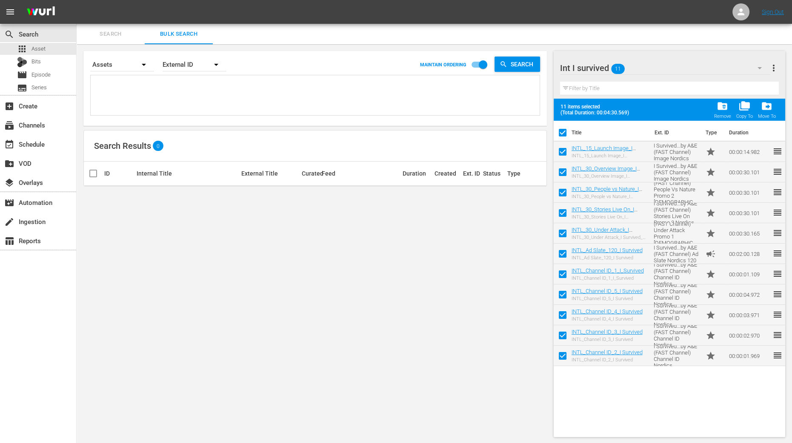
checkbox input "false"
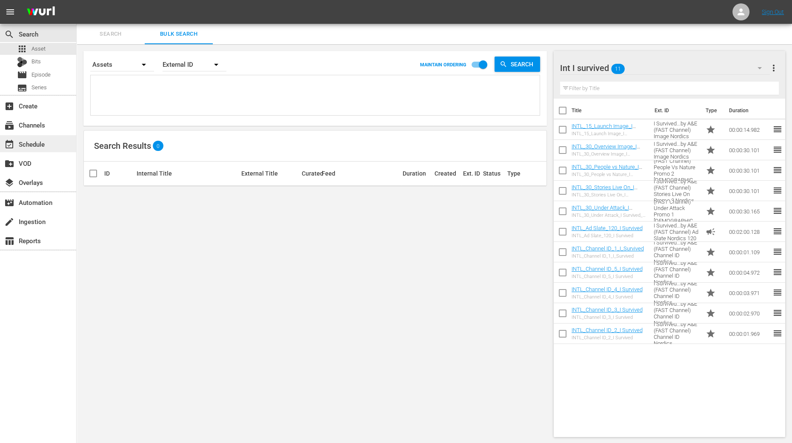
click at [53, 145] on div "event_available Schedule" at bounding box center [38, 143] width 76 height 17
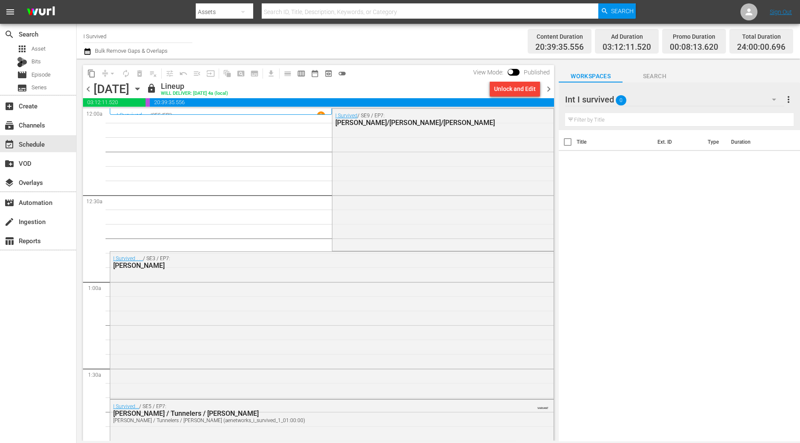
click at [144, 94] on div "Sunday, October 19th October 19th" at bounding box center [119, 89] width 51 height 14
click at [142, 92] on icon "button" at bounding box center [137, 88] width 9 height 9
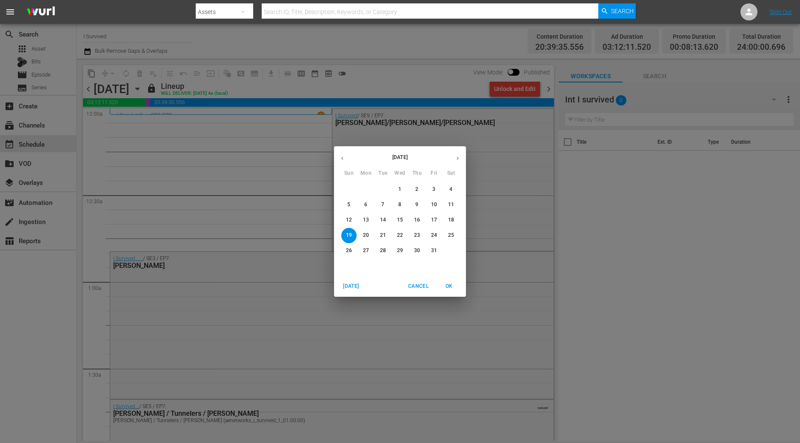
click at [364, 220] on p "13" at bounding box center [366, 220] width 6 height 7
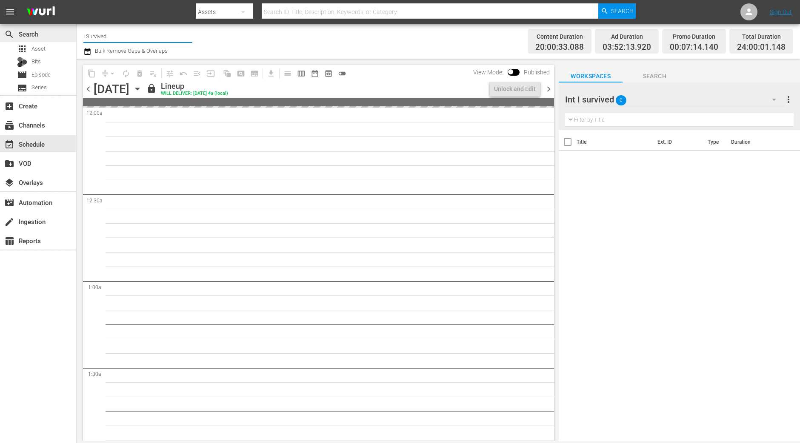
drag, startPoint x: 116, startPoint y: 34, endPoint x: 34, endPoint y: 31, distance: 82.2
click at [77, 0] on div "search Search apps Asset Bits movie Episode subtitles Series add_box Create sub…" at bounding box center [438, 0] width 723 height 0
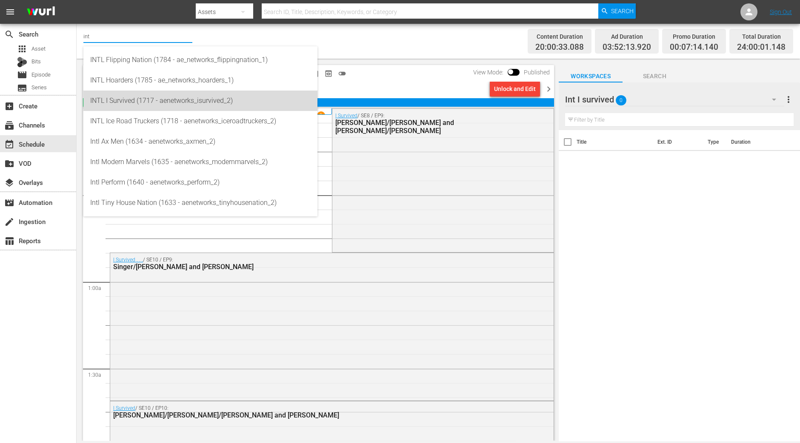
click at [121, 92] on div "INTL I Survived (1717 - aenetworks_isurvived_2)" at bounding box center [200, 101] width 220 height 20
type input "INTL I Survived (1717 - aenetworks_isurvived_2)"
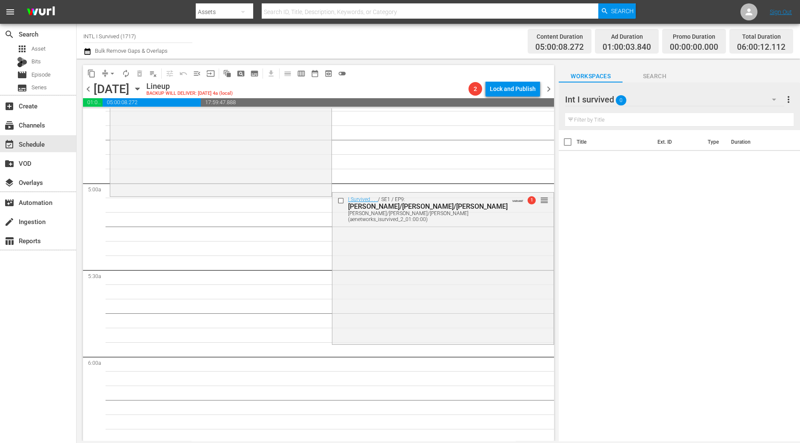
scroll to position [797, 0]
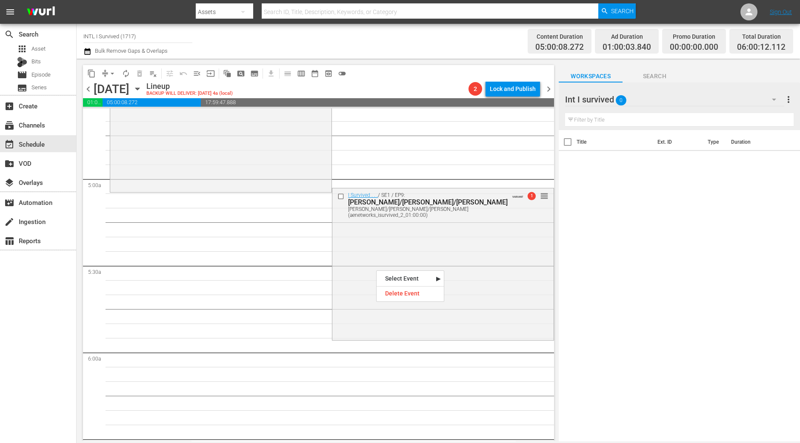
click at [396, 287] on nav "Select Event Eduardo and Jayne Maria/Jerry/Melissa Delete Event" at bounding box center [410, 286] width 68 height 31
click at [375, 262] on div "I Survived . . . / SE1 / EP9: Maria/Jerry/Melissa Maria/Jerry/Melissa (aenetwor…" at bounding box center [442, 263] width 221 height 150
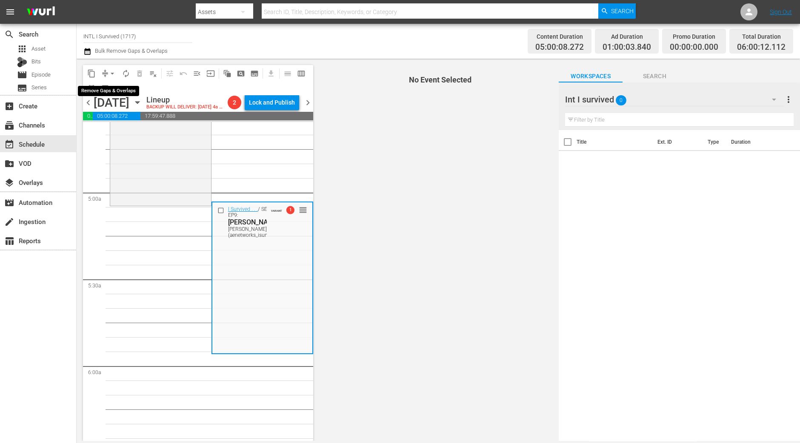
click at [111, 74] on span "arrow_drop_down" at bounding box center [112, 73] width 9 height 9
click at [111, 86] on li "Align to Midnight" at bounding box center [112, 90] width 89 height 14
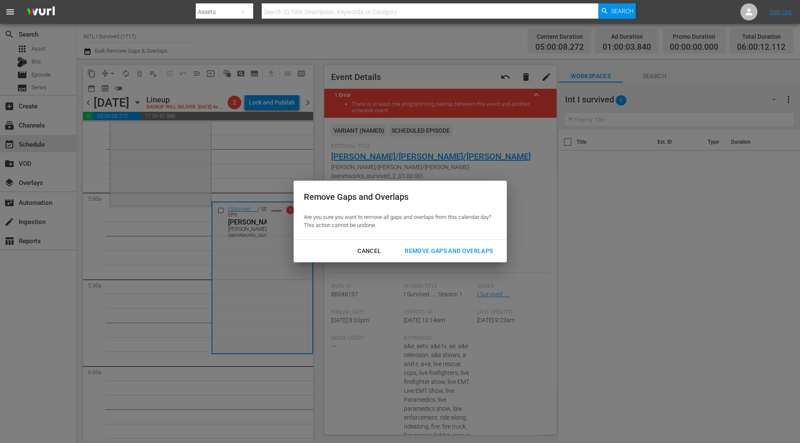
click at [485, 250] on div "Remove Gaps and Overlaps" at bounding box center [449, 251] width 102 height 11
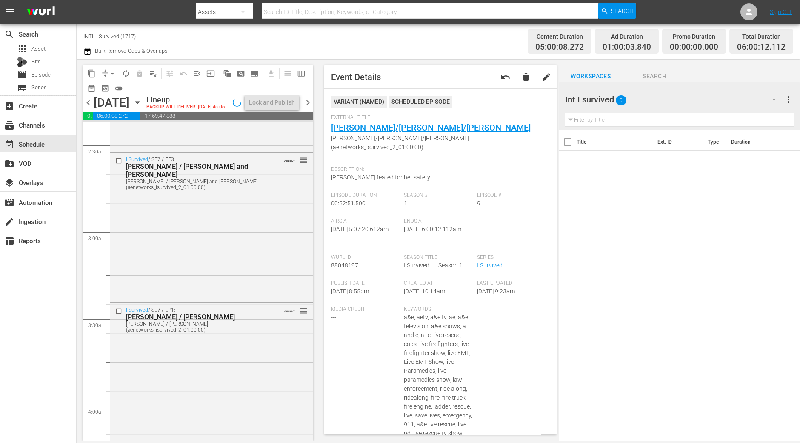
scroll to position [251, 0]
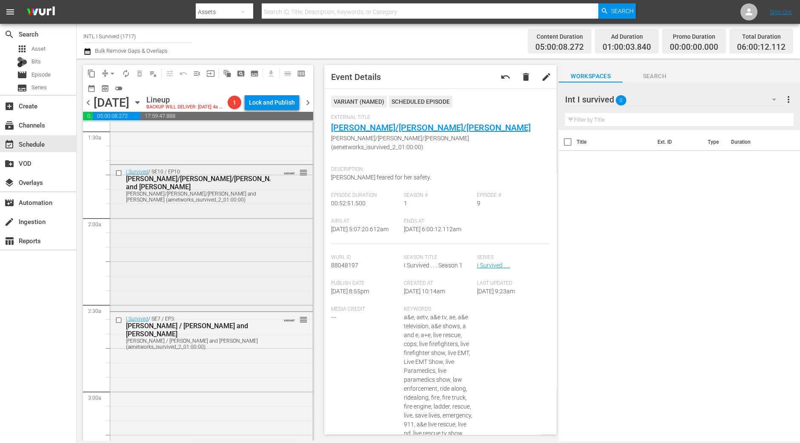
click at [225, 269] on div "I Survived / SE10 / EP10: Dorothy/Jim/Bud and Katrina Dorothy/Jim/Bud and Katri…" at bounding box center [211, 237] width 202 height 145
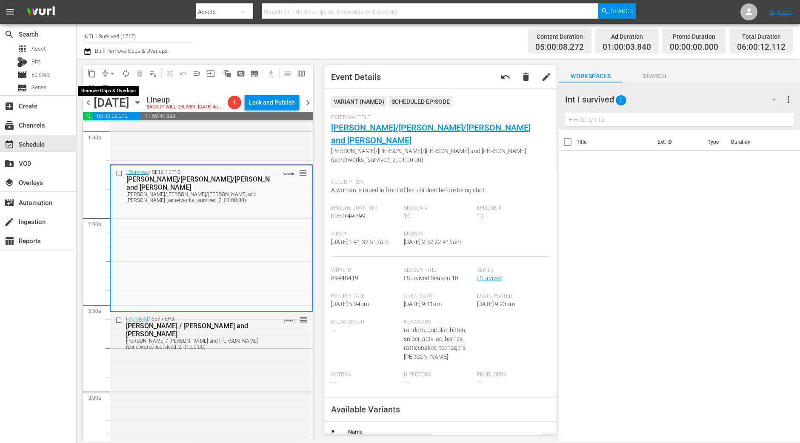
click at [113, 74] on span "arrow_drop_down" at bounding box center [112, 73] width 9 height 9
click at [110, 93] on li "Align to Midnight" at bounding box center [112, 90] width 89 height 14
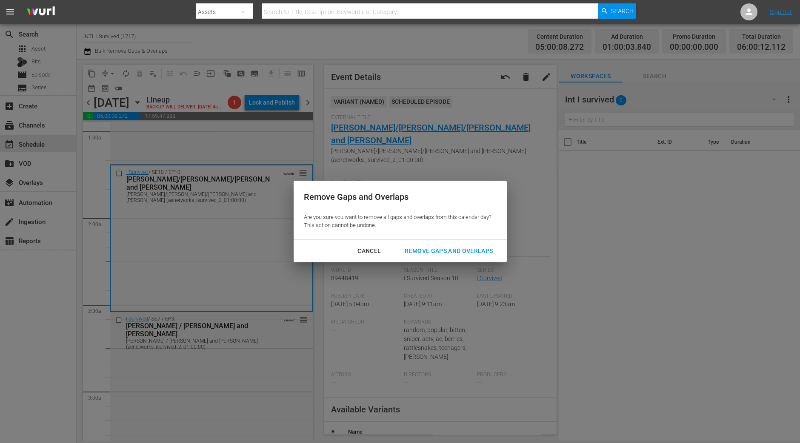
click at [451, 258] on button "Remove Gaps and Overlaps" at bounding box center [448, 251] width 108 height 16
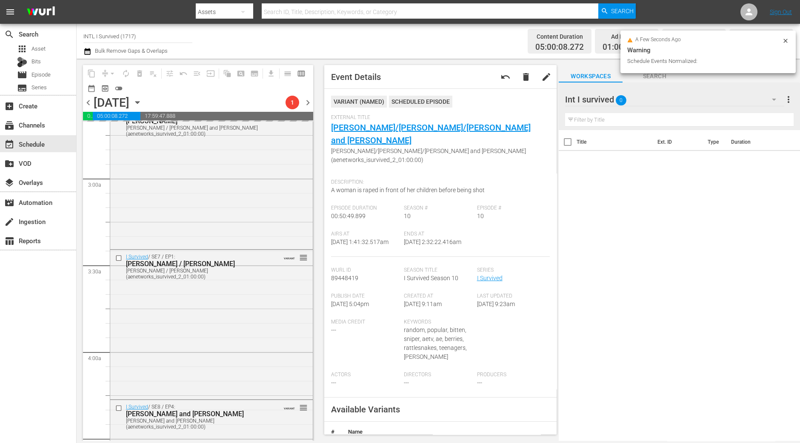
scroll to position [783, 0]
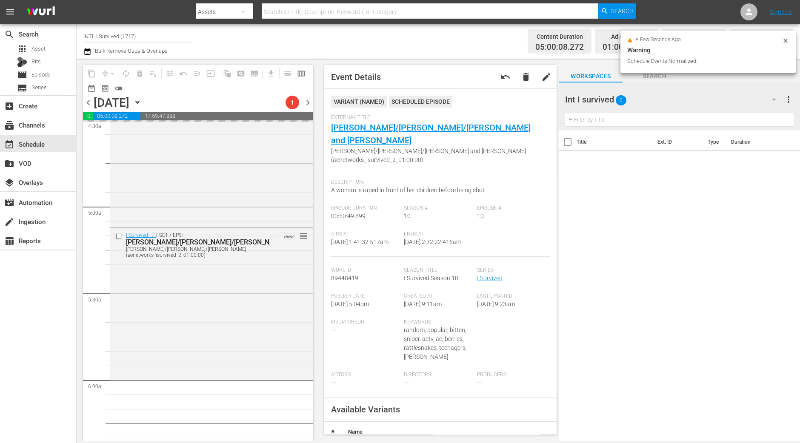
click at [223, 259] on div "I Survived . . . / SE1 / EP9: Maria/Jerry/Melissa Maria/Jerry/Melissa (aenetwor…" at bounding box center [211, 303] width 202 height 150
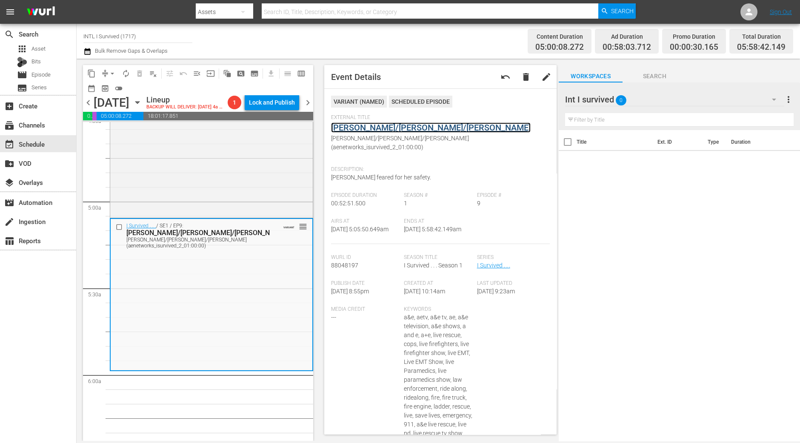
scroll to position [797, 0]
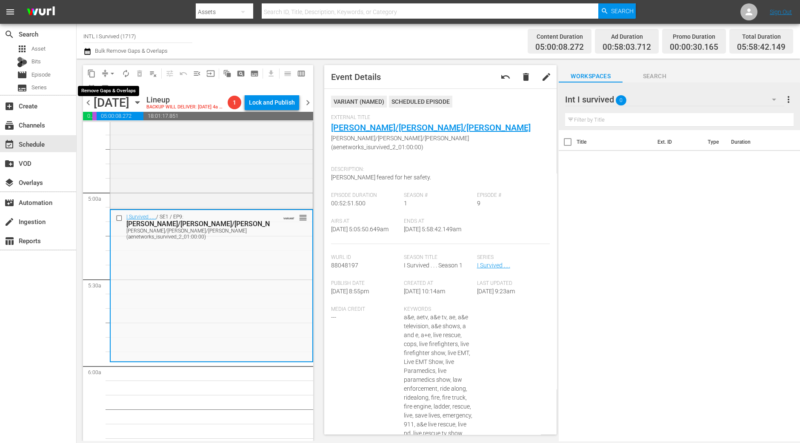
click at [109, 70] on span "arrow_drop_down" at bounding box center [112, 73] width 9 height 9
click at [112, 88] on li "Align to Midnight" at bounding box center [112, 90] width 89 height 14
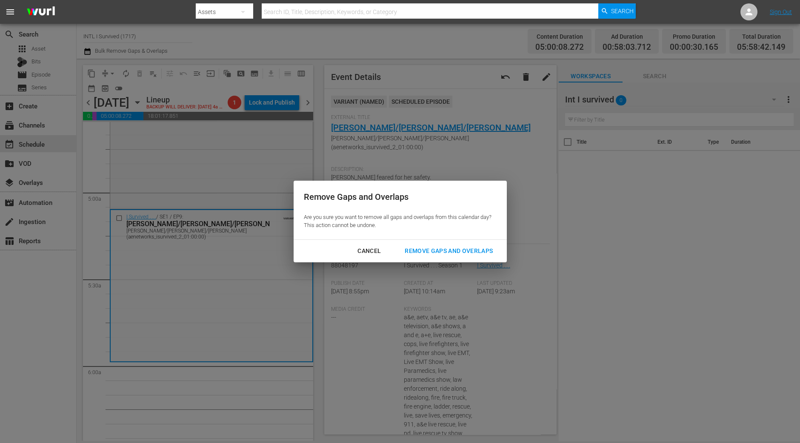
click at [462, 256] on div "Remove Gaps and Overlaps" at bounding box center [449, 251] width 102 height 11
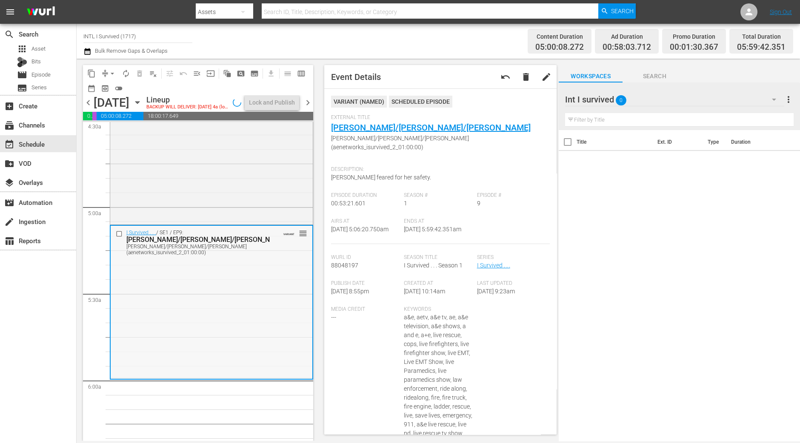
scroll to position [729, 0]
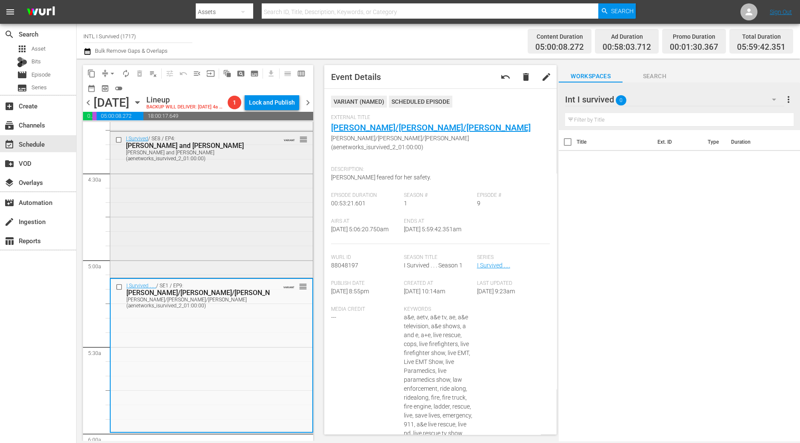
click at [240, 224] on div "I Survived / SE8 / EP4: Eduardo and Jayne Eduardo and Jayne (aenetworks_isurviv…" at bounding box center [211, 204] width 202 height 145
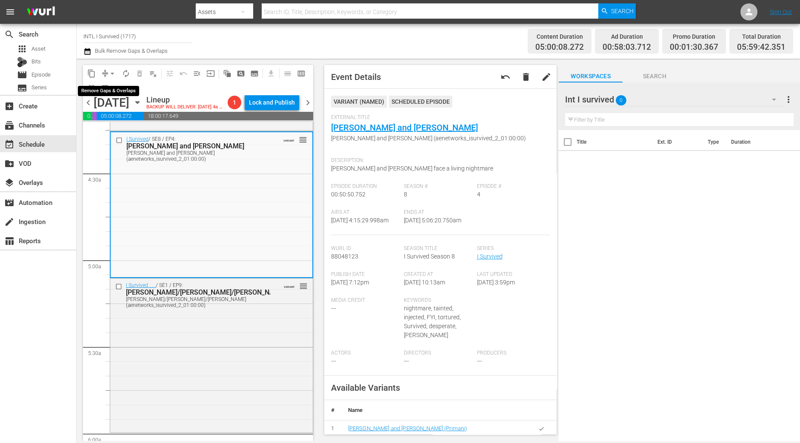
click at [108, 71] on span "arrow_drop_down" at bounding box center [112, 73] width 9 height 9
click at [108, 88] on li "Align to Midnight" at bounding box center [112, 90] width 89 height 14
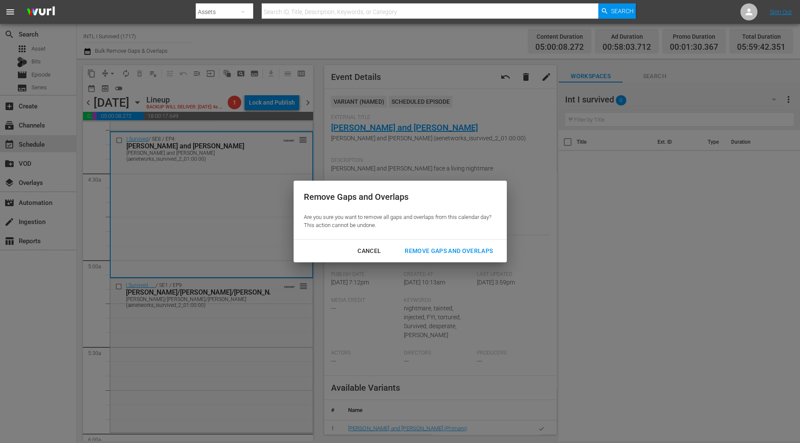
click at [461, 245] on button "Remove Gaps and Overlaps" at bounding box center [448, 251] width 108 height 16
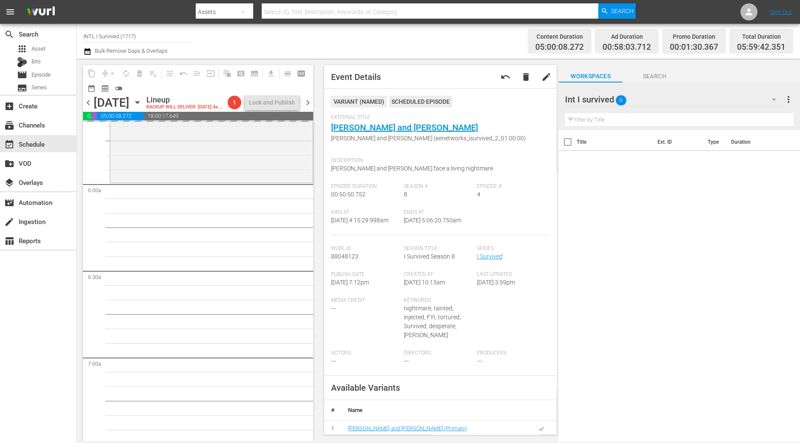
scroll to position [889, 0]
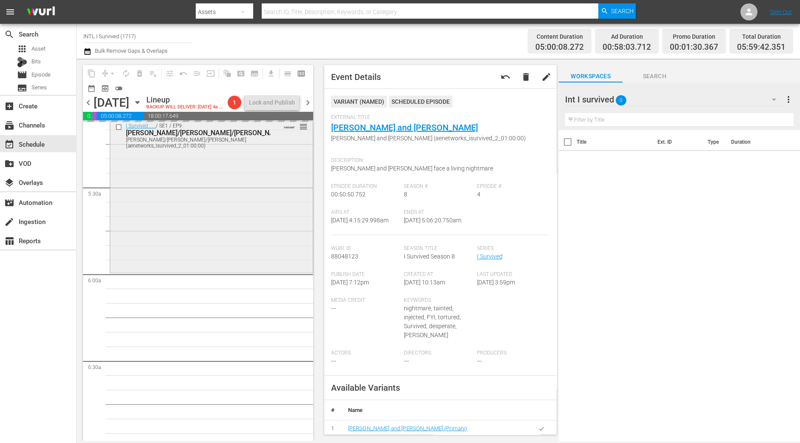
click at [226, 251] on div "I Survived . . . / SE1 / EP9: Maria/Jerry/Melissa Maria/Jerry/Melissa (aenetwor…" at bounding box center [211, 195] width 202 height 152
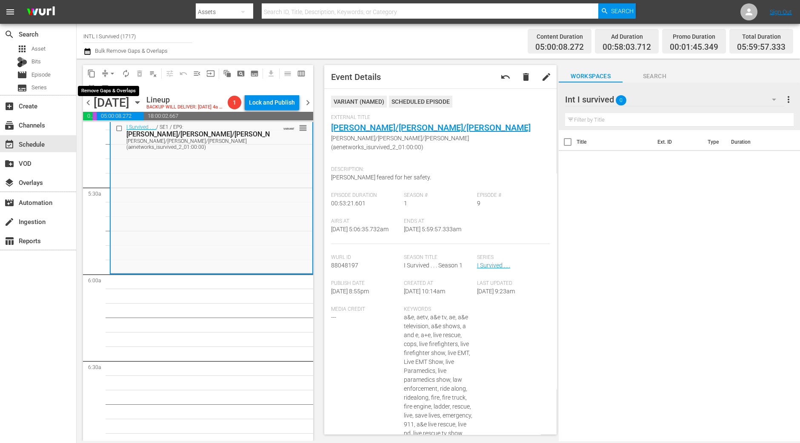
click at [110, 72] on span "arrow_drop_down" at bounding box center [112, 73] width 9 height 9
click at [111, 87] on li "Align to Midnight" at bounding box center [112, 90] width 89 height 14
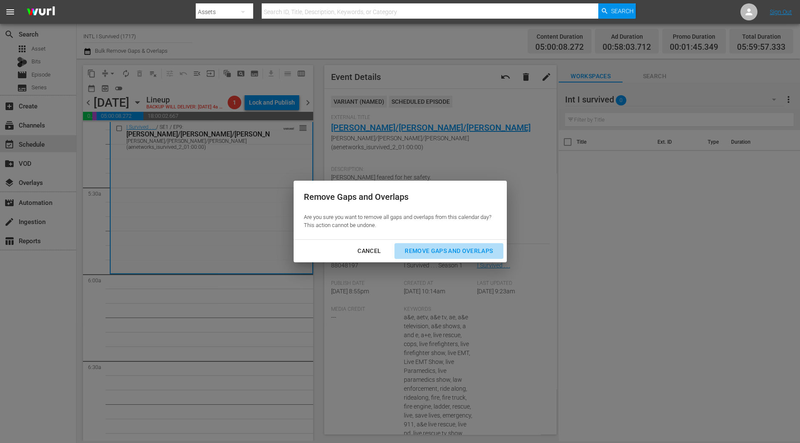
click at [483, 252] on div "Remove Gaps and Overlaps" at bounding box center [449, 251] width 102 height 11
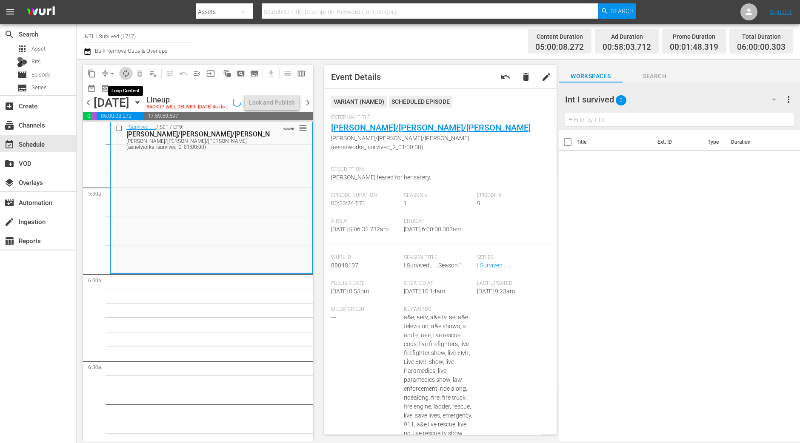
click at [125, 74] on span "autorenew_outlined" at bounding box center [126, 73] width 9 height 9
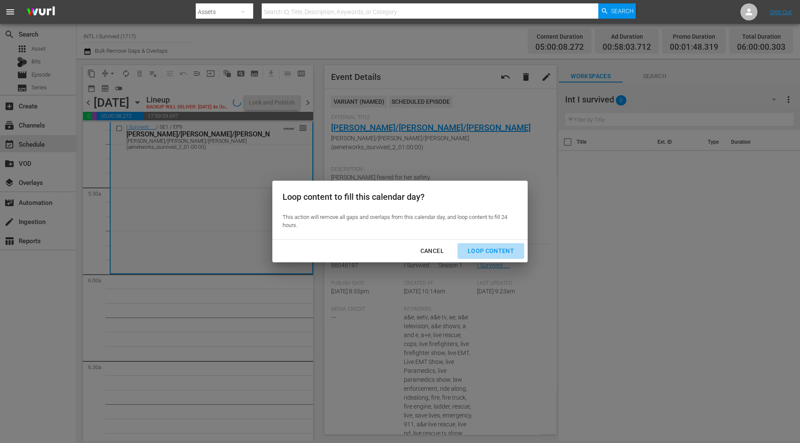
click at [496, 258] on button "Loop Content" at bounding box center [490, 251] width 67 height 16
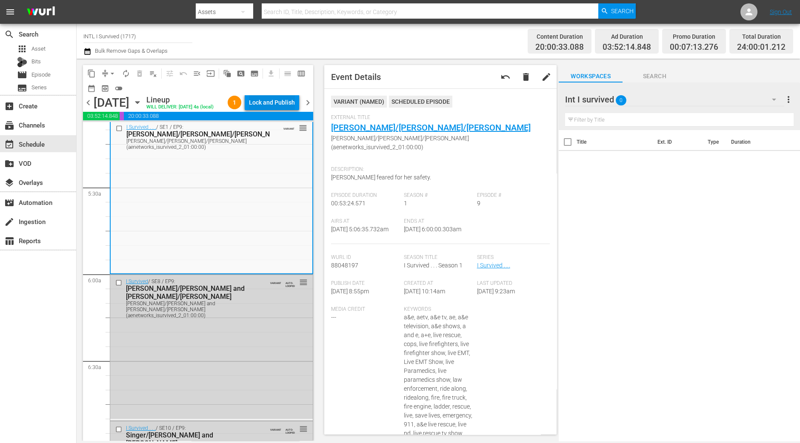
click at [282, 108] on div "Lock and Publish" at bounding box center [272, 102] width 46 height 15
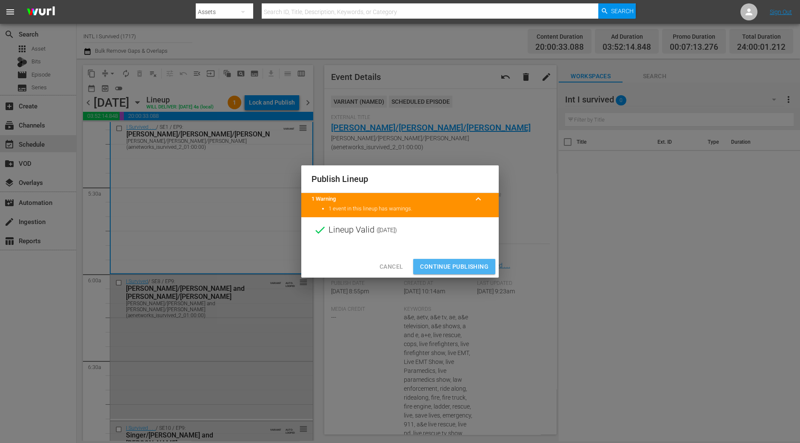
click at [444, 262] on span "Continue Publishing" at bounding box center [454, 267] width 68 height 11
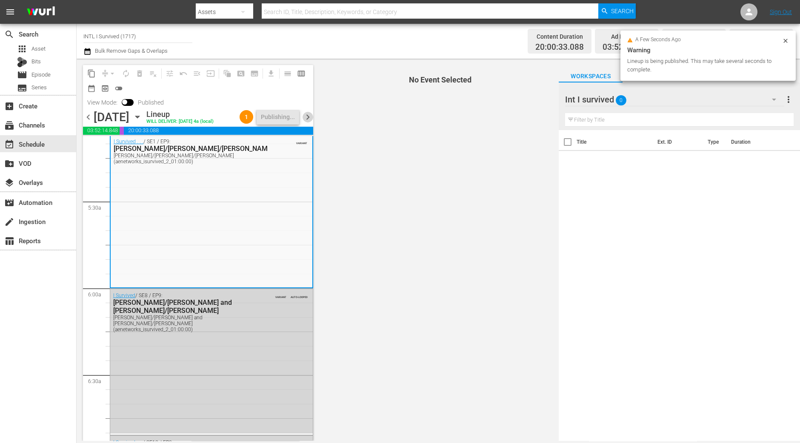
click at [308, 118] on span "chevron_right" at bounding box center [307, 117] width 11 height 11
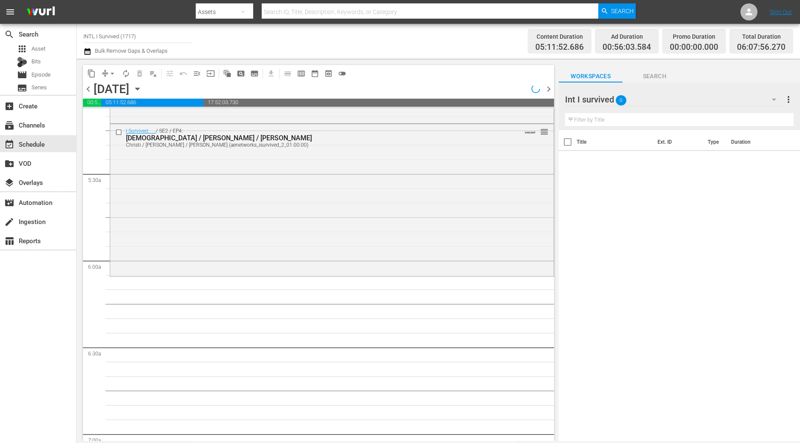
scroll to position [860, 0]
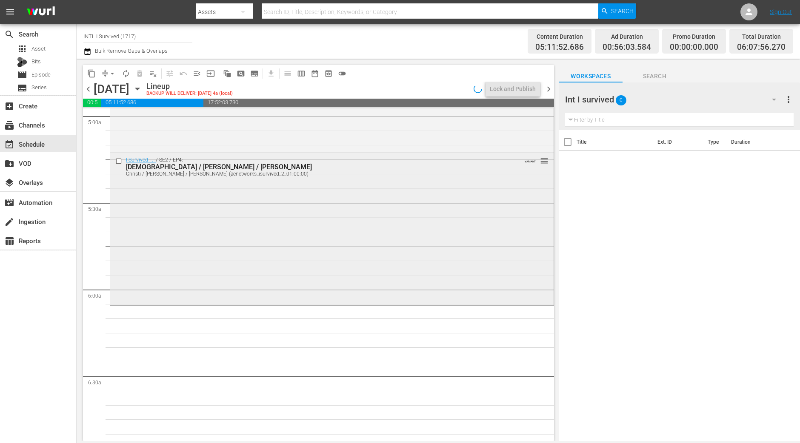
click at [173, 269] on div "I Survived . . . / SE2 / EP4: Christi / Fred / Marla Christi / Fred / Marla (ae…" at bounding box center [331, 228] width 443 height 150
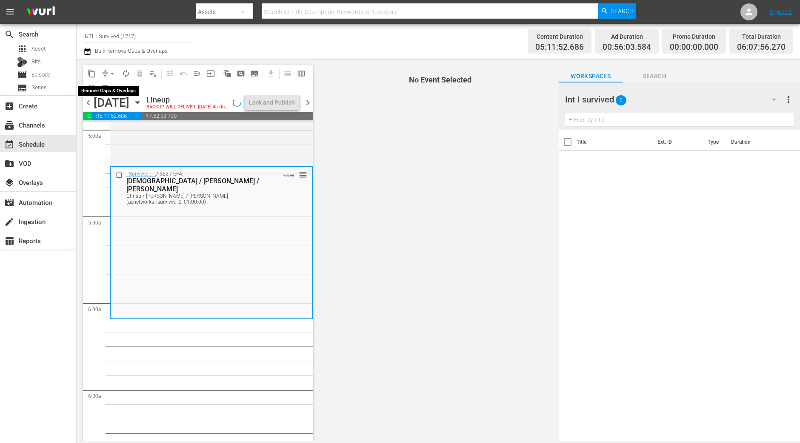
click at [111, 71] on span "arrow_drop_down" at bounding box center [112, 73] width 9 height 9
click at [117, 95] on li "Align to Midnight" at bounding box center [112, 90] width 70 height 14
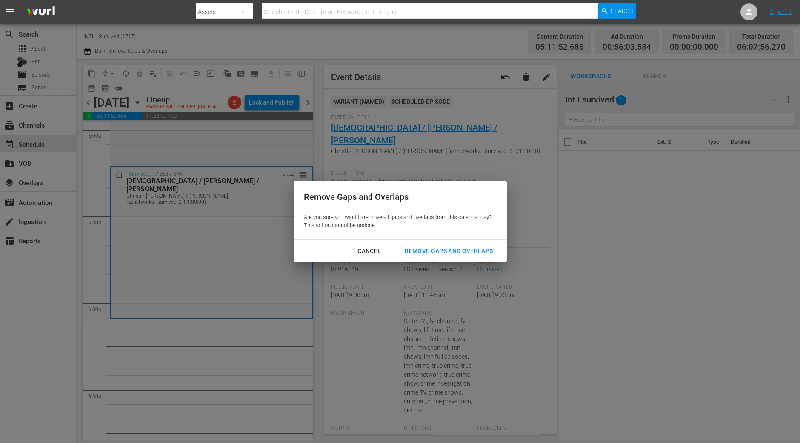
click at [486, 253] on div "Remove Gaps and Overlaps" at bounding box center [449, 251] width 102 height 11
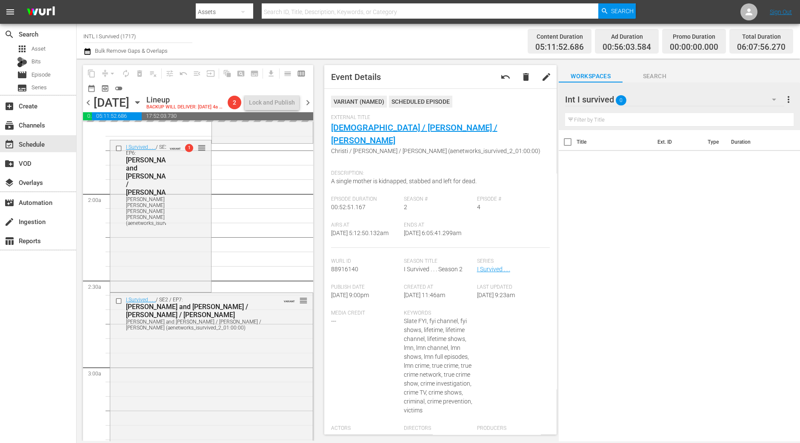
scroll to position [0, 0]
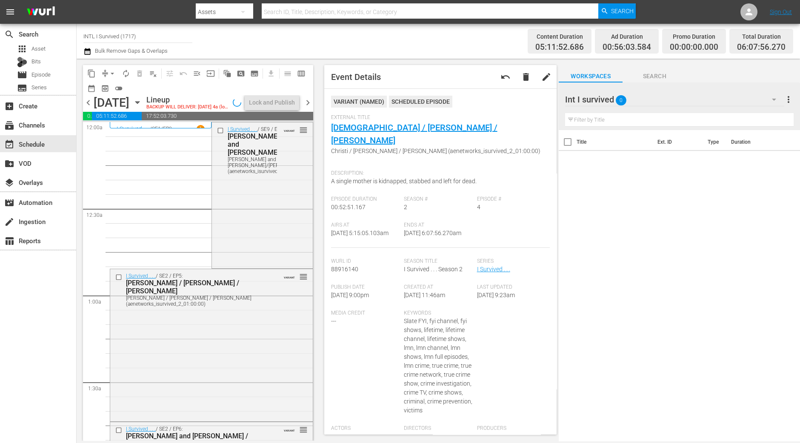
click at [238, 219] on div "I Survived . . . / SE9 / EP1: Mijalina and Yvonne/Peter Mijalina and Yvonne/Pet…" at bounding box center [262, 195] width 101 height 145
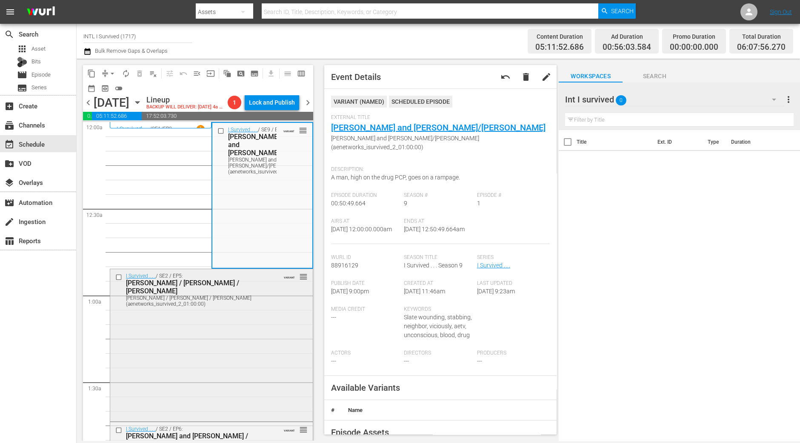
click at [199, 360] on div "I Survived . . . / SE2 / EP5: Jackie / Todd / Stephanie Jackie / Todd / Stephan…" at bounding box center [211, 344] width 202 height 150
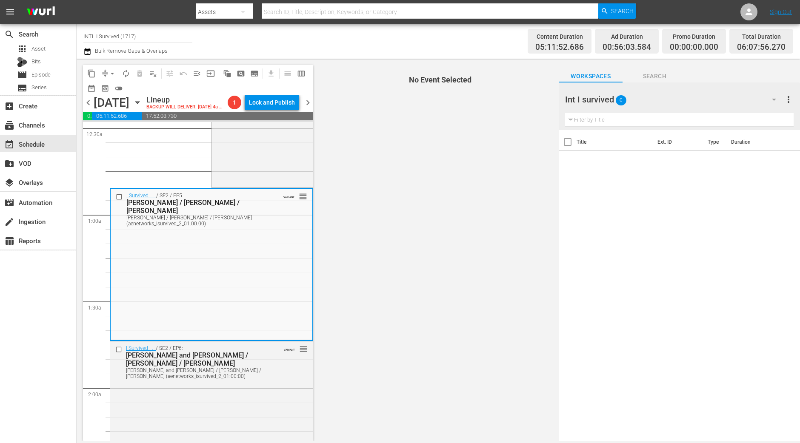
scroll to position [106, 0]
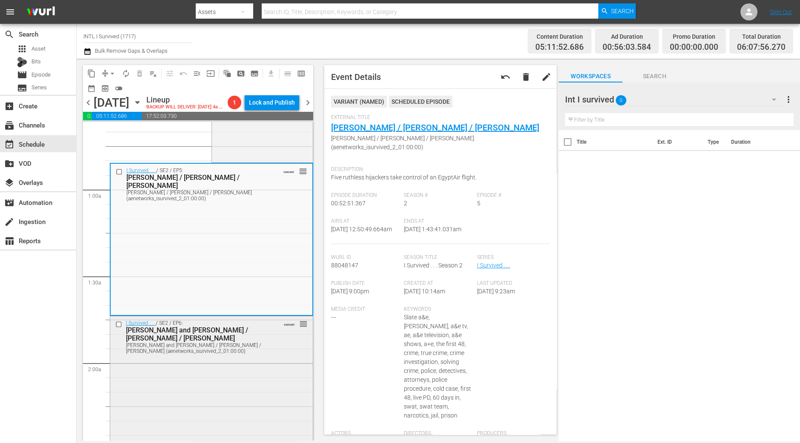
click at [229, 380] on div "I Survived . . . / SE2 / EP6: Jim and Nell / Jennifer / Tammi Jim and Nell / Je…" at bounding box center [211, 391] width 202 height 150
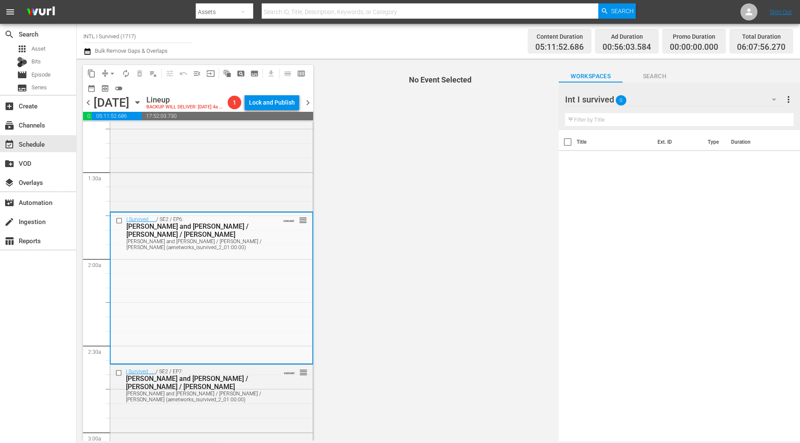
scroll to position [266, 0]
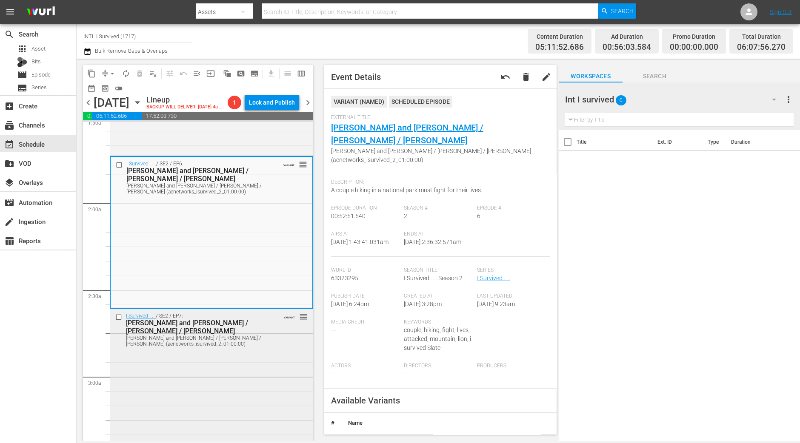
click at [236, 365] on div "I Survived . . . / SE2 / EP7: Darren and Chastity / Ryan / Julie Darren and Cha…" at bounding box center [211, 384] width 202 height 150
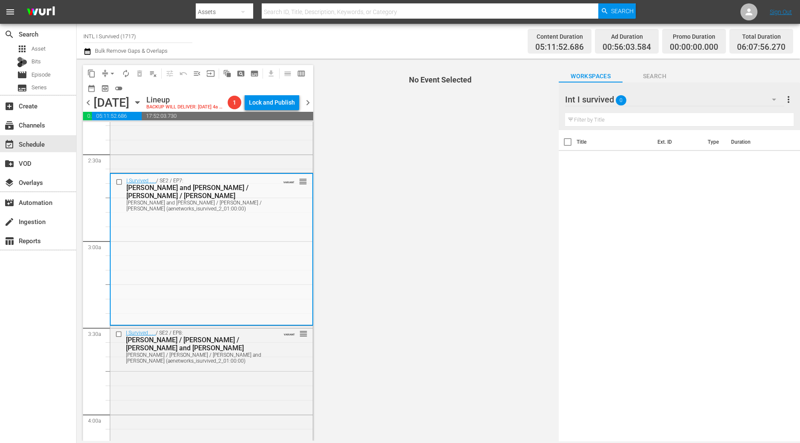
scroll to position [425, 0]
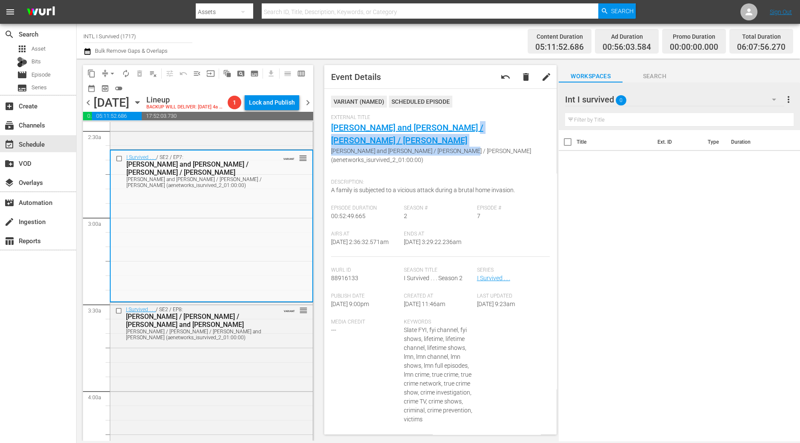
drag, startPoint x: 406, startPoint y: 128, endPoint x: 453, endPoint y: 134, distance: 47.1
click at [453, 134] on div "External Title Darren and Chastity / Ryan / Julie Darren and Chastity / Ryan / …" at bounding box center [440, 144] width 219 height 60
click at [201, 404] on div "I Survived . . . / SE2 / EP8: Donna / Danelle / Robert and Ana Donna / Danelle …" at bounding box center [211, 378] width 202 height 150
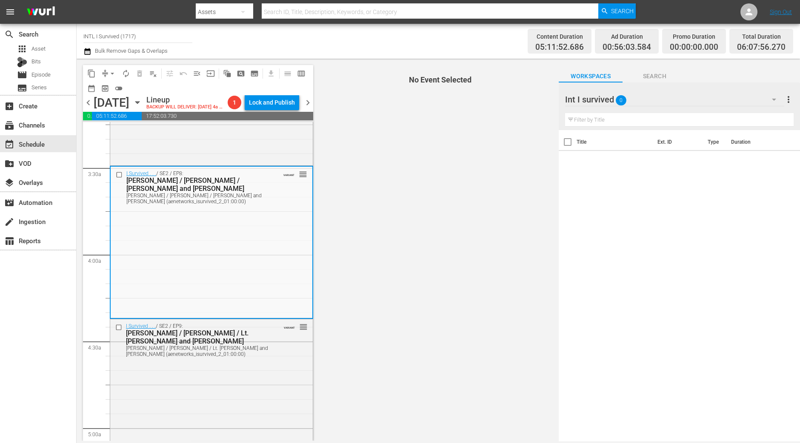
scroll to position [585, 0]
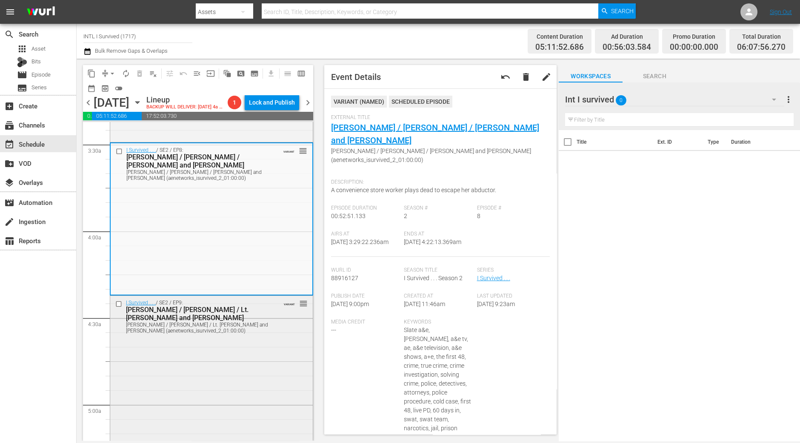
click at [189, 401] on div "I Survived . . . / SE2 / EP9: Kelly / Rose / Lt. Prescott and Gwen Kelly / Rose…" at bounding box center [211, 371] width 202 height 150
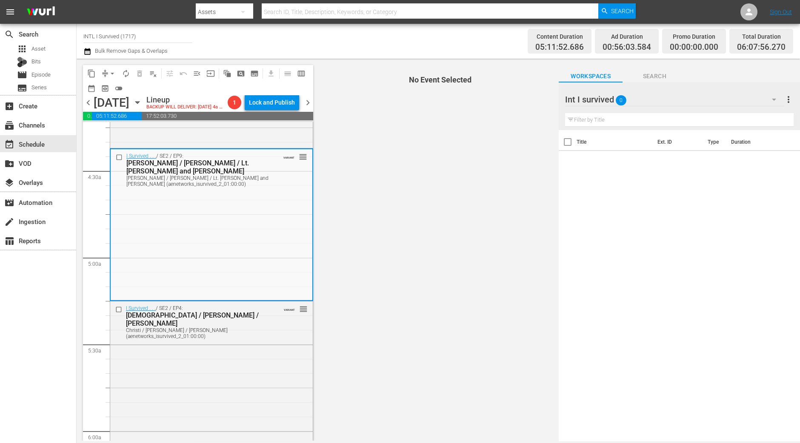
scroll to position [744, 0]
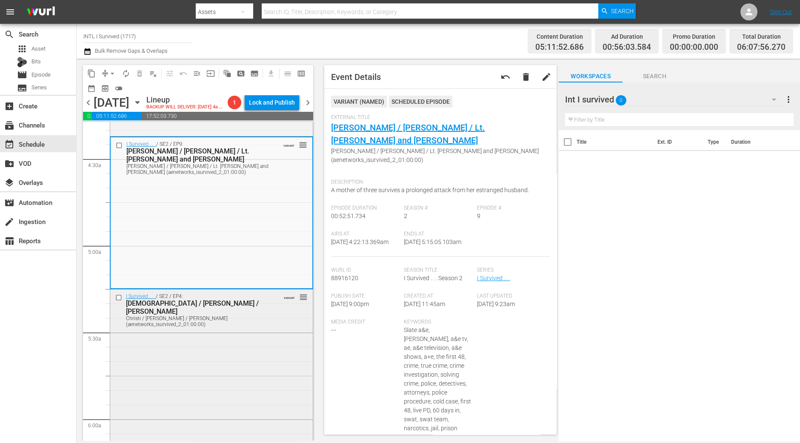
click at [186, 413] on div "I Survived . . . / SE2 / EP4: Christi / Fred / Marla Christi / Fred / Marla (ae…" at bounding box center [211, 365] width 202 height 150
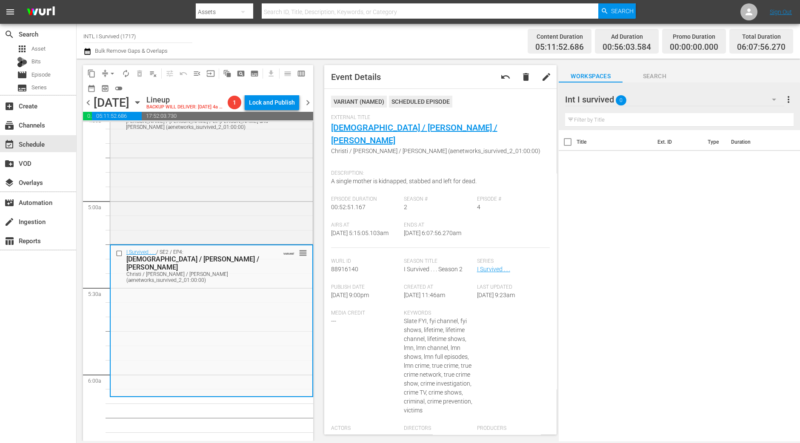
scroll to position [850, 0]
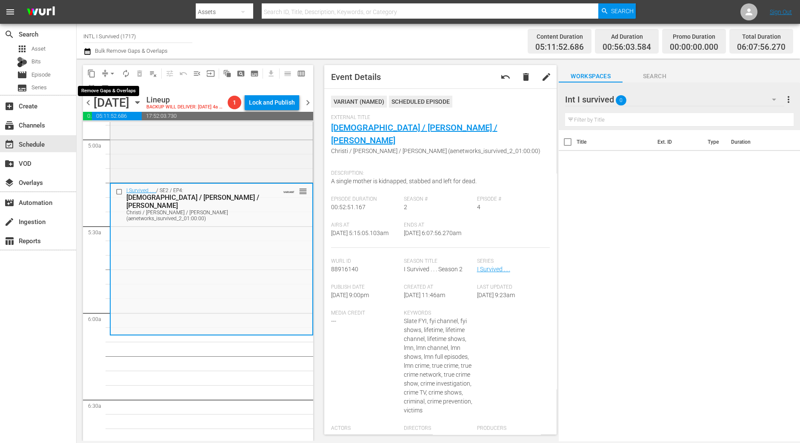
click at [111, 73] on span "arrow_drop_down" at bounding box center [112, 73] width 9 height 9
click at [111, 84] on li "Align to Midnight" at bounding box center [112, 90] width 89 height 14
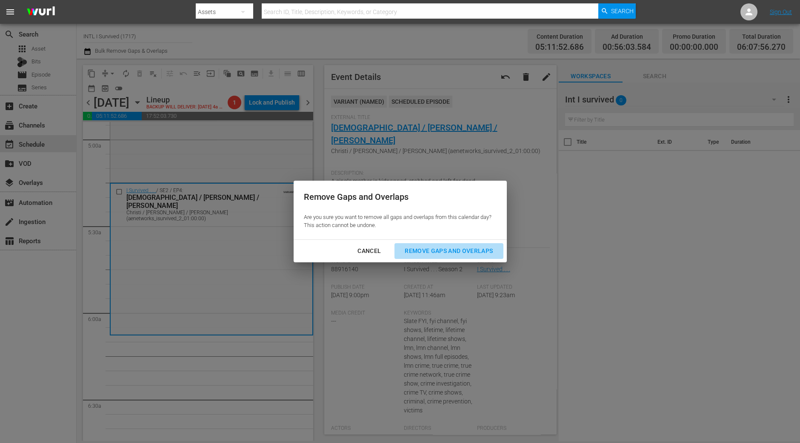
drag, startPoint x: 458, startPoint y: 251, endPoint x: 453, endPoint y: 252, distance: 4.7
click at [457, 252] on div "Remove Gaps and Overlaps" at bounding box center [449, 251] width 102 height 11
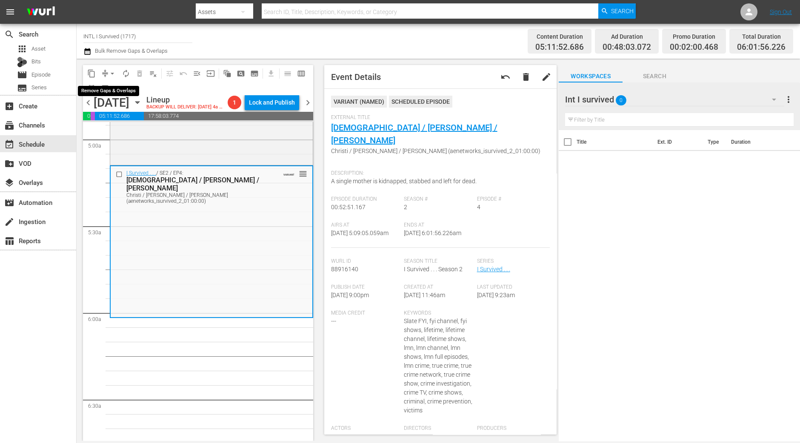
click at [108, 69] on span "arrow_drop_down" at bounding box center [112, 73] width 9 height 9
click at [108, 86] on li "Align to Midnight" at bounding box center [112, 90] width 89 height 14
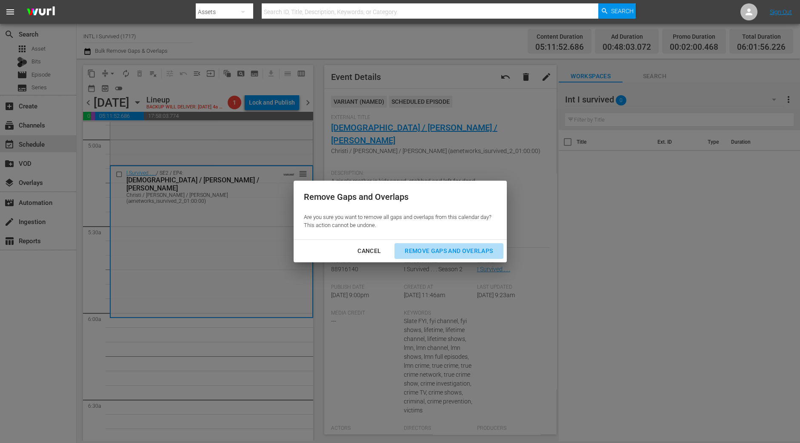
click at [453, 254] on div "Remove Gaps and Overlaps" at bounding box center [449, 251] width 102 height 11
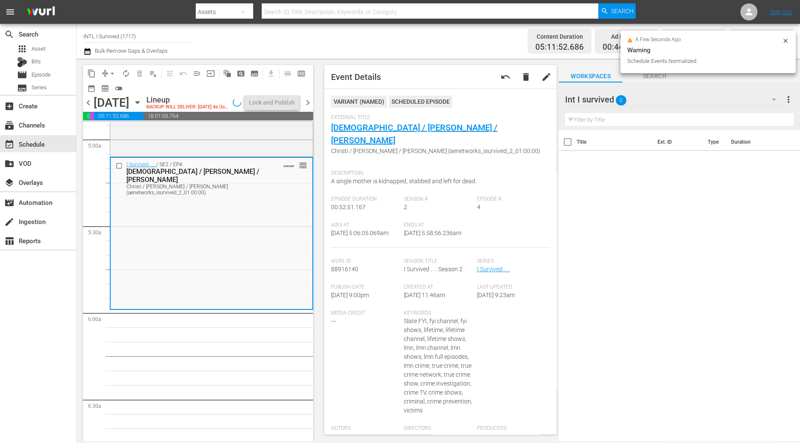
scroll to position [865, 0]
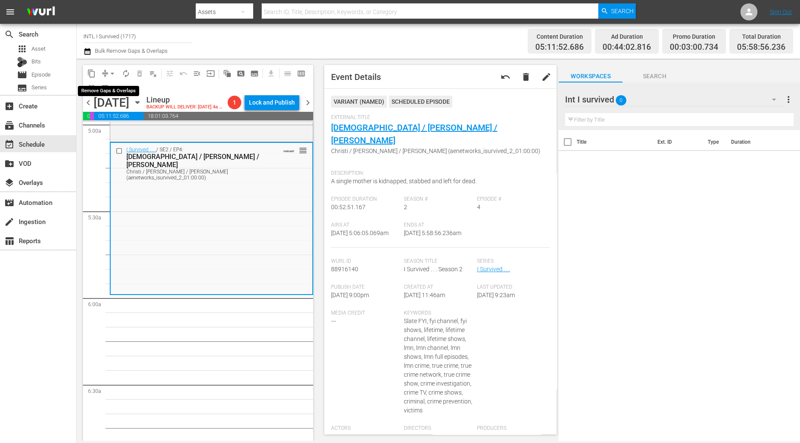
click at [113, 74] on span "arrow_drop_down" at bounding box center [112, 73] width 9 height 9
click at [111, 89] on li "Align to Midnight" at bounding box center [112, 90] width 89 height 14
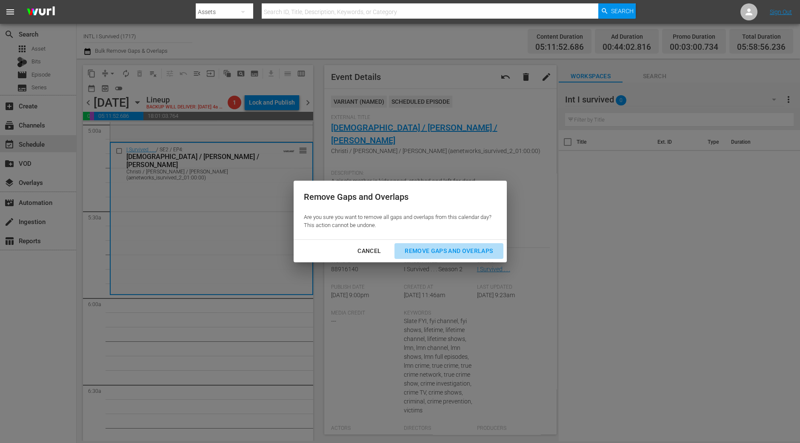
click at [442, 256] on button "Remove Gaps and Overlaps" at bounding box center [448, 251] width 108 height 16
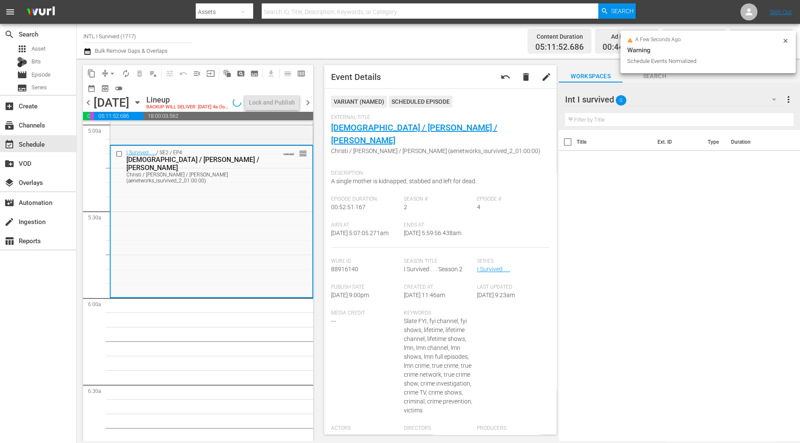
scroll to position [850, 0]
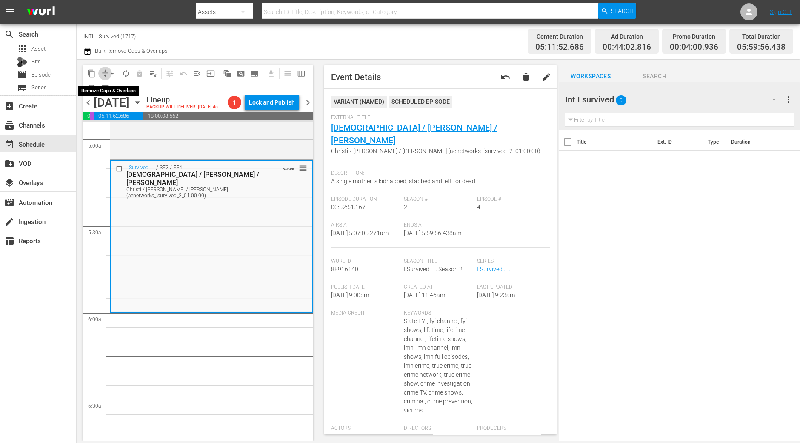
click at [105, 74] on span "compress" at bounding box center [105, 73] width 9 height 9
click at [108, 91] on span "preview_outlined" at bounding box center [105, 88] width 9 height 9
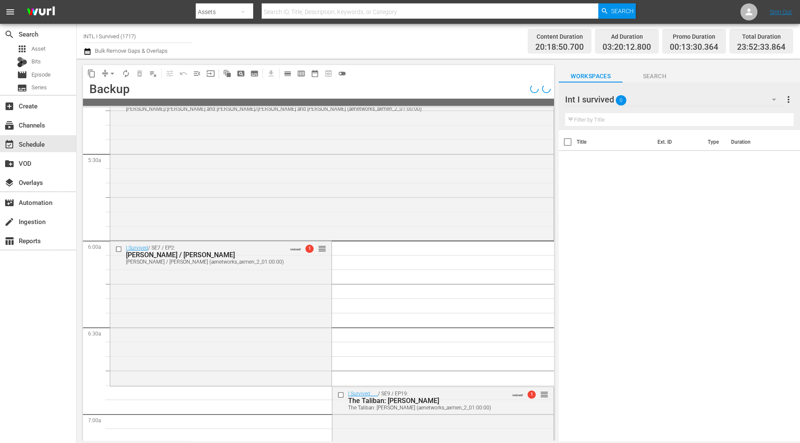
scroll to position [865, 0]
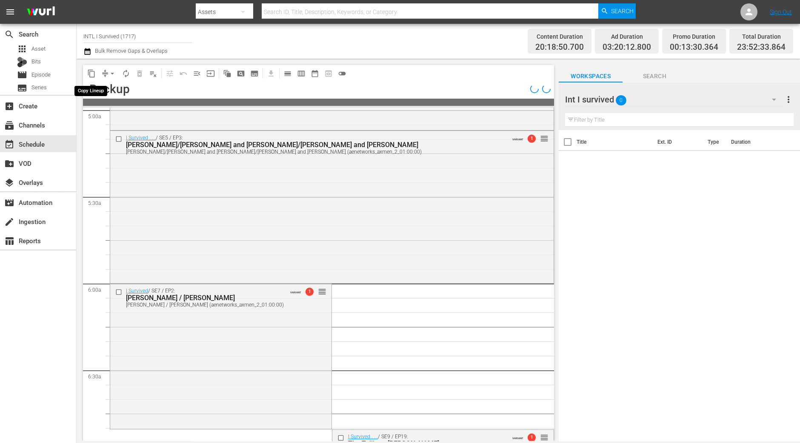
click at [89, 77] on span "content_copy" at bounding box center [91, 73] width 9 height 9
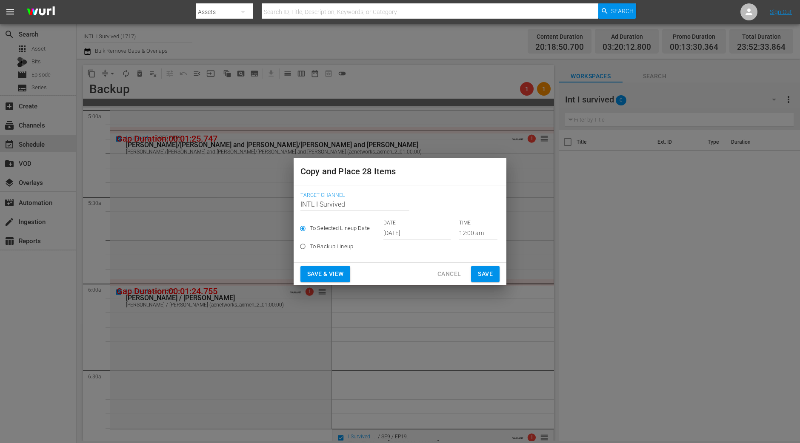
click at [443, 267] on button "Cancel" at bounding box center [448, 274] width 37 height 16
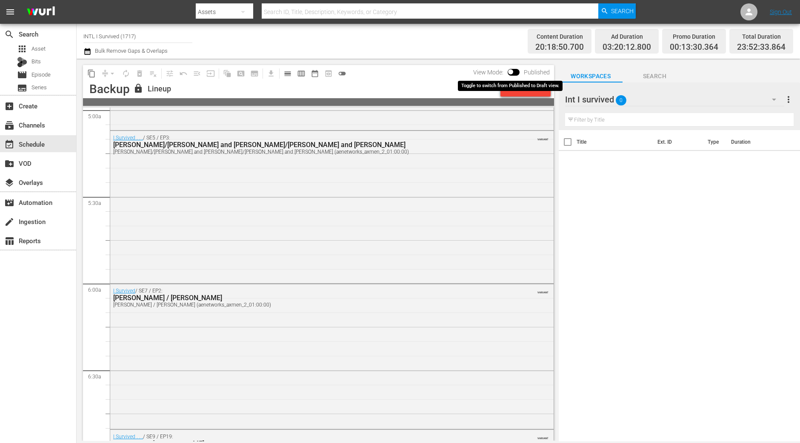
click at [509, 71] on input "checkbox" at bounding box center [510, 74] width 18 height 6
checkbox input "true"
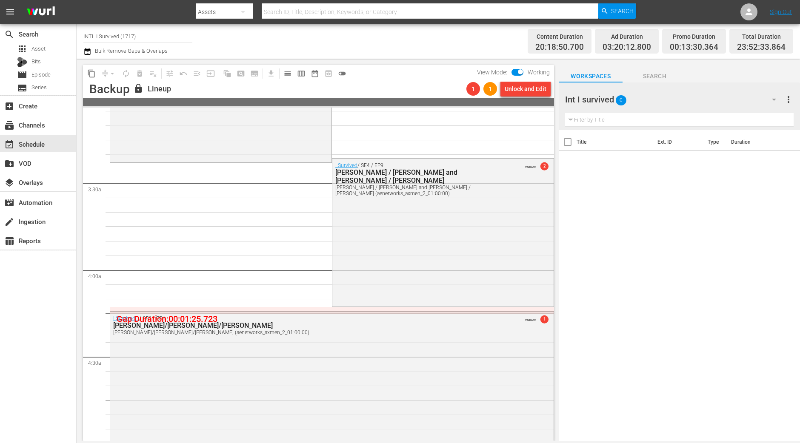
scroll to position [160, 0]
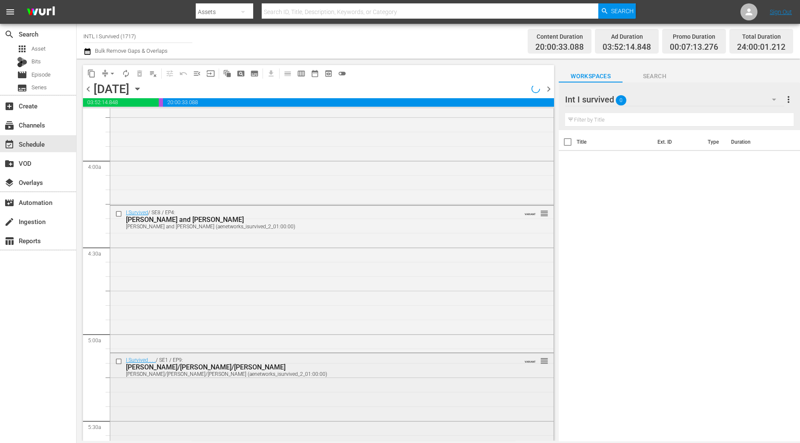
scroll to position [797, 0]
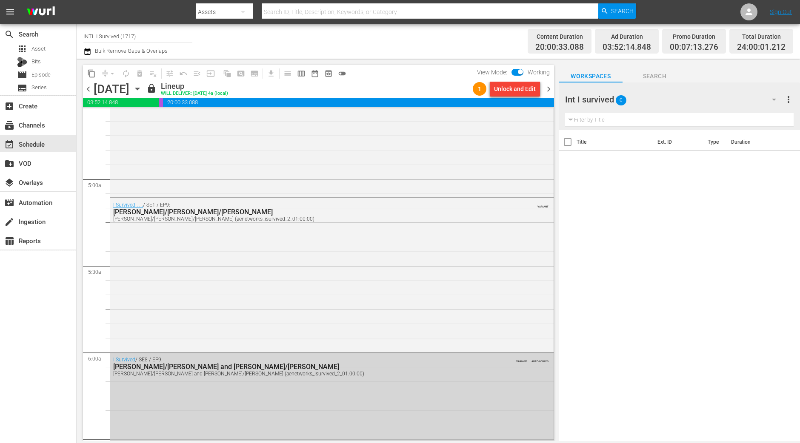
click at [547, 92] on span "chevron_right" at bounding box center [548, 89] width 11 height 11
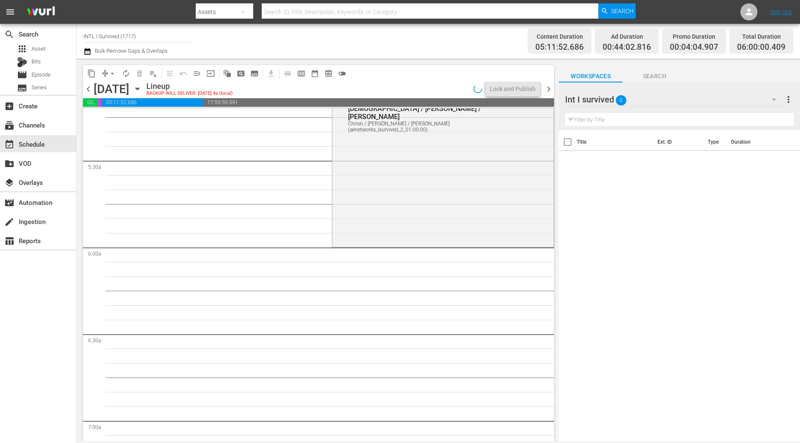
scroll to position [904, 0]
click at [425, 222] on div "I Survived . . . / SE2 / EP4: Christi / Fred / Marla Christi / Fred / Marla (ae…" at bounding box center [442, 168] width 221 height 150
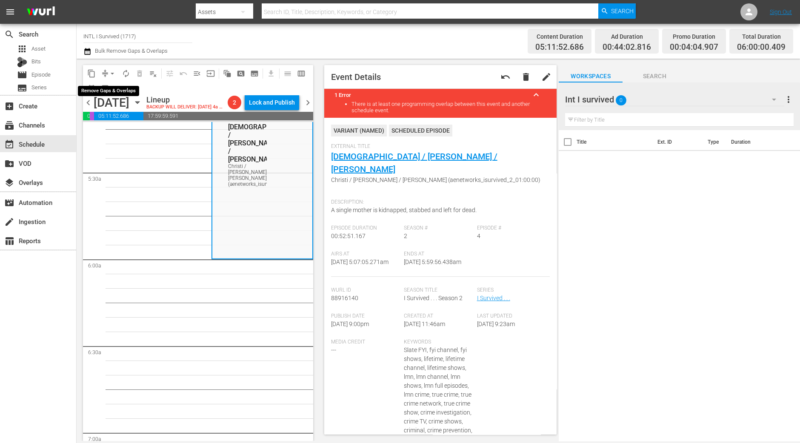
click at [110, 74] on span "arrow_drop_down" at bounding box center [112, 73] width 9 height 9
click at [117, 89] on li "Align to Midnight" at bounding box center [112, 90] width 89 height 14
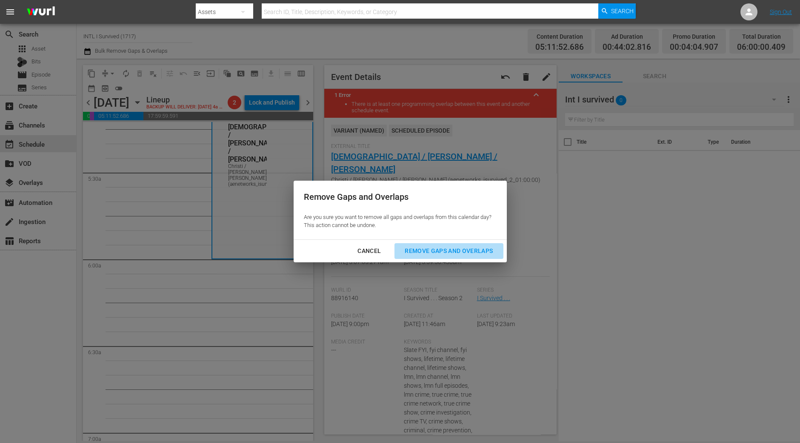
click at [436, 255] on div "Remove Gaps and Overlaps" at bounding box center [449, 251] width 102 height 11
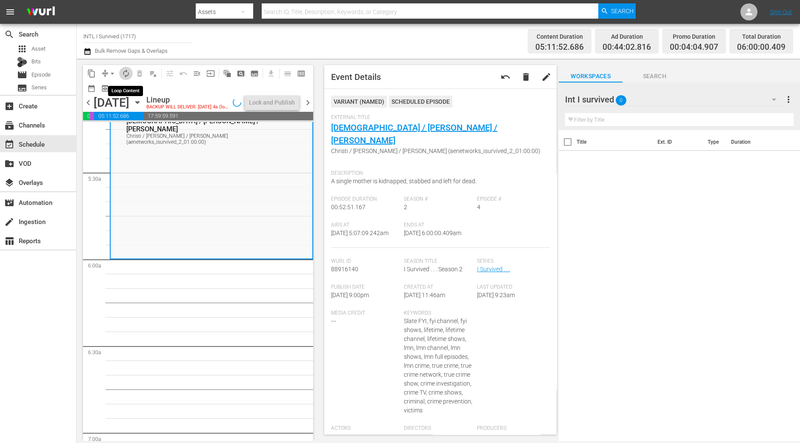
click at [125, 77] on span "autorenew_outlined" at bounding box center [126, 73] width 9 height 9
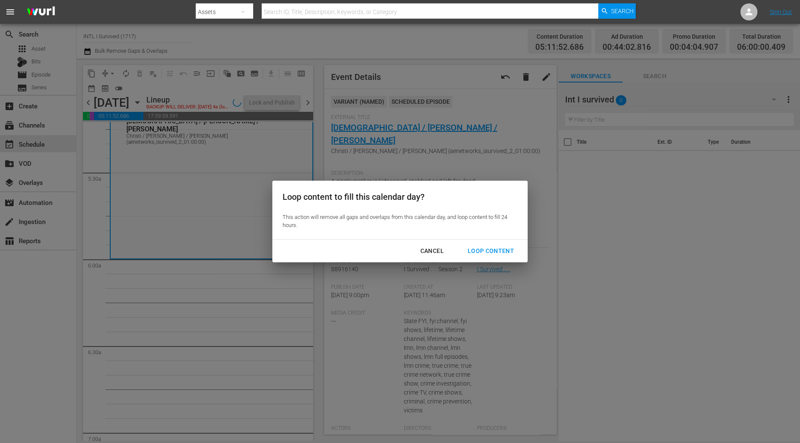
click at [484, 248] on div "Loop Content" at bounding box center [491, 251] width 60 height 11
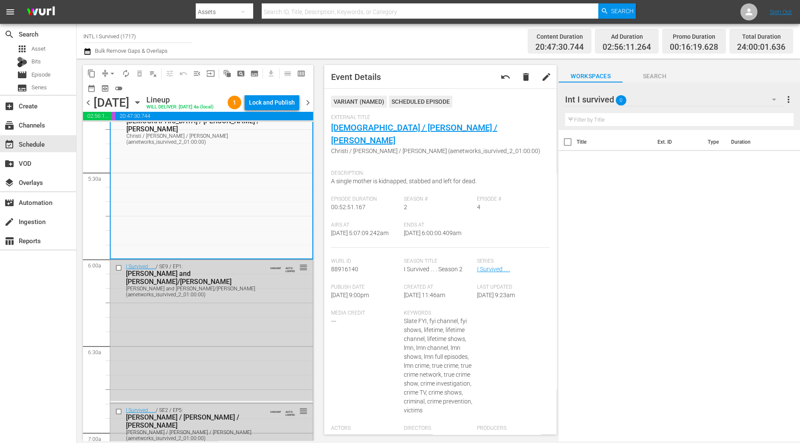
click at [283, 105] on div "Lock and Publish" at bounding box center [272, 102] width 46 height 15
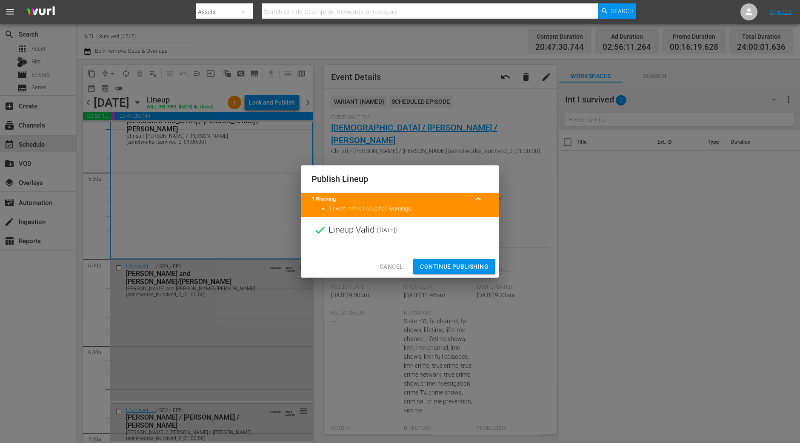
click at [433, 262] on span "Continue Publishing" at bounding box center [454, 267] width 68 height 11
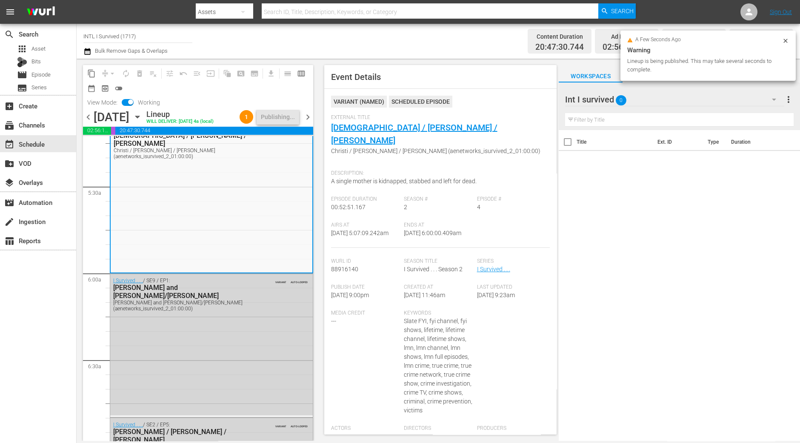
click at [308, 114] on span "chevron_right" at bounding box center [307, 117] width 11 height 11
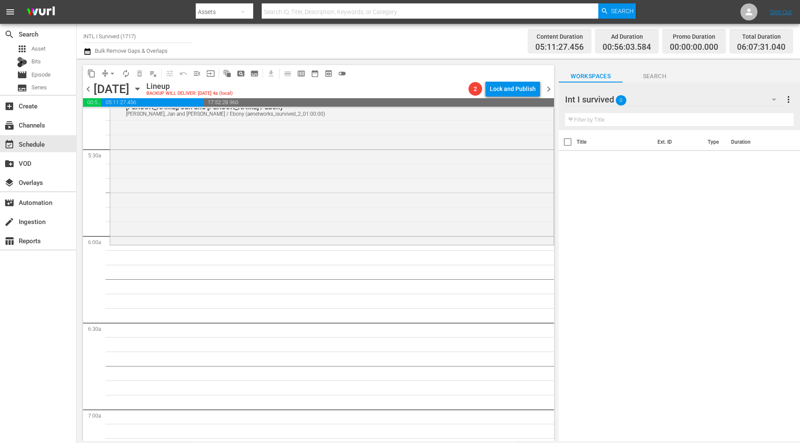
scroll to position [880, 0]
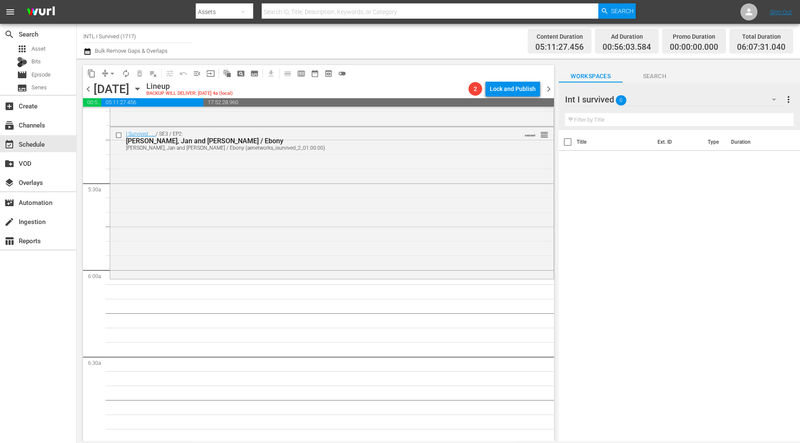
click at [285, 246] on div "I Survived . . . / SE3 / EP2: Alfred, Jan and Jerry / Ebony Alfred, Jan and Jer…" at bounding box center [331, 202] width 443 height 151
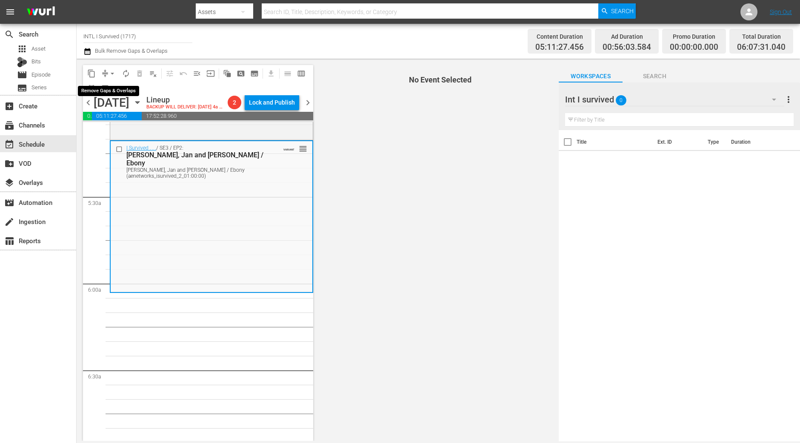
click at [113, 72] on span "arrow_drop_down" at bounding box center [112, 73] width 9 height 9
click at [114, 89] on li "Align to Midnight" at bounding box center [112, 90] width 70 height 14
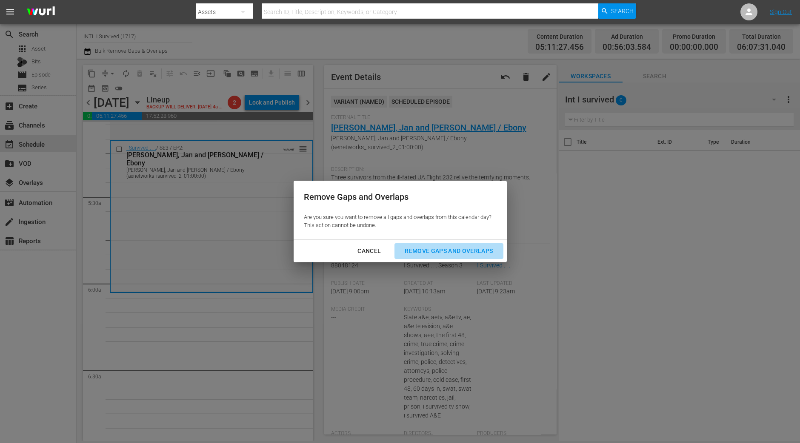
click at [453, 249] on div "Remove Gaps and Overlaps" at bounding box center [449, 251] width 102 height 11
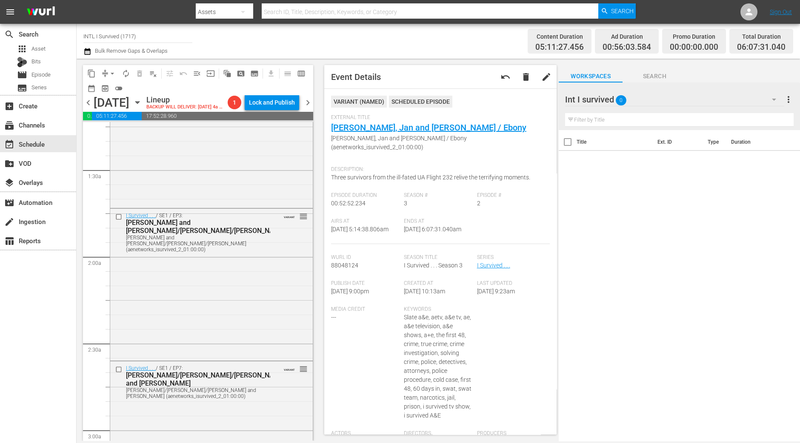
scroll to position [0, 0]
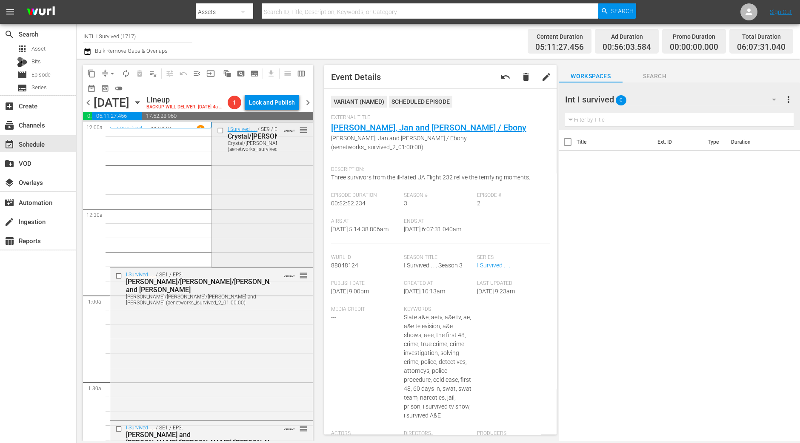
click at [275, 239] on div "I Survived . . . / SE9 / EP2: Crystal/Johanna Crystal/Johanna (aenetworks_isurv…" at bounding box center [262, 194] width 101 height 143
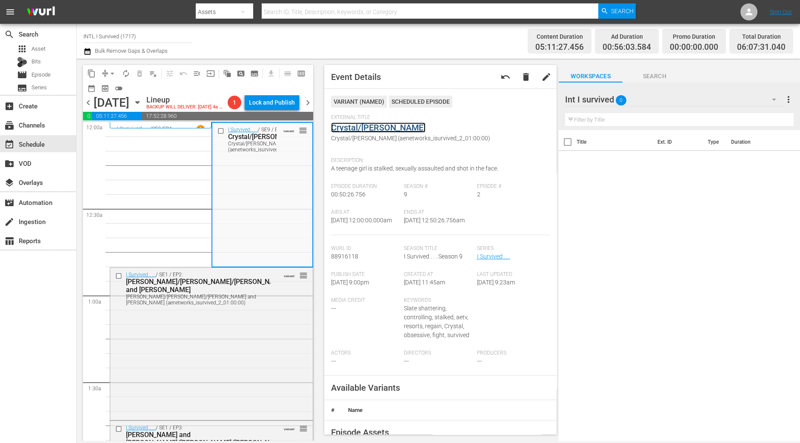
drag, startPoint x: 355, startPoint y: 135, endPoint x: 359, endPoint y: 132, distance: 5.5
click at [211, 345] on div "I Survived . . . / SE1 / EP2: Brandi/Joseph/Sam and Suzanne Brandi/Joseph/Sam a…" at bounding box center [211, 343] width 202 height 150
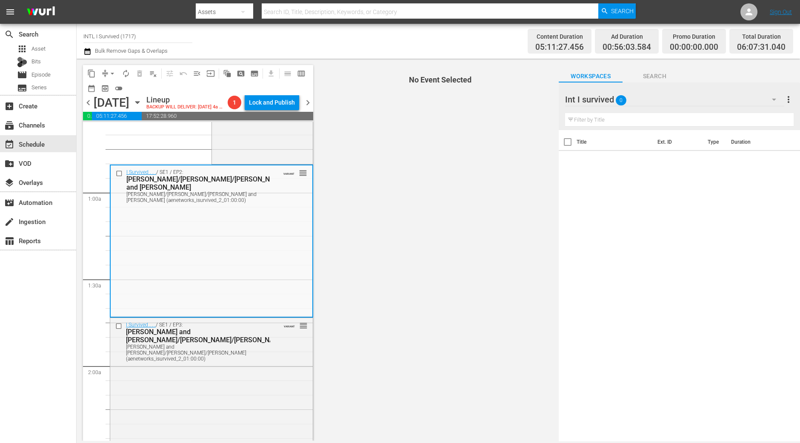
scroll to position [106, 0]
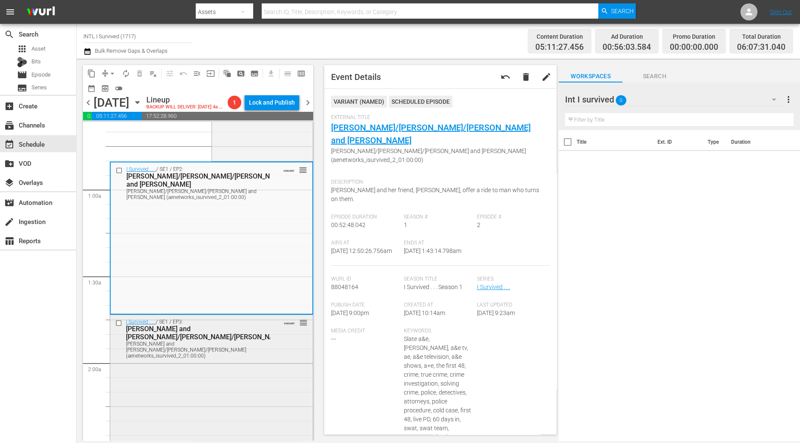
click at [229, 403] on div "I Survived . . . / SE1 / EP3: Christine and Heidi/Debbie/Jim Christine and Heid…" at bounding box center [211, 390] width 202 height 151
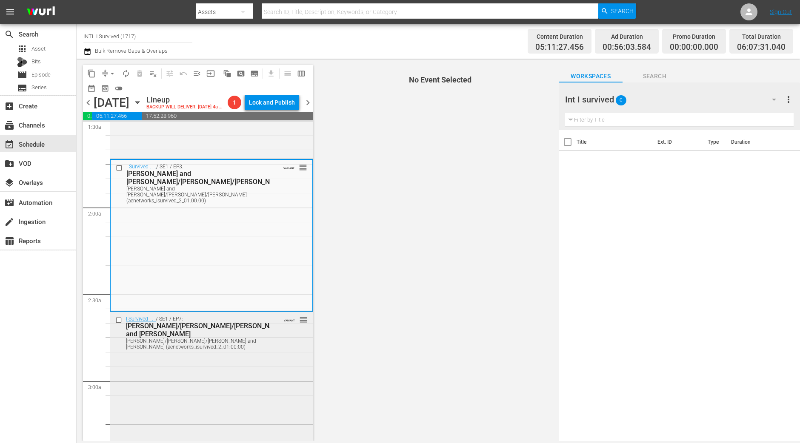
scroll to position [266, 0]
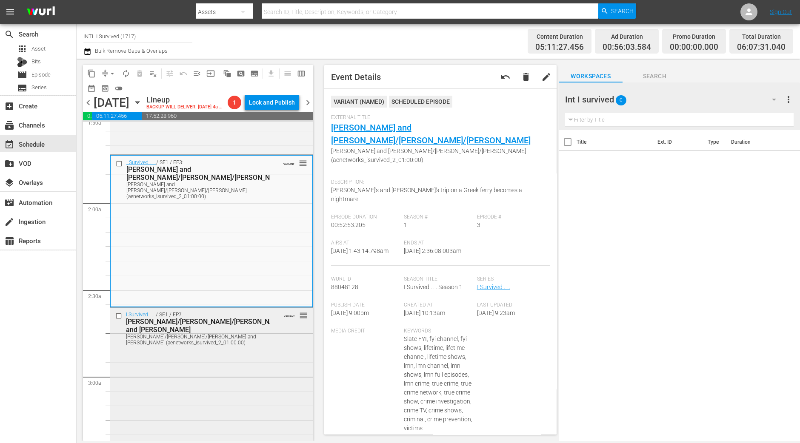
click at [188, 364] on div "I Survived . . . / SE1 / EP7: Cari/Kevin/Joe and Katherine Cari/Kevin/Joe and K…" at bounding box center [211, 383] width 202 height 150
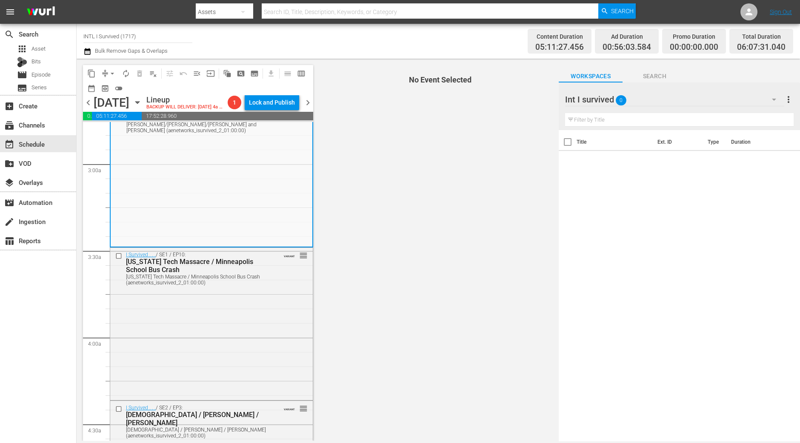
scroll to position [425, 0]
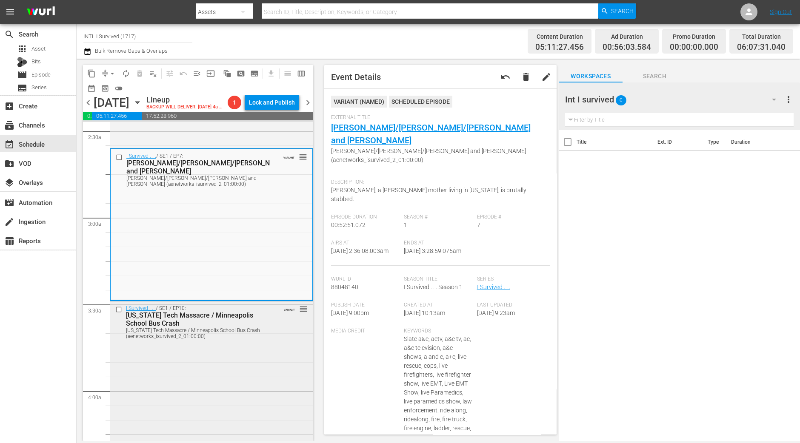
click at [230, 410] on div "I Survived . . . / SE1 / EP10: Virginia Tech Massacre / Minneapolis School Bus …" at bounding box center [211, 377] width 202 height 150
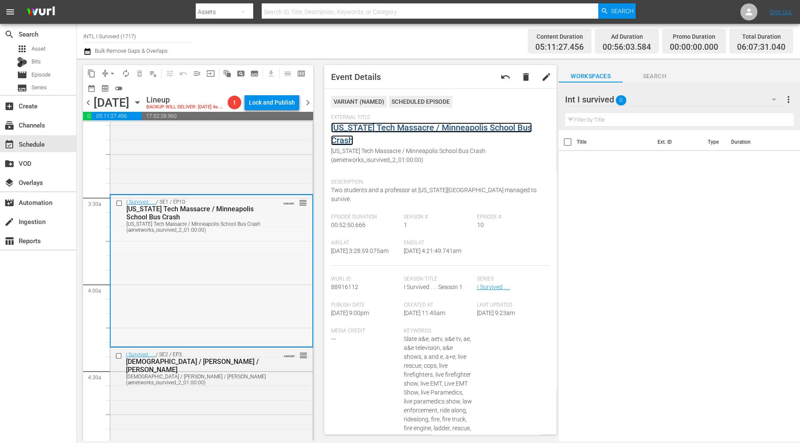
scroll to position [638, 0]
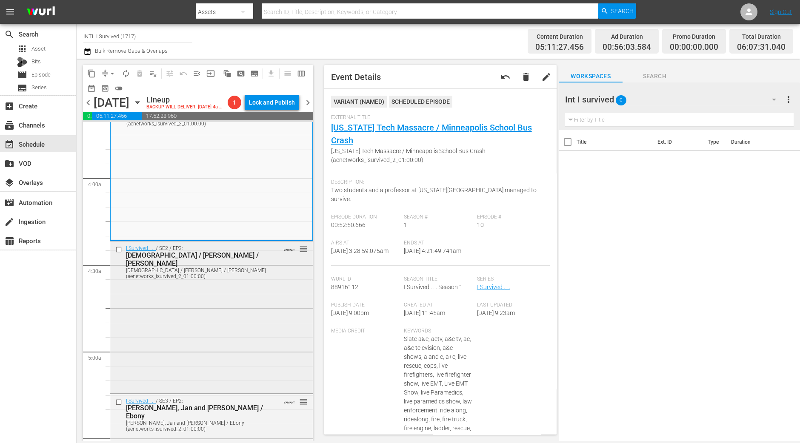
click at [268, 318] on div "I Survived . . . / SE2 / EP3: Jewish Federation / Alberto / Tamara Jewish Feder…" at bounding box center [211, 317] width 202 height 150
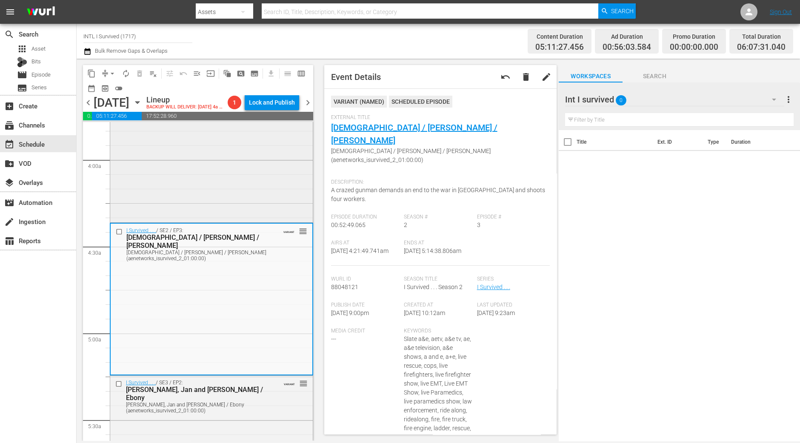
scroll to position [744, 0]
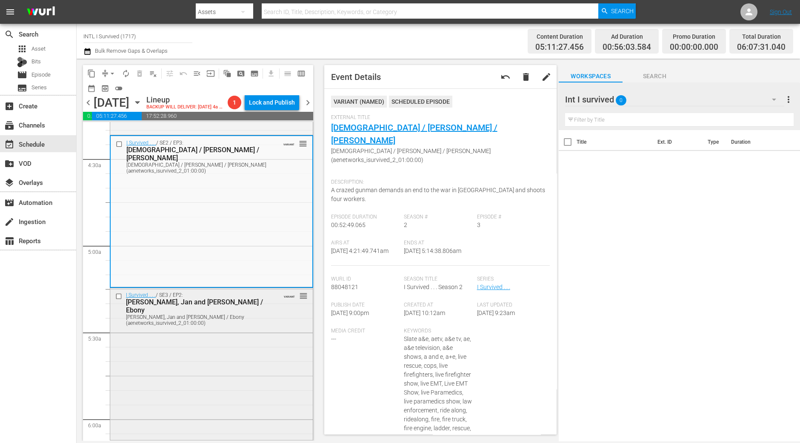
click at [234, 326] on div "[PERSON_NAME], Jan and [PERSON_NAME] / Ebony (aenetworks_isurvived_2_01:00:00)" at bounding box center [198, 320] width 144 height 12
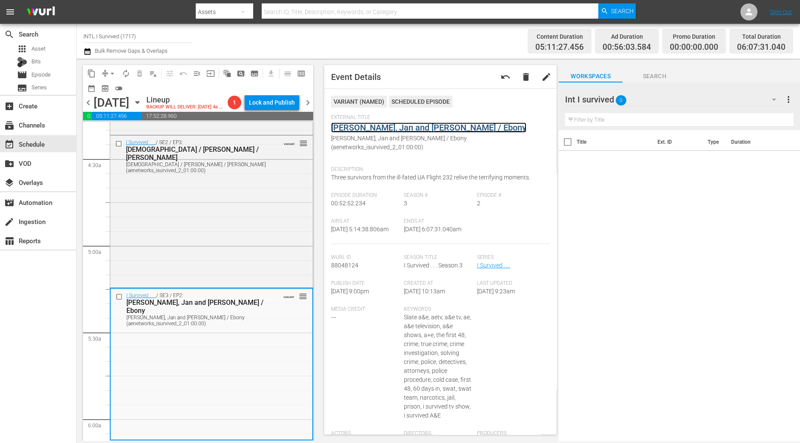
drag, startPoint x: 371, startPoint y: 134, endPoint x: 372, endPoint y: 126, distance: 8.5
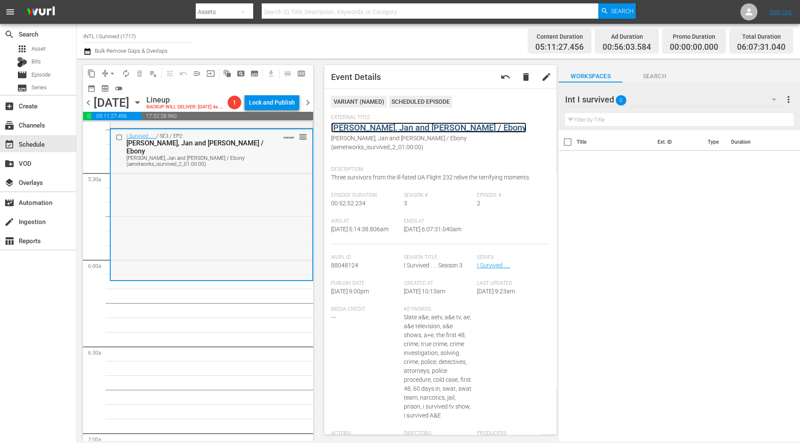
scroll to position [904, 0]
click at [259, 250] on div "I Survived . . . / SE3 / EP2: Alfred, Jan and Jerry / Ebony Alfred, Jan and Jer…" at bounding box center [212, 204] width 202 height 151
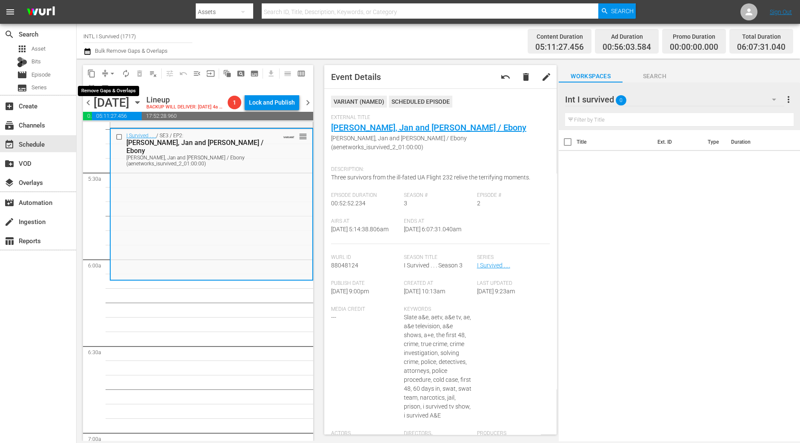
click at [111, 75] on span "arrow_drop_down" at bounding box center [112, 73] width 9 height 9
click at [117, 88] on li "Align to Midnight" at bounding box center [112, 90] width 89 height 14
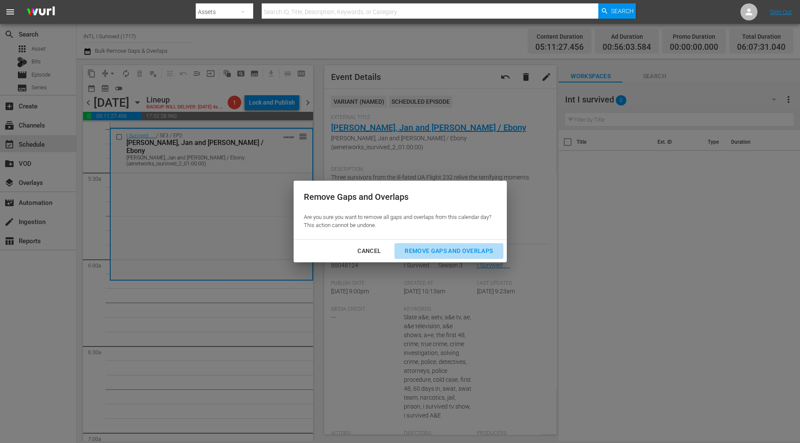
click at [445, 248] on div "Remove Gaps and Overlaps" at bounding box center [449, 251] width 102 height 11
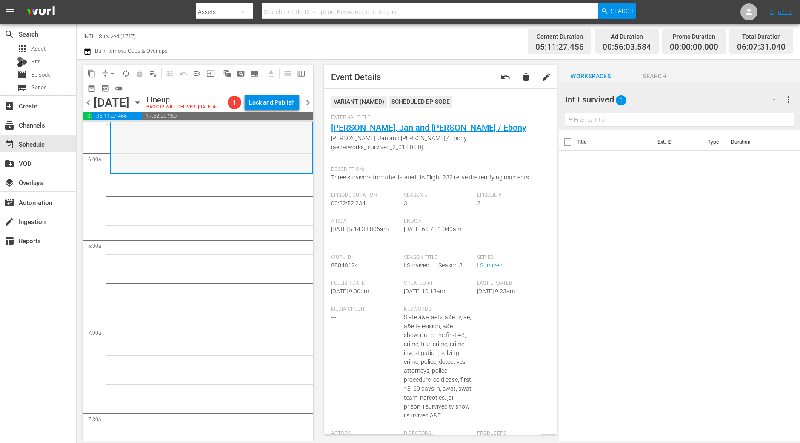
scroll to position [850, 0]
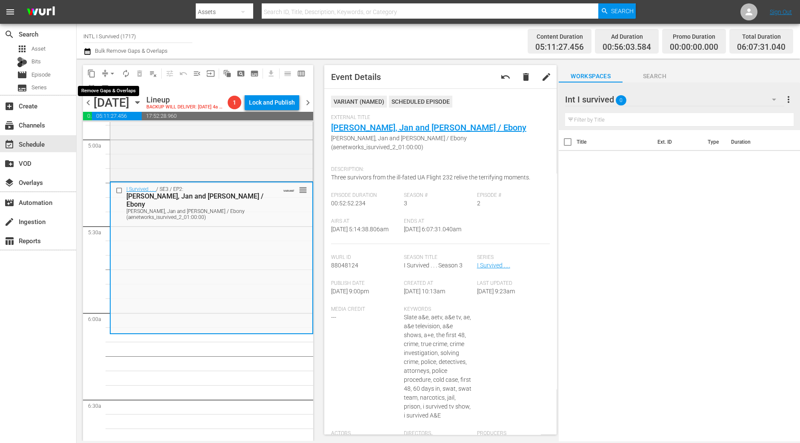
click at [111, 71] on span "arrow_drop_down" at bounding box center [112, 73] width 9 height 9
click at [111, 84] on li "Align to Midnight" at bounding box center [112, 90] width 89 height 14
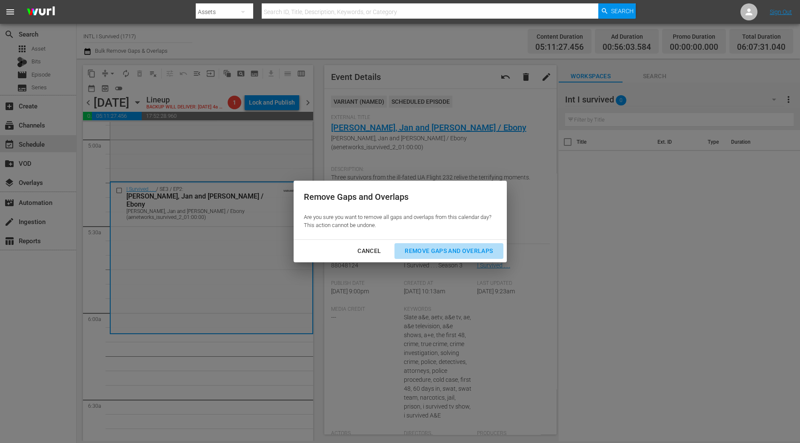
click at [453, 245] on button "Remove Gaps and Overlaps" at bounding box center [448, 251] width 108 height 16
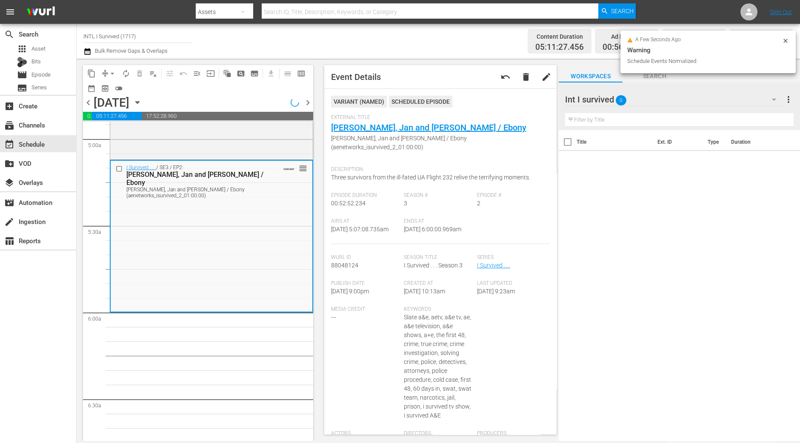
scroll to position [865, 0]
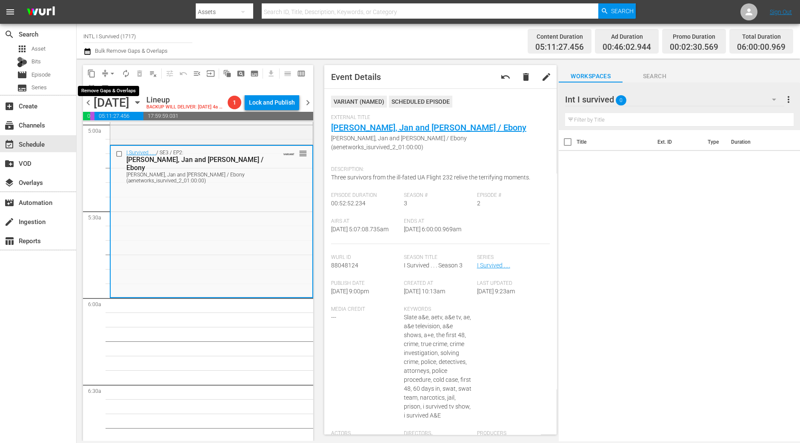
click at [112, 73] on span "arrow_drop_down" at bounding box center [112, 73] width 9 height 9
click at [109, 86] on li "Align to Midnight" at bounding box center [112, 90] width 89 height 14
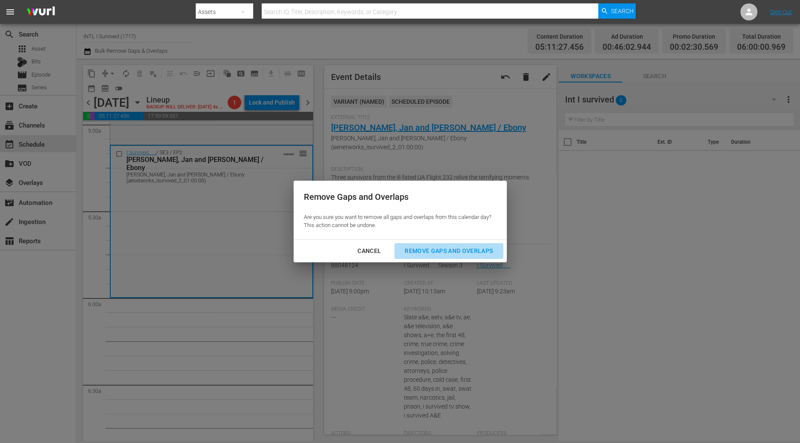
click at [493, 249] on div "Remove Gaps and Overlaps" at bounding box center [449, 251] width 102 height 11
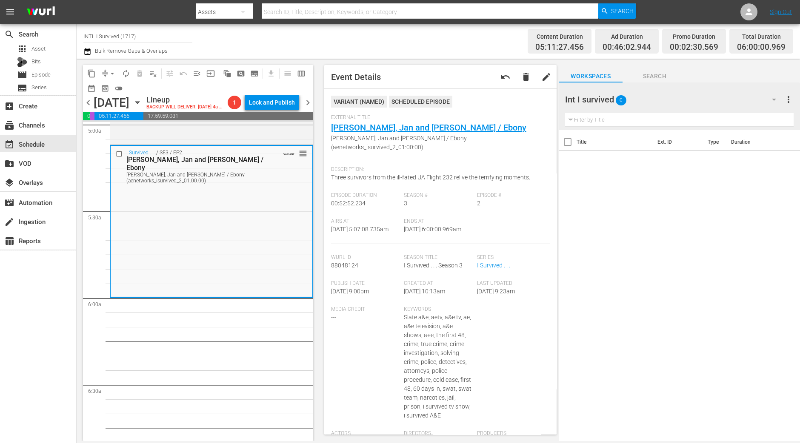
click at [128, 76] on span "autorenew_outlined" at bounding box center [126, 73] width 9 height 9
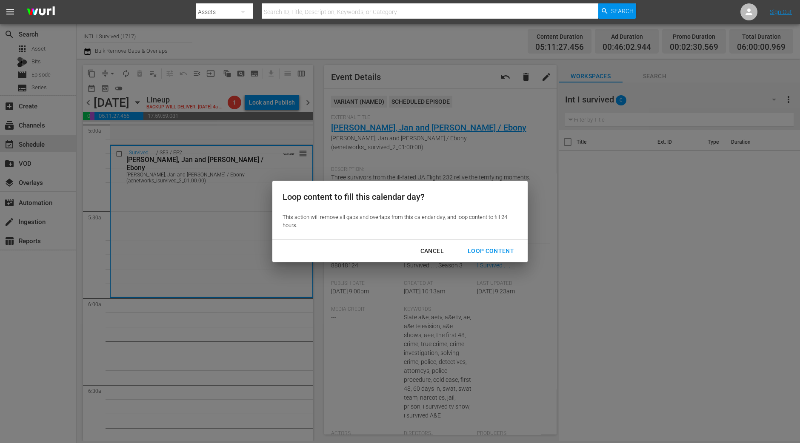
click at [501, 248] on div "Loop Content" at bounding box center [491, 251] width 60 height 11
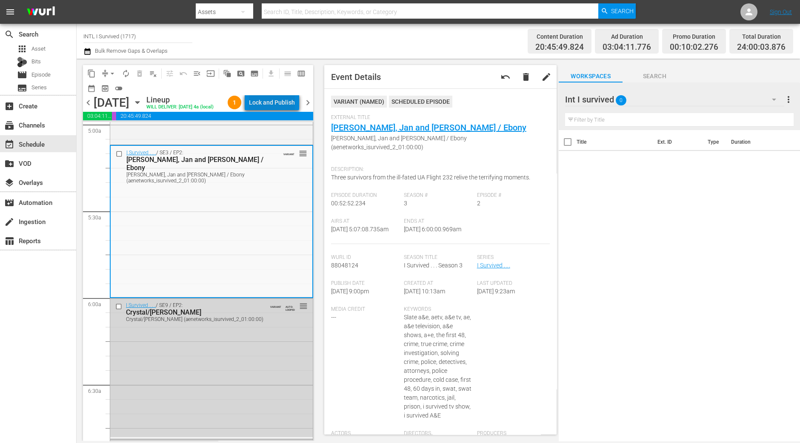
click at [285, 102] on div "Lock and Publish" at bounding box center [272, 102] width 46 height 15
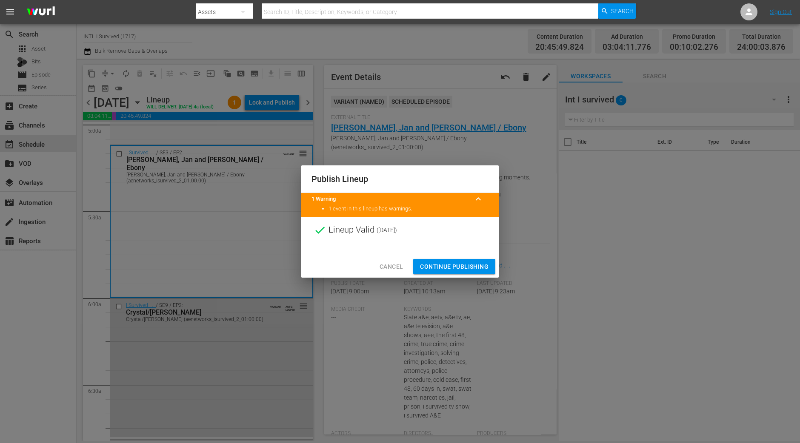
click at [462, 266] on span "Continue Publishing" at bounding box center [454, 267] width 68 height 11
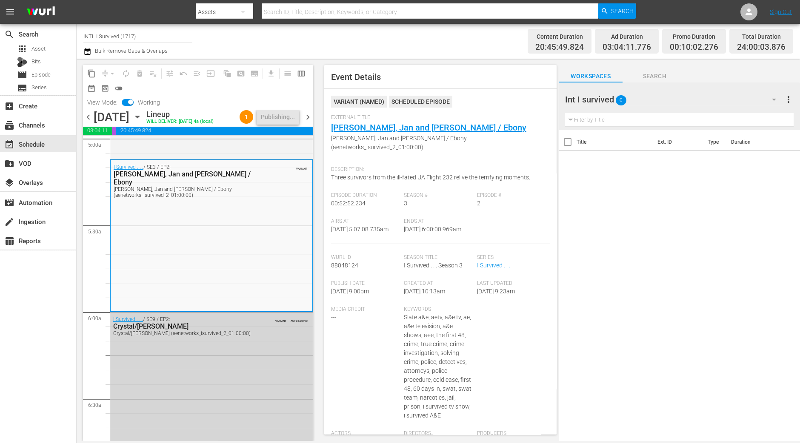
click at [312, 122] on span "chevron_right" at bounding box center [307, 117] width 11 height 11
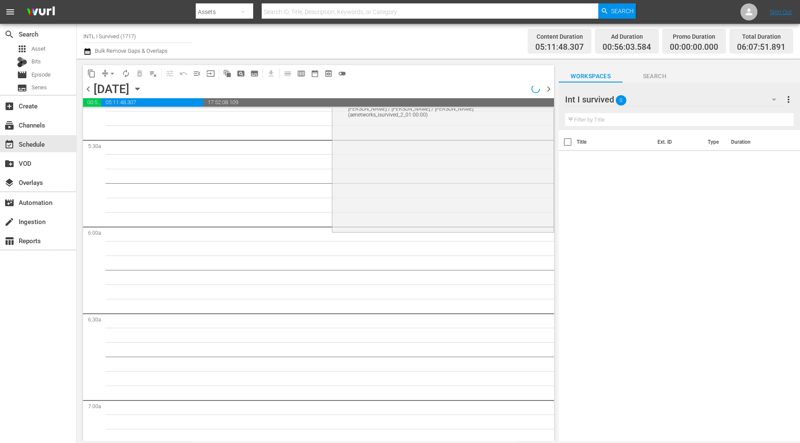
scroll to position [865, 0]
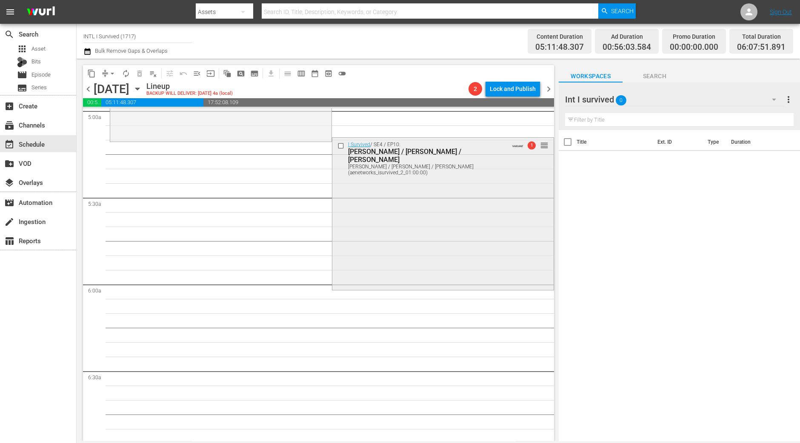
click at [384, 244] on div "I Survived / SE4 / EP10: Brandy / Steve / James Brandy / Steve / James (aenetwo…" at bounding box center [442, 213] width 221 height 150
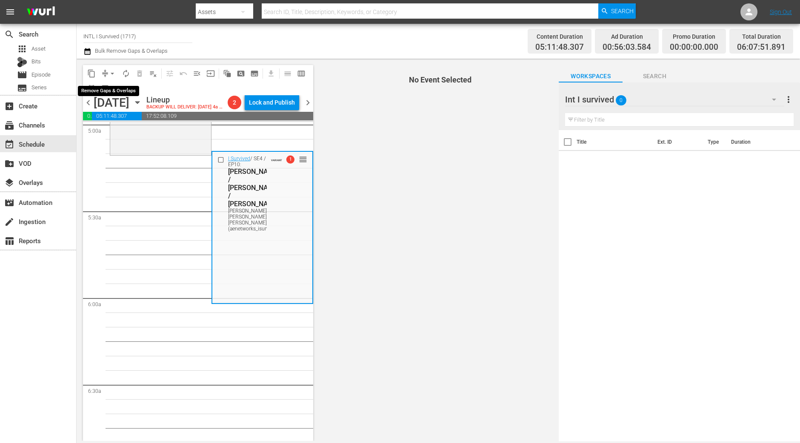
click at [111, 73] on span "arrow_drop_down" at bounding box center [112, 73] width 9 height 9
click at [107, 86] on li "Align to Midnight" at bounding box center [112, 90] width 89 height 14
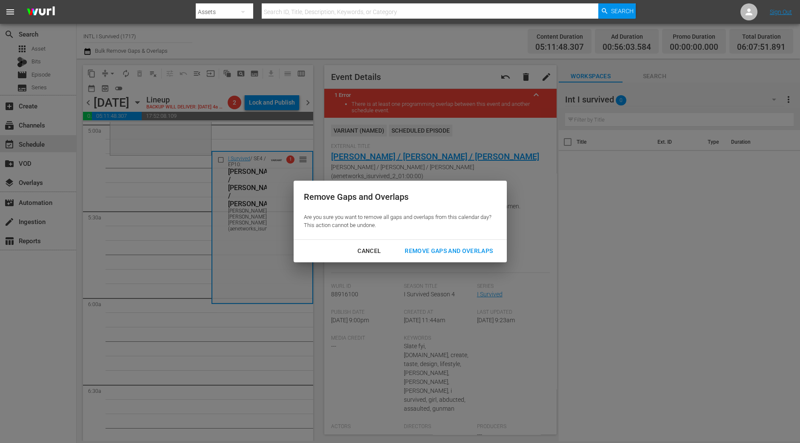
click at [442, 254] on div "Remove Gaps and Overlaps" at bounding box center [449, 251] width 102 height 11
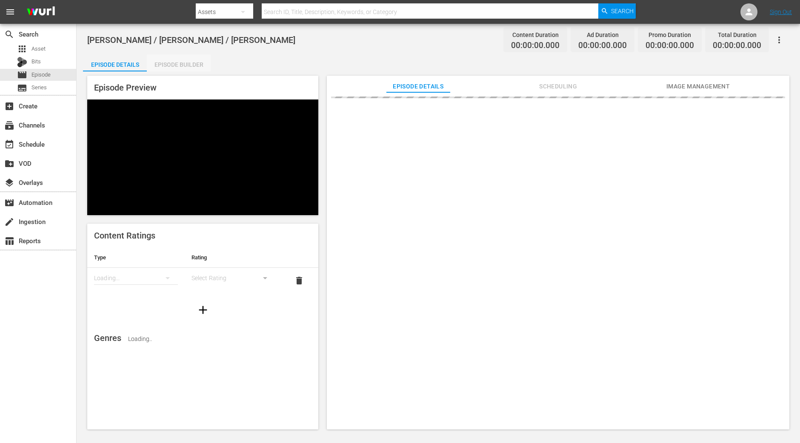
click at [194, 61] on div "Episode Builder" at bounding box center [179, 64] width 64 height 20
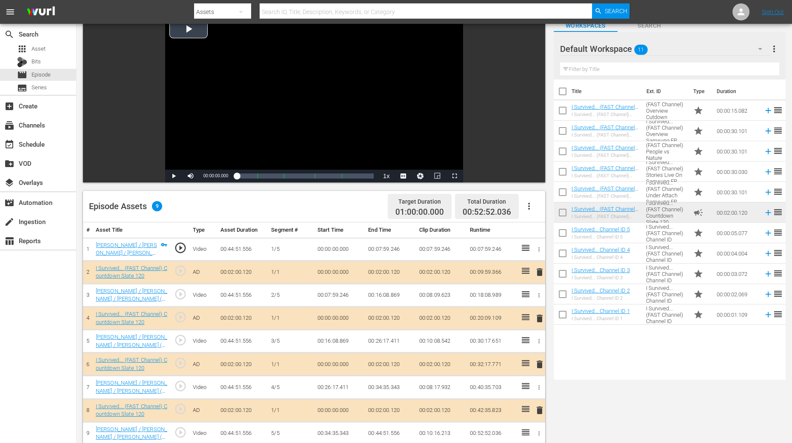
scroll to position [160, 0]
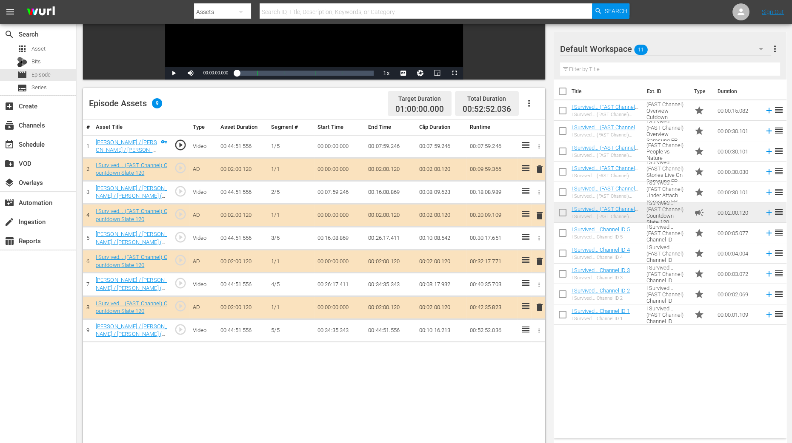
click at [541, 217] on span "delete" at bounding box center [539, 216] width 10 height 10
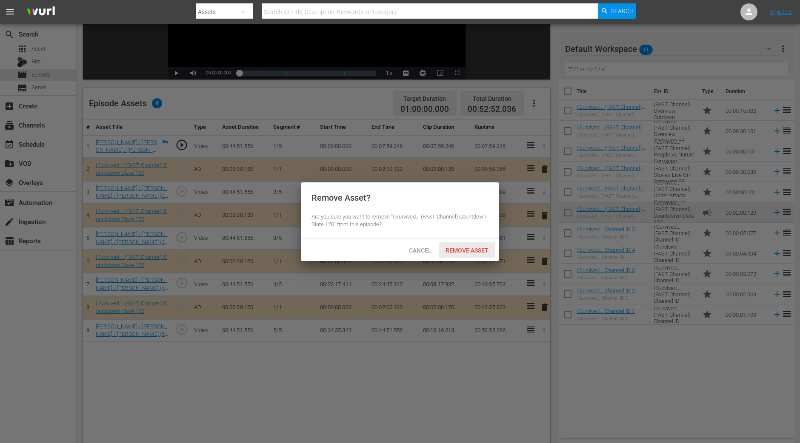
click at [480, 251] on span "Remove Asset" at bounding box center [467, 250] width 57 height 7
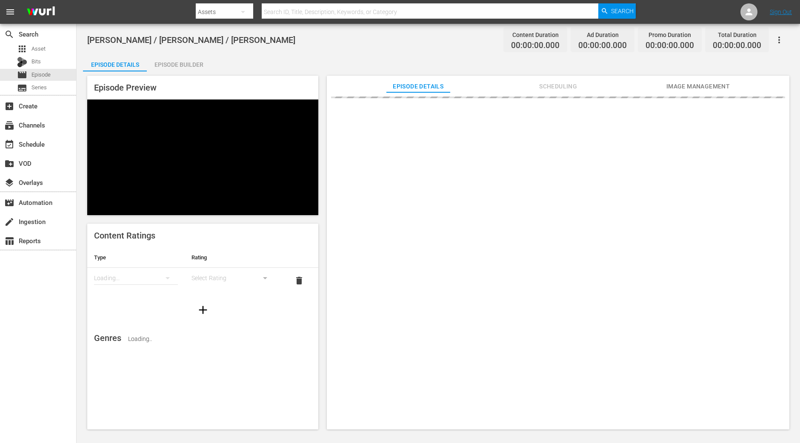
click at [162, 66] on div "Episode Builder" at bounding box center [179, 64] width 64 height 20
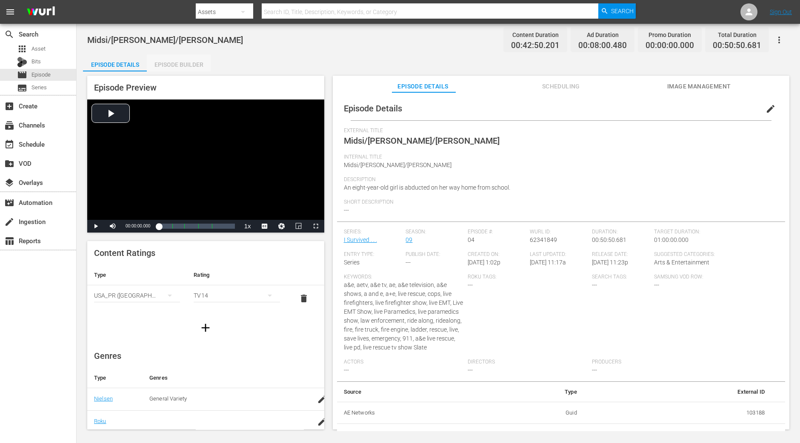
click at [177, 69] on div "Episode Builder" at bounding box center [179, 64] width 64 height 20
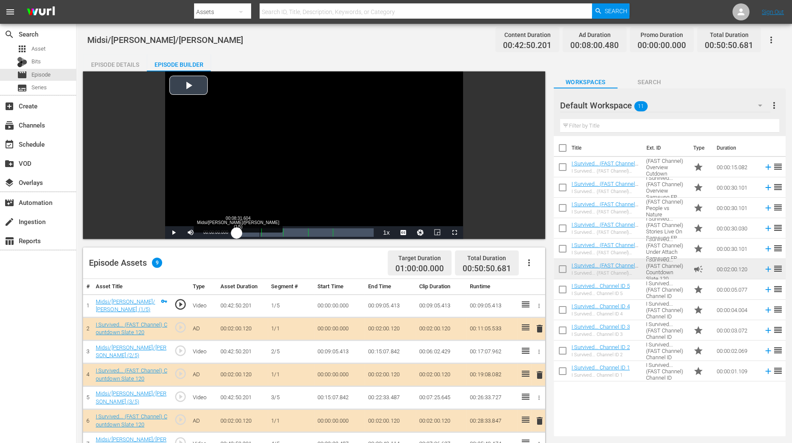
scroll to position [221, 0]
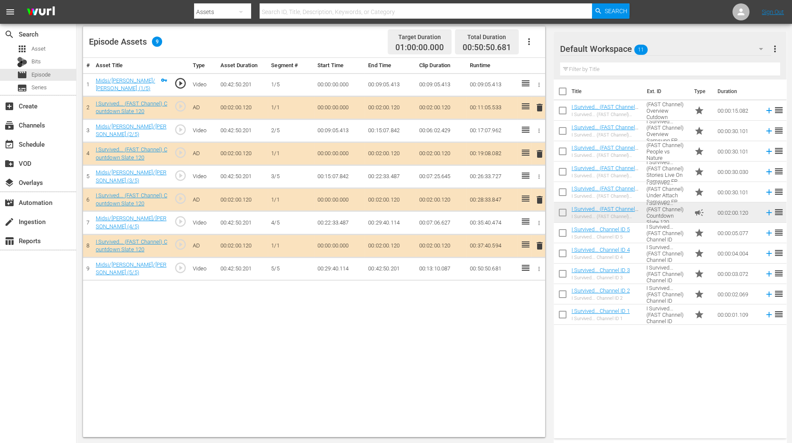
click at [539, 154] on span "delete" at bounding box center [539, 154] width 10 height 10
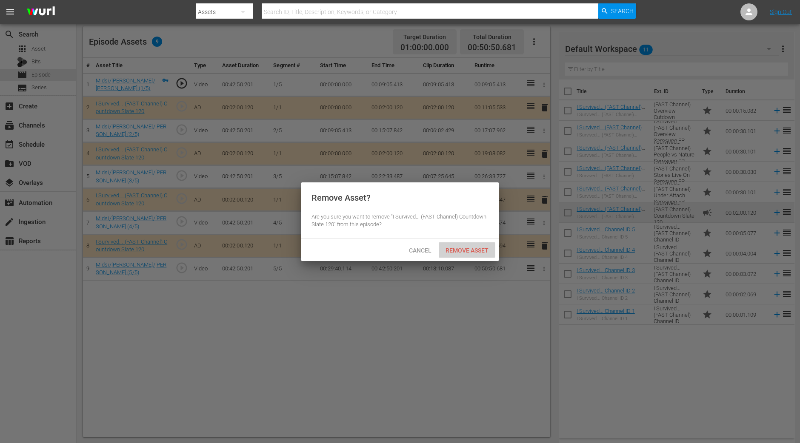
click at [471, 245] on div "Remove Asset" at bounding box center [467, 250] width 57 height 16
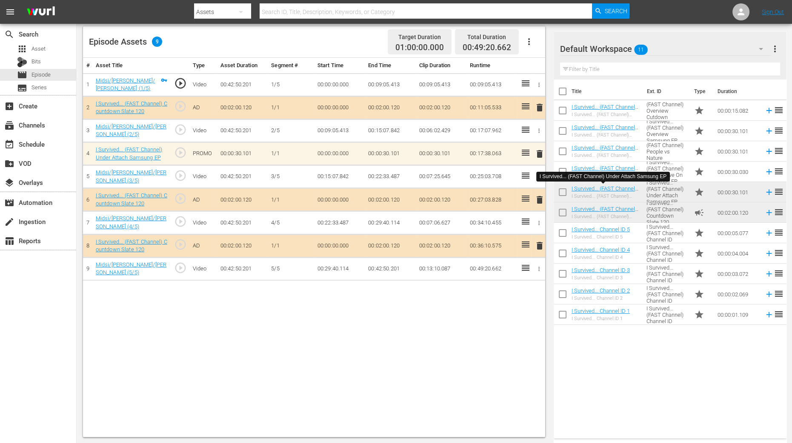
click at [431, 324] on div "# Asset Title Type Asset Duration Segment # Start Time End Time Clip Duration R…" at bounding box center [314, 247] width 462 height 379
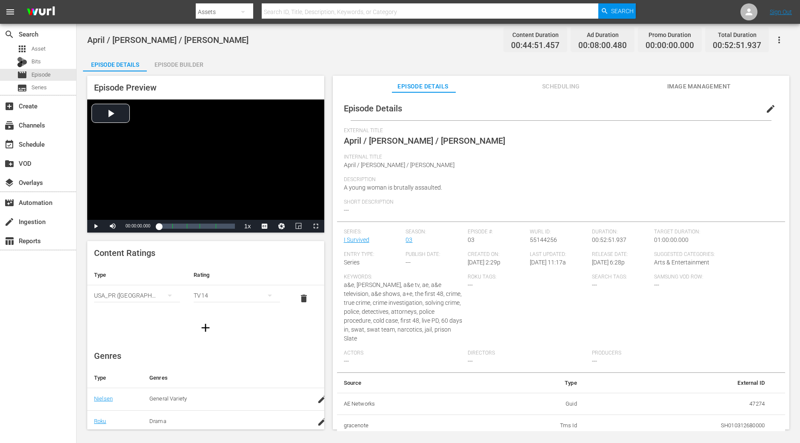
click at [181, 53] on div "April / [PERSON_NAME] / [PERSON_NAME] Content Duration 00:44:51.457 Ad Duration…" at bounding box center [438, 227] width 723 height 407
click at [179, 60] on div "Episode Builder" at bounding box center [179, 64] width 64 height 20
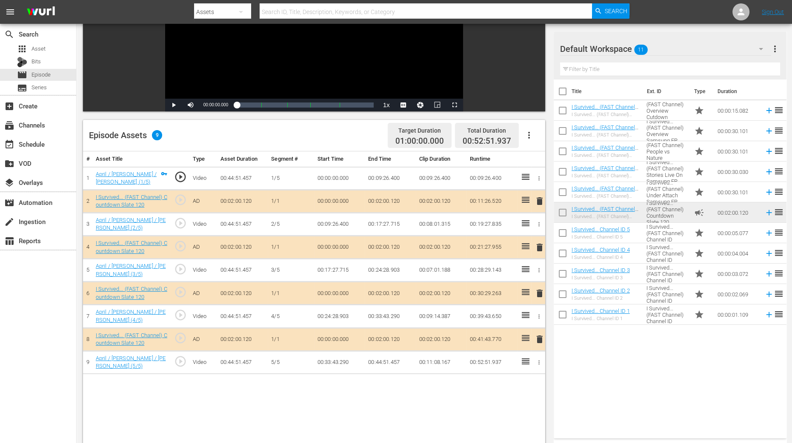
scroll to position [160, 0]
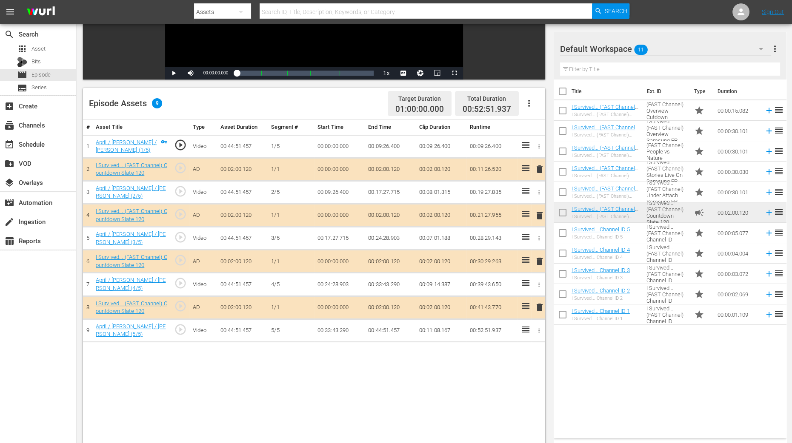
click at [541, 215] on span "delete" at bounding box center [539, 216] width 10 height 10
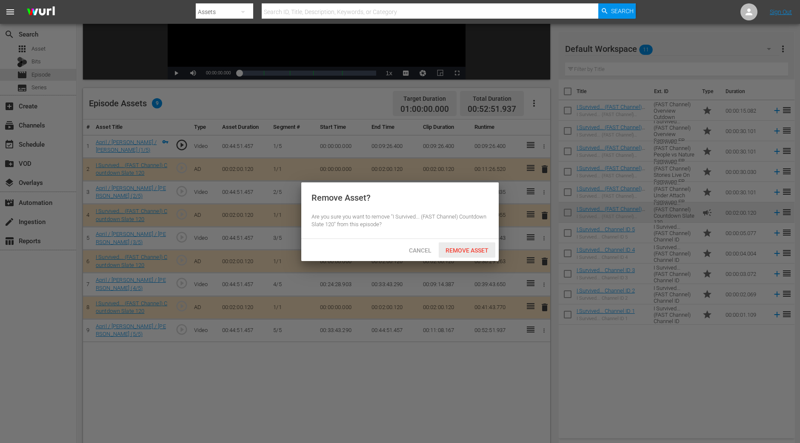
click at [474, 245] on div "Remove Asset" at bounding box center [467, 250] width 57 height 16
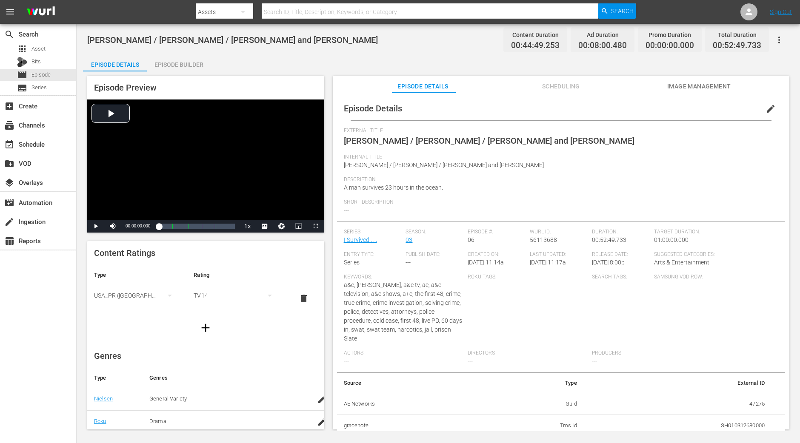
click at [191, 67] on div "Episode Builder" at bounding box center [179, 64] width 64 height 20
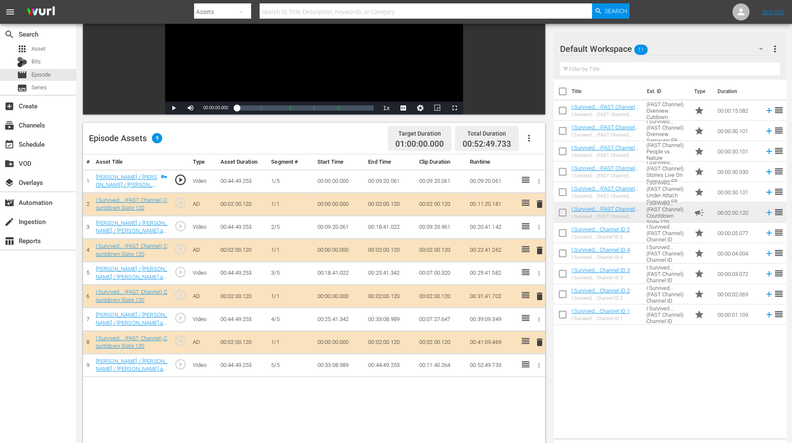
scroll to position [160, 0]
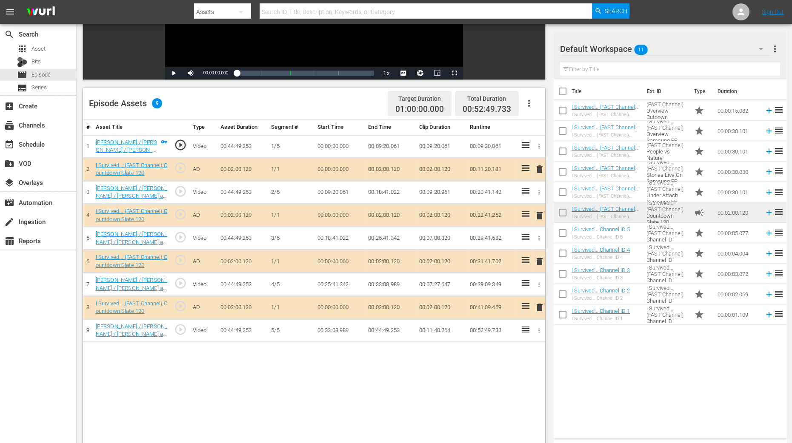
click at [539, 214] on span "delete" at bounding box center [539, 216] width 10 height 10
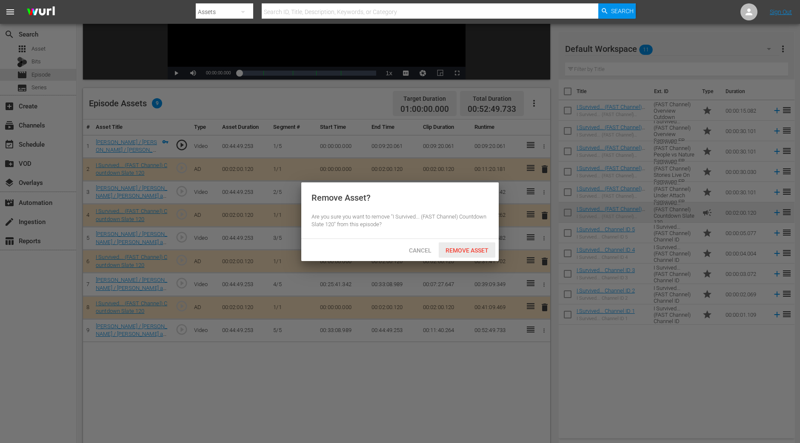
click at [472, 252] on span "Remove Asset" at bounding box center [467, 250] width 57 height 7
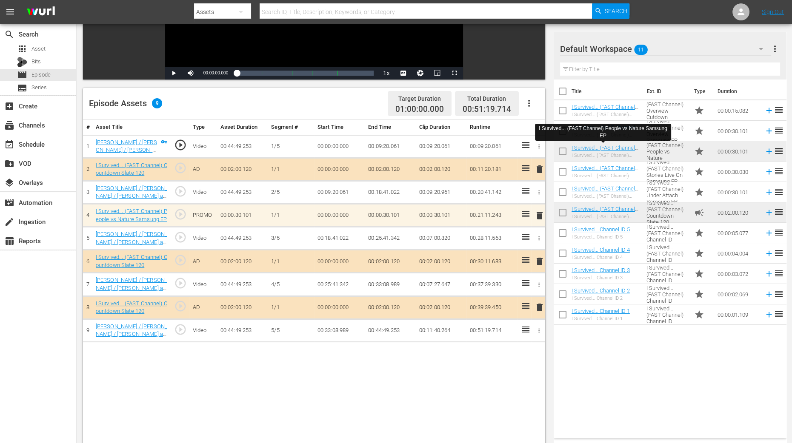
click at [550, 354] on div "Video Player is loading. Play Video Play Mute Current Time 00:00:00.000 / Durat…" at bounding box center [434, 205] width 702 height 587
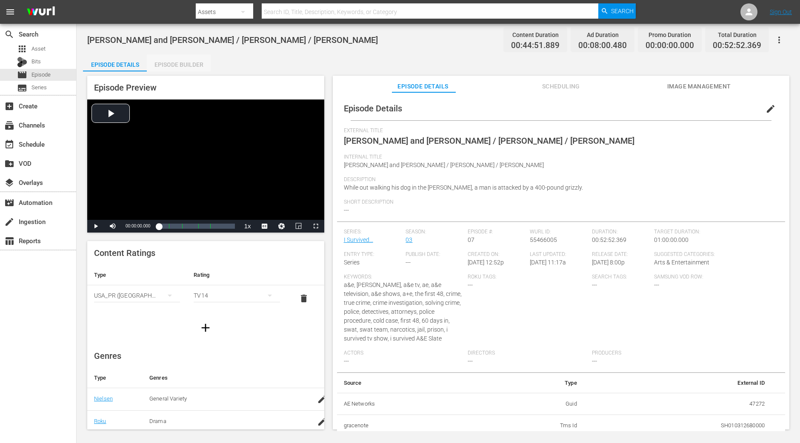
drag, startPoint x: 189, startPoint y: 62, endPoint x: 219, endPoint y: 30, distance: 43.7
click at [189, 63] on div "Episode Builder" at bounding box center [179, 64] width 64 height 20
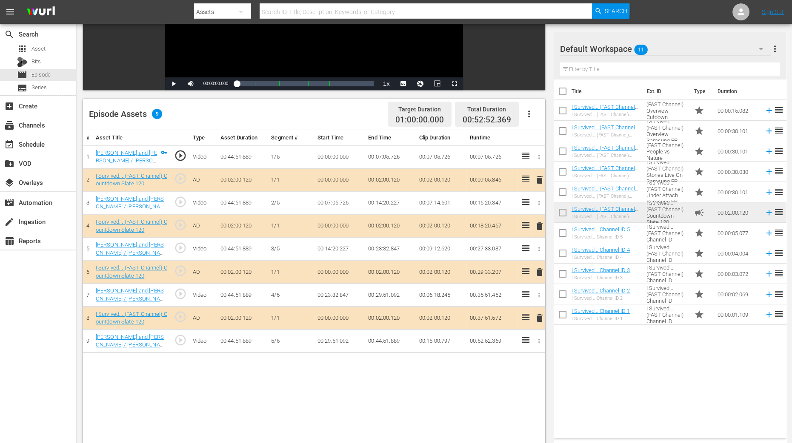
scroll to position [160, 0]
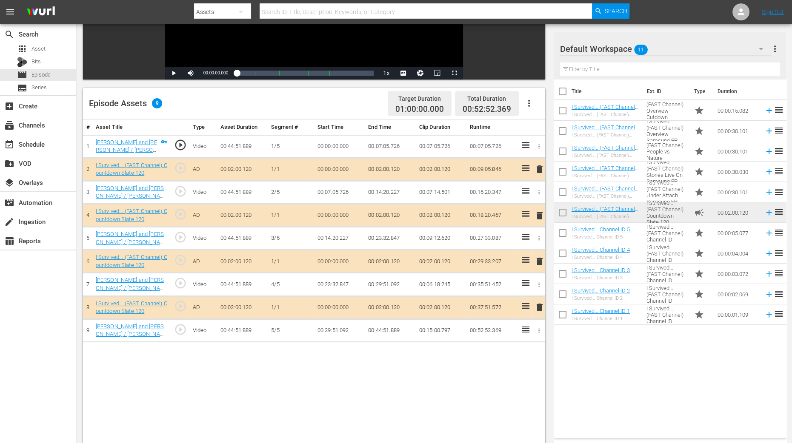
click at [540, 216] on span "delete" at bounding box center [539, 216] width 10 height 10
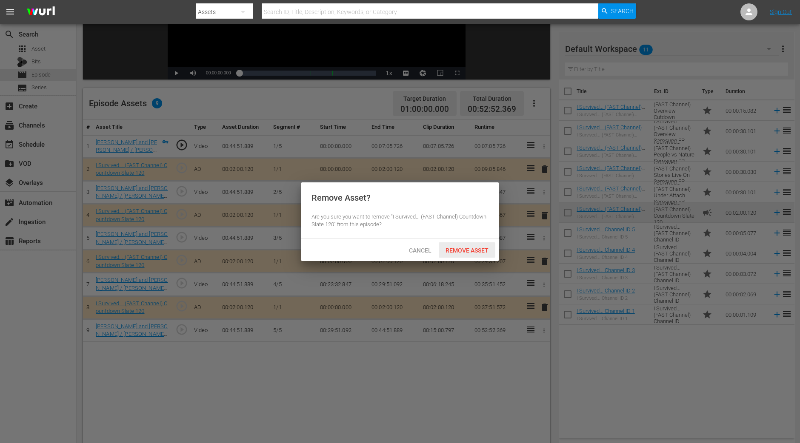
click at [471, 252] on span "Remove Asset" at bounding box center [467, 250] width 57 height 7
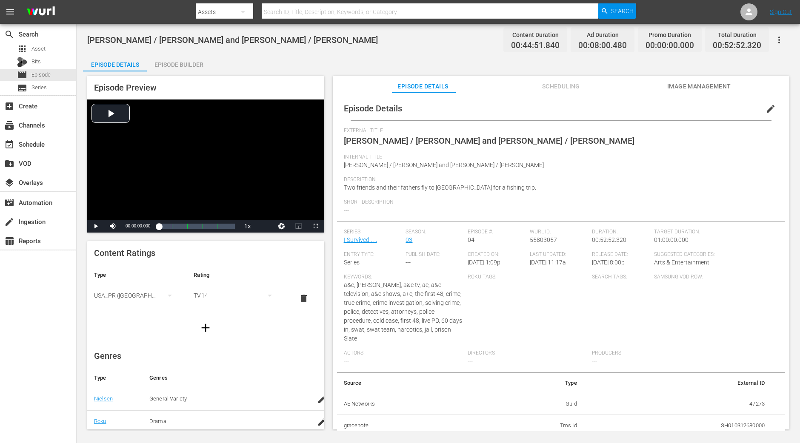
click at [190, 71] on div "Episode Builder" at bounding box center [179, 64] width 64 height 20
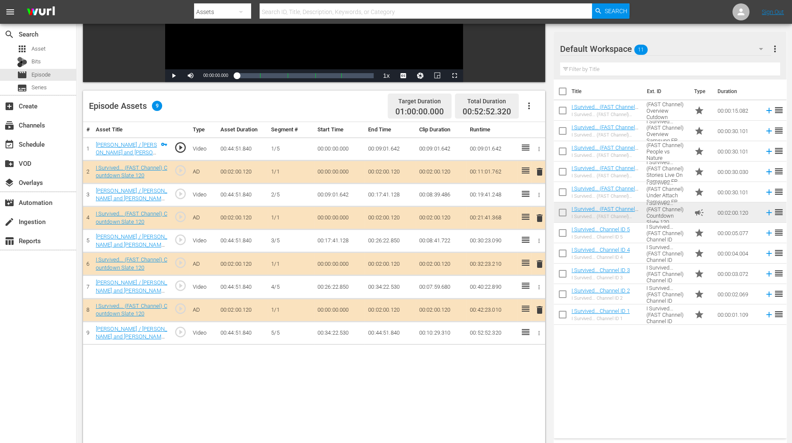
scroll to position [160, 0]
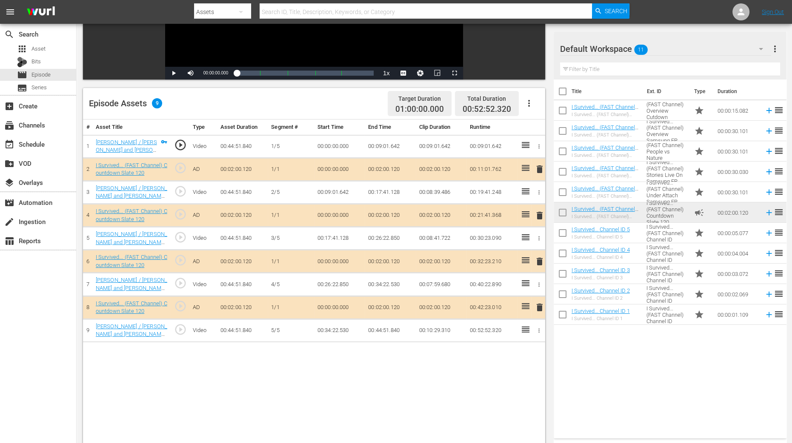
click at [536, 214] on span "delete" at bounding box center [539, 216] width 10 height 10
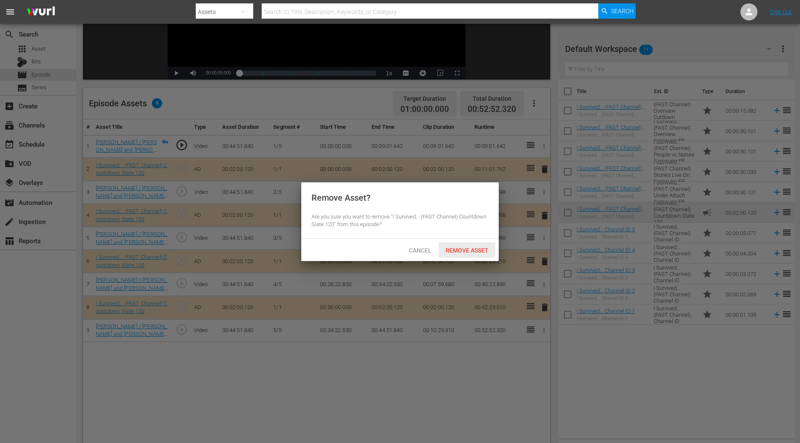
click at [478, 252] on span "Remove Asset" at bounding box center [467, 250] width 57 height 7
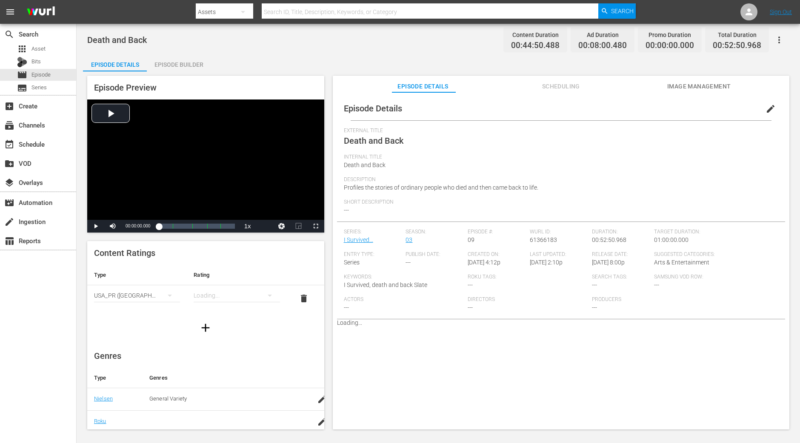
drag, startPoint x: 185, startPoint y: 61, endPoint x: 184, endPoint y: 66, distance: 5.7
click at [185, 61] on div "Episode Builder" at bounding box center [179, 64] width 64 height 20
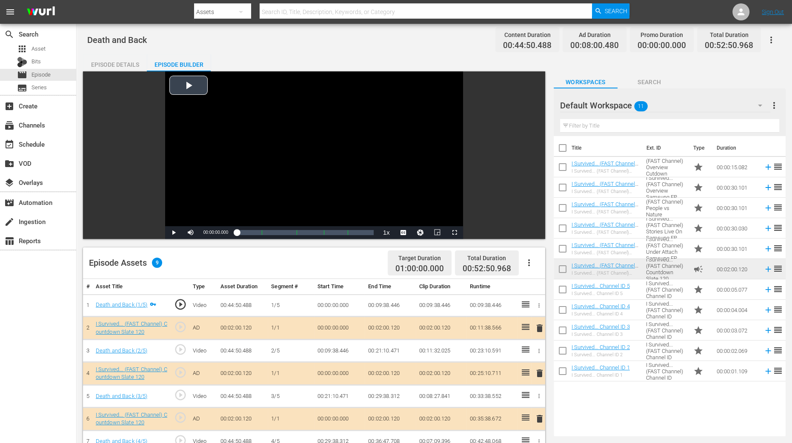
scroll to position [212, 0]
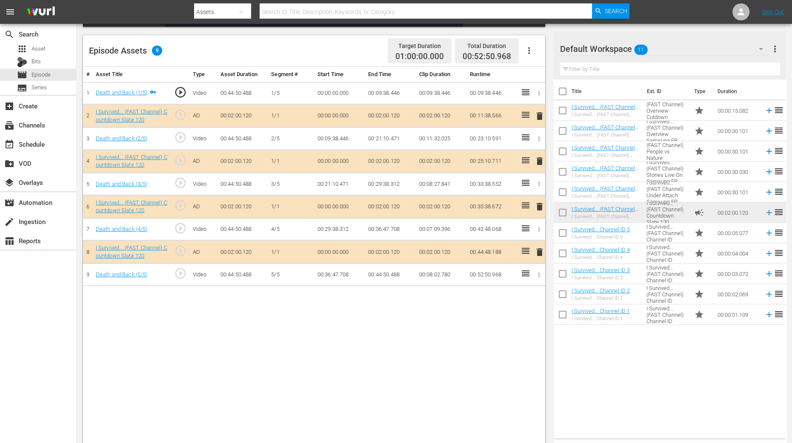
click at [540, 160] on span "delete" at bounding box center [539, 161] width 10 height 10
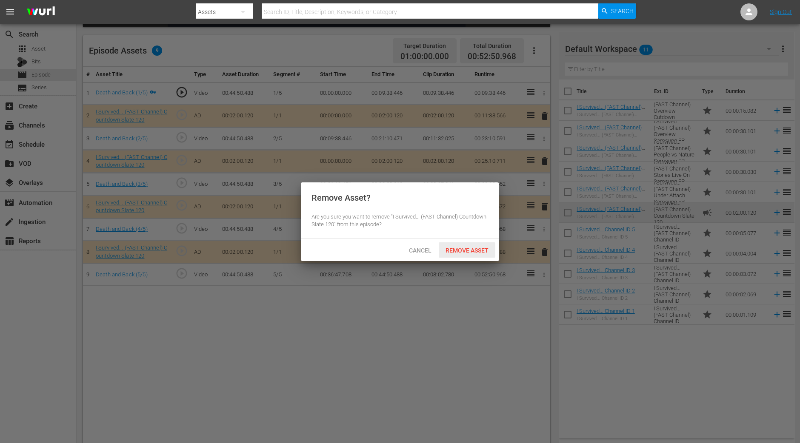
click at [459, 248] on span "Remove Asset" at bounding box center [467, 250] width 57 height 7
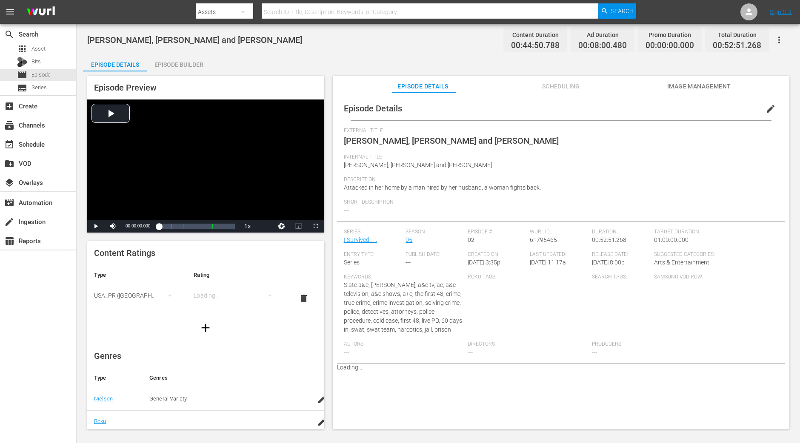
click at [169, 64] on div "Episode Builder" at bounding box center [179, 64] width 64 height 20
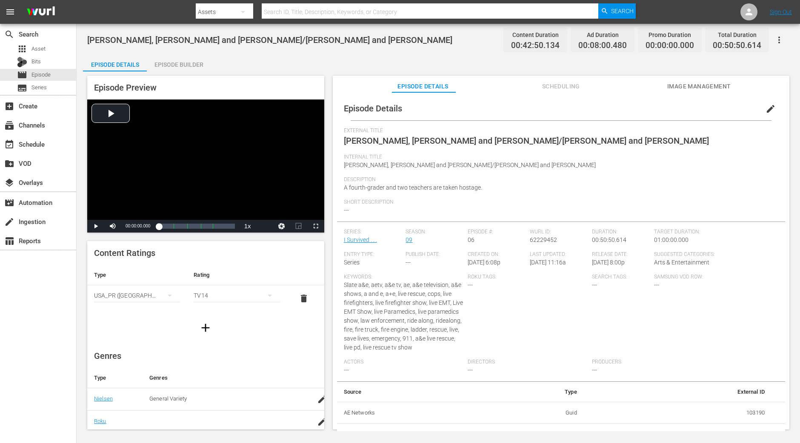
drag, startPoint x: 195, startPoint y: 79, endPoint x: 188, endPoint y: 71, distance: 11.2
click at [195, 79] on div "Episode Preview Video Player is loading. Play Video Play Mute Current Time 00:0…" at bounding box center [205, 154] width 237 height 157
click at [185, 67] on div "Episode Builder" at bounding box center [179, 64] width 64 height 20
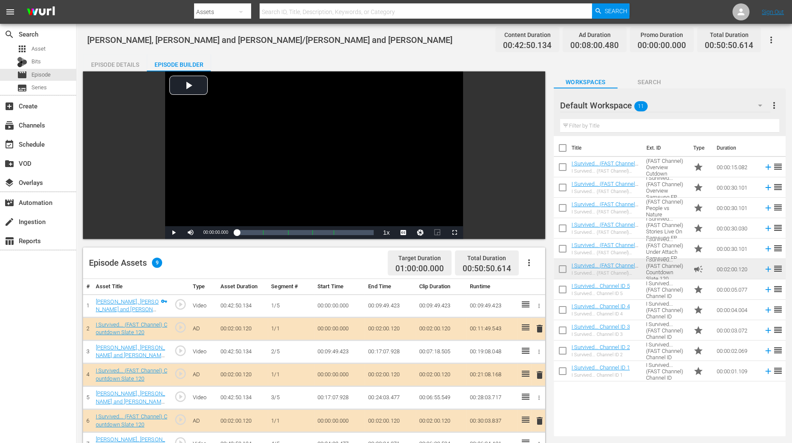
scroll to position [212, 0]
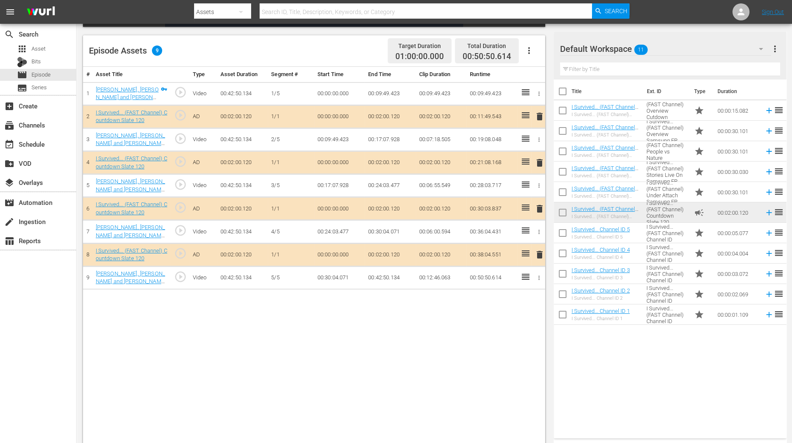
click at [539, 163] on span "delete" at bounding box center [539, 163] width 10 height 10
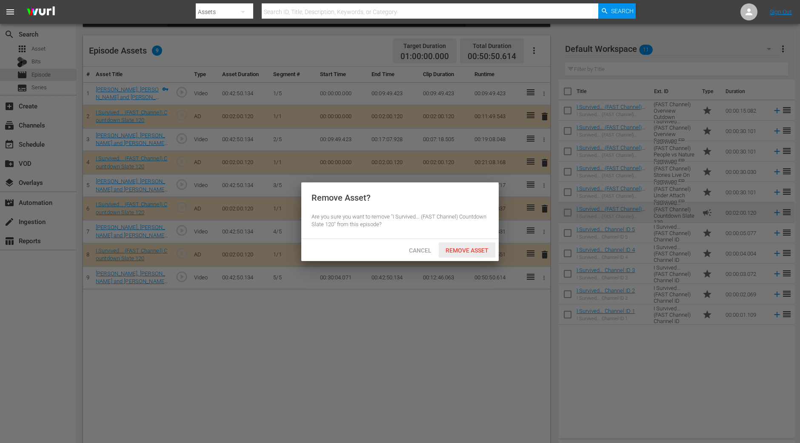
click at [471, 244] on div "Remove Asset" at bounding box center [467, 250] width 57 height 16
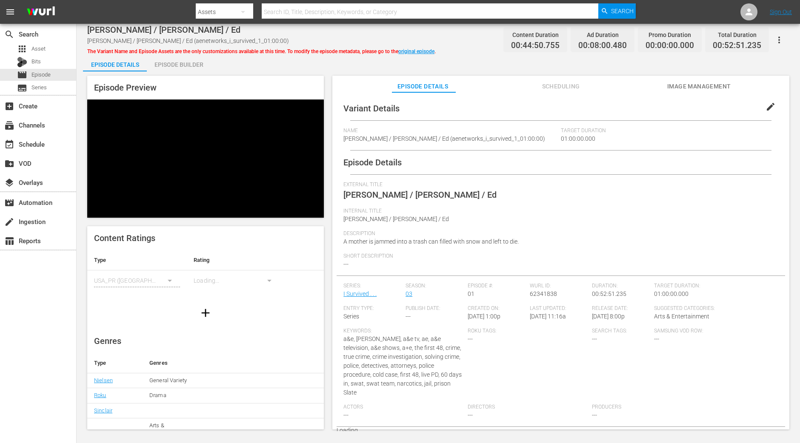
click at [192, 62] on div "Episode Builder" at bounding box center [179, 64] width 64 height 20
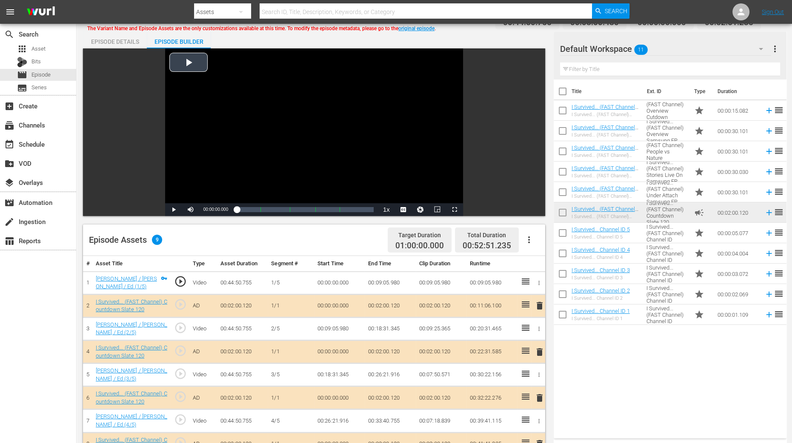
scroll to position [212, 0]
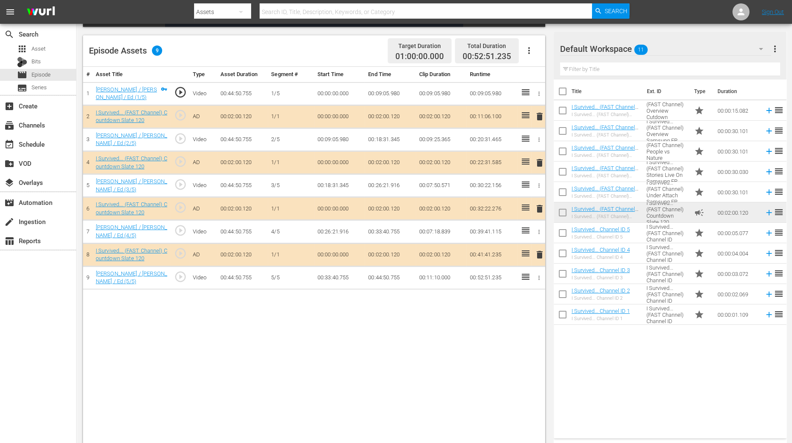
click at [537, 160] on span "delete" at bounding box center [539, 163] width 10 height 10
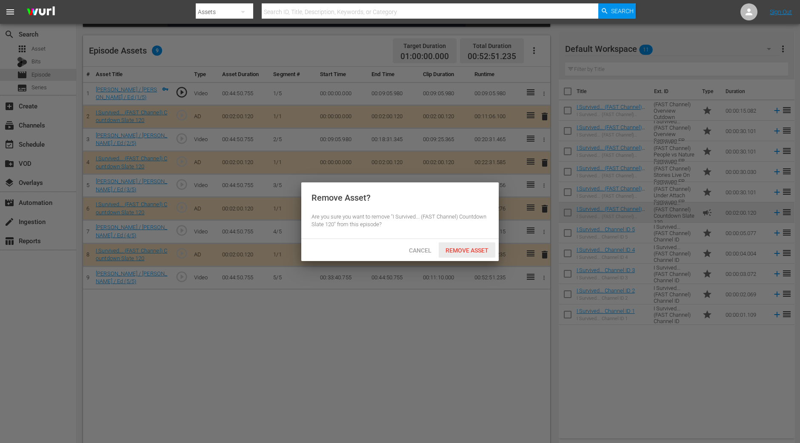
click at [473, 248] on span "Remove Asset" at bounding box center [467, 250] width 57 height 7
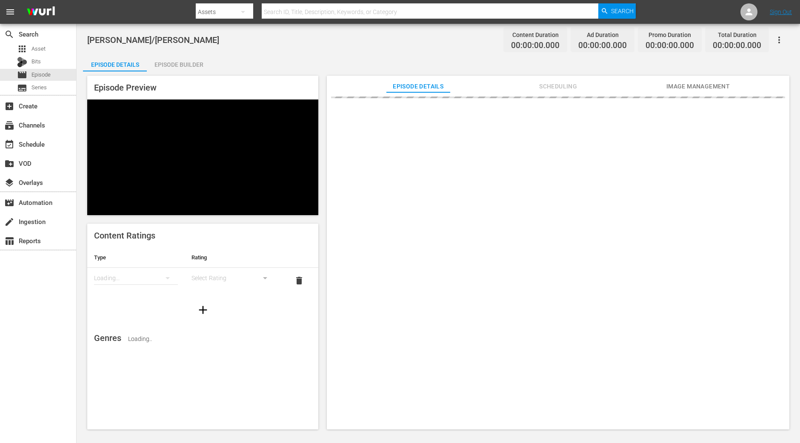
click at [183, 60] on div "Episode Builder" at bounding box center [179, 64] width 64 height 20
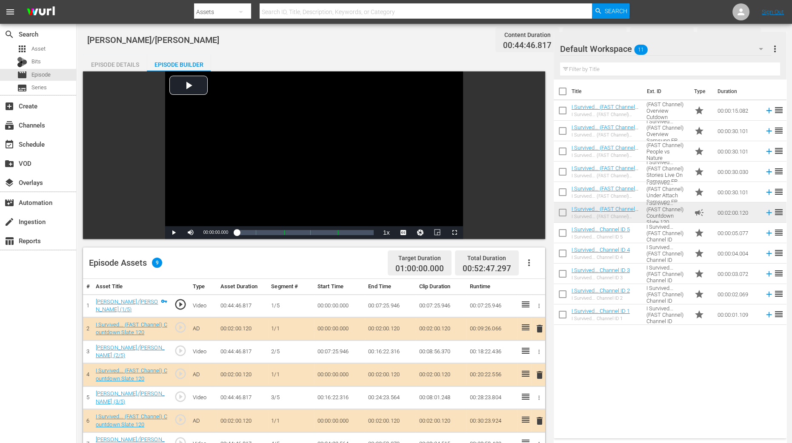
scroll to position [106, 0]
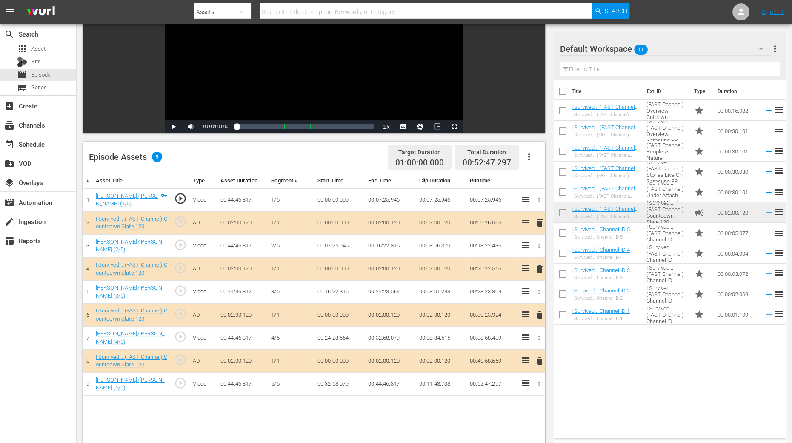
click at [541, 267] on span "delete" at bounding box center [539, 269] width 10 height 10
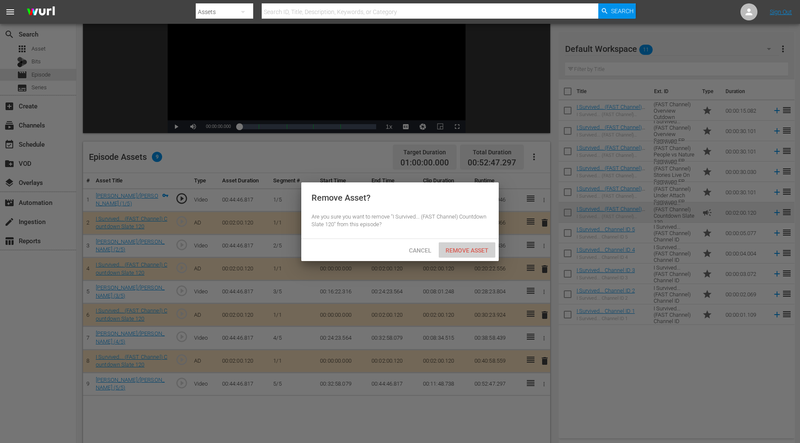
click at [472, 251] on span "Remove Asset" at bounding box center [467, 250] width 57 height 7
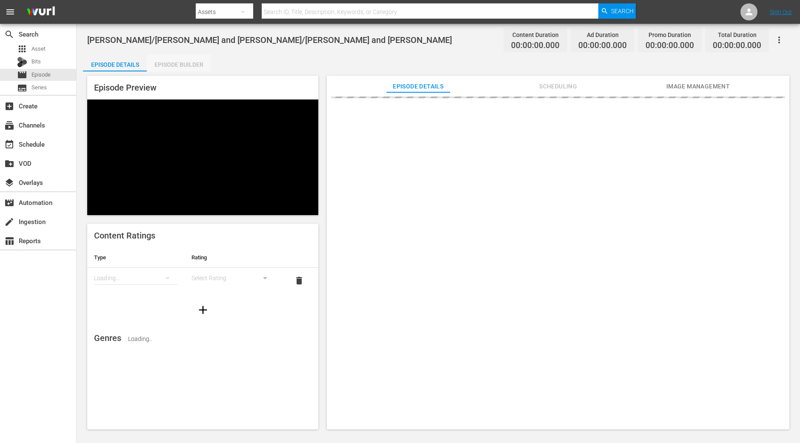
click at [188, 70] on div "Episode Builder" at bounding box center [179, 64] width 64 height 20
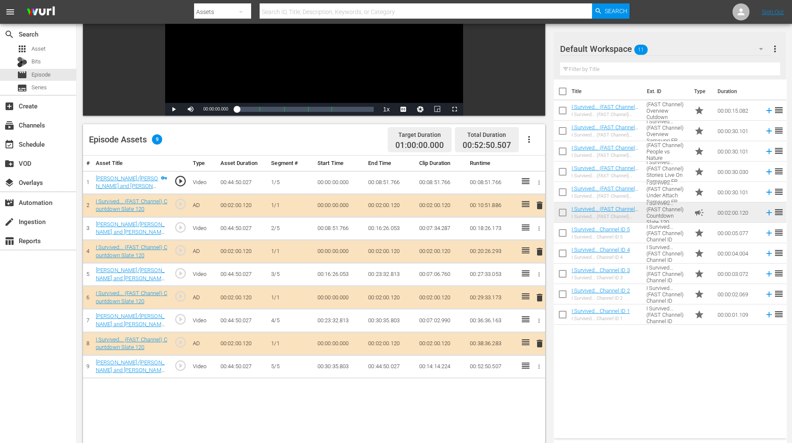
scroll to position [160, 0]
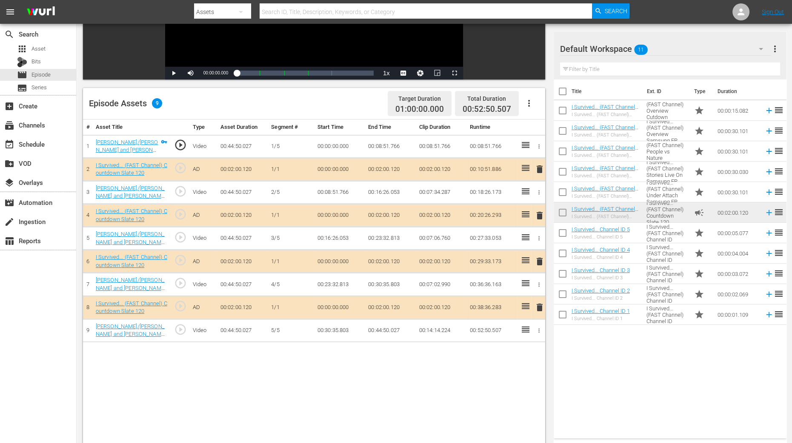
click at [538, 215] on span "delete" at bounding box center [539, 216] width 10 height 10
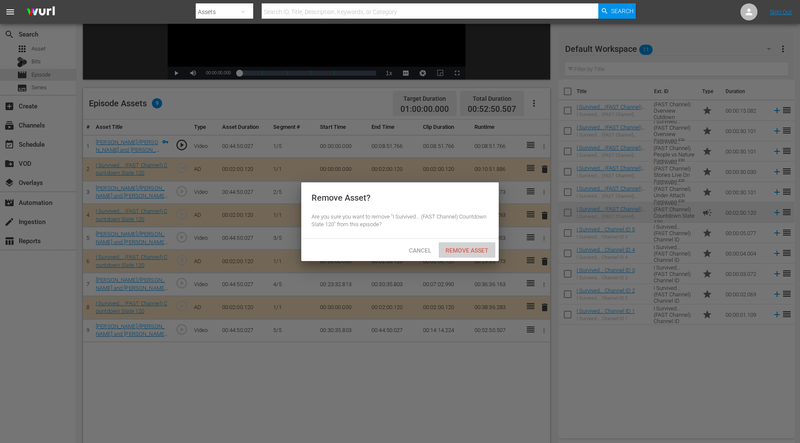
click at [478, 254] on div "Remove Asset" at bounding box center [467, 250] width 57 height 16
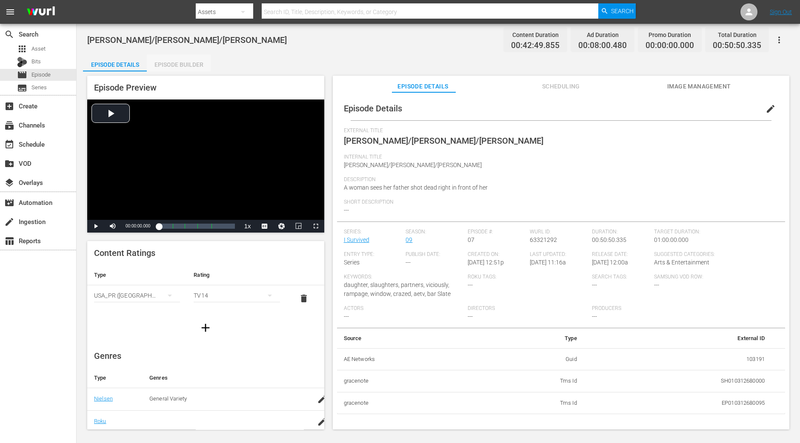
click at [185, 61] on div "Episode Builder" at bounding box center [179, 64] width 64 height 20
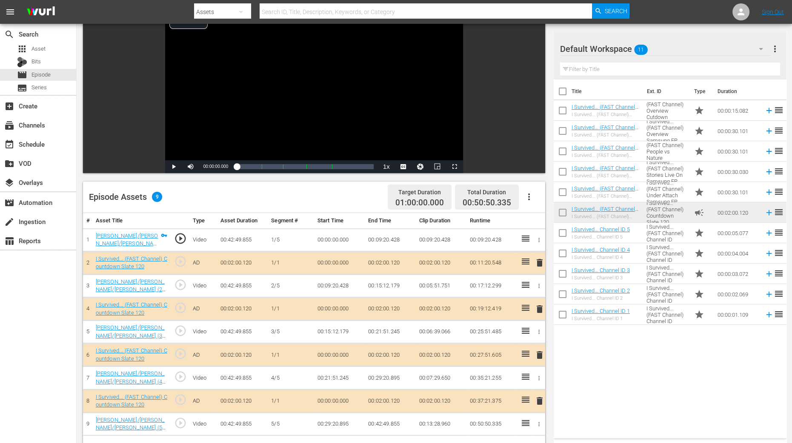
scroll to position [106, 0]
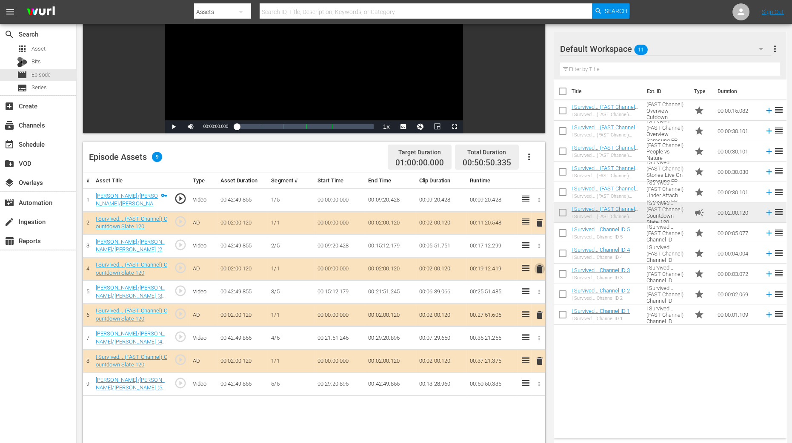
click at [542, 271] on span "delete" at bounding box center [539, 269] width 10 height 10
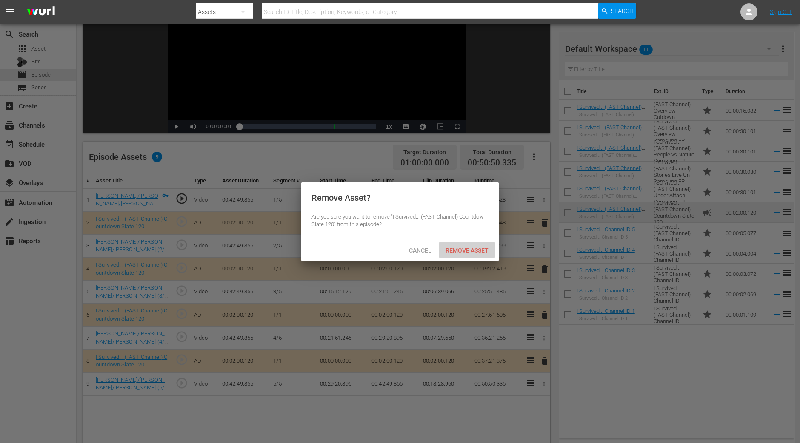
click at [481, 247] on span "Remove Asset" at bounding box center [467, 250] width 57 height 7
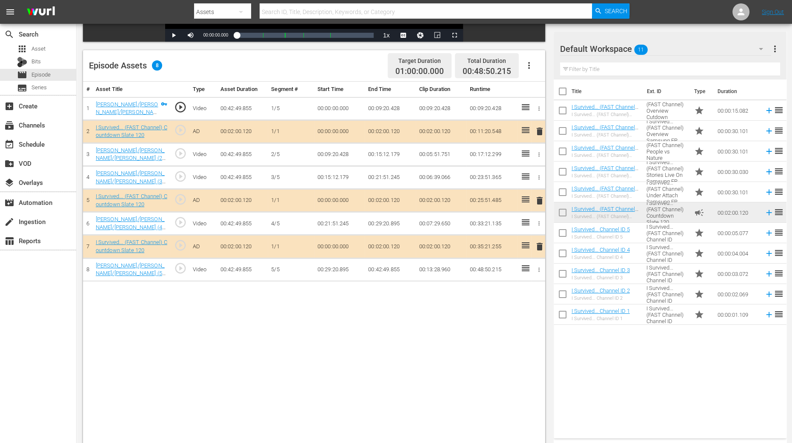
scroll to position [212, 0]
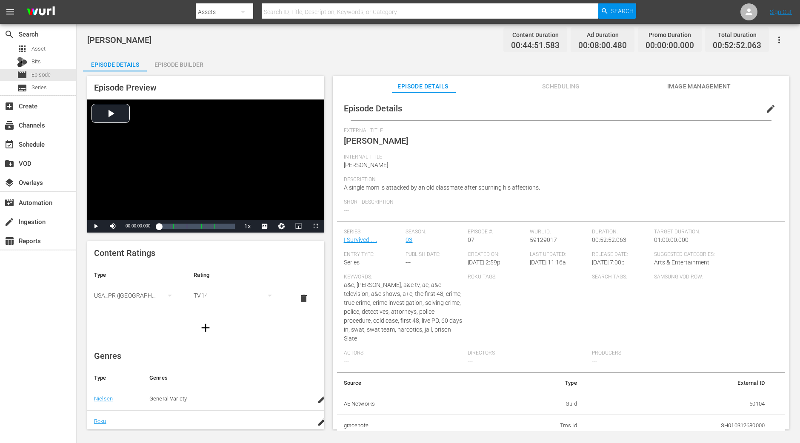
click at [187, 69] on div "Episode Builder" at bounding box center [179, 64] width 64 height 20
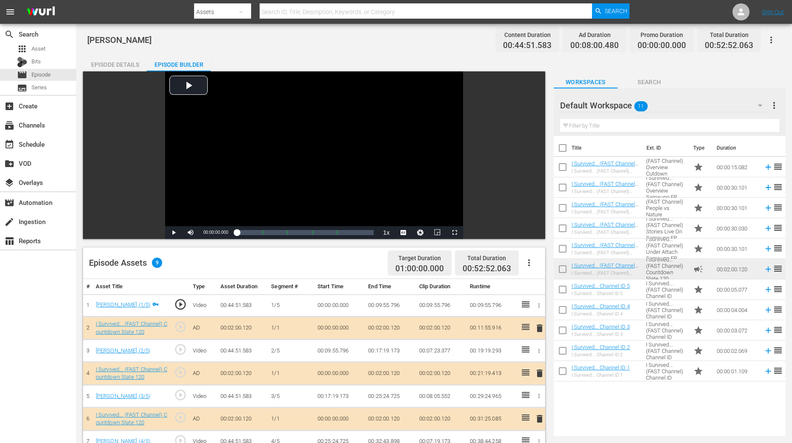
scroll to position [212, 0]
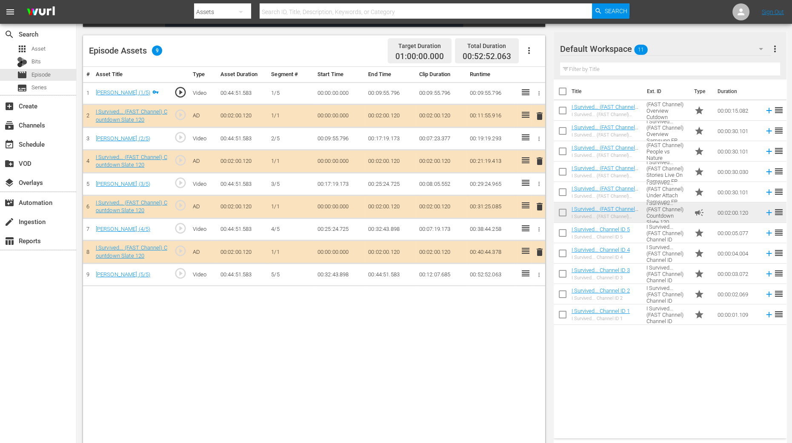
click at [539, 163] on span "delete" at bounding box center [539, 161] width 10 height 10
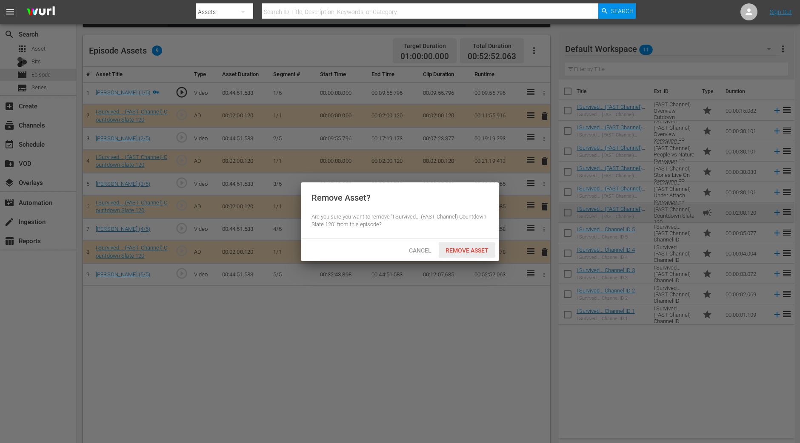
click at [456, 256] on div "Remove Asset" at bounding box center [467, 250] width 57 height 16
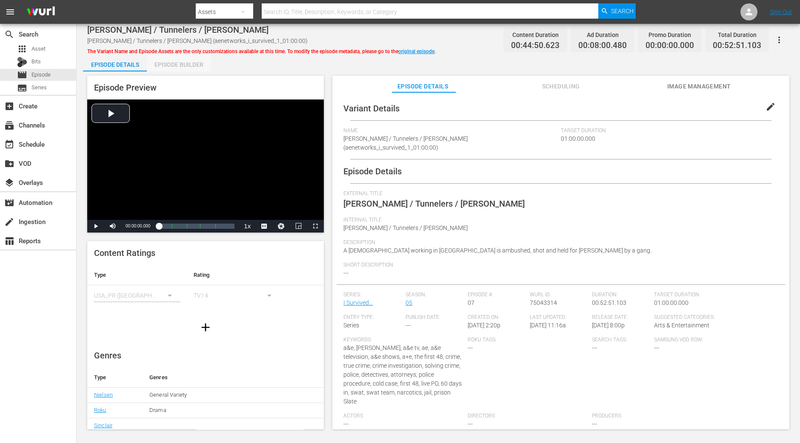
click at [195, 71] on div "Episode Builder" at bounding box center [179, 64] width 64 height 20
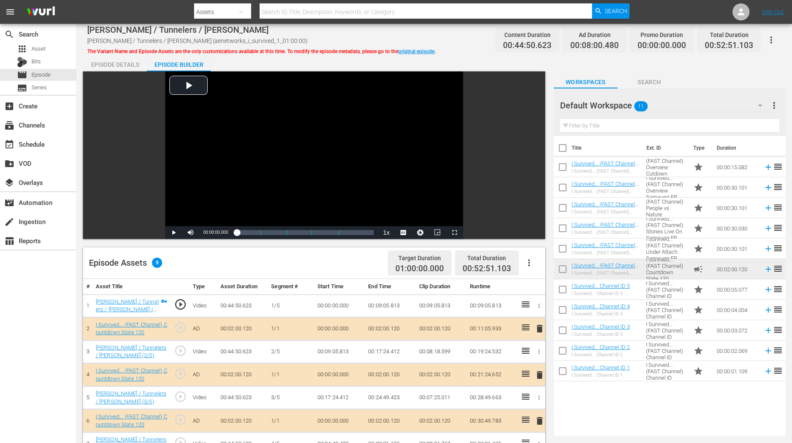
scroll to position [160, 0]
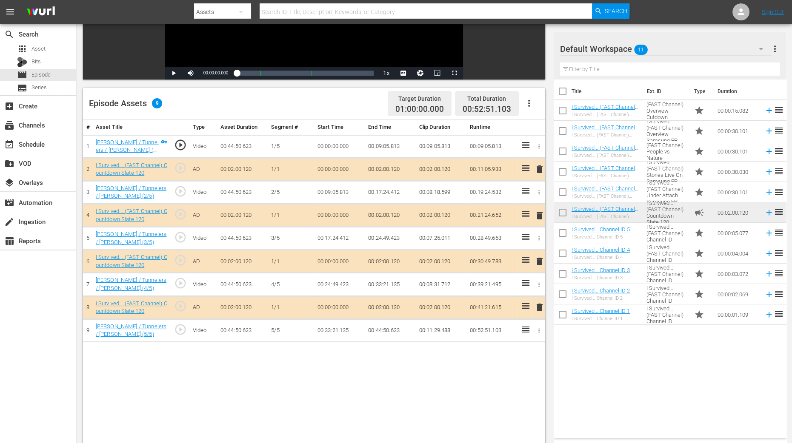
click at [537, 217] on span "delete" at bounding box center [539, 216] width 10 height 10
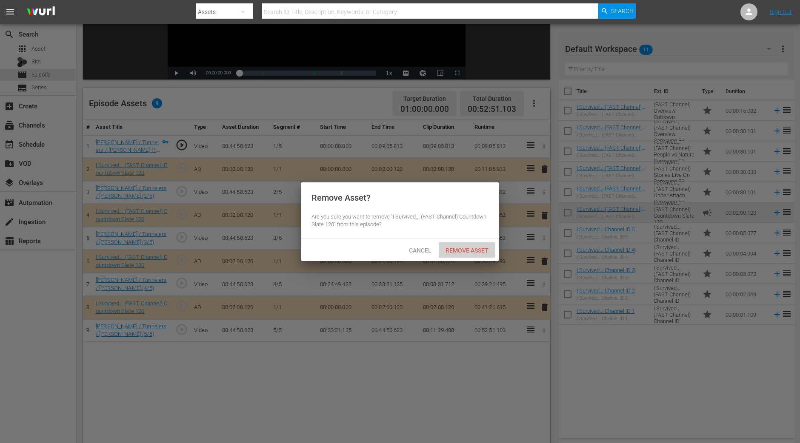
click at [481, 254] on div "Remove Asset" at bounding box center [467, 250] width 57 height 16
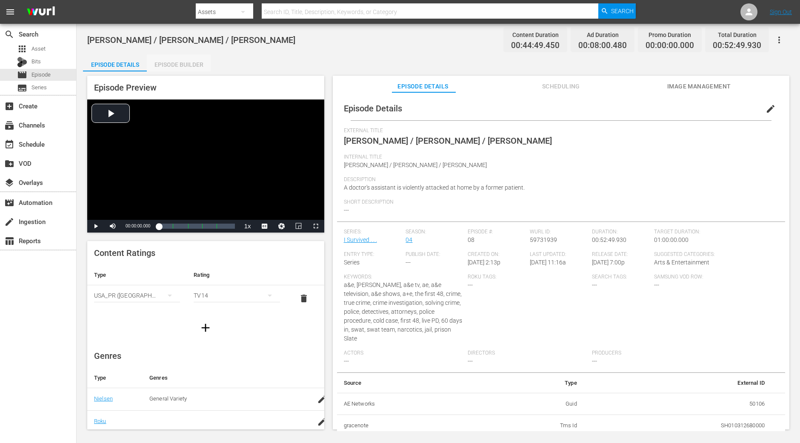
click at [185, 62] on div "Episode Builder" at bounding box center [179, 64] width 64 height 20
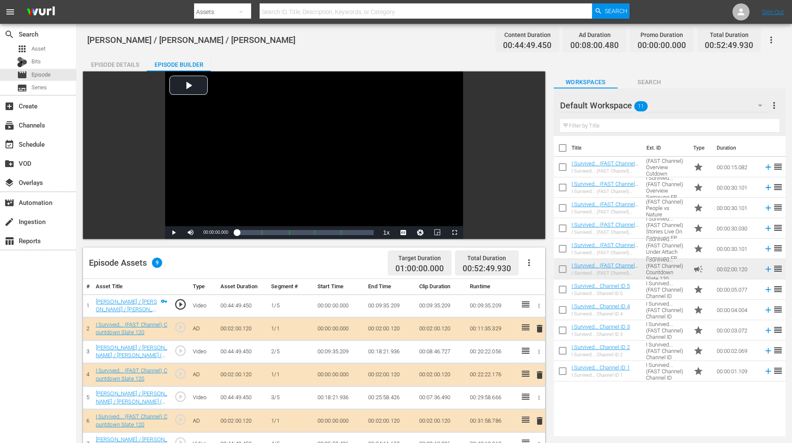
scroll to position [212, 0]
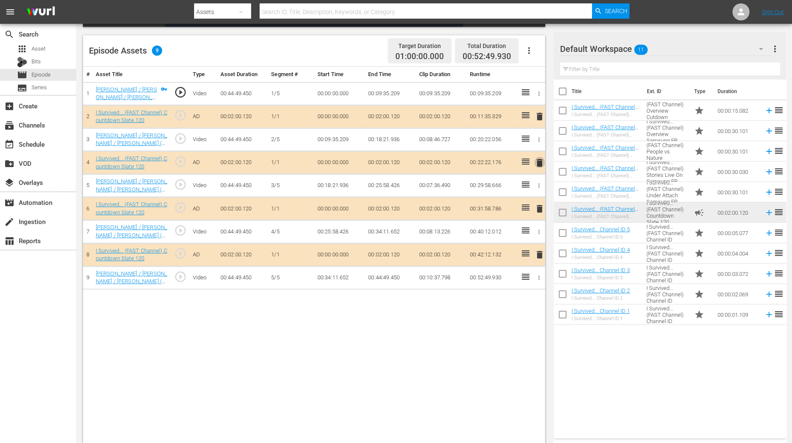
click at [540, 160] on span "delete" at bounding box center [539, 163] width 10 height 10
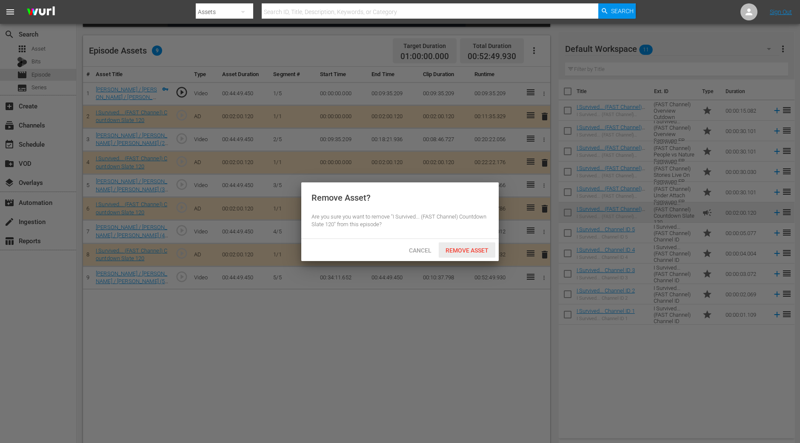
click at [479, 247] on span "Remove Asset" at bounding box center [467, 250] width 57 height 7
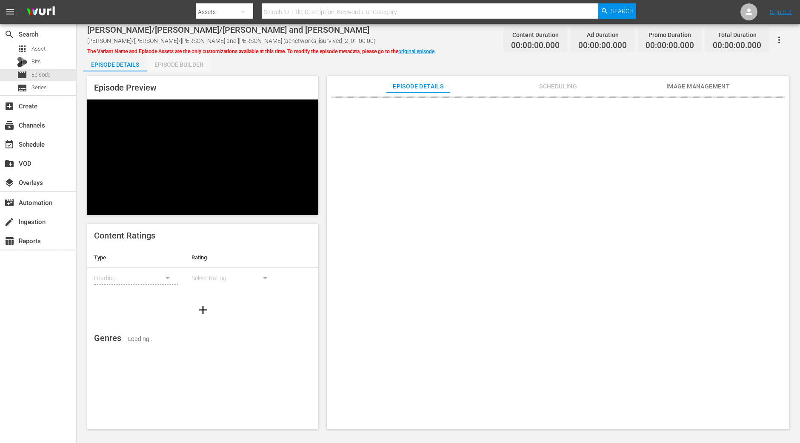
click at [176, 66] on div "Episode Builder" at bounding box center [179, 64] width 64 height 20
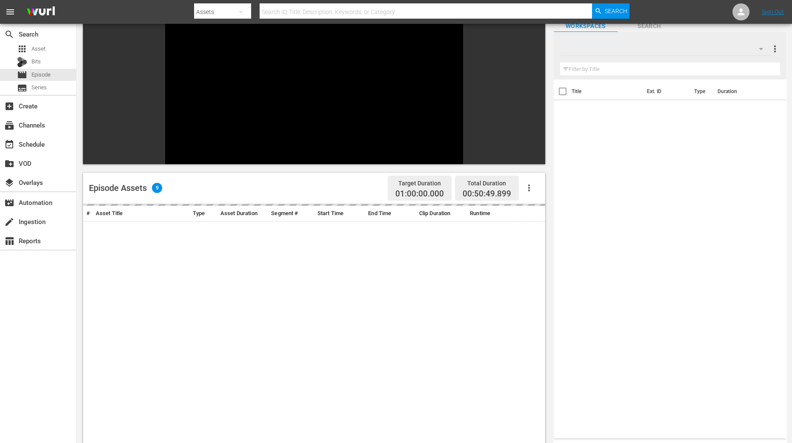
scroll to position [106, 0]
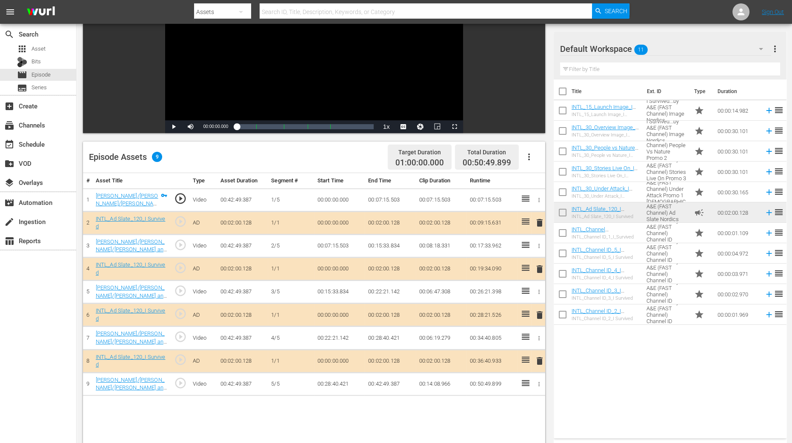
click at [538, 268] on span "delete" at bounding box center [539, 269] width 10 height 10
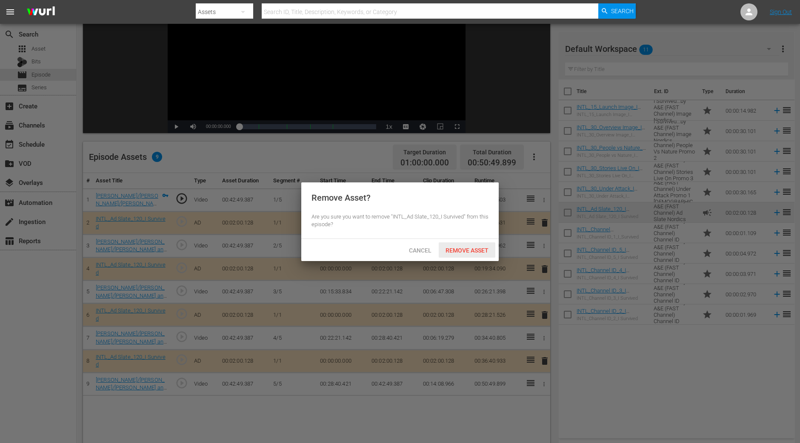
click at [463, 253] on span "Remove Asset" at bounding box center [467, 250] width 57 height 7
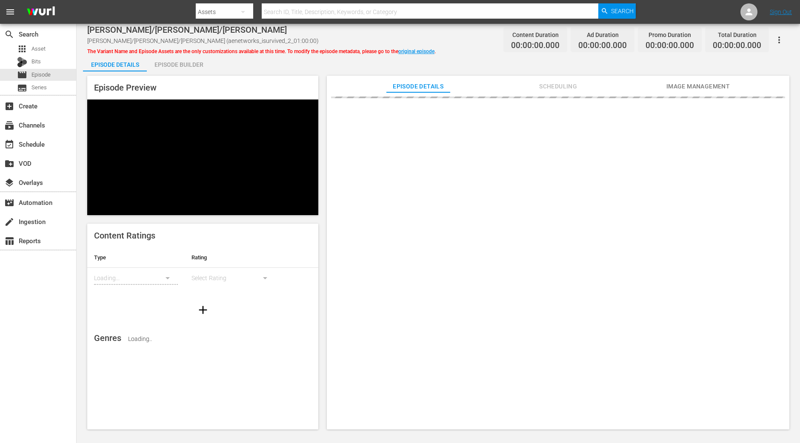
click at [180, 63] on div "Episode Builder" at bounding box center [179, 64] width 64 height 20
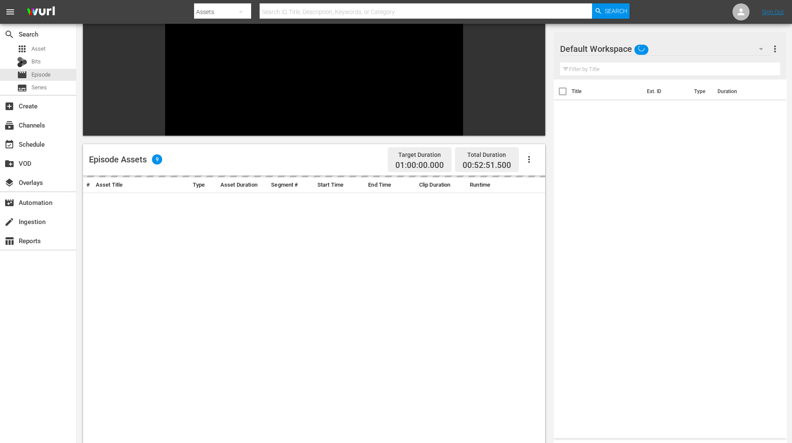
scroll to position [106, 0]
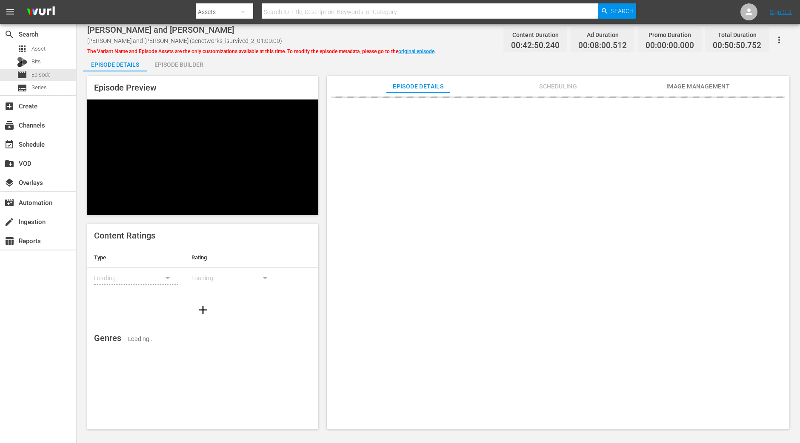
click at [190, 65] on div "Episode Builder" at bounding box center [179, 64] width 64 height 20
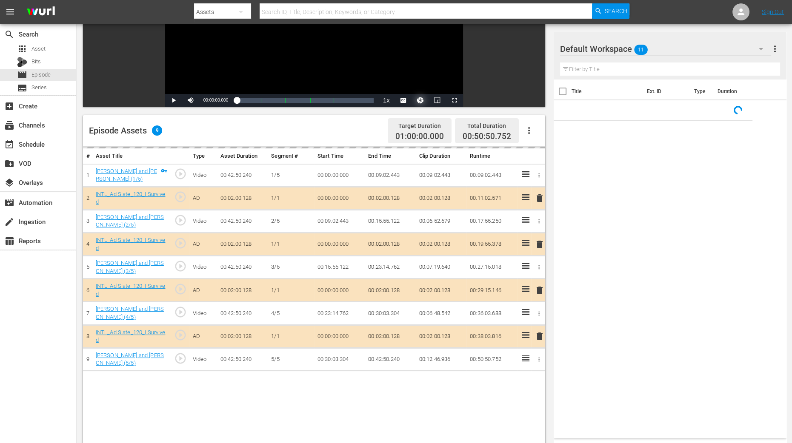
scroll to position [160, 0]
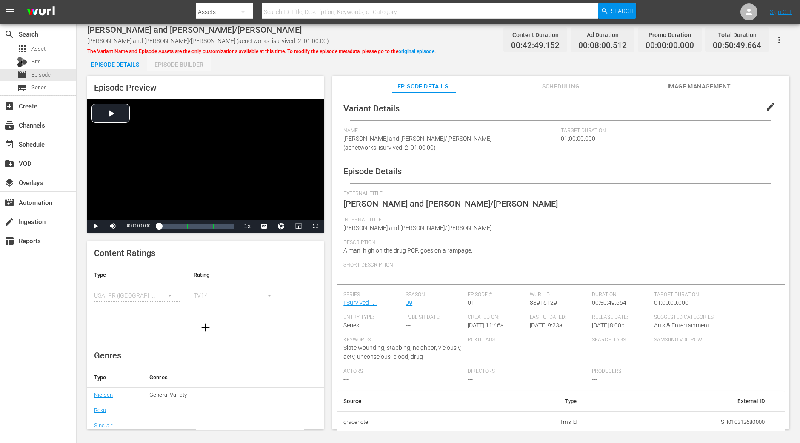
click at [185, 65] on div "Episode Builder" at bounding box center [179, 64] width 64 height 20
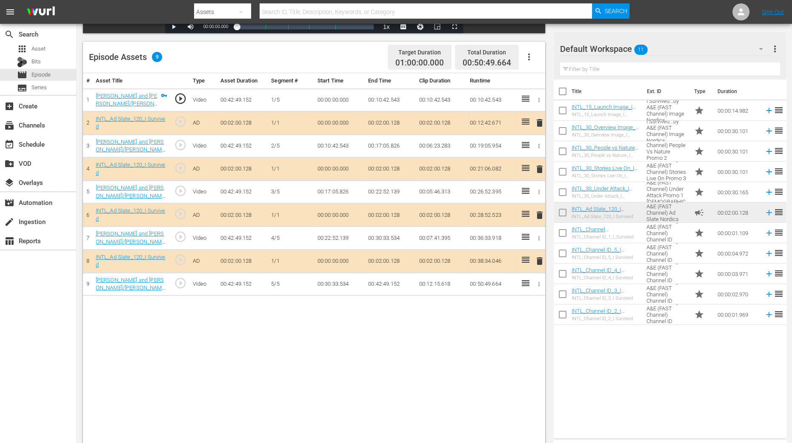
scroll to position [212, 0]
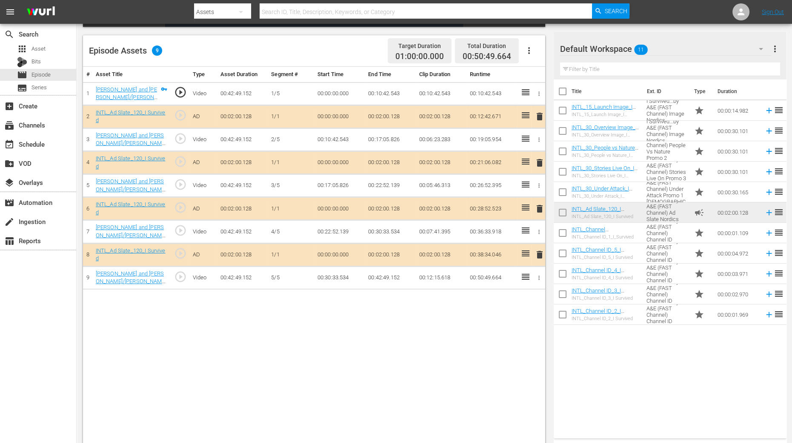
click at [541, 160] on span "delete" at bounding box center [539, 163] width 10 height 10
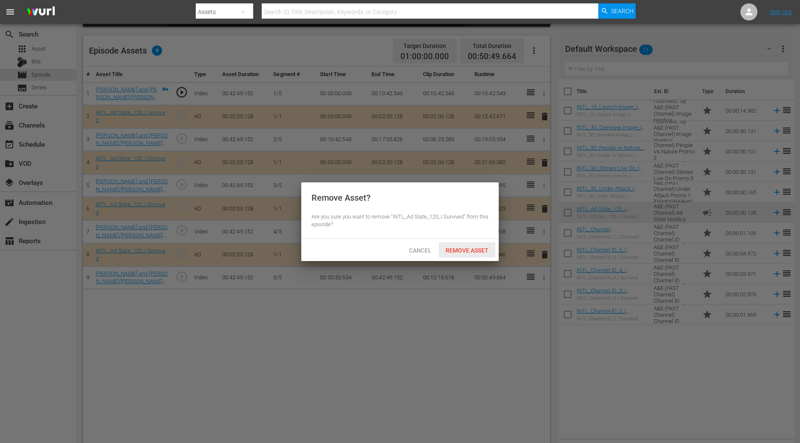
click at [481, 251] on span "Remove Asset" at bounding box center [467, 250] width 57 height 7
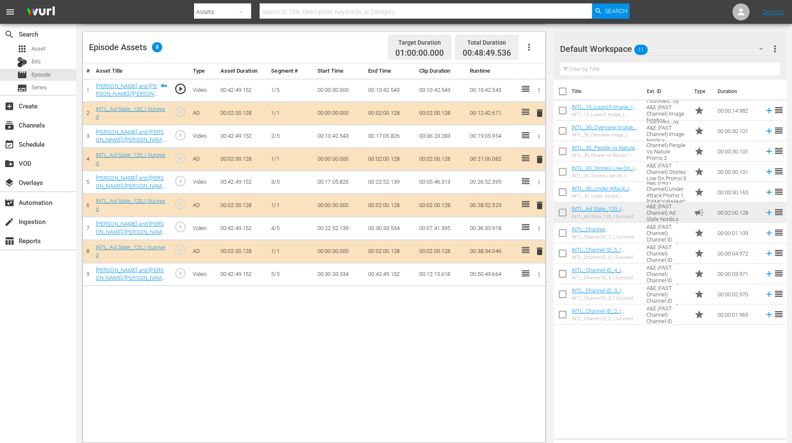
scroll to position [221, 0]
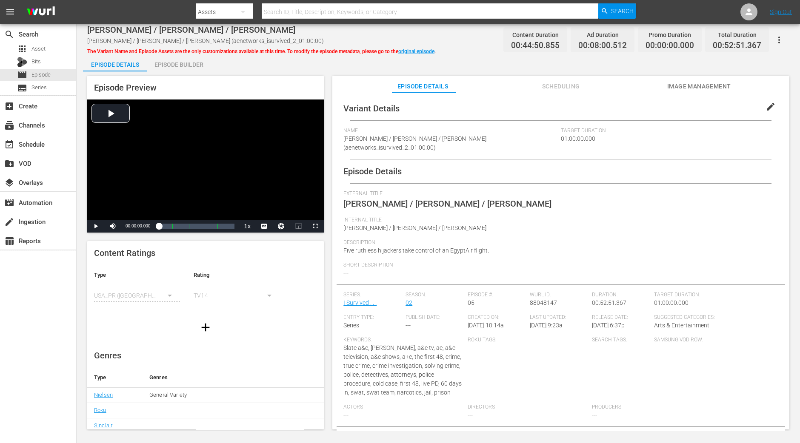
click at [187, 63] on div "Episode Builder" at bounding box center [179, 64] width 64 height 20
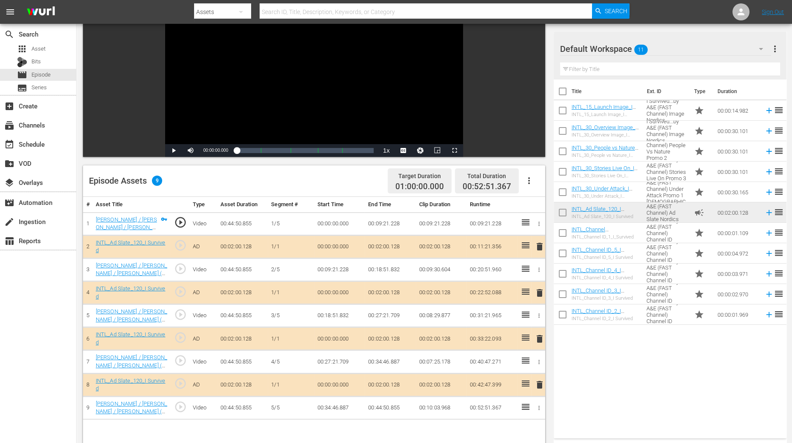
scroll to position [160, 0]
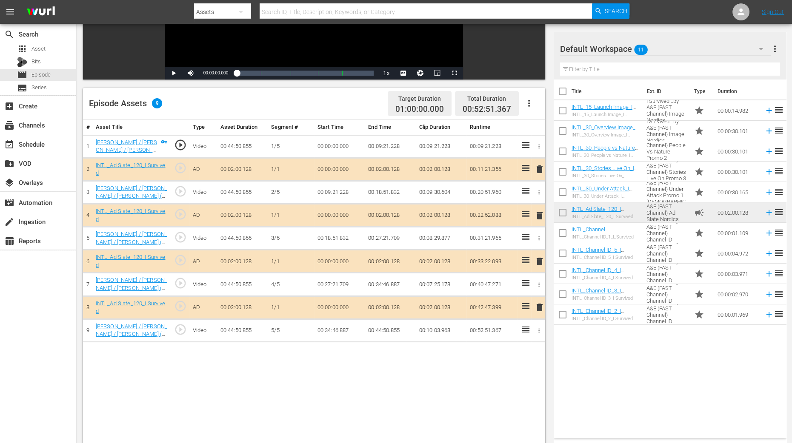
click at [541, 215] on span "delete" at bounding box center [539, 216] width 10 height 10
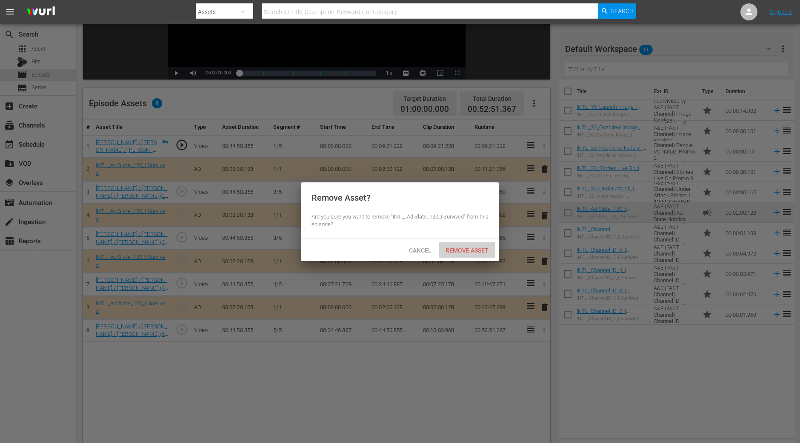
click at [465, 252] on span "Remove Asset" at bounding box center [467, 250] width 57 height 7
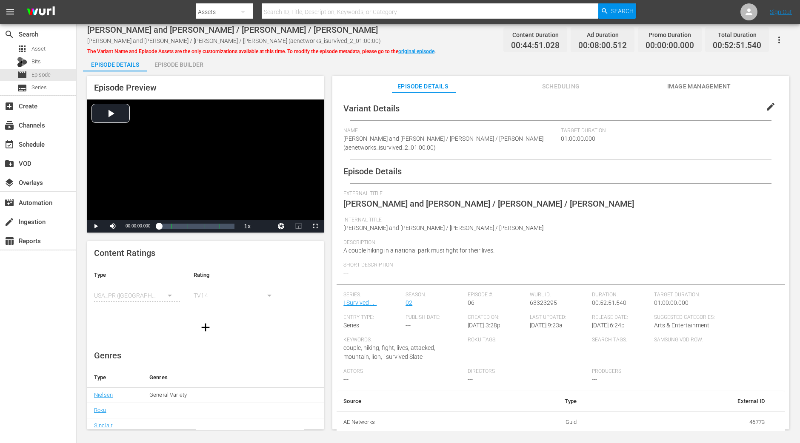
click at [189, 62] on div "Episode Builder" at bounding box center [179, 64] width 64 height 20
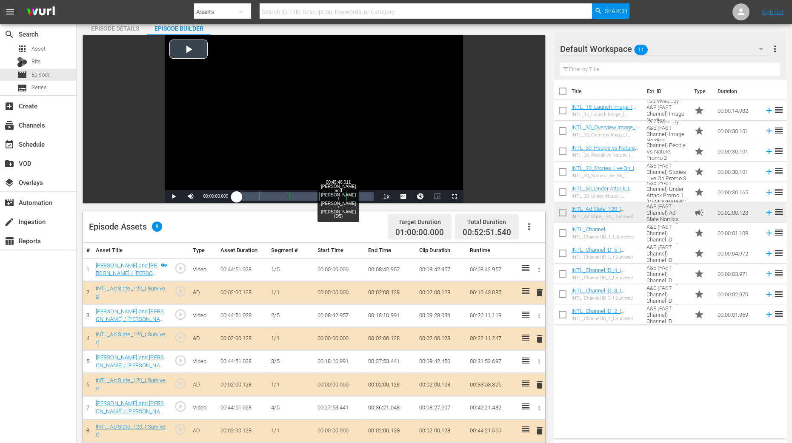
scroll to position [160, 0]
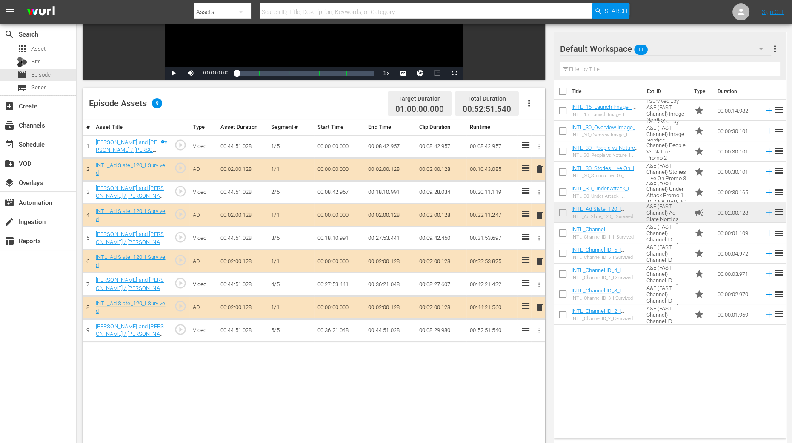
click at [541, 216] on span "delete" at bounding box center [539, 216] width 10 height 10
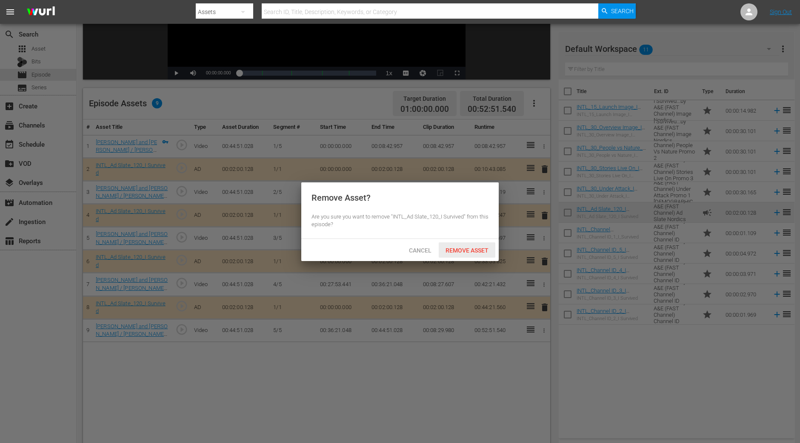
click at [473, 253] on span "Remove Asset" at bounding box center [467, 250] width 57 height 7
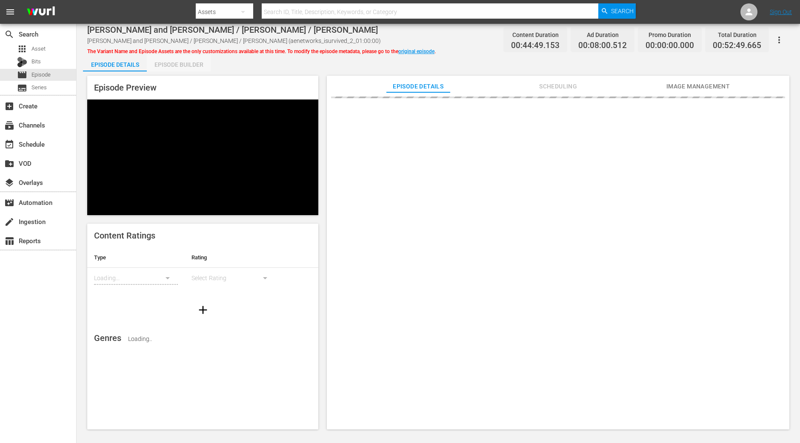
click at [181, 60] on div "Episode Builder" at bounding box center [179, 64] width 64 height 20
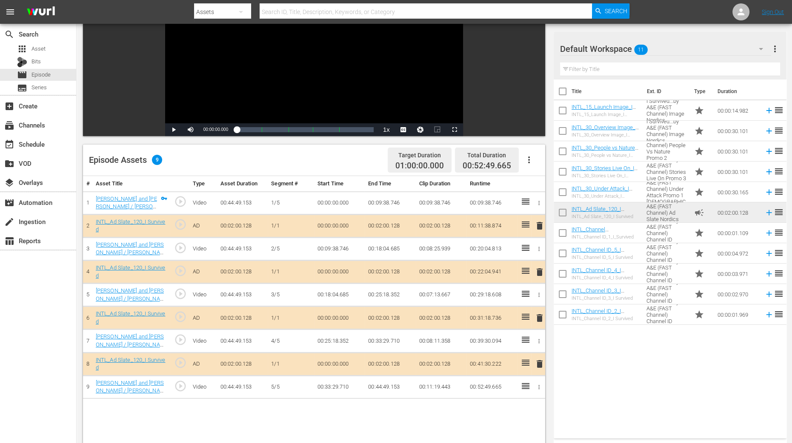
scroll to position [106, 0]
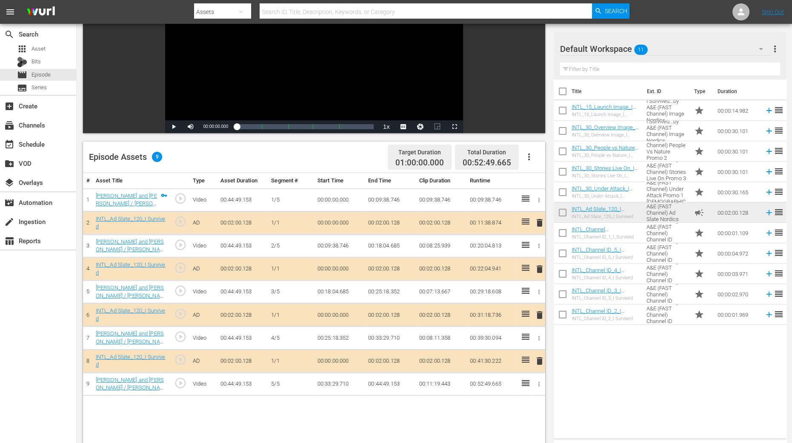
click at [536, 268] on span "delete" at bounding box center [539, 269] width 10 height 10
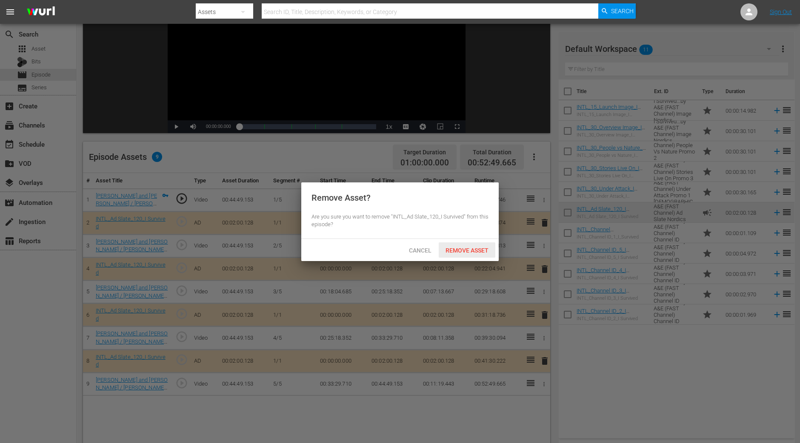
click at [475, 248] on span "Remove Asset" at bounding box center [467, 250] width 57 height 7
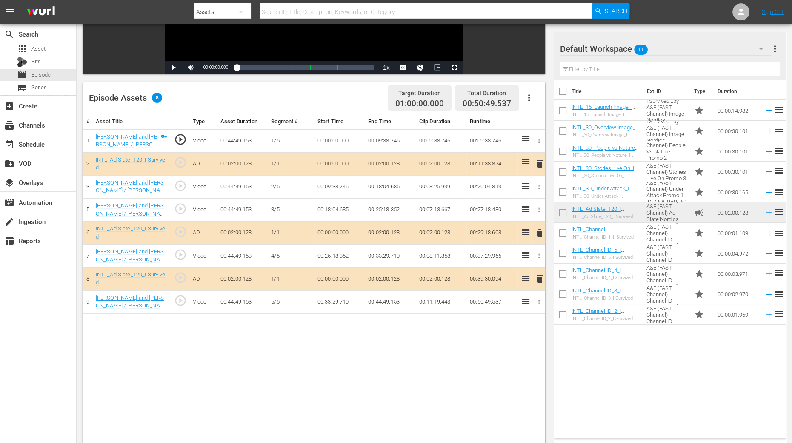
scroll to position [221, 0]
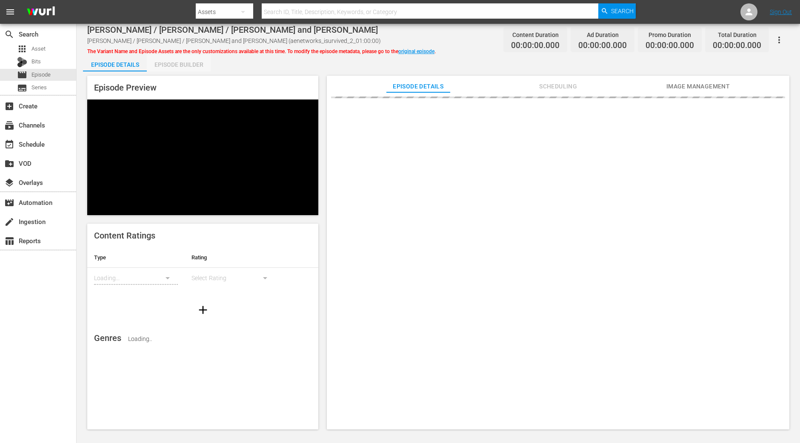
click at [185, 62] on div "Episode Builder" at bounding box center [179, 64] width 64 height 20
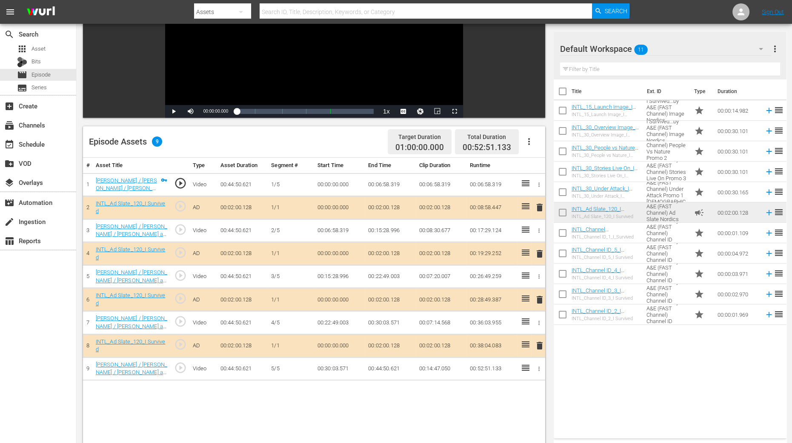
scroll to position [160, 0]
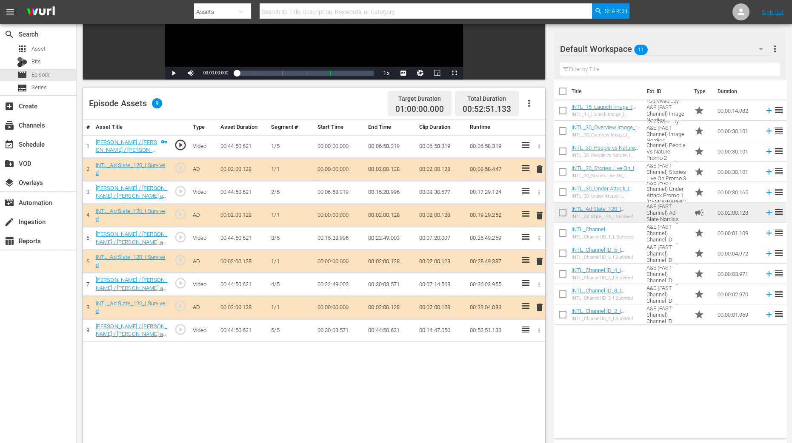
click at [542, 217] on span "delete" at bounding box center [539, 216] width 10 height 10
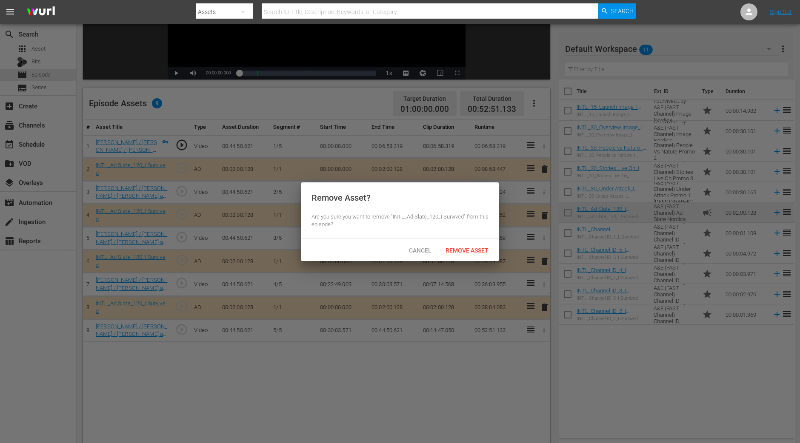
click at [473, 255] on div "Remove Asset" at bounding box center [467, 250] width 57 height 16
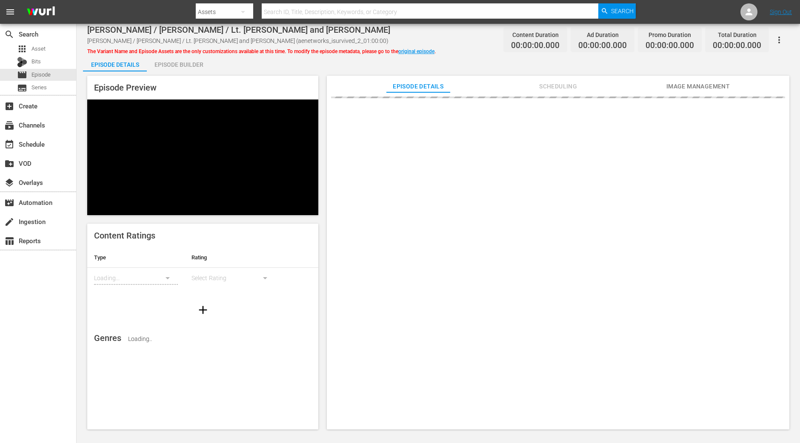
click at [200, 68] on div "Episode Builder" at bounding box center [179, 64] width 64 height 20
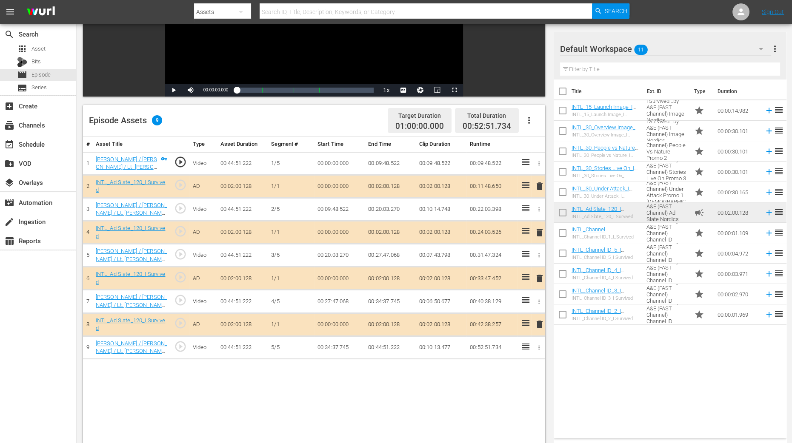
scroll to position [160, 0]
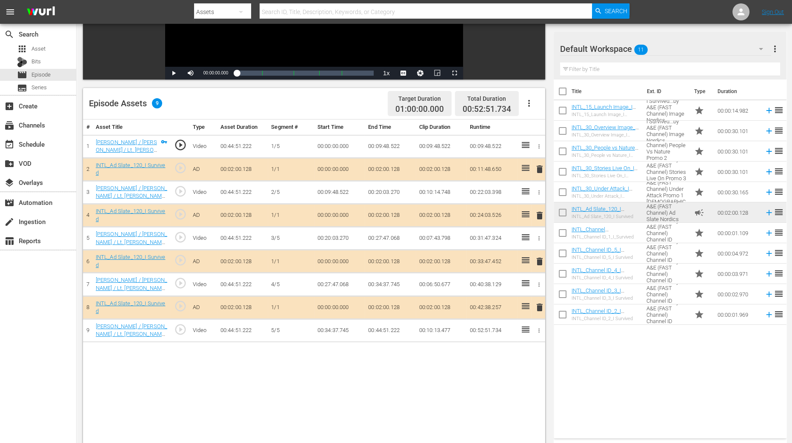
click at [538, 212] on span "delete" at bounding box center [539, 216] width 10 height 10
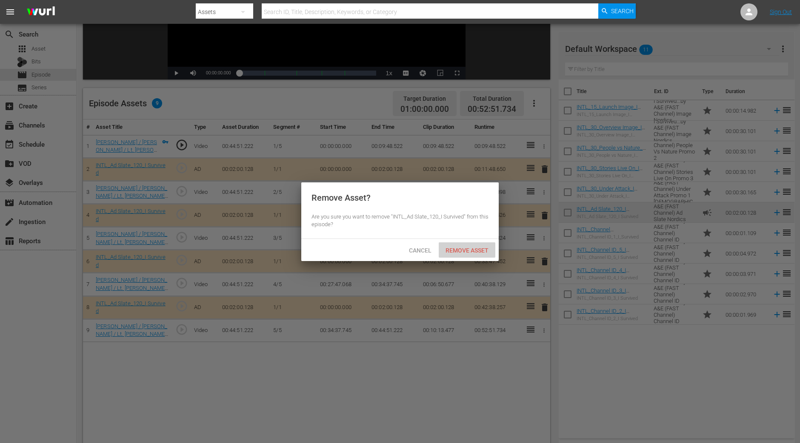
click at [484, 250] on span "Remove Asset" at bounding box center [467, 250] width 57 height 7
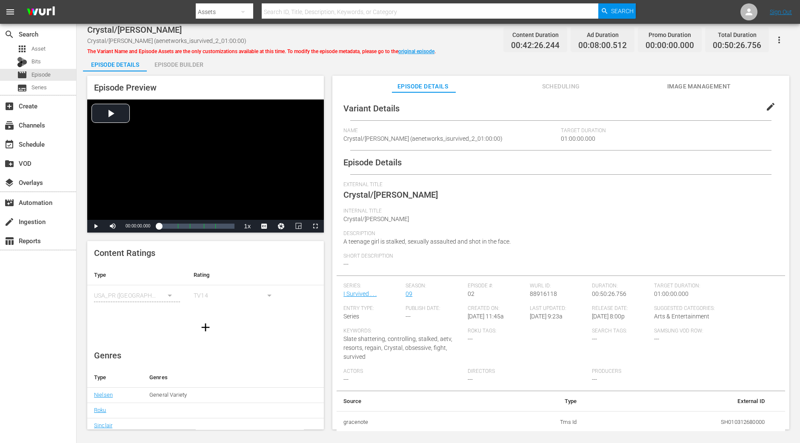
click at [167, 60] on div "Episode Builder" at bounding box center [179, 64] width 64 height 20
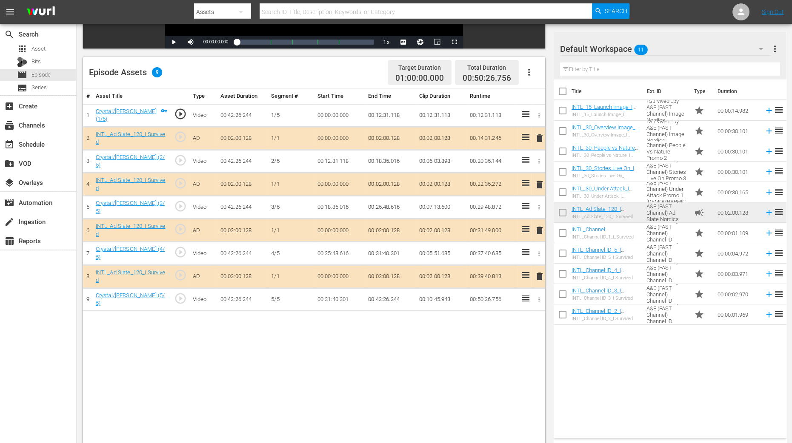
scroll to position [212, 0]
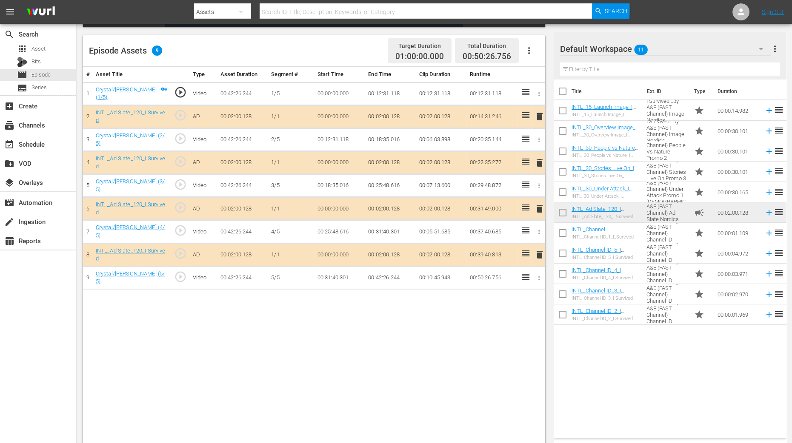
click at [541, 162] on span "delete" at bounding box center [539, 163] width 10 height 10
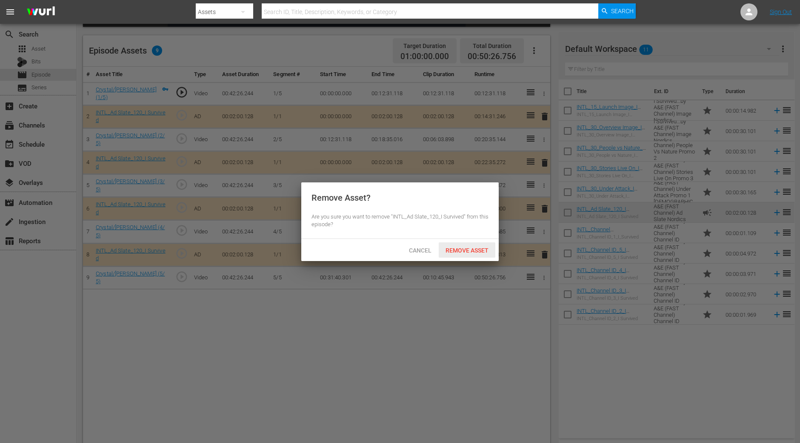
drag, startPoint x: 468, startPoint y: 254, endPoint x: 428, endPoint y: 199, distance: 67.6
click at [468, 254] on div "Remove Asset" at bounding box center [467, 250] width 57 height 16
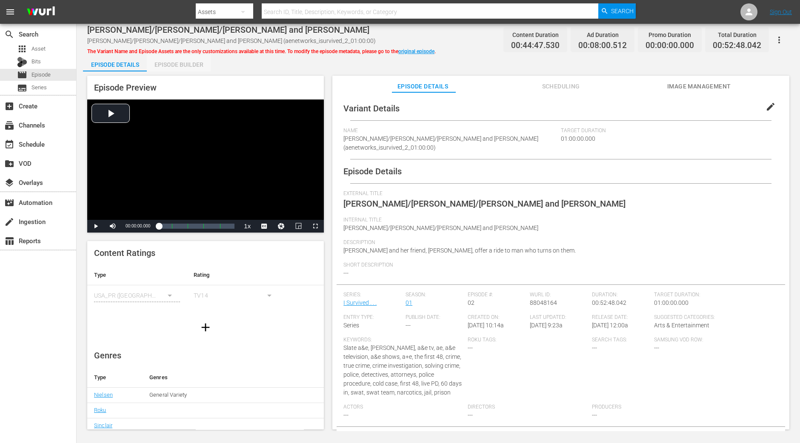
click at [189, 62] on div "Episode Builder" at bounding box center [179, 64] width 64 height 20
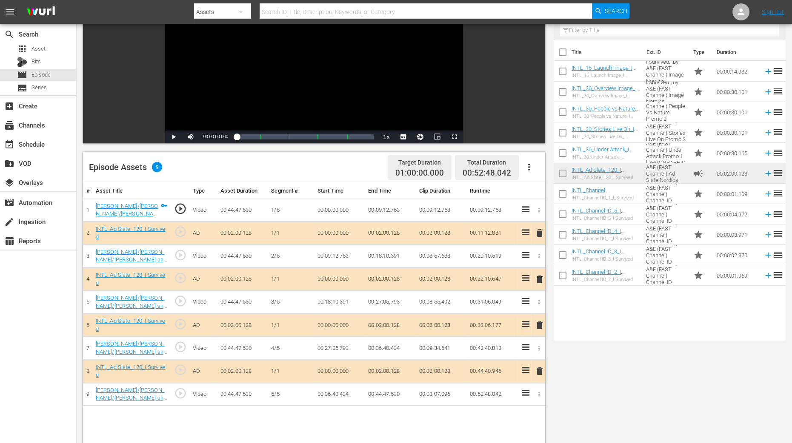
scroll to position [106, 0]
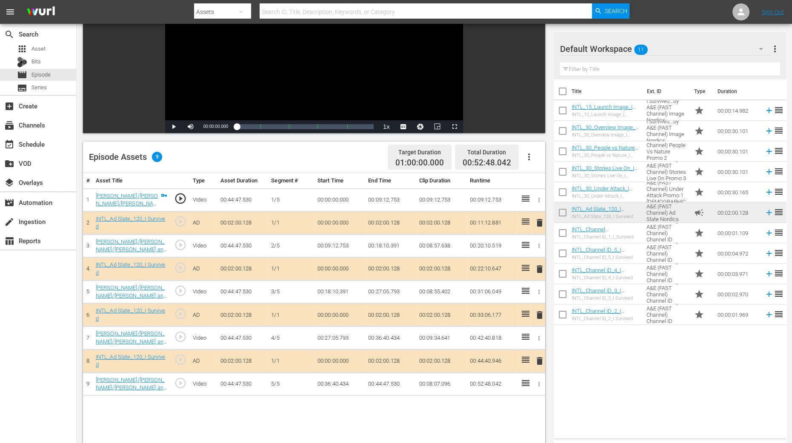
click at [540, 267] on span "delete" at bounding box center [539, 269] width 10 height 10
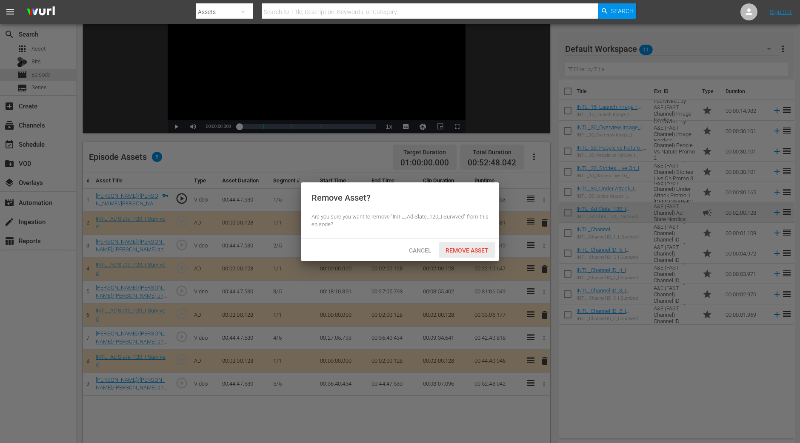
click at [454, 252] on span "Remove Asset" at bounding box center [467, 250] width 57 height 7
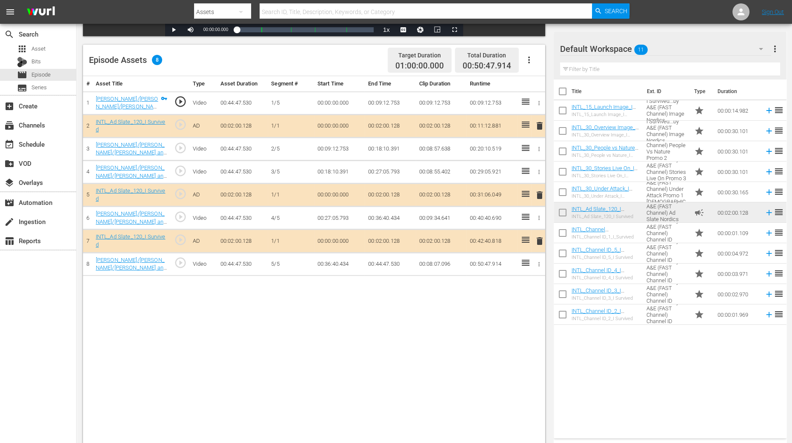
scroll to position [212, 0]
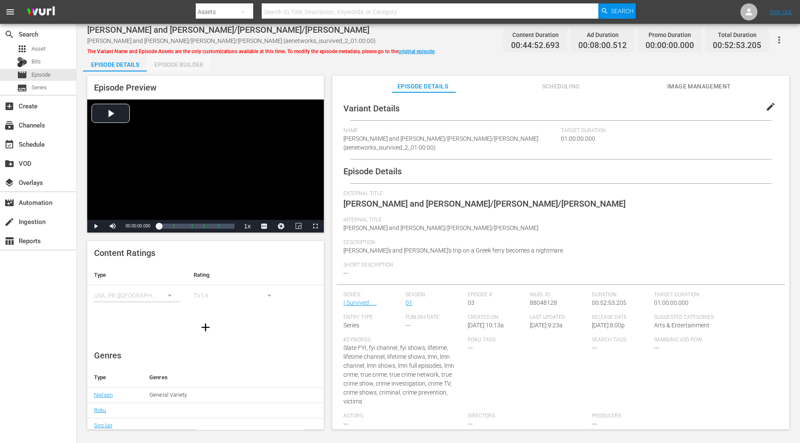
click at [181, 64] on div "Episode Builder" at bounding box center [179, 64] width 64 height 20
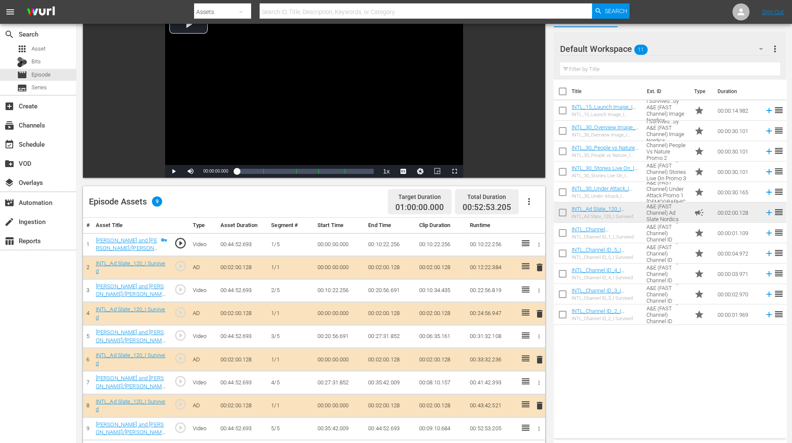
scroll to position [160, 0]
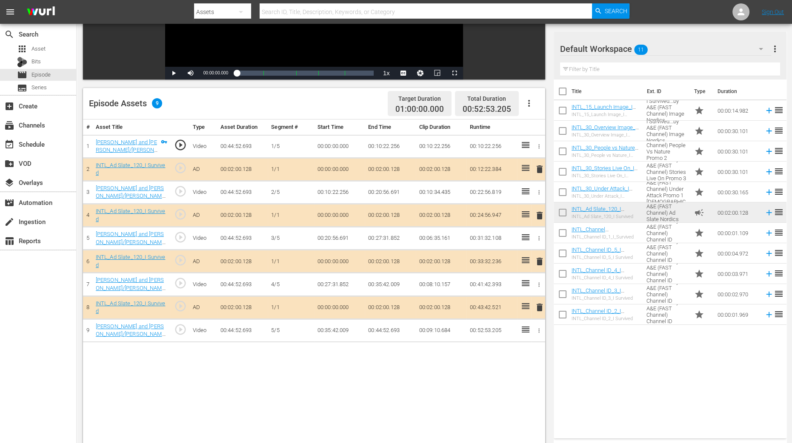
click at [538, 215] on span "delete" at bounding box center [539, 216] width 10 height 10
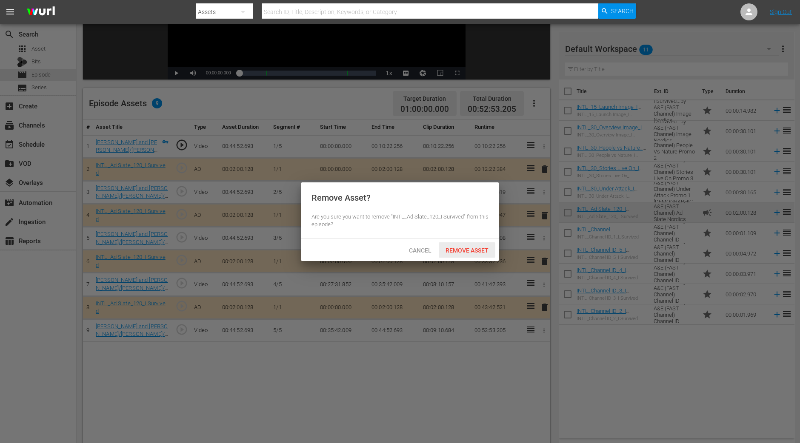
click at [469, 254] on div "Remove Asset" at bounding box center [467, 250] width 57 height 16
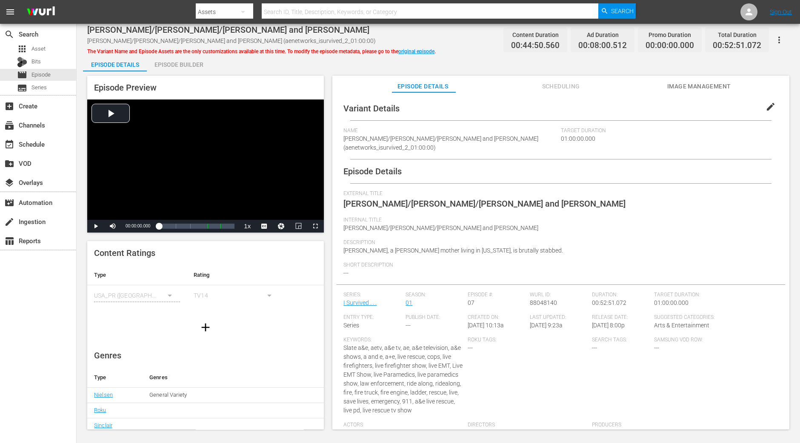
click at [179, 61] on div "Episode Builder" at bounding box center [179, 64] width 64 height 20
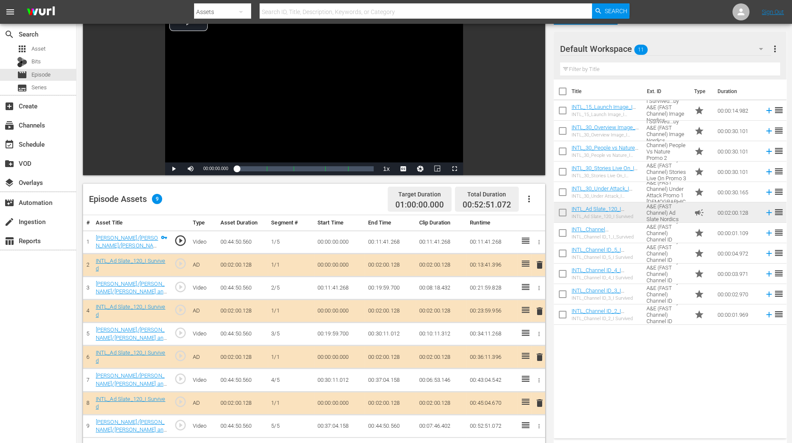
scroll to position [160, 0]
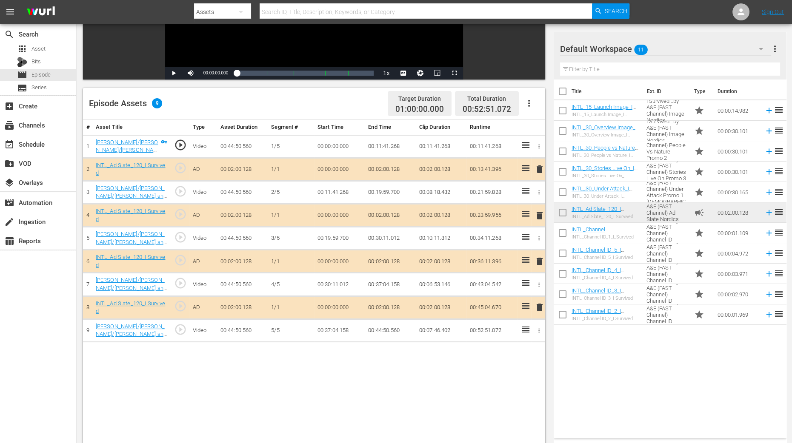
click at [536, 214] on span "delete" at bounding box center [539, 216] width 10 height 10
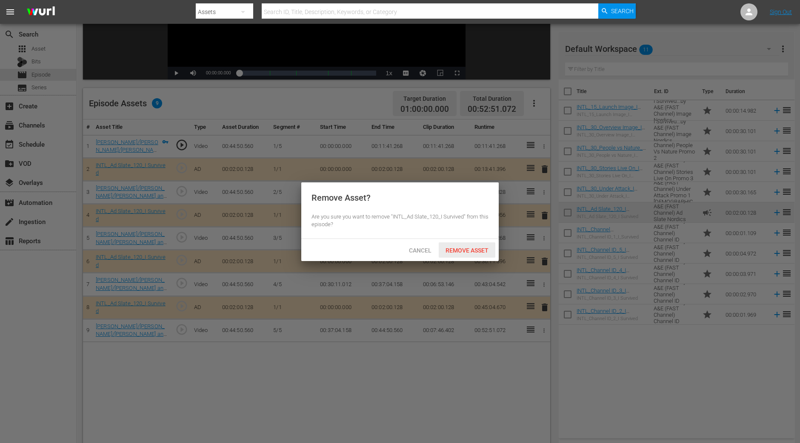
click at [466, 252] on span "Remove Asset" at bounding box center [467, 250] width 57 height 7
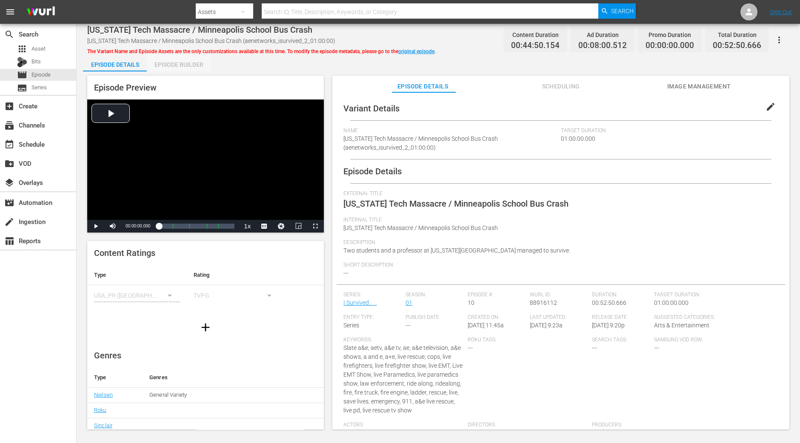
click at [178, 67] on div "Episode Builder" at bounding box center [179, 64] width 64 height 20
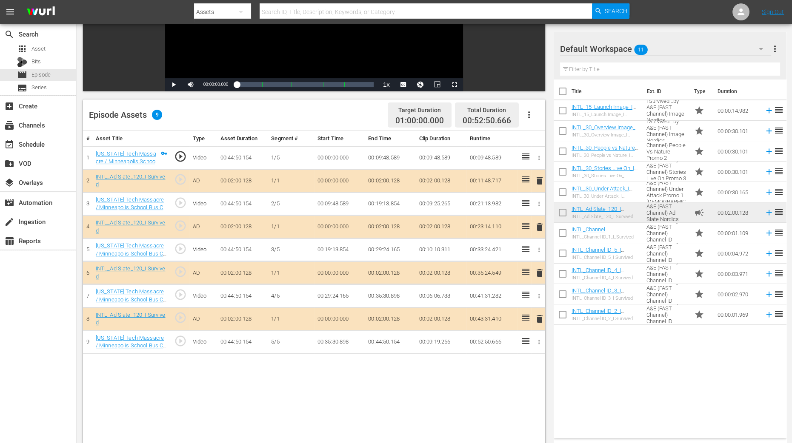
scroll to position [160, 0]
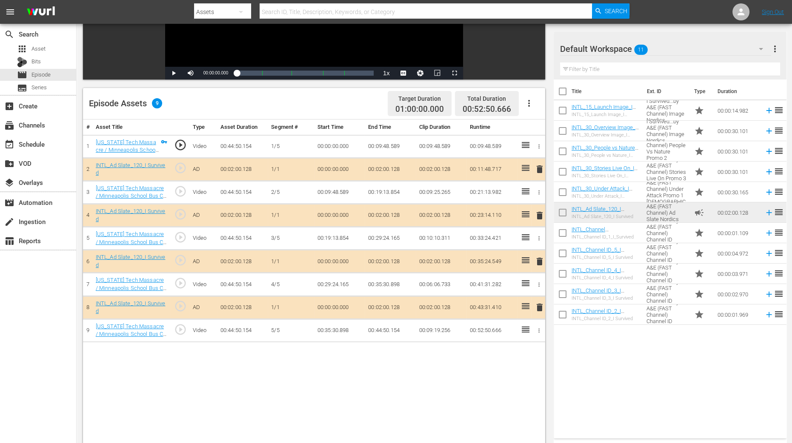
click at [540, 215] on span "delete" at bounding box center [539, 216] width 10 height 10
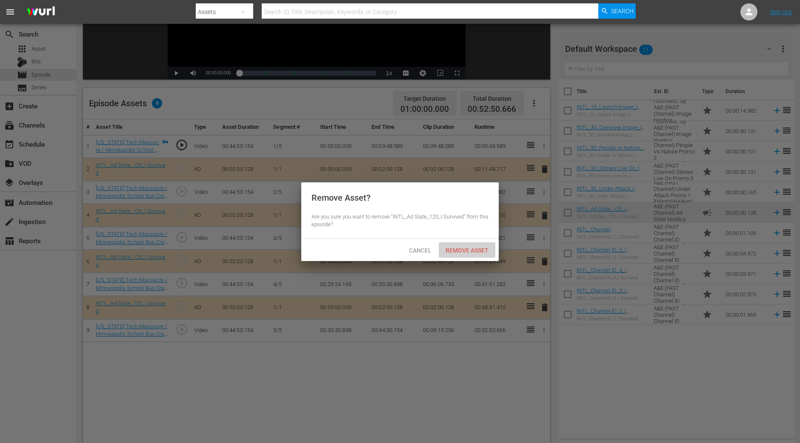
click at [472, 249] on span "Remove Asset" at bounding box center [467, 250] width 57 height 7
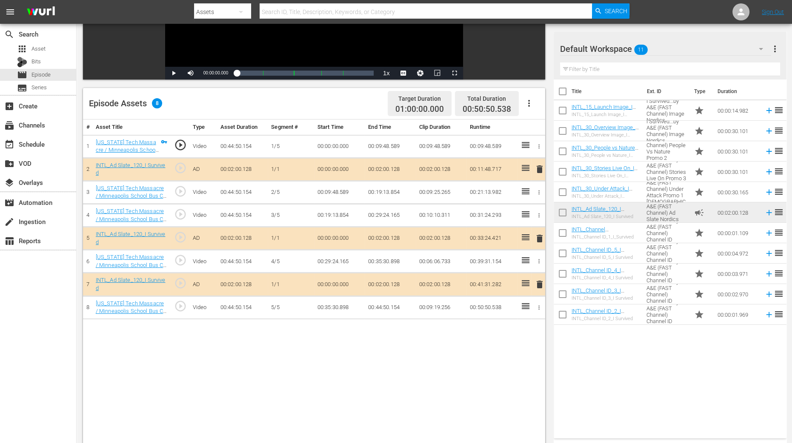
scroll to position [212, 0]
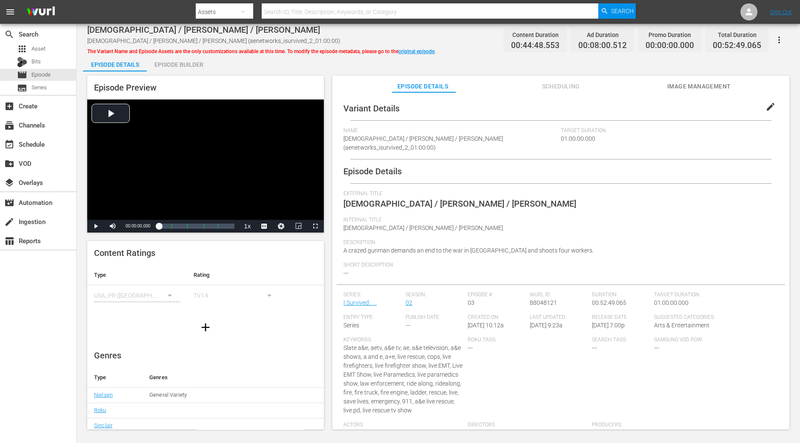
click at [191, 58] on div "Episode Builder" at bounding box center [179, 64] width 64 height 20
